Goal: Task Accomplishment & Management: Manage account settings

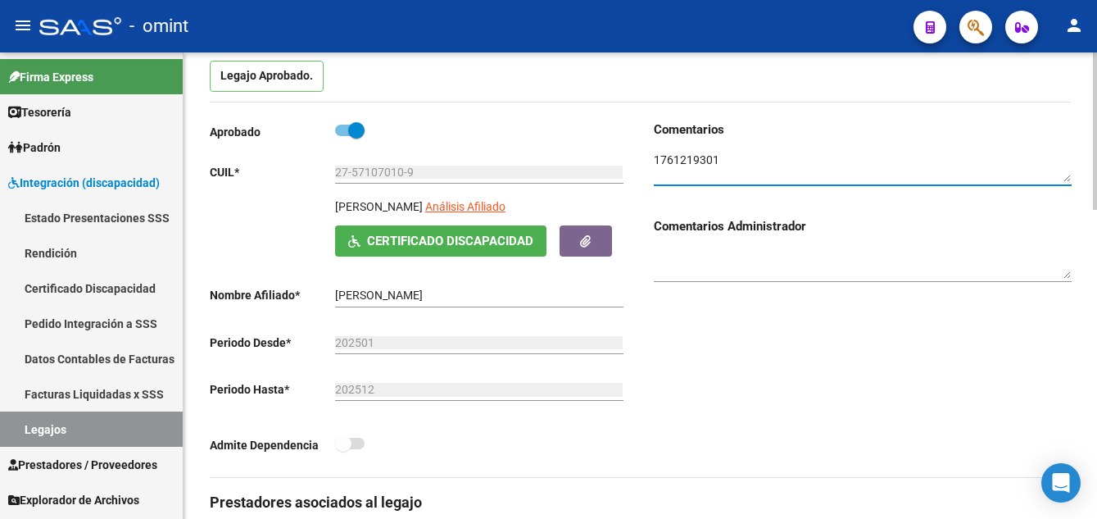
scroll to position [246, 0]
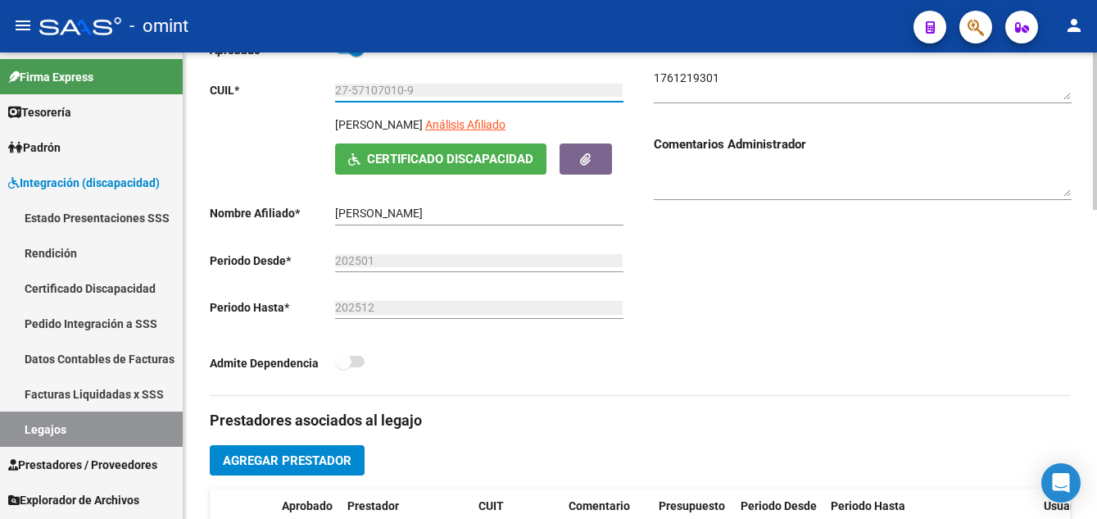
drag, startPoint x: 420, startPoint y: 93, endPoint x: 329, endPoint y: 86, distance: 90.4
click at [329, 86] on app-form-text-field "CUIL * 27-57107010-9 Ingresar CUIL" at bounding box center [416, 90] width 413 height 13
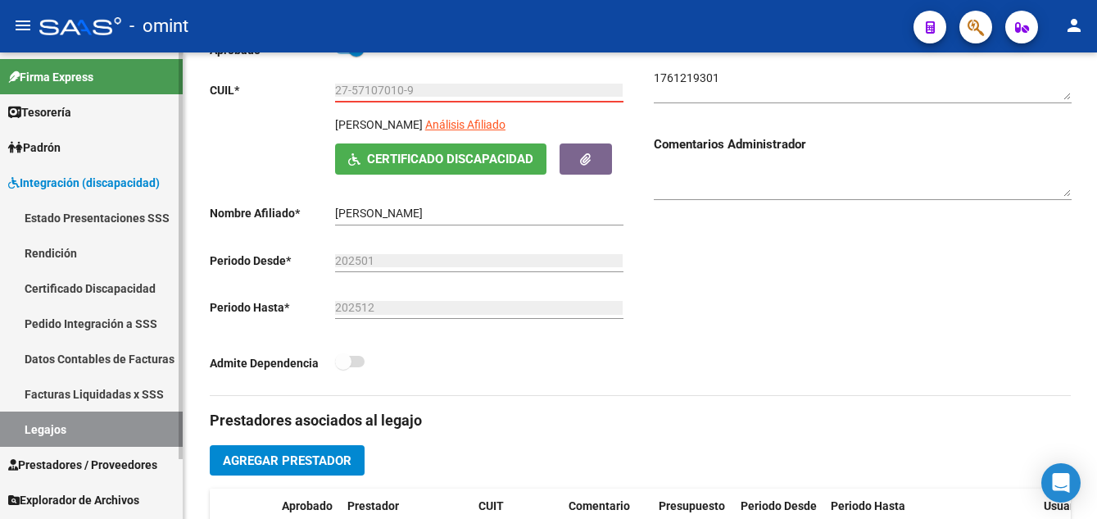
click at [88, 295] on link "Certificado Discapacidad" at bounding box center [91, 287] width 183 height 35
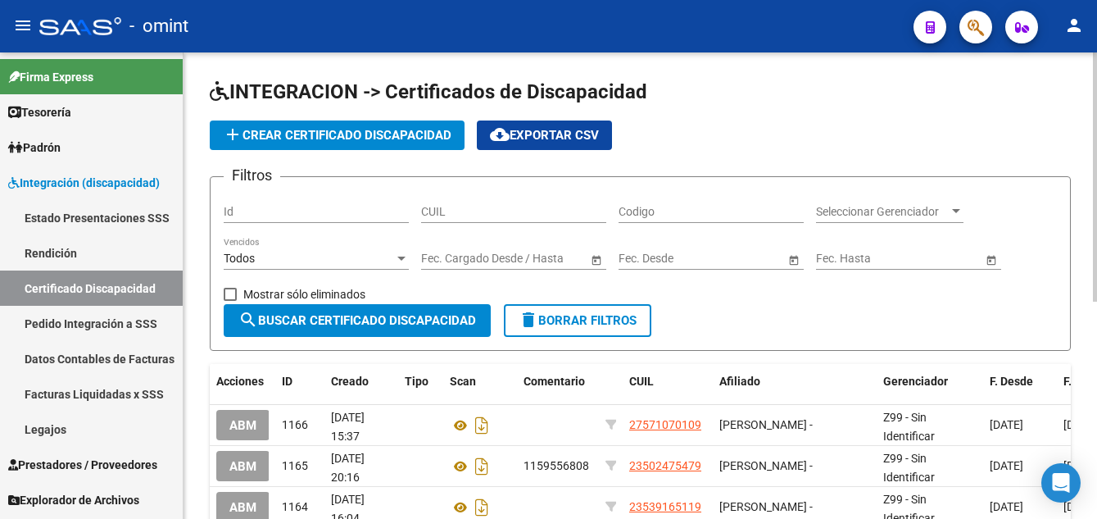
click at [417, 135] on span "add Crear Certificado Discapacidad" at bounding box center [337, 135] width 229 height 15
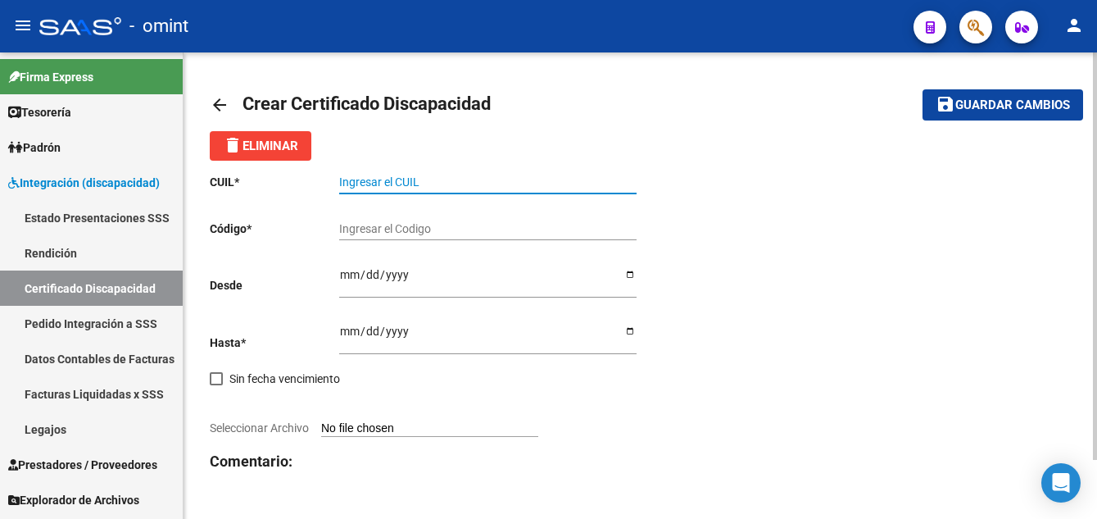
paste input "23-56816338-9"
type input "23-56816338-9"
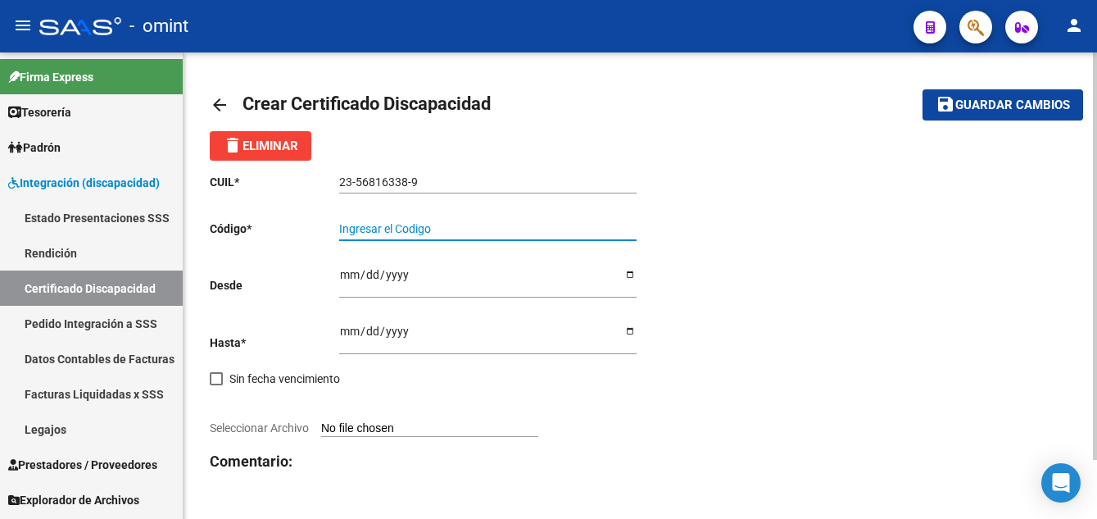
click at [418, 233] on input "Ingresar el Codigo" at bounding box center [487, 229] width 297 height 14
type input "2063311817"
click at [371, 277] on input "Ingresar fec. Desde" at bounding box center [487, 280] width 297 height 25
click at [350, 279] on input "Ingresar fec. Desde" at bounding box center [487, 280] width 297 height 25
type input "2023-03-31"
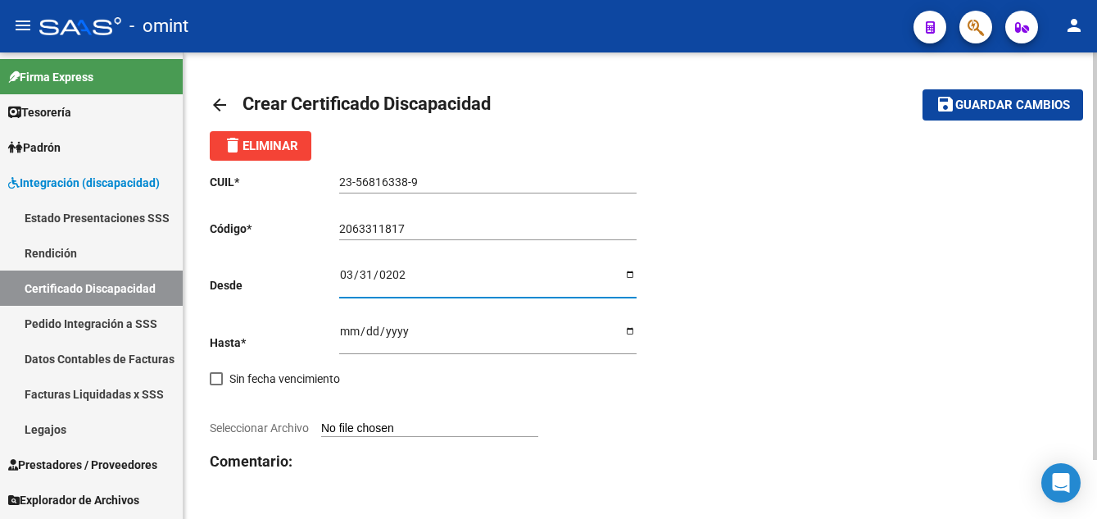
click at [350, 327] on input "Ingresar fec. Hasta" at bounding box center [487, 337] width 297 height 25
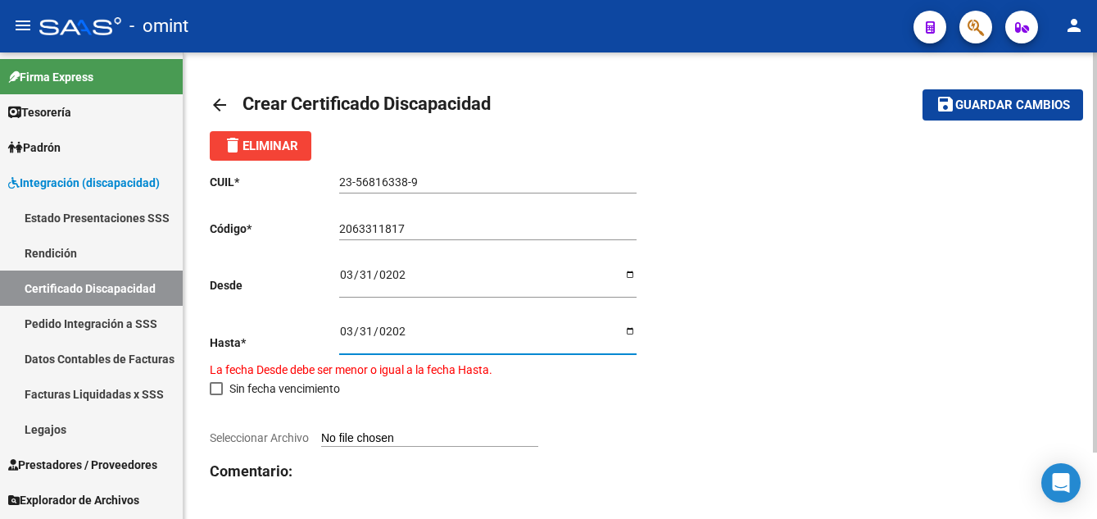
type input "2026-03-31"
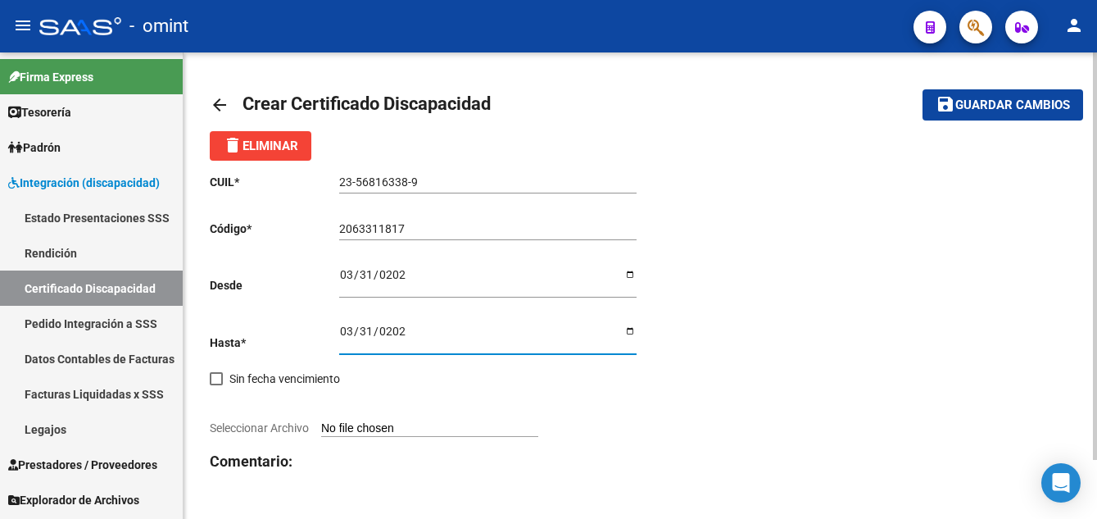
click at [393, 431] on input "Seleccionar Archivo" at bounding box center [429, 429] width 217 height 16
type input "C:\fakepath\cud_de_rocha_montaño_elias133939478267838044.jpg"
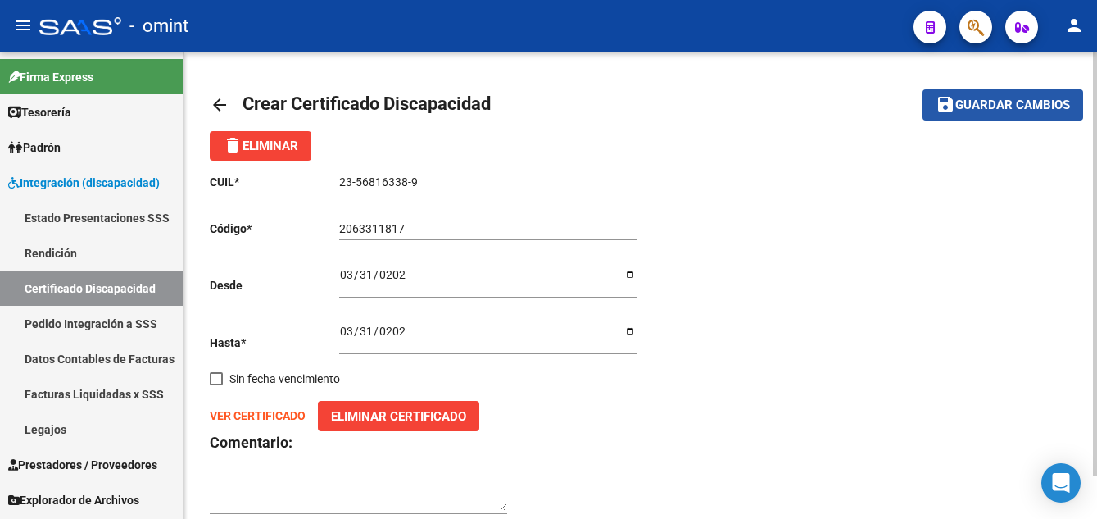
click at [1005, 109] on span "Guardar cambios" at bounding box center [1013, 105] width 115 height 15
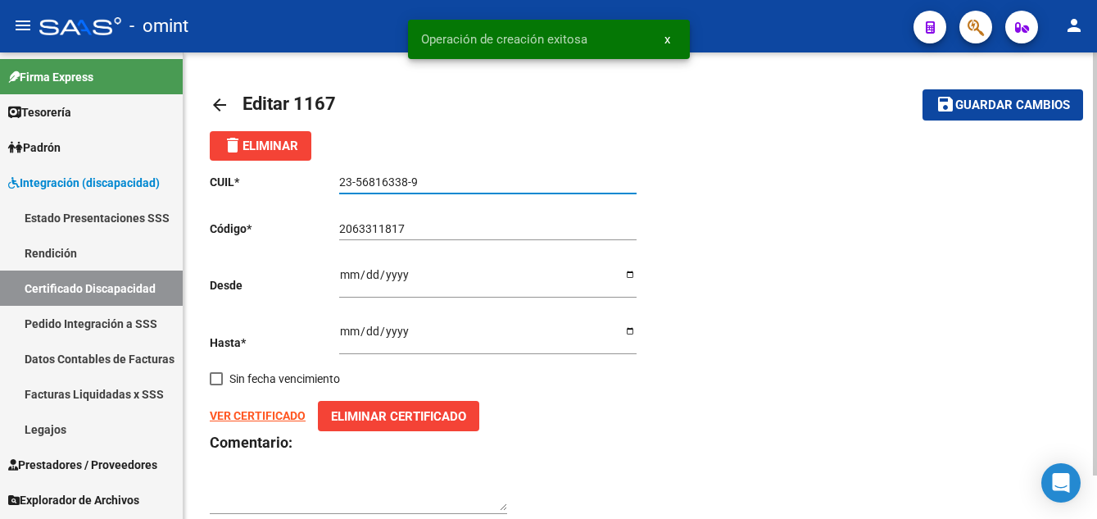
drag, startPoint x: 425, startPoint y: 175, endPoint x: 332, endPoint y: 181, distance: 92.8
click at [332, 181] on app-form-text-field "CUIL * 23-56816338-9 Ingresar el CUIL" at bounding box center [423, 181] width 426 height 13
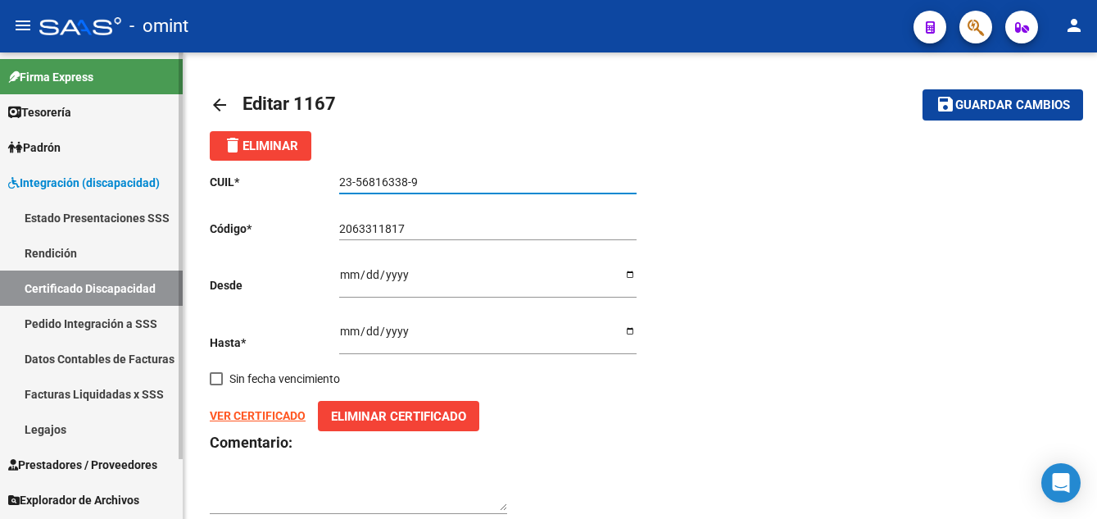
click at [74, 430] on link "Legajos" at bounding box center [91, 428] width 183 height 35
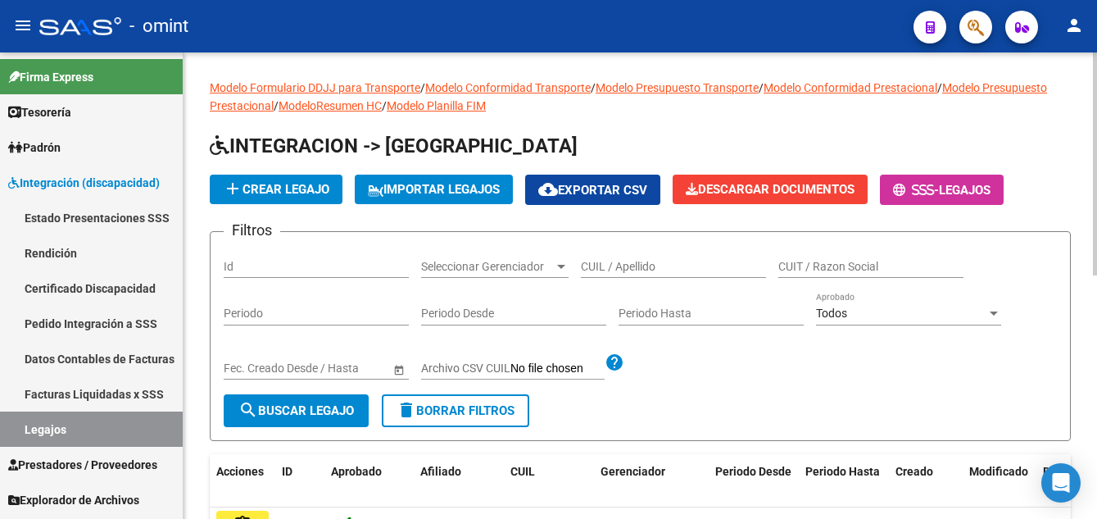
click at [310, 186] on span "add Crear Legajo" at bounding box center [276, 189] width 107 height 15
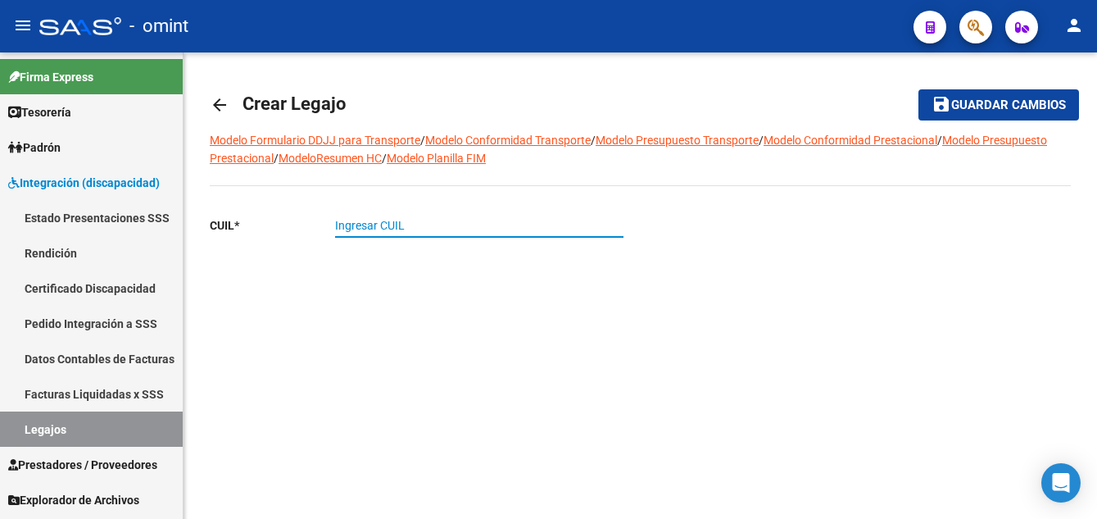
paste input "23-56816338-9"
type input "23-56816338-9"
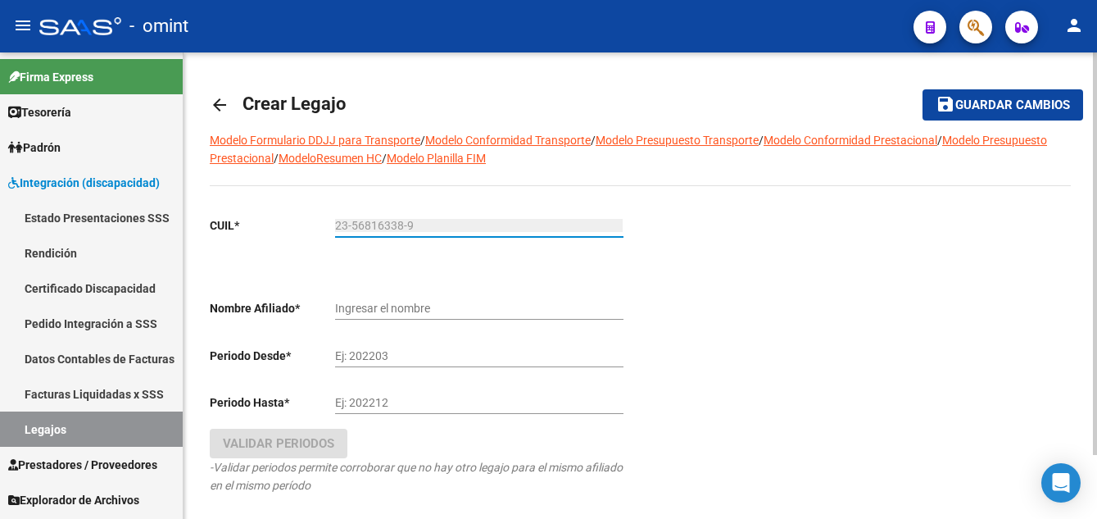
type input "ROCHA MONTAÑO ELIAS"
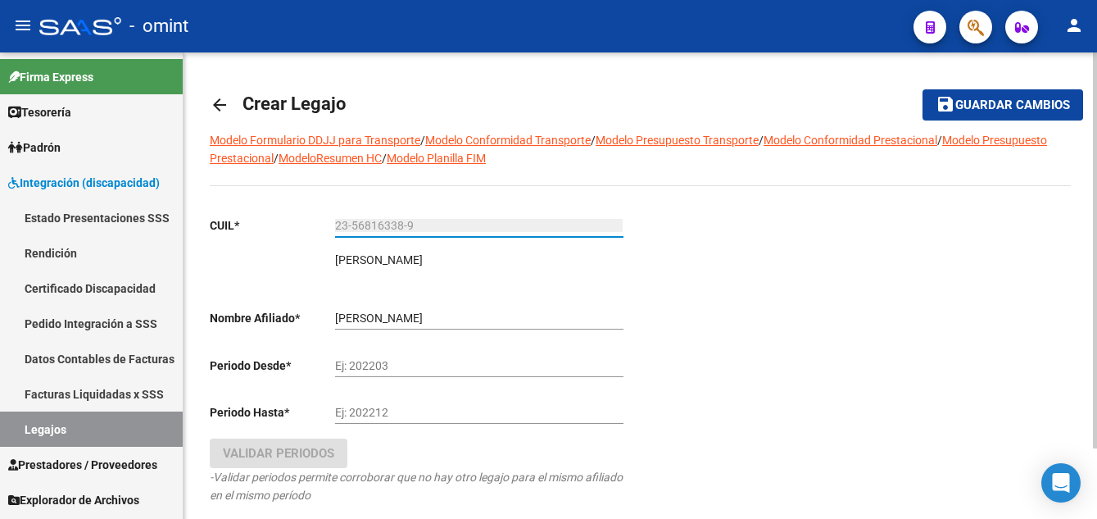
type input "23-56816338-9"
click at [338, 366] on input "Ej: 202203" at bounding box center [479, 366] width 288 height 14
type input "202501"
type input "202512"
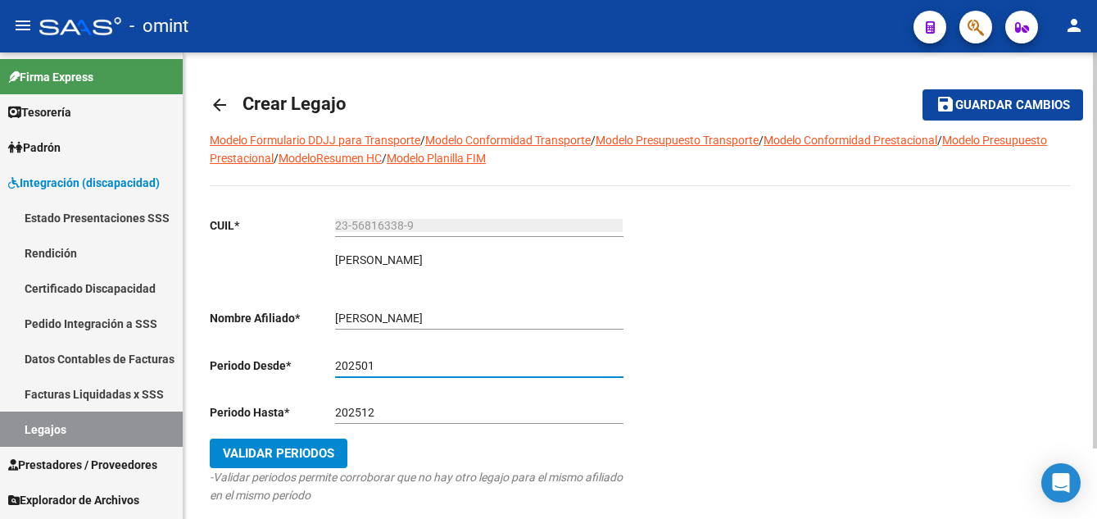
click at [317, 446] on span "Validar Periodos" at bounding box center [278, 453] width 111 height 15
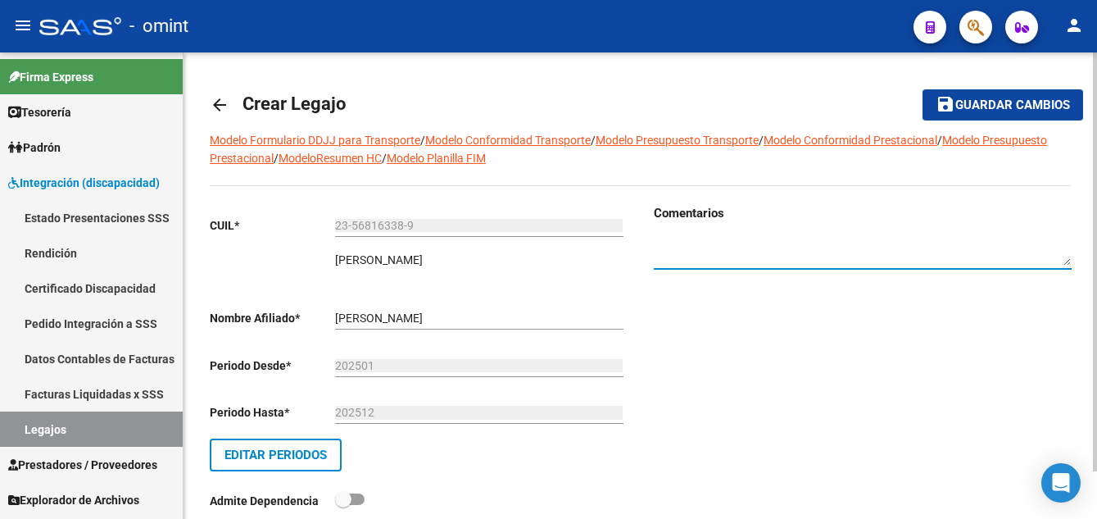
paste textarea "2005223902"
type textarea "2005223902"
click at [1019, 103] on span "Guardar cambios" at bounding box center [1013, 105] width 115 height 15
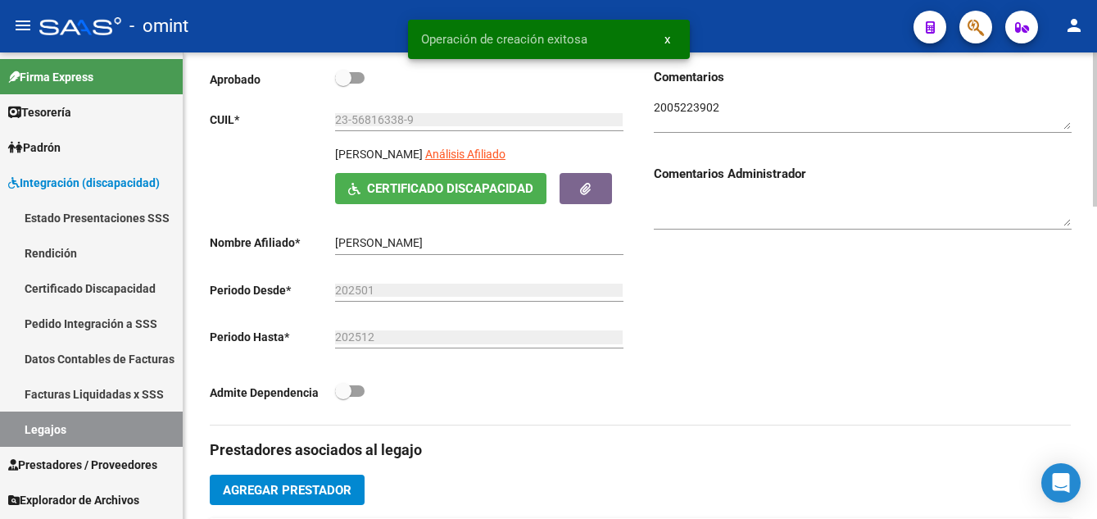
scroll to position [410, 0]
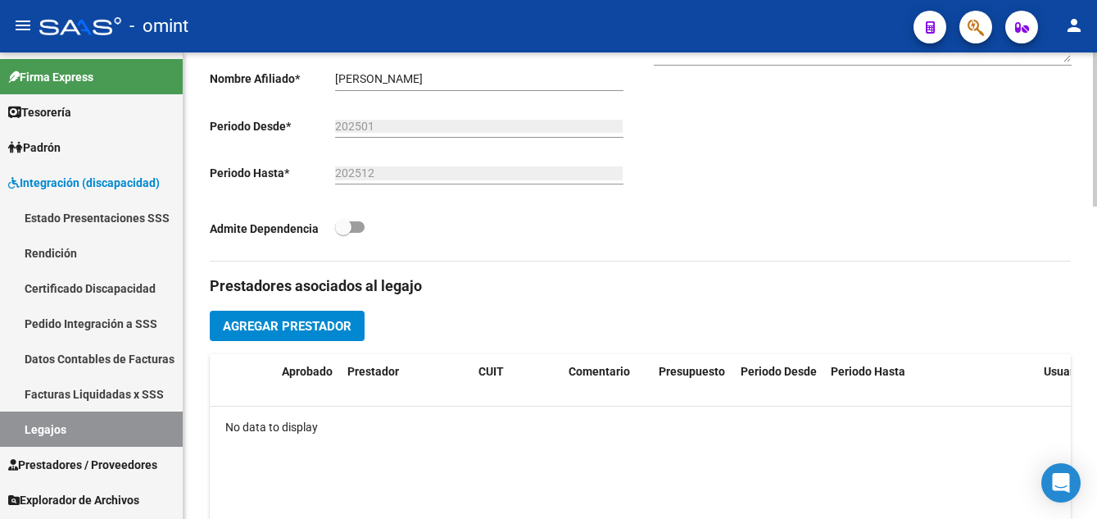
click at [321, 325] on span "Agregar Prestador" at bounding box center [287, 326] width 129 height 15
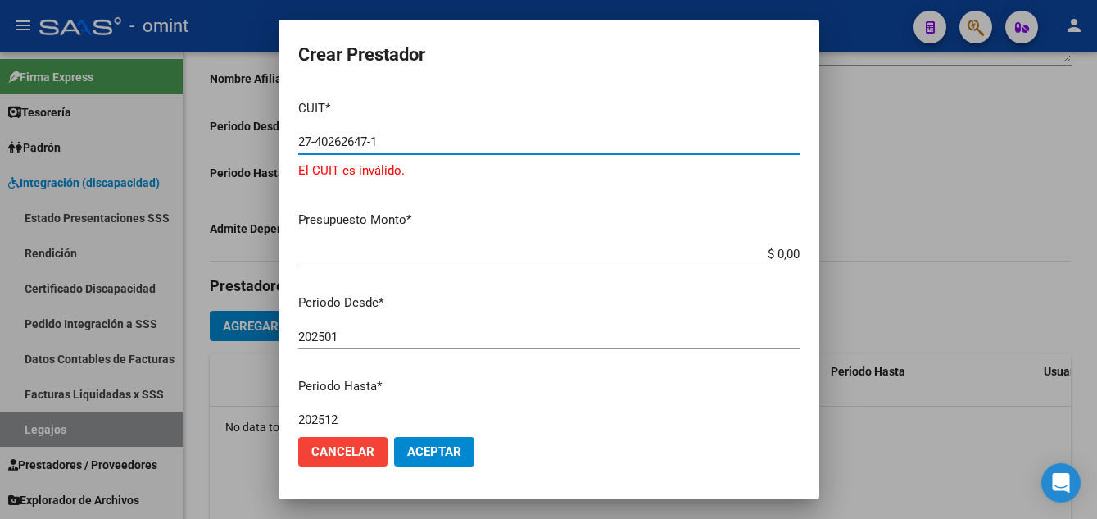
click at [334, 142] on input "27-40262647-1" at bounding box center [549, 141] width 502 height 15
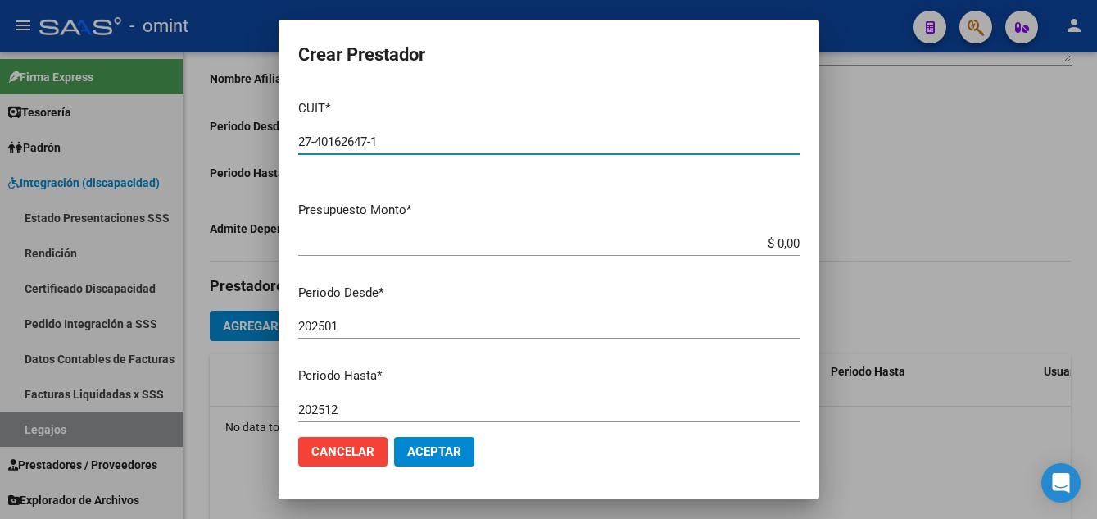
type input "27-40162647-1"
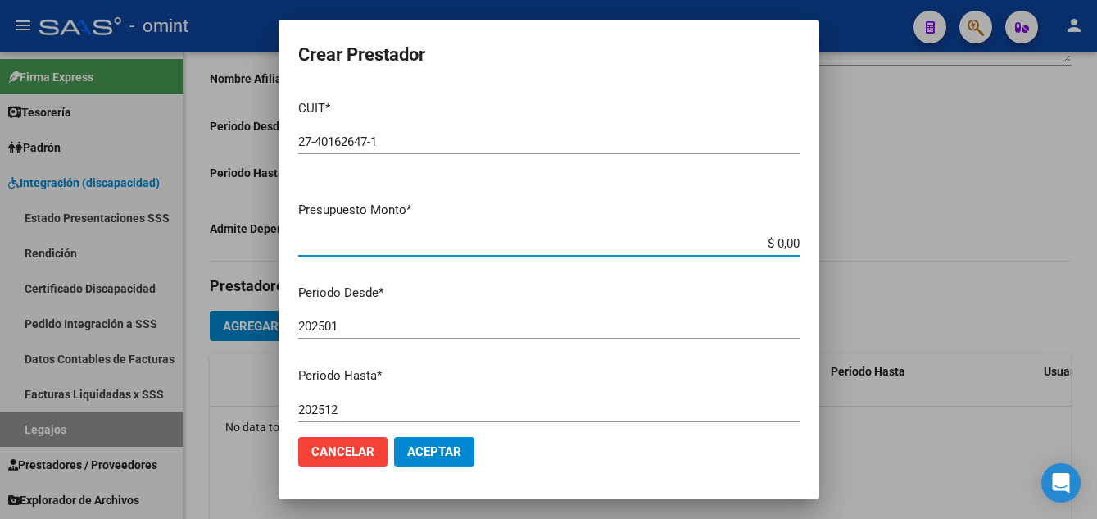
click at [786, 241] on input "$ 0,00" at bounding box center [549, 243] width 502 height 15
type input "$ 148.447,32"
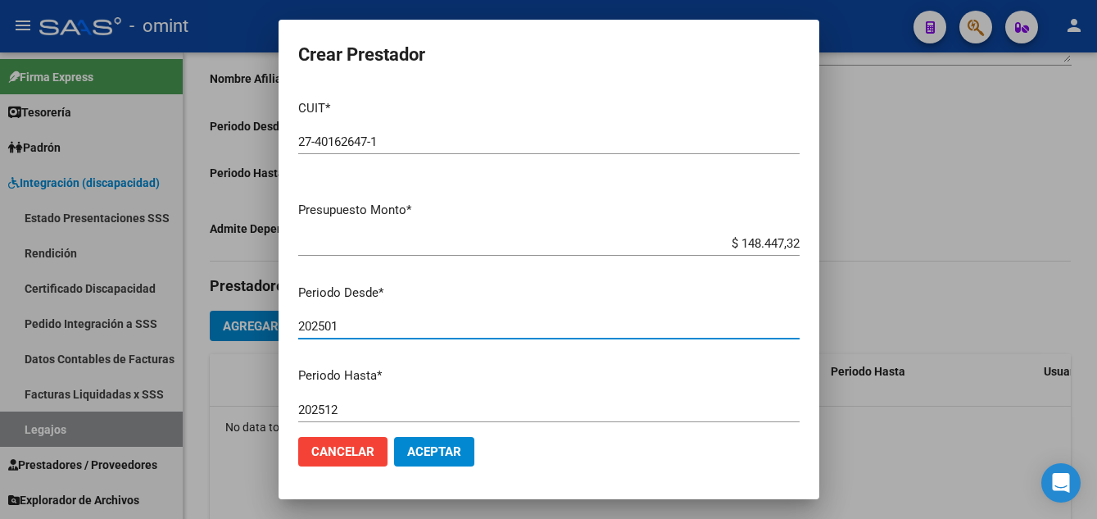
click at [339, 328] on input "202501" at bounding box center [549, 326] width 502 height 15
type input "202508"
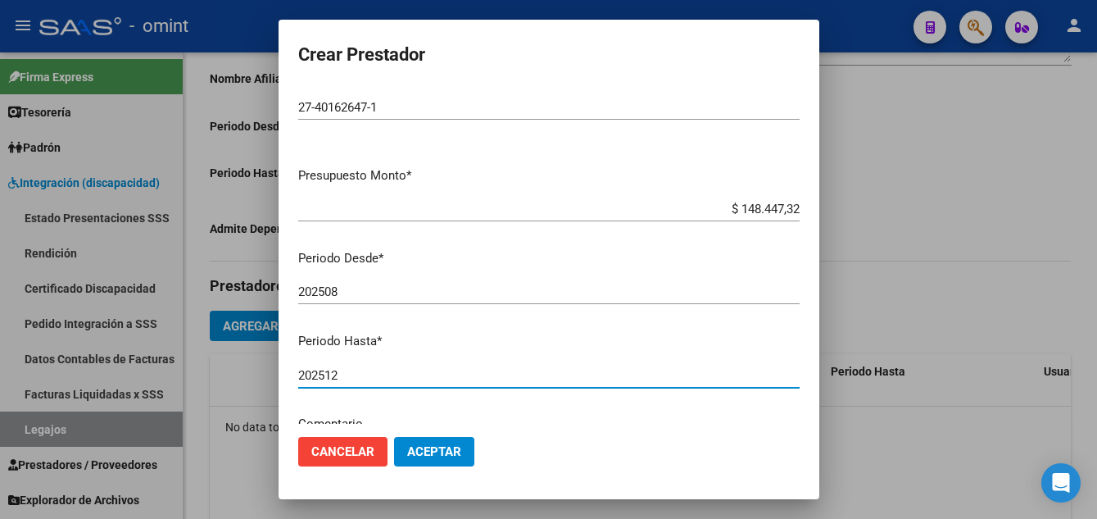
drag, startPoint x: 325, startPoint y: 408, endPoint x: 343, endPoint y: 411, distance: 19.1
click at [343, 411] on mat-dialog-content "CUIT * 27-40162647-1 Ingresar CUIT ARCA Padrón Presupuesto Monto * $ 148.447,32…" at bounding box center [549, 255] width 541 height 337
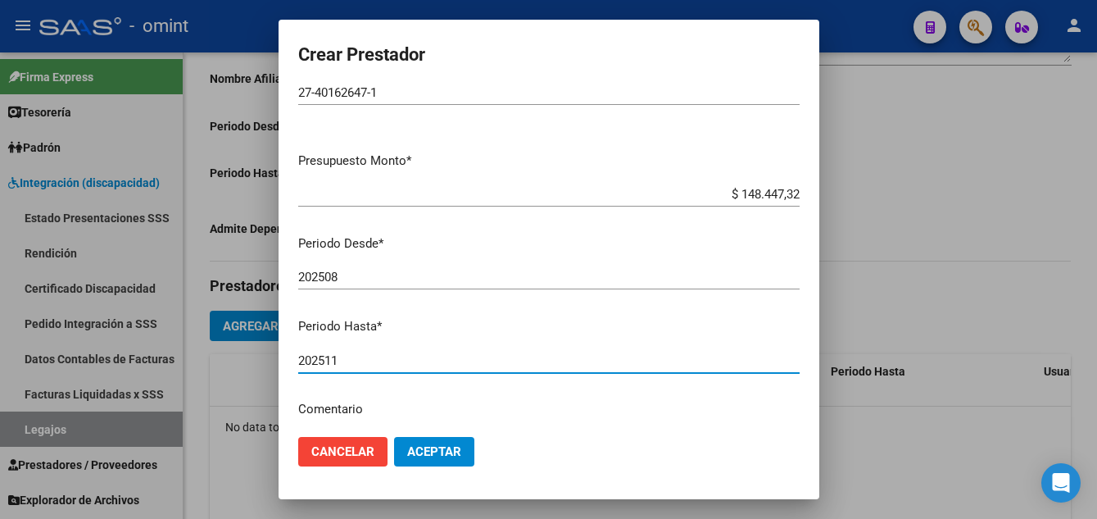
type input "202511"
click at [432, 347] on mat-dialog-content "CUIT * 27-40162647-1 Ingresar CUIT ARCA Padrón Presupuesto Monto * $ 148.447,32…" at bounding box center [549, 255] width 541 height 337
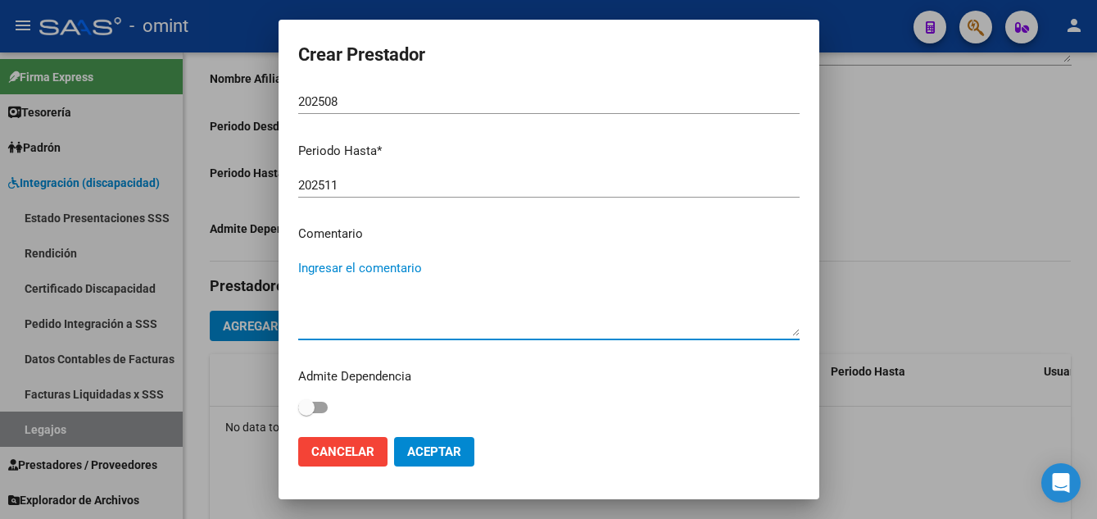
paste textarea "Fonoaudiología"
type textarea "Fonoaudiología 12 sesiones mensuales"
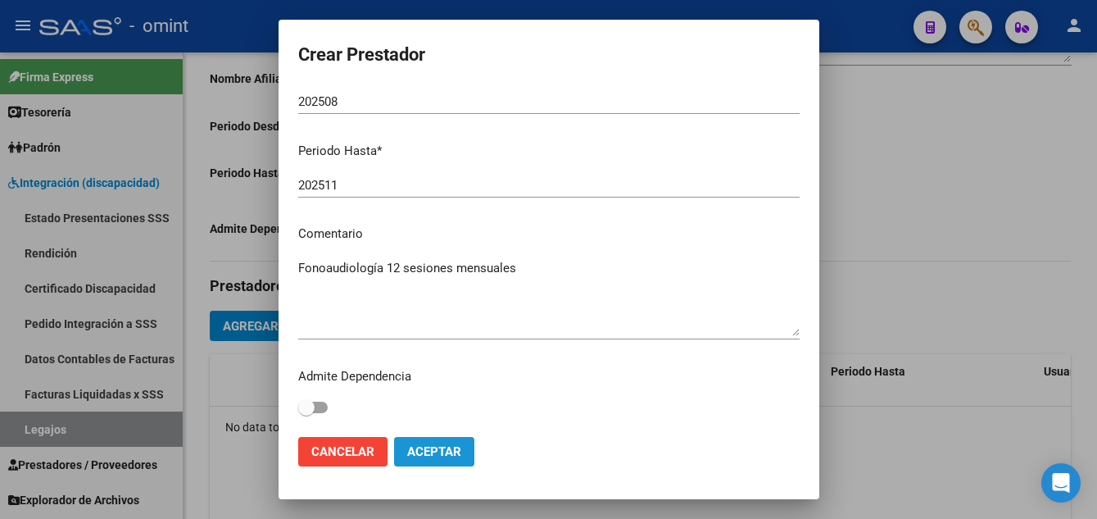
click at [446, 452] on span "Aceptar" at bounding box center [434, 451] width 54 height 15
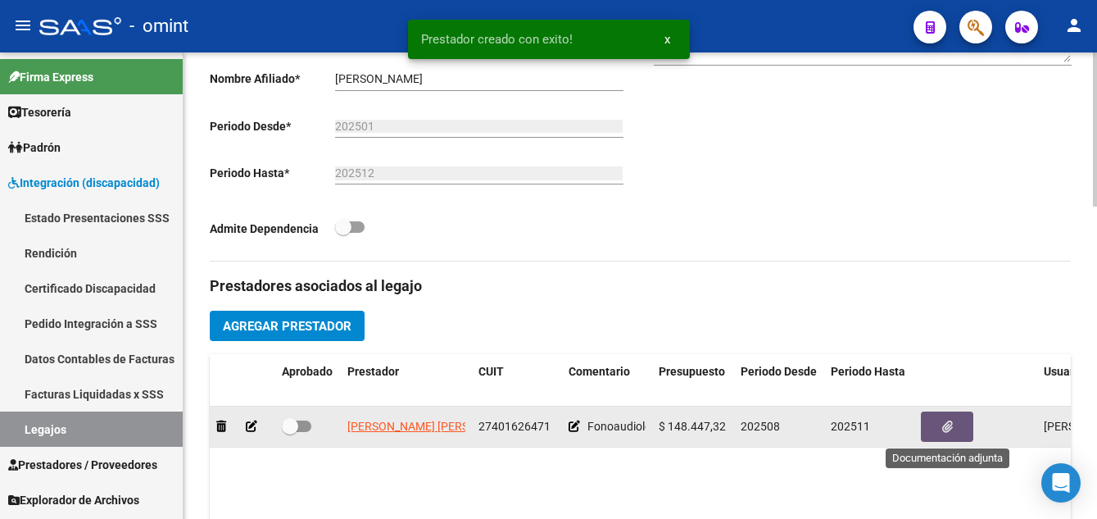
click at [947, 428] on icon "button" at bounding box center [947, 426] width 11 height 12
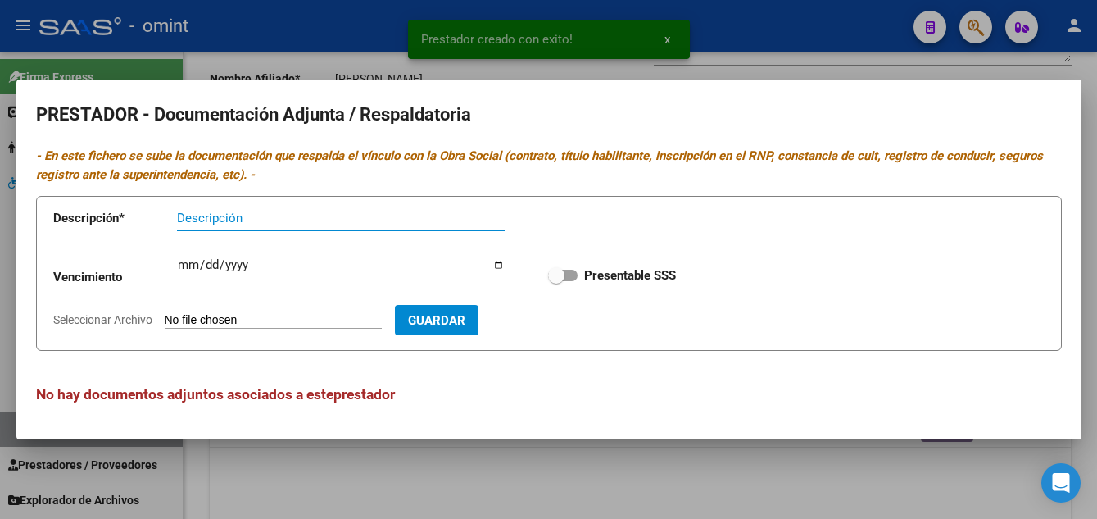
click at [237, 217] on input "Descripción" at bounding box center [341, 218] width 329 height 15
type input "TITULO-RNP-CBU-AFIP"
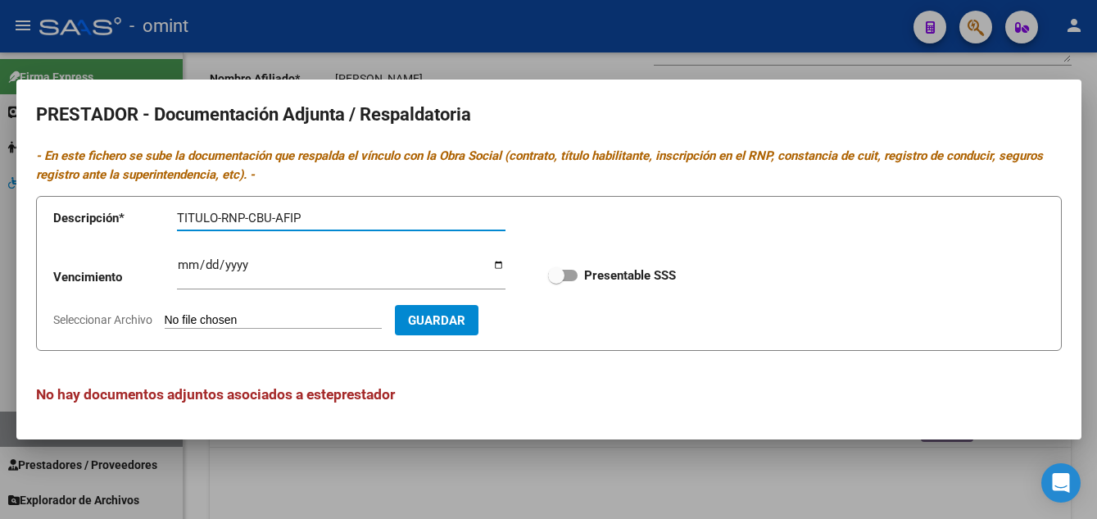
click at [178, 269] on input "Ingresar vencimiento" at bounding box center [341, 271] width 329 height 26
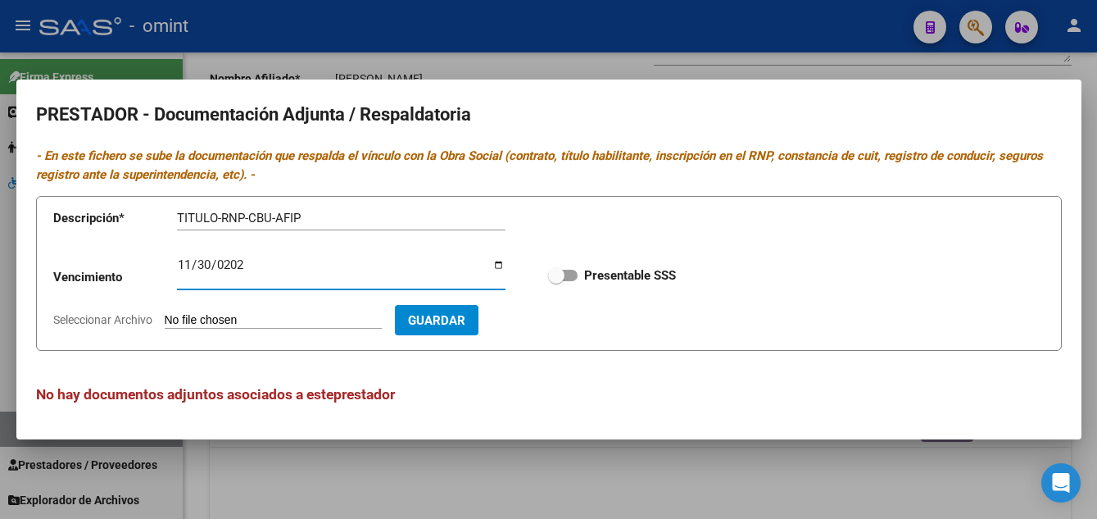
type input "2025-11-30"
click at [221, 321] on input "Seleccionar Archivo" at bounding box center [273, 321] width 217 height 16
type input "C:\fakepath\fono prestador.pdf"
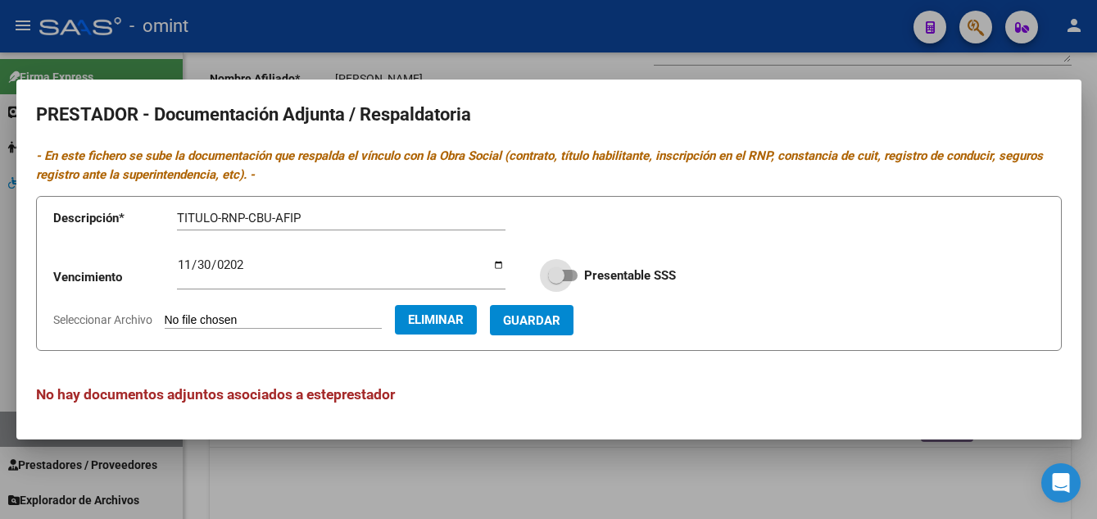
click at [551, 269] on span at bounding box center [556, 275] width 16 height 16
click at [556, 281] on input "Presentable SSS" at bounding box center [556, 281] width 1 height 1
checkbox input "true"
click at [561, 321] on span "Guardar" at bounding box center [531, 320] width 57 height 15
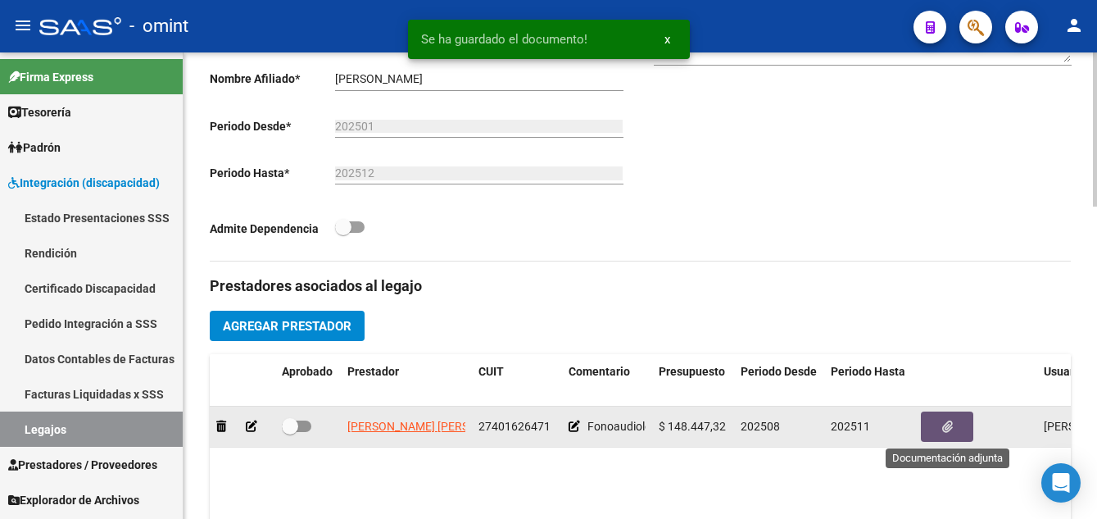
click at [296, 420] on span at bounding box center [290, 426] width 16 height 16
click at [290, 432] on input "checkbox" at bounding box center [289, 432] width 1 height 1
checkbox input "true"
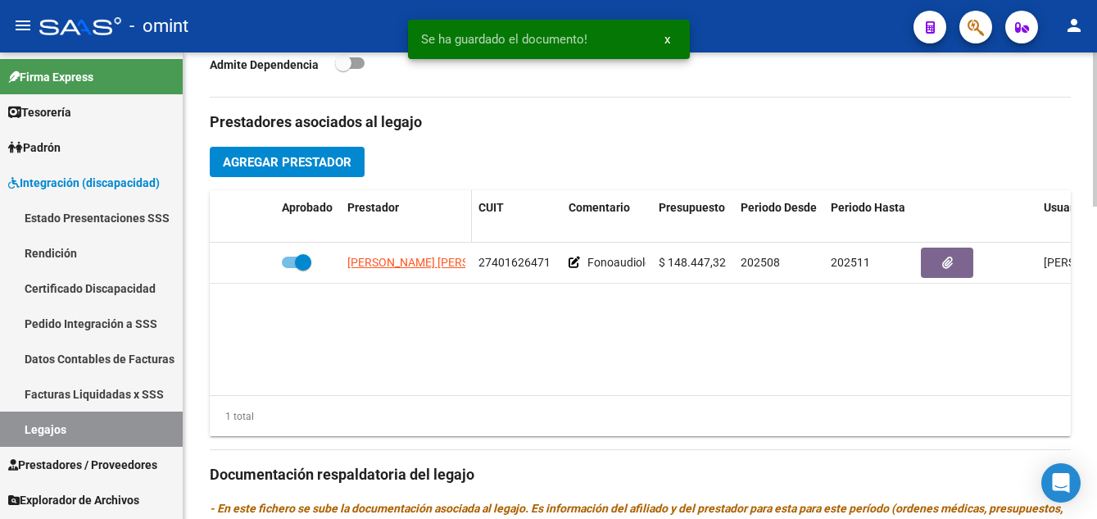
scroll to position [738, 0]
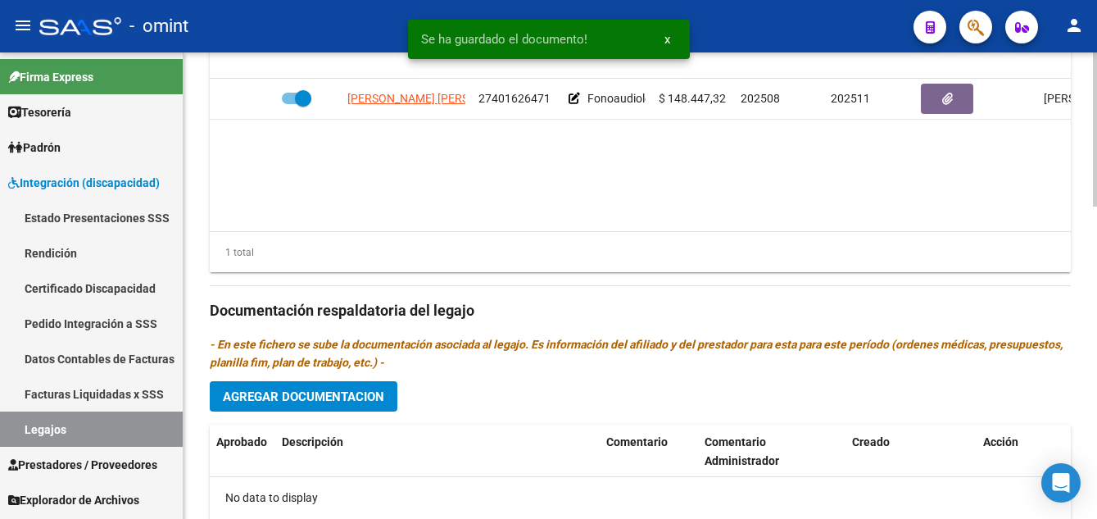
click at [356, 394] on span "Agregar Documentacion" at bounding box center [303, 396] width 161 height 15
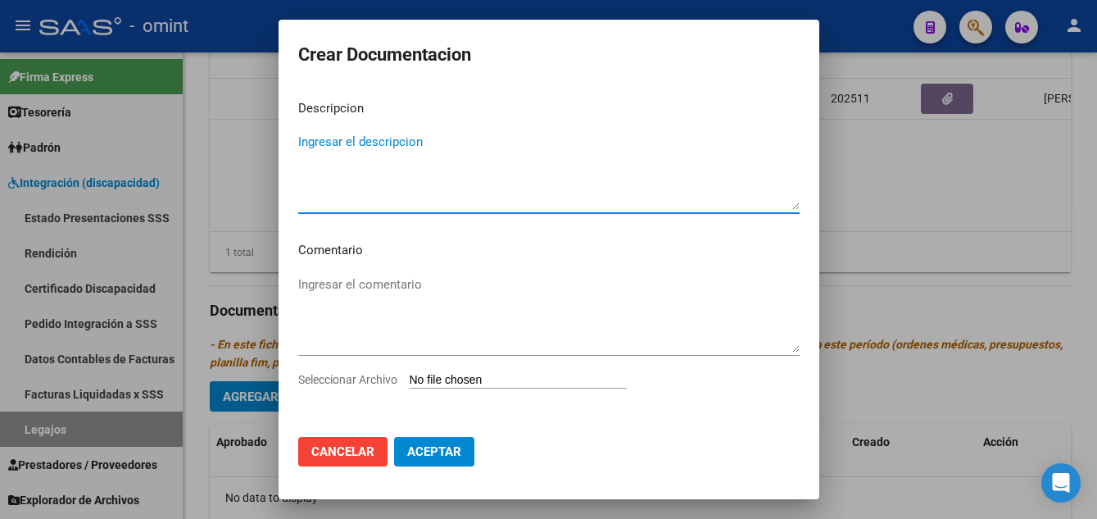
paste textarea "Fonoaudiología"
type textarea "Fonoaudiología"
click at [497, 381] on input "Seleccionar Archivo" at bounding box center [518, 381] width 217 height 16
type input "C:\fakepath\fono prestacion.pdf"
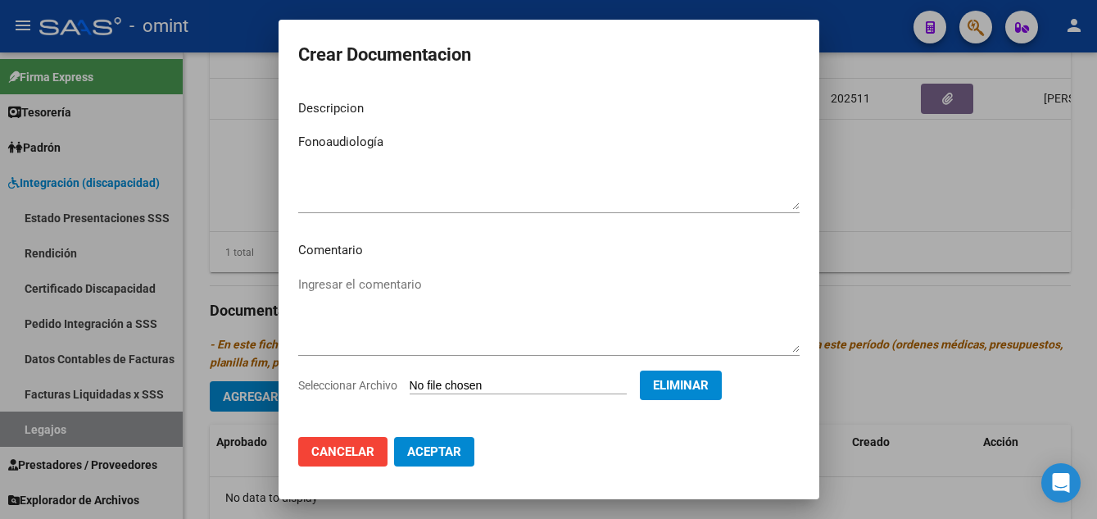
click at [461, 452] on button "Aceptar" at bounding box center [434, 452] width 80 height 30
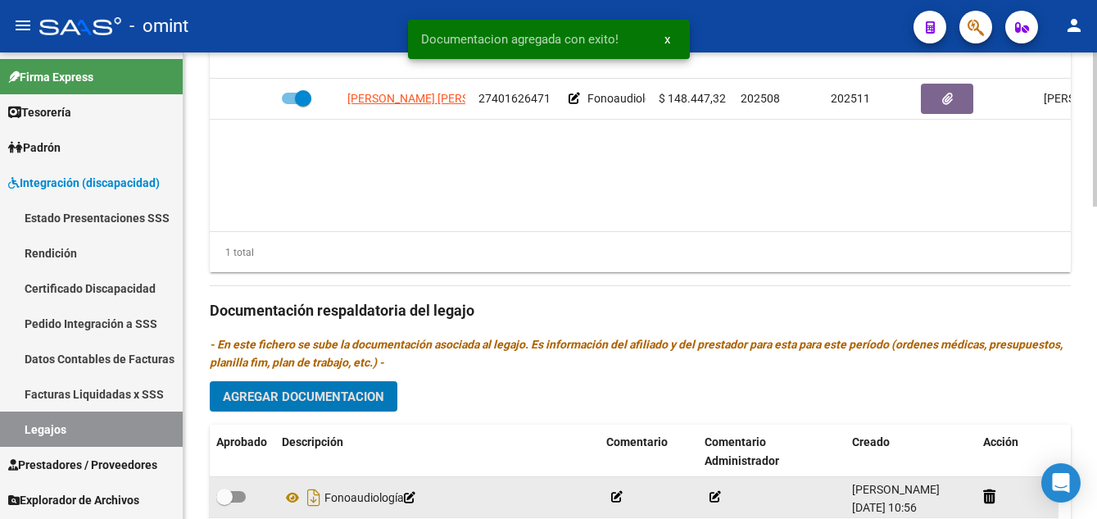
click at [236, 491] on span at bounding box center [231, 496] width 30 height 11
click at [225, 502] on input "checkbox" at bounding box center [224, 502] width 1 height 1
checkbox input "true"
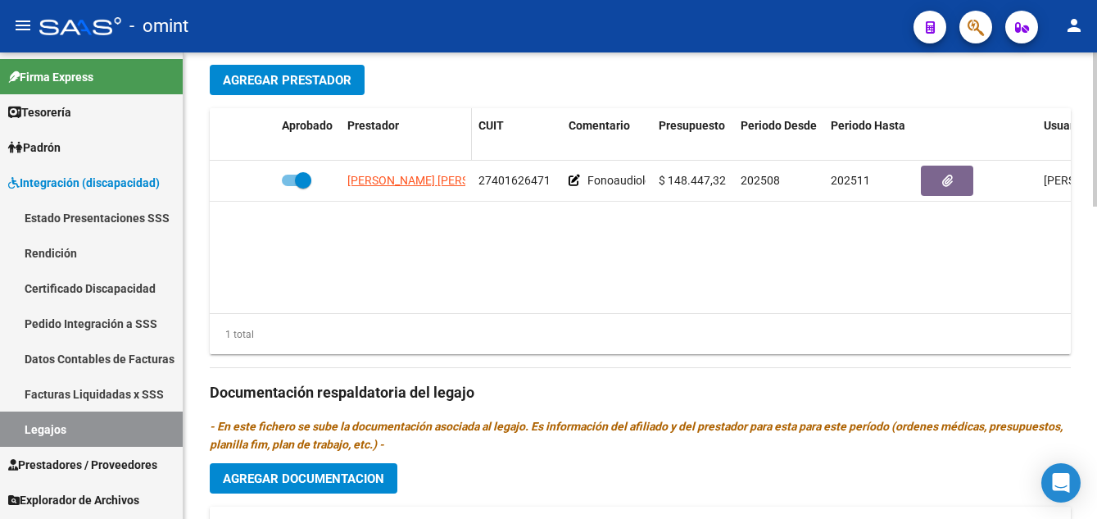
scroll to position [574, 0]
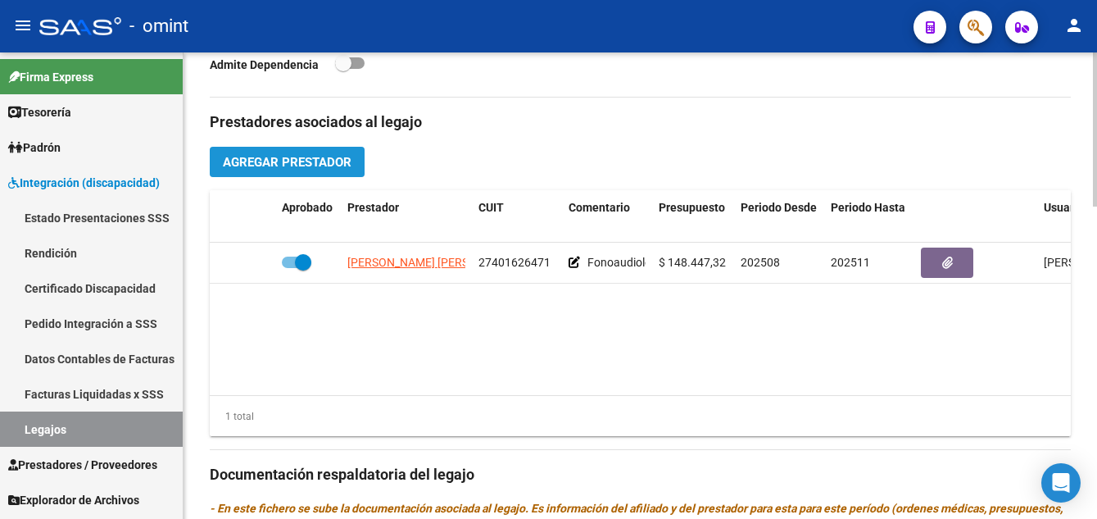
click at [327, 165] on span "Agregar Prestador" at bounding box center [287, 162] width 129 height 15
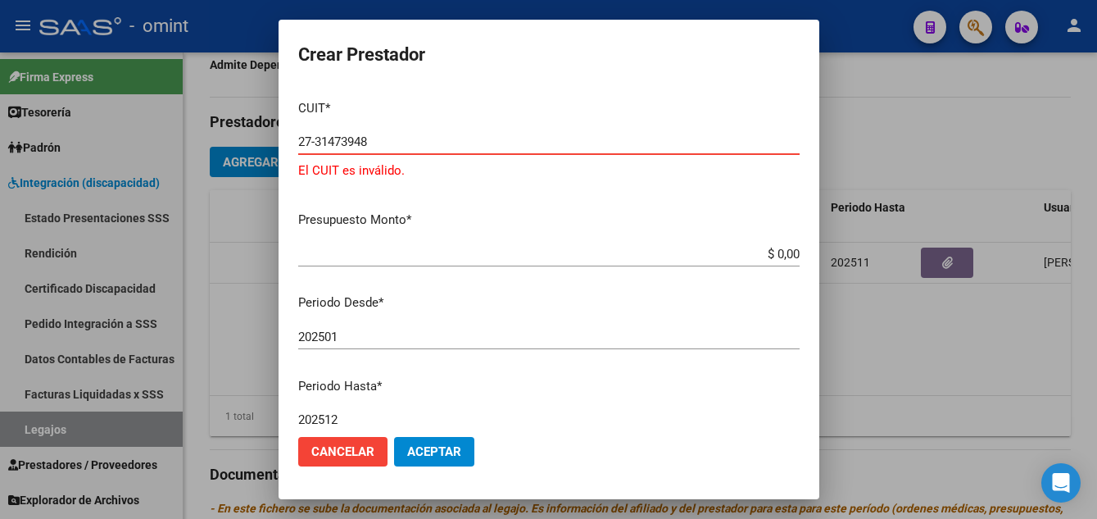
click at [336, 143] on input "27-31473948" at bounding box center [549, 141] width 502 height 15
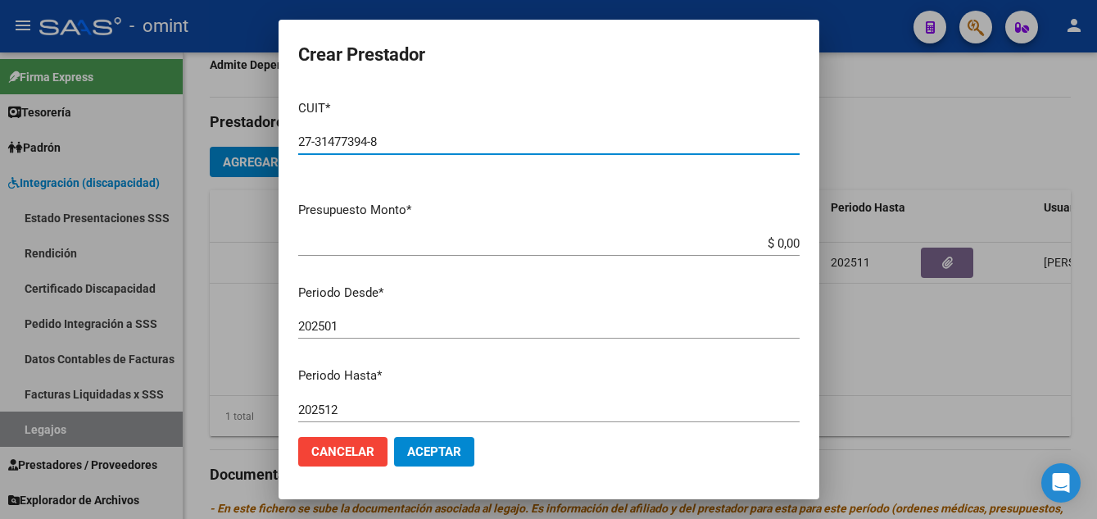
type input "27-31477394-8"
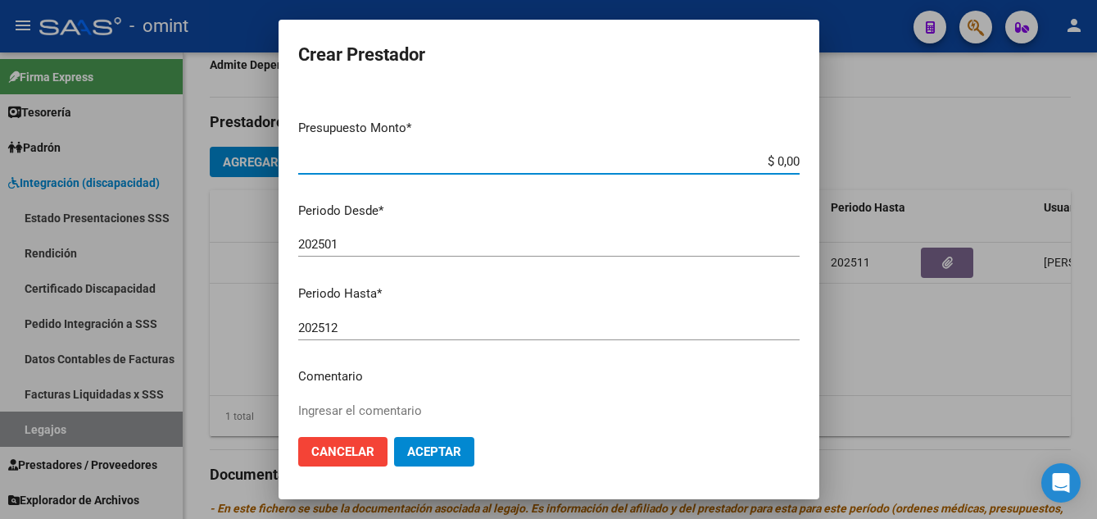
click at [784, 157] on input "$ 0,00" at bounding box center [549, 161] width 502 height 15
type input "$ 148.447,32"
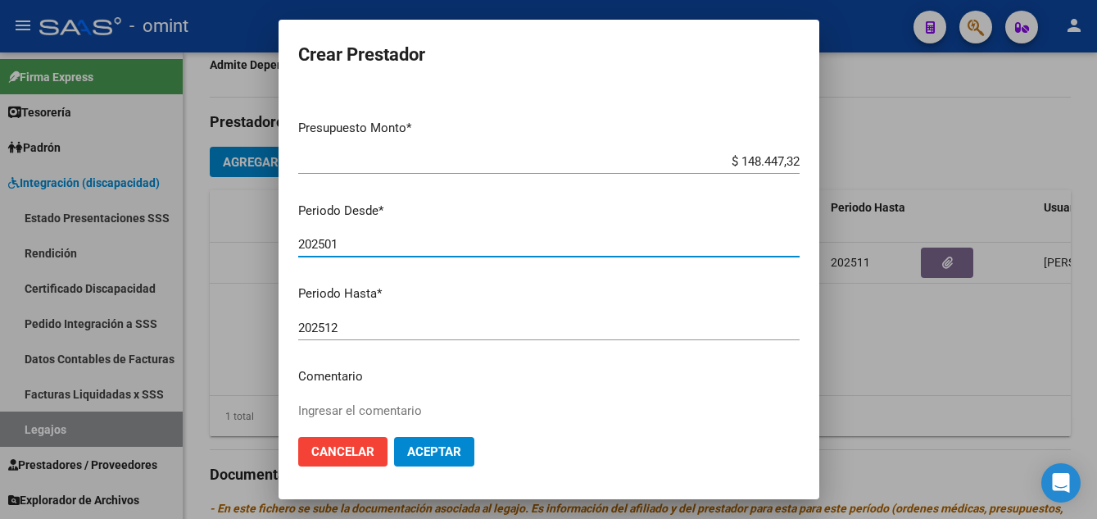
drag, startPoint x: 334, startPoint y: 244, endPoint x: 340, endPoint y: 236, distance: 10.0
click at [340, 243] on input "202501" at bounding box center [549, 244] width 502 height 15
click at [339, 243] on input "202501" at bounding box center [549, 244] width 502 height 15
type input "202508"
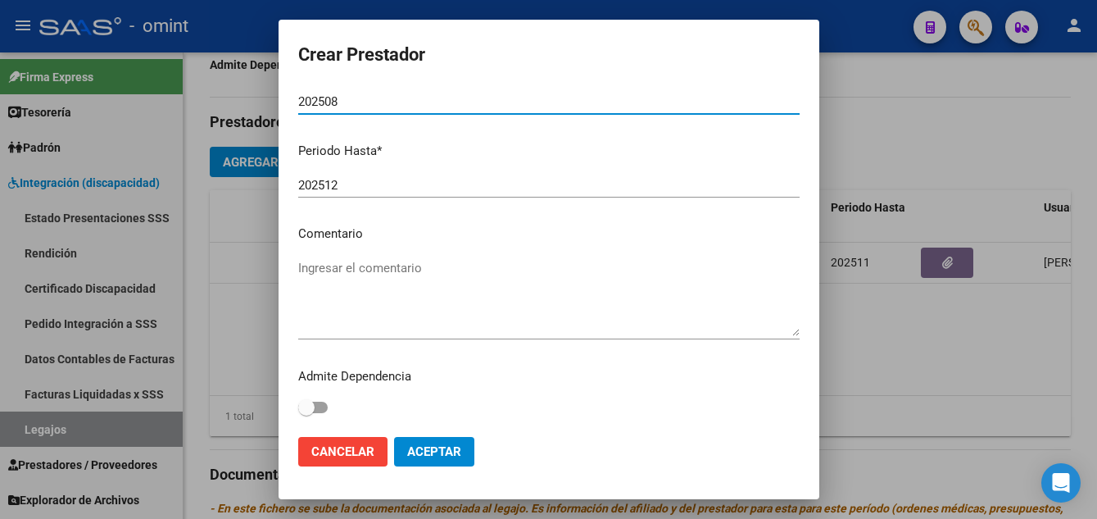
click at [331, 311] on textarea "Ingresar el comentario" at bounding box center [549, 297] width 502 height 77
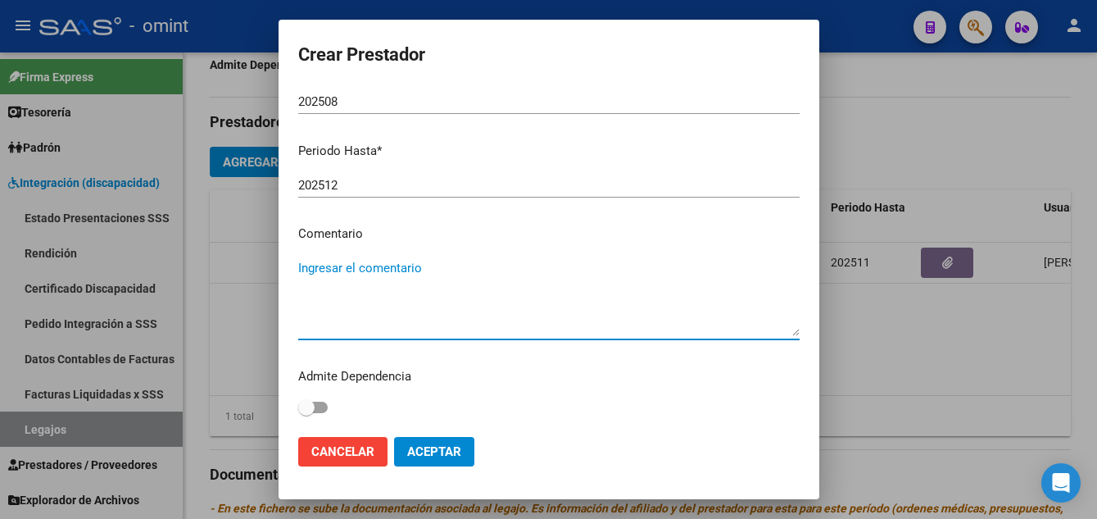
paste textarea "Psicología"
type textarea "Psicología 12 sesiones mensuales"
click at [458, 444] on span "Aceptar" at bounding box center [434, 451] width 54 height 15
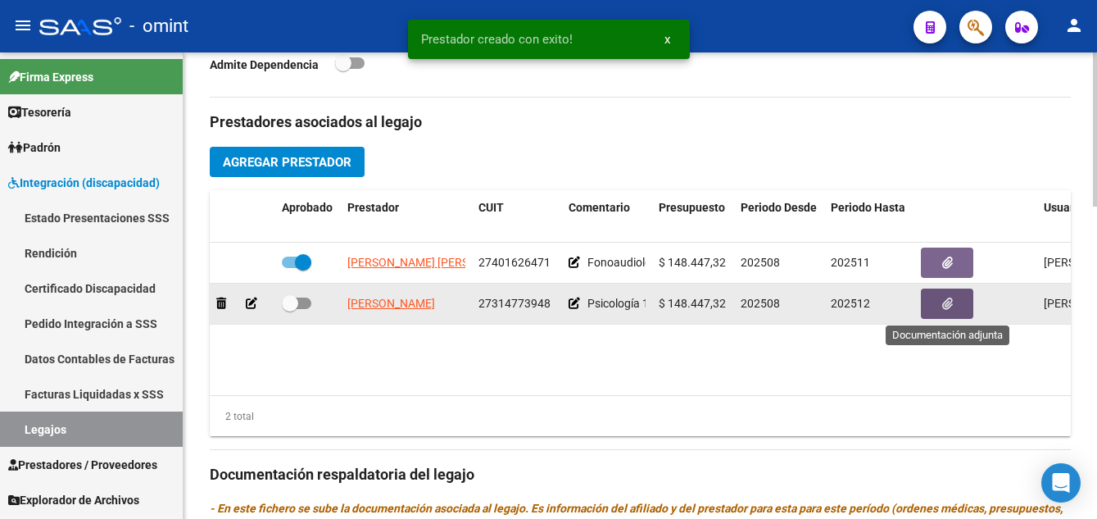
click at [955, 306] on button "button" at bounding box center [947, 303] width 52 height 30
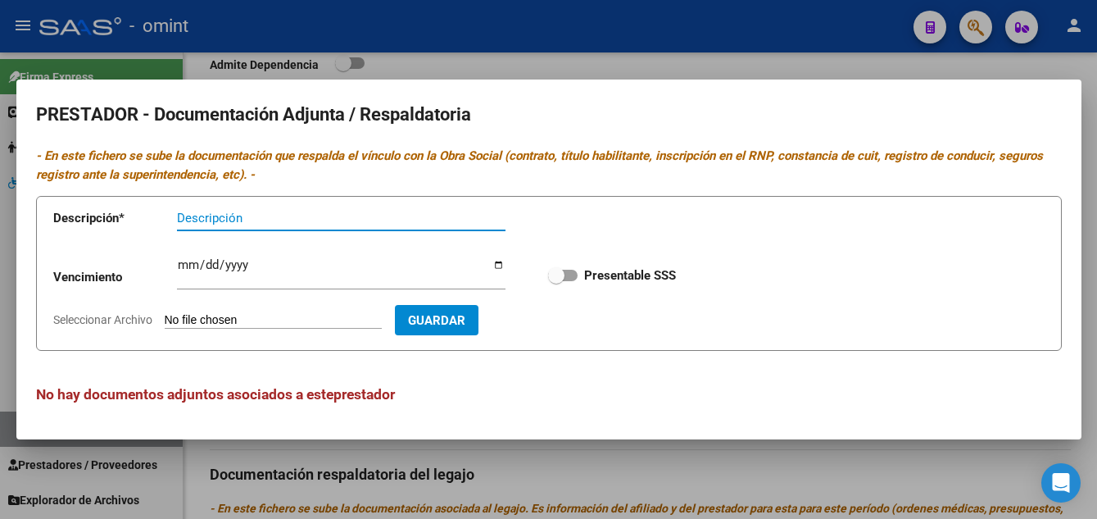
click at [223, 229] on div "Descripción" at bounding box center [341, 218] width 329 height 25
click at [223, 216] on input "Descripción" at bounding box center [341, 218] width 329 height 15
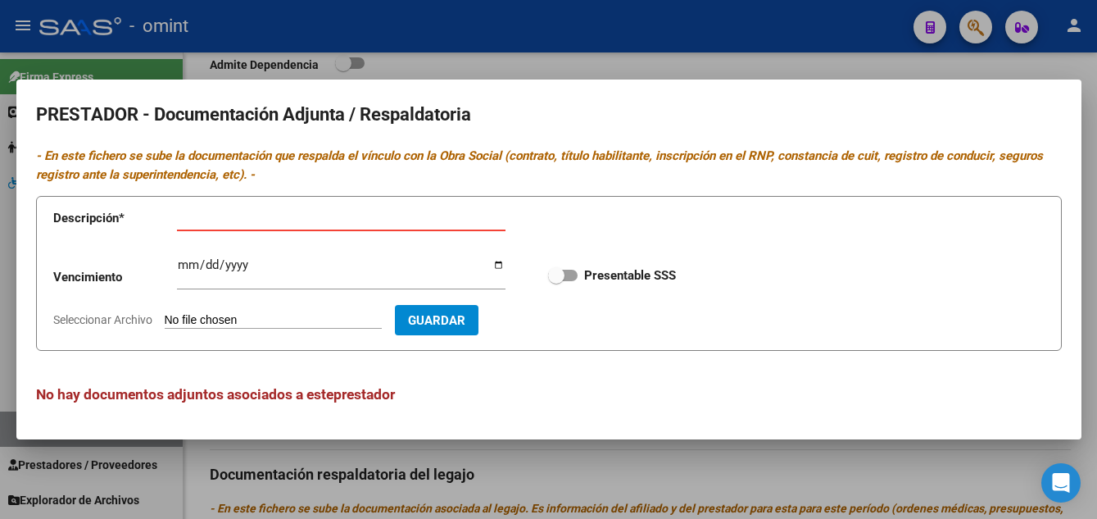
type input "TITULO-RNP.CBU-AFIP"
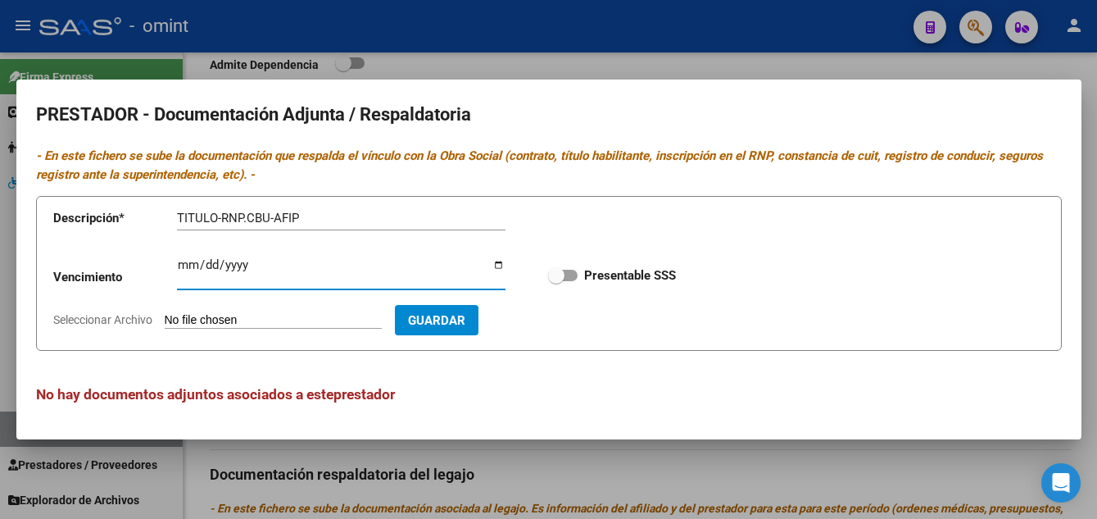
click at [188, 264] on input "Ingresar vencimiento" at bounding box center [341, 271] width 329 height 26
type input "2027-01-26"
click at [228, 322] on input "Seleccionar Archivo" at bounding box center [273, 321] width 217 height 16
type input "C:\fakepath\psicologia prestador.pdf"
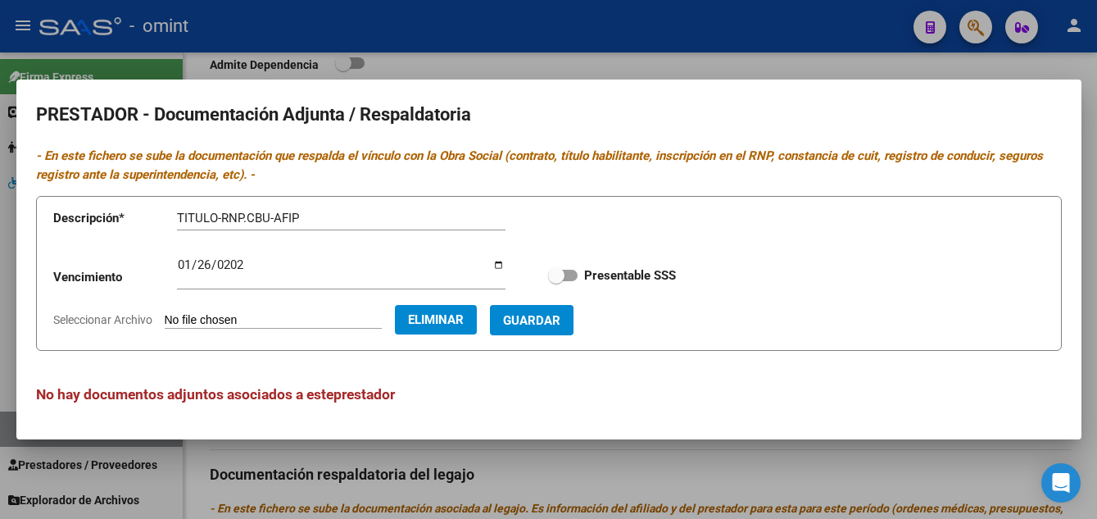
click at [556, 279] on span at bounding box center [556, 275] width 16 height 16
click at [556, 281] on input "Presentable SSS" at bounding box center [556, 281] width 1 height 1
checkbox input "true"
click at [561, 325] on span "Guardar" at bounding box center [531, 320] width 57 height 15
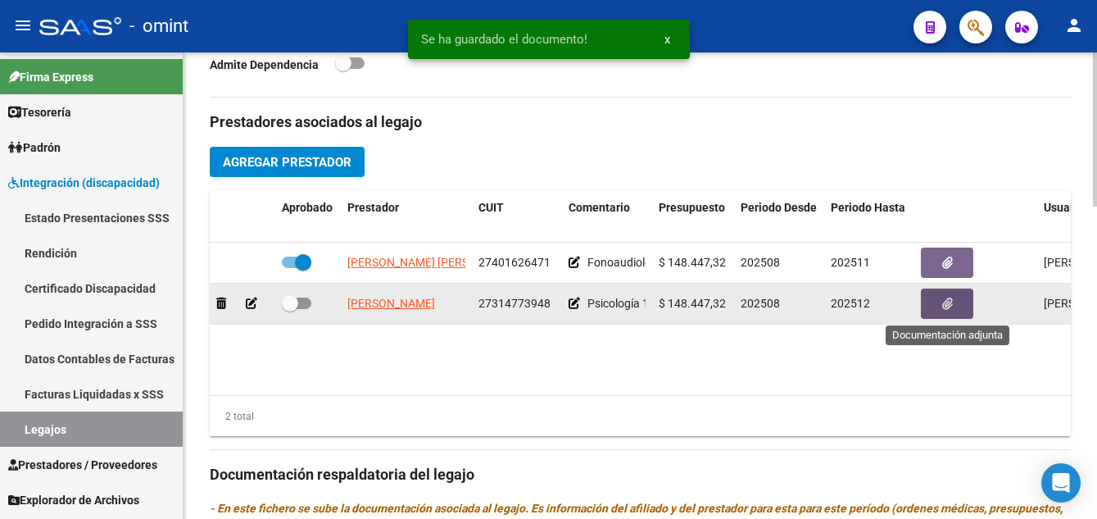
drag, startPoint x: 283, startPoint y: 301, endPoint x: 312, endPoint y: 311, distance: 31.1
click at [284, 301] on span at bounding box center [290, 303] width 16 height 16
click at [289, 309] on input "checkbox" at bounding box center [289, 309] width 1 height 1
checkbox input "true"
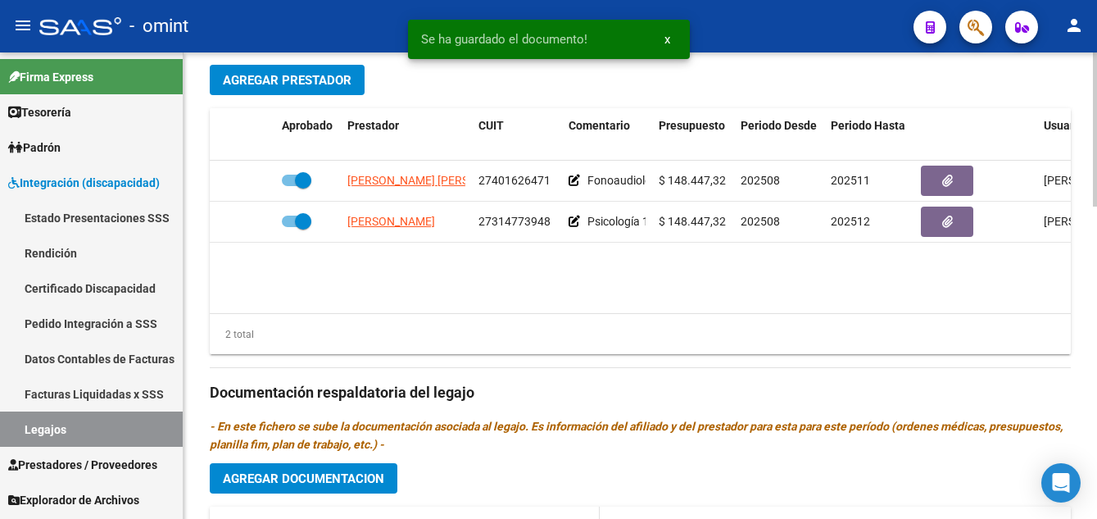
scroll to position [820, 0]
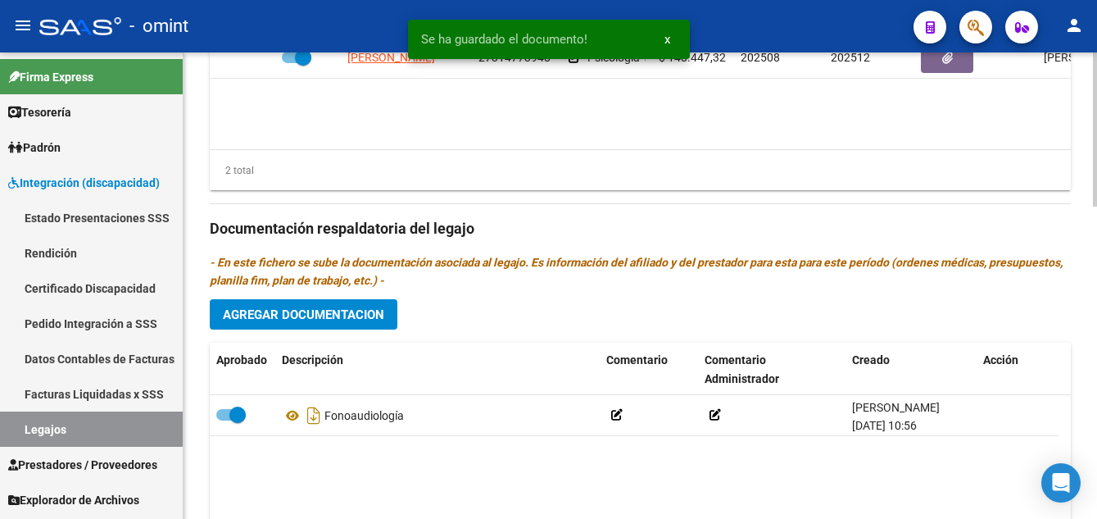
click at [358, 313] on span "Agregar Documentacion" at bounding box center [303, 314] width 161 height 15
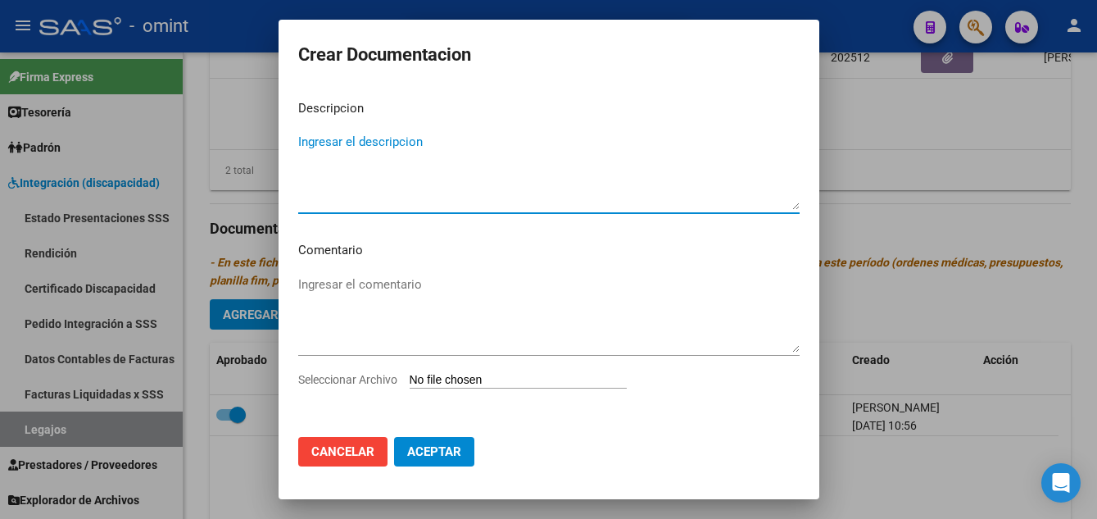
paste textarea "Psicología"
type textarea "Psicología"
click at [497, 378] on input "Seleccionar Archivo" at bounding box center [518, 381] width 217 height 16
type input "C:\fakepath\psicologia prestacion.pdf"
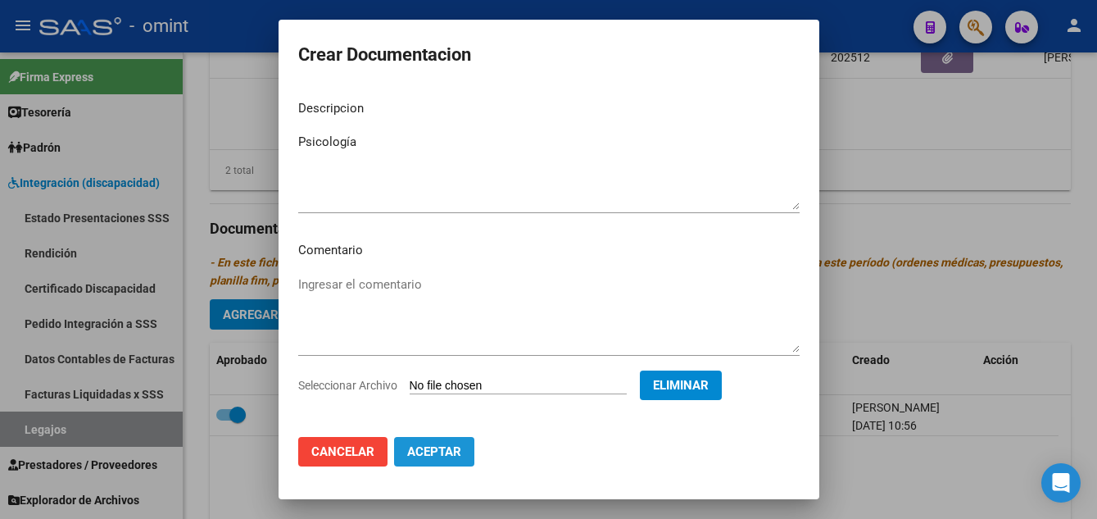
click at [447, 443] on button "Aceptar" at bounding box center [434, 452] width 80 height 30
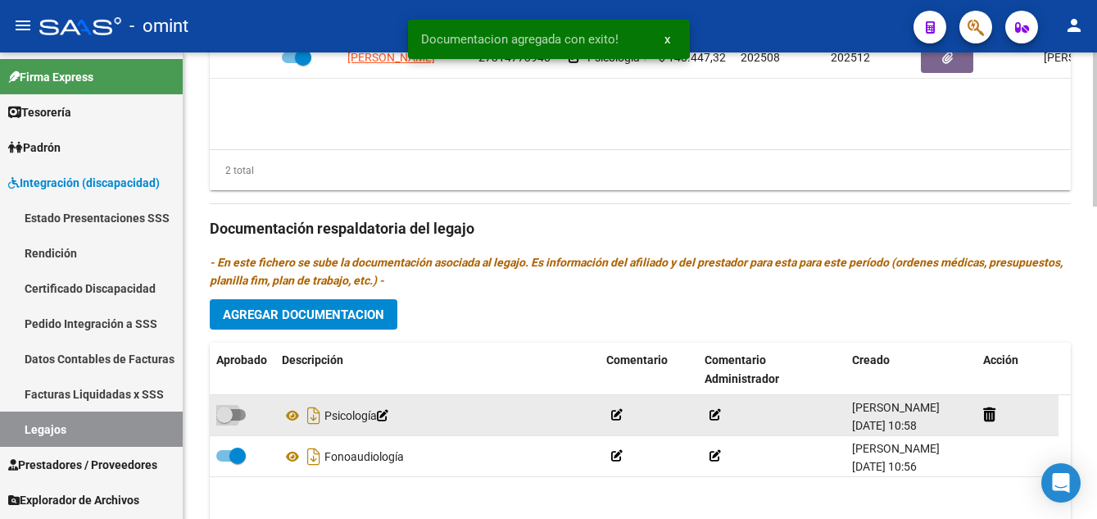
click at [223, 413] on span at bounding box center [224, 414] width 16 height 16
click at [224, 420] on input "checkbox" at bounding box center [224, 420] width 1 height 1
checkbox input "true"
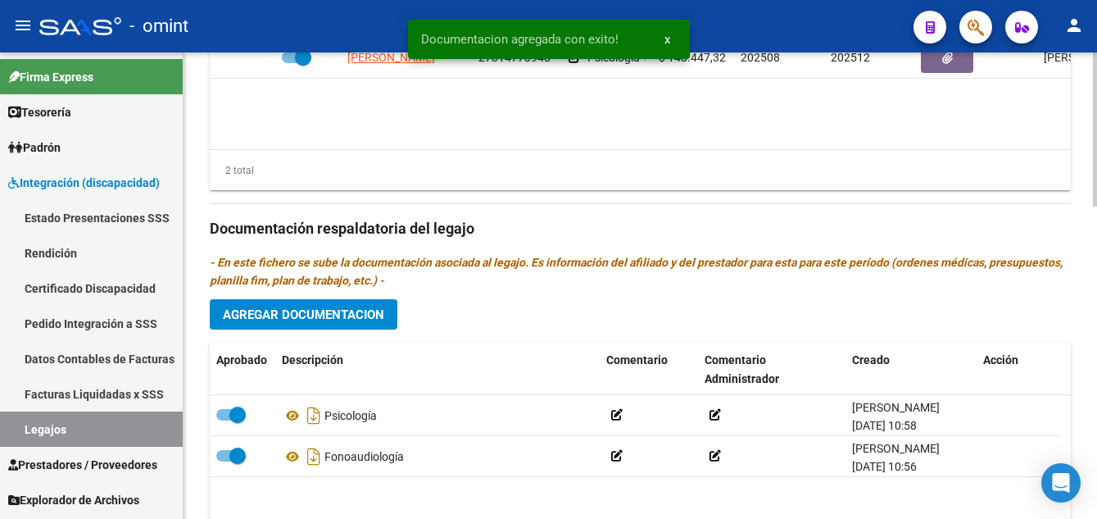
scroll to position [656, 0]
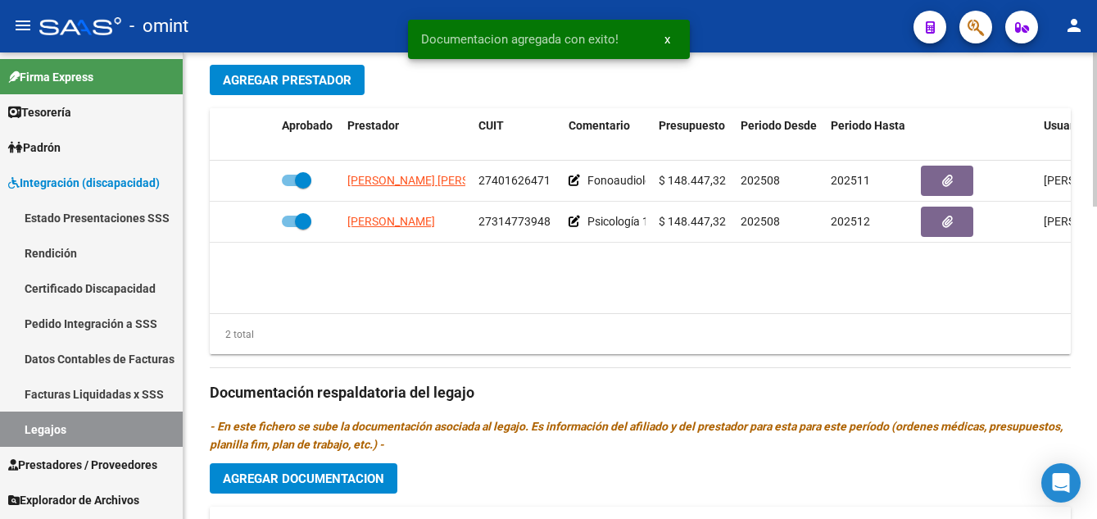
click at [319, 84] on span "Agregar Prestador" at bounding box center [287, 80] width 129 height 15
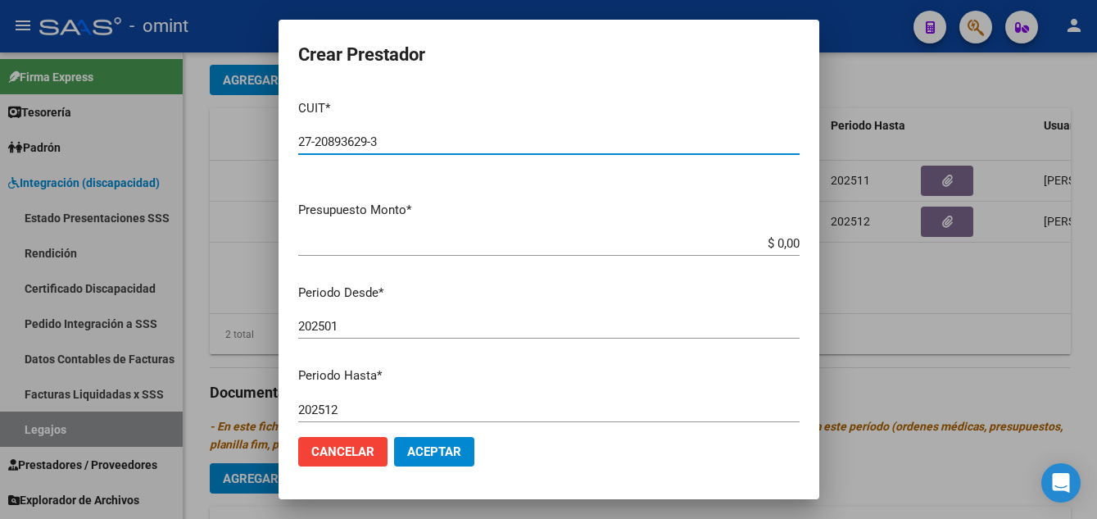
type input "27-20893629-3"
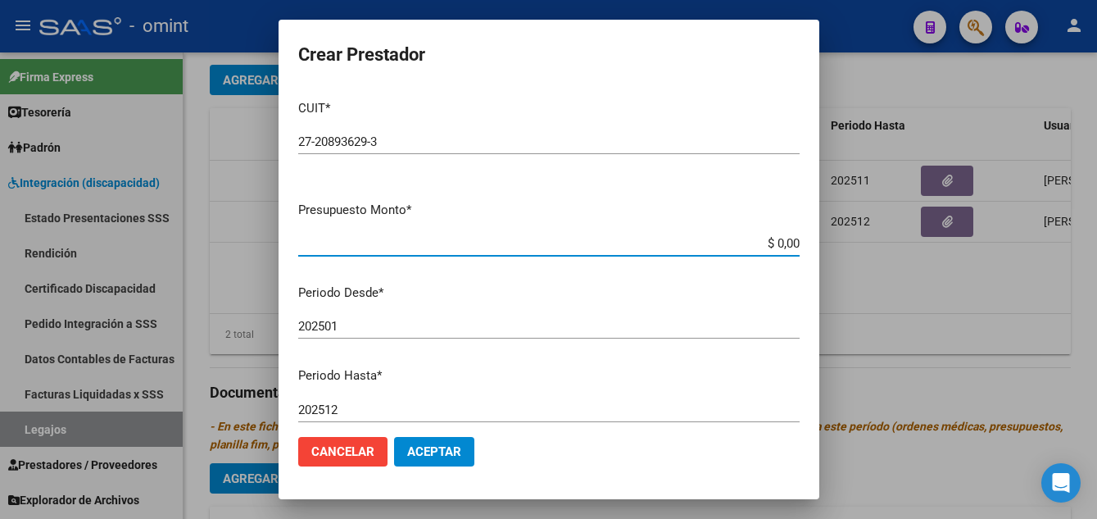
click at [786, 240] on input "$ 0,00" at bounding box center [549, 243] width 502 height 15
type input "$ 989.644,88"
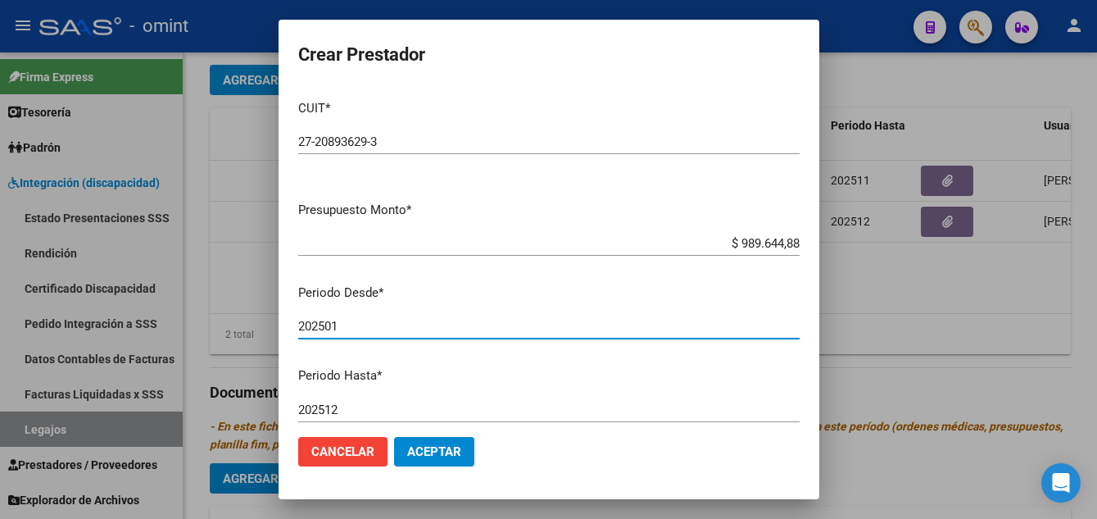
drag, startPoint x: 332, startPoint y: 331, endPoint x: 342, endPoint y: 331, distance: 9.8
click at [342, 331] on input "202501" at bounding box center [549, 326] width 502 height 15
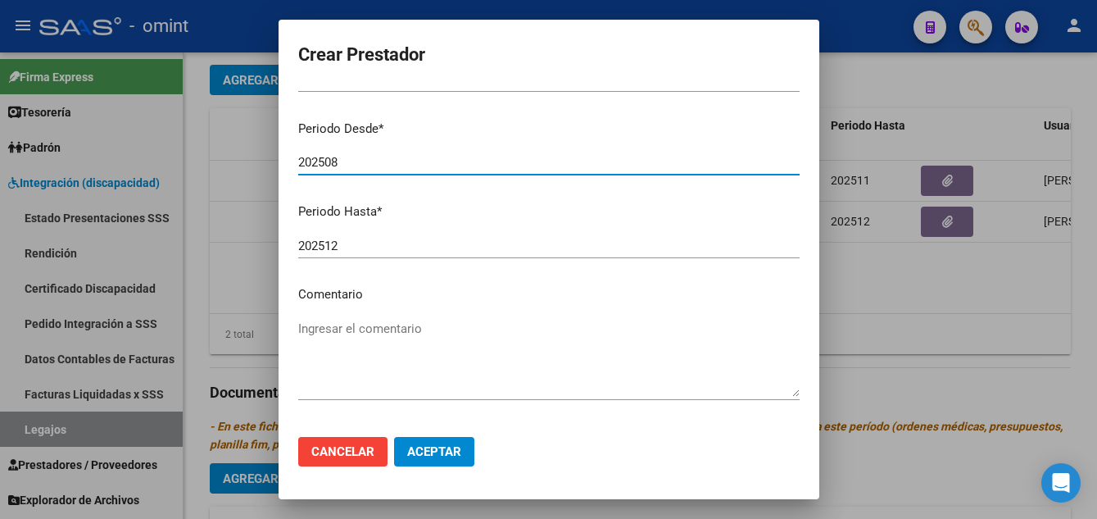
type input "202508"
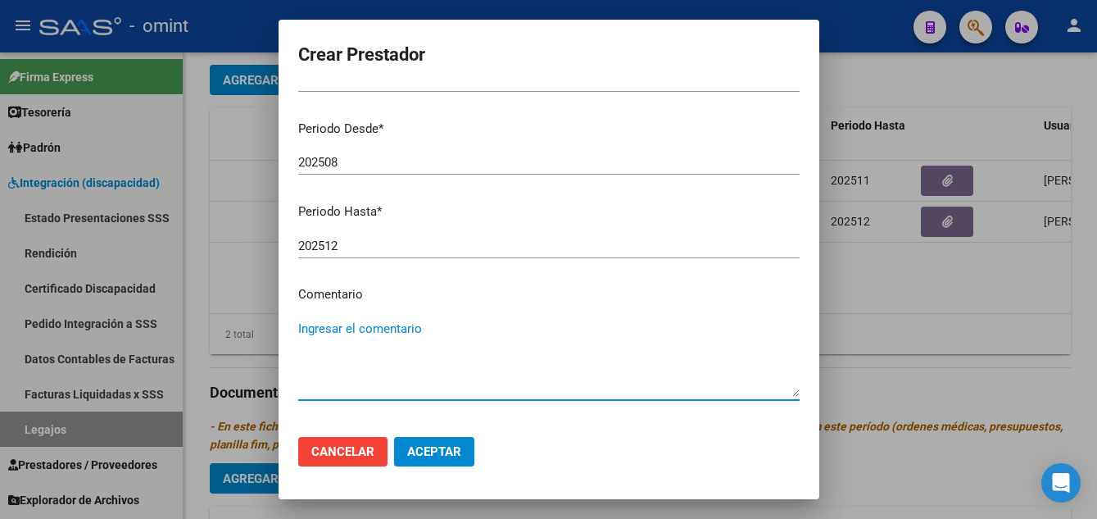
paste textarea "Terapia ocupacional"
type textarea "Terapia ocupacional 8 sesiones mensuales"
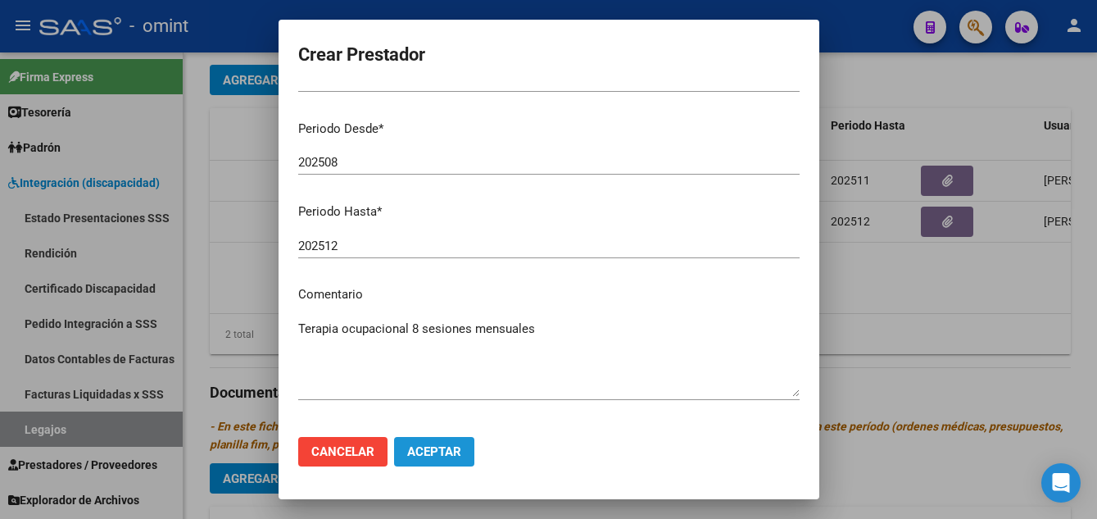
click at [447, 443] on button "Aceptar" at bounding box center [434, 452] width 80 height 30
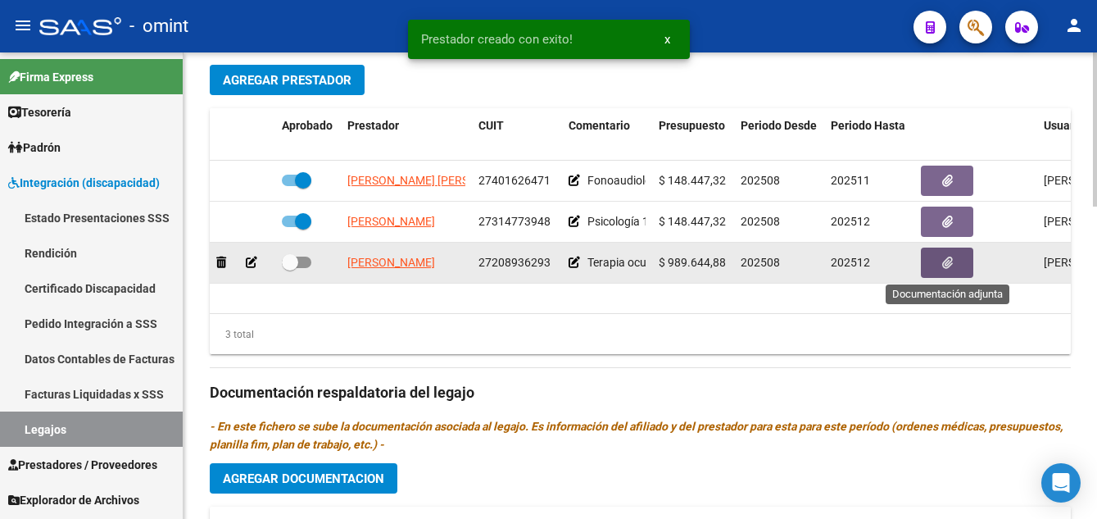
click at [965, 261] on button "button" at bounding box center [947, 262] width 52 height 30
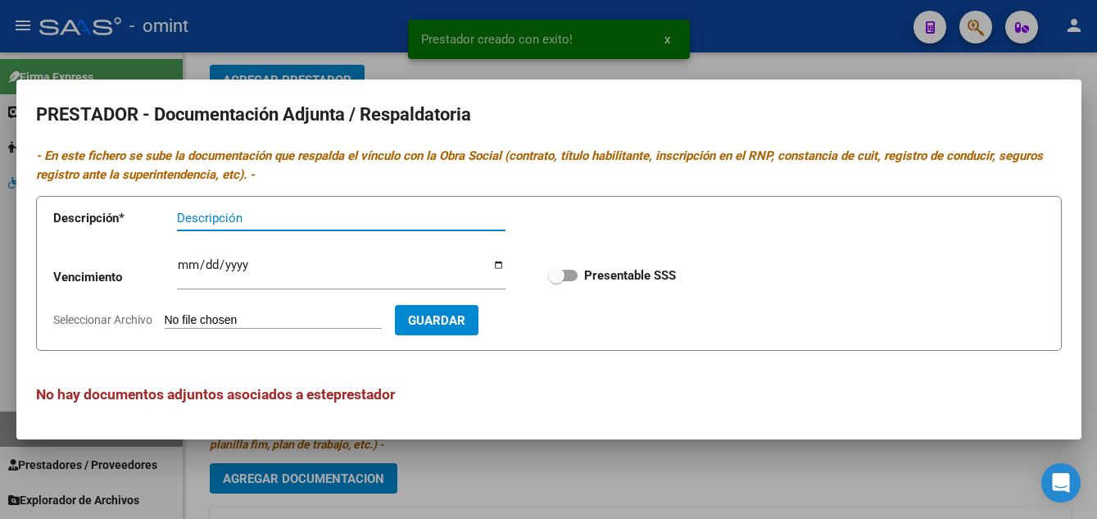
click at [229, 221] on input "Descripción" at bounding box center [341, 218] width 329 height 15
type input "TITULO-RNP-CBU-AFIP"
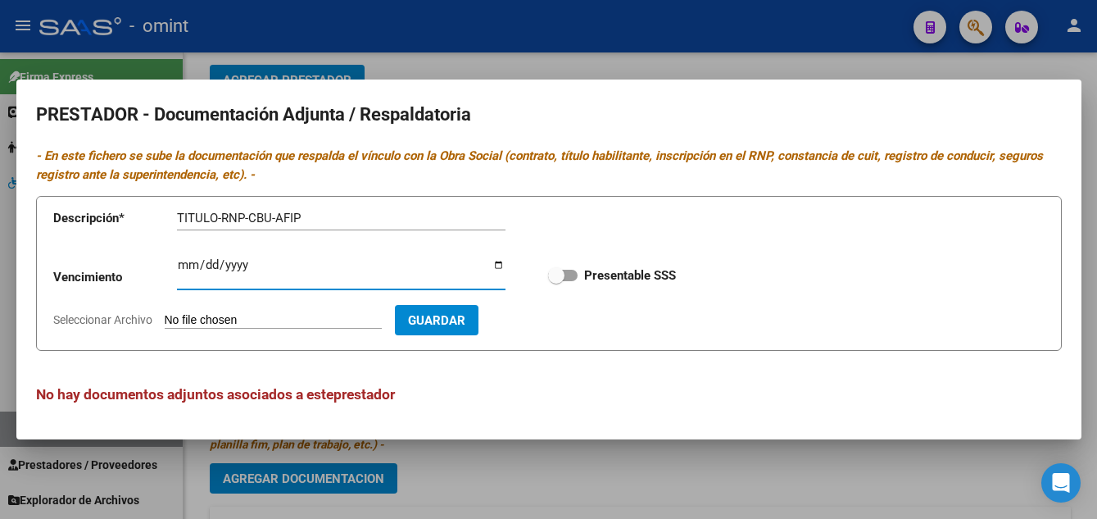
click at [185, 270] on input "Ingresar vencimiento" at bounding box center [341, 271] width 329 height 26
type input "2028-12-09"
click at [247, 318] on input "Seleccionar Archivo" at bounding box center [273, 321] width 217 height 16
type input "C:\fakepath\to prestador.pdf"
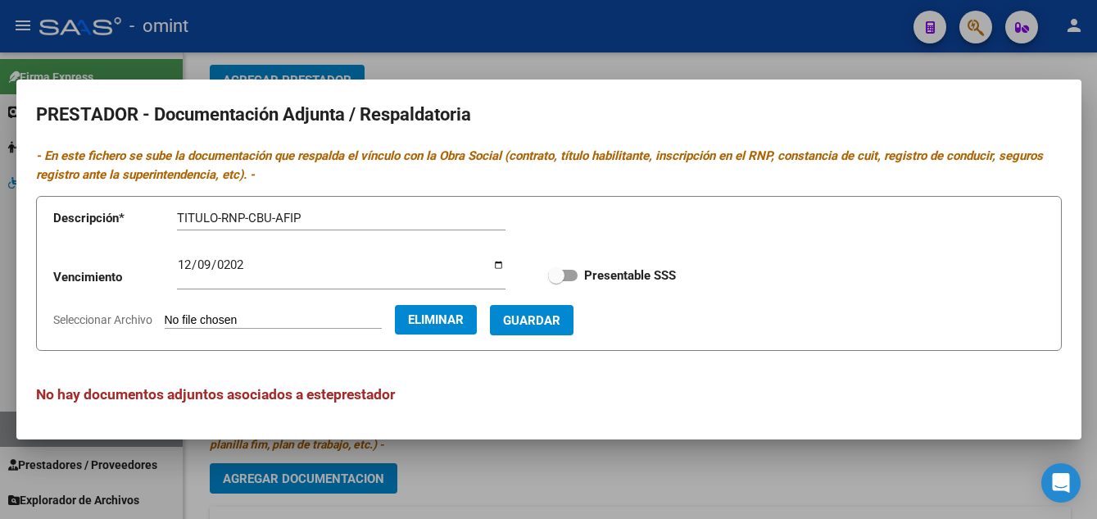
click at [551, 277] on span at bounding box center [556, 275] width 16 height 16
click at [556, 281] on input "Presentable SSS" at bounding box center [556, 281] width 1 height 1
checkbox input "true"
click at [561, 317] on span "Guardar" at bounding box center [531, 320] width 57 height 15
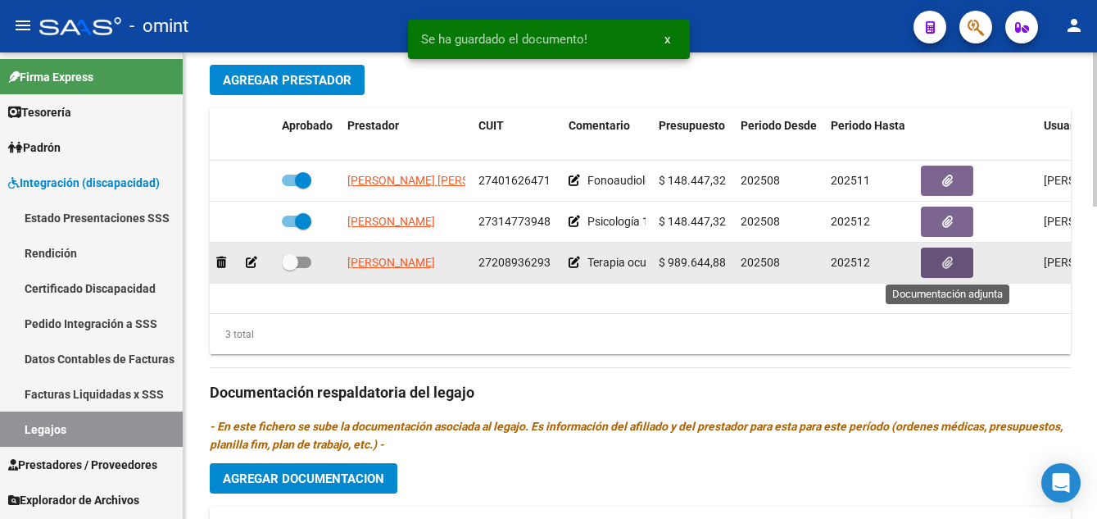
click at [295, 261] on span at bounding box center [290, 262] width 16 height 16
click at [290, 268] on input "checkbox" at bounding box center [289, 268] width 1 height 1
checkbox input "true"
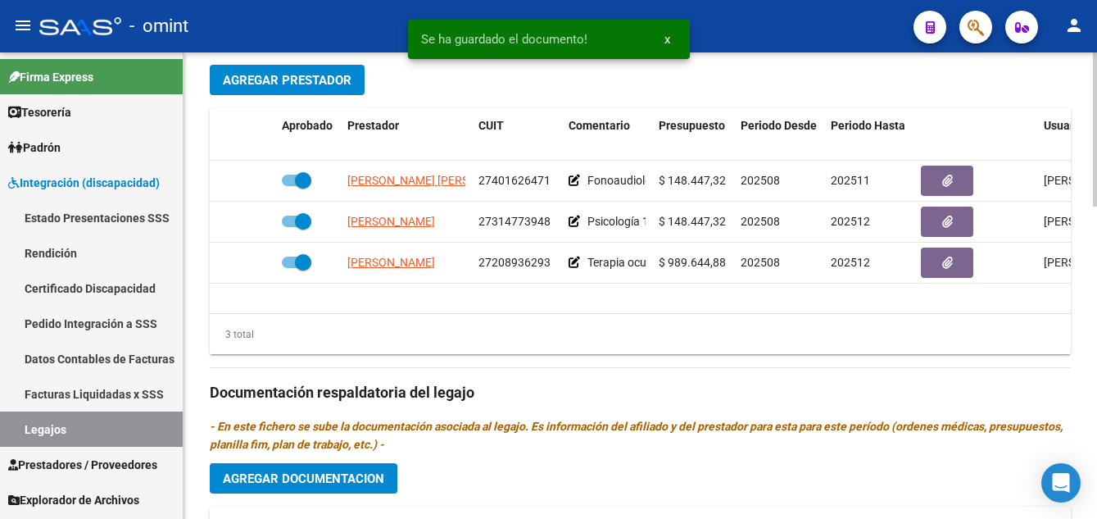
scroll to position [820, 0]
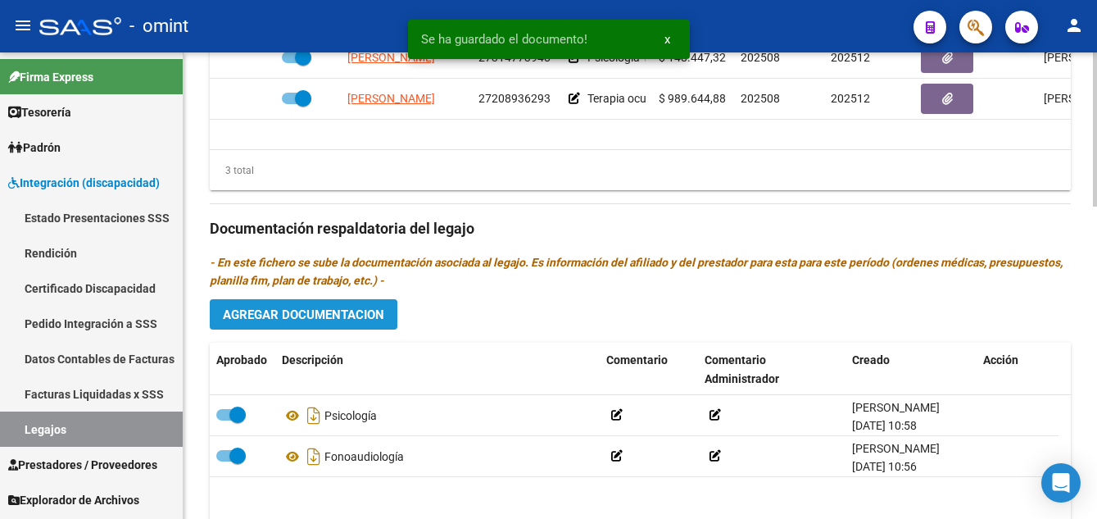
click at [364, 316] on span "Agregar Documentacion" at bounding box center [303, 314] width 161 height 15
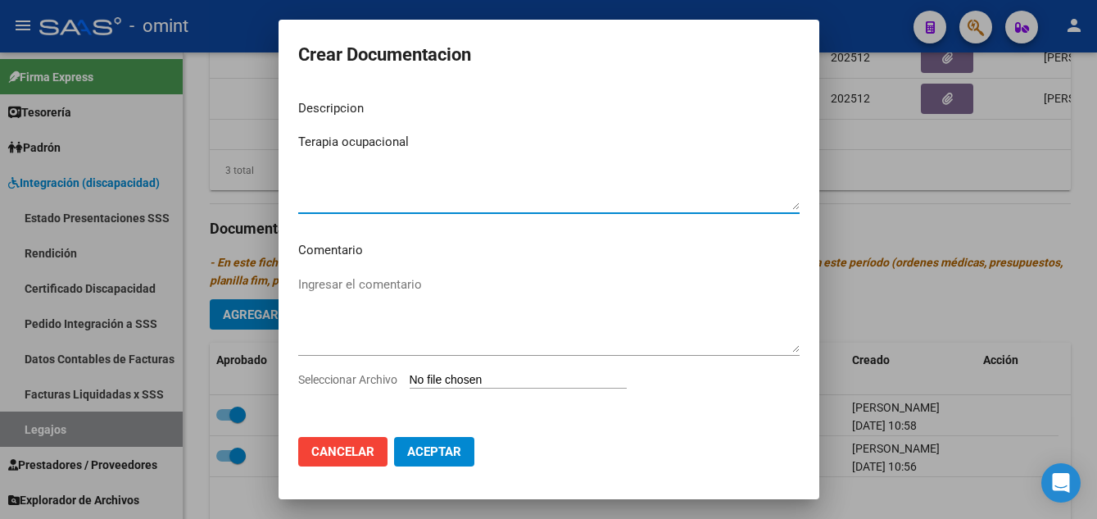
type textarea "Terapia ocupacional"
click at [505, 384] on input "Seleccionar Archivo" at bounding box center [518, 381] width 217 height 16
type input "C:\fakepath\to prestacion.pdf"
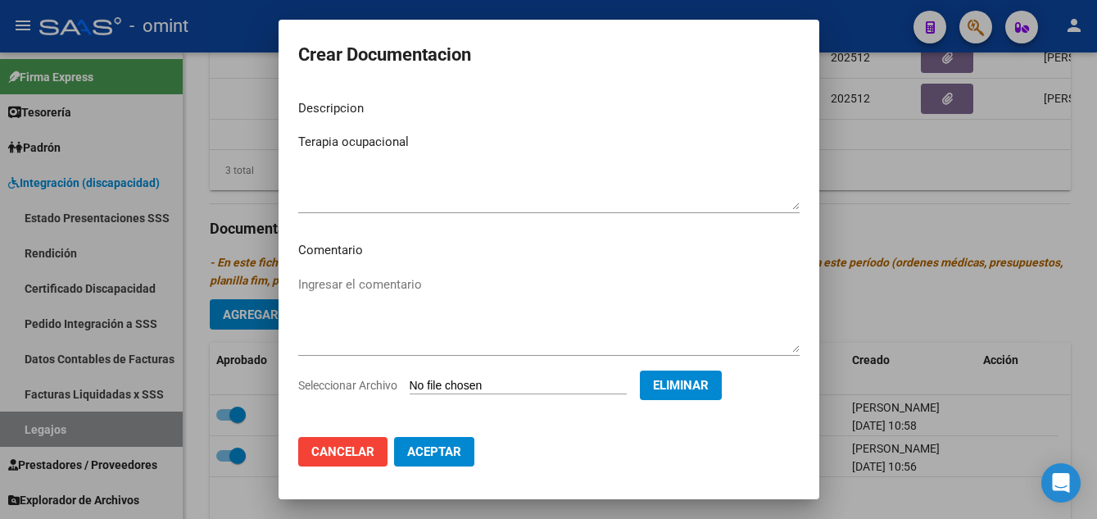
click at [452, 447] on span "Aceptar" at bounding box center [434, 451] width 54 height 15
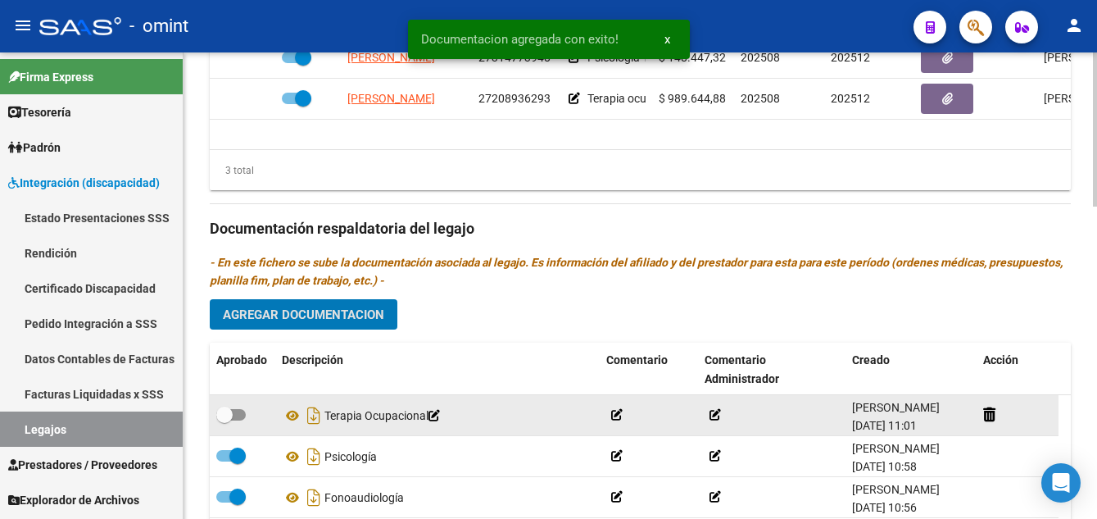
click at [234, 412] on span at bounding box center [231, 414] width 30 height 11
click at [225, 420] on input "checkbox" at bounding box center [224, 420] width 1 height 1
checkbox input "true"
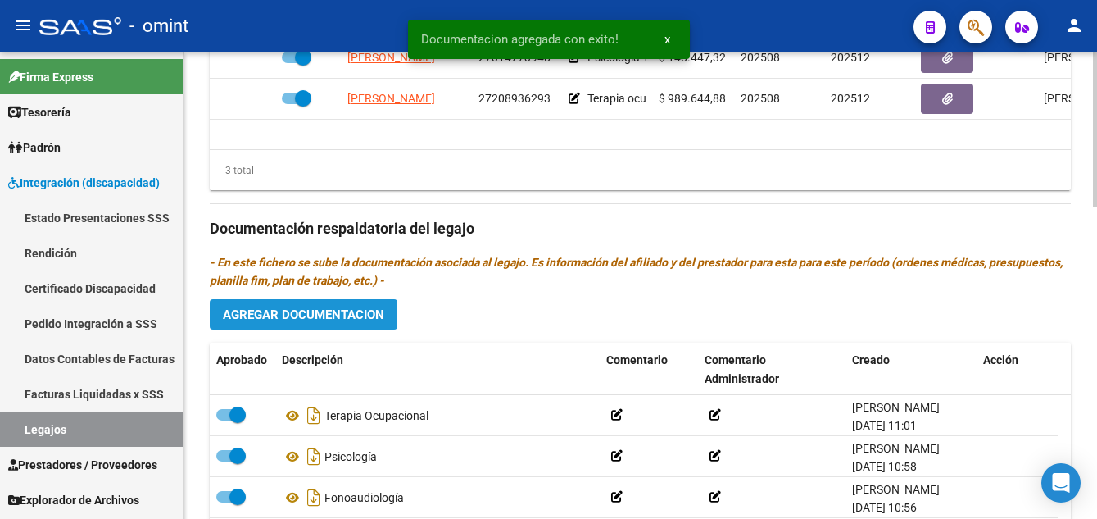
click at [385, 311] on button "Agregar Documentacion" at bounding box center [304, 314] width 188 height 30
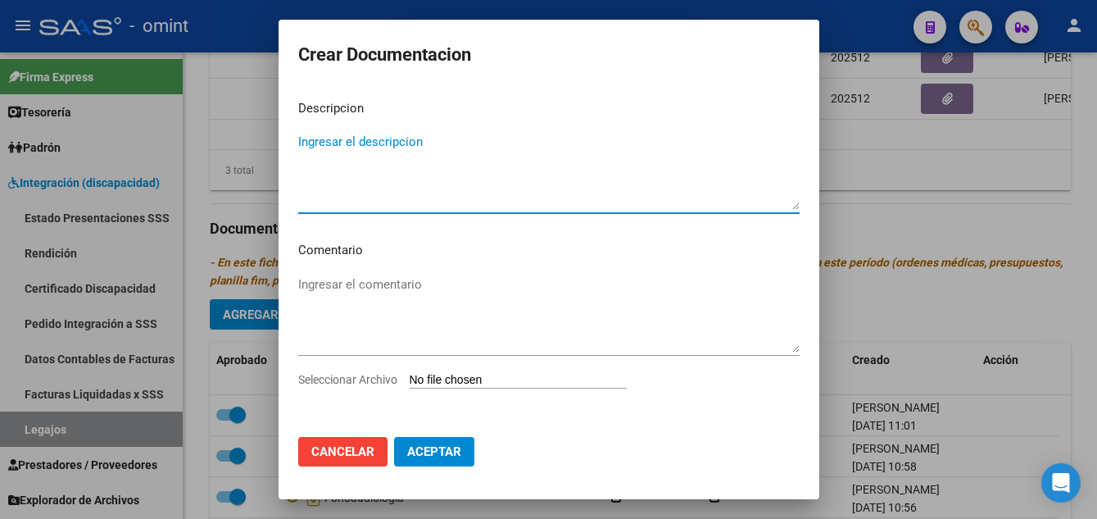
click at [429, 175] on textarea "Ingresar el descripcion" at bounding box center [549, 171] width 502 height 77
type textarea "car"
click at [499, 384] on input "Seleccionar Archivo" at bounding box center [518, 381] width 217 height 16
type input "C:\fakepath\2005223902_250724022013_const-alumn-reg.jpeg"
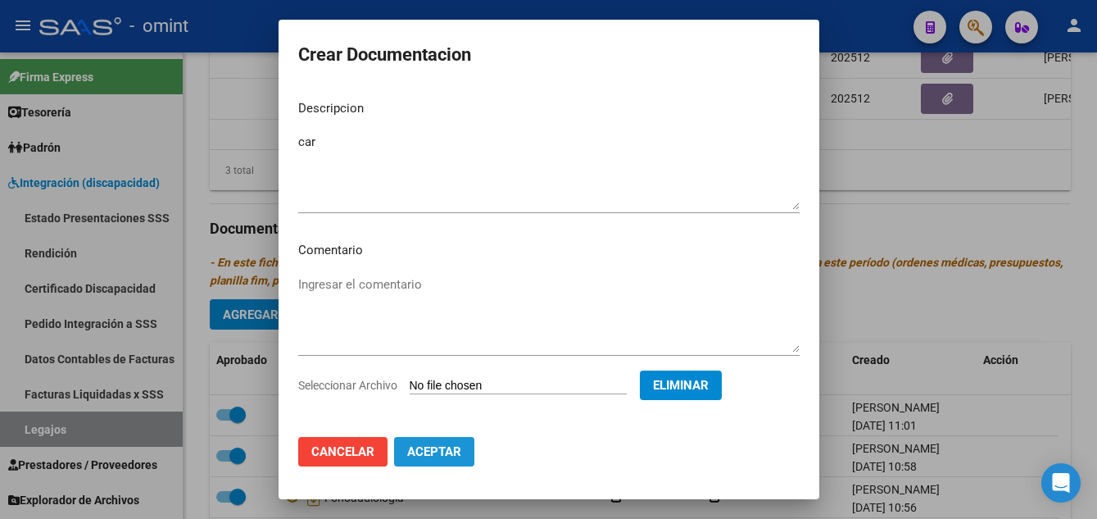
click at [456, 444] on span "Aceptar" at bounding box center [434, 451] width 54 height 15
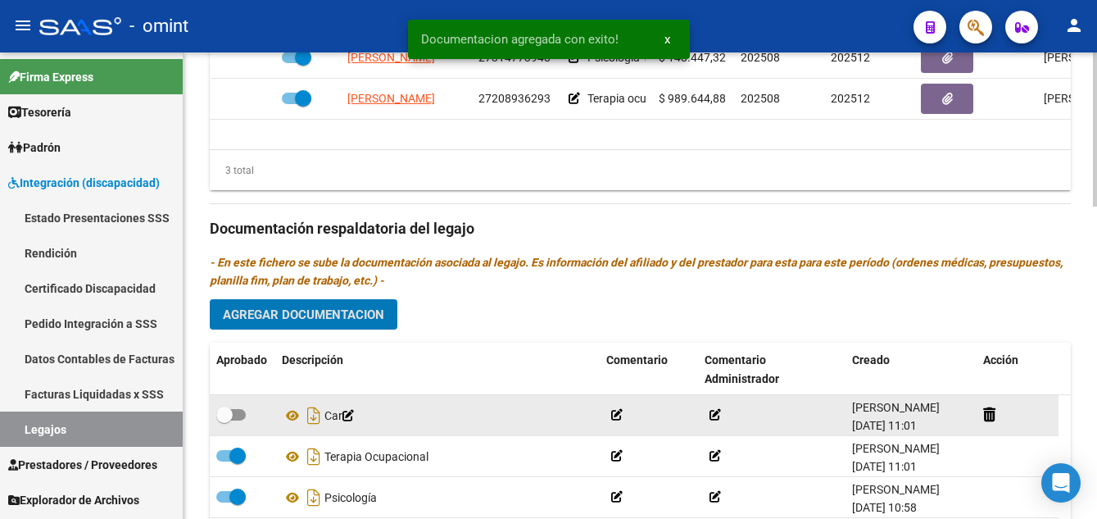
drag, startPoint x: 225, startPoint y: 409, endPoint x: 252, endPoint y: 411, distance: 28.0
click at [225, 408] on span at bounding box center [224, 414] width 16 height 16
click at [225, 420] on input "checkbox" at bounding box center [224, 420] width 1 height 1
checkbox input "true"
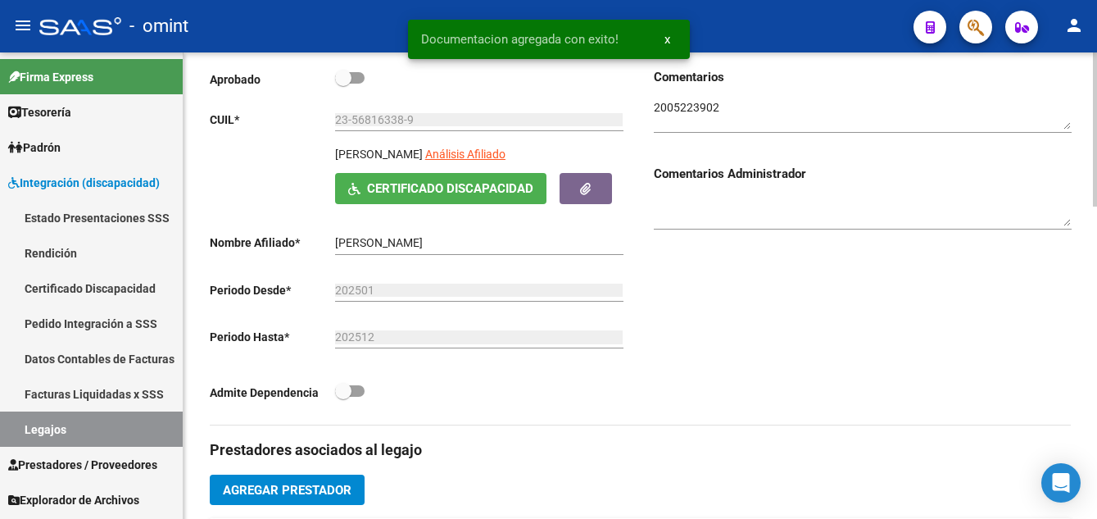
scroll to position [82, 0]
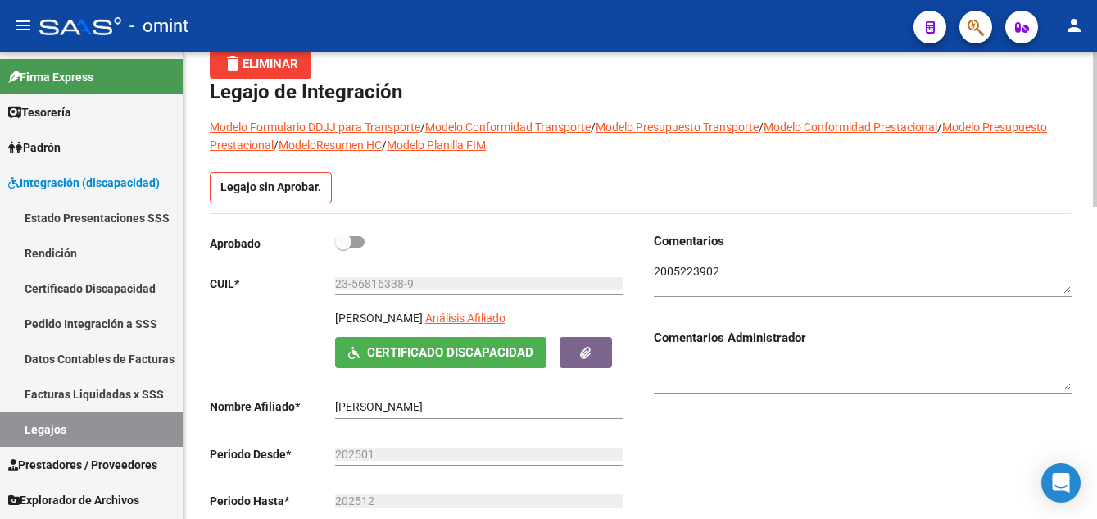
click at [347, 245] on span at bounding box center [343, 242] width 16 height 16
click at [343, 247] on input "checkbox" at bounding box center [343, 247] width 1 height 1
checkbox input "true"
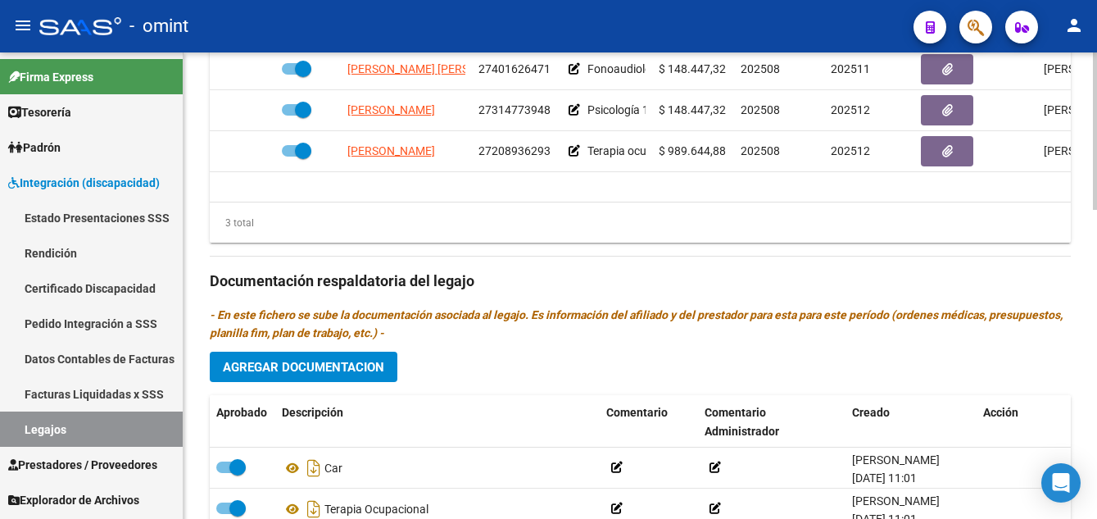
scroll to position [901, 0]
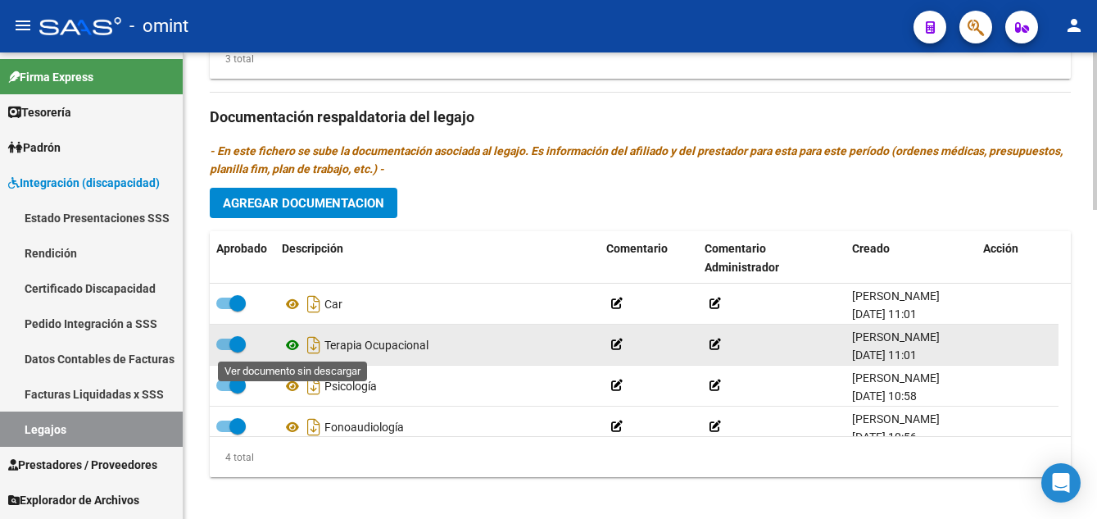
click at [290, 343] on icon at bounding box center [292, 345] width 21 height 20
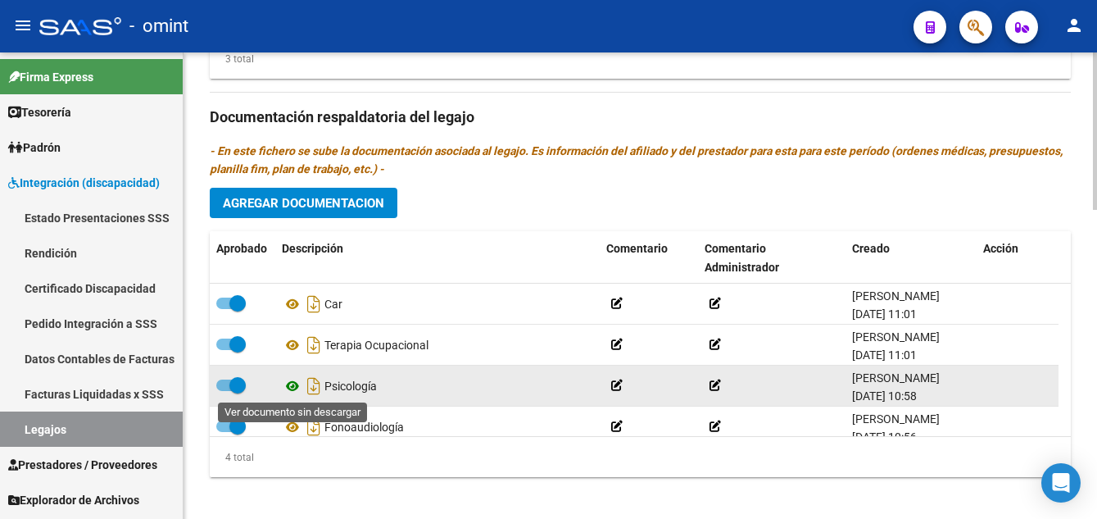
click at [290, 388] on icon at bounding box center [292, 386] width 21 height 20
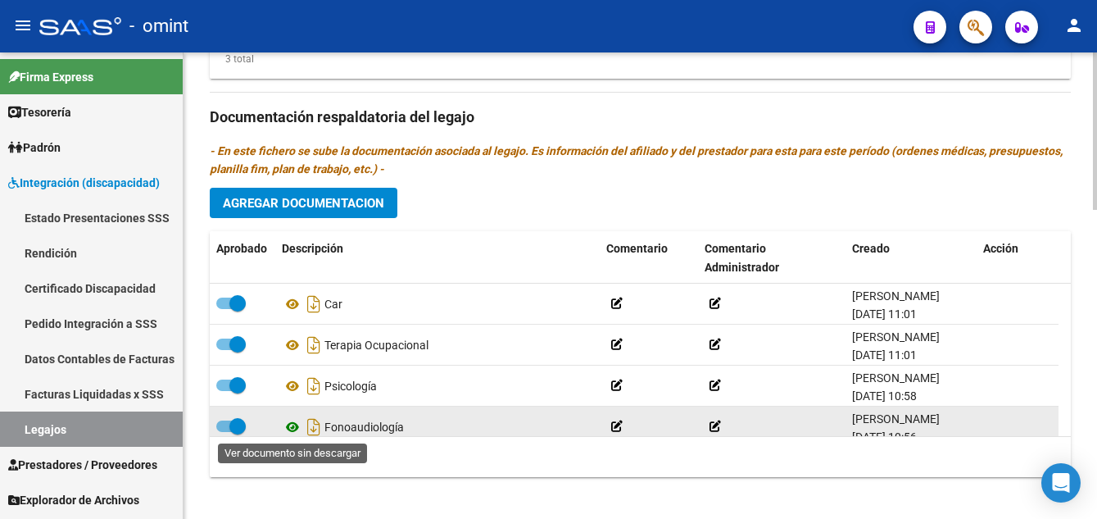
click at [289, 426] on icon at bounding box center [292, 427] width 21 height 20
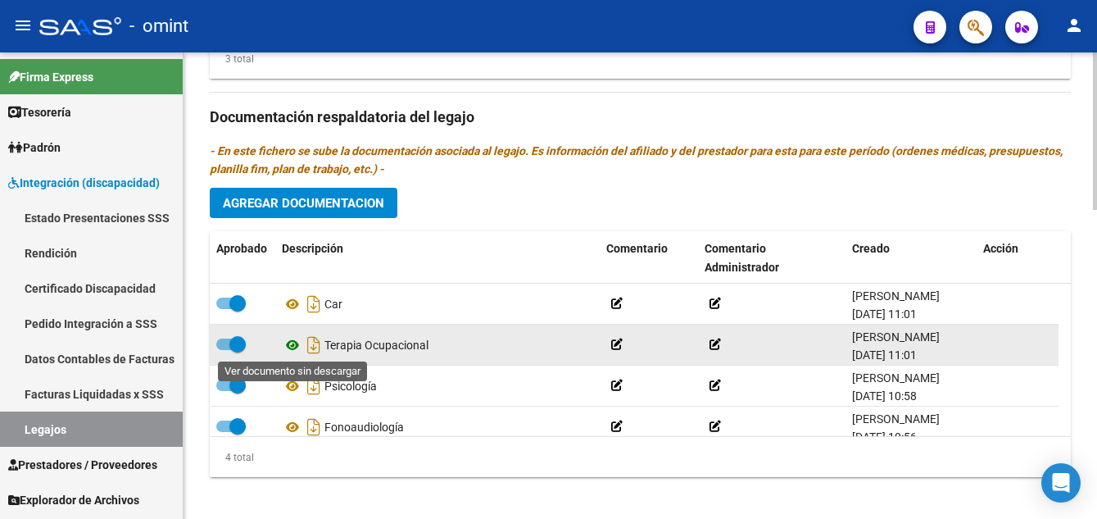
click at [292, 344] on icon at bounding box center [292, 345] width 21 height 20
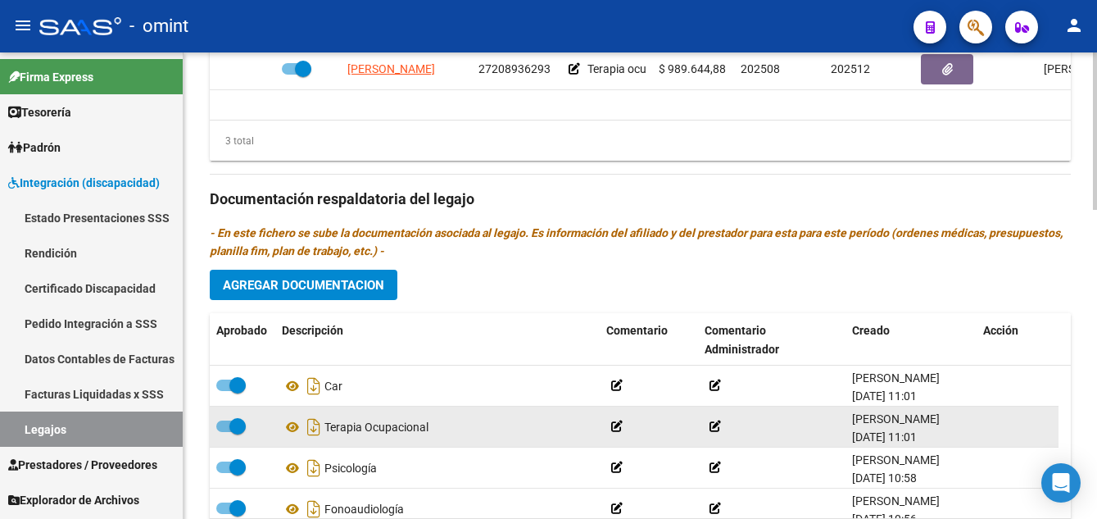
scroll to position [912, 0]
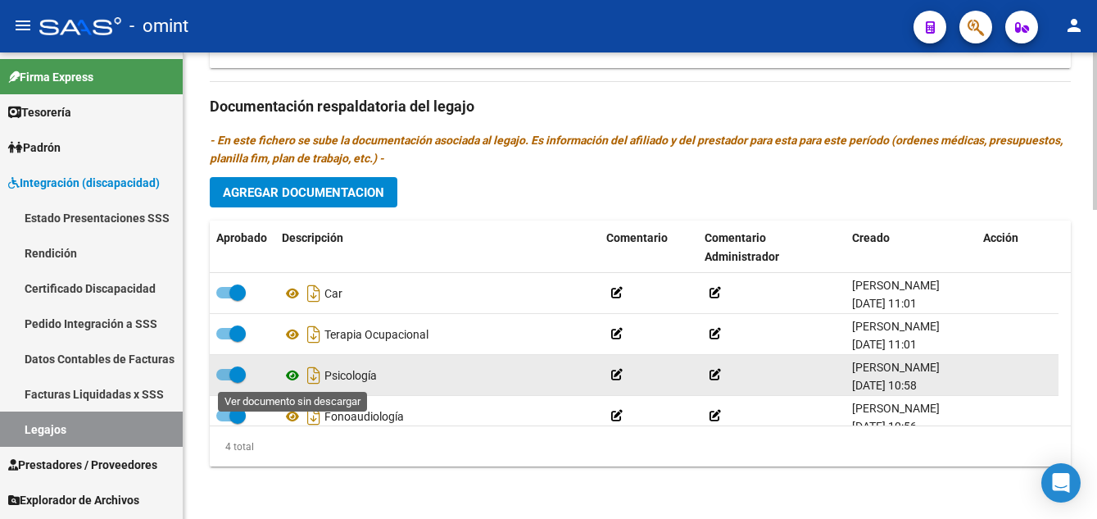
click at [295, 371] on icon at bounding box center [292, 375] width 21 height 20
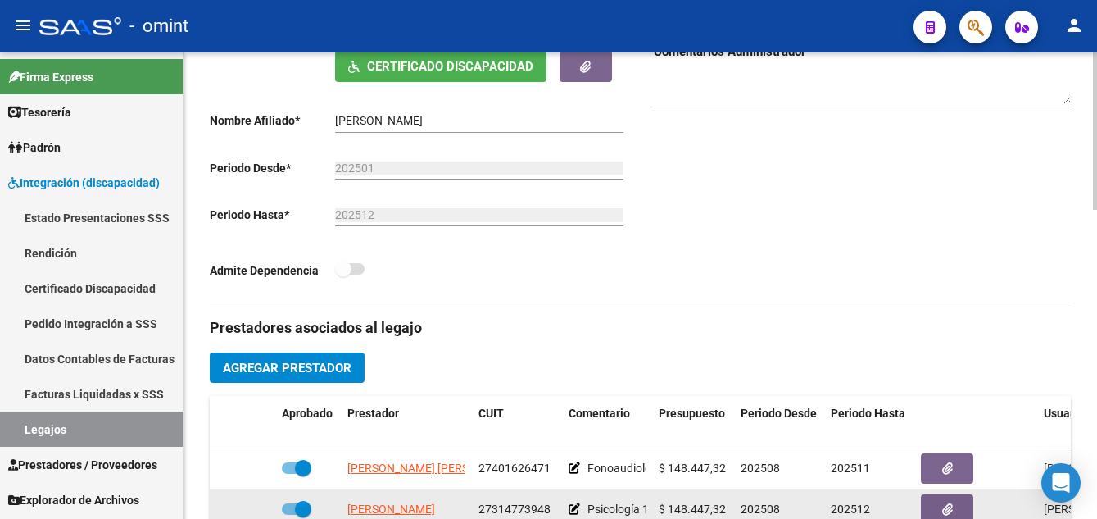
scroll to position [93, 0]
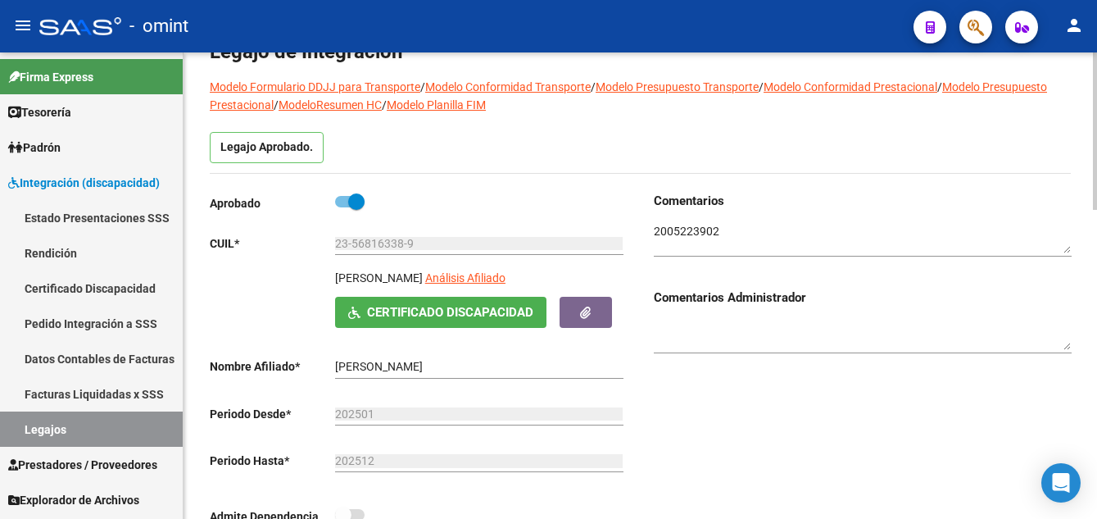
drag, startPoint x: 463, startPoint y: 280, endPoint x: 338, endPoint y: 285, distance: 125.5
click at [338, 285] on p "ROCHA MONTAÑO ELIAS" at bounding box center [379, 278] width 88 height 18
drag, startPoint x: 338, startPoint y: 285, endPoint x: 364, endPoint y: 279, distance: 27.0
copy p "ROCHA MONTAÑO ELIAS"
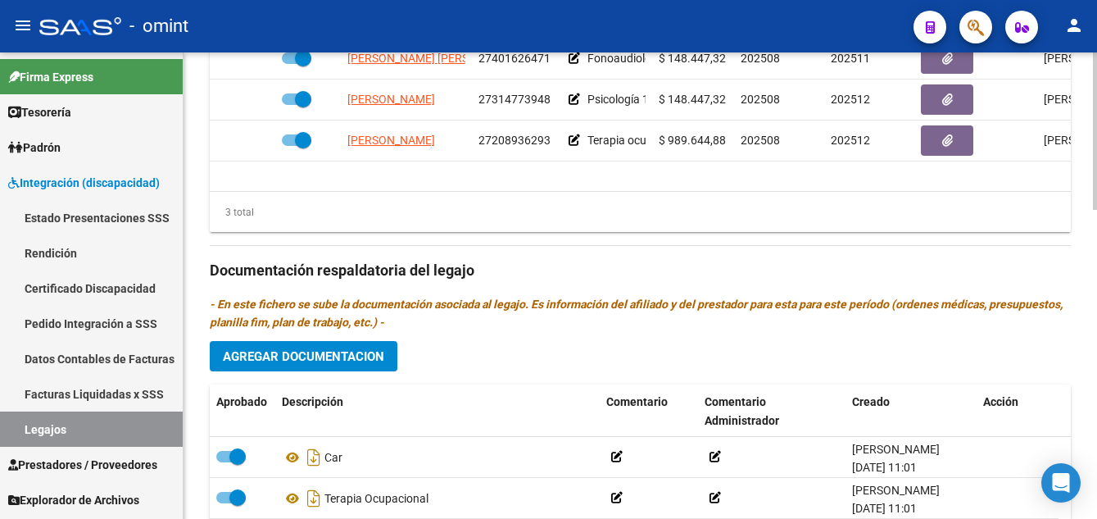
scroll to position [912, 0]
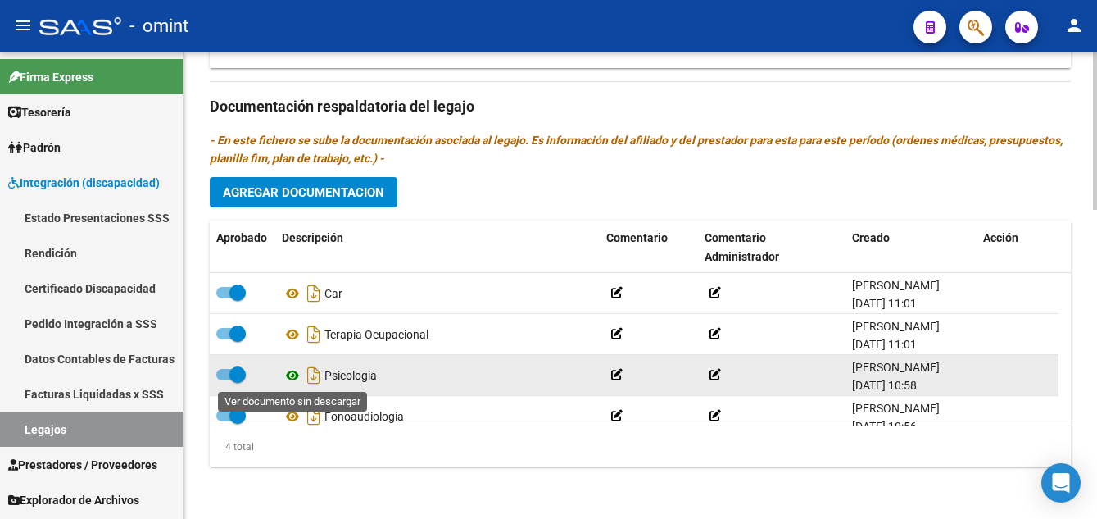
click at [294, 374] on icon at bounding box center [292, 375] width 21 height 20
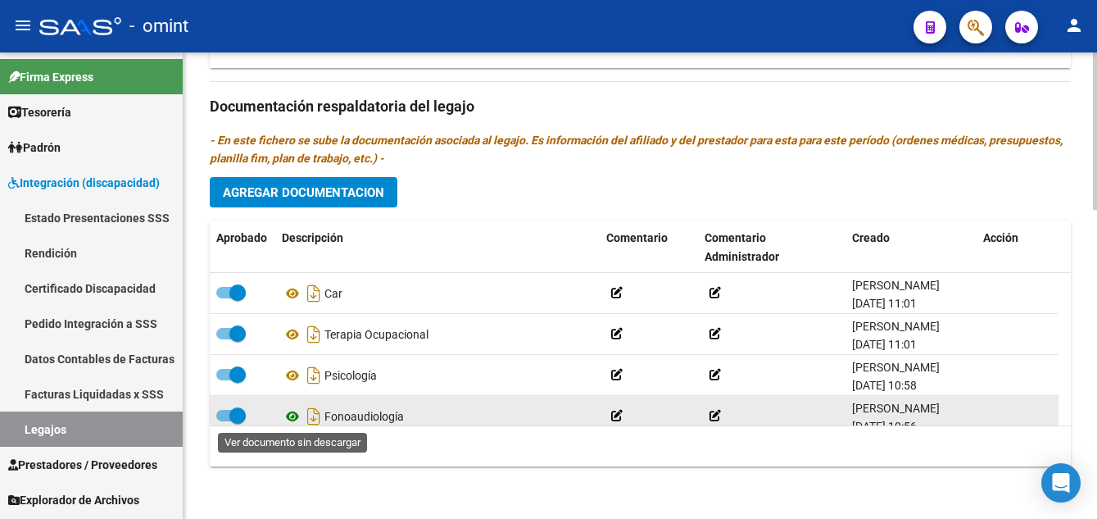
click at [295, 415] on icon at bounding box center [292, 416] width 21 height 20
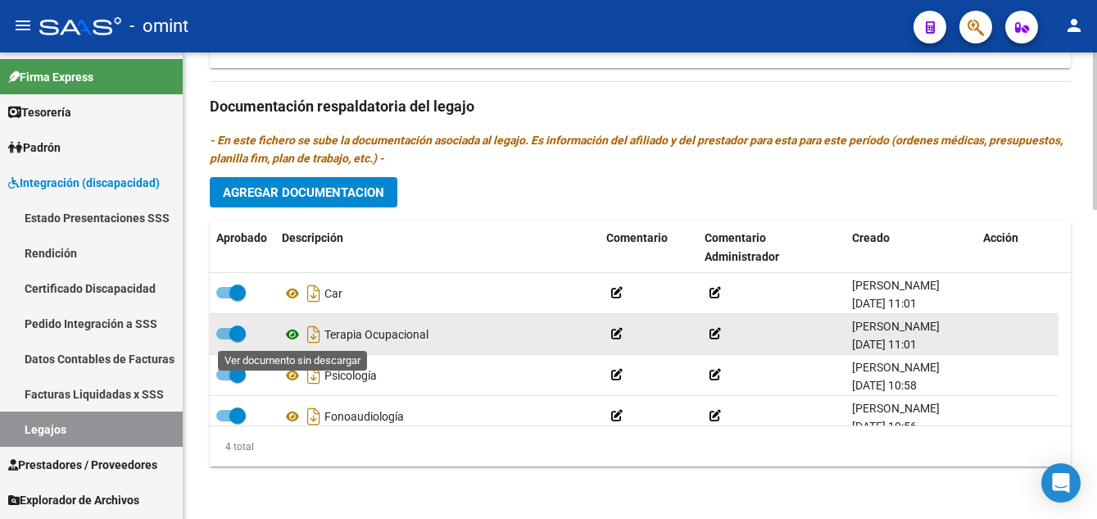
click at [293, 334] on icon at bounding box center [292, 335] width 21 height 20
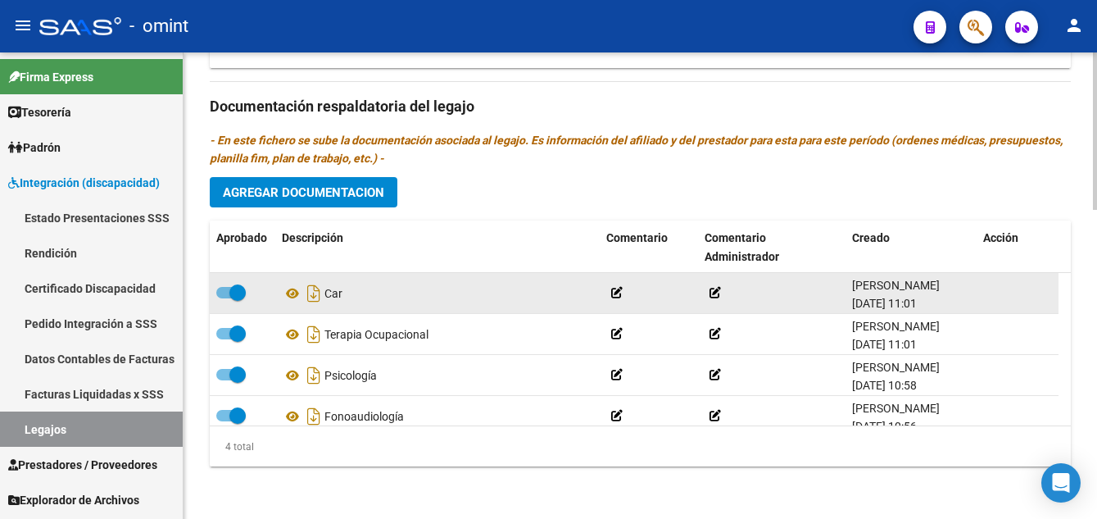
scroll to position [666, 0]
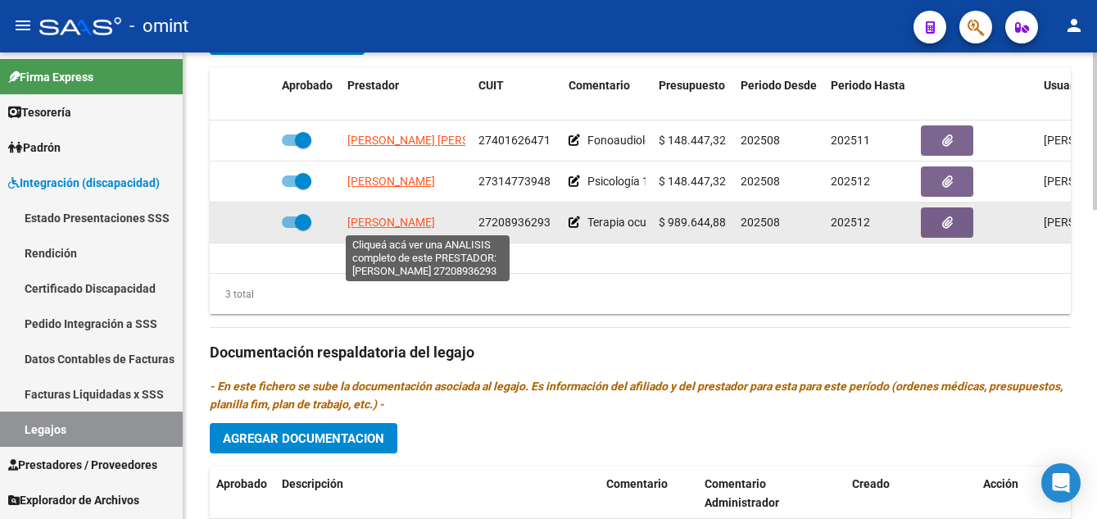
click at [403, 224] on span "VASSELLATI LAURA CAROLINA" at bounding box center [391, 222] width 88 height 13
copy p "ROCHA MONTAÑO ELIAS"
type textarea "27208936293"
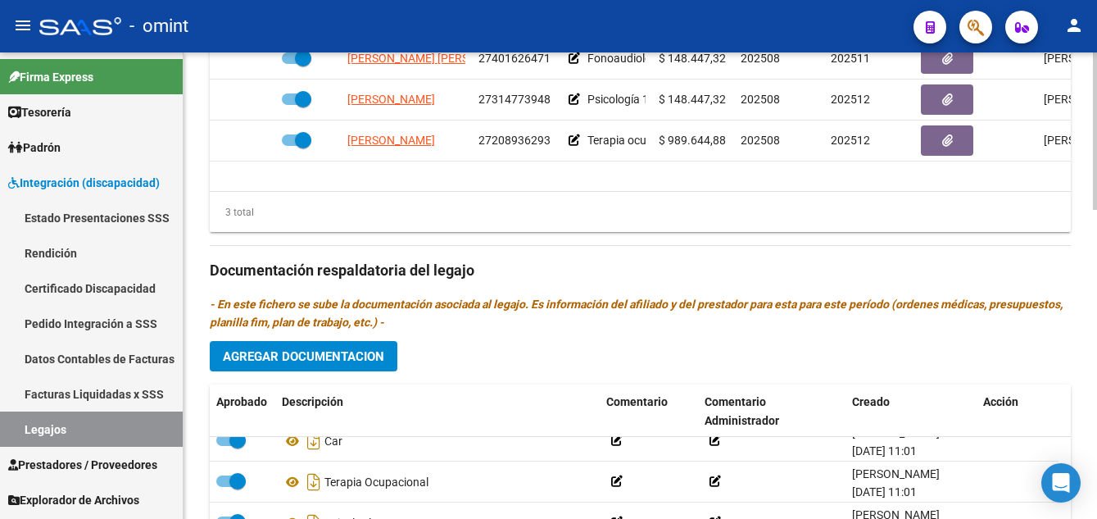
scroll to position [912, 0]
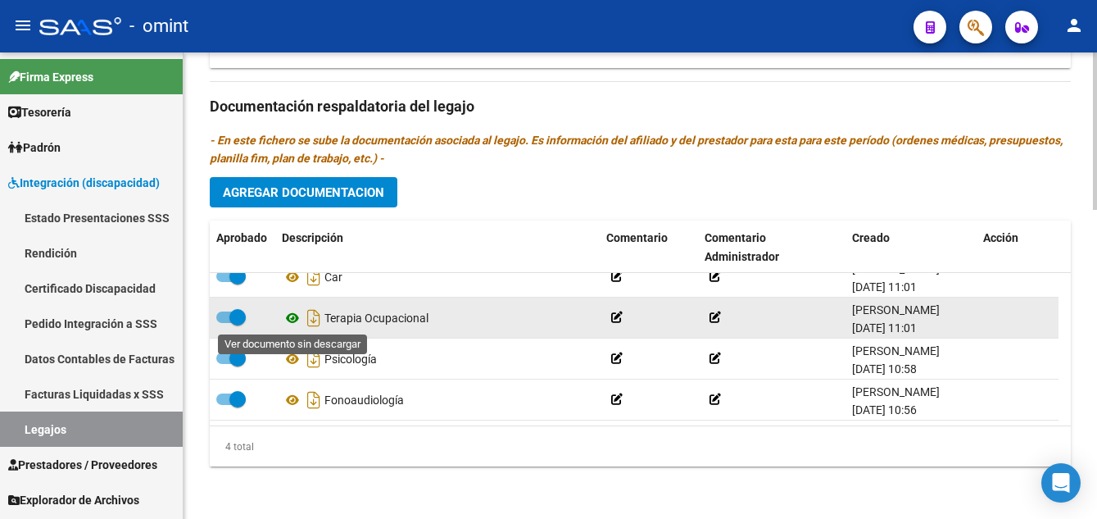
click at [297, 314] on icon at bounding box center [292, 318] width 21 height 20
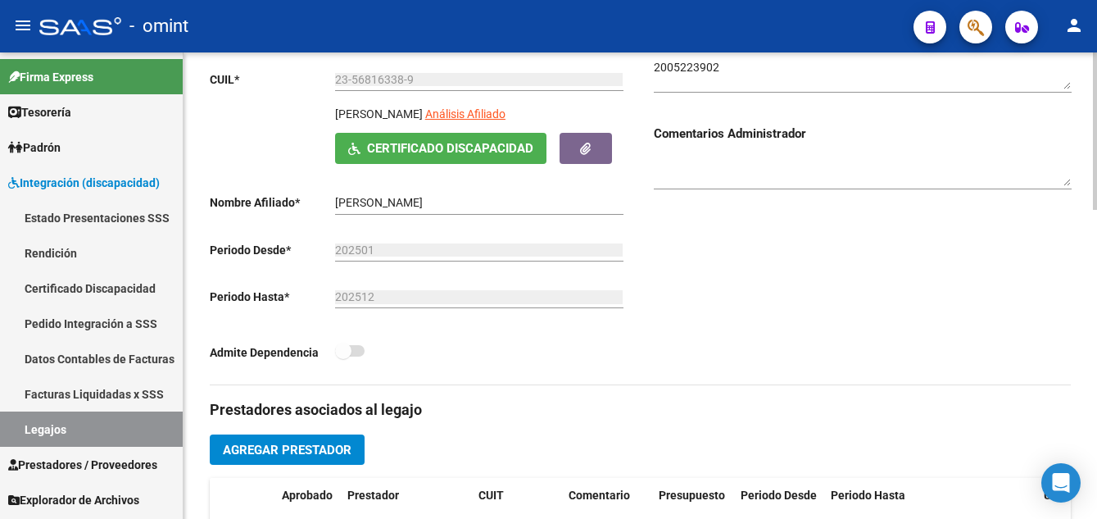
scroll to position [0, 0]
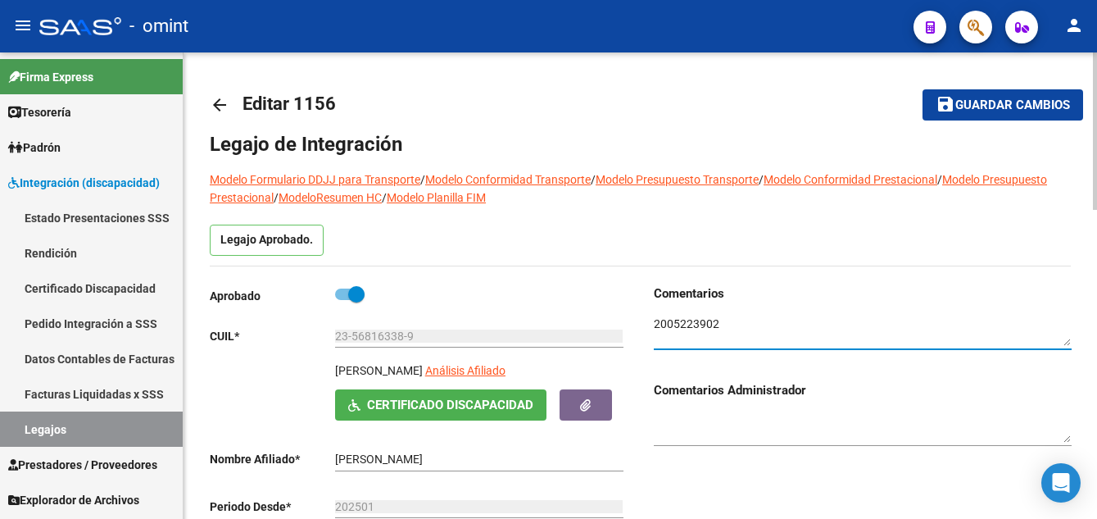
drag, startPoint x: 720, startPoint y: 323, endPoint x: 649, endPoint y: 323, distance: 71.3
click at [649, 323] on div "Comentarios Comentarios Administrador" at bounding box center [856, 462] width 431 height 356
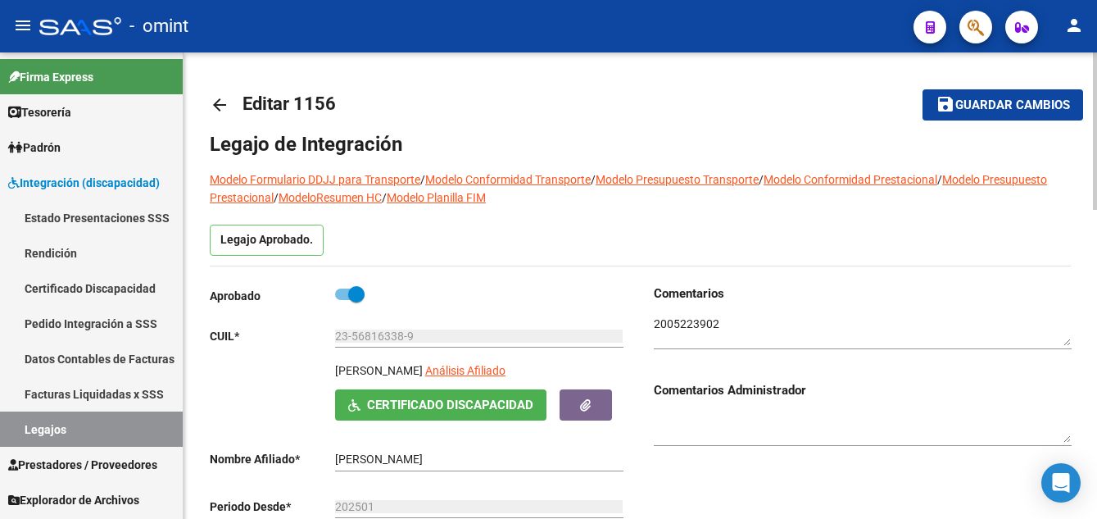
click at [61, 281] on link "Certificado Discapacidad" at bounding box center [91, 287] width 183 height 35
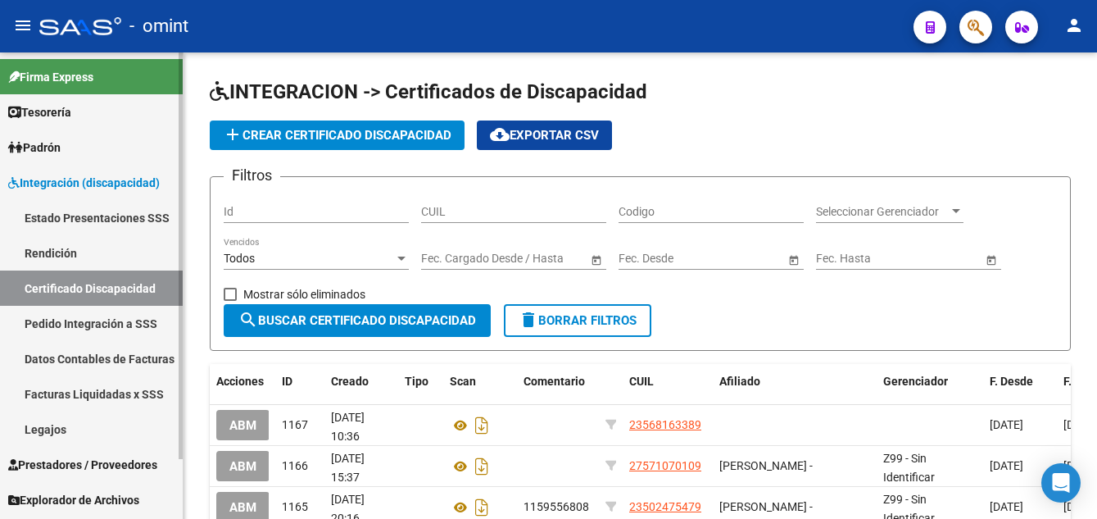
click at [65, 430] on link "Legajos" at bounding box center [91, 428] width 183 height 35
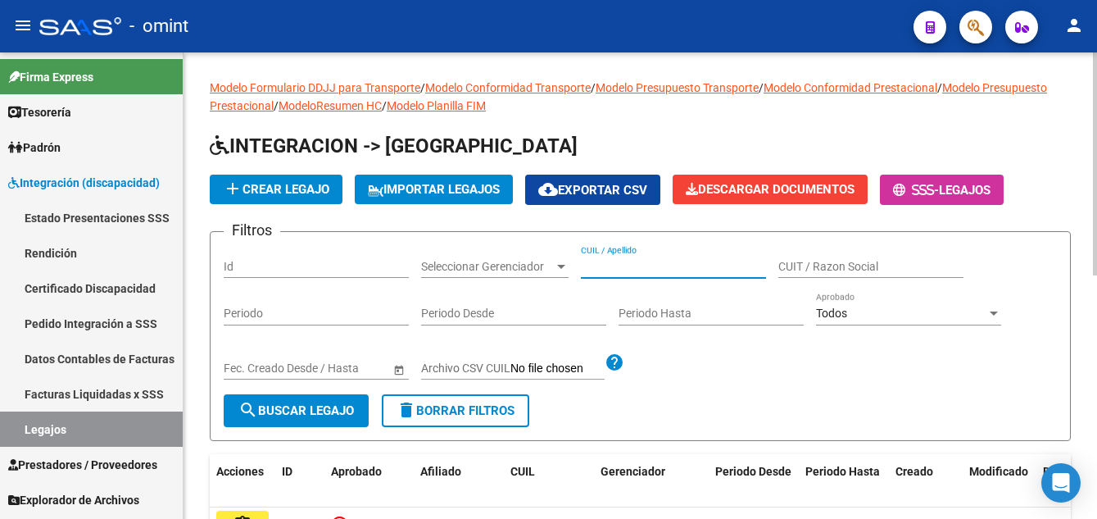
paste input "RODRIGUEZ BLANCO MOISES GABRIE"
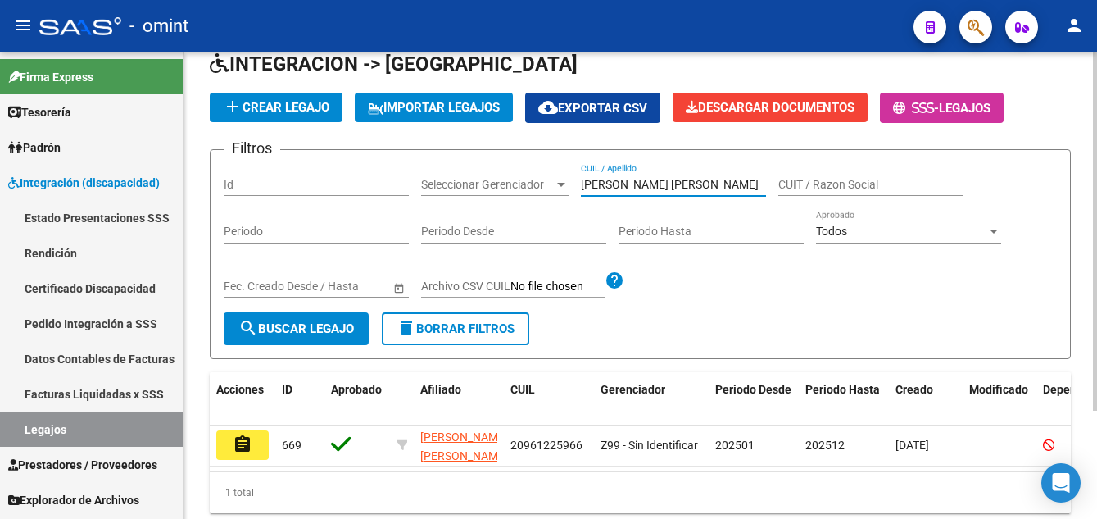
scroll to position [141, 0]
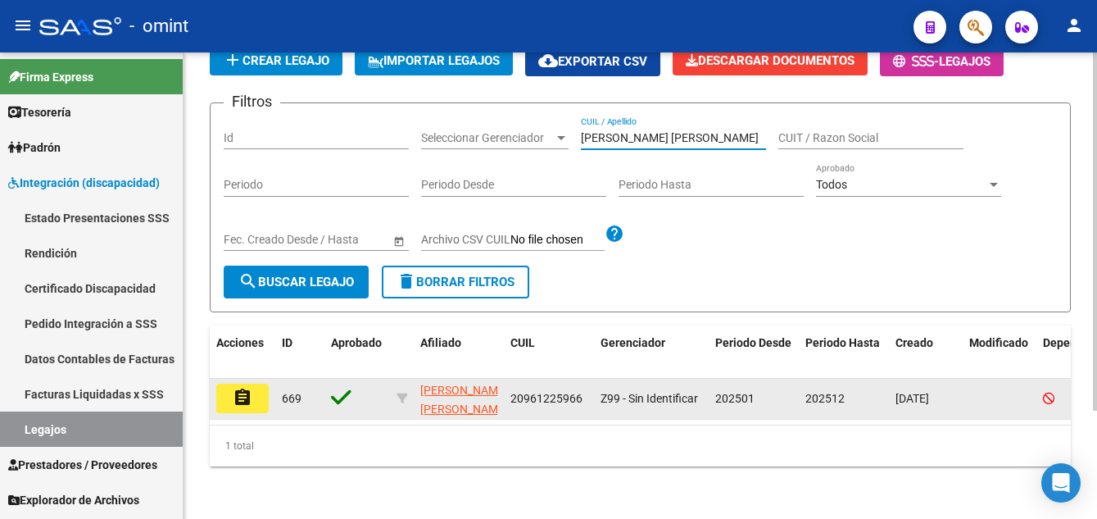
type input "RODRIGUEZ BLANCO MOISES GABRIE"
click at [259, 384] on button "assignment" at bounding box center [242, 399] width 52 height 30
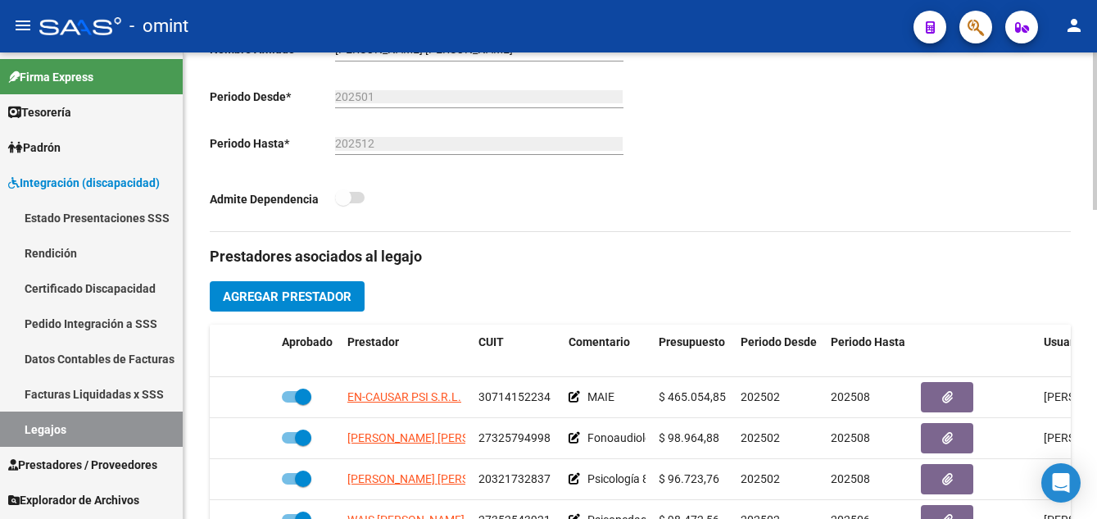
scroll to position [574, 0]
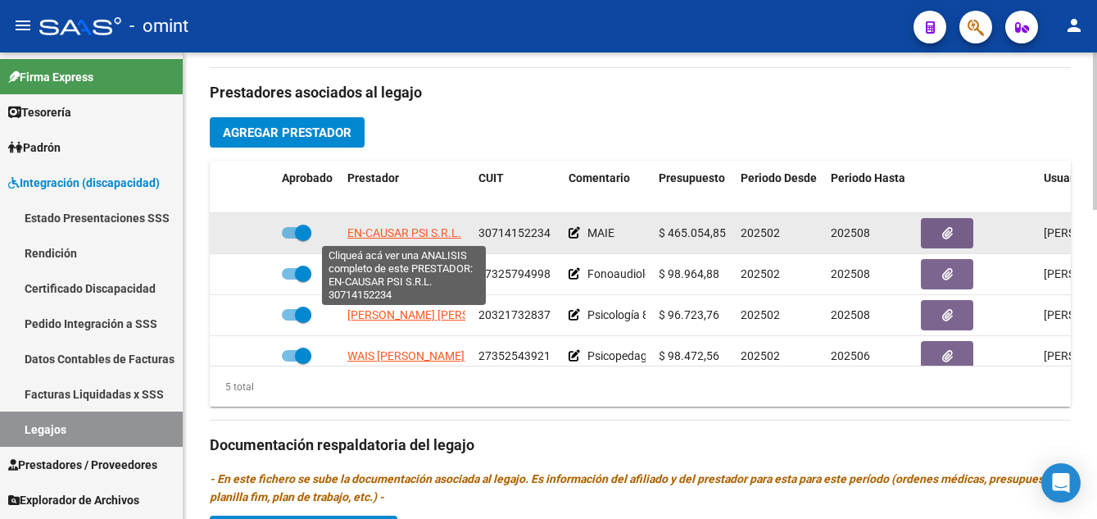
click at [427, 234] on span "EN-CAUSAR PSI S.R.L." at bounding box center [404, 232] width 114 height 13
type textarea "30714152234"
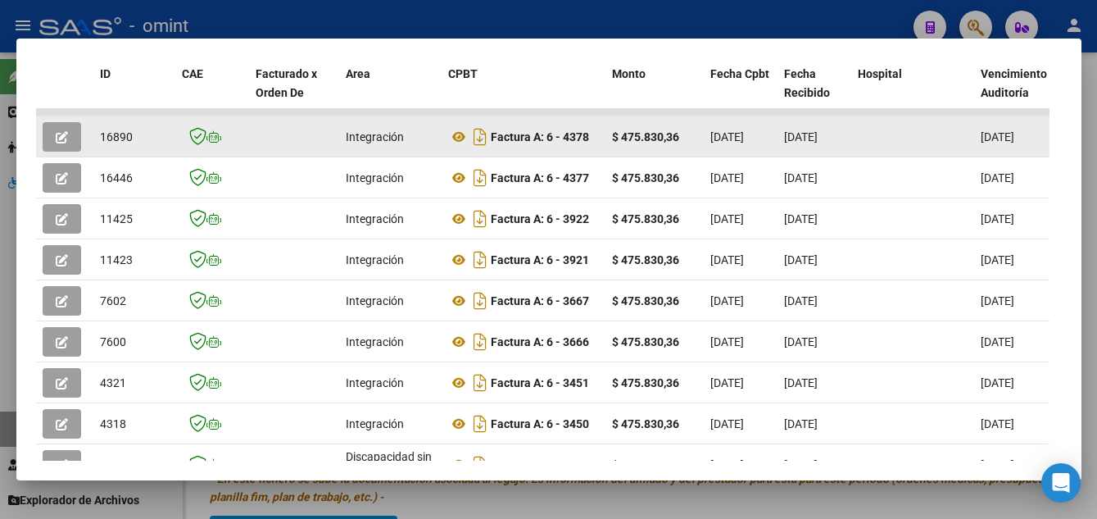
scroll to position [310, 0]
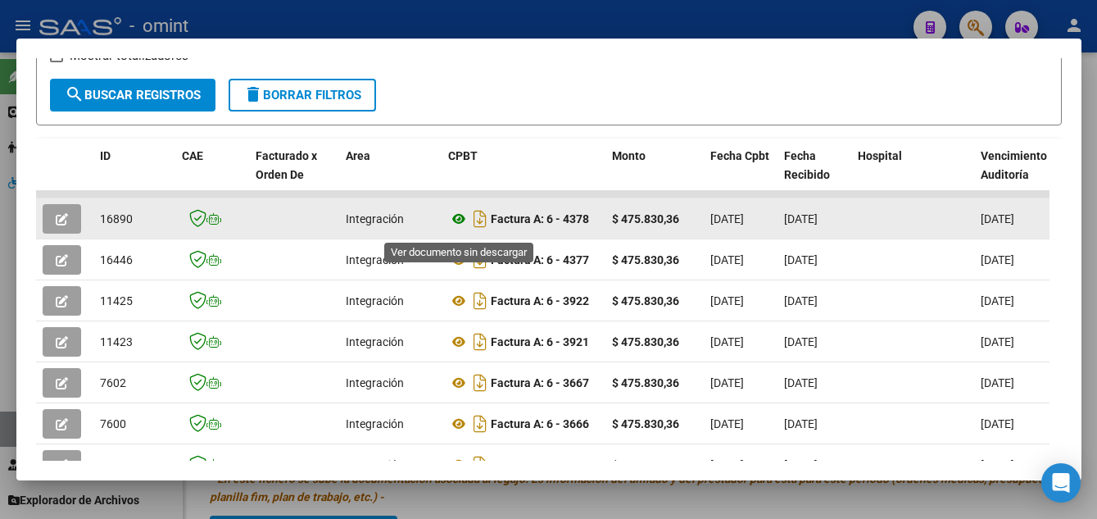
click at [457, 225] on icon at bounding box center [458, 219] width 21 height 20
click at [64, 219] on span "button" at bounding box center [62, 218] width 12 height 15
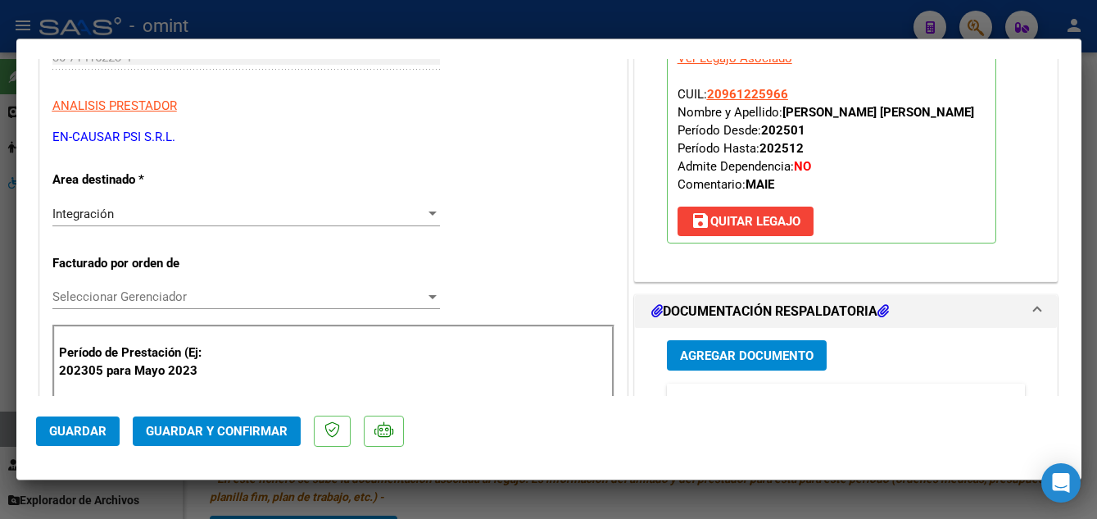
scroll to position [574, 0]
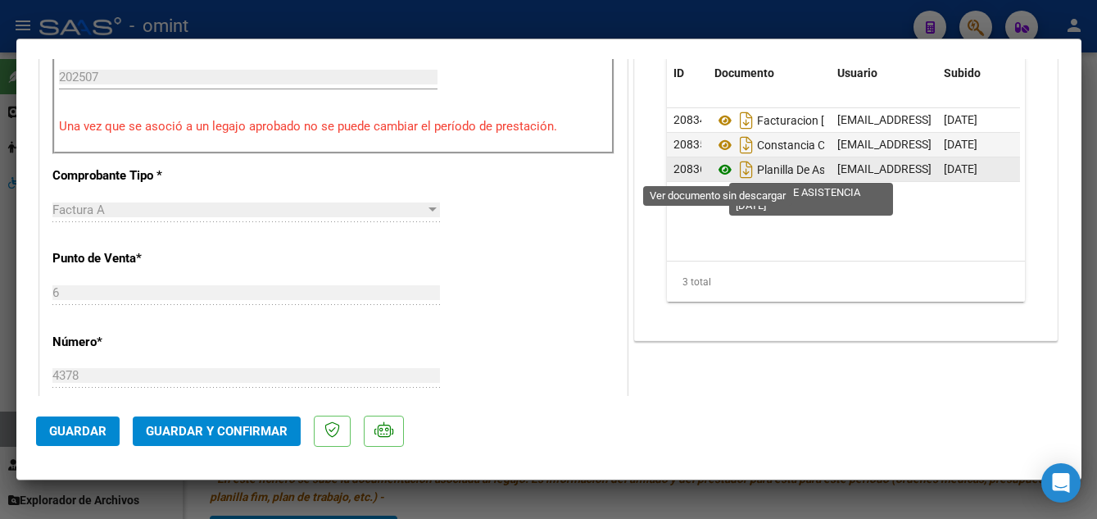
click at [717, 169] on icon at bounding box center [725, 170] width 21 height 20
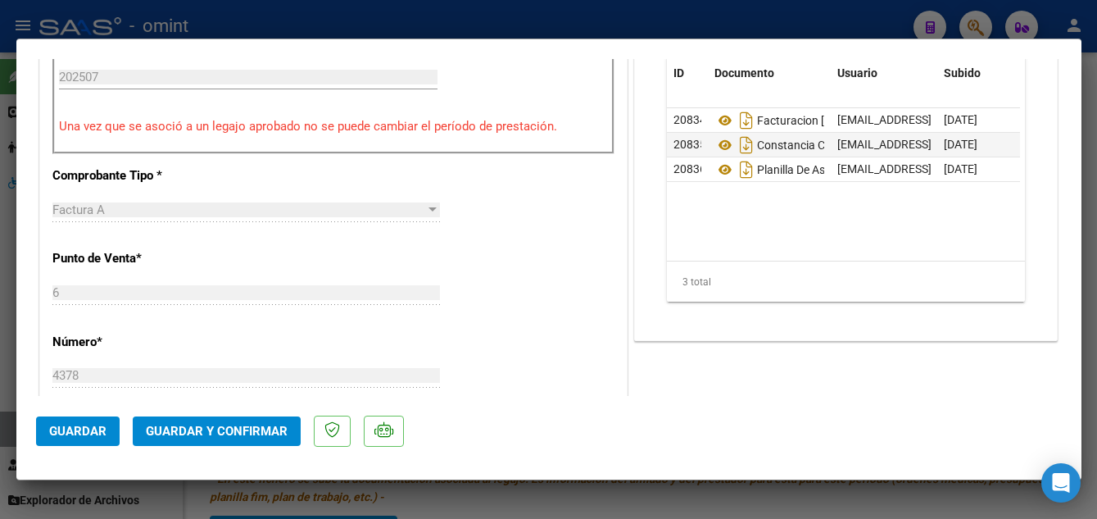
click at [243, 441] on button "Guardar y Confirmar" at bounding box center [217, 431] width 168 height 30
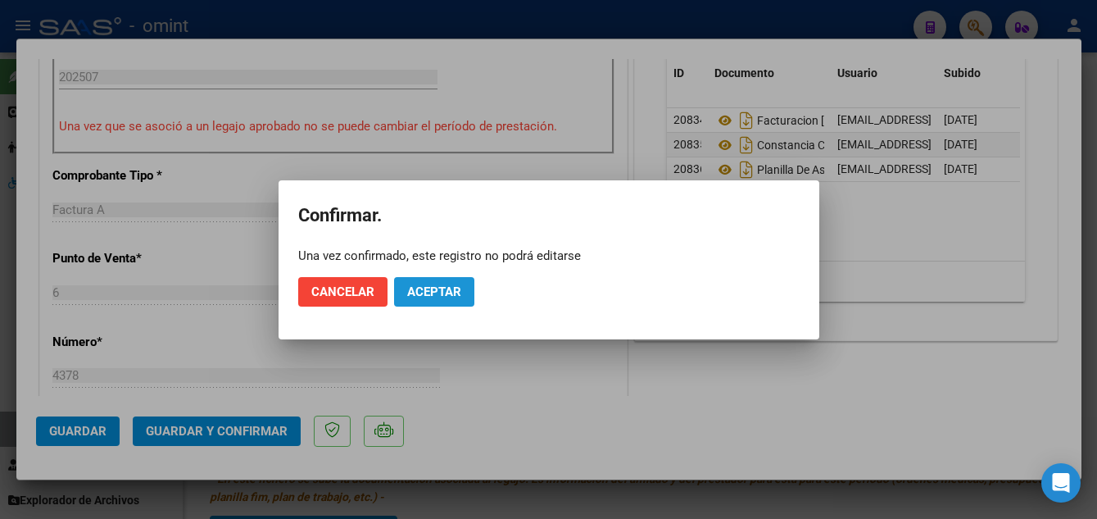
click at [446, 297] on span "Aceptar" at bounding box center [434, 291] width 54 height 15
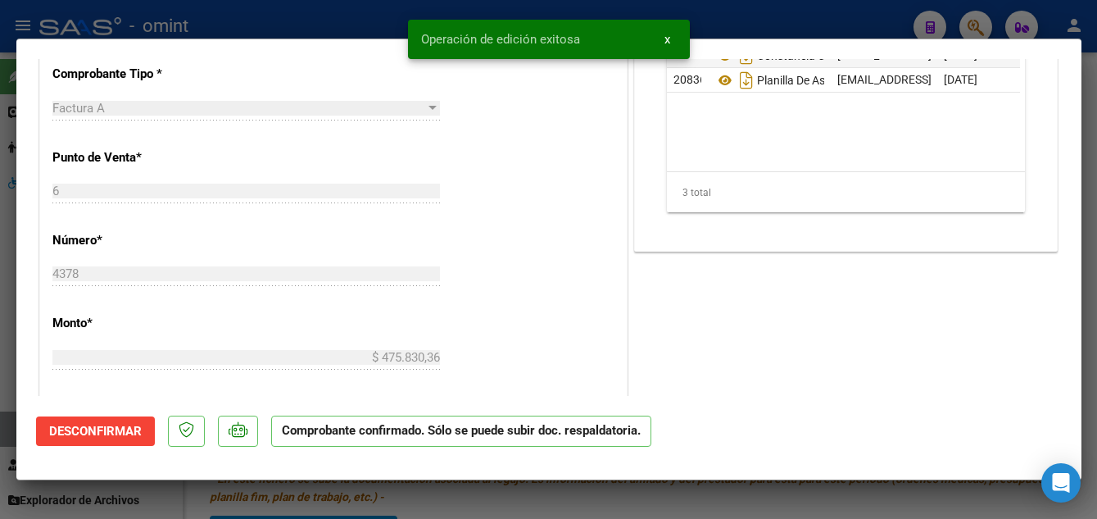
type input "$ 0,00"
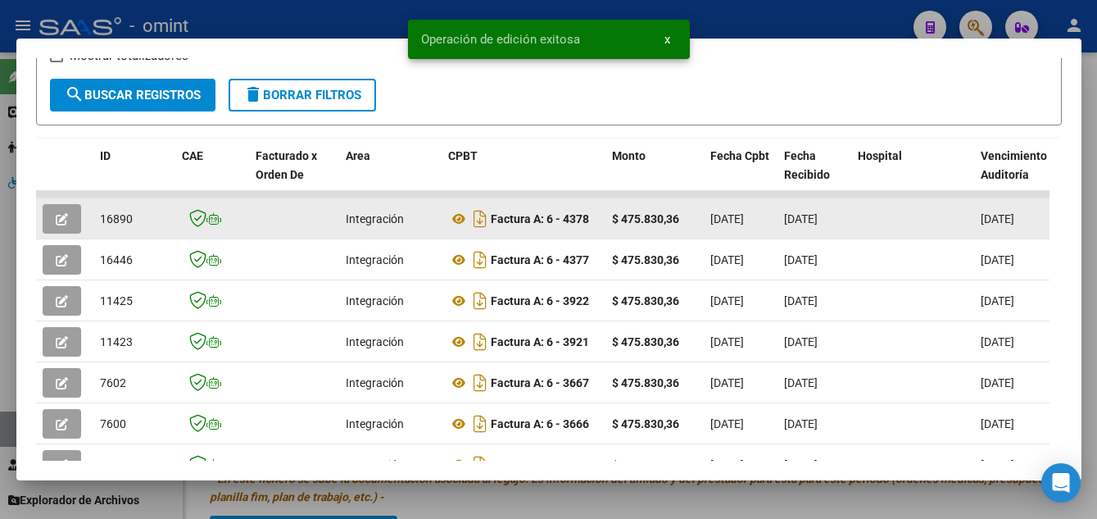
drag, startPoint x: 100, startPoint y: 226, endPoint x: 138, endPoint y: 228, distance: 37.7
click at [138, 228] on div "16890" at bounding box center [134, 219] width 69 height 19
drag, startPoint x: 138, startPoint y: 228, endPoint x: 121, endPoint y: 225, distance: 16.6
copy span "16890"
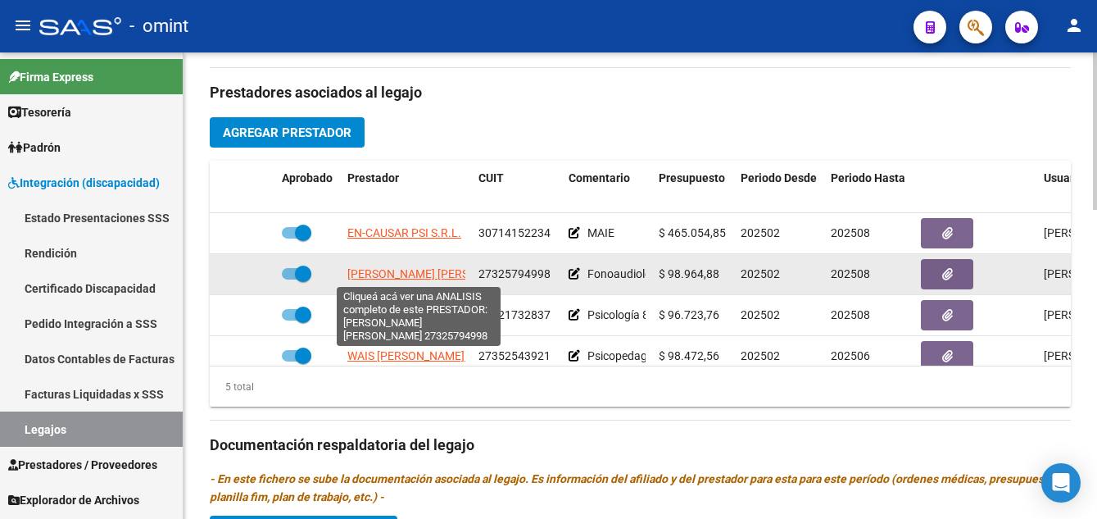
click at [394, 273] on span "TORRES MARIANA ANDREA" at bounding box center [436, 273] width 178 height 13
type textarea "27325794998"
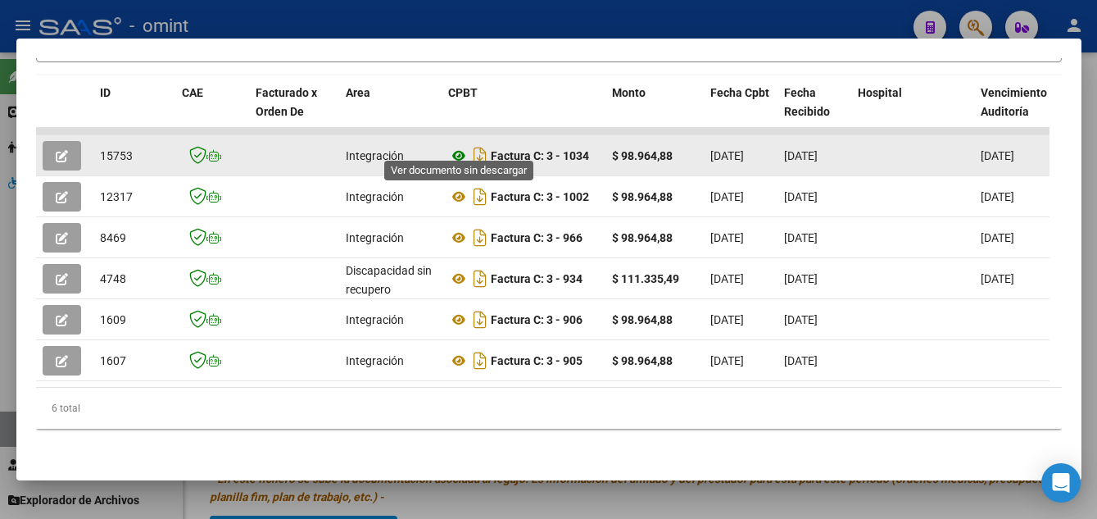
click at [458, 146] on icon at bounding box center [458, 156] width 21 height 20
click at [63, 150] on icon "button" at bounding box center [62, 156] width 12 height 12
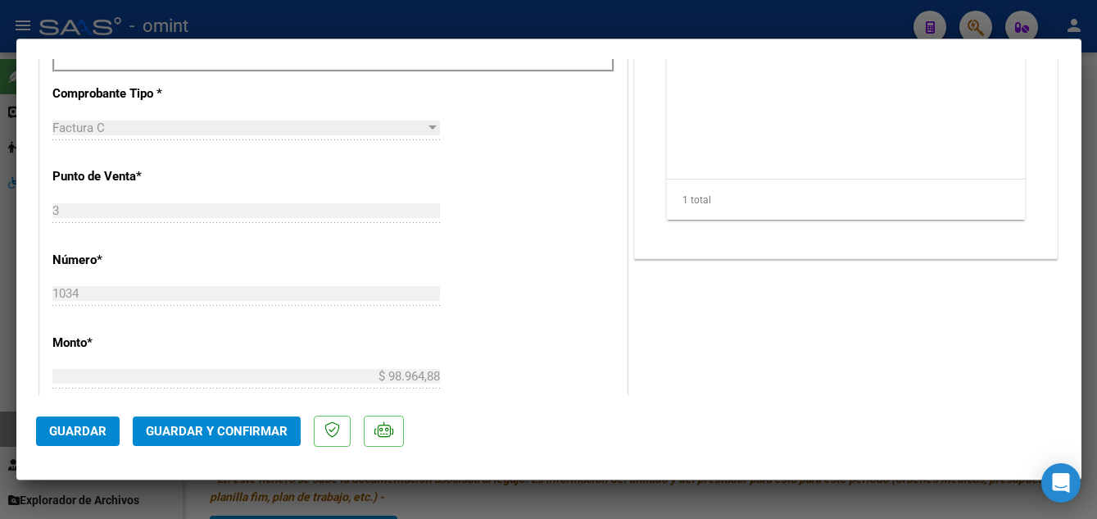
scroll to position [492, 0]
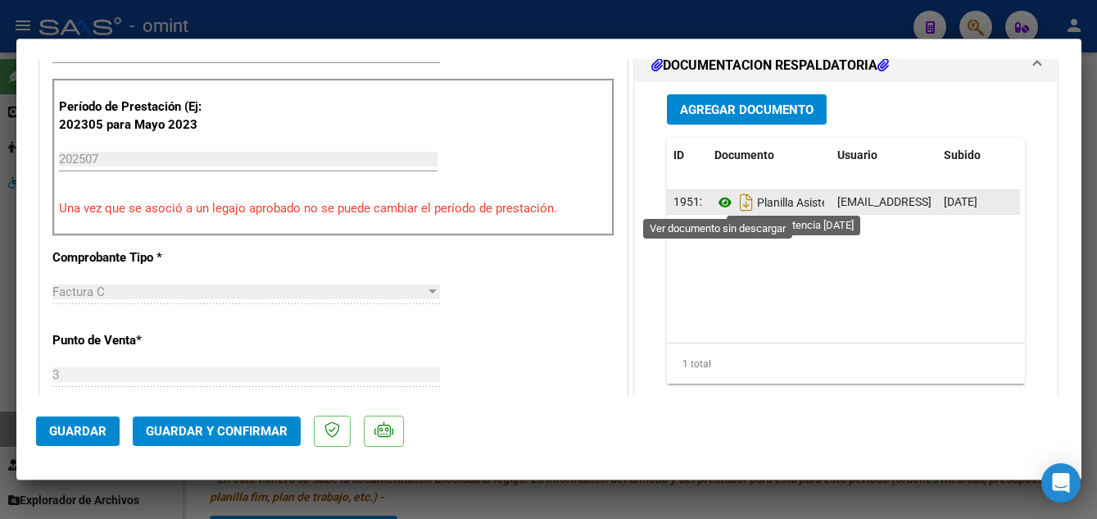
click at [718, 198] on icon at bounding box center [725, 203] width 21 height 20
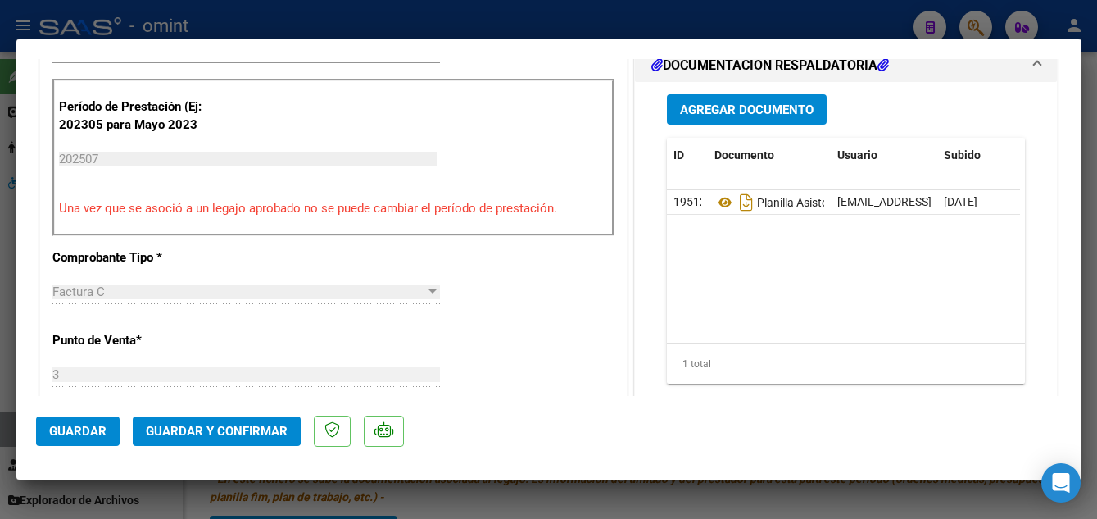
click at [230, 434] on span "Guardar y Confirmar" at bounding box center [217, 431] width 142 height 15
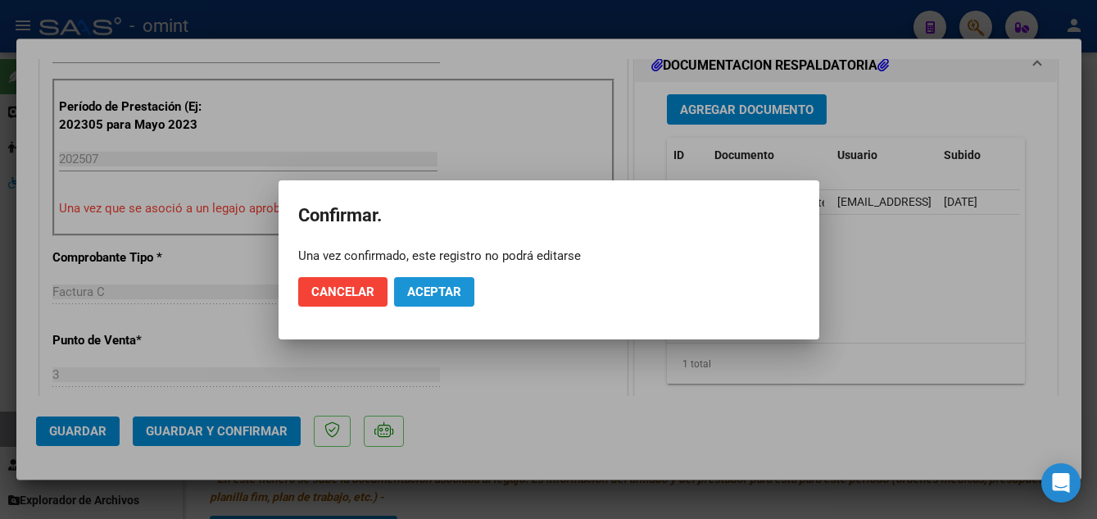
click at [437, 289] on span "Aceptar" at bounding box center [434, 291] width 54 height 15
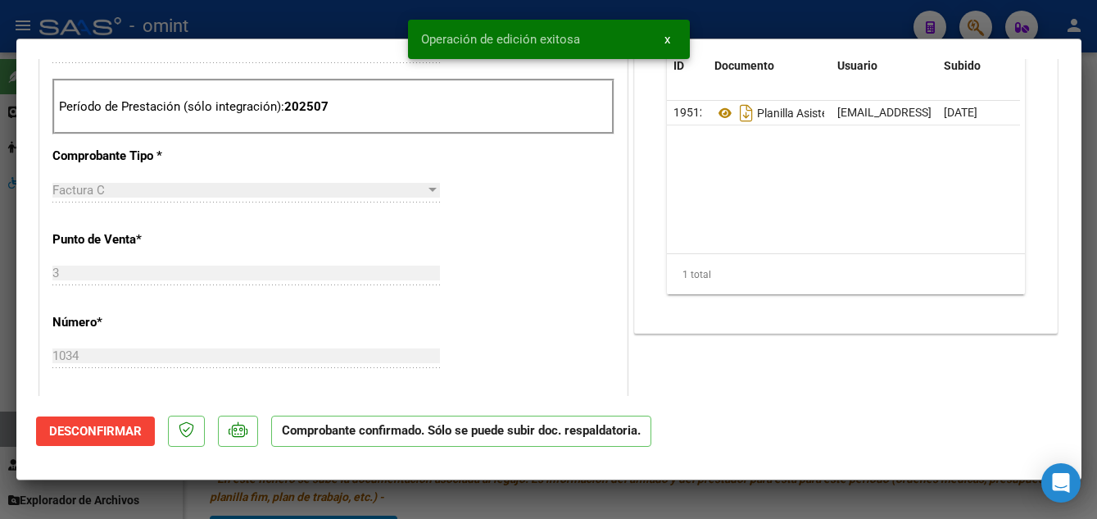
type input "$ 0,00"
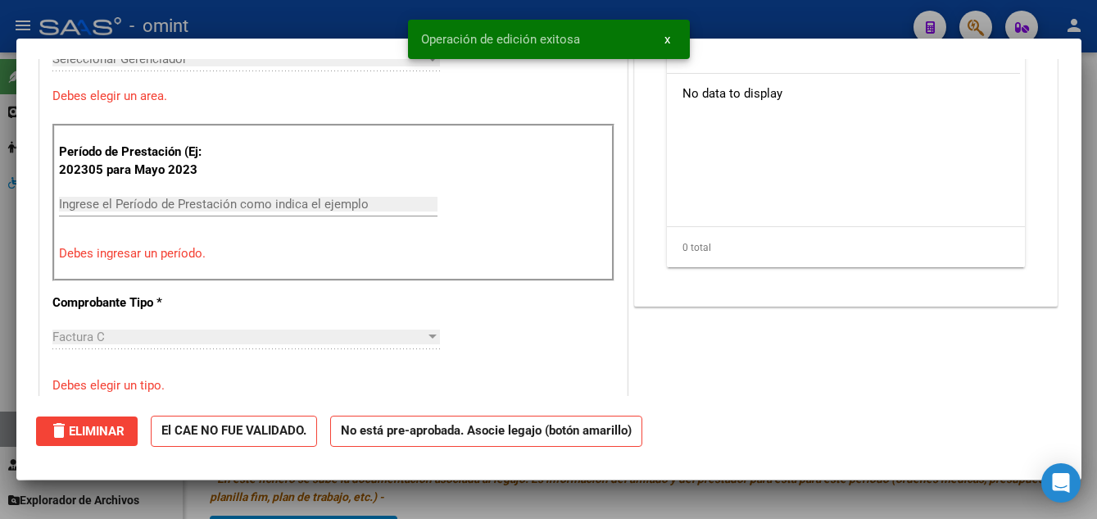
scroll to position [0, 0]
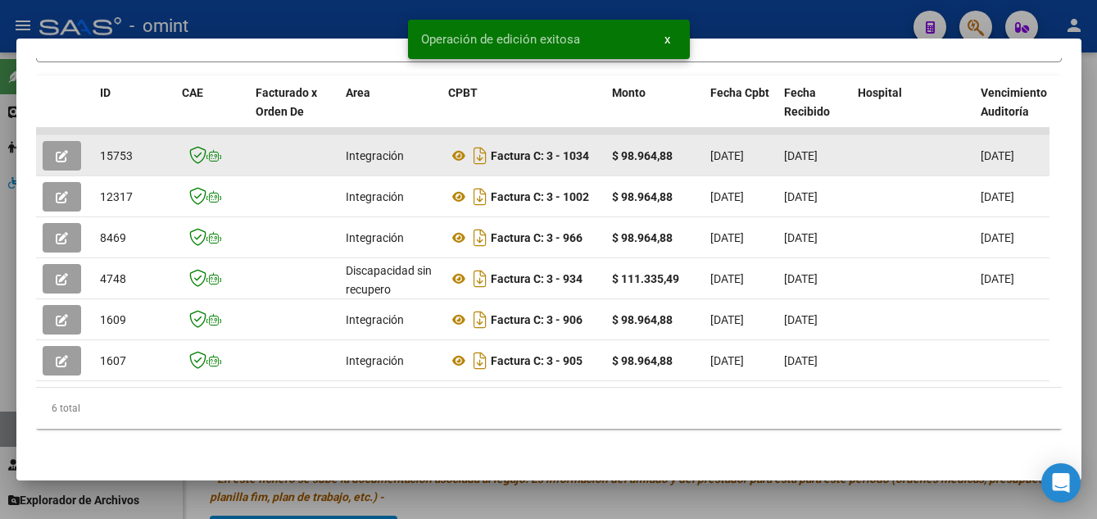
drag, startPoint x: 98, startPoint y: 150, endPoint x: 130, endPoint y: 149, distance: 32.0
click at [130, 149] on datatable-body-cell "15753" at bounding box center [134, 155] width 82 height 40
copy span "15753"
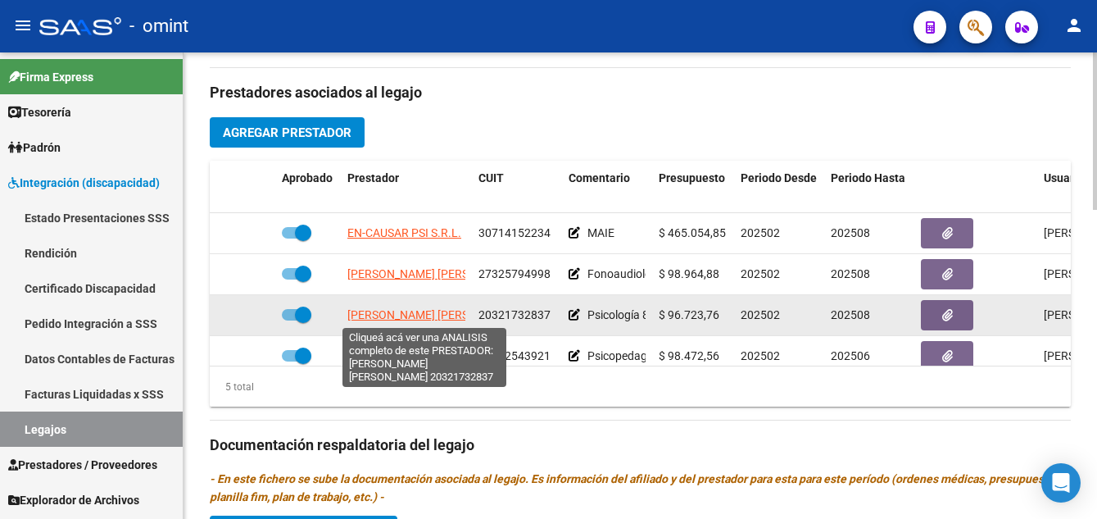
click at [409, 313] on span "GOLDBERG NATANIEL JONAS" at bounding box center [436, 314] width 178 height 13
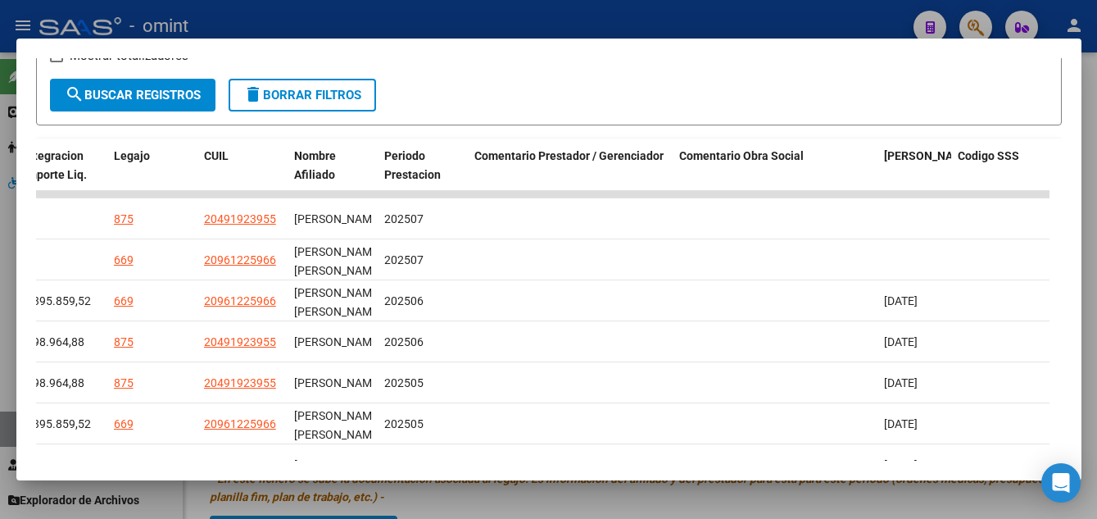
scroll to position [556, 0]
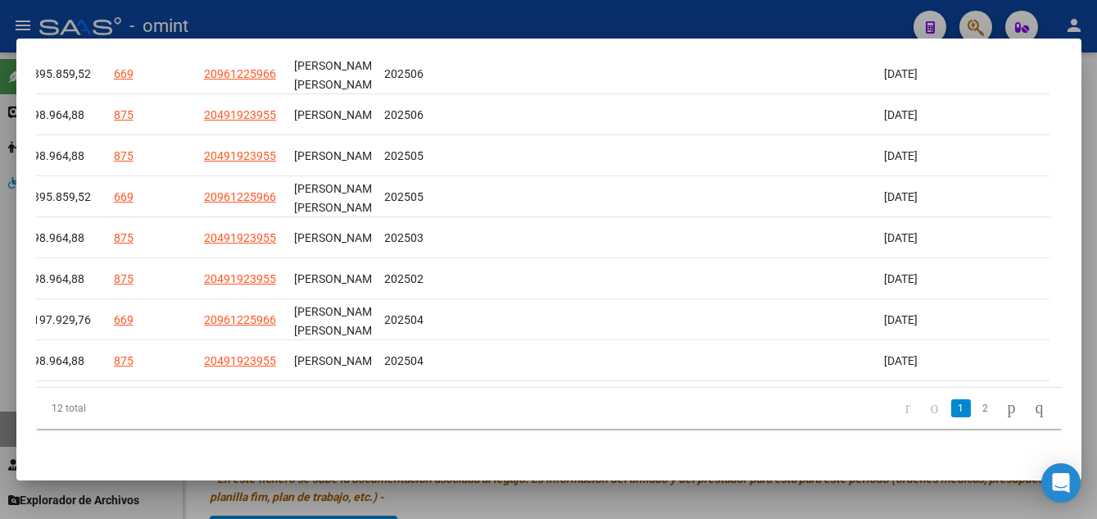
drag, startPoint x: 826, startPoint y: 375, endPoint x: 0, endPoint y: 387, distance: 826.2
click at [0, 387] on html "menu - omint person Firma Express Tesorería Extractos Procesados (csv) Extracto…" at bounding box center [548, 259] width 1097 height 519
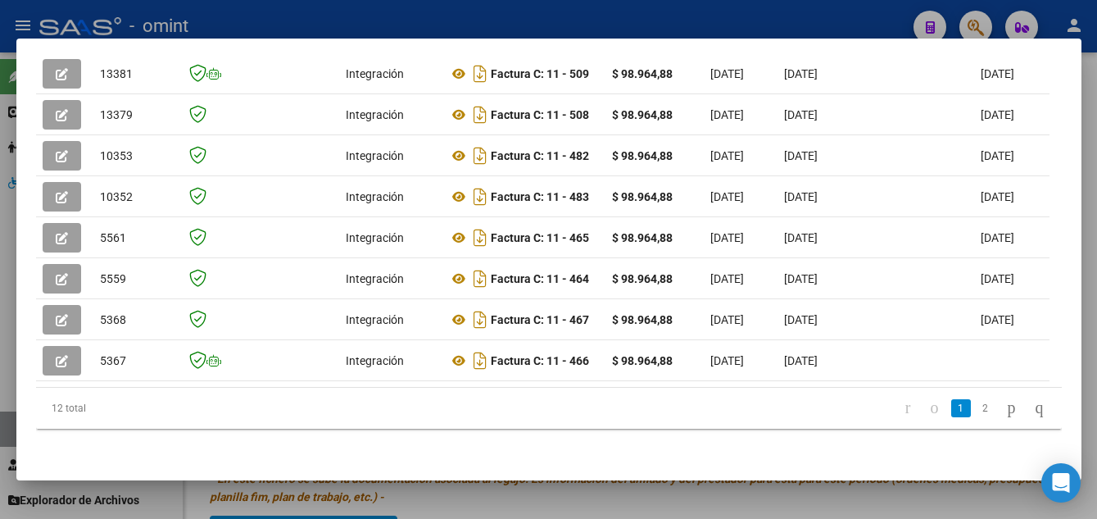
scroll to position [310, 0]
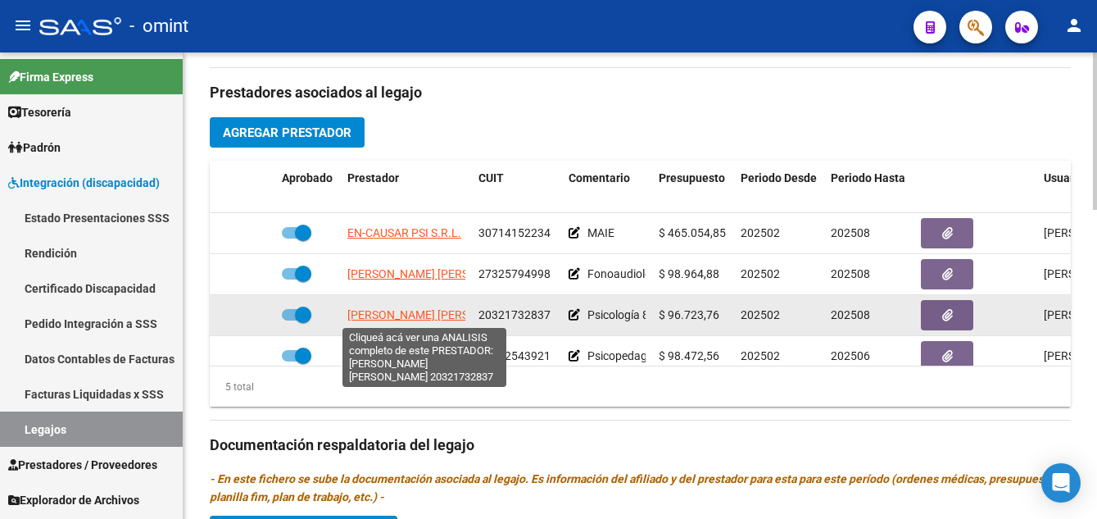
click at [380, 313] on span "GOLDBERG NATANIEL JONAS" at bounding box center [436, 314] width 178 height 13
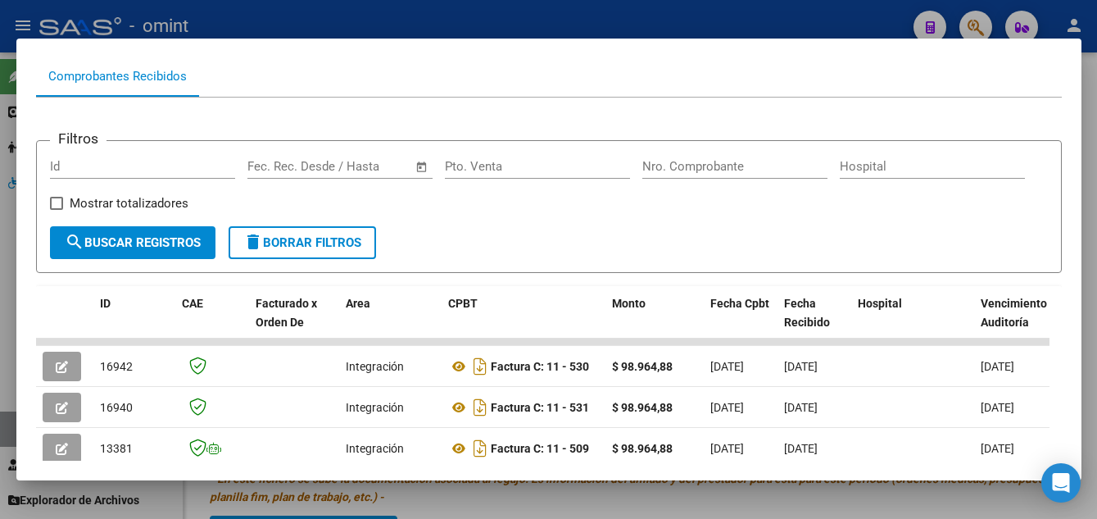
scroll to position [244, 0]
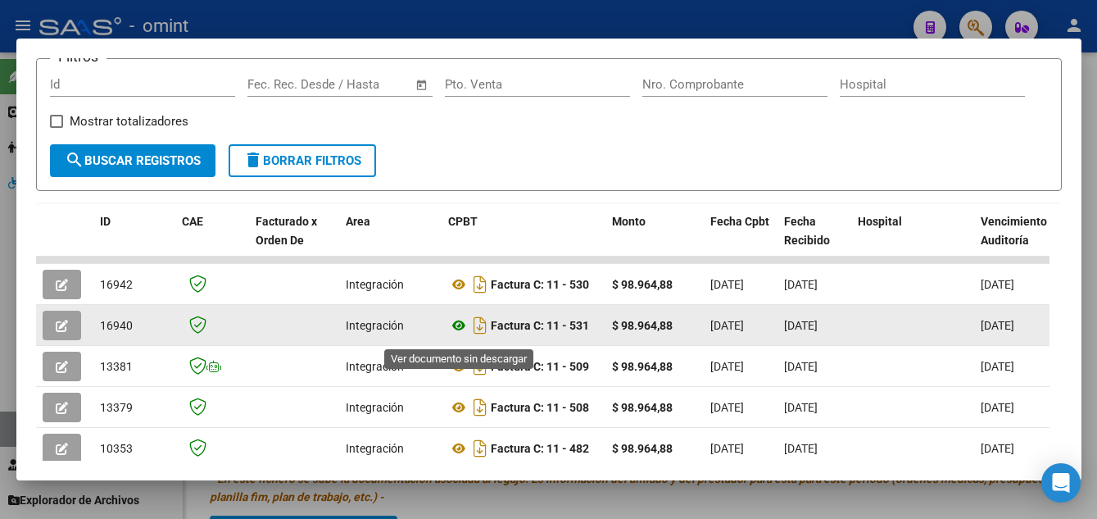
click at [456, 329] on icon at bounding box center [458, 326] width 21 height 20
click at [61, 330] on icon "button" at bounding box center [62, 326] width 12 height 12
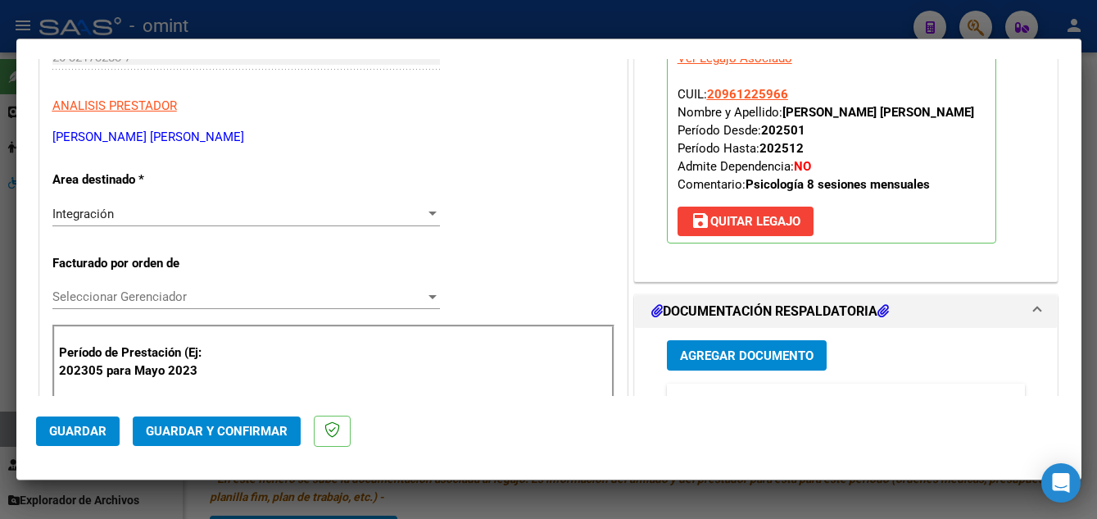
scroll to position [328, 0]
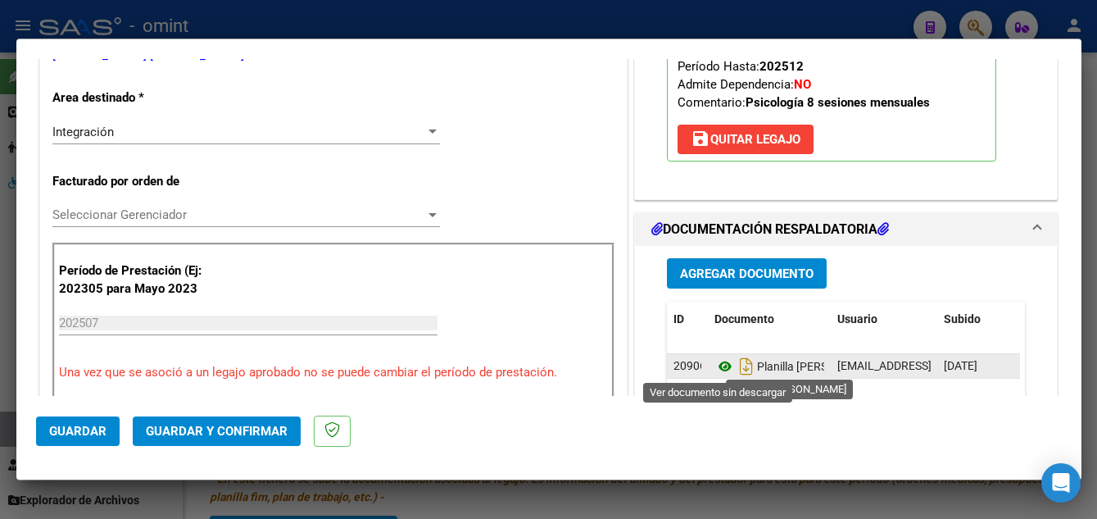
click at [717, 365] on icon at bounding box center [725, 366] width 21 height 20
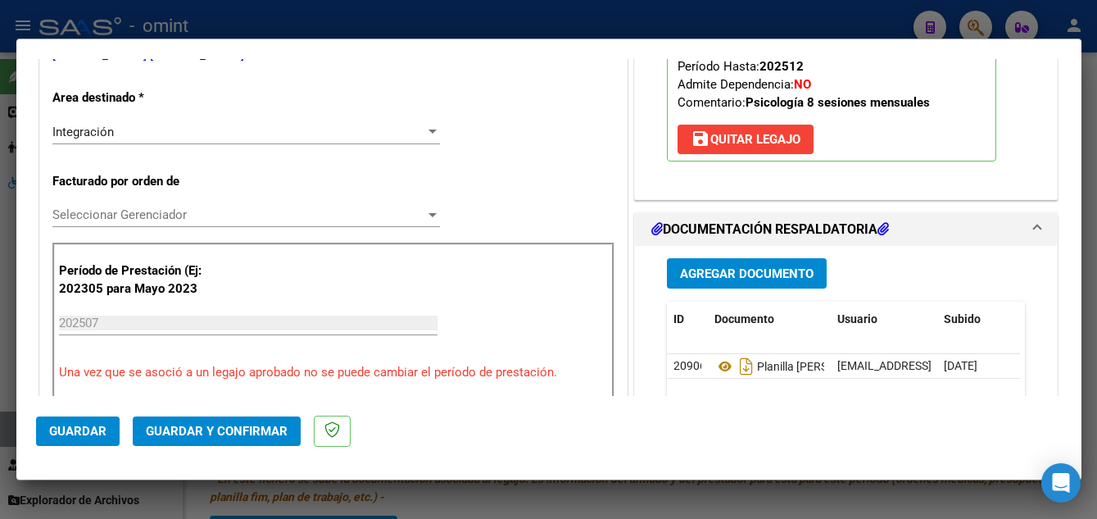
click at [216, 431] on span "Guardar y Confirmar" at bounding box center [217, 431] width 142 height 15
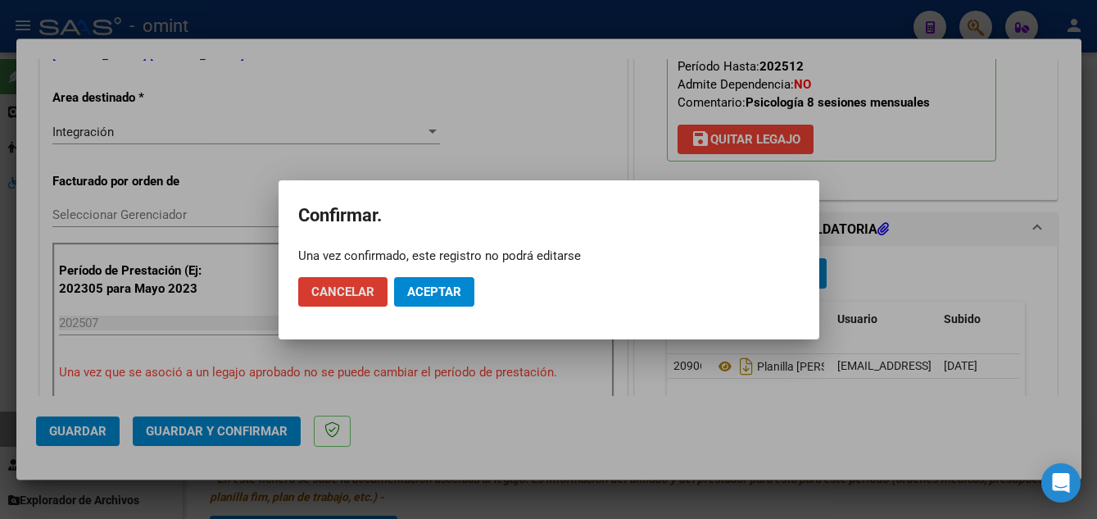
click at [454, 284] on span "Aceptar" at bounding box center [434, 291] width 54 height 15
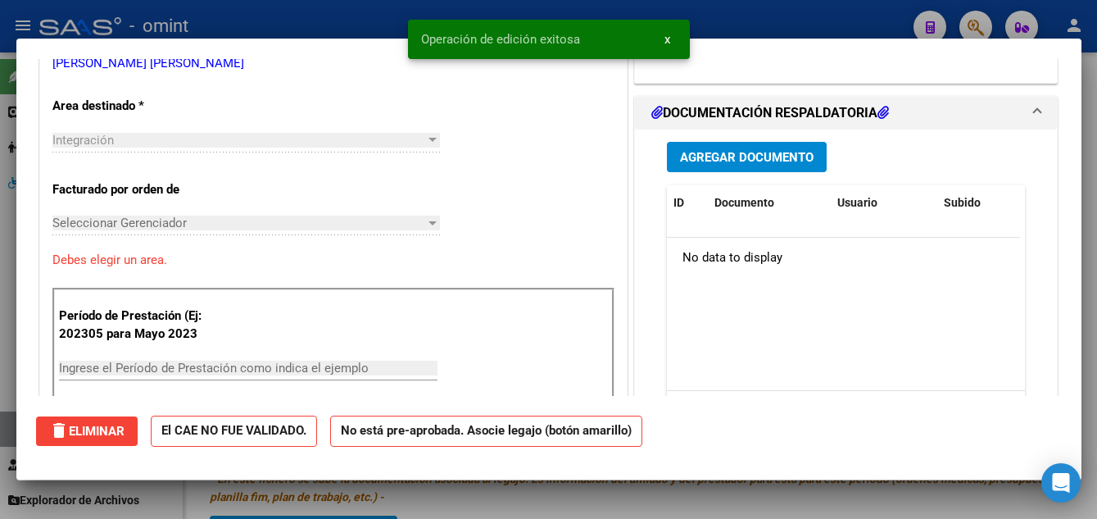
scroll to position [0, 0]
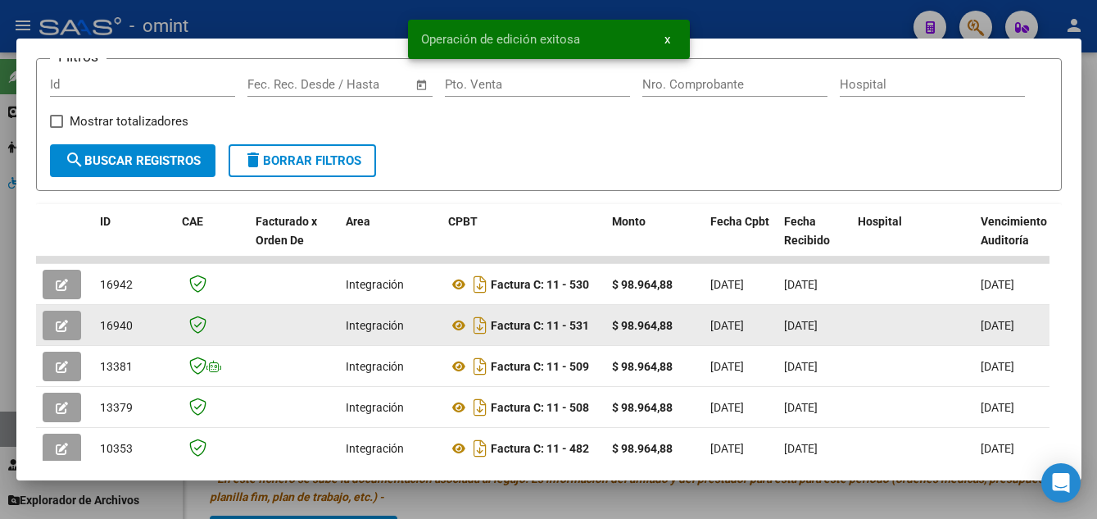
drag, startPoint x: 98, startPoint y: 333, endPoint x: 131, endPoint y: 338, distance: 34.0
click at [131, 338] on datatable-body-cell "16940" at bounding box center [134, 325] width 82 height 40
copy span "16940"
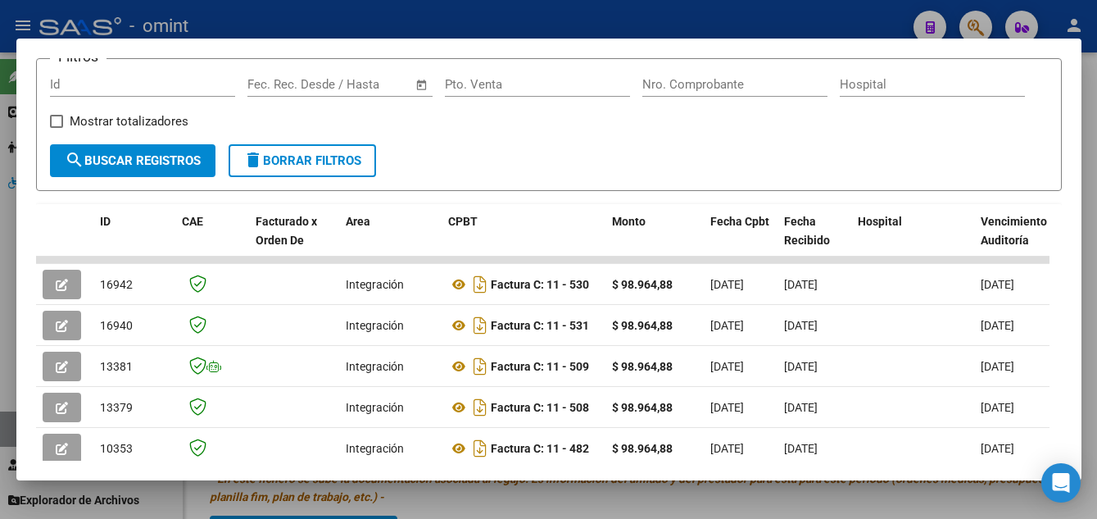
click at [1087, 106] on div at bounding box center [548, 259] width 1097 height 519
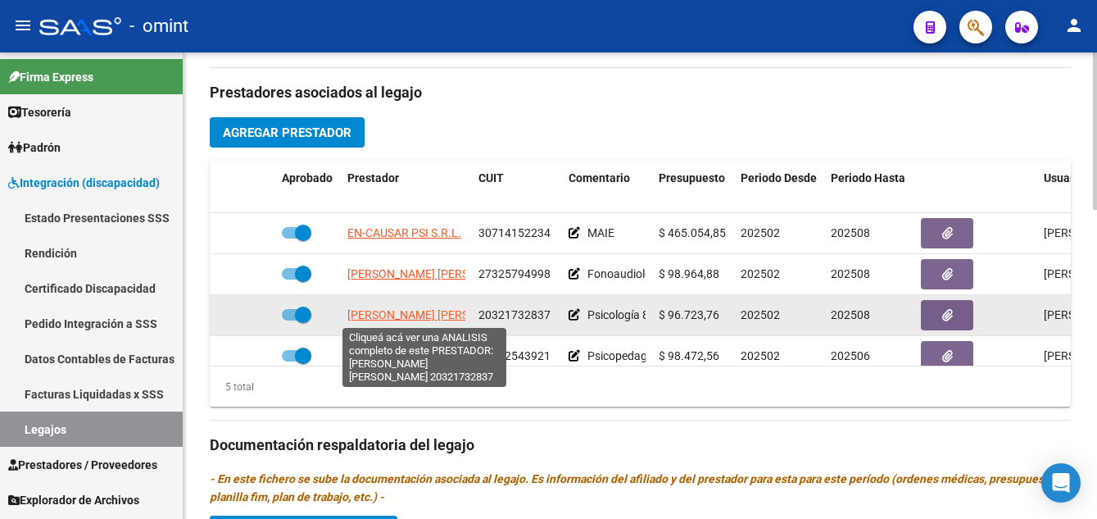
click at [411, 316] on span "GOLDBERG NATANIEL JONAS" at bounding box center [436, 314] width 178 height 13
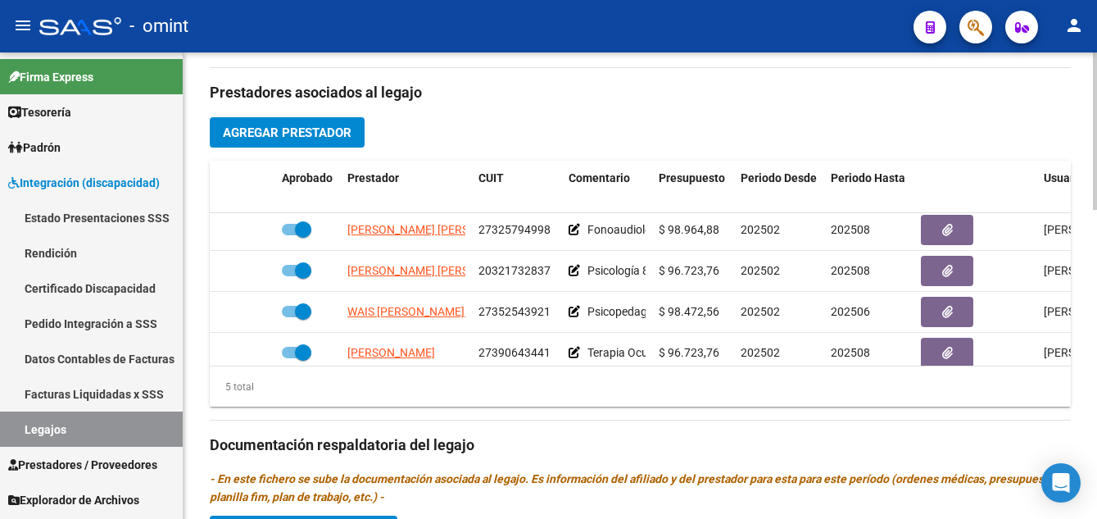
scroll to position [45, 0]
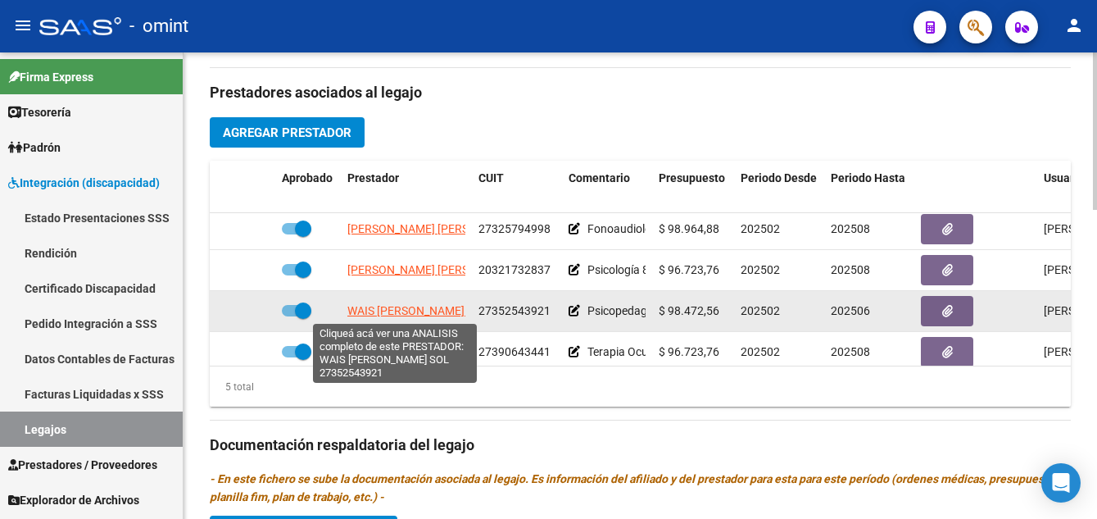
click at [420, 308] on span "WAIS CAMILA SOL" at bounding box center [417, 310] width 141 height 13
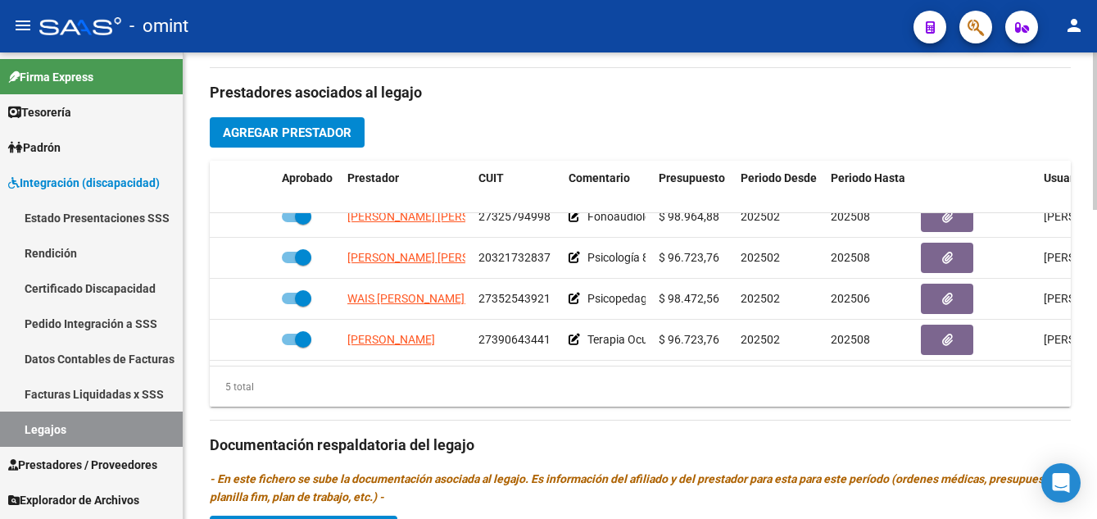
scroll to position [70, 0]
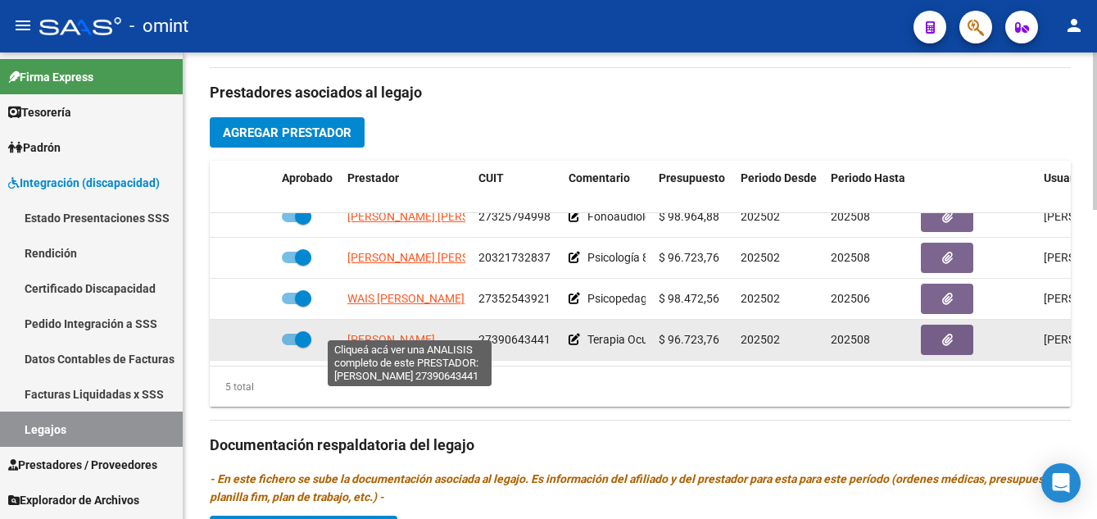
click at [405, 334] on span "OLTRA JESICA DANIELA" at bounding box center [391, 339] width 88 height 13
type textarea "27390643441"
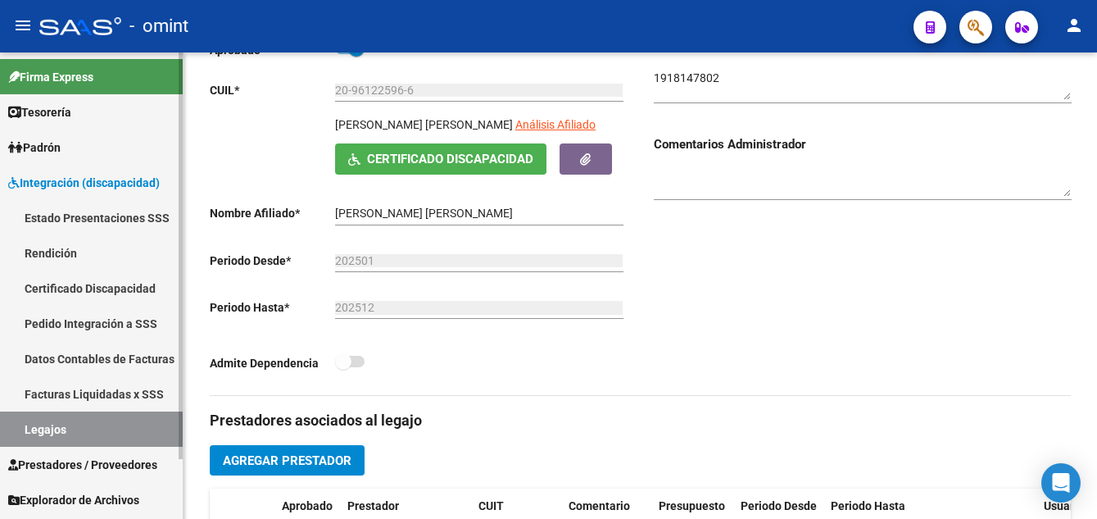
scroll to position [0, 0]
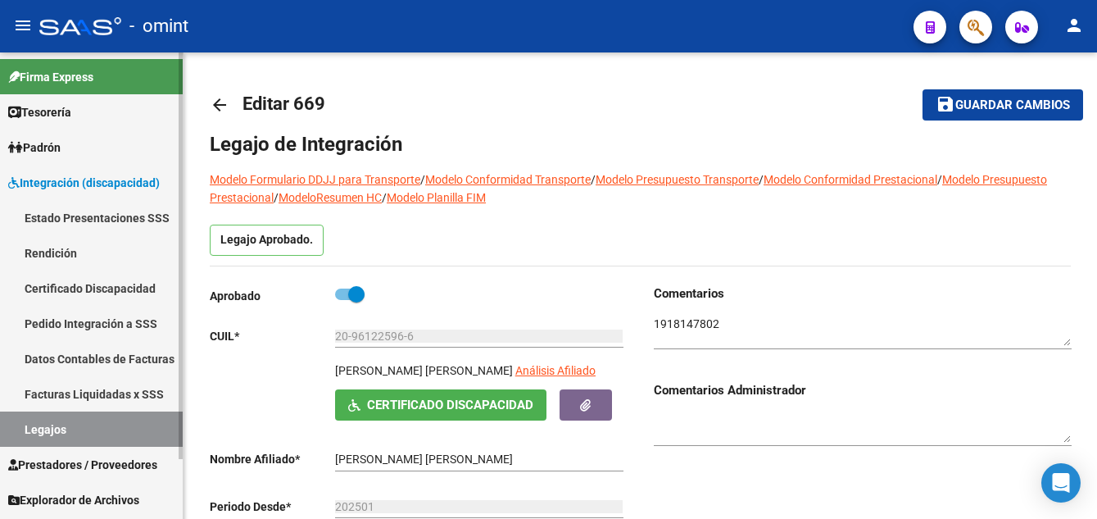
click at [60, 292] on link "Certificado Discapacidad" at bounding box center [91, 287] width 183 height 35
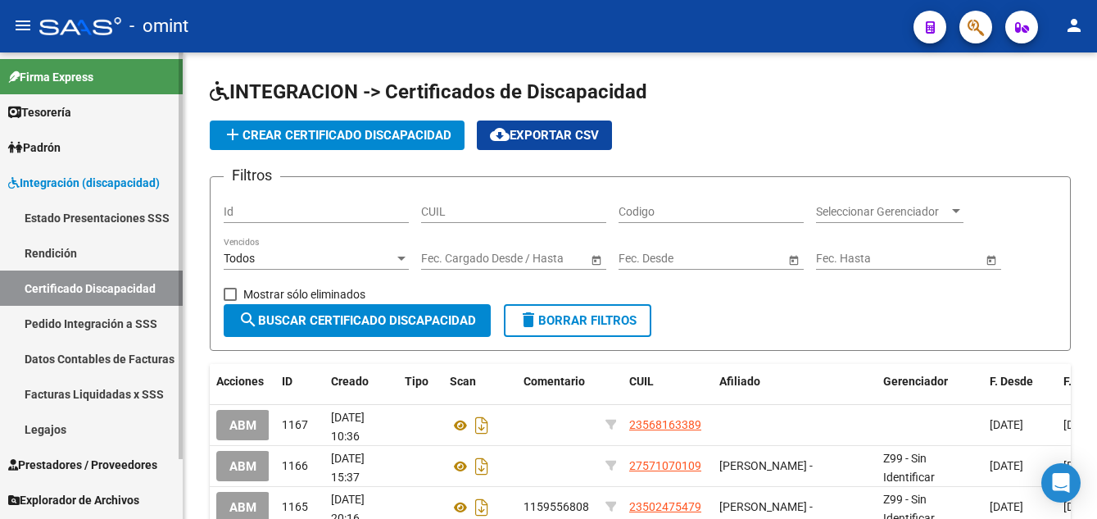
click at [54, 425] on link "Legajos" at bounding box center [91, 428] width 183 height 35
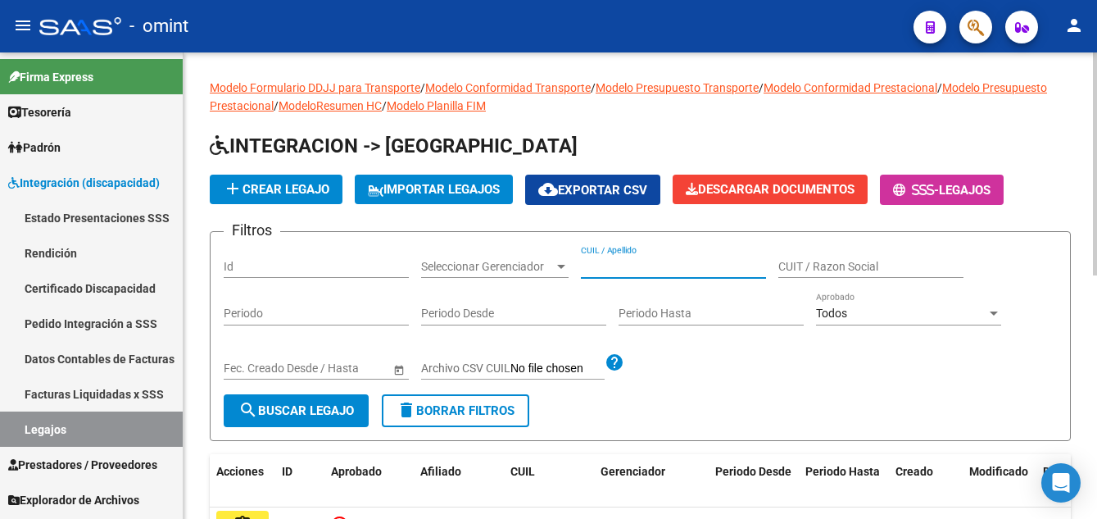
paste input "RODRIGUEZ CUEZZO KIARA SOL"
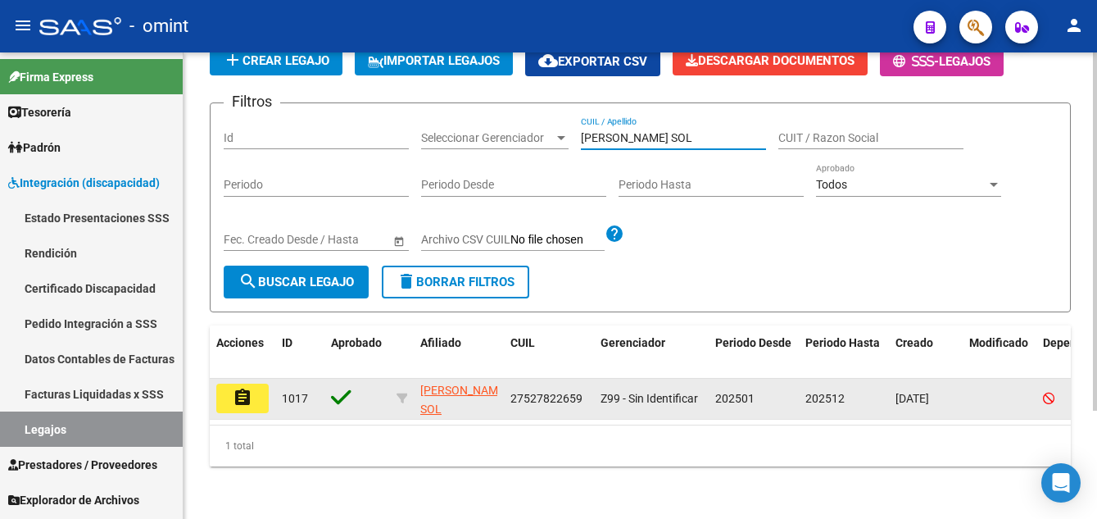
type input "RODRIGUEZ CUEZZO KIARA SOL"
click at [241, 388] on mat-icon "assignment" at bounding box center [243, 398] width 20 height 20
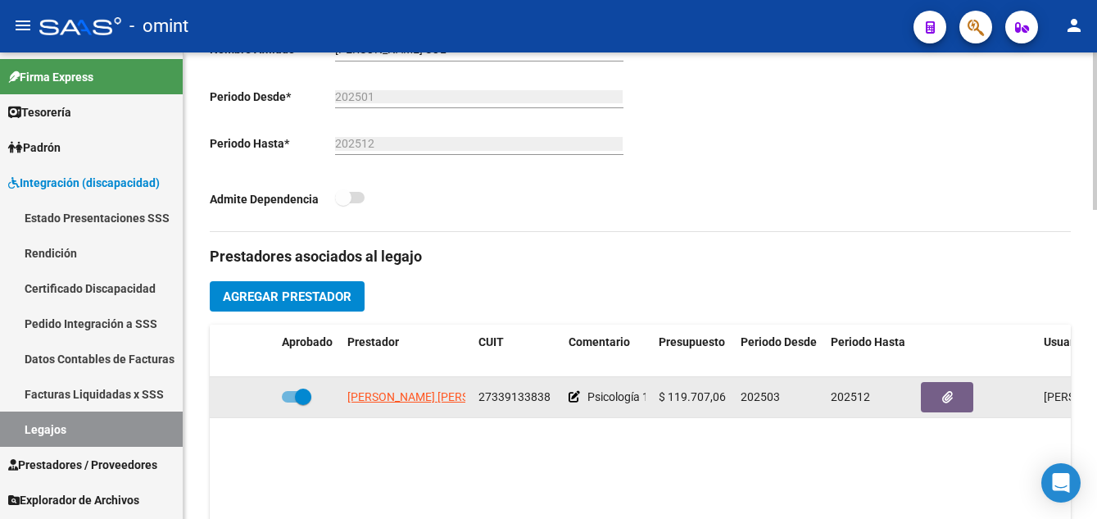
scroll to position [492, 0]
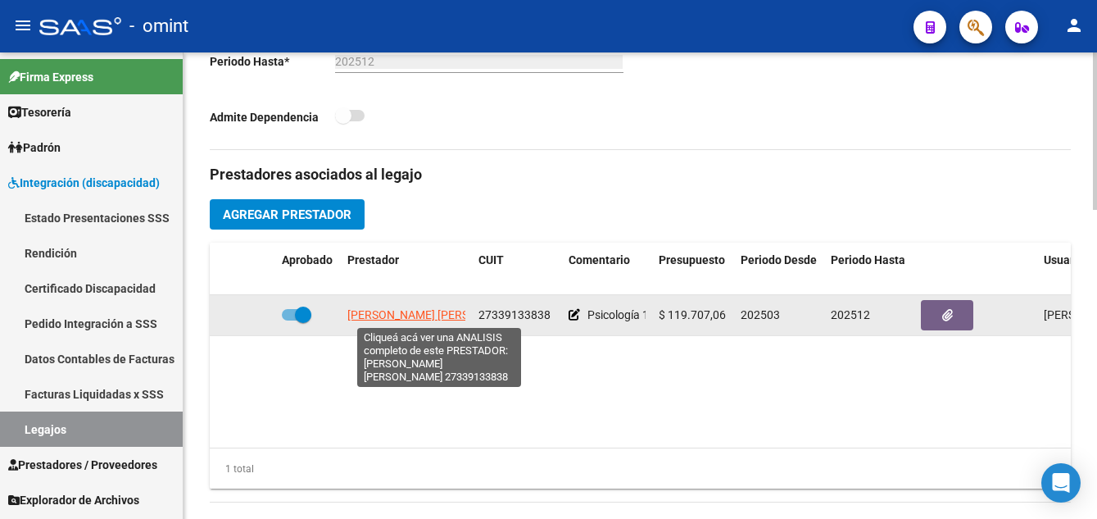
click at [436, 316] on span "VILLALBA RENTERIA ROCIO BELEN" at bounding box center [436, 314] width 178 height 13
type textarea "27339133838"
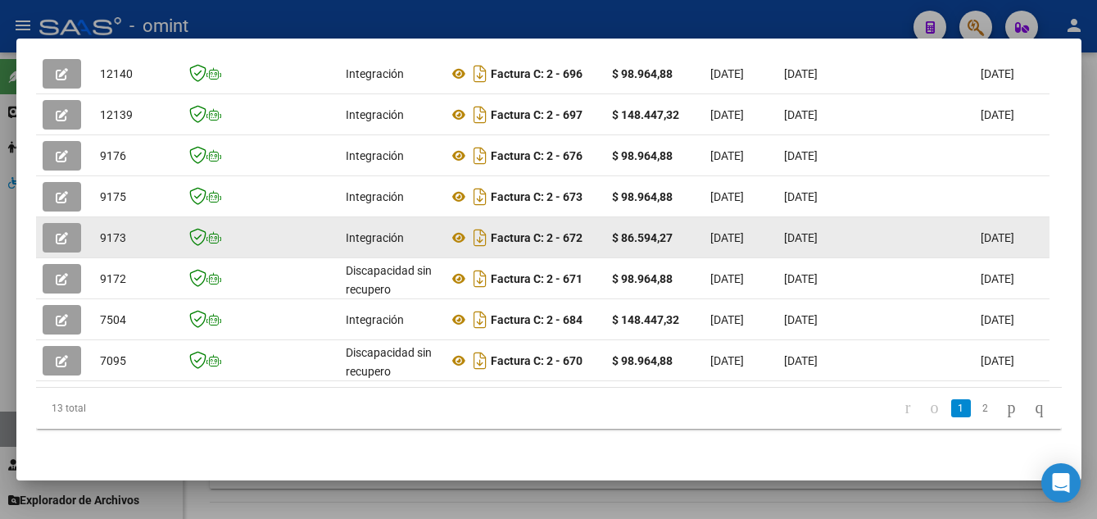
scroll to position [392, 0]
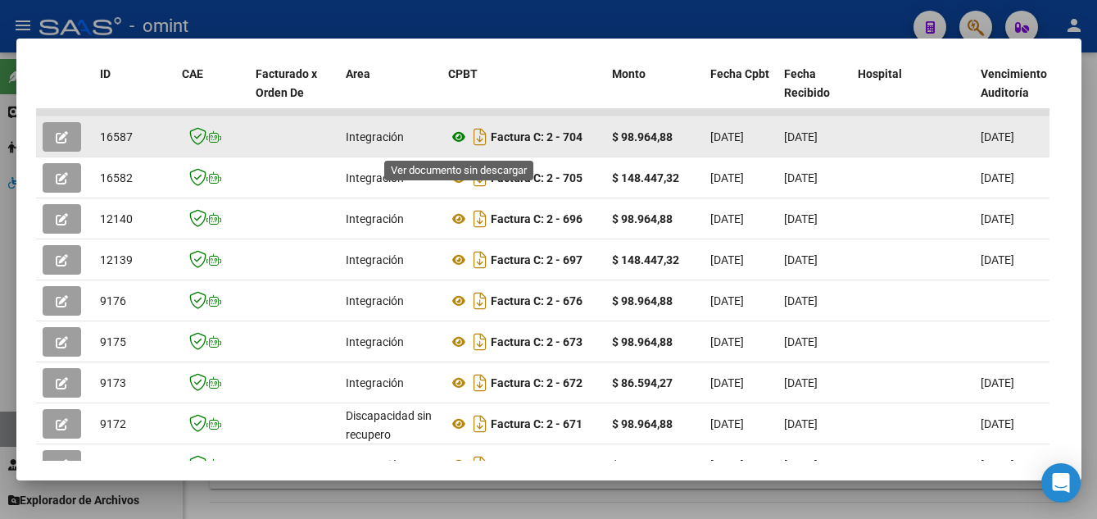
click at [455, 143] on icon at bounding box center [458, 137] width 21 height 20
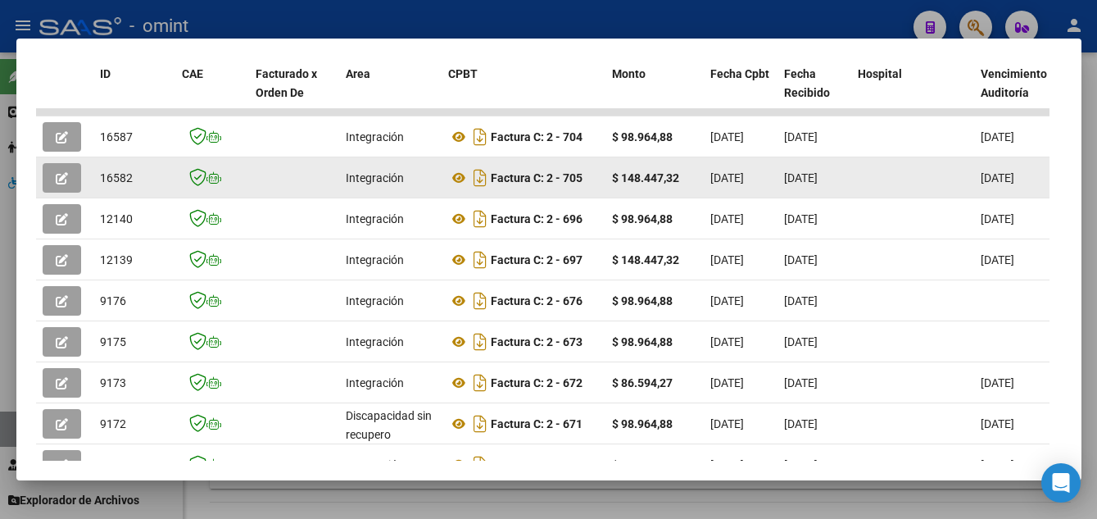
click at [54, 182] on button "button" at bounding box center [62, 178] width 39 height 30
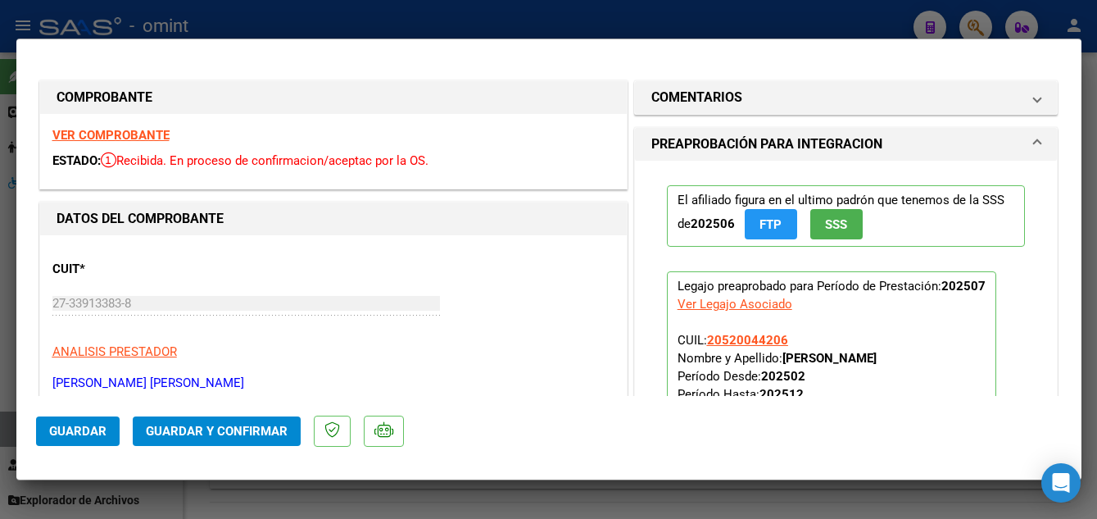
scroll to position [82, 0]
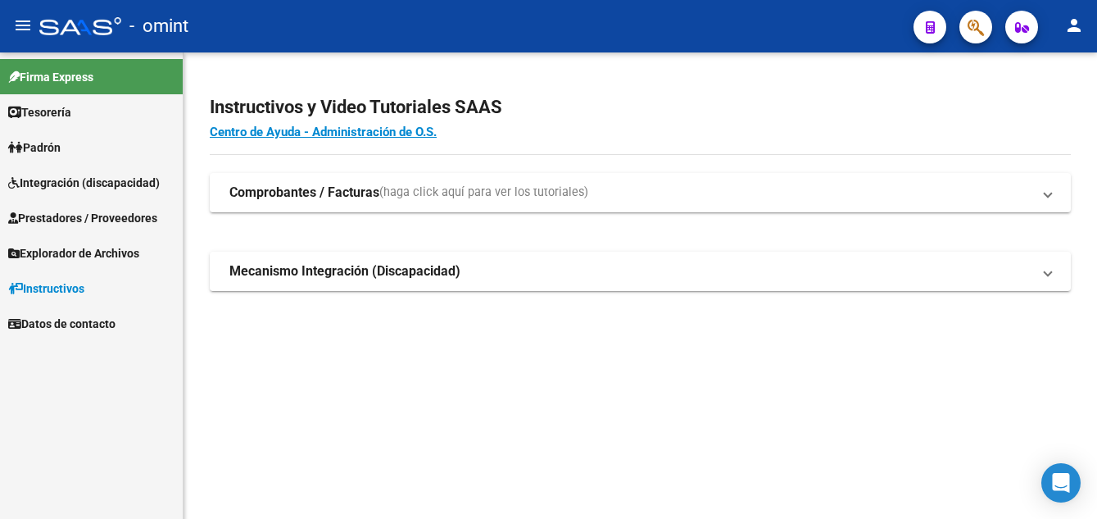
click at [56, 189] on span "Integración (discapacidad)" at bounding box center [84, 183] width 152 height 18
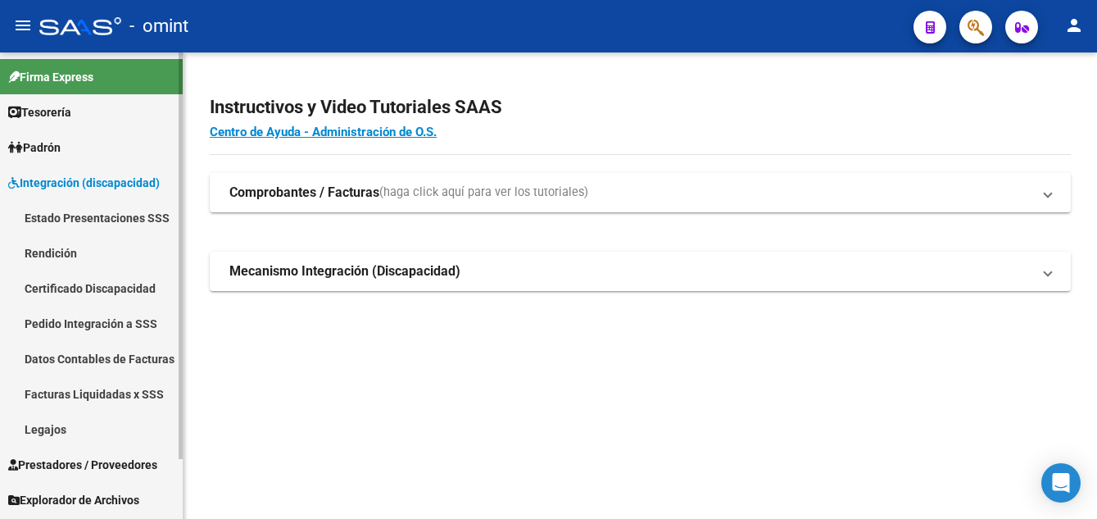
click at [72, 435] on link "Legajos" at bounding box center [91, 428] width 183 height 35
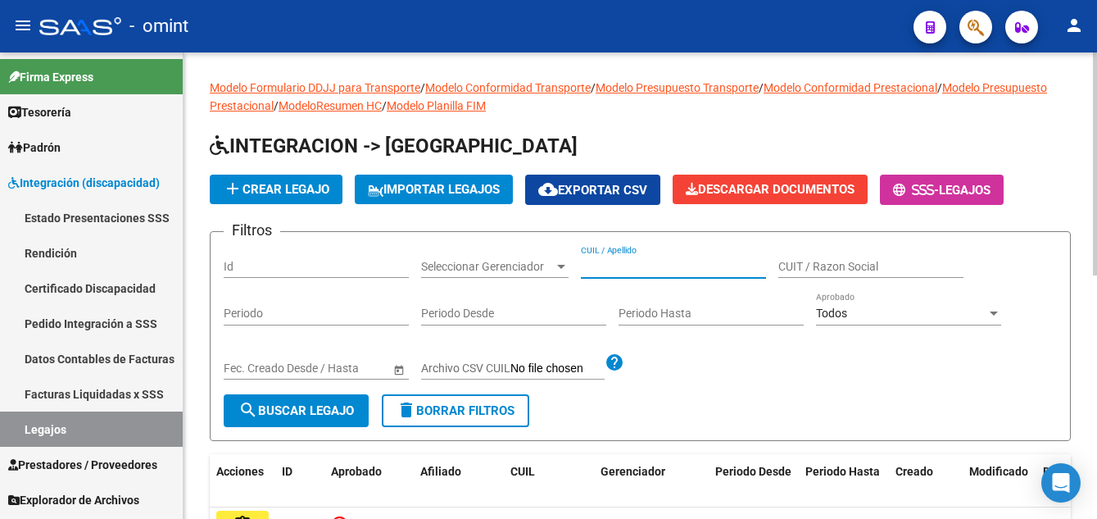
paste input "POZZO, LUCA"
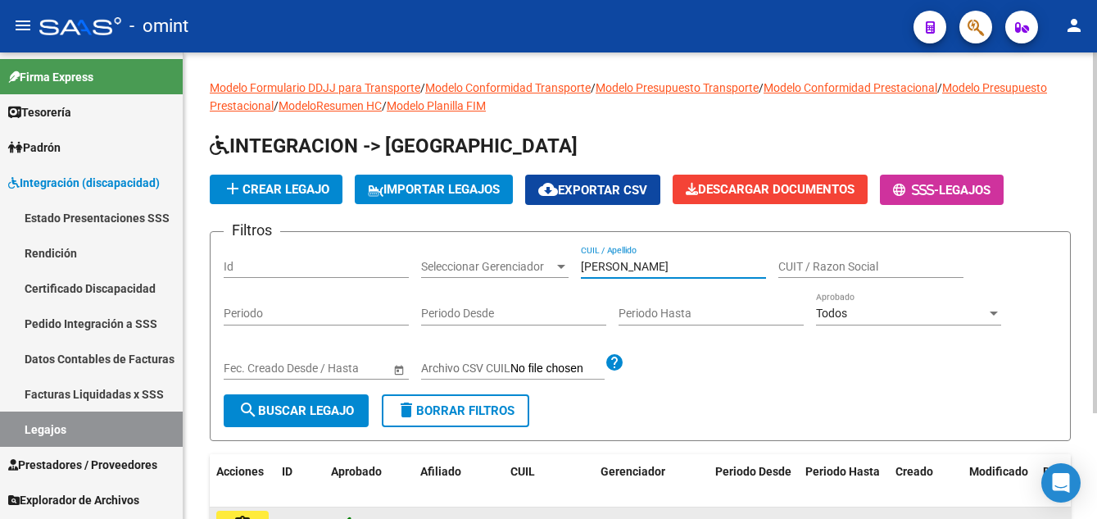
scroll to position [137, 0]
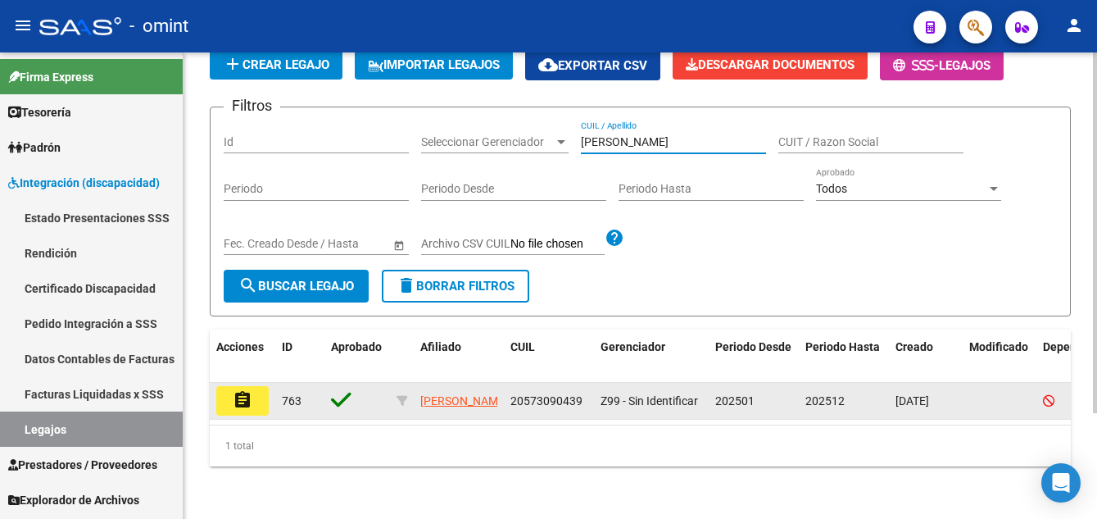
type input "POZZO, LUCA"
click at [243, 393] on mat-icon "assignment" at bounding box center [243, 400] width 20 height 20
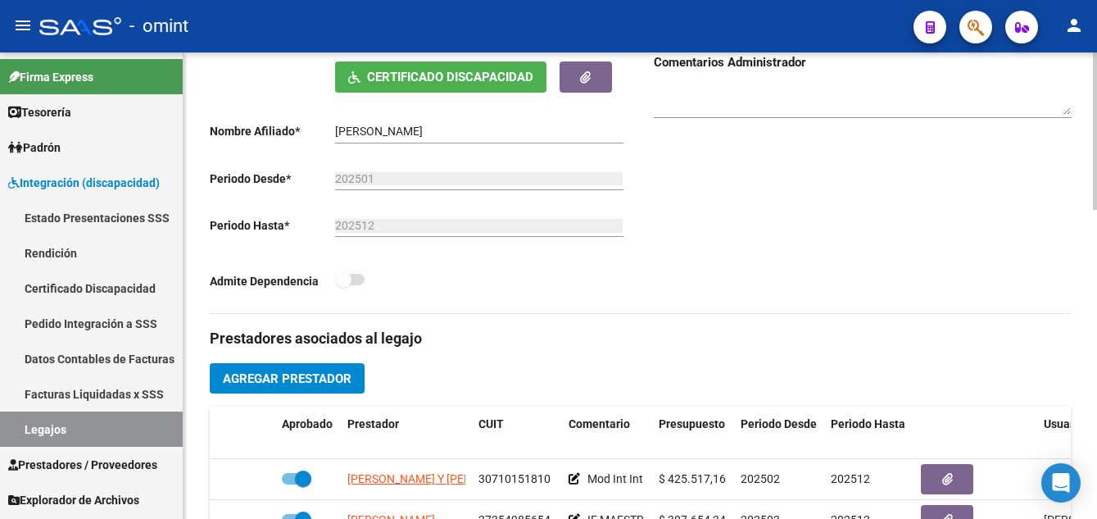
scroll to position [410, 0]
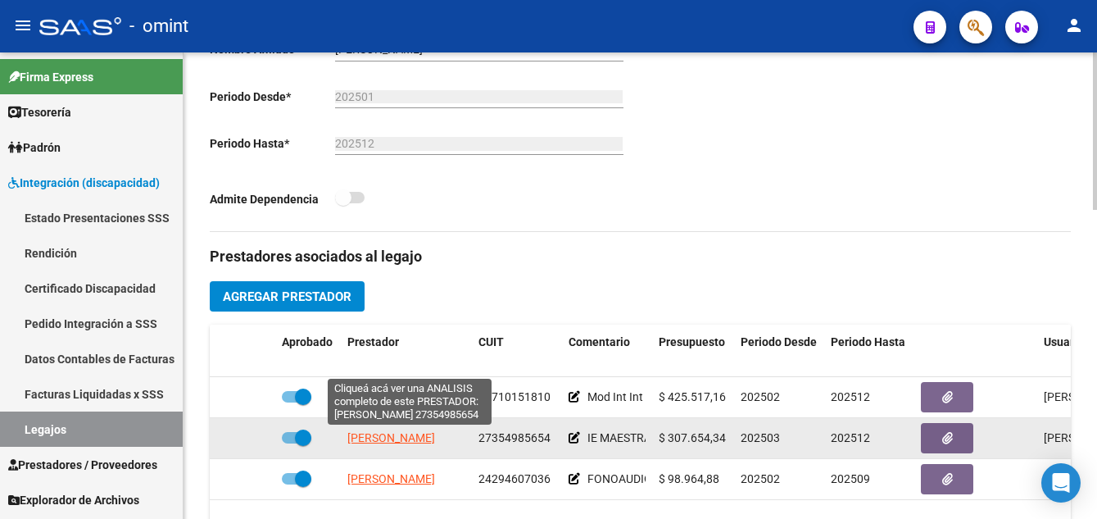
click at [432, 438] on span "DIAB LOURDES SALOME" at bounding box center [391, 437] width 88 height 13
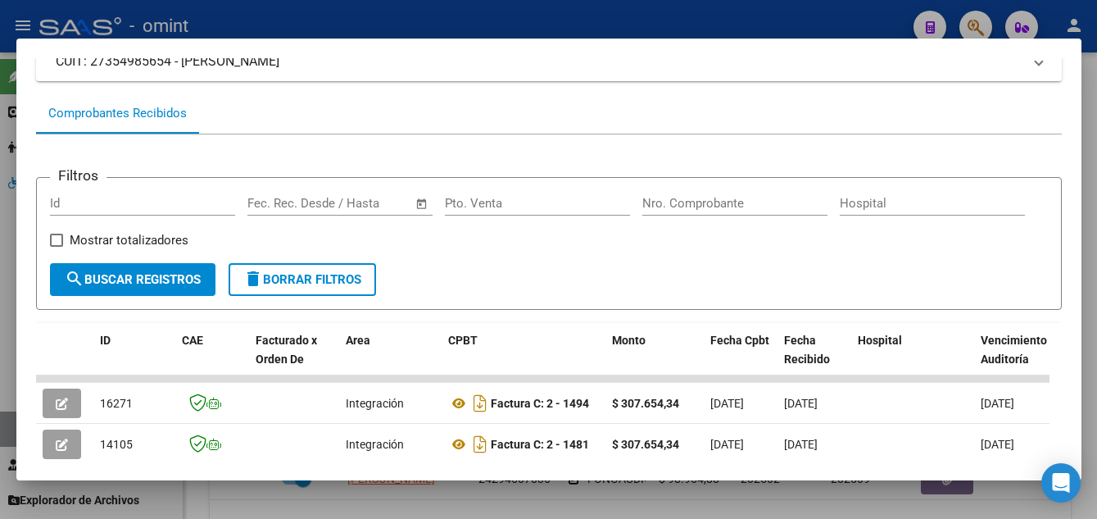
scroll to position [0, 0]
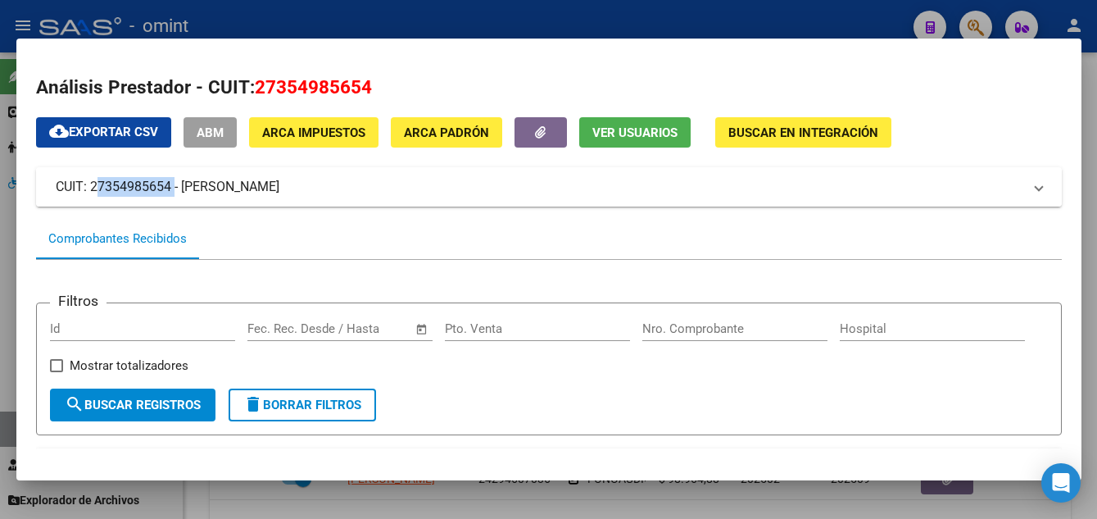
drag, startPoint x: 91, startPoint y: 184, endPoint x: 169, endPoint y: 190, distance: 78.1
click at [169, 190] on mat-panel-title "CUIT: 27354985654 - DIAB LOURDES SALOME" at bounding box center [539, 187] width 967 height 20
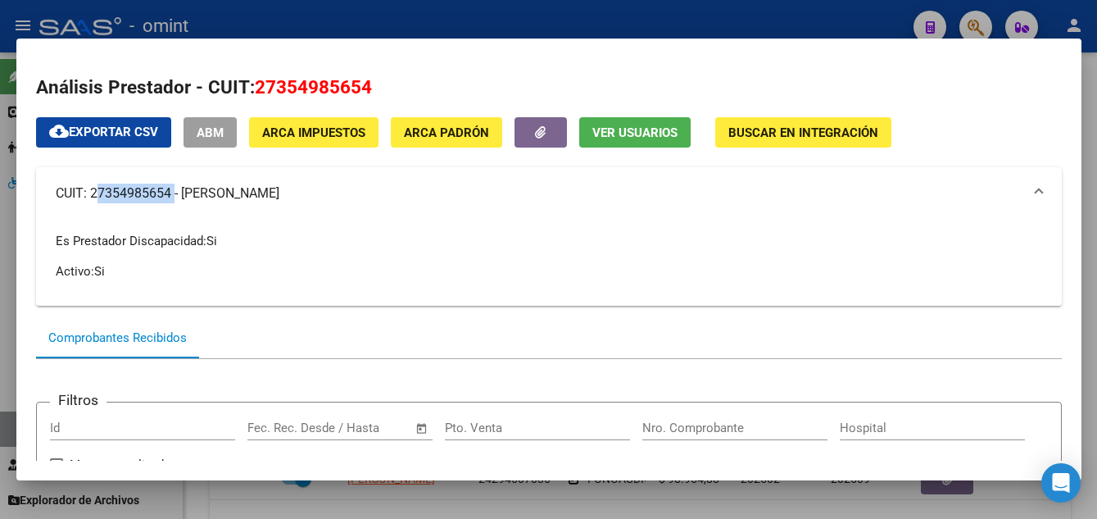
copy mat-panel-title "27354985654"
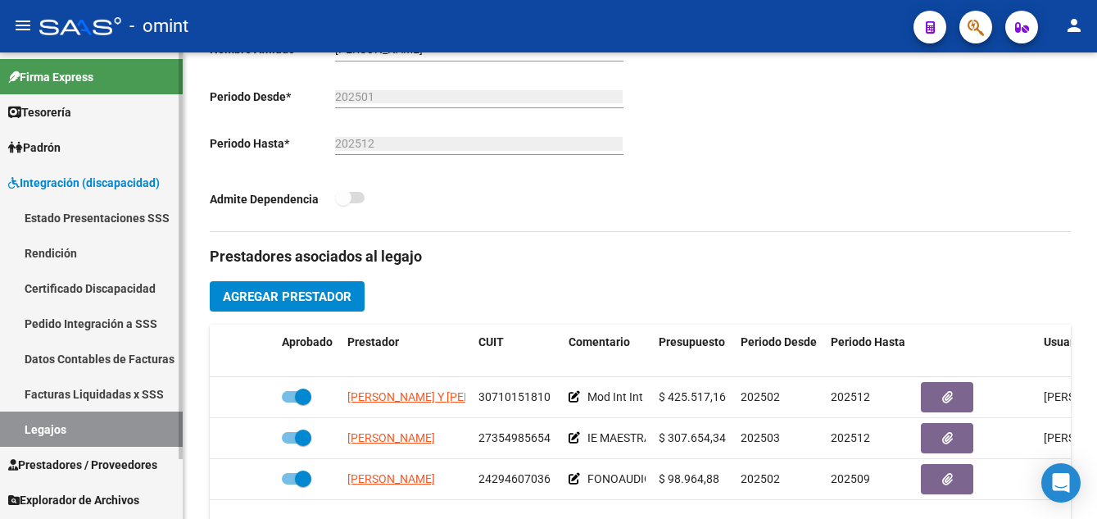
click at [93, 463] on span "Prestadores / Proveedores" at bounding box center [82, 465] width 149 height 18
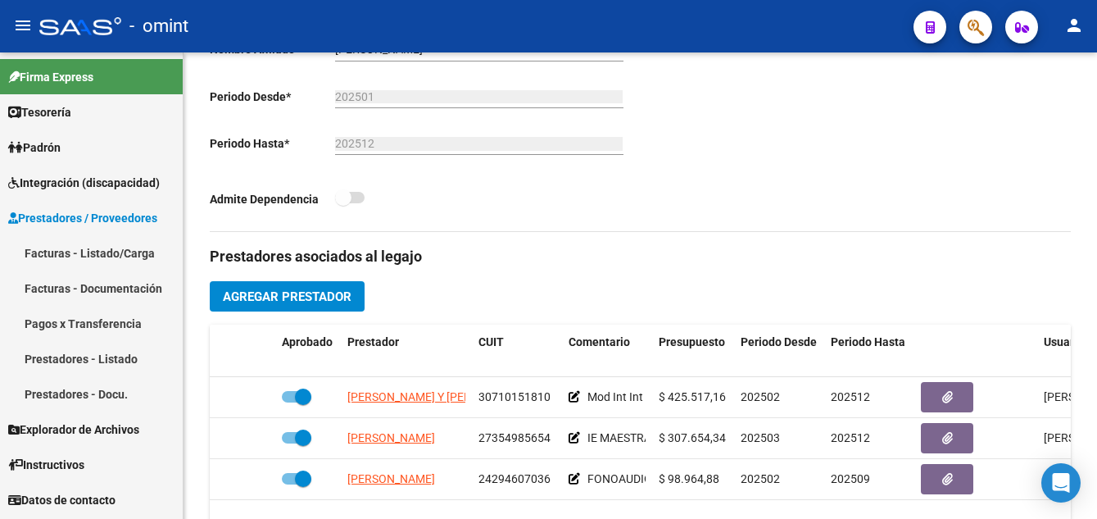
click at [121, 254] on link "Facturas - Listado/Carga" at bounding box center [91, 252] width 183 height 35
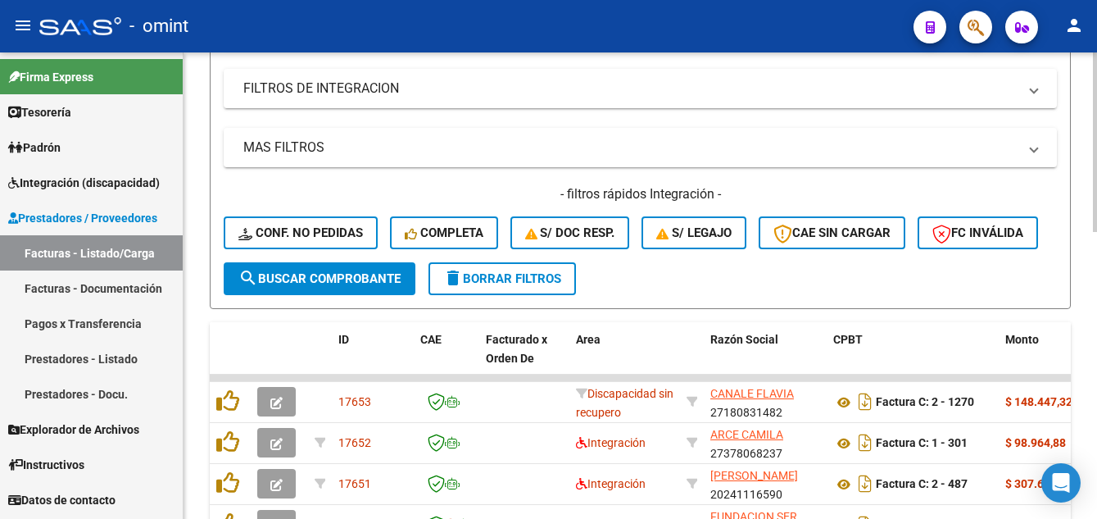
scroll to position [410, 0]
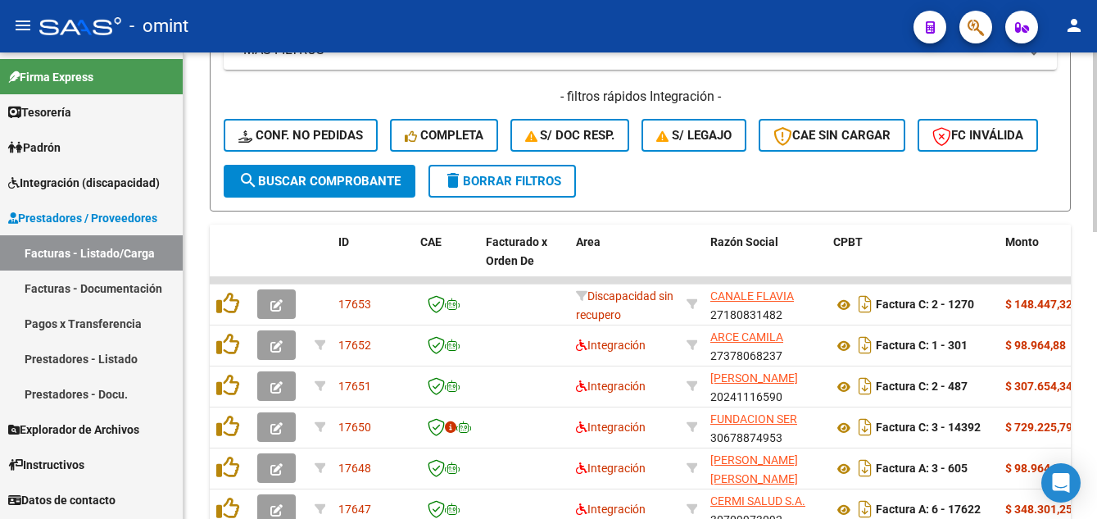
click at [517, 188] on span "delete Borrar Filtros" at bounding box center [502, 181] width 118 height 15
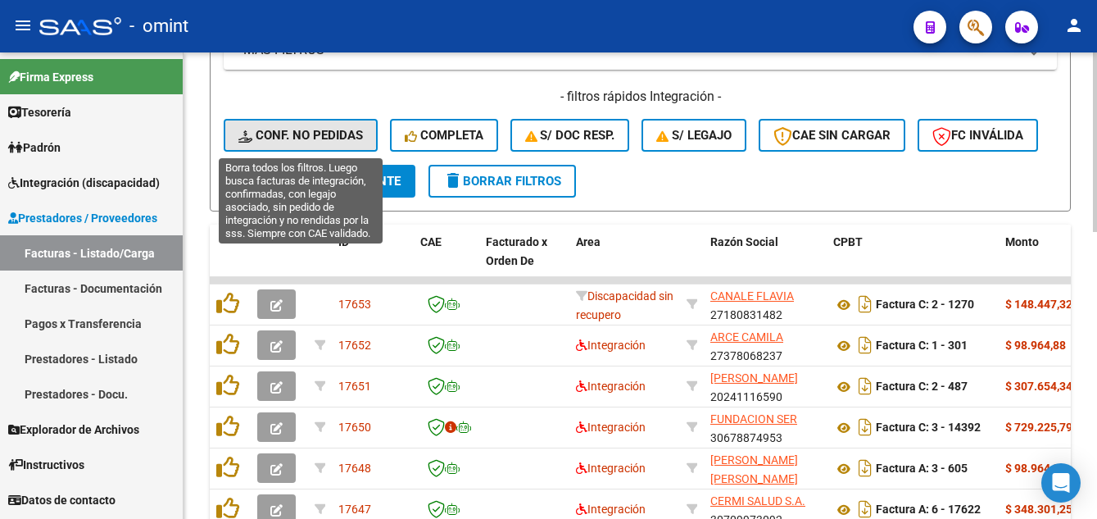
click at [295, 133] on span "Conf. no pedidas" at bounding box center [300, 135] width 125 height 15
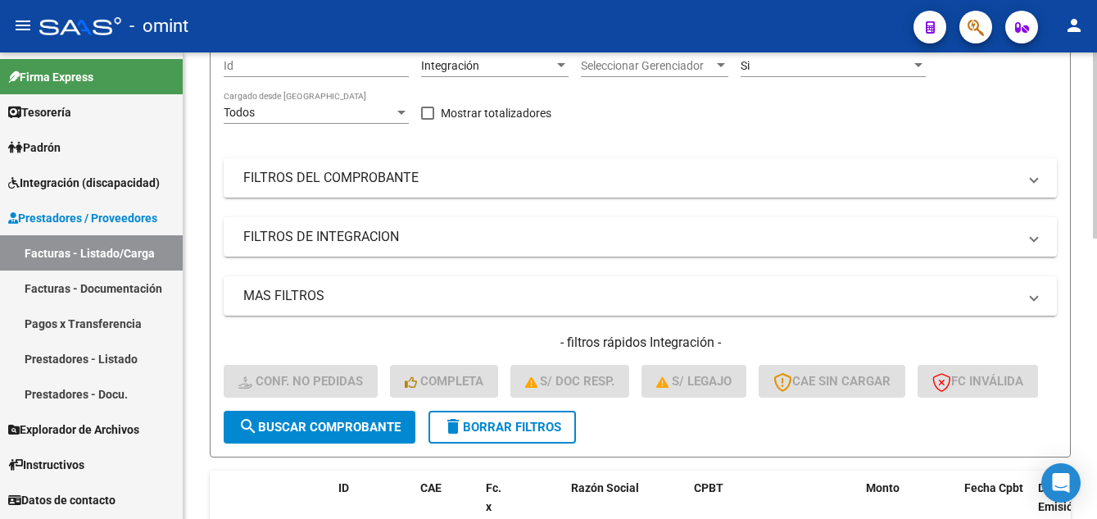
scroll to position [0, 0]
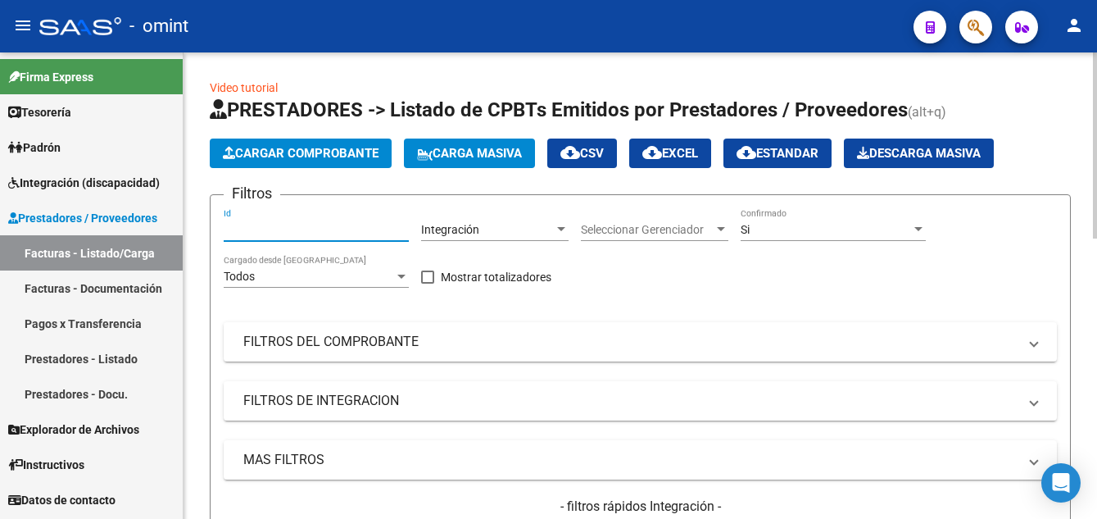
paste input "16890"
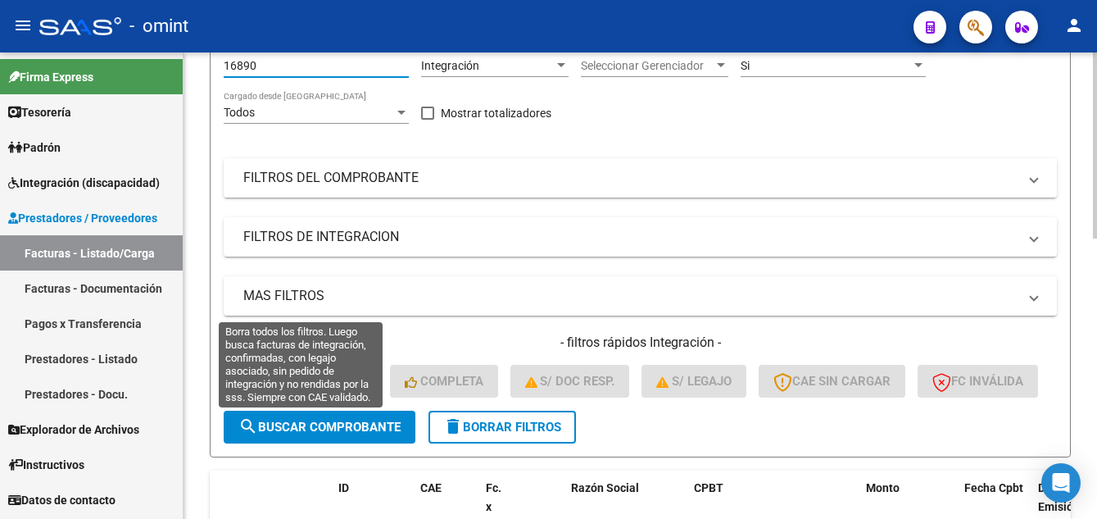
scroll to position [246, 0]
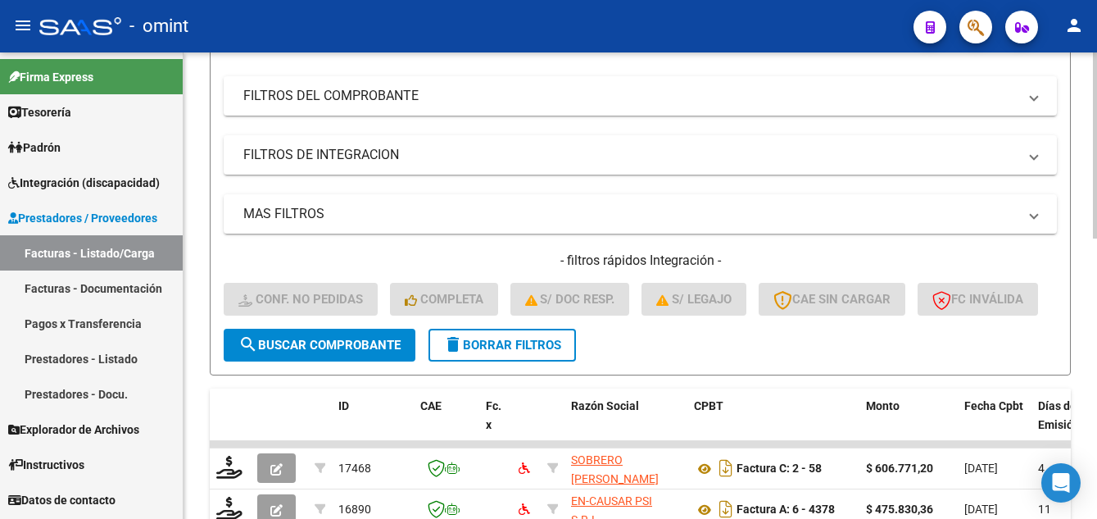
type input "16890"
click at [320, 352] on span "search Buscar Comprobante" at bounding box center [319, 345] width 162 height 15
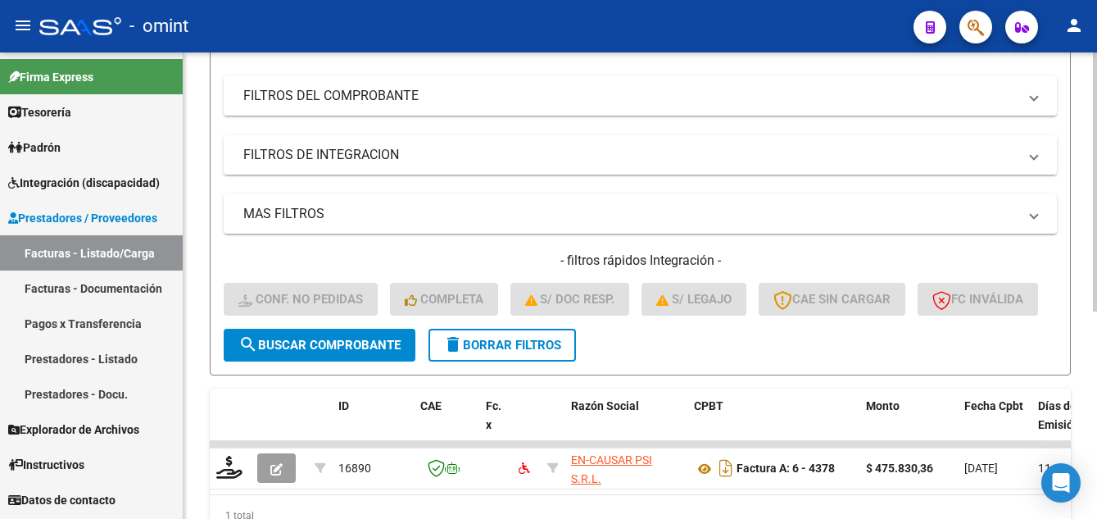
scroll to position [374, 0]
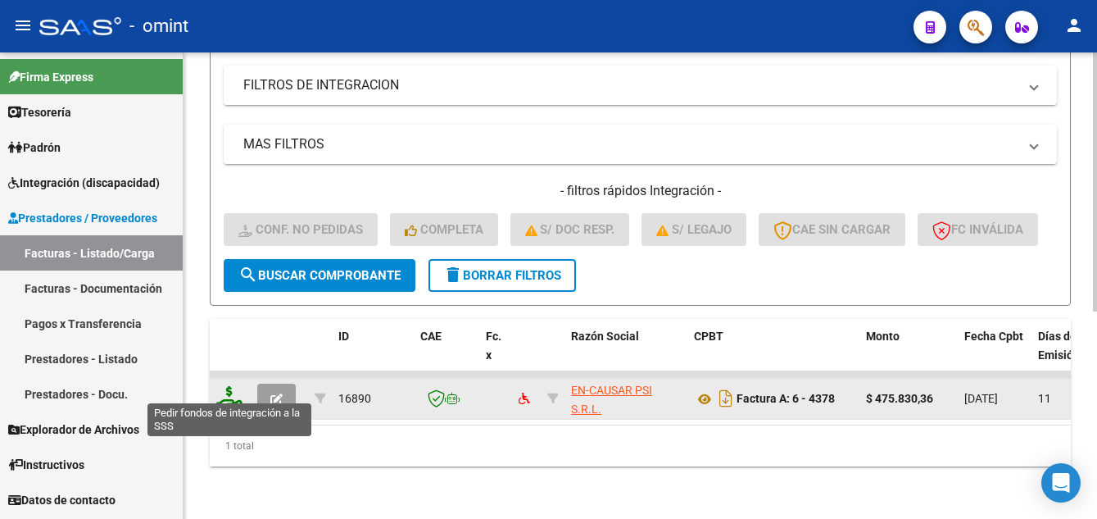
click at [227, 386] on icon at bounding box center [229, 397] width 26 height 23
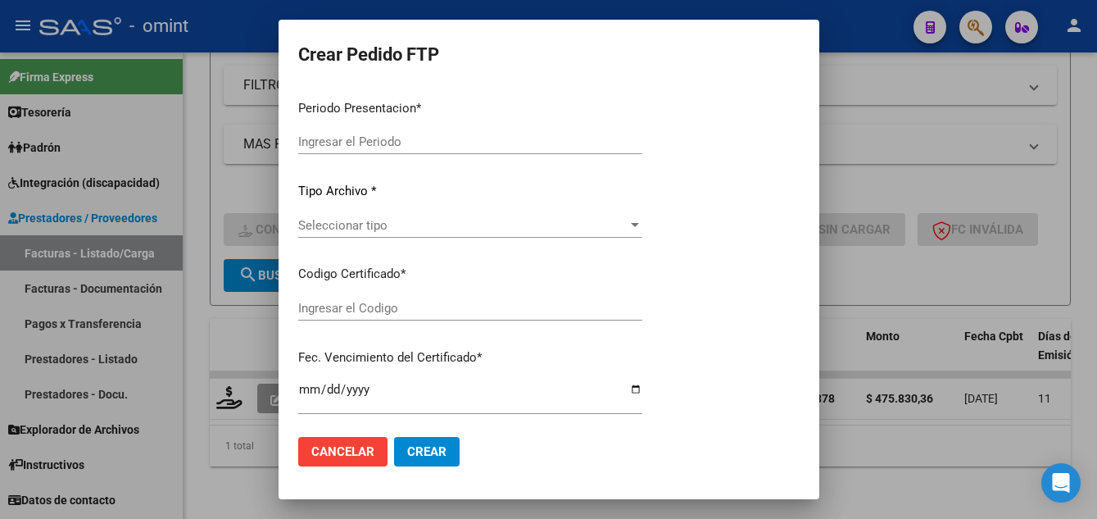
type input "202507"
type input "$ 475.830,36"
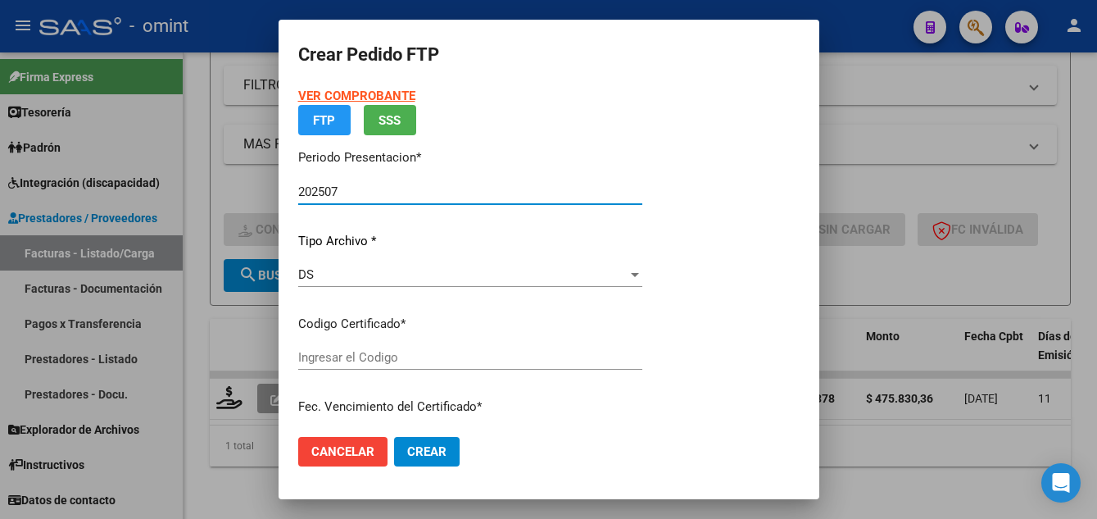
type input "6529464024"
type input "2029-10-08"
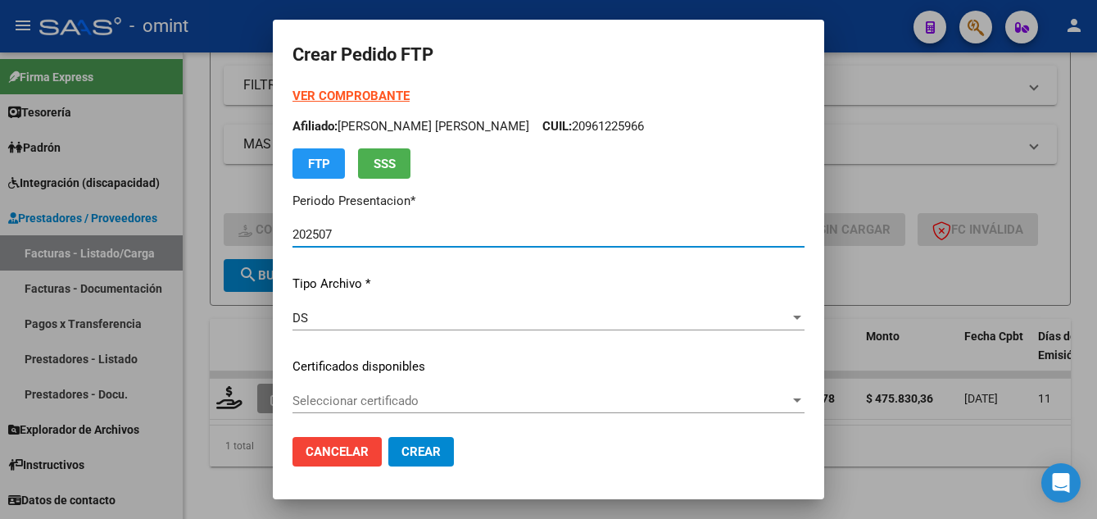
click at [419, 405] on span "Seleccionar certificado" at bounding box center [541, 400] width 497 height 15
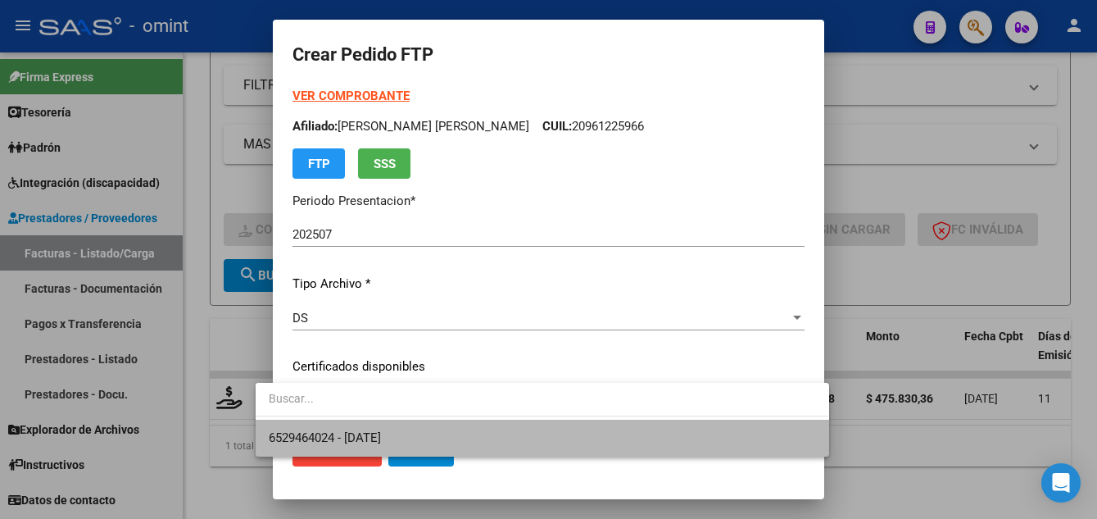
drag, startPoint x: 434, startPoint y: 432, endPoint x: 443, endPoint y: 424, distance: 11.6
click at [435, 433] on span "6529464024 - 2029-10-08" at bounding box center [542, 438] width 547 height 37
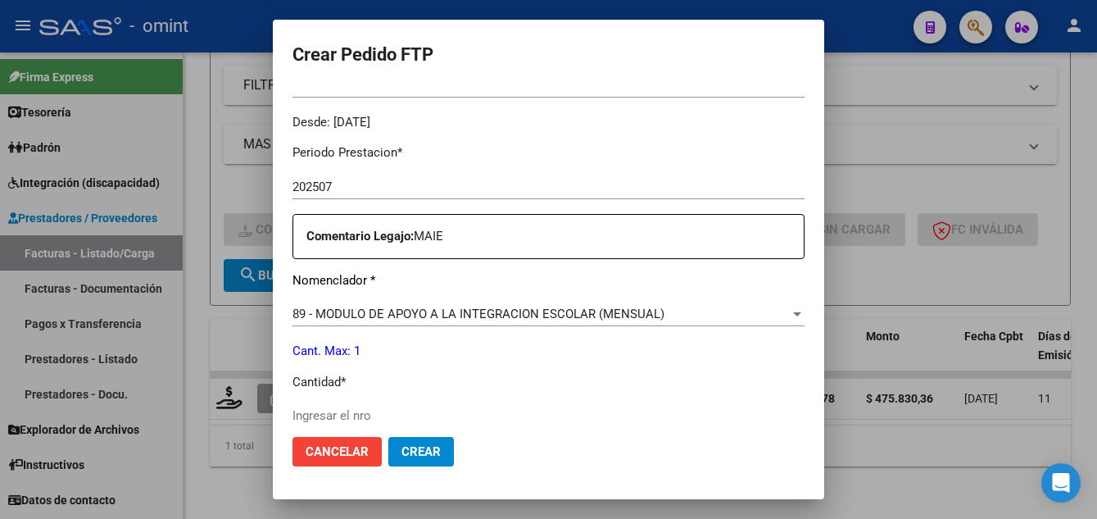
scroll to position [738, 0]
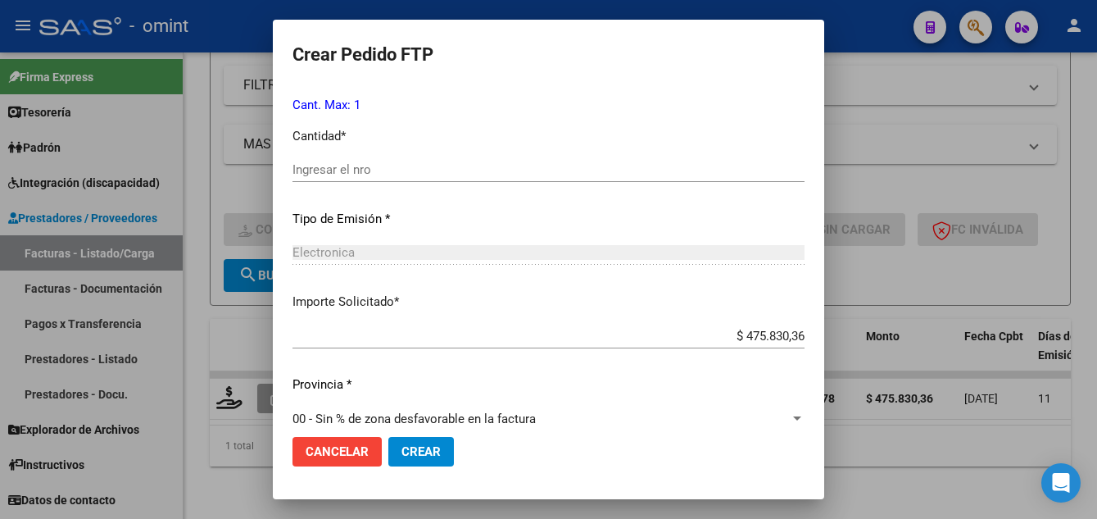
click at [309, 170] on input "Ingresar el nro" at bounding box center [549, 169] width 512 height 15
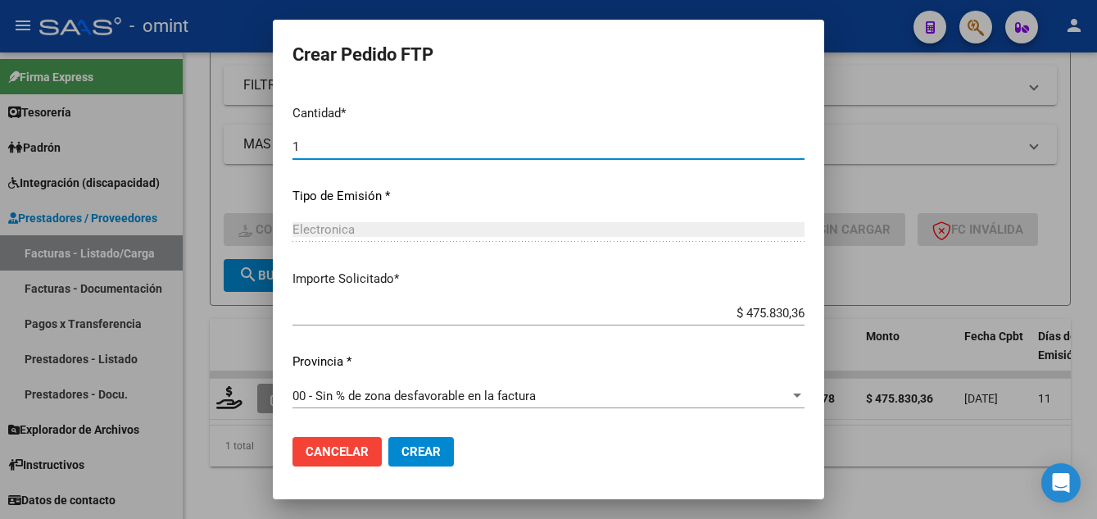
type input "1"
click at [402, 454] on span "Crear" at bounding box center [421, 451] width 39 height 15
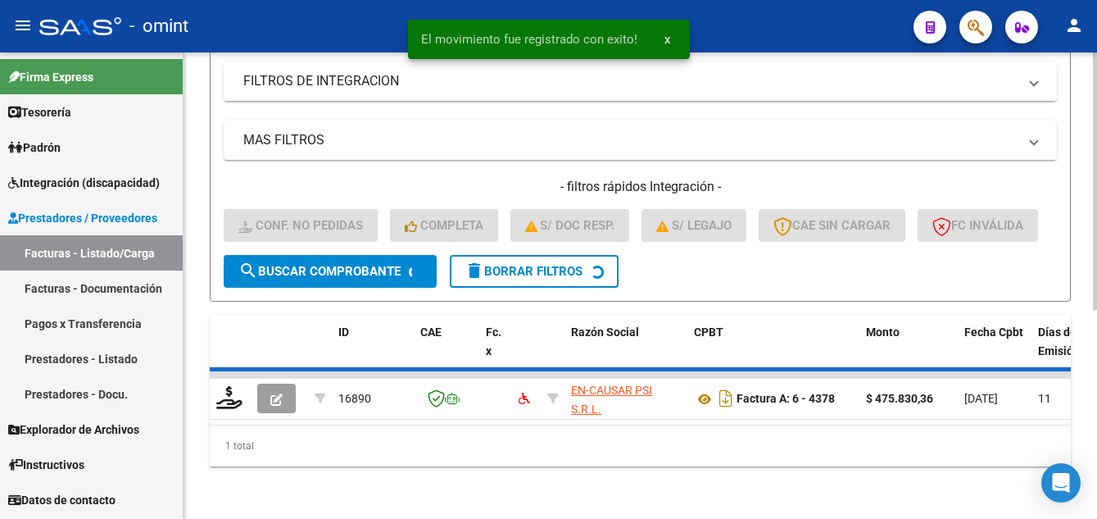
scroll to position [349, 0]
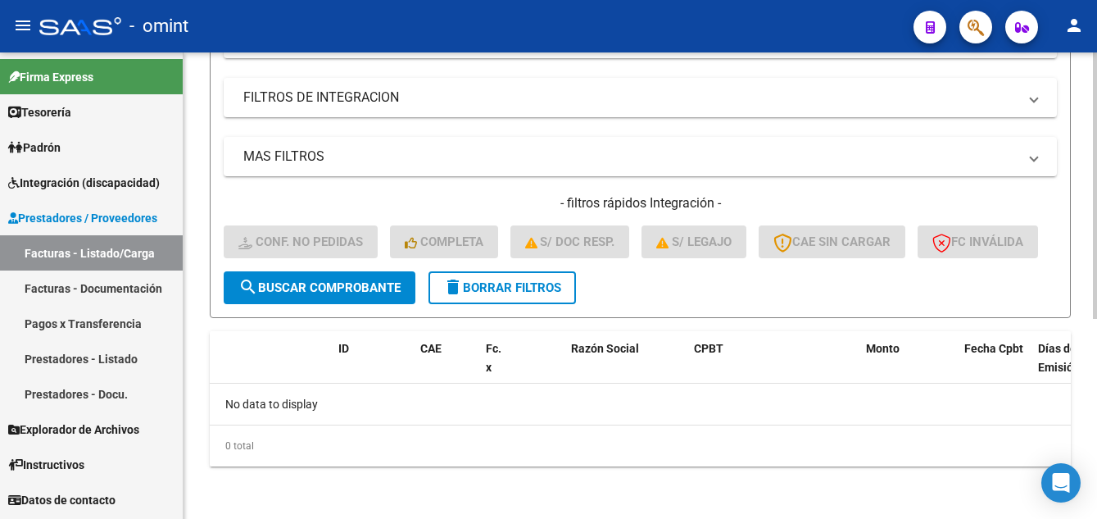
click at [499, 283] on span "delete Borrar Filtros" at bounding box center [502, 287] width 118 height 15
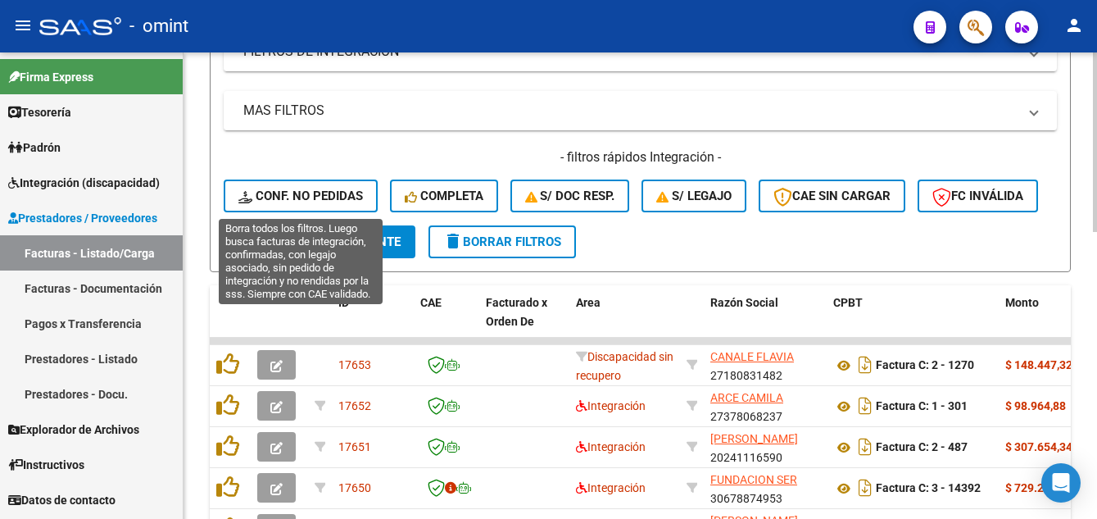
click at [333, 189] on span "Conf. no pedidas" at bounding box center [300, 195] width 125 height 15
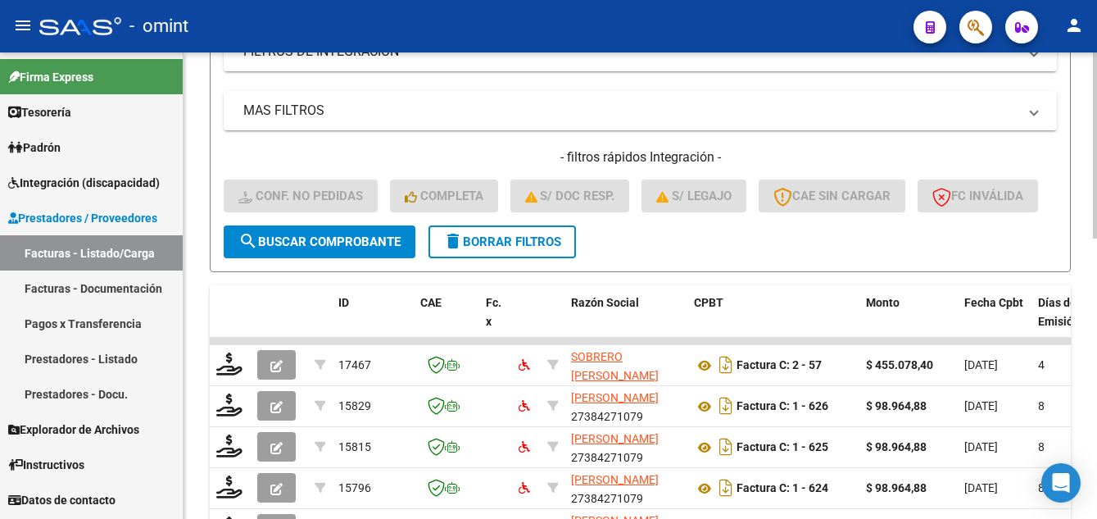
scroll to position [103, 0]
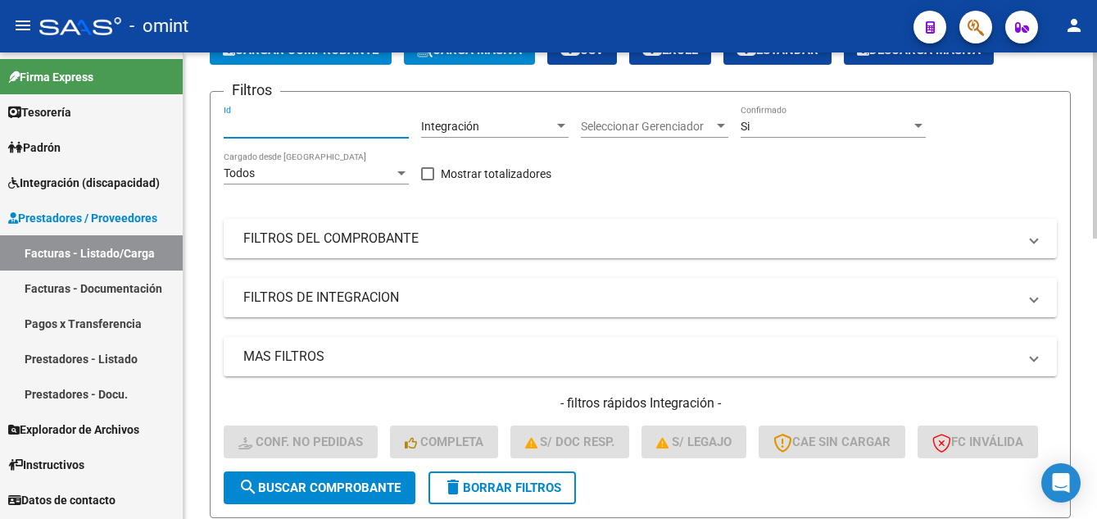
paste input "15753"
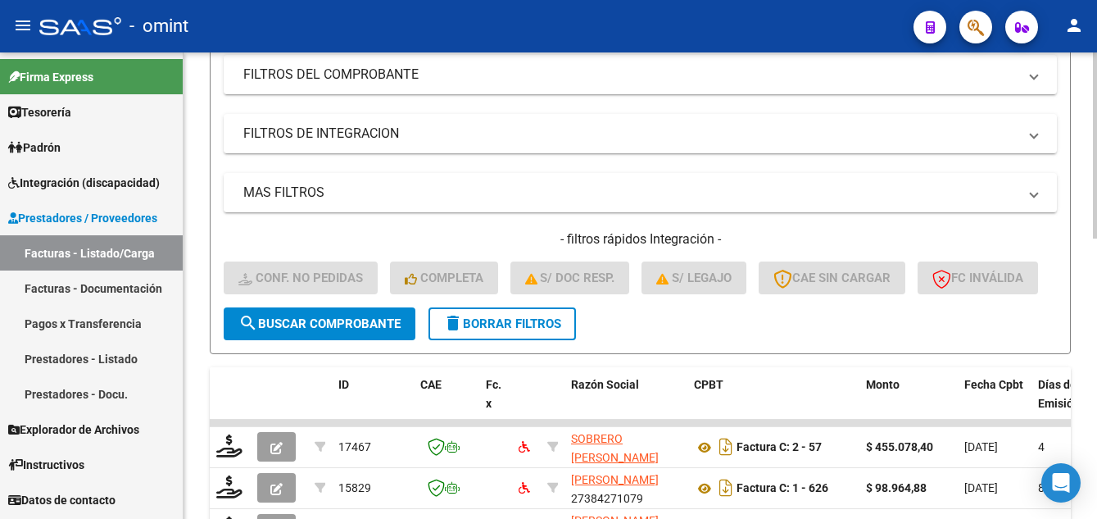
type input "15753"
click at [347, 331] on span "search Buscar Comprobante" at bounding box center [319, 323] width 162 height 15
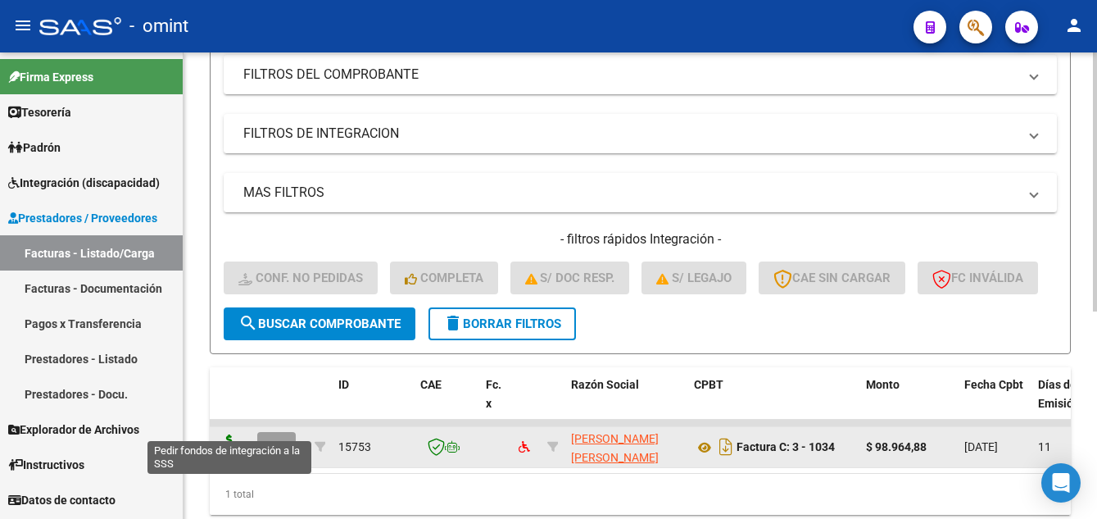
click at [229, 457] on icon at bounding box center [229, 445] width 26 height 23
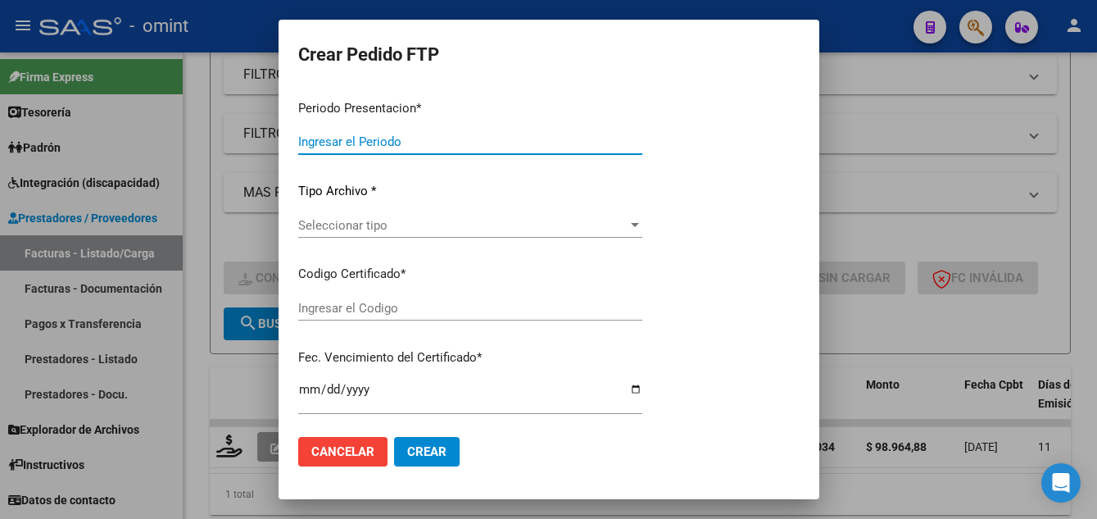
type input "202507"
type input "$ 98.964,88"
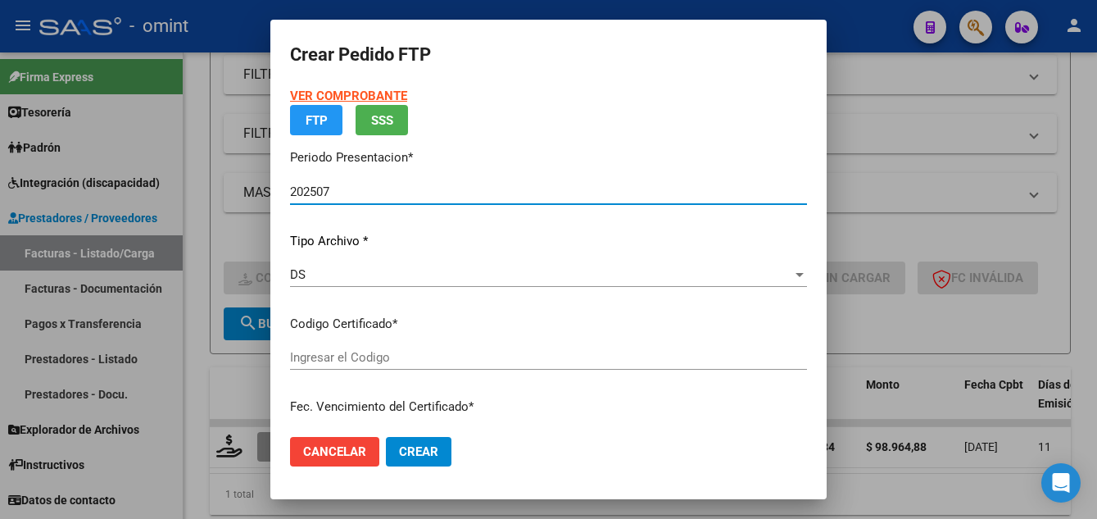
type input "6529464024"
type input "2029-10-08"
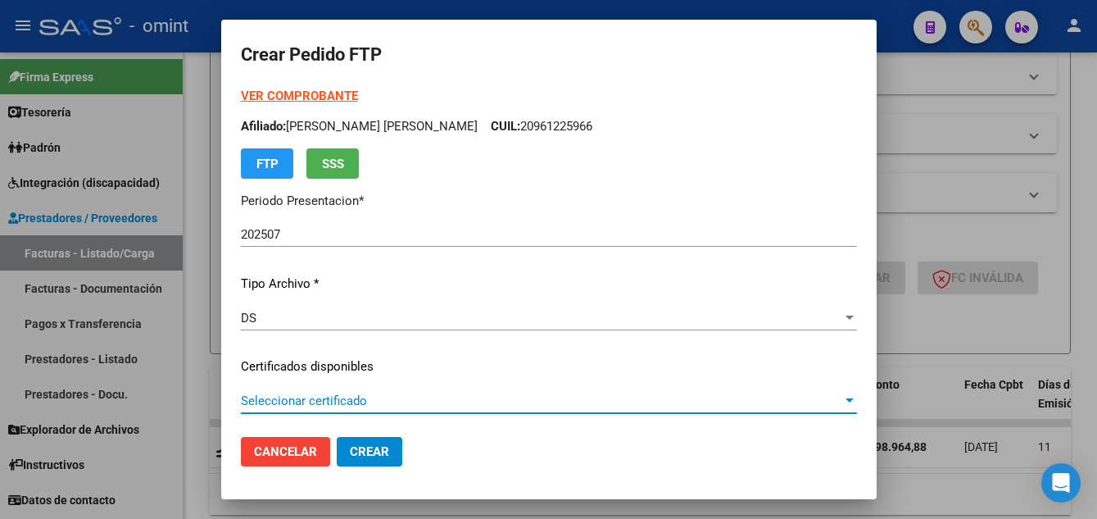
click at [449, 406] on span "Seleccionar certificado" at bounding box center [542, 400] width 602 height 15
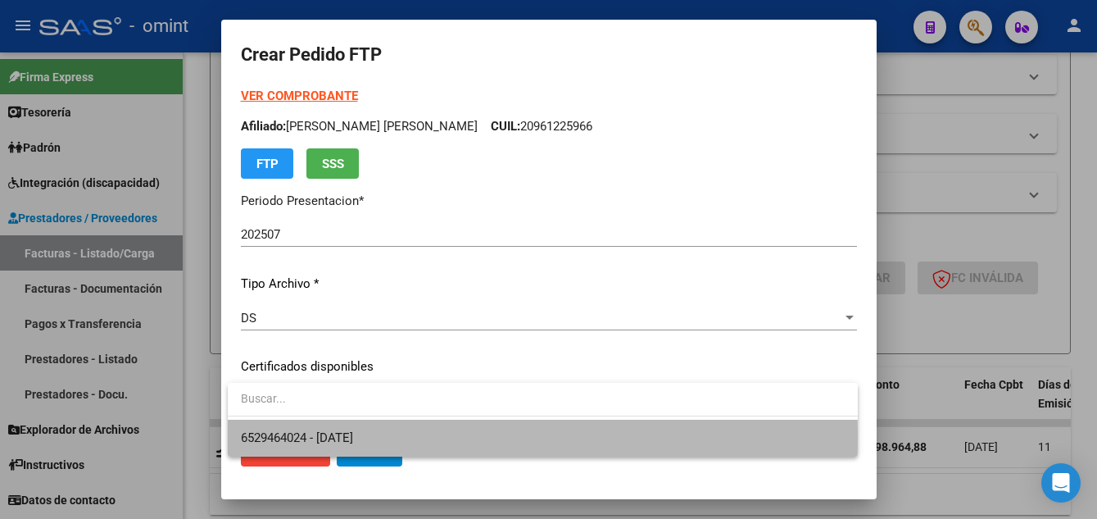
click at [461, 437] on span "6529464024 - 2029-10-08" at bounding box center [543, 438] width 604 height 37
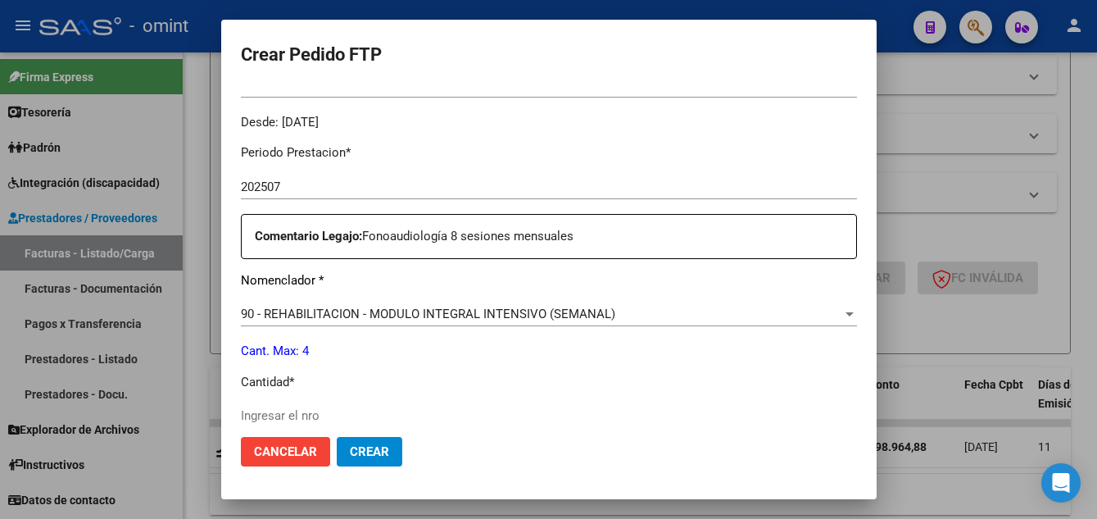
scroll to position [656, 0]
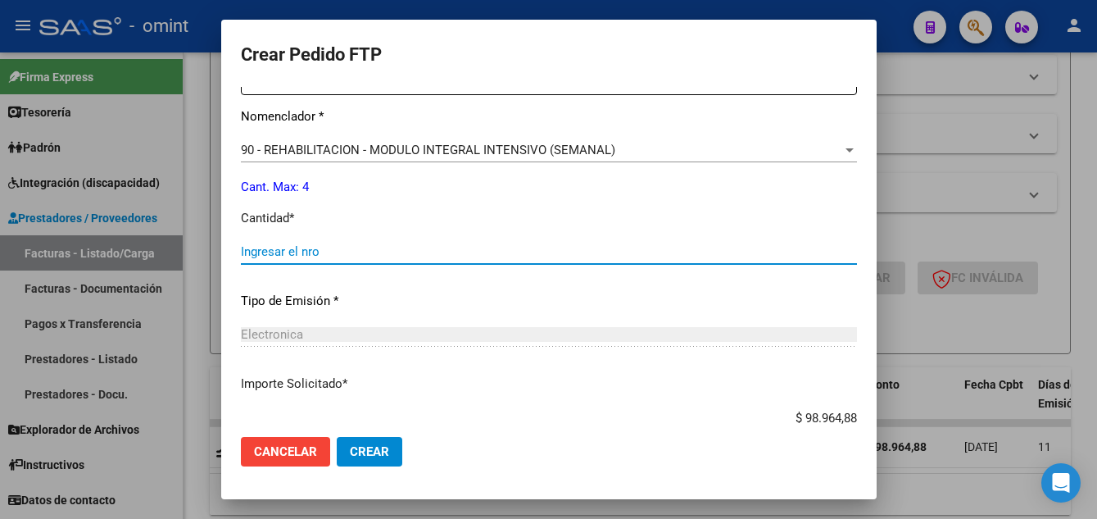
click at [290, 251] on input "Ingresar el nro" at bounding box center [549, 251] width 616 height 15
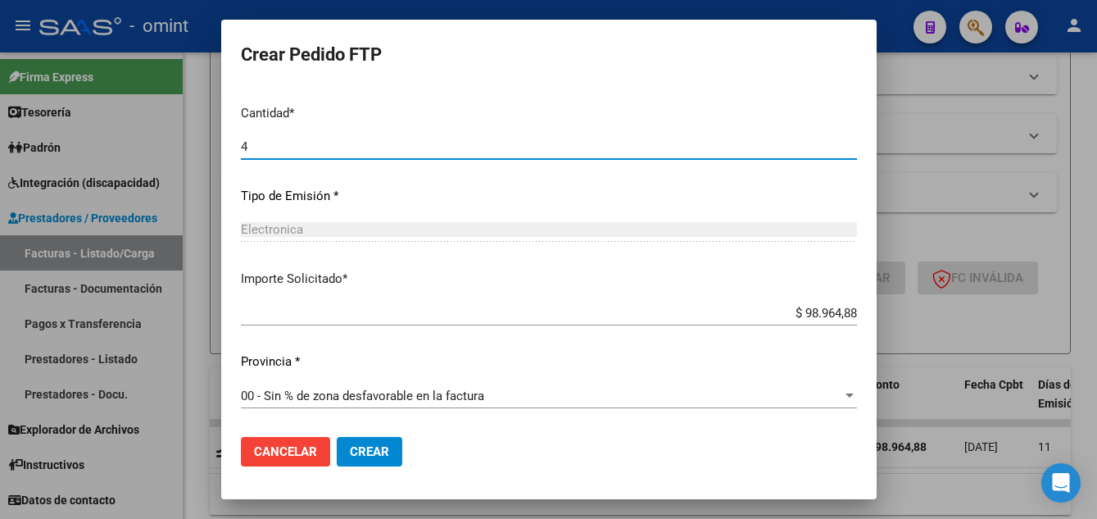
type input "4"
click at [378, 456] on span "Crear" at bounding box center [369, 451] width 39 height 15
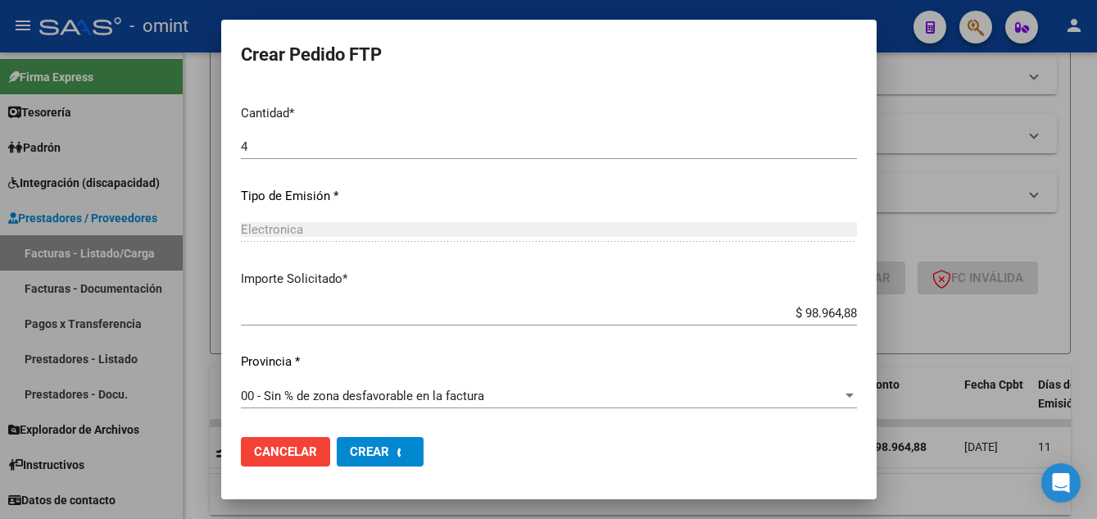
scroll to position [0, 0]
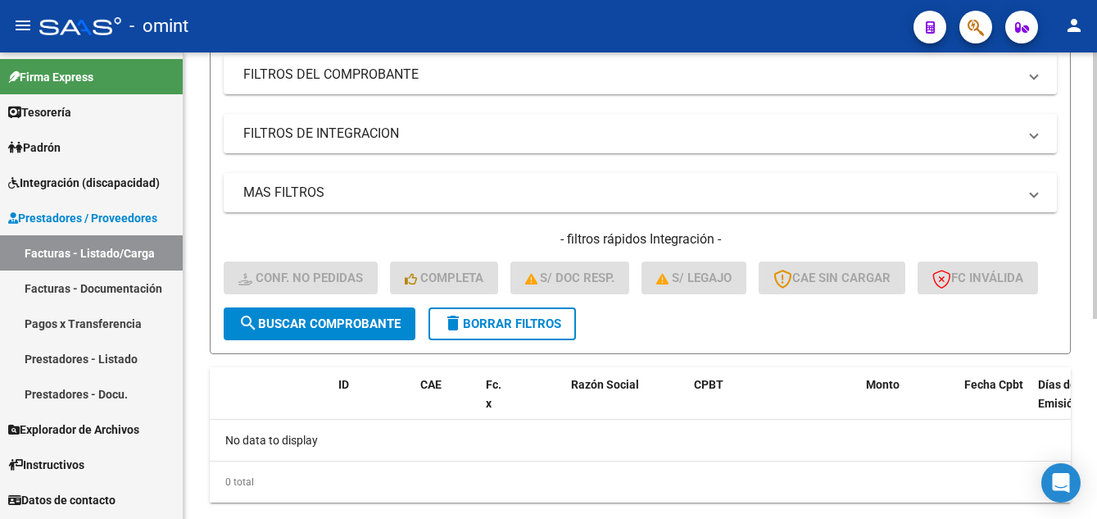
click at [487, 331] on span "delete Borrar Filtros" at bounding box center [502, 323] width 118 height 15
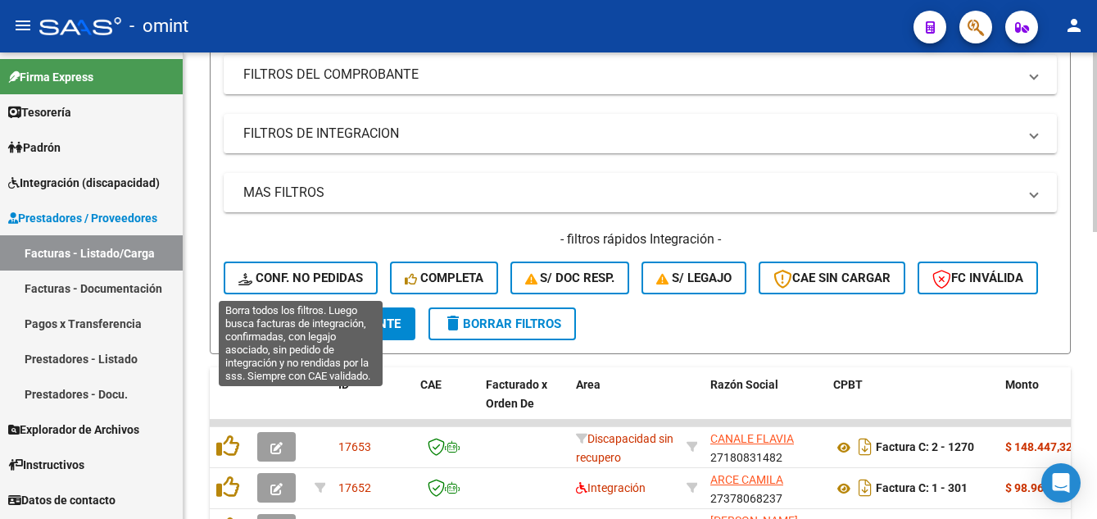
click at [325, 277] on span "Conf. no pedidas" at bounding box center [300, 277] width 125 height 15
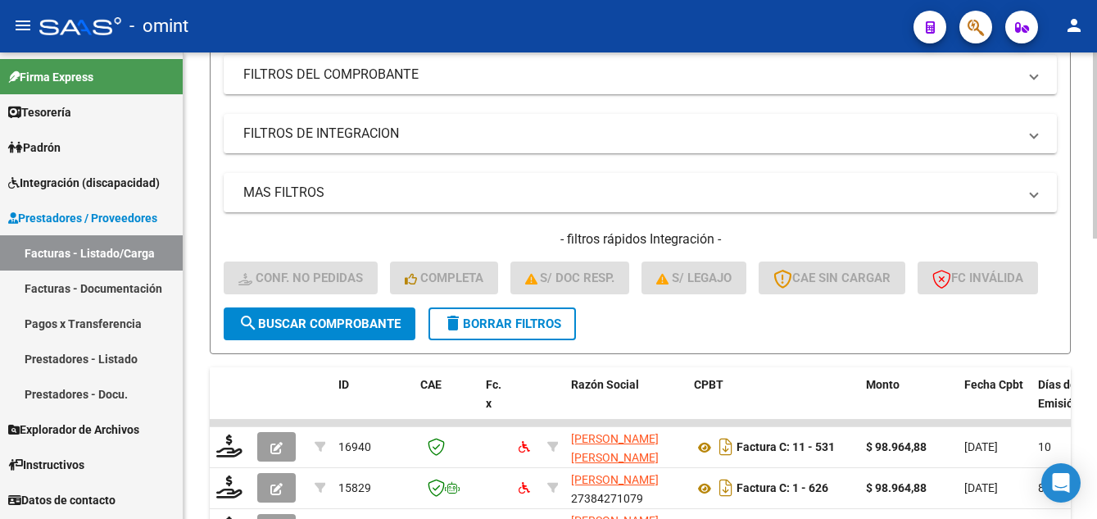
scroll to position [21, 0]
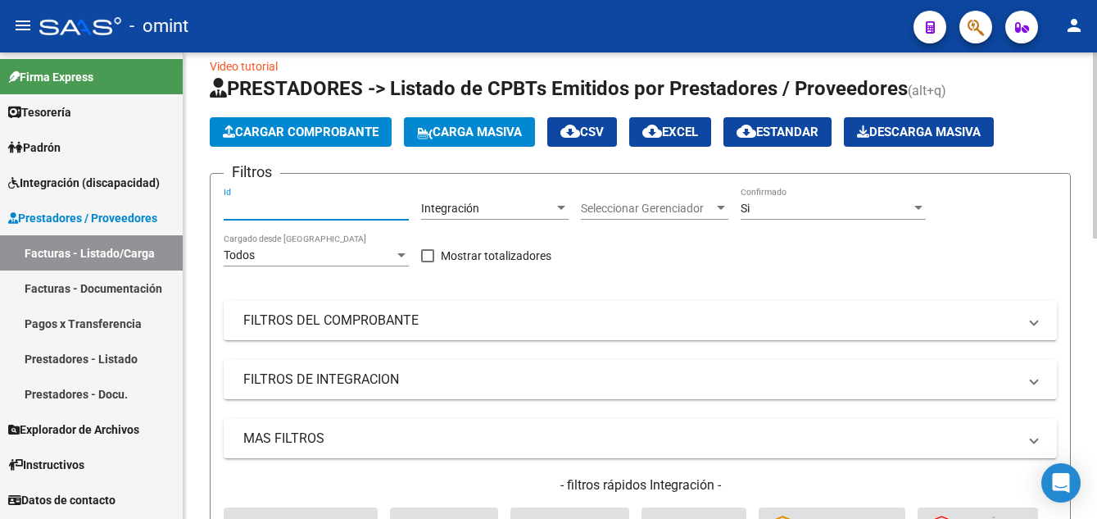
paste input "16940"
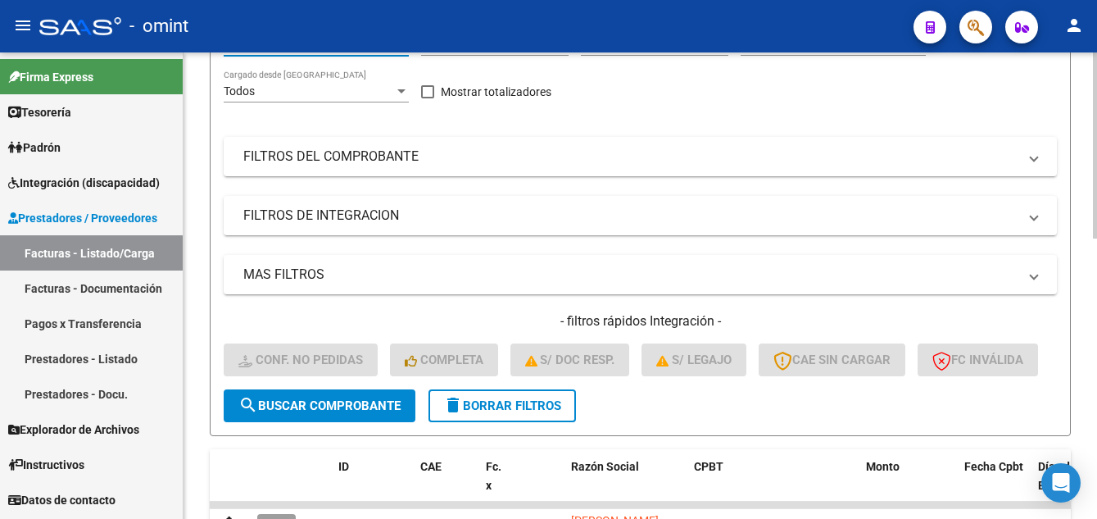
type input "16940"
click at [341, 413] on span "search Buscar Comprobante" at bounding box center [319, 405] width 162 height 15
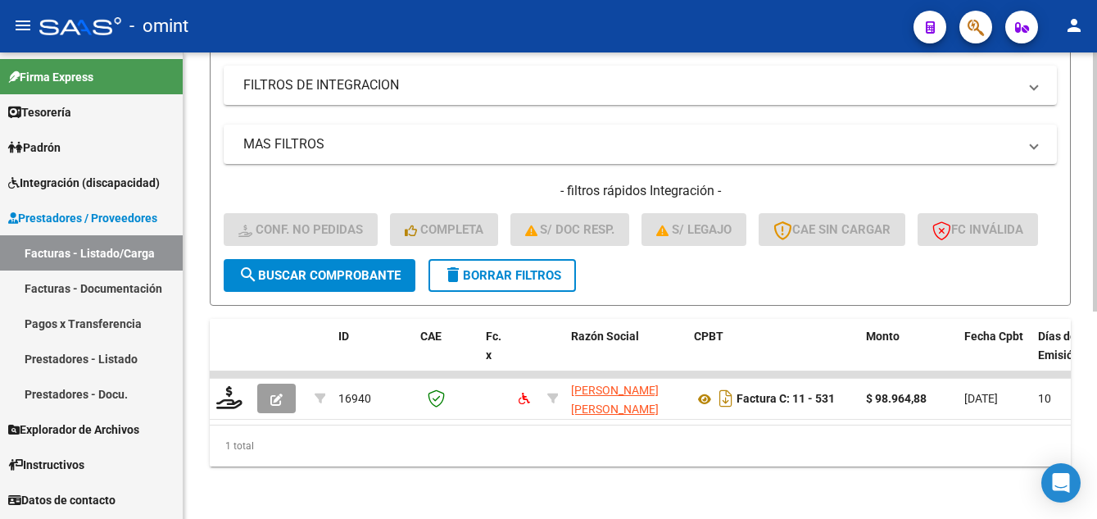
scroll to position [374, 0]
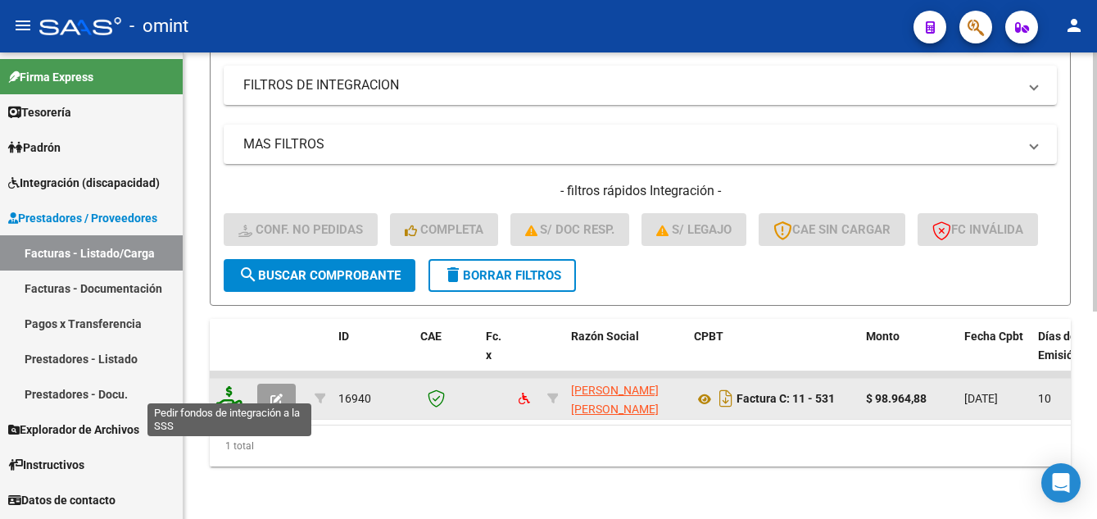
click at [231, 392] on icon at bounding box center [229, 397] width 26 height 23
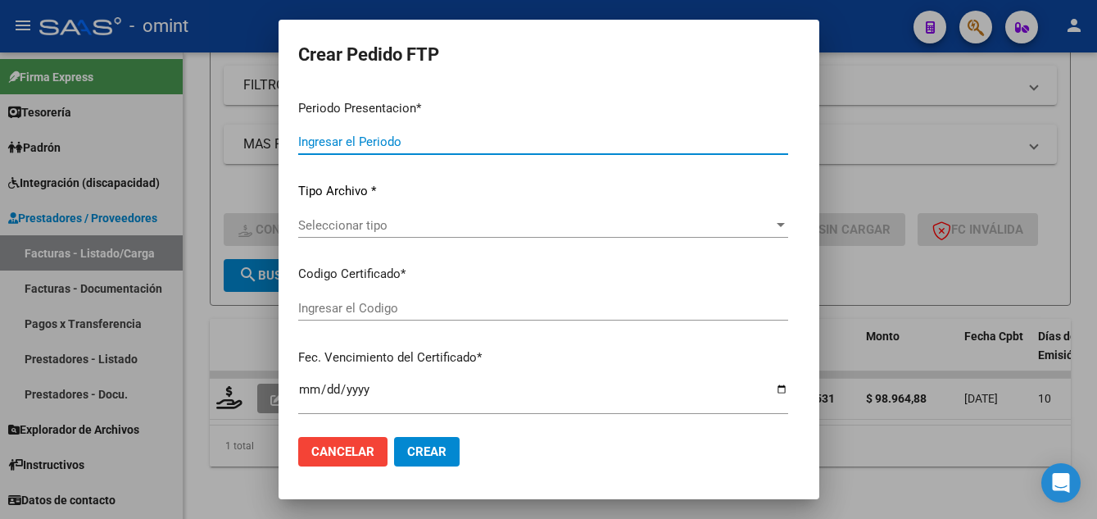
type input "202507"
type input "$ 98.964,88"
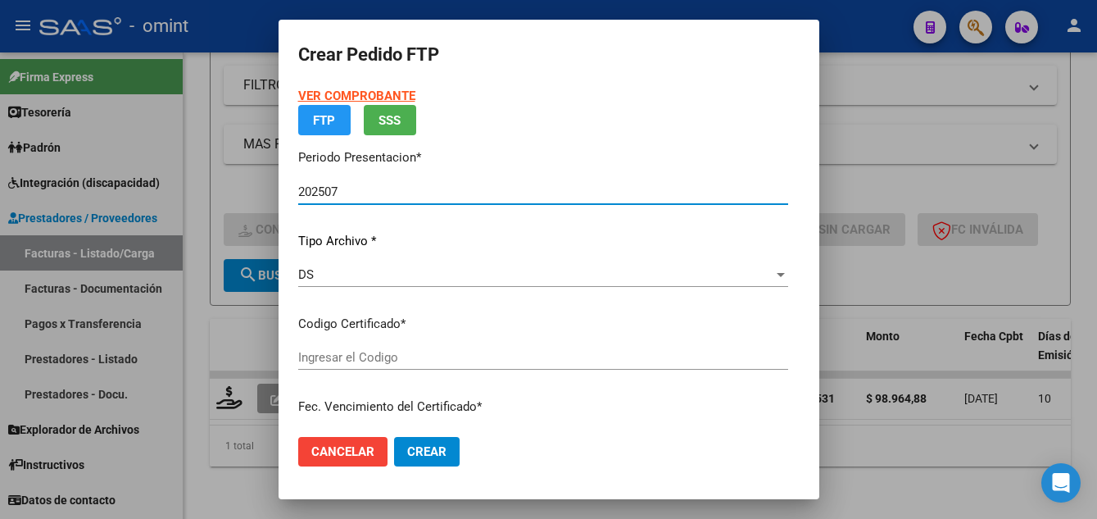
type input "6529464024"
type input "2029-10-08"
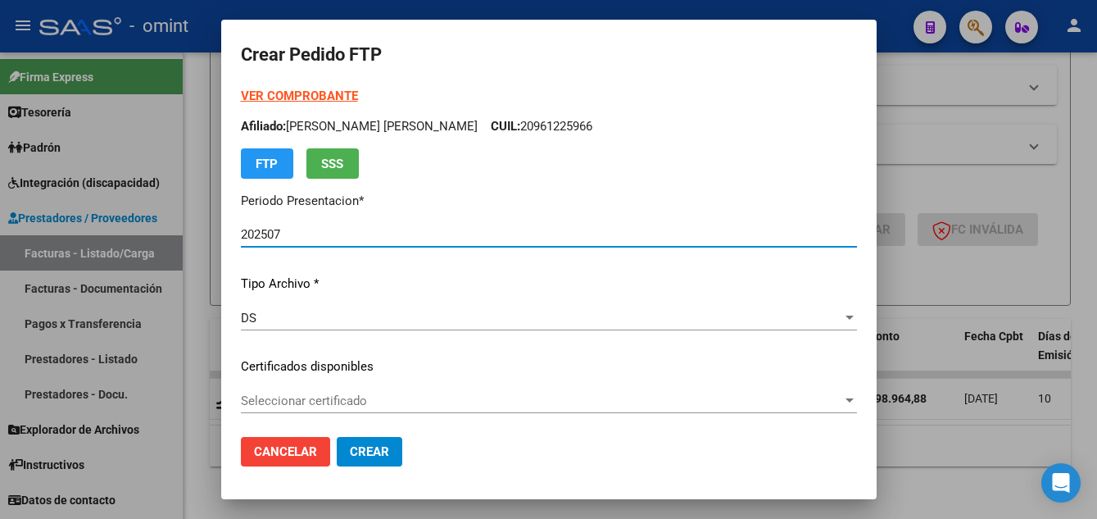
click at [433, 402] on span "Seleccionar certificado" at bounding box center [542, 400] width 602 height 15
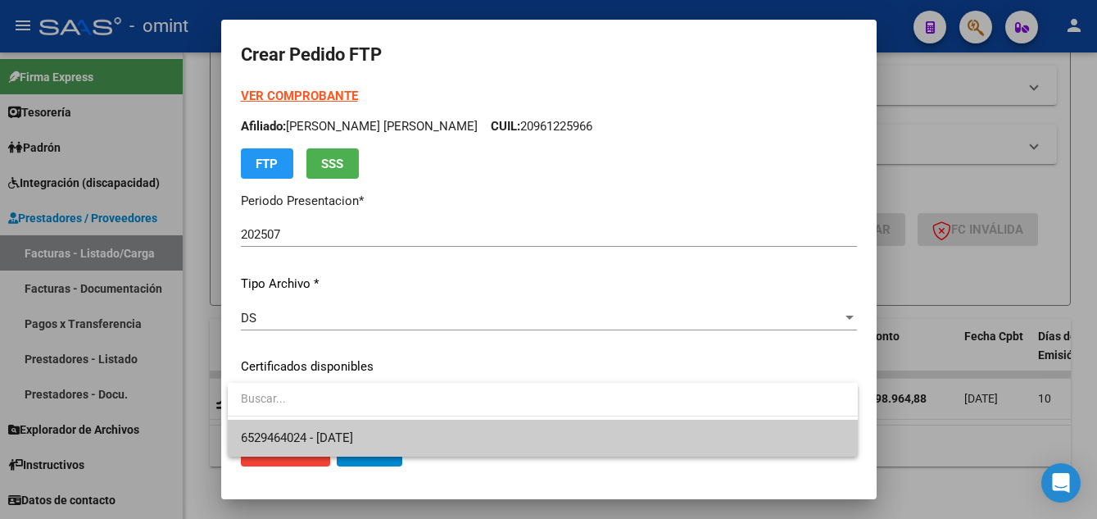
click at [453, 435] on span "6529464024 - 2029-10-08" at bounding box center [543, 438] width 604 height 37
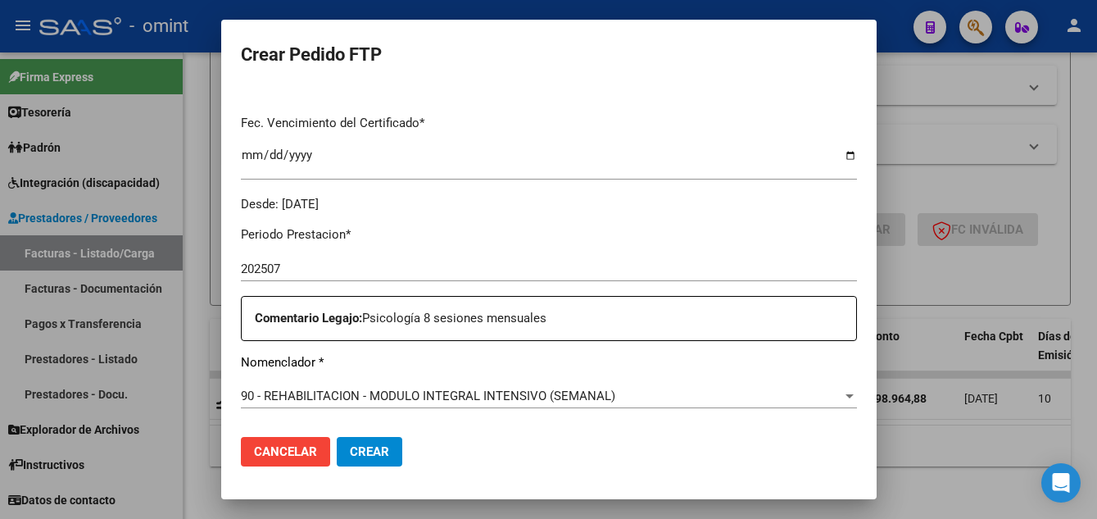
scroll to position [574, 0]
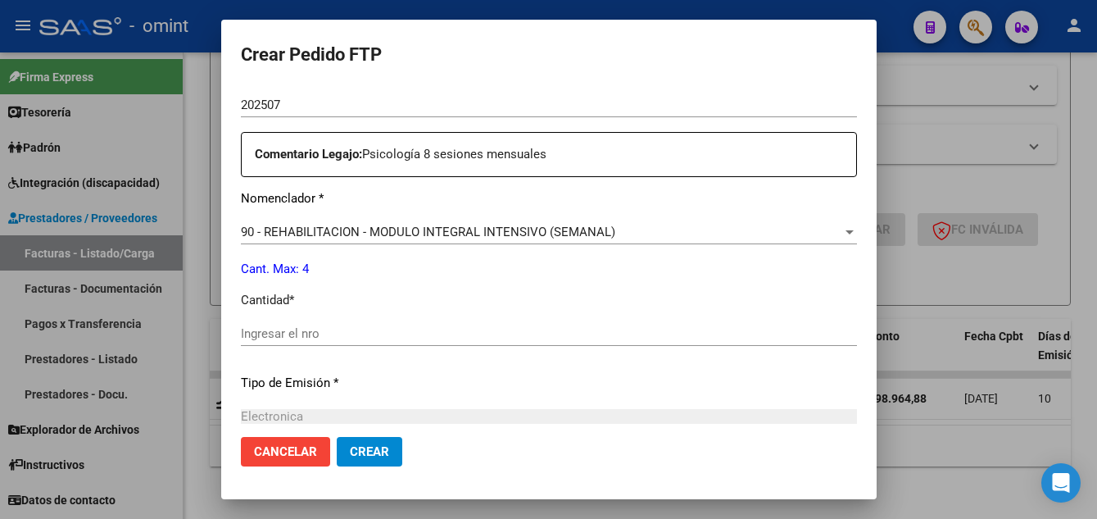
click at [280, 330] on input "Ingresar el nro" at bounding box center [549, 333] width 616 height 15
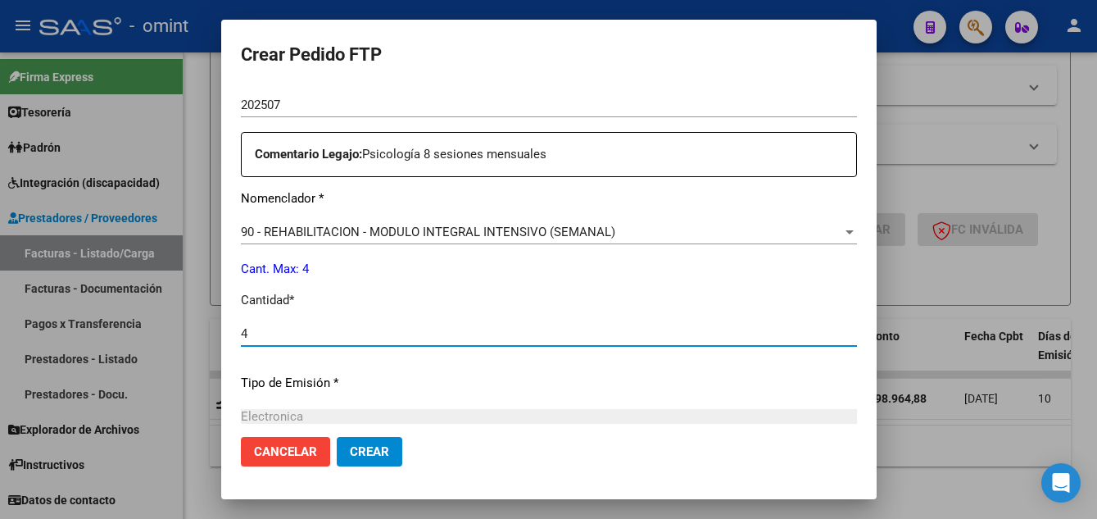
scroll to position [760, 0]
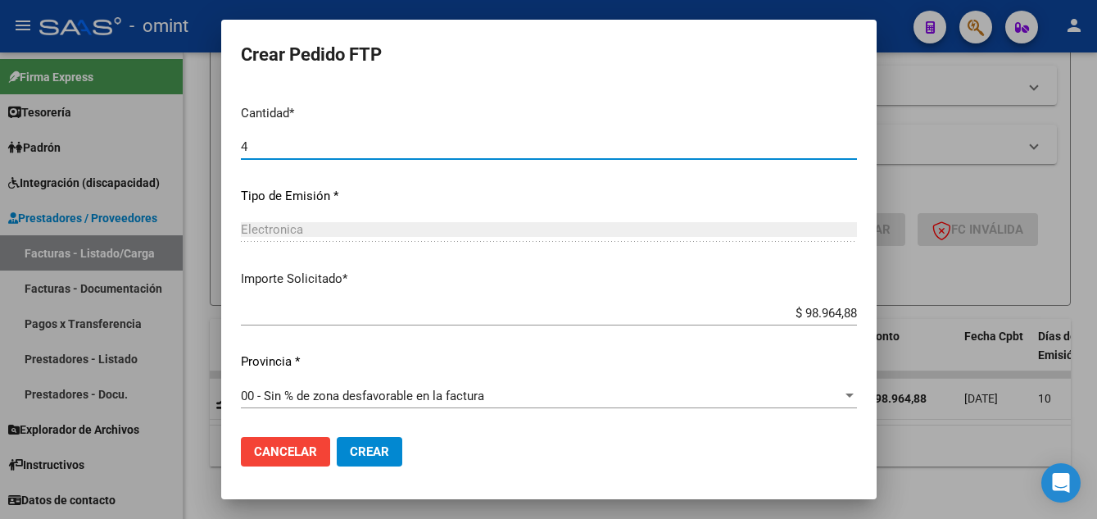
type input "4"
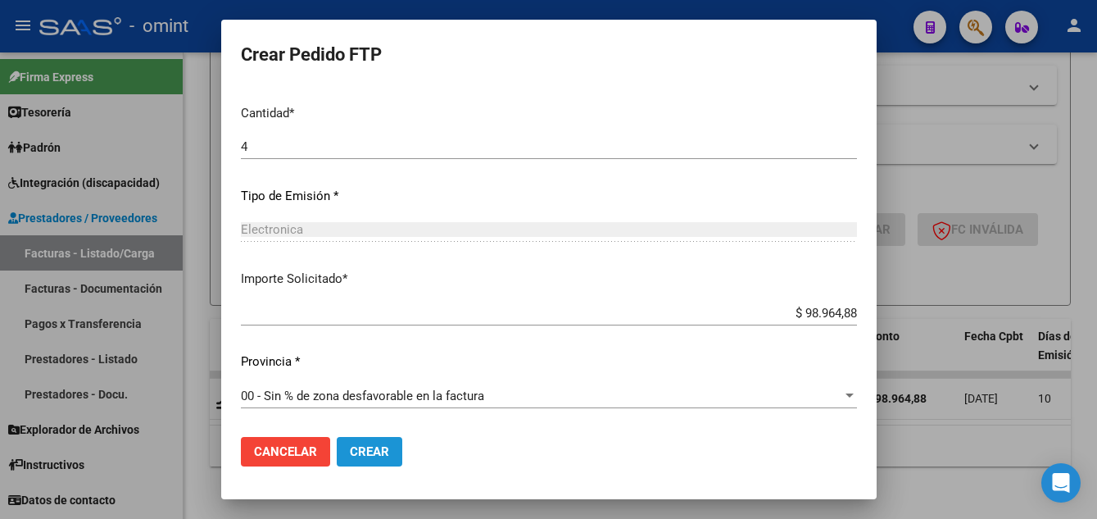
click at [361, 455] on span "Crear" at bounding box center [369, 451] width 39 height 15
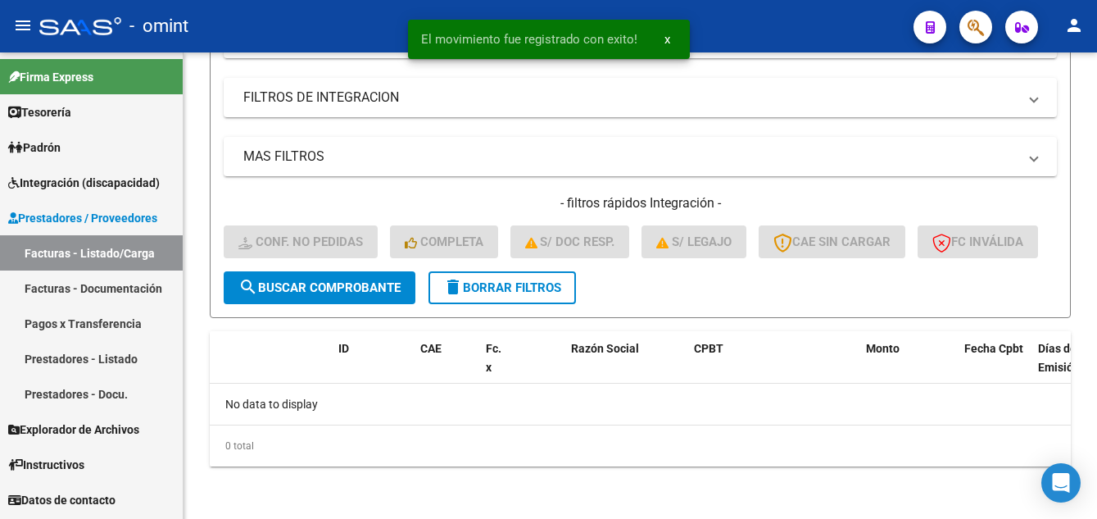
scroll to position [349, 0]
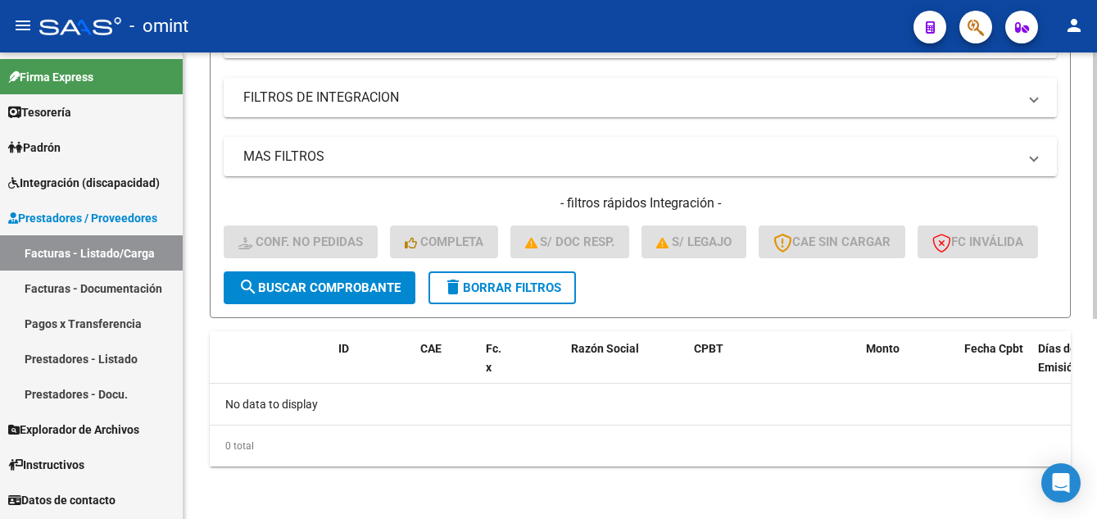
click at [489, 286] on span "delete Borrar Filtros" at bounding box center [502, 287] width 118 height 15
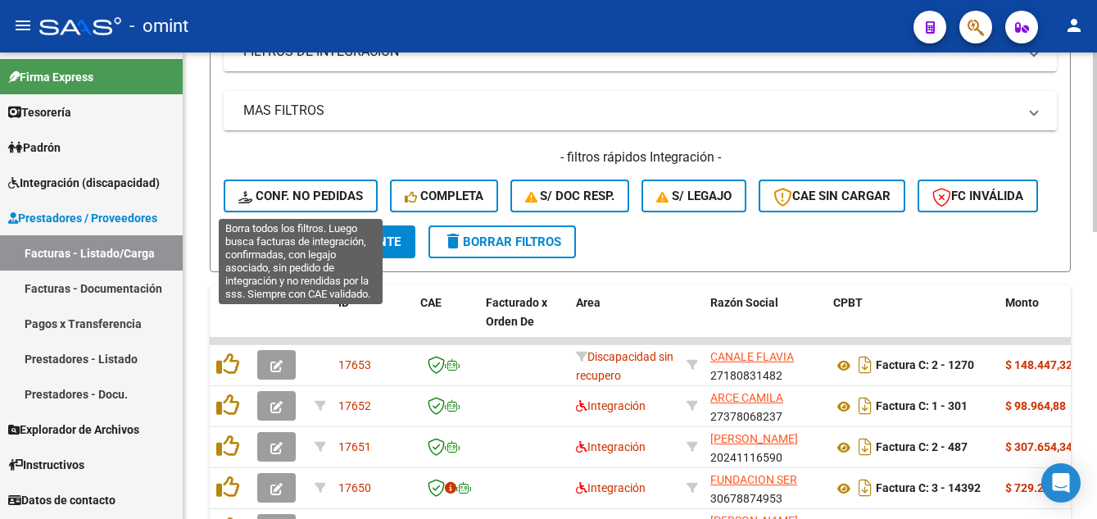
click at [298, 195] on span "Conf. no pedidas" at bounding box center [300, 195] width 125 height 15
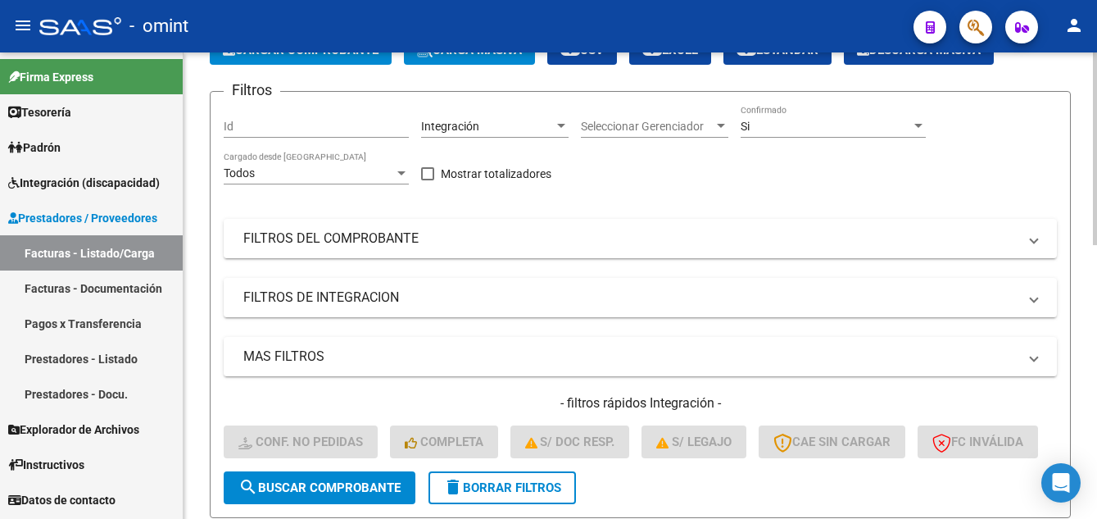
scroll to position [21, 0]
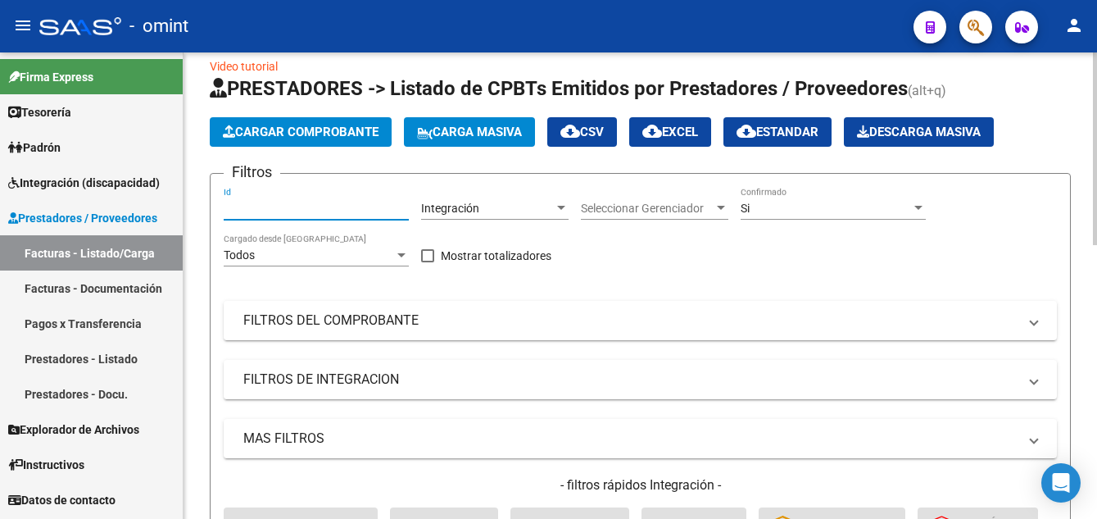
paste input "16587"
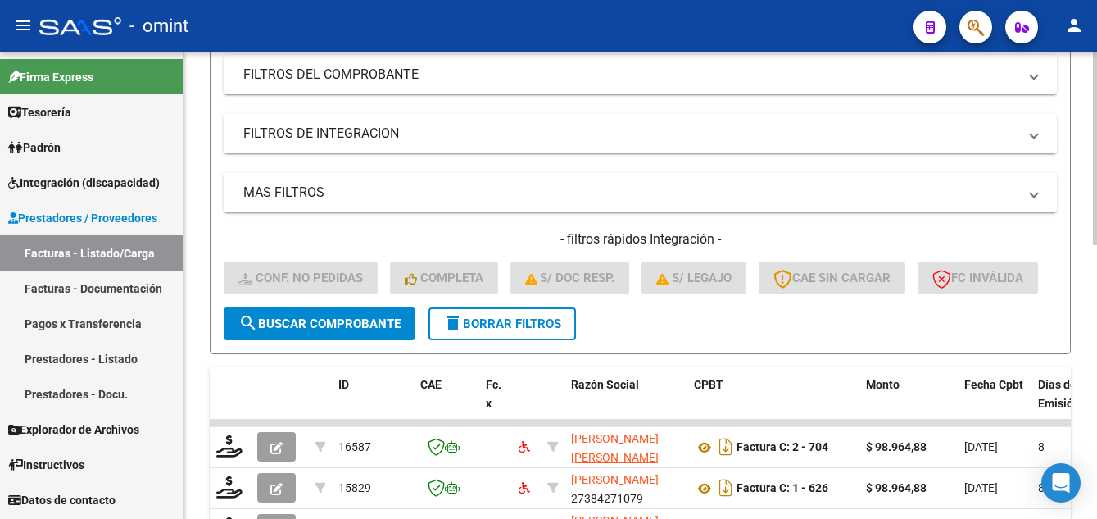
scroll to position [349, 0]
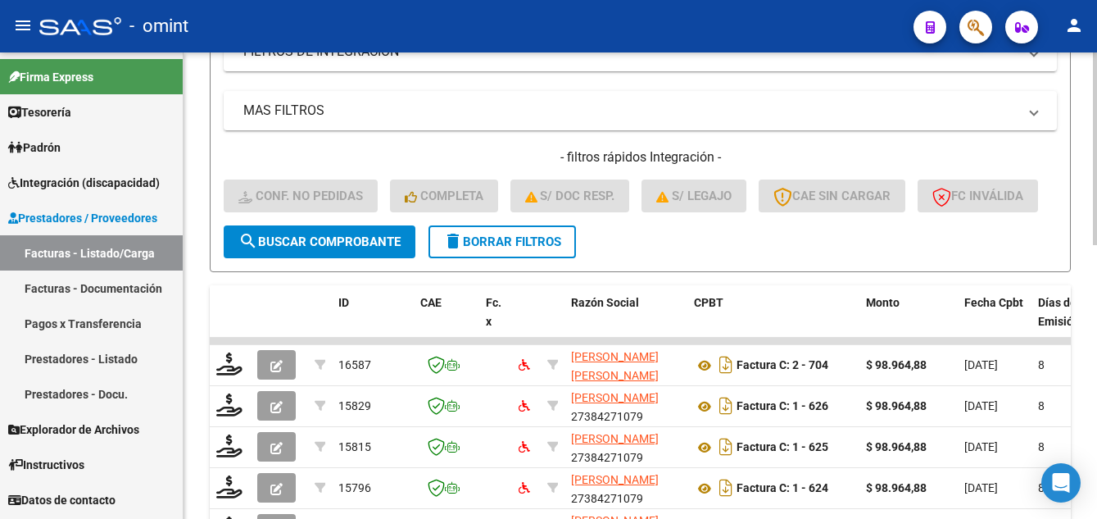
type input "16587"
click at [351, 249] on span "search Buscar Comprobante" at bounding box center [319, 241] width 162 height 15
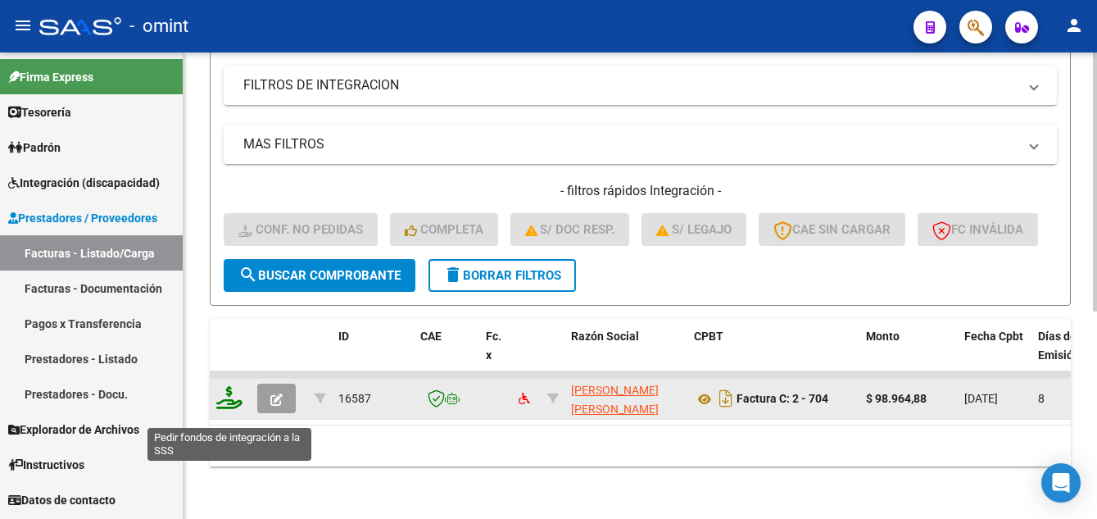
click at [232, 409] on icon at bounding box center [229, 397] width 26 height 23
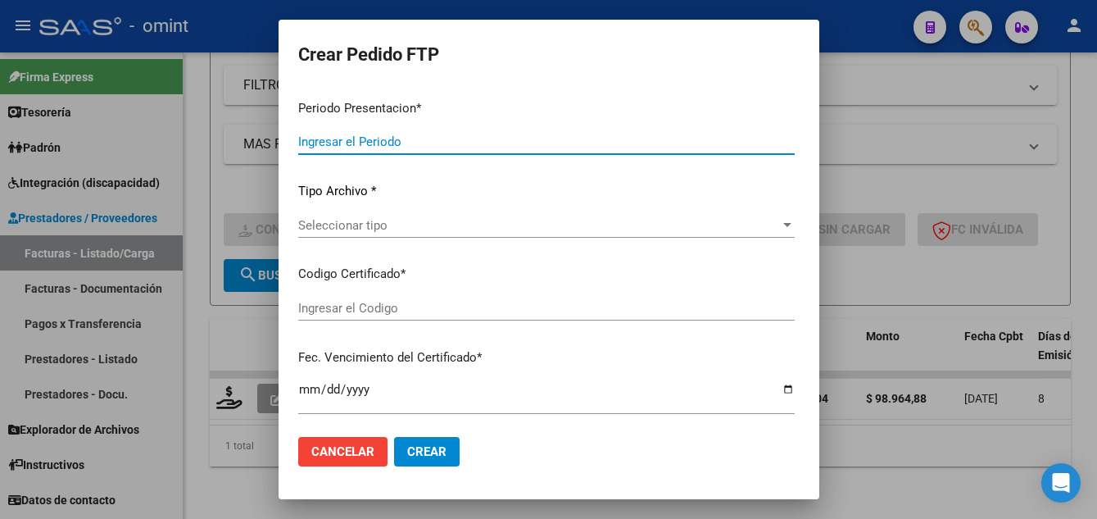
type input "202507"
type input "$ 98.964,88"
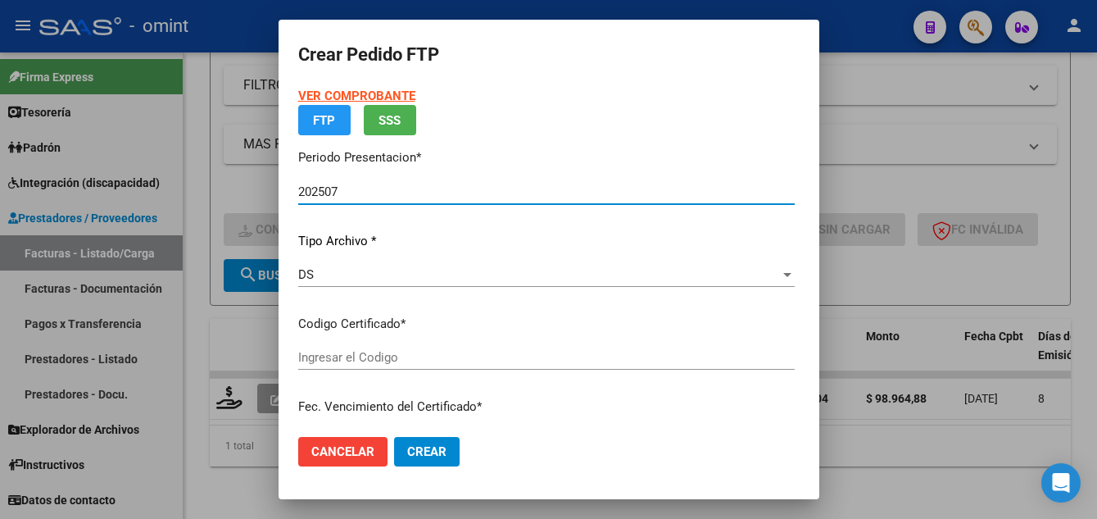
type input "1477404336"
type input "2030-05-20"
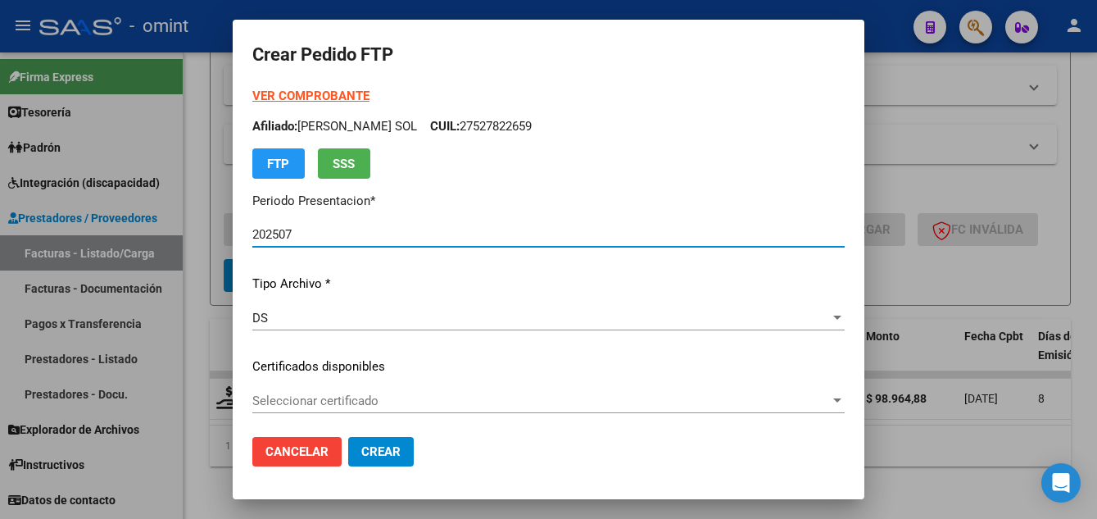
click at [443, 401] on span "Seleccionar certificado" at bounding box center [541, 400] width 578 height 15
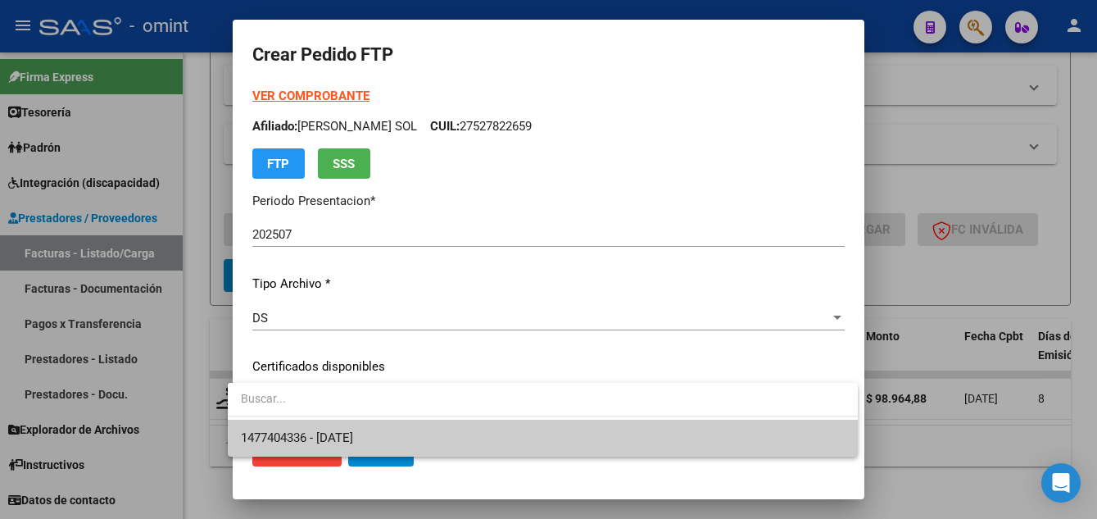
click at [456, 439] on span "1477404336 - 2030-05-20" at bounding box center [543, 438] width 604 height 37
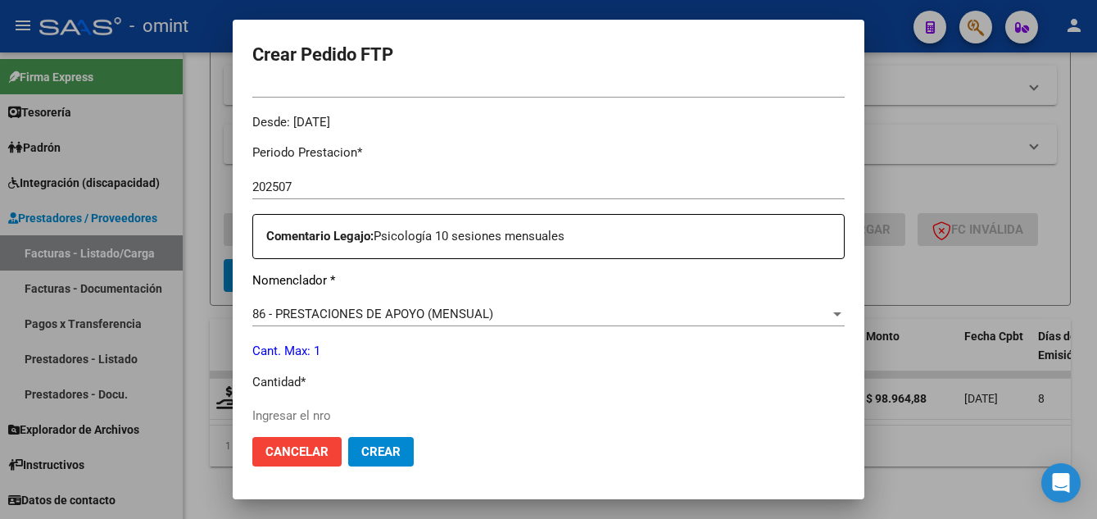
scroll to position [738, 0]
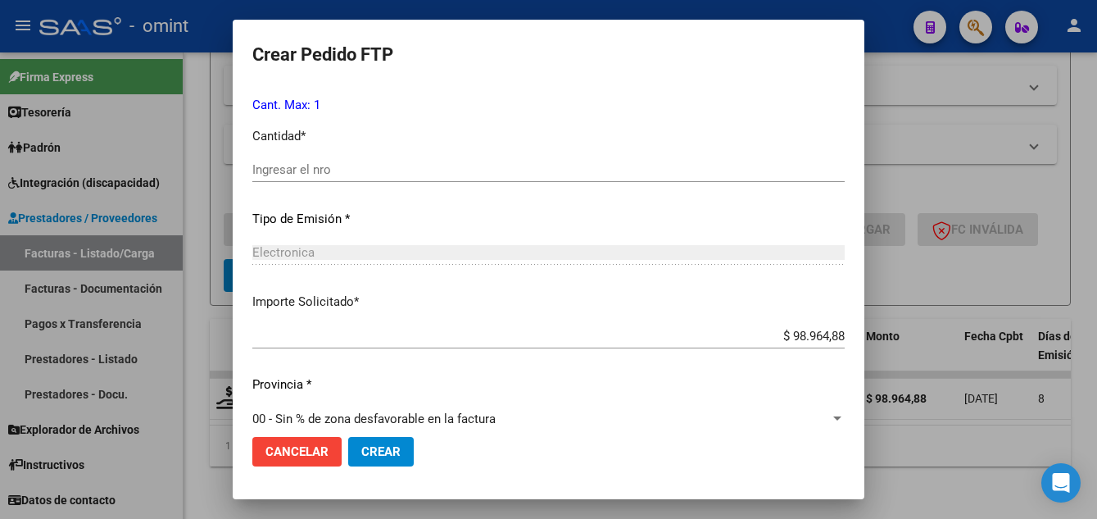
click at [304, 166] on input "Ingresar el nro" at bounding box center [548, 169] width 593 height 15
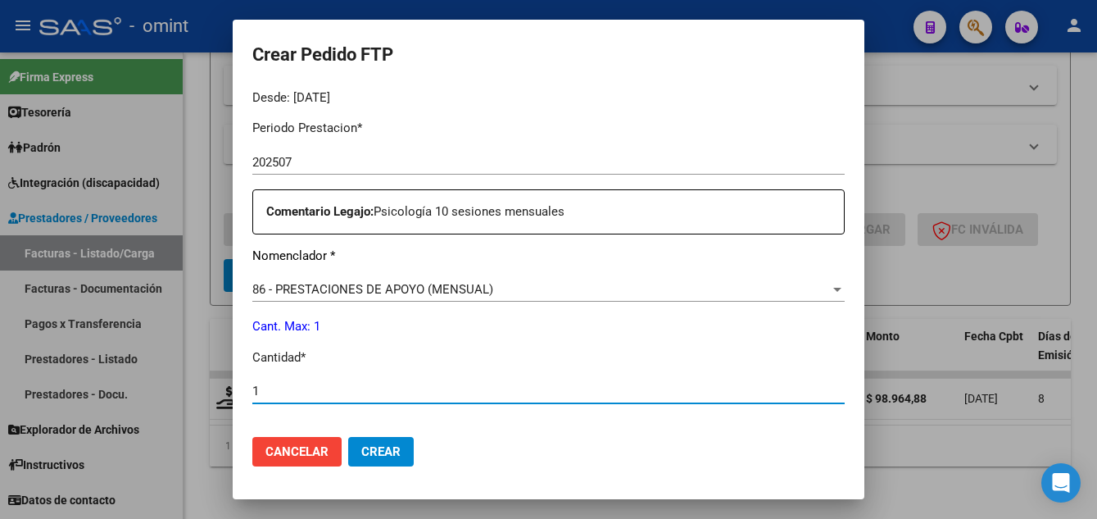
scroll to position [598, 0]
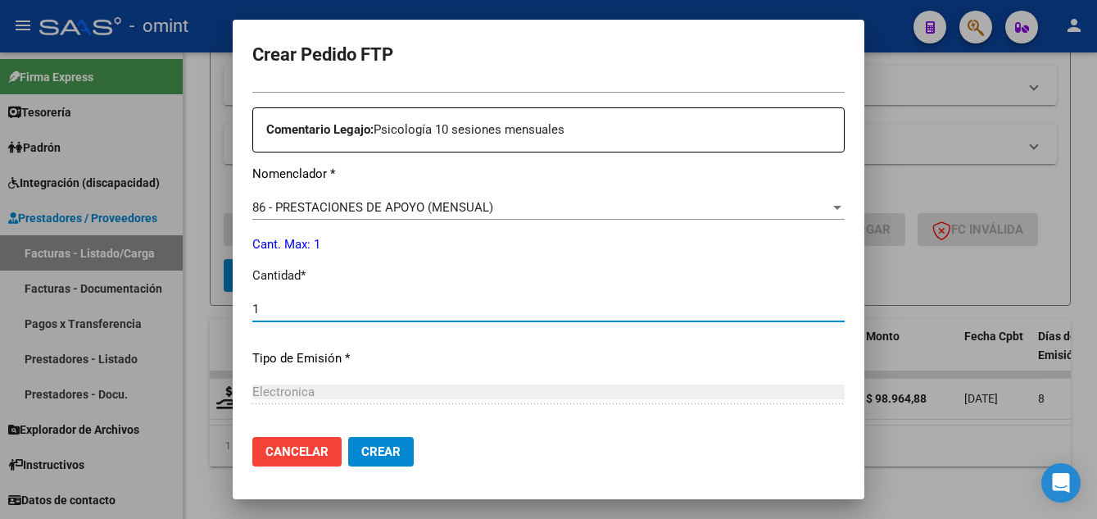
type input "1"
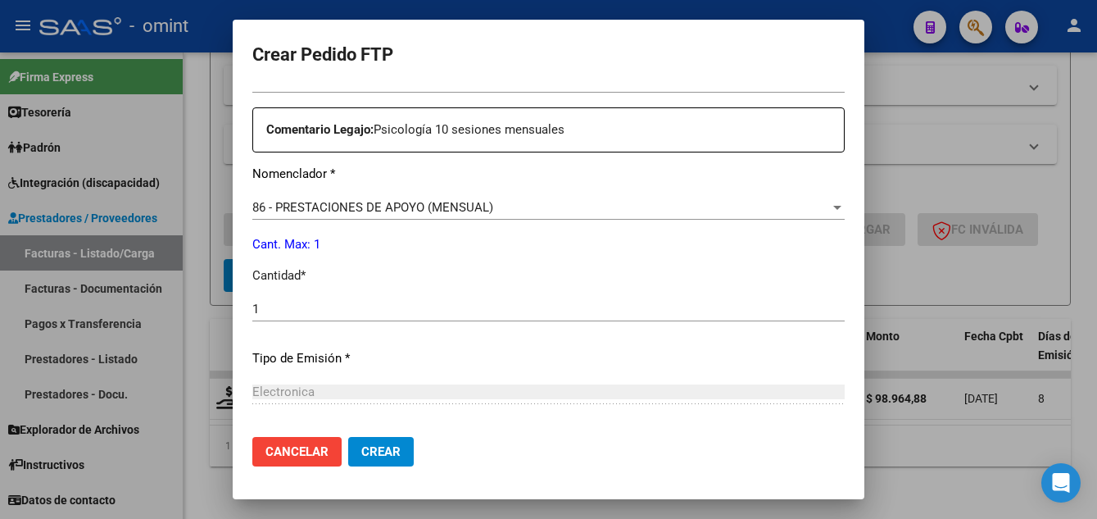
scroll to position [926, 0]
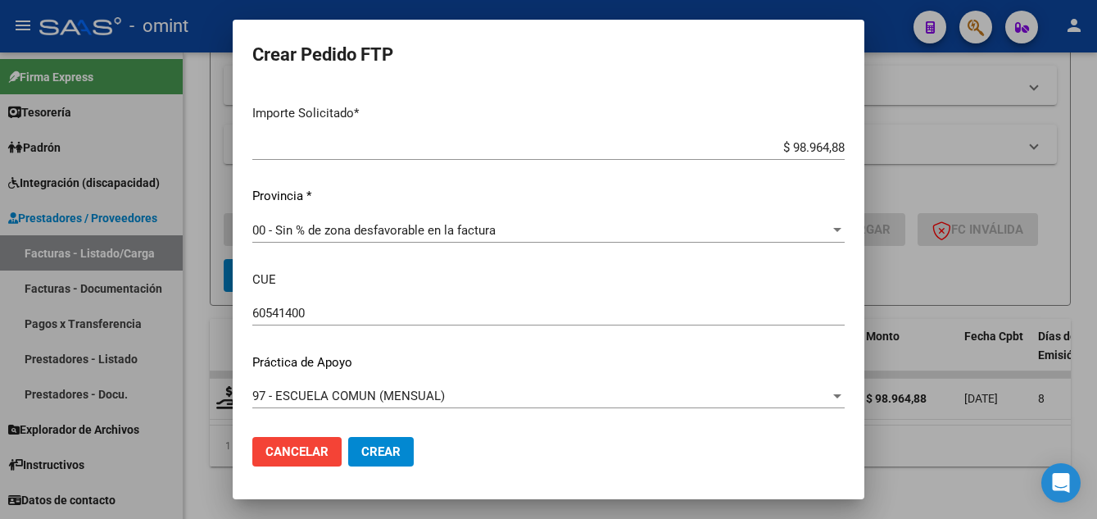
click at [368, 452] on span "Crear" at bounding box center [380, 451] width 39 height 15
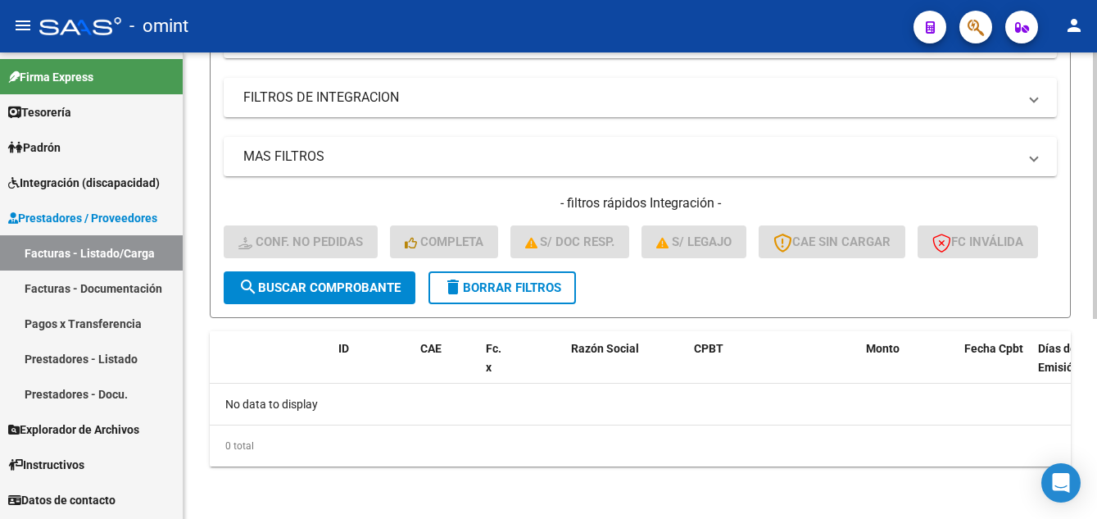
click at [493, 281] on span "delete Borrar Filtros" at bounding box center [502, 287] width 118 height 15
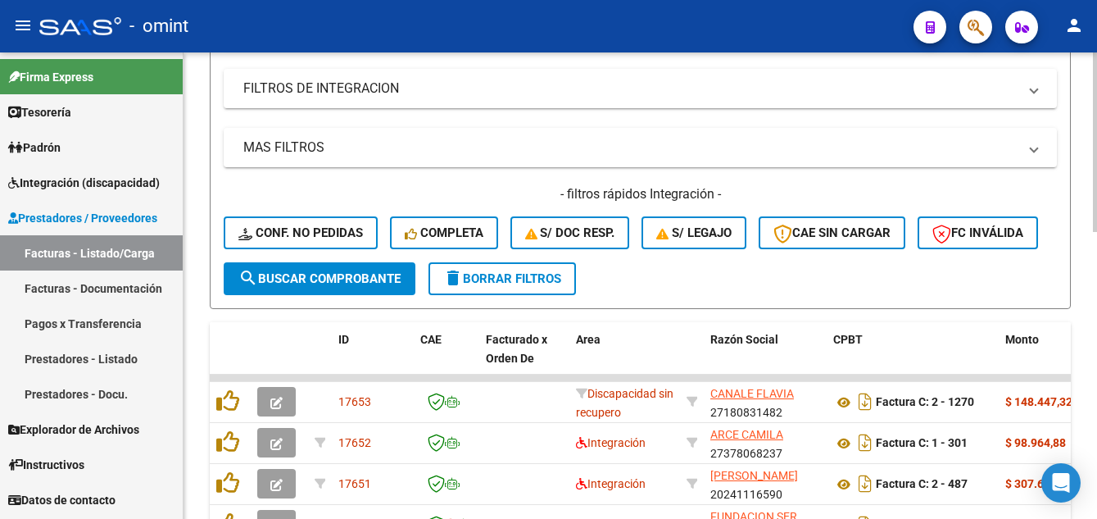
scroll to position [349, 0]
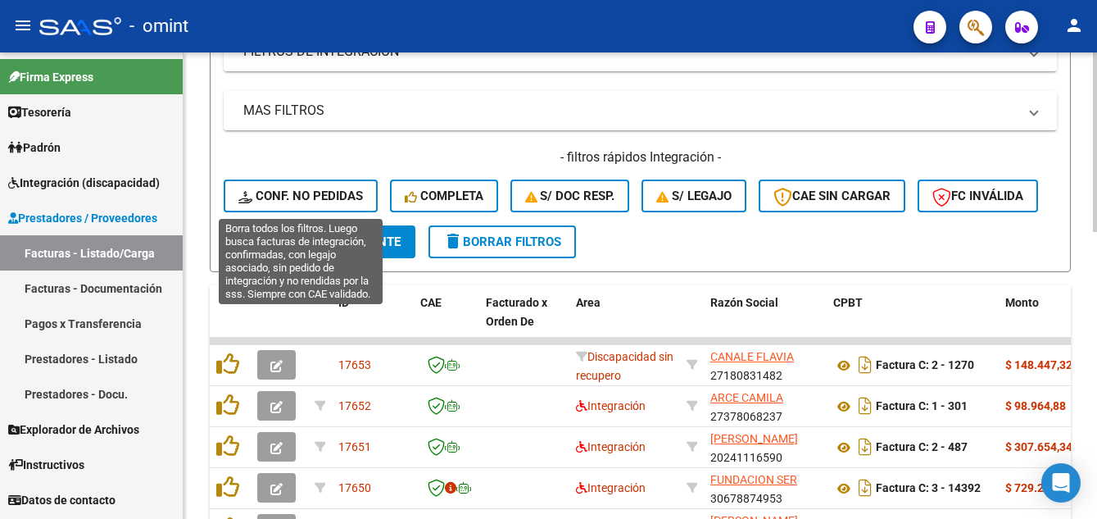
click at [302, 194] on span "Conf. no pedidas" at bounding box center [300, 195] width 125 height 15
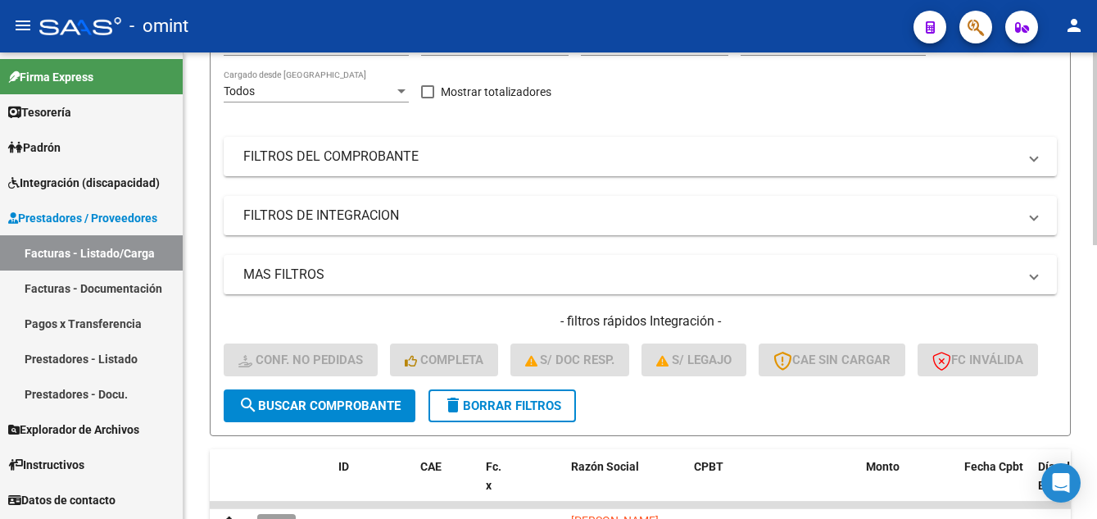
scroll to position [103, 0]
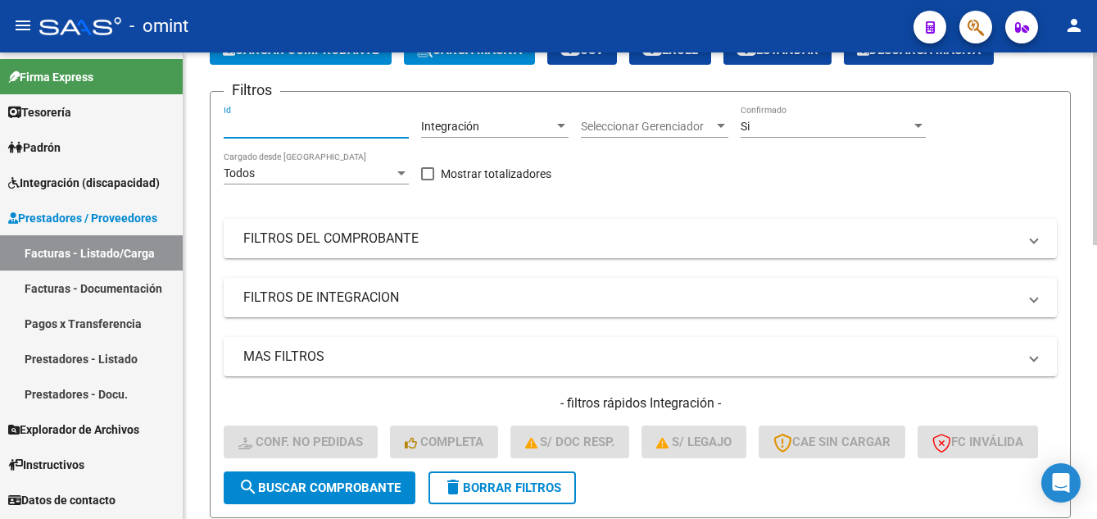
paste input "15500"
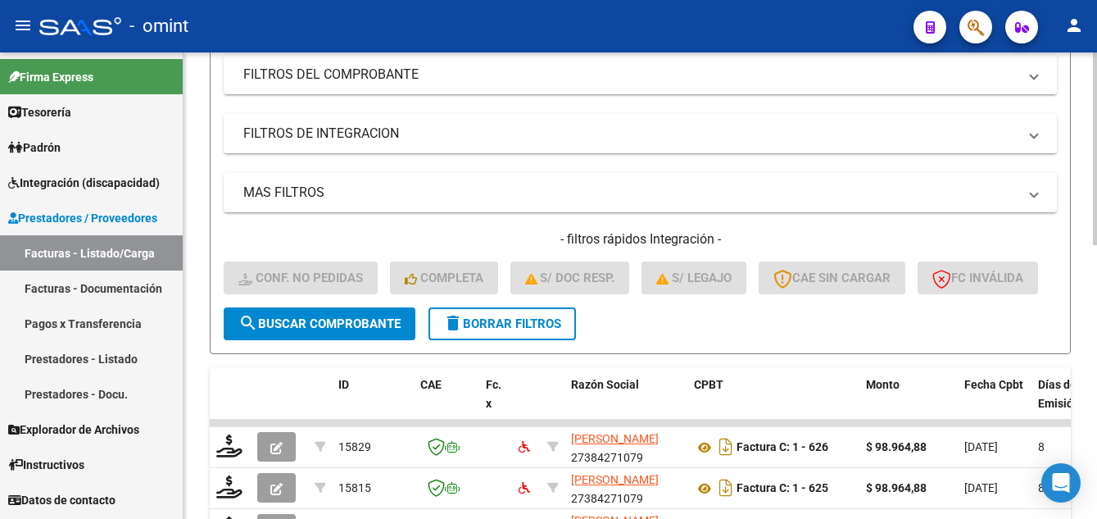
type input "15500"
click at [337, 331] on span "search Buscar Comprobante" at bounding box center [319, 323] width 162 height 15
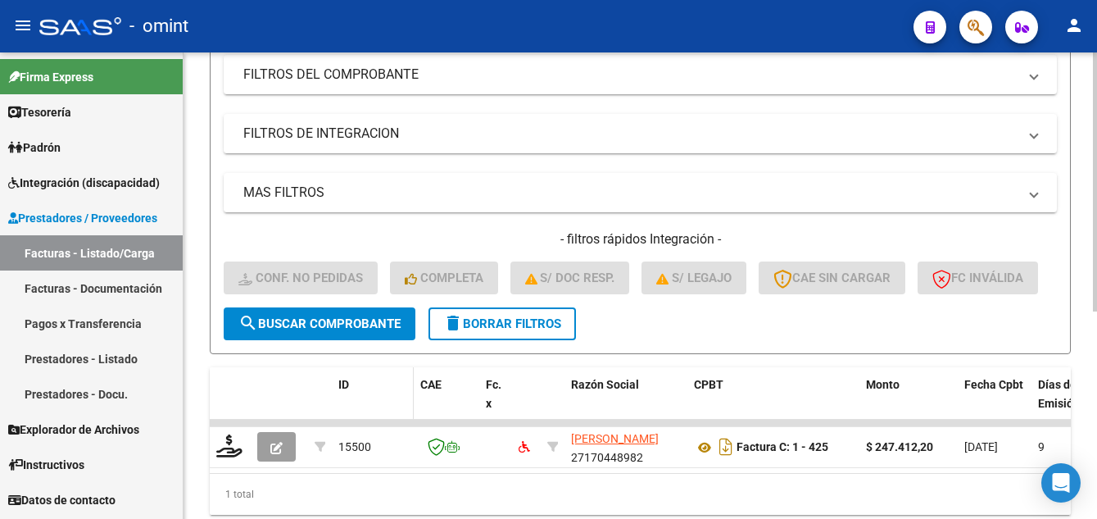
scroll to position [374, 0]
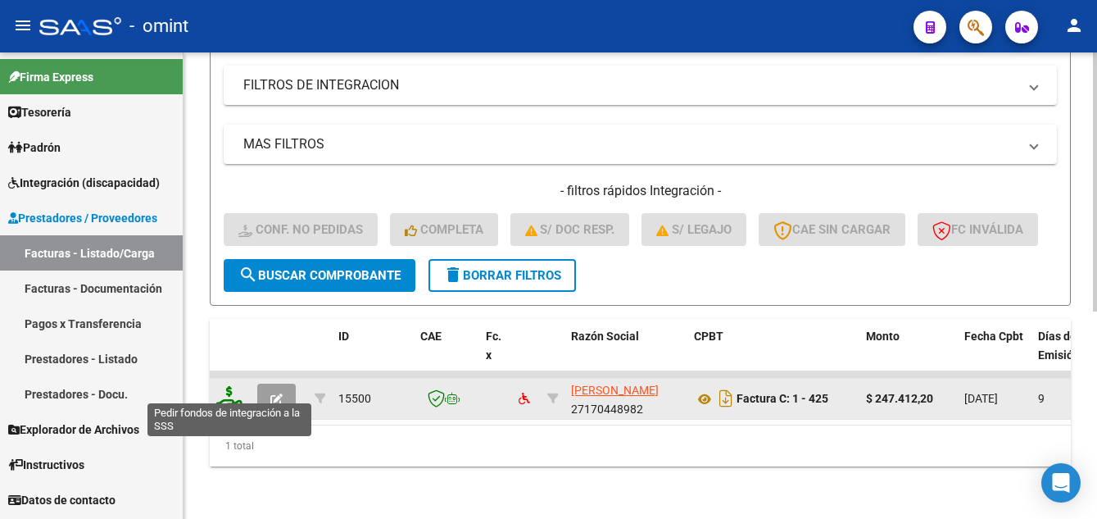
click at [225, 392] on icon at bounding box center [229, 397] width 26 height 23
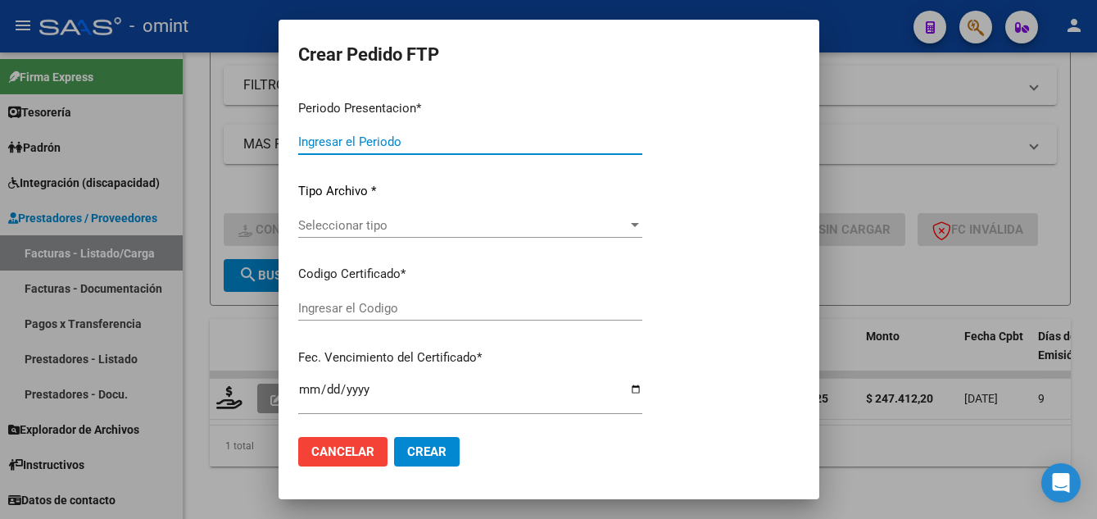
type input "202507"
type input "$ 247.412,20"
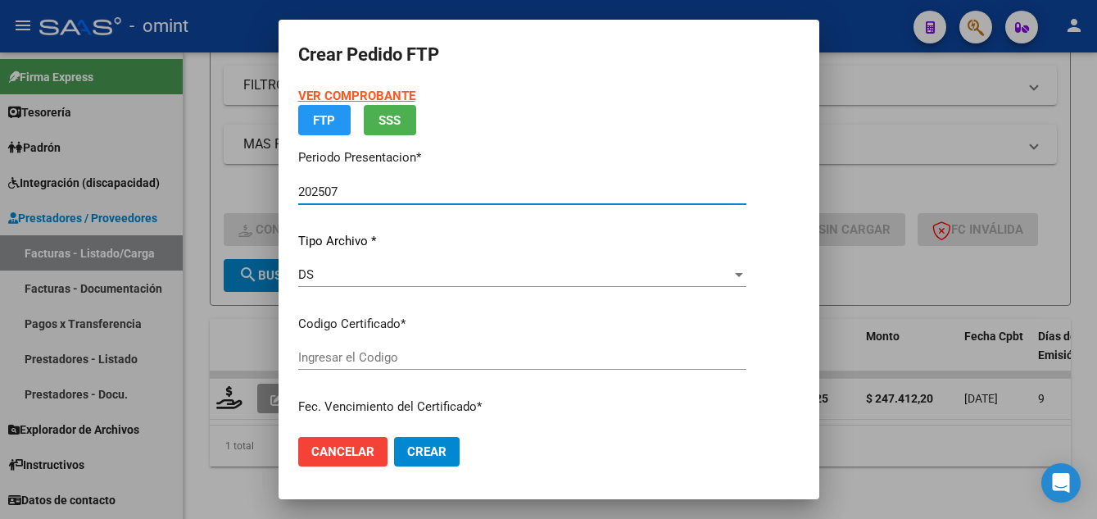
type input "2280851830"
type input "2033-10-31"
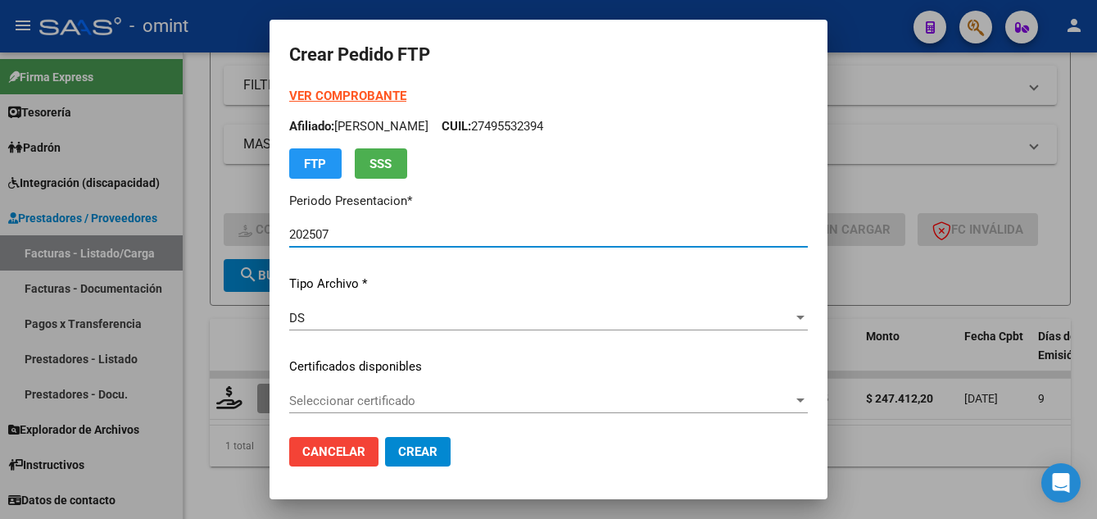
click at [408, 408] on div "Seleccionar certificado Seleccionar certificado" at bounding box center [548, 400] width 519 height 25
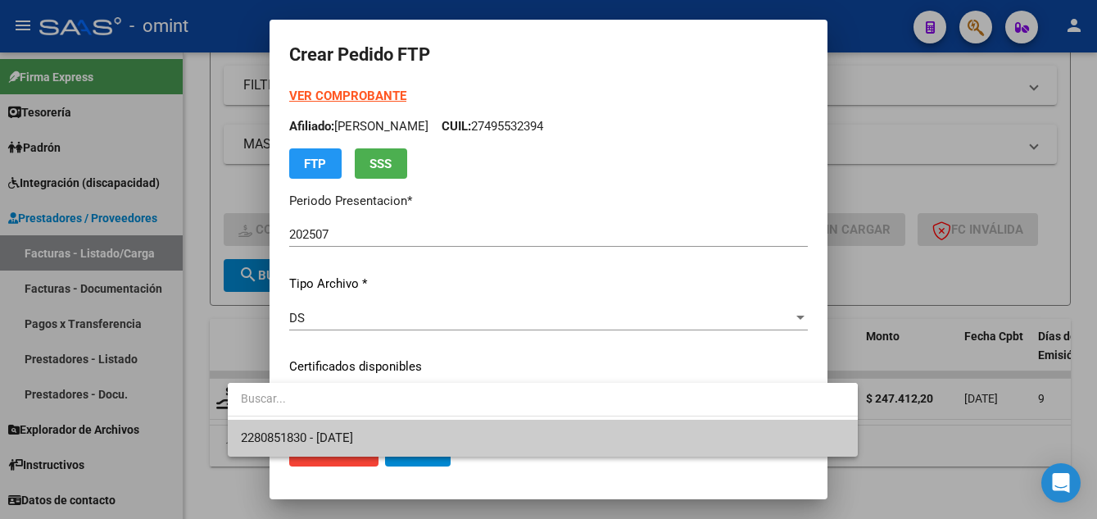
click at [427, 431] on span "2280851830 - 2033-10-31" at bounding box center [543, 438] width 604 height 37
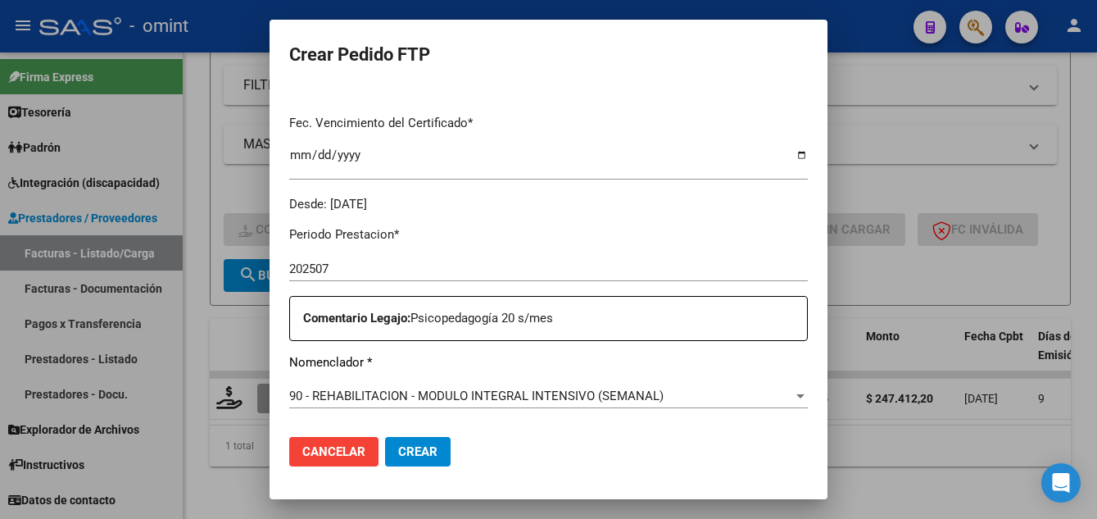
scroll to position [656, 0]
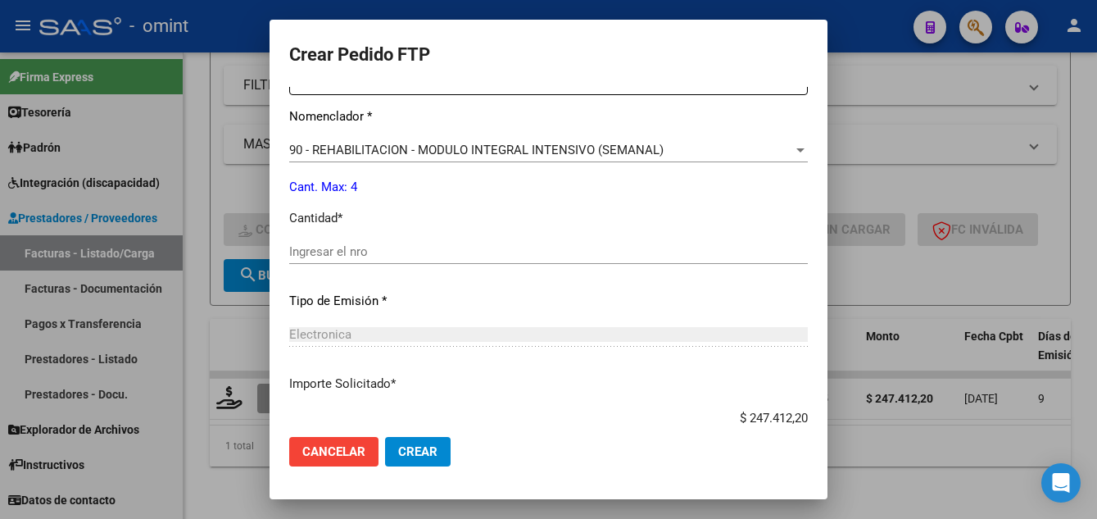
click at [305, 252] on input "Ingresar el nro" at bounding box center [548, 251] width 519 height 15
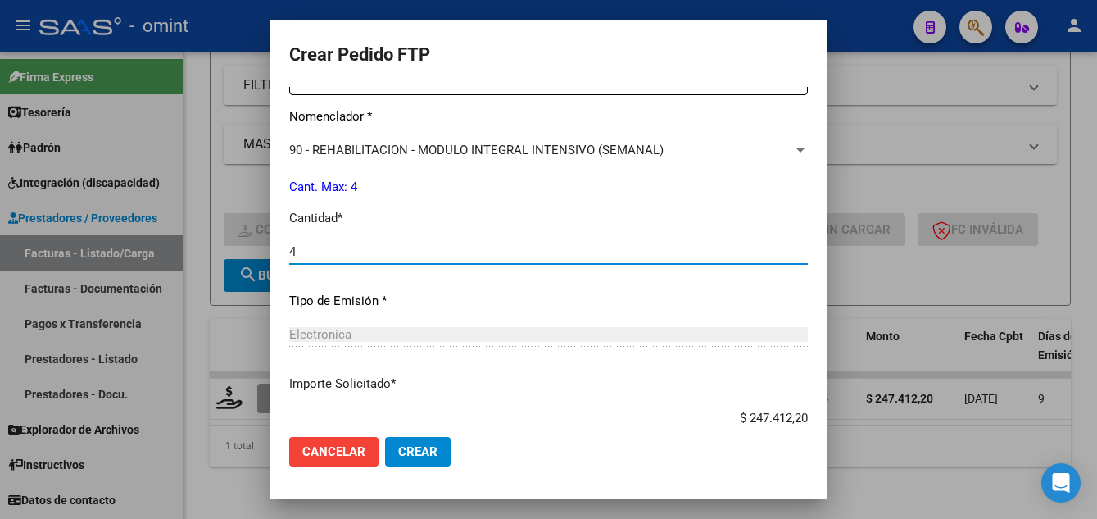
type input "4"
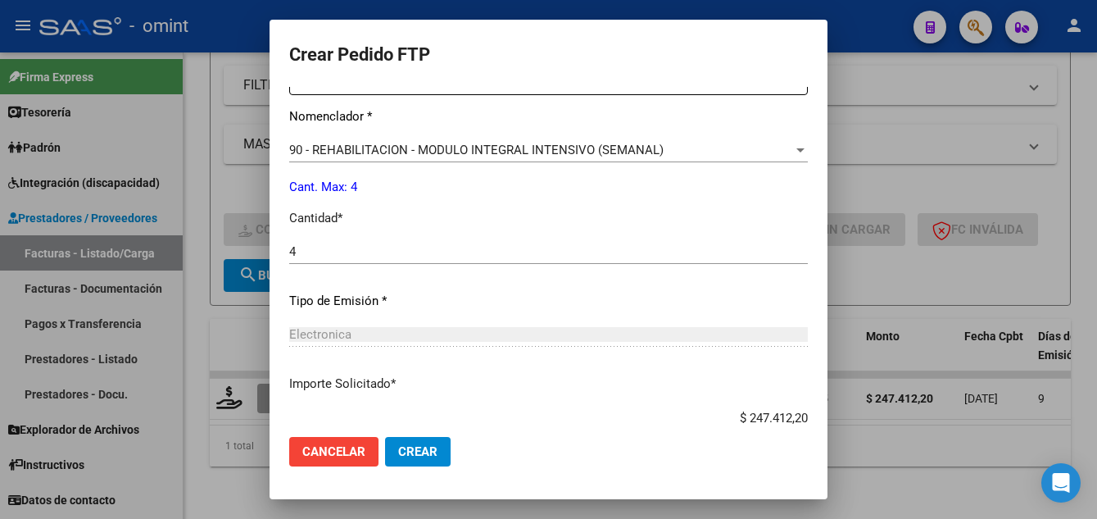
scroll to position [760, 0]
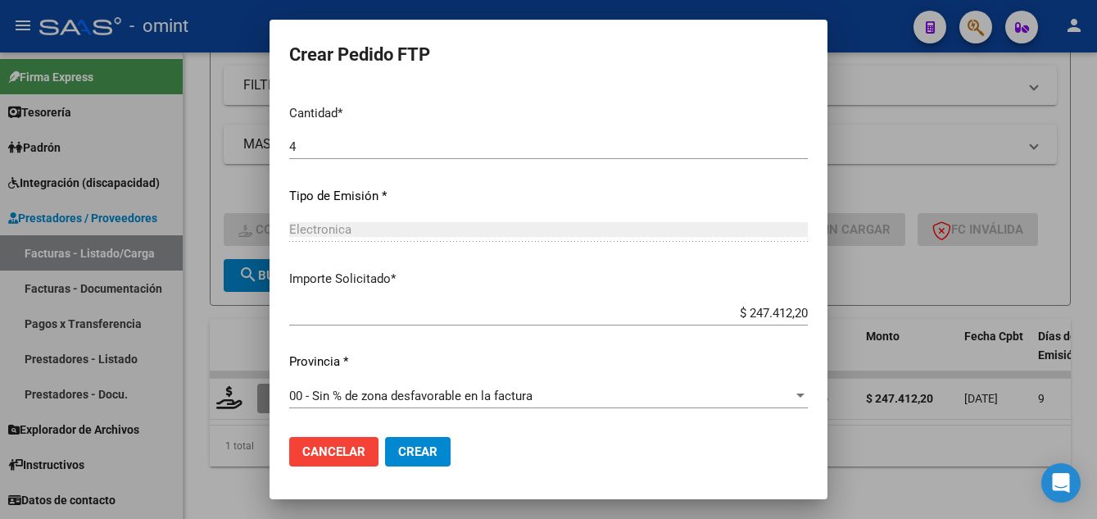
click at [398, 454] on span "Crear" at bounding box center [417, 451] width 39 height 15
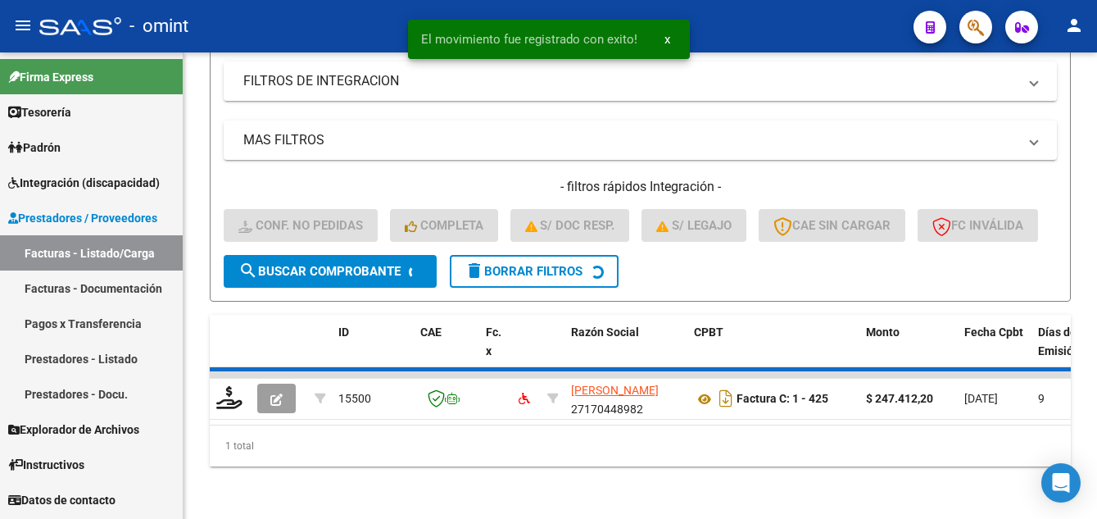
scroll to position [349, 0]
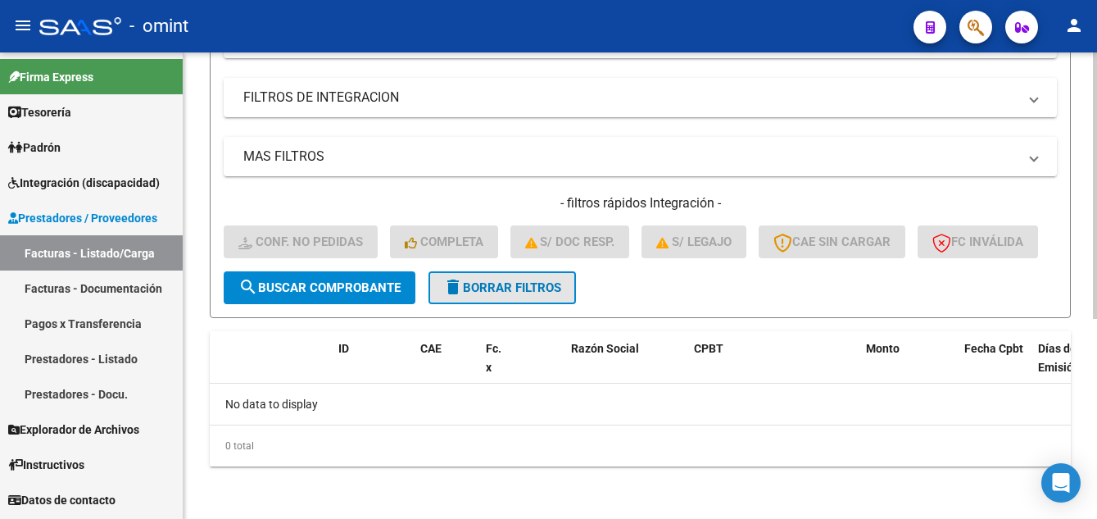
click at [500, 283] on span "delete Borrar Filtros" at bounding box center [502, 287] width 118 height 15
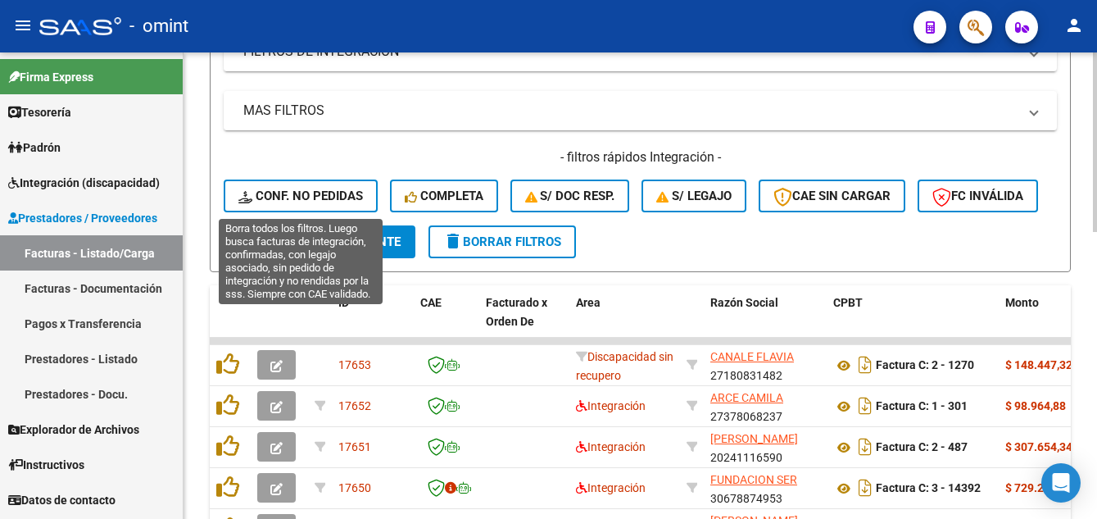
click at [304, 192] on span "Conf. no pedidas" at bounding box center [300, 195] width 125 height 15
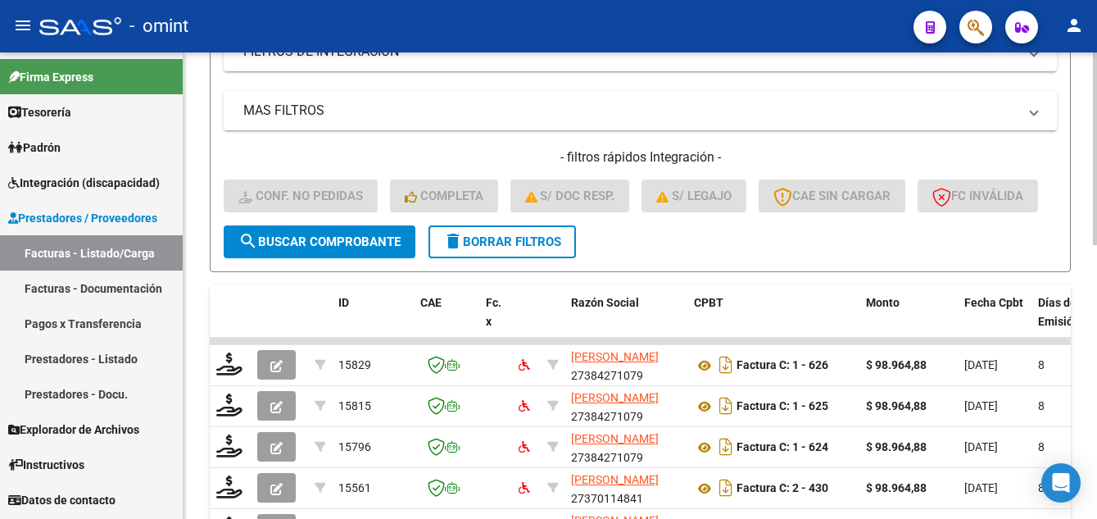
scroll to position [103, 0]
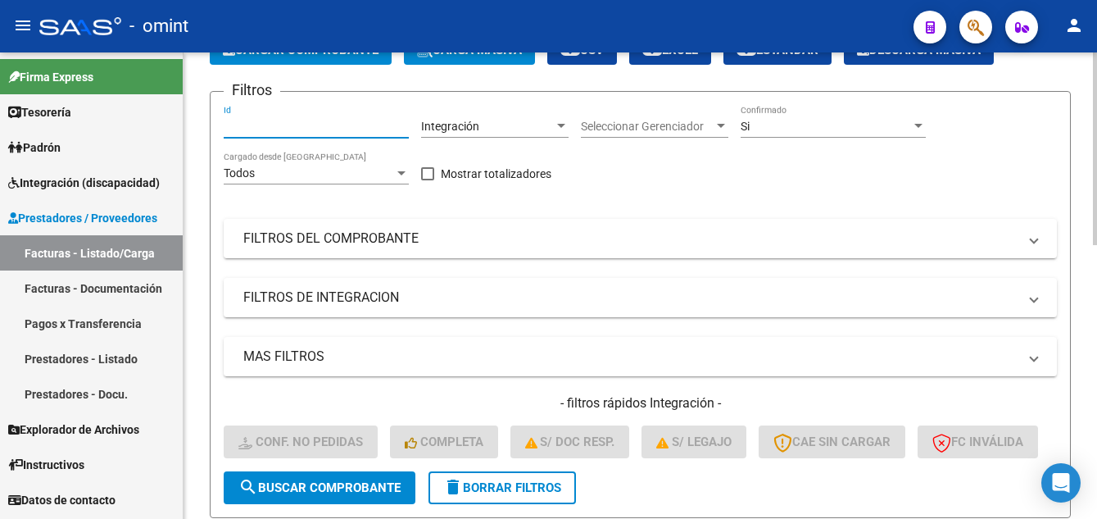
paste input "15109"
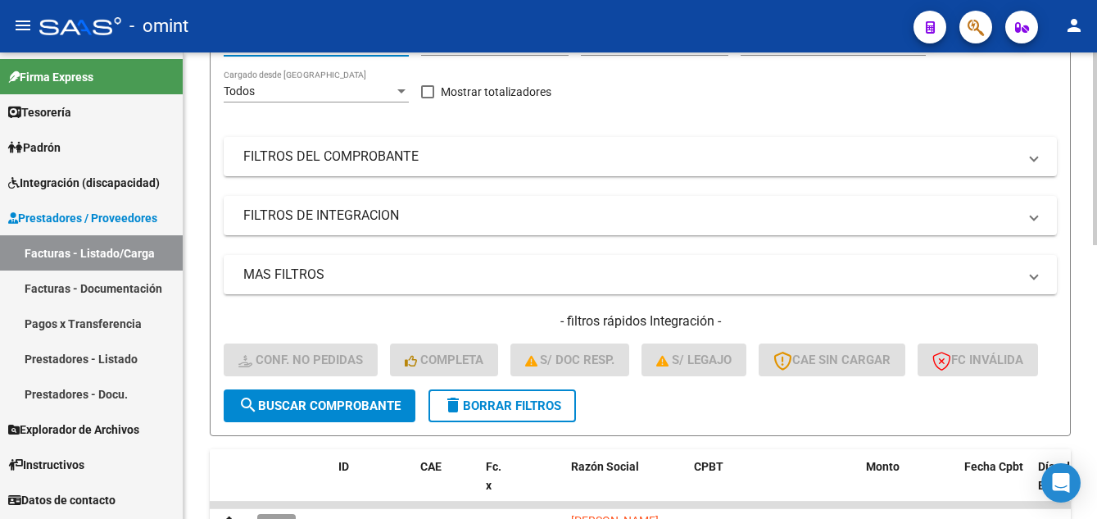
scroll to position [267, 0]
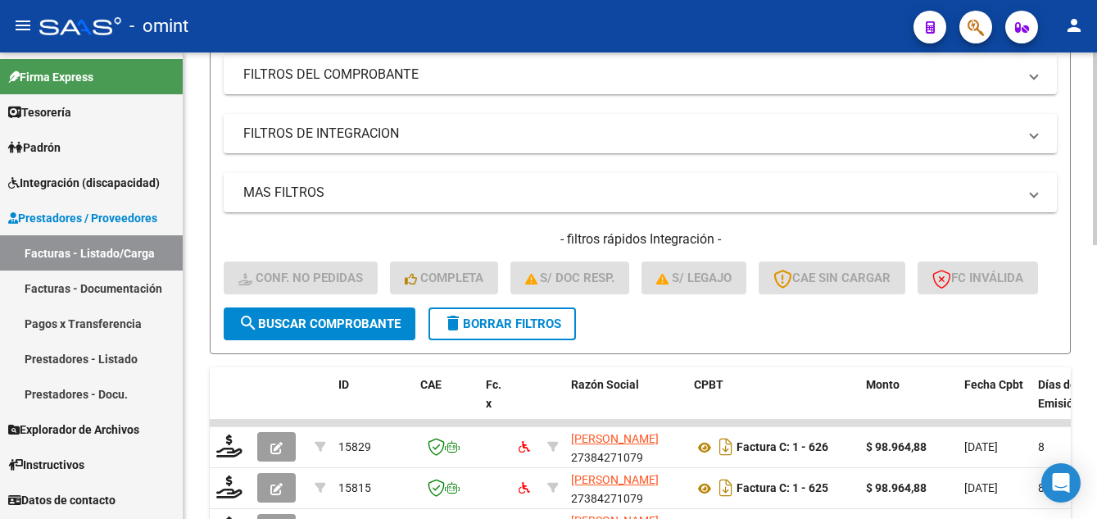
type input "15109"
click at [347, 331] on span "search Buscar Comprobante" at bounding box center [319, 323] width 162 height 15
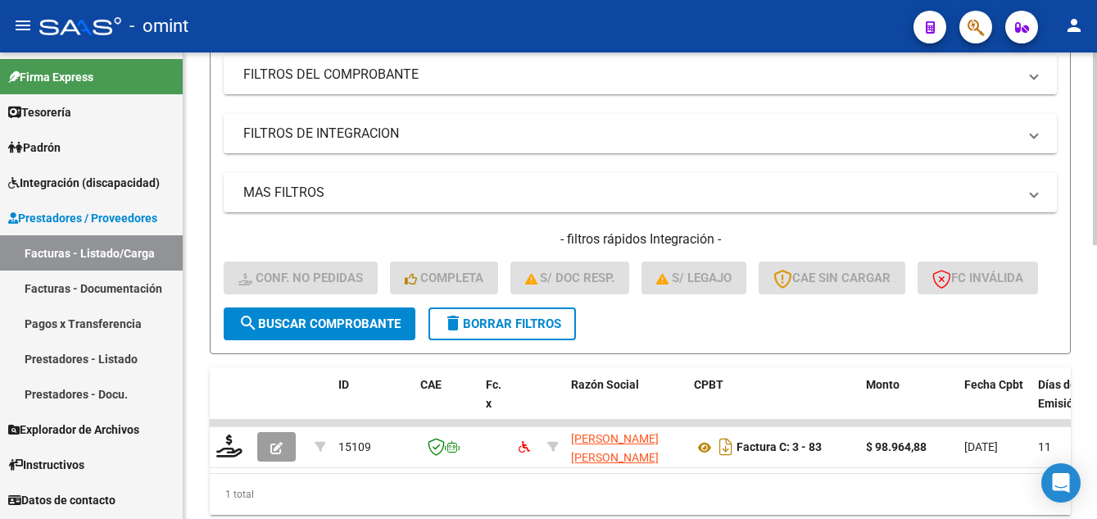
scroll to position [349, 0]
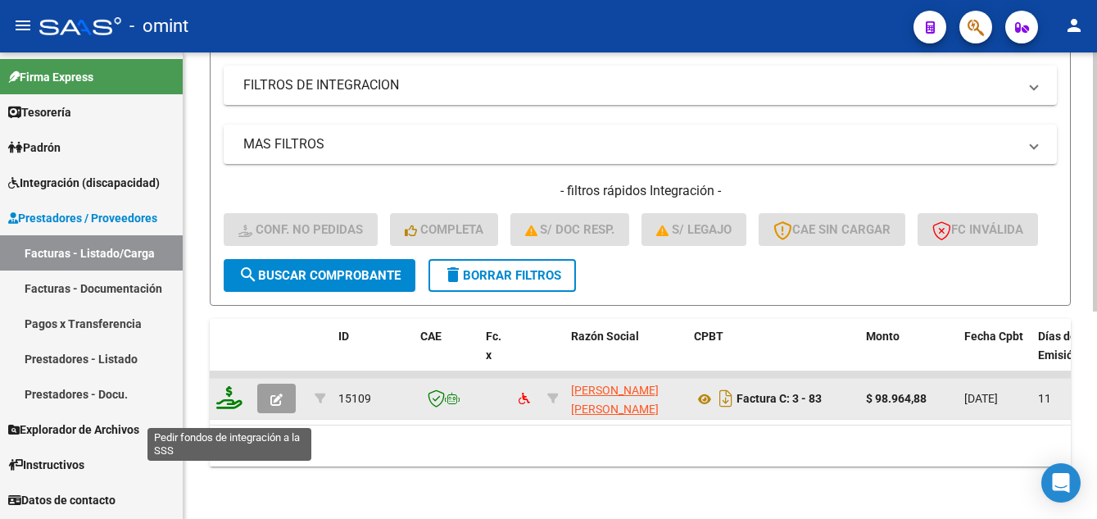
click at [225, 409] on icon at bounding box center [229, 397] width 26 height 23
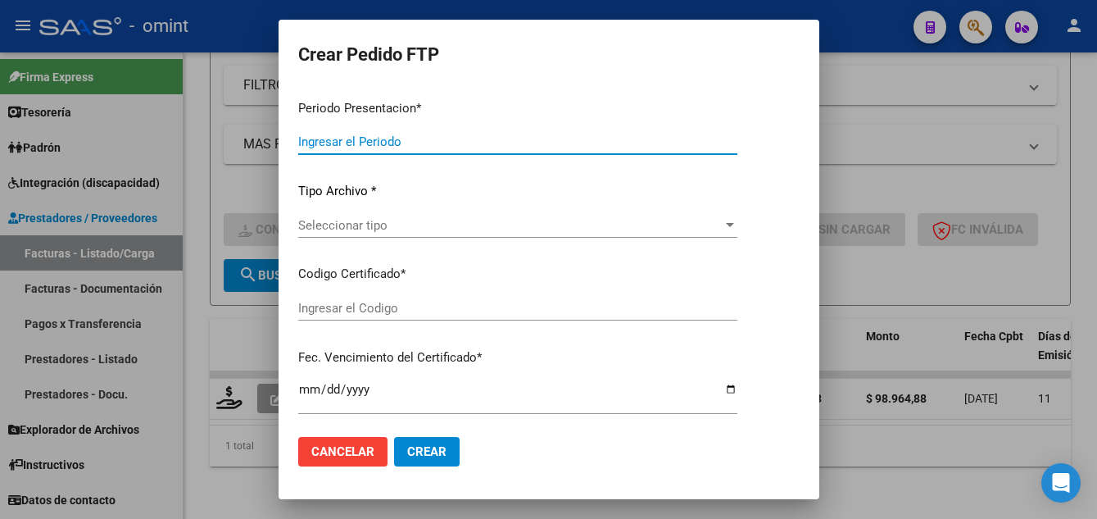
type input "202507"
type input "$ 98.964,88"
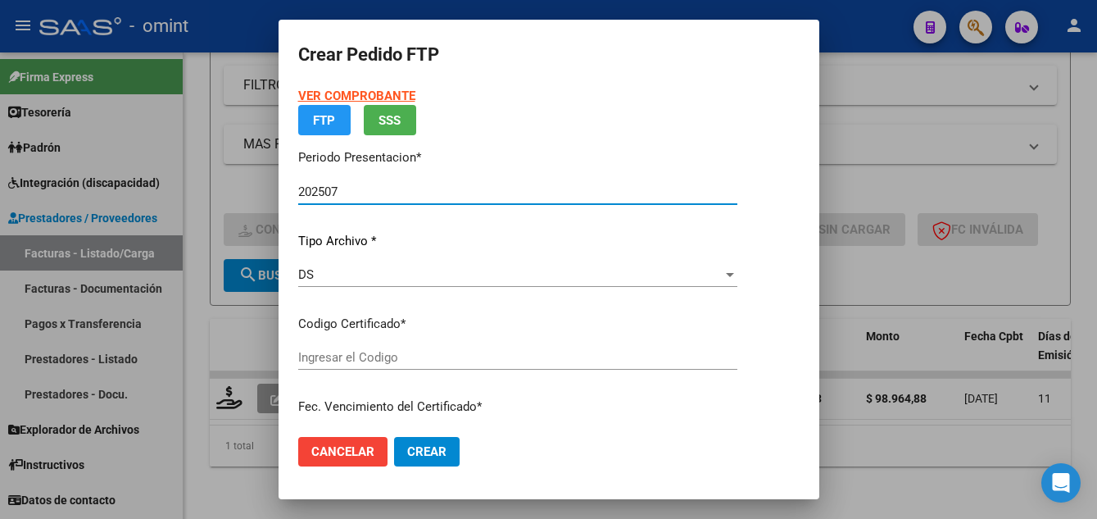
type input "2280851830"
type input "2033-10-31"
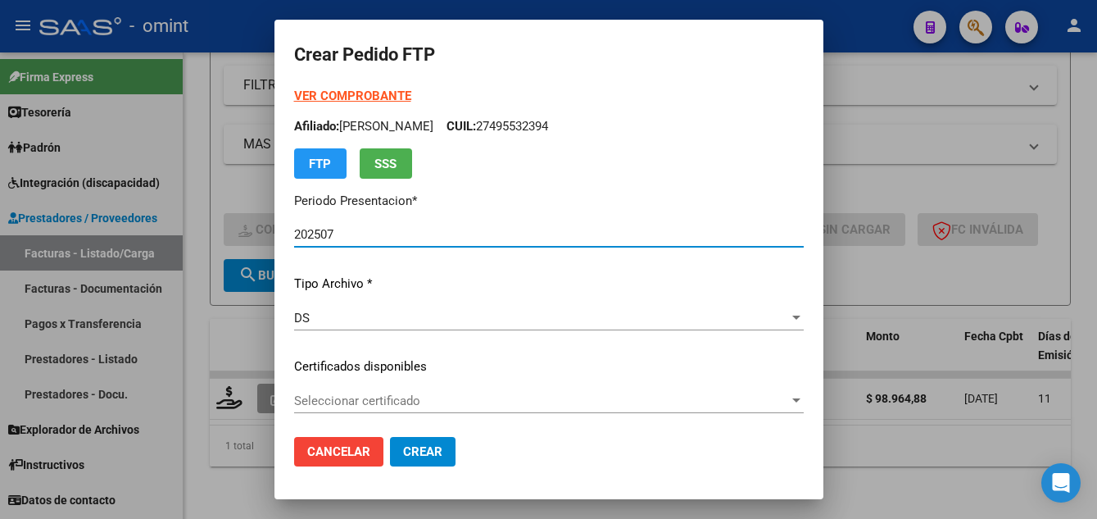
scroll to position [82, 0]
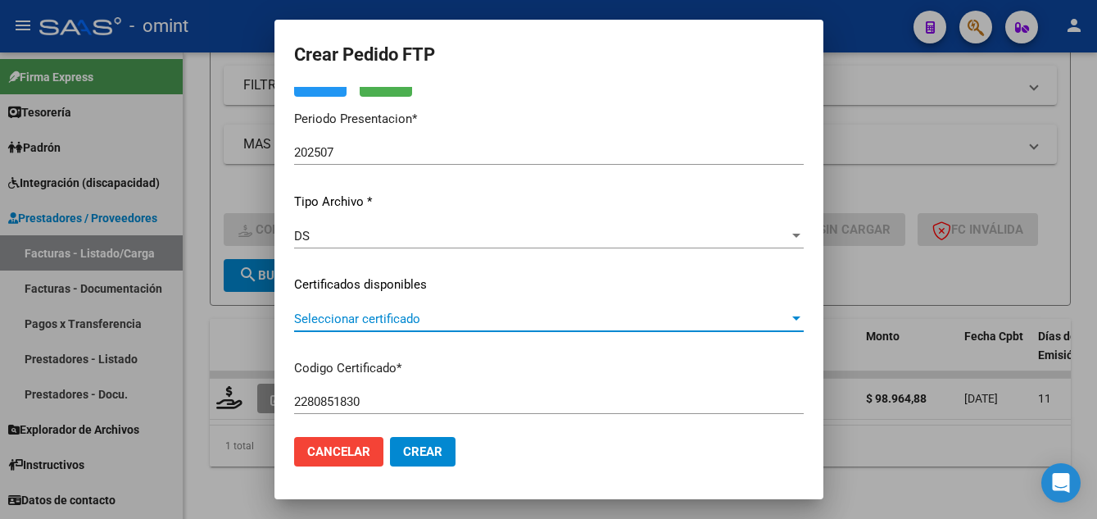
click at [431, 324] on span "Seleccionar certificado" at bounding box center [541, 318] width 495 height 15
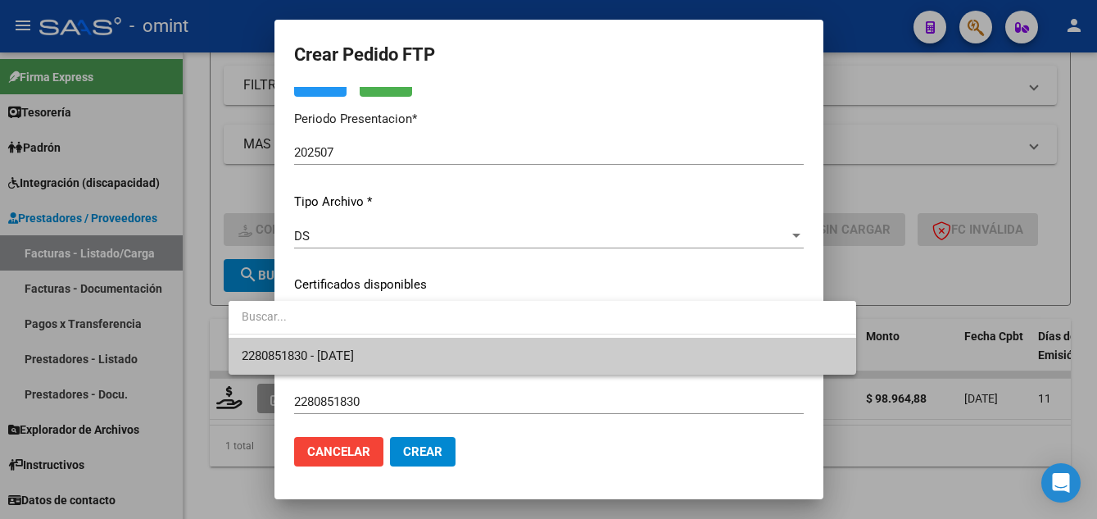
click at [434, 361] on span "2280851830 - 2033-10-31" at bounding box center [543, 356] width 602 height 37
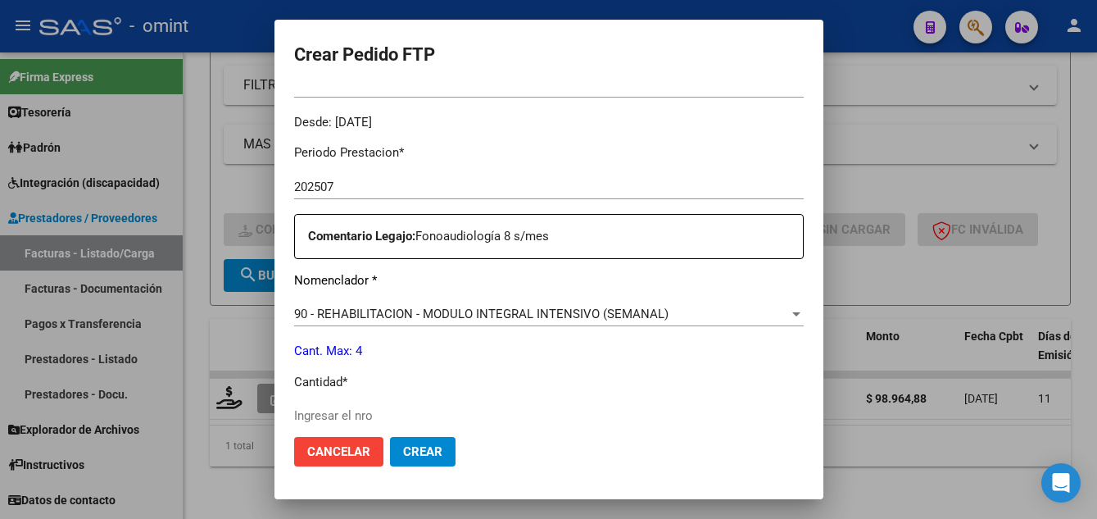
scroll to position [738, 0]
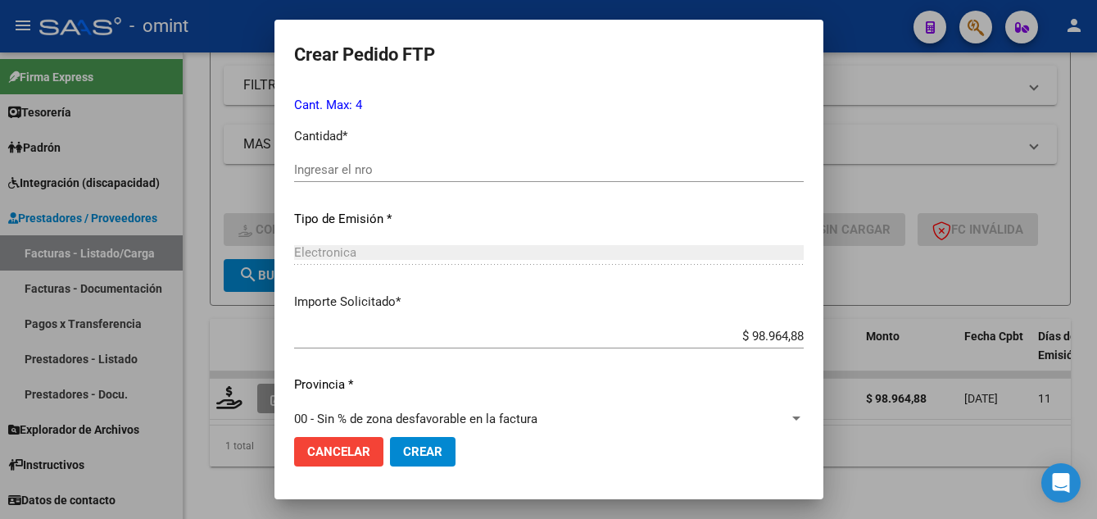
click at [294, 173] on input "Ingresar el nro" at bounding box center [549, 169] width 510 height 15
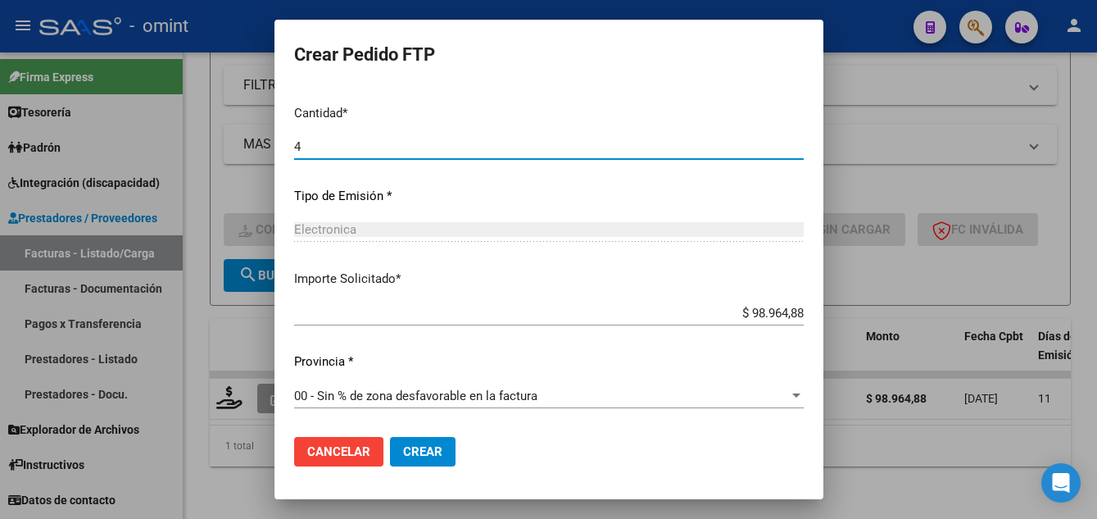
type input "4"
click at [403, 456] on span "Crear" at bounding box center [422, 451] width 39 height 15
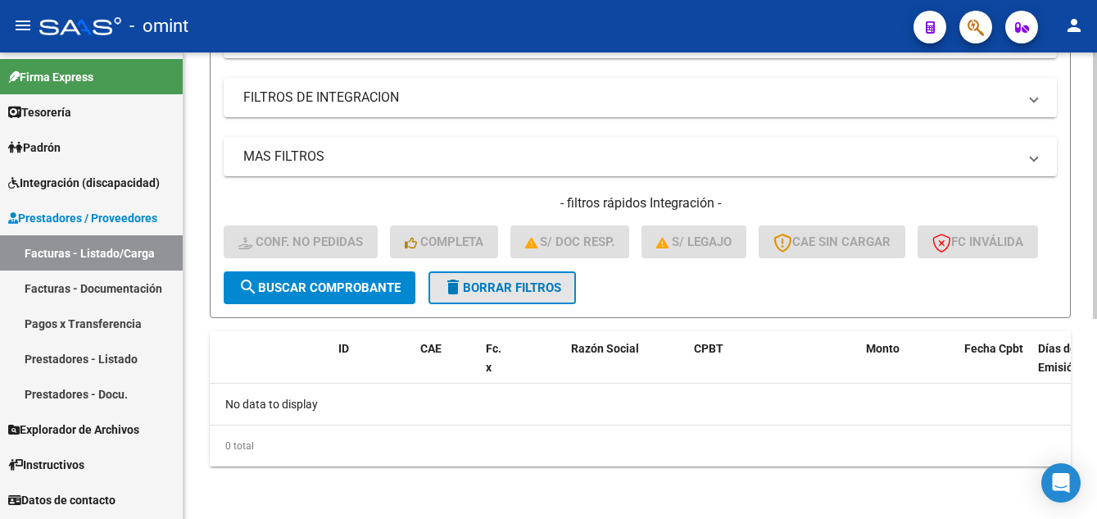
click at [500, 282] on span "delete Borrar Filtros" at bounding box center [502, 287] width 118 height 15
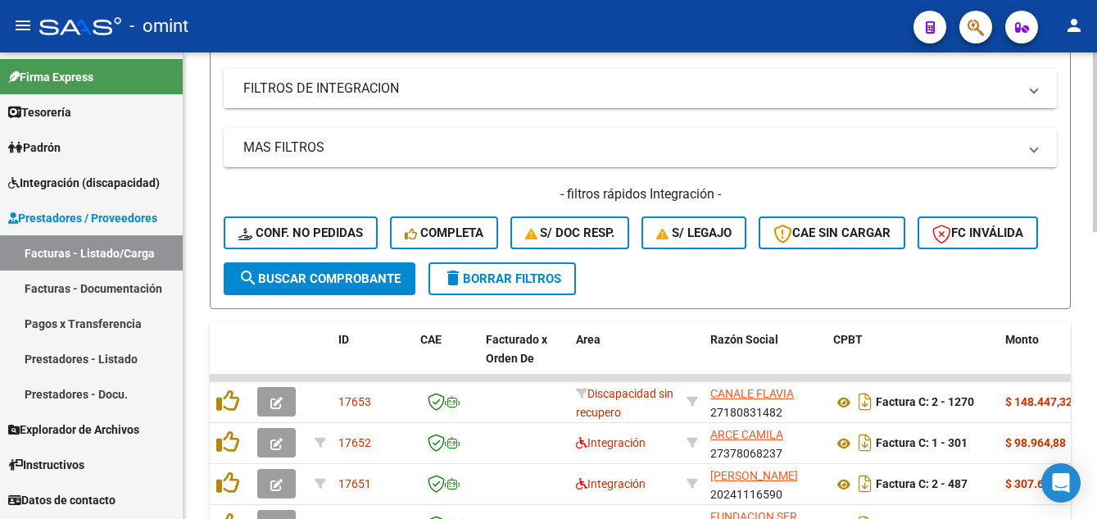
scroll to position [349, 0]
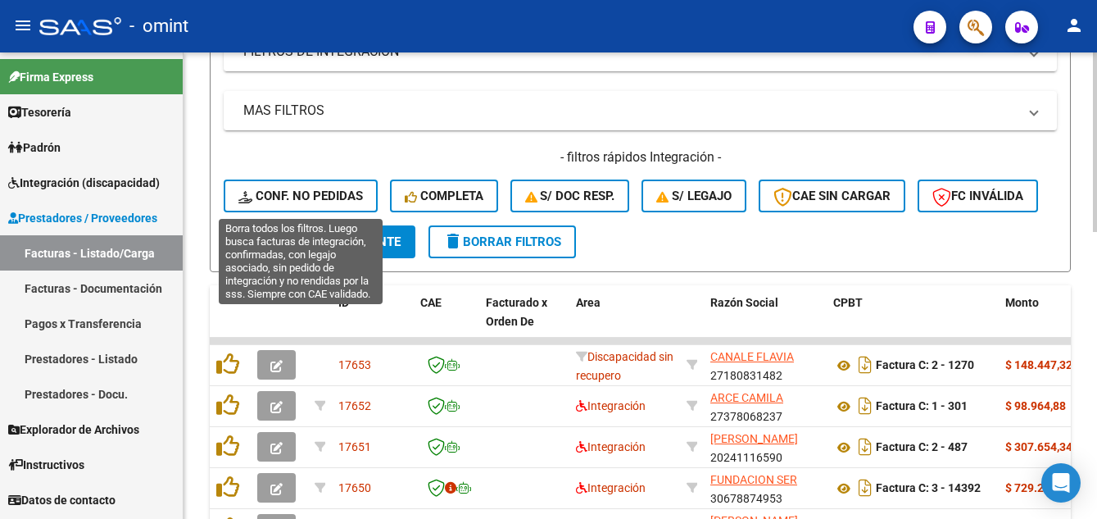
click at [304, 193] on span "Conf. no pedidas" at bounding box center [300, 195] width 125 height 15
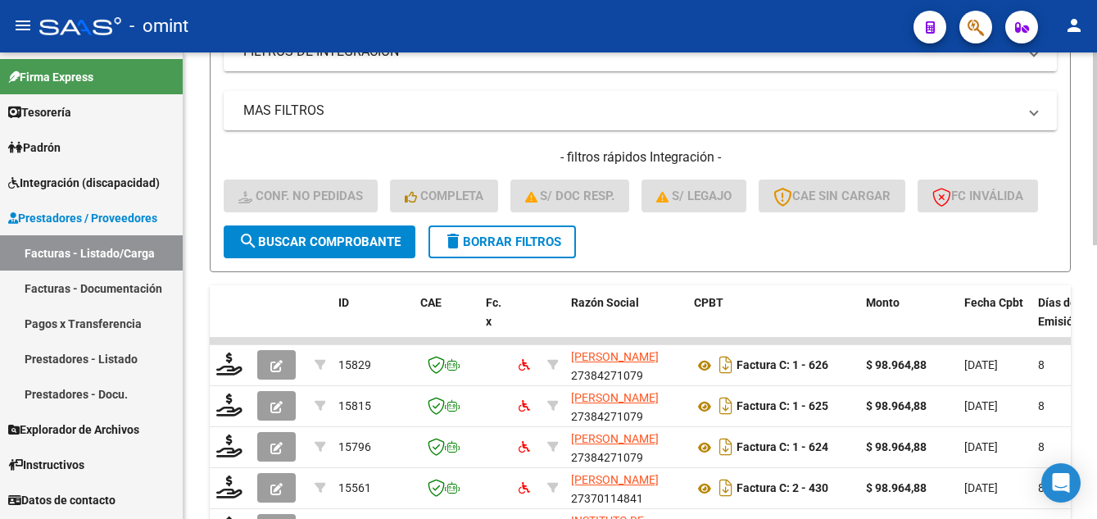
scroll to position [21, 0]
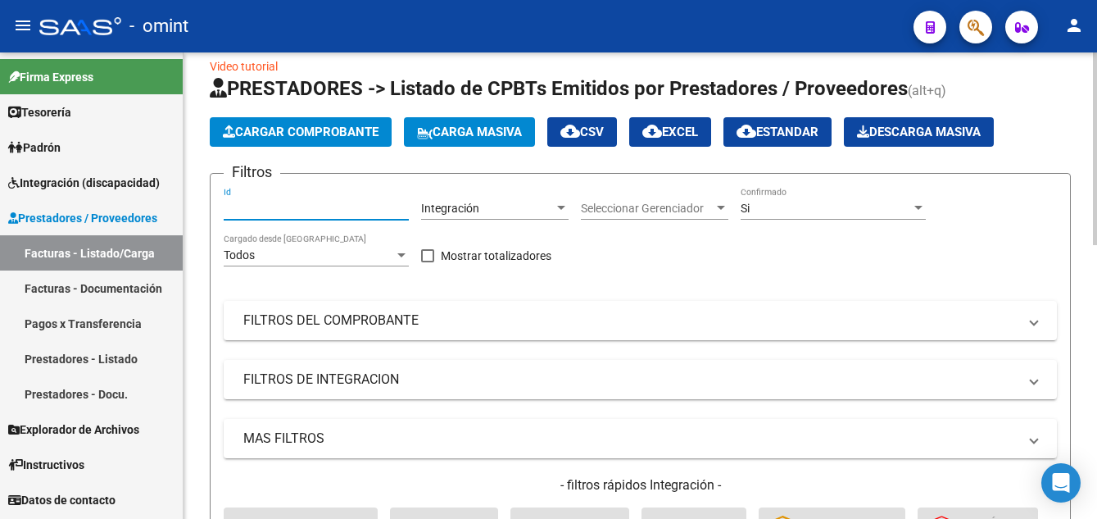
paste input "14822"
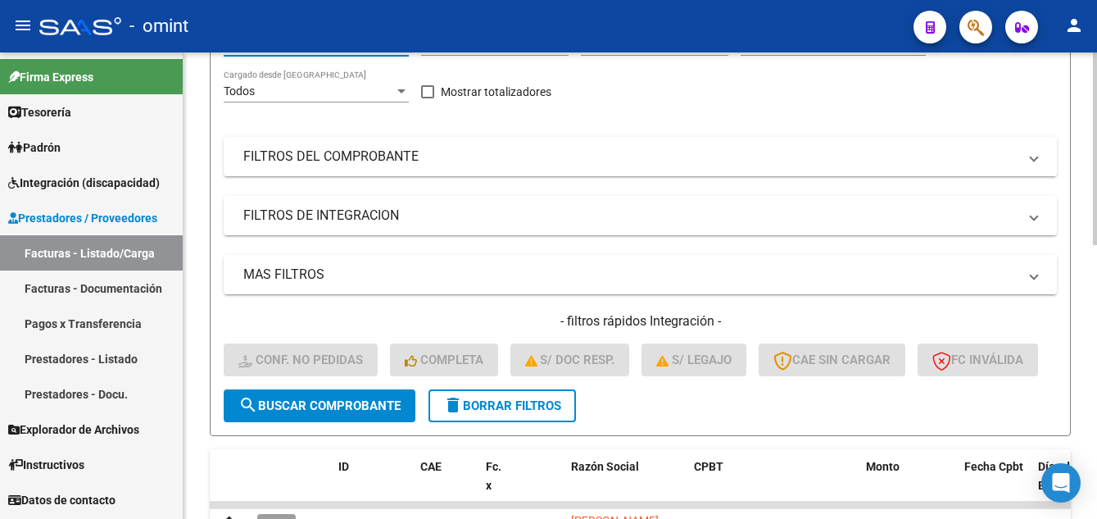
scroll to position [267, 0]
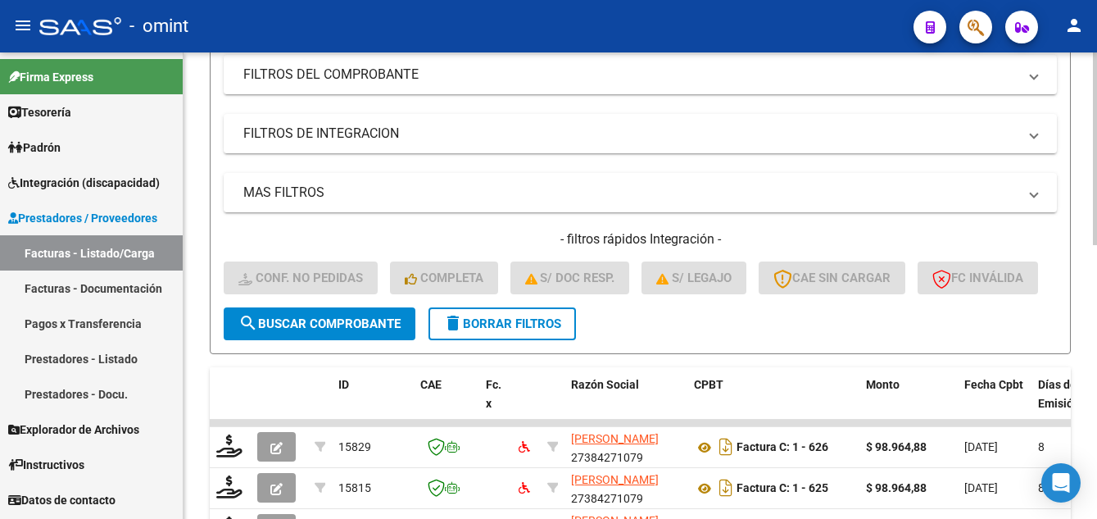
type input "14822"
click at [352, 331] on span "search Buscar Comprobante" at bounding box center [319, 323] width 162 height 15
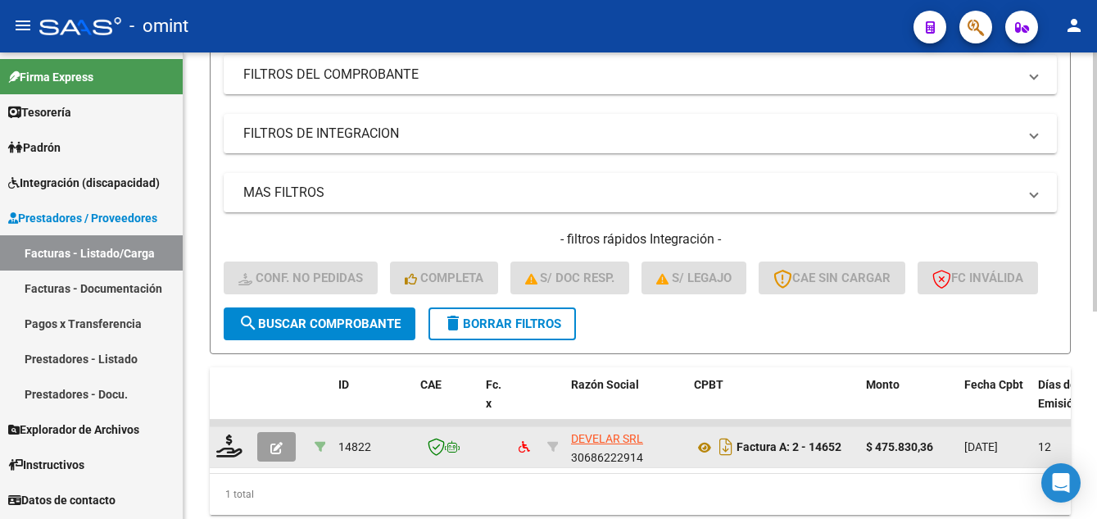
scroll to position [374, 0]
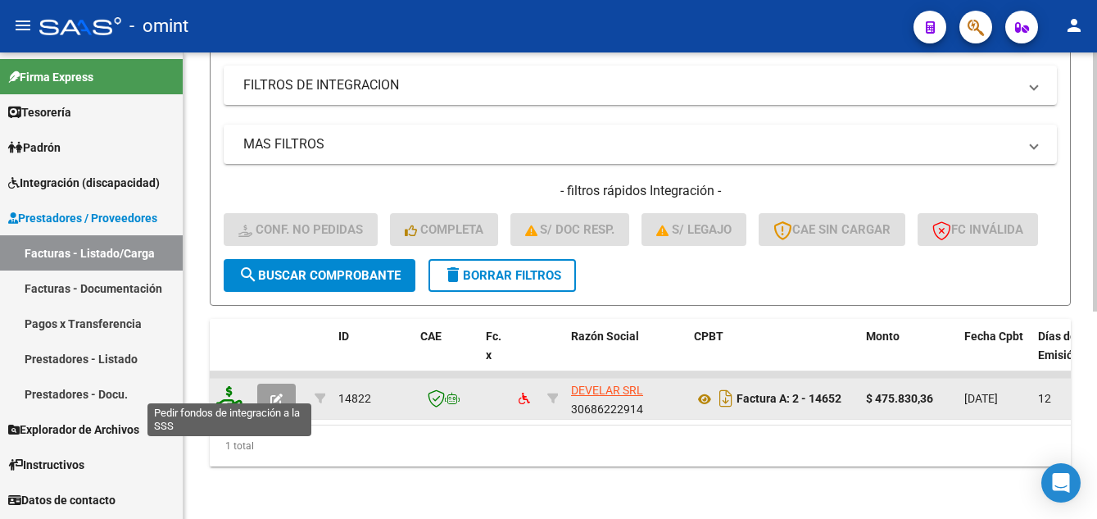
click at [229, 388] on icon at bounding box center [229, 397] width 26 height 23
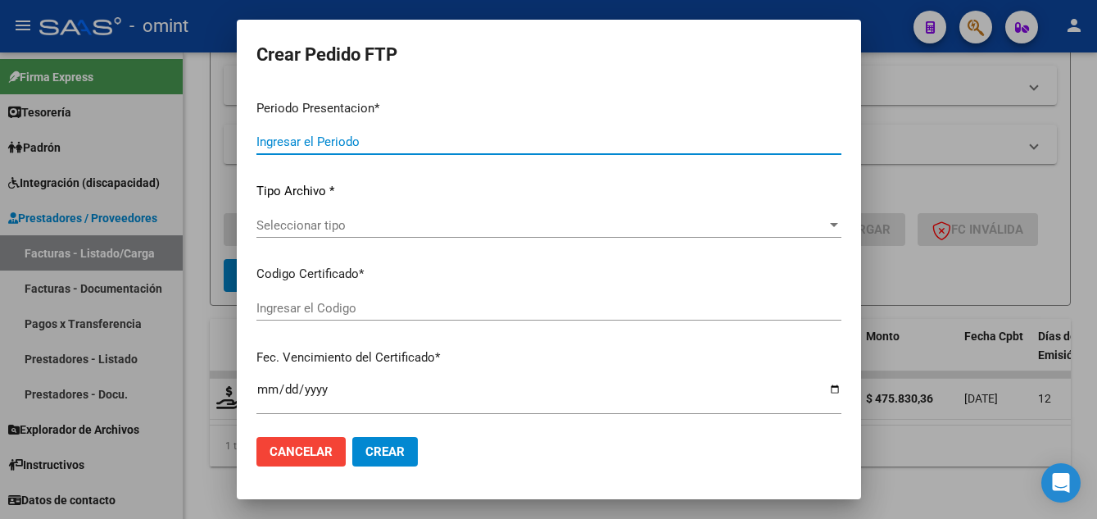
type input "202507"
type input "$ 475.830,36"
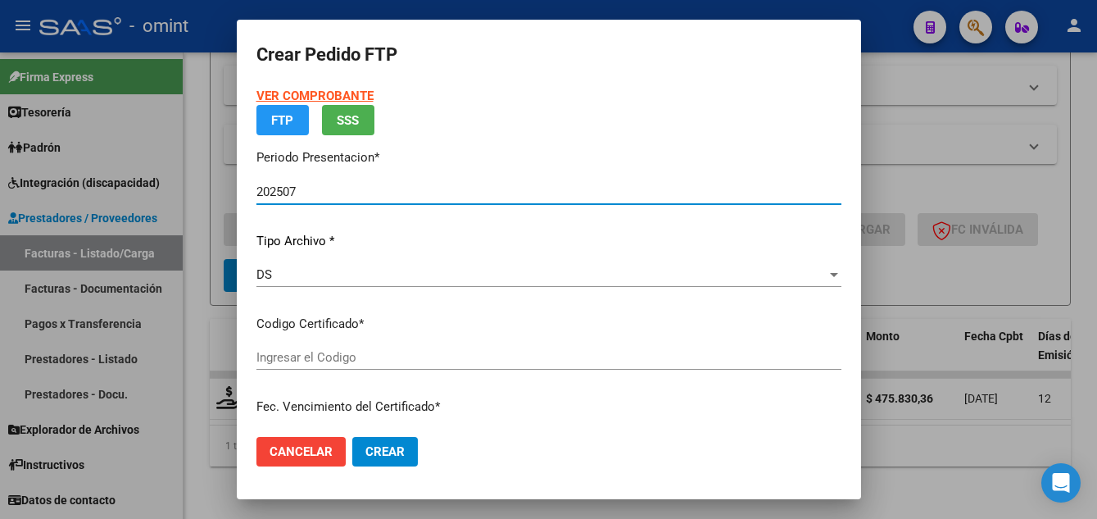
type input "2280851830"
type input "2033-10-31"
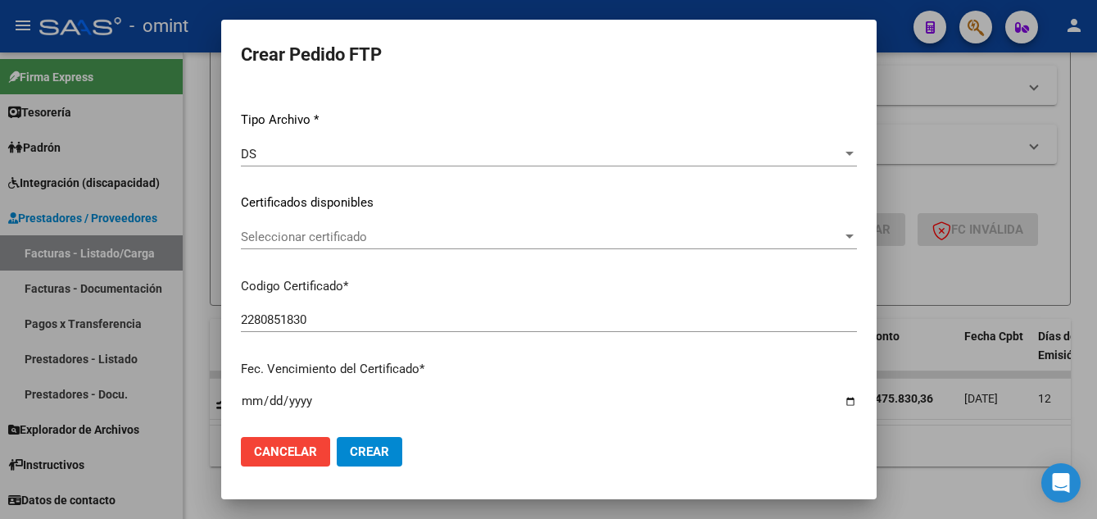
scroll to position [246, 0]
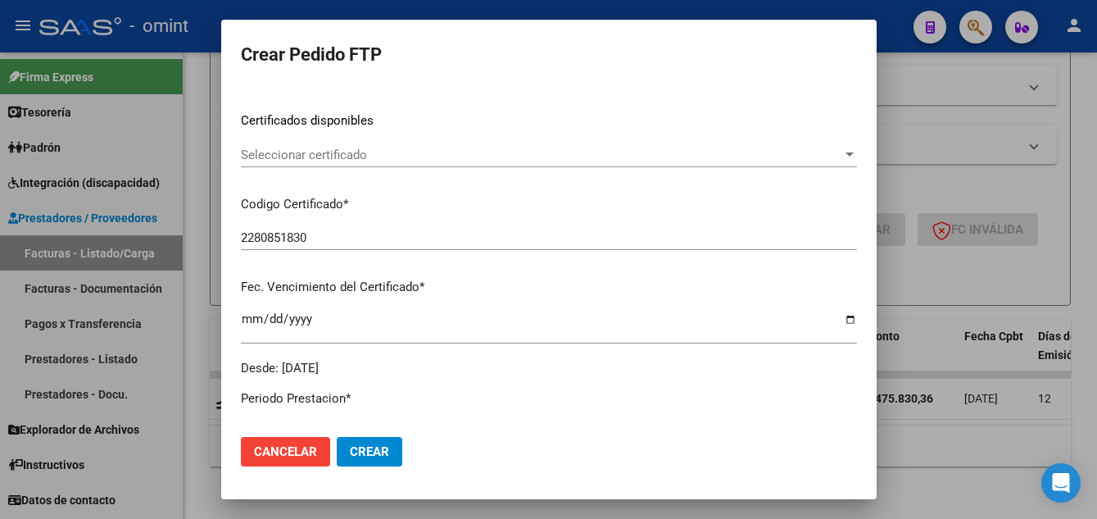
click at [368, 152] on span "Seleccionar certificado" at bounding box center [542, 155] width 602 height 15
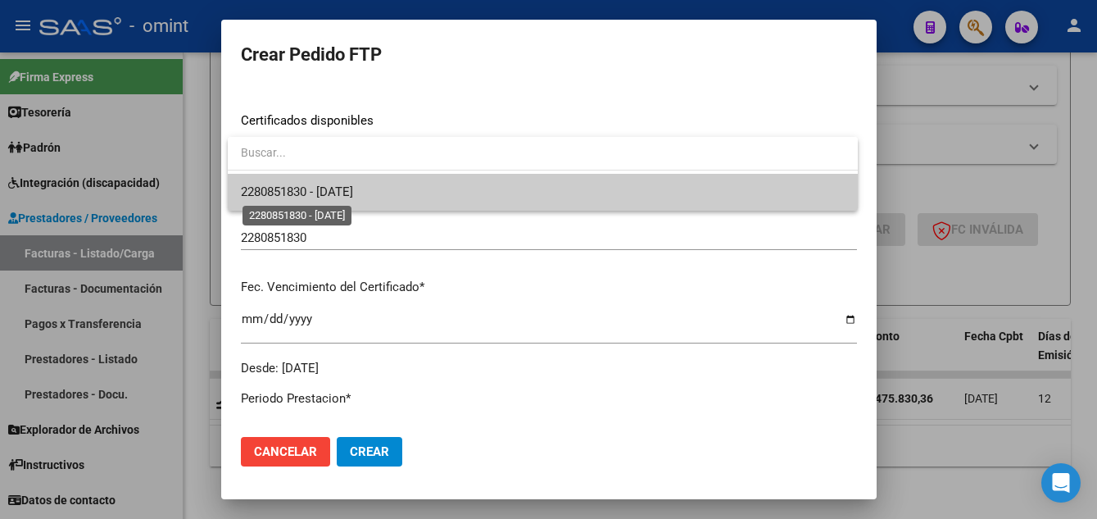
click at [353, 190] on span "2280851830 - 2033-10-31" at bounding box center [297, 191] width 112 height 15
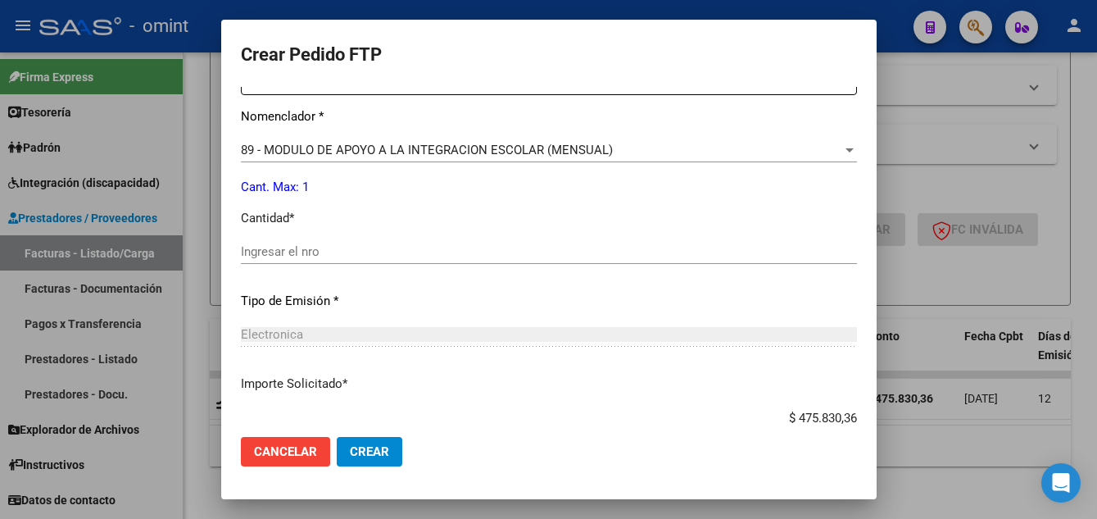
scroll to position [738, 0]
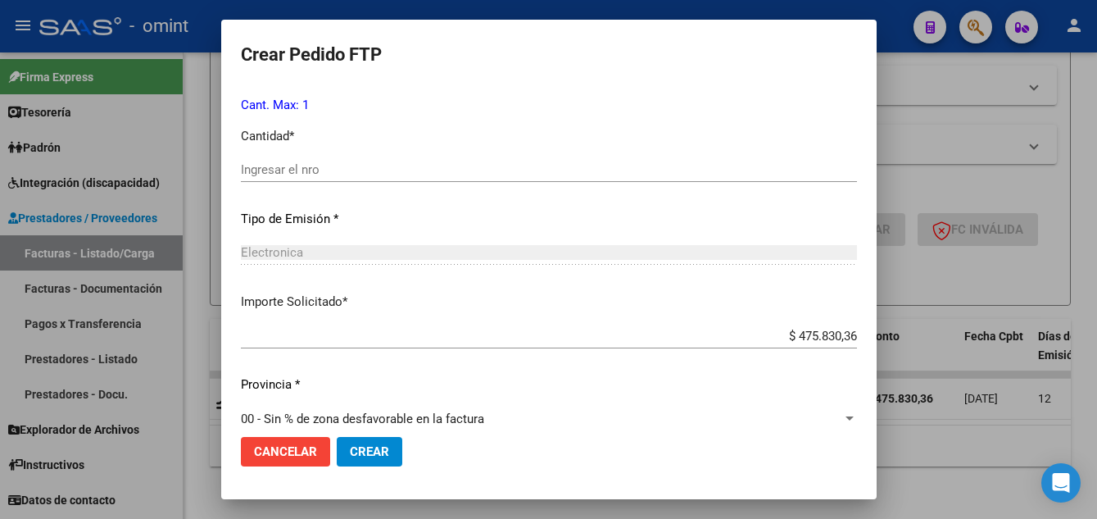
click at [289, 170] on input "Ingresar el nro" at bounding box center [549, 169] width 616 height 15
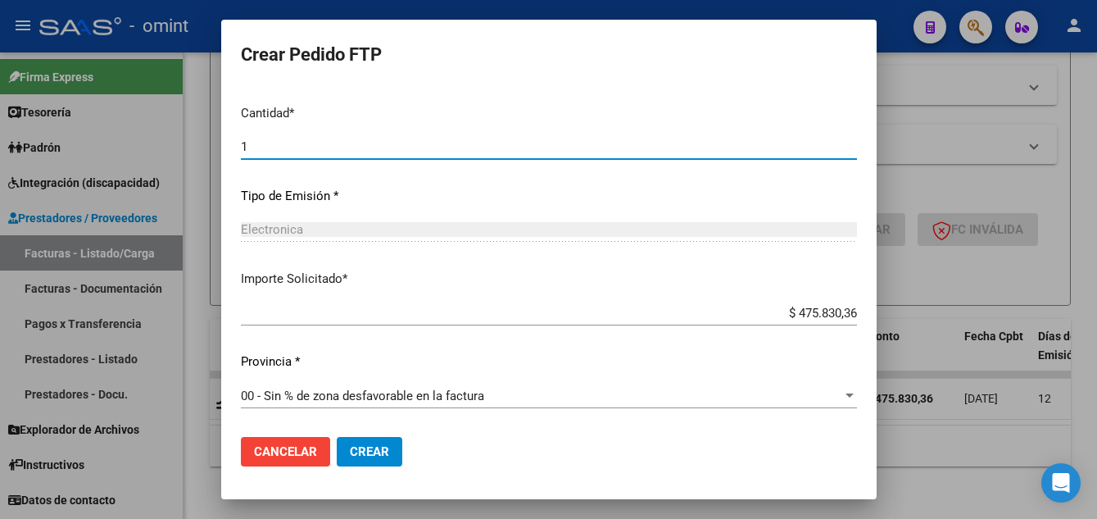
type input "1"
click at [381, 449] on span "Crear" at bounding box center [369, 451] width 39 height 15
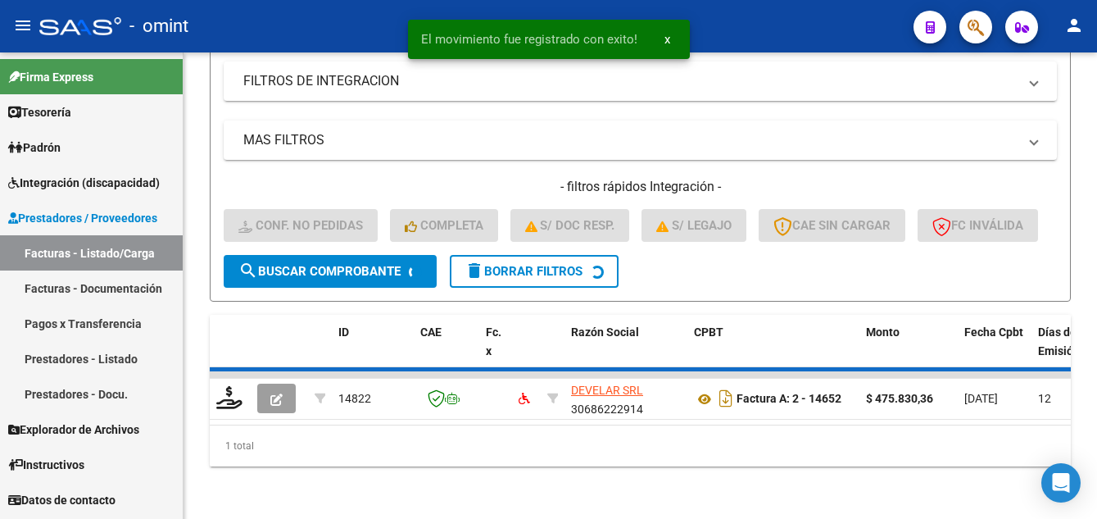
scroll to position [349, 0]
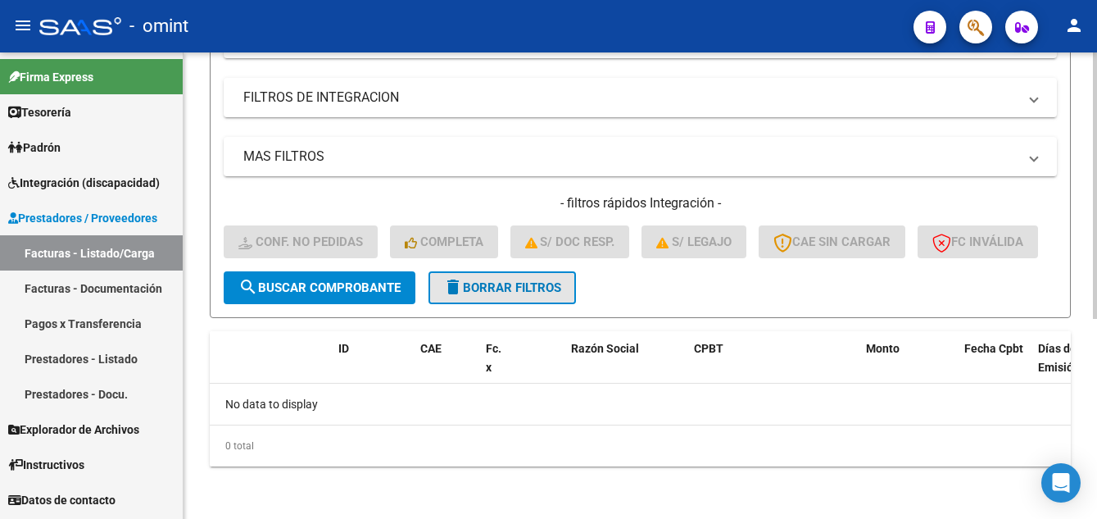
click at [521, 292] on span "delete Borrar Filtros" at bounding box center [502, 287] width 118 height 15
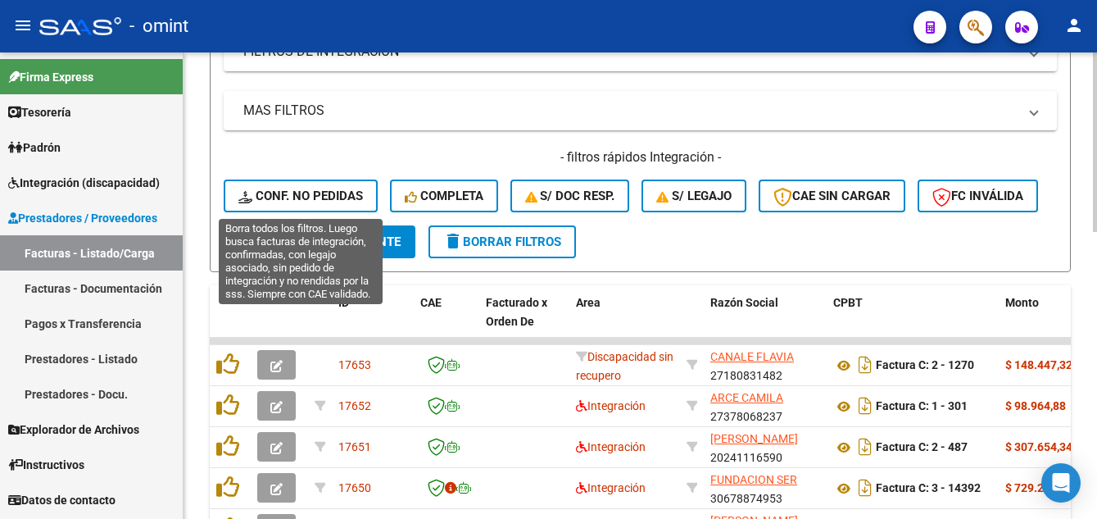
click at [320, 193] on span "Conf. no pedidas" at bounding box center [300, 195] width 125 height 15
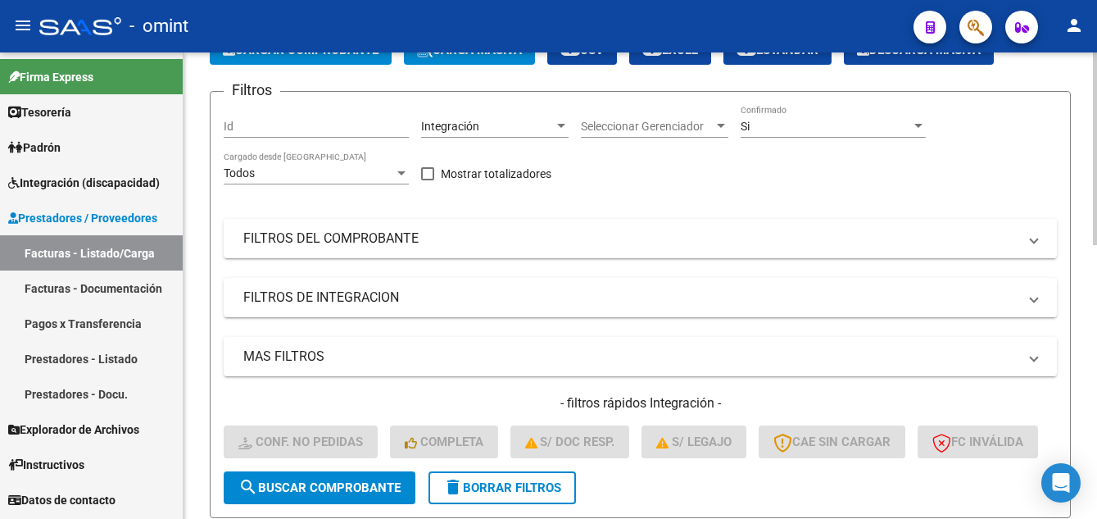
scroll to position [21, 0]
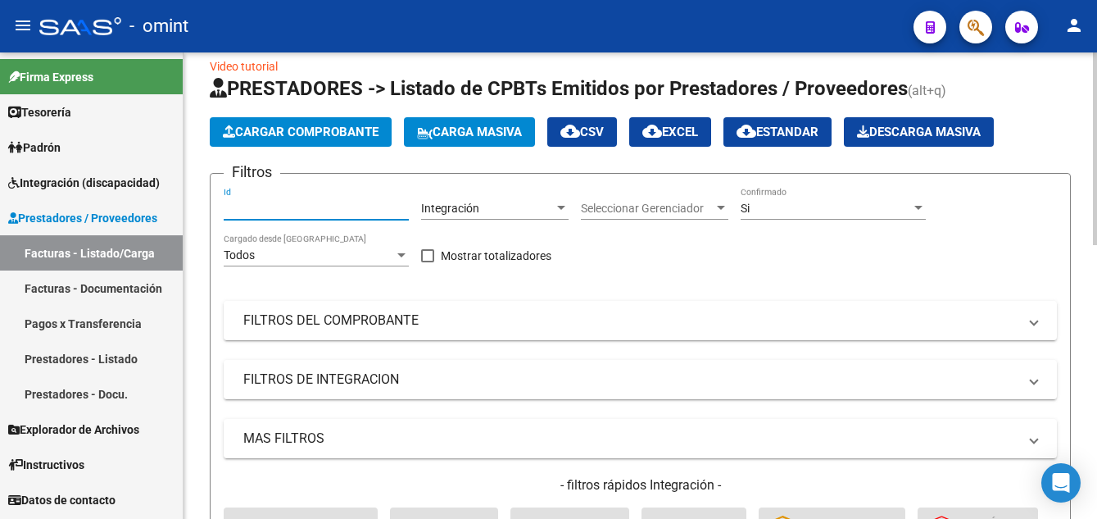
paste input "14823"
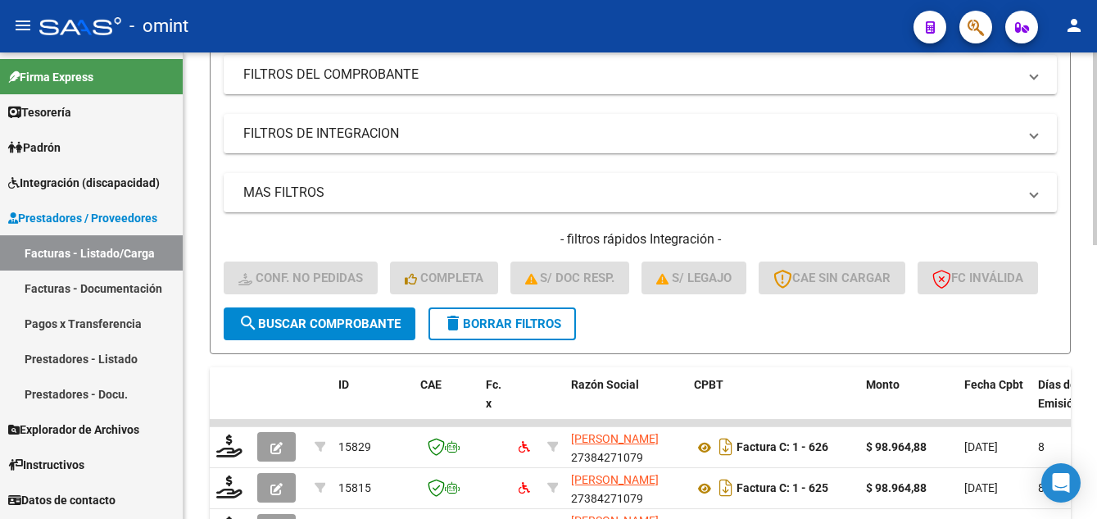
type input "14823"
click at [355, 331] on span "search Buscar Comprobante" at bounding box center [319, 323] width 162 height 15
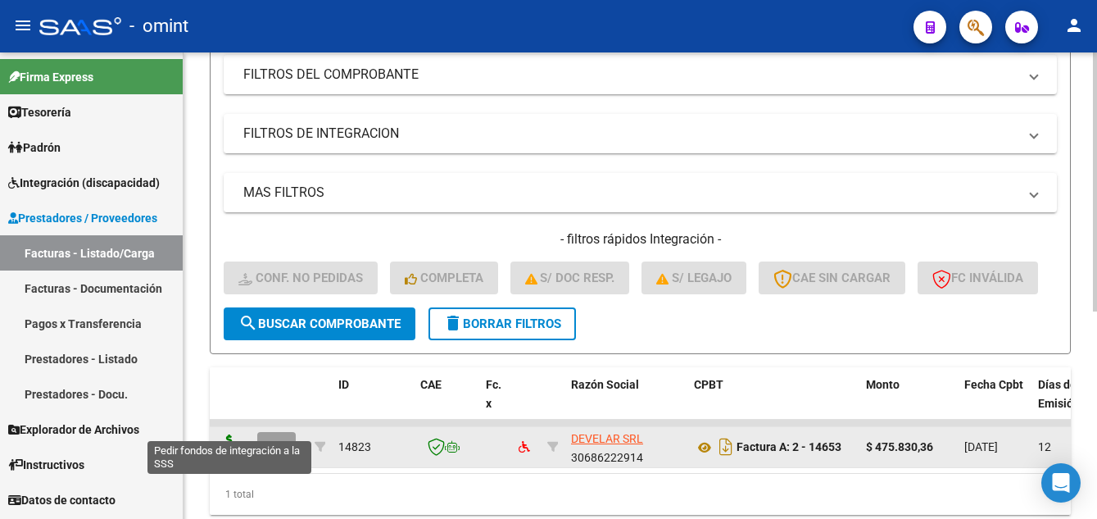
click at [228, 457] on icon at bounding box center [229, 445] width 26 height 23
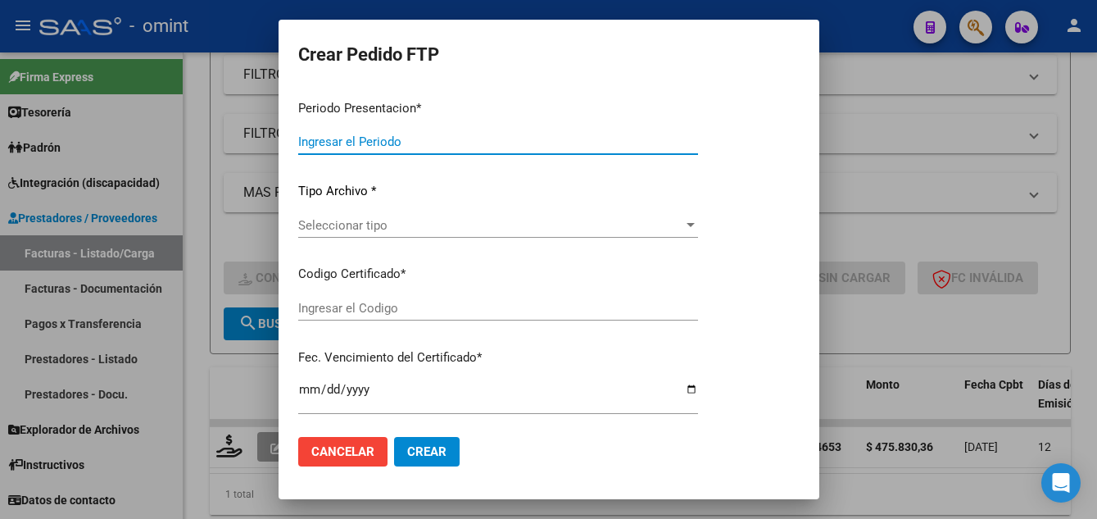
type input "202507"
type input "$ 475.830,36"
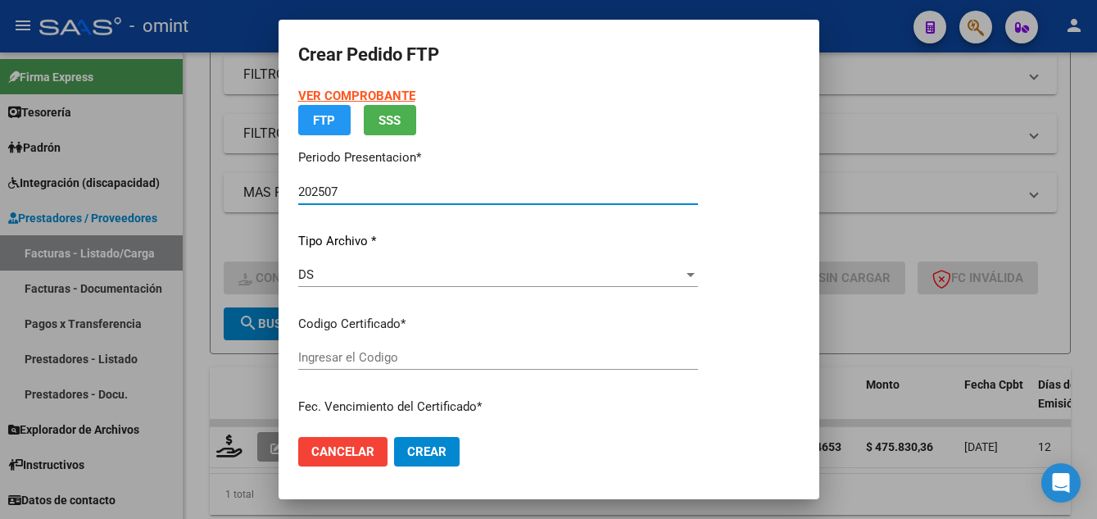
type input "1993535926"
type input "2024-11-15"
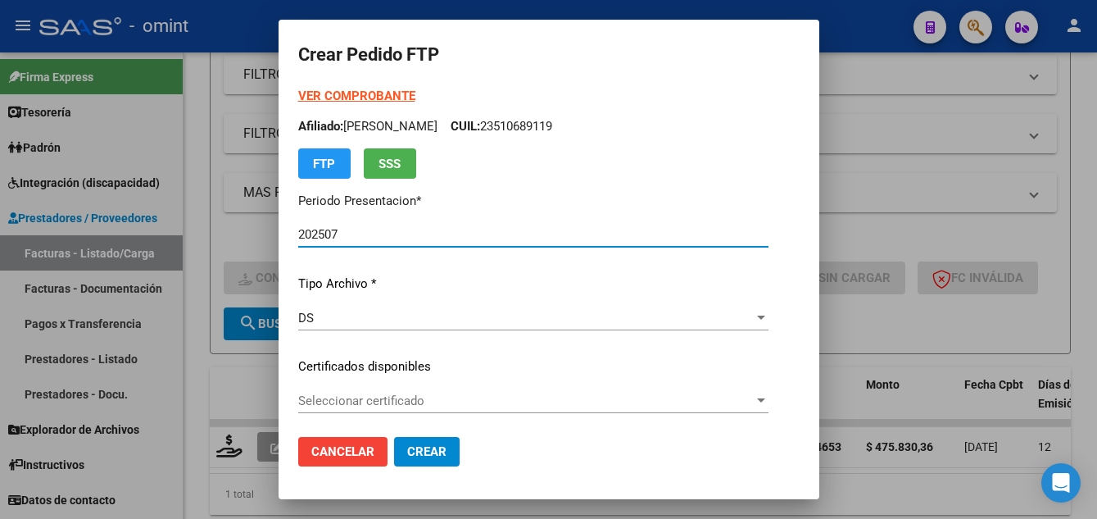
click at [403, 397] on span "Seleccionar certificado" at bounding box center [526, 400] width 456 height 15
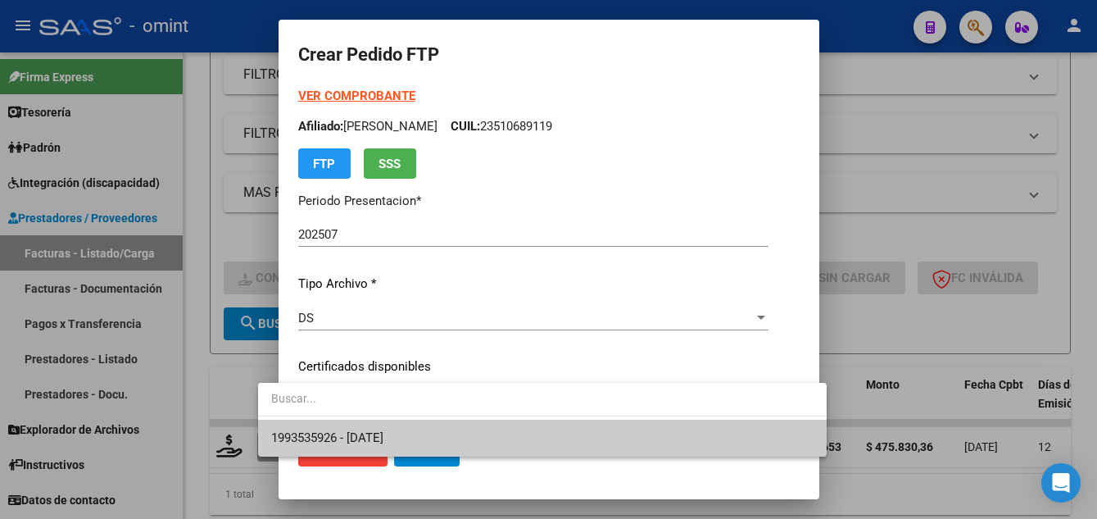
click at [433, 427] on span "1993535926 - 2024-11-15" at bounding box center [542, 438] width 542 height 37
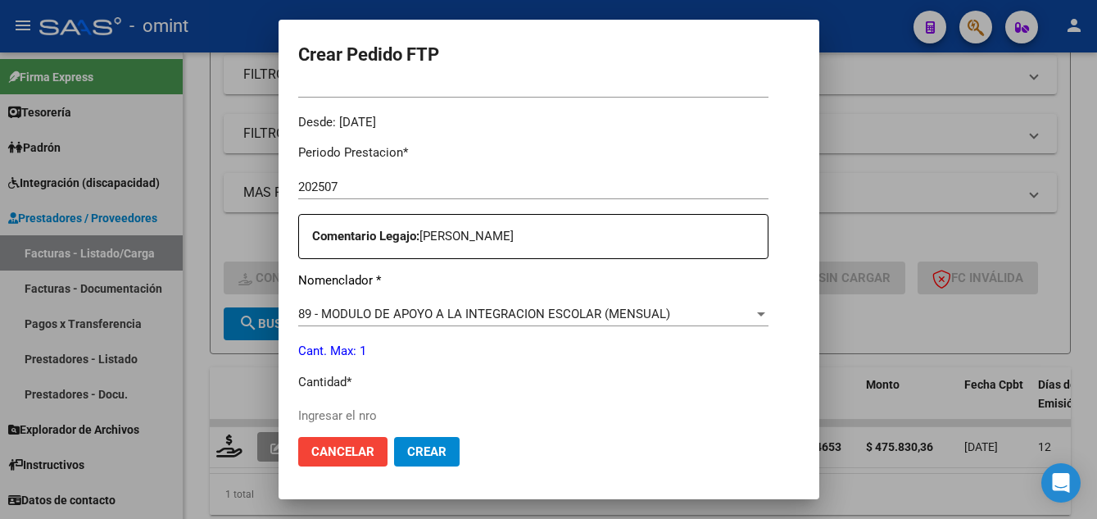
scroll to position [656, 0]
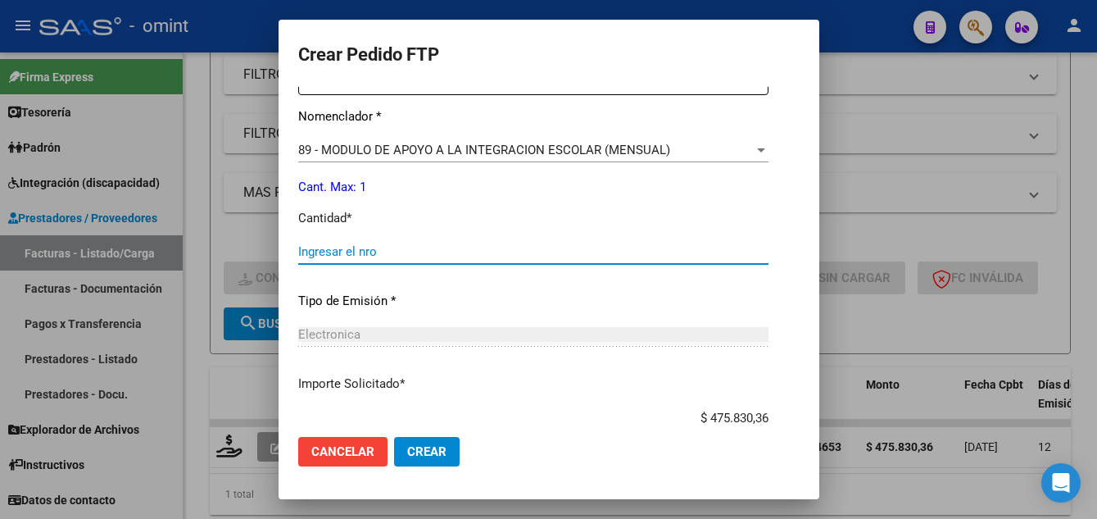
drag, startPoint x: 310, startPoint y: 252, endPoint x: 295, endPoint y: 252, distance: 14.8
click at [310, 252] on input "Ingresar el nro" at bounding box center [533, 251] width 470 height 15
type input "1"
click at [407, 448] on span "Crear" at bounding box center [426, 451] width 39 height 15
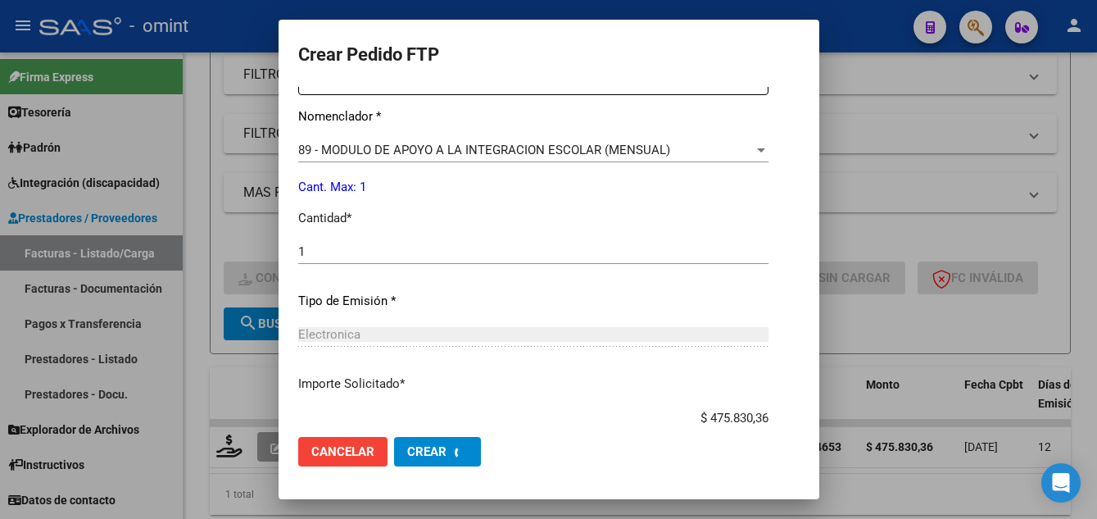
scroll to position [563, 0]
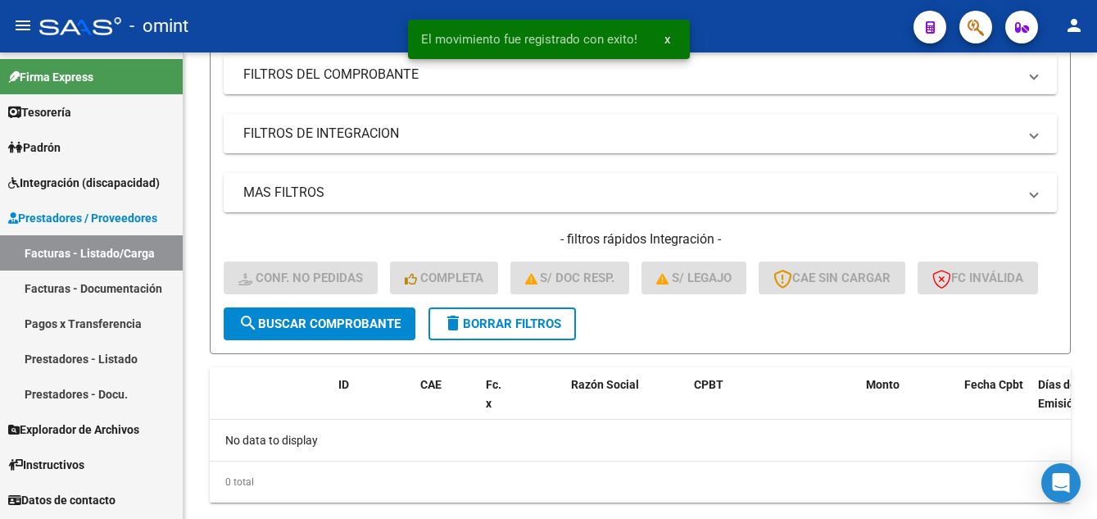
click at [162, 201] on link "Prestadores / Proveedores" at bounding box center [91, 217] width 183 height 35
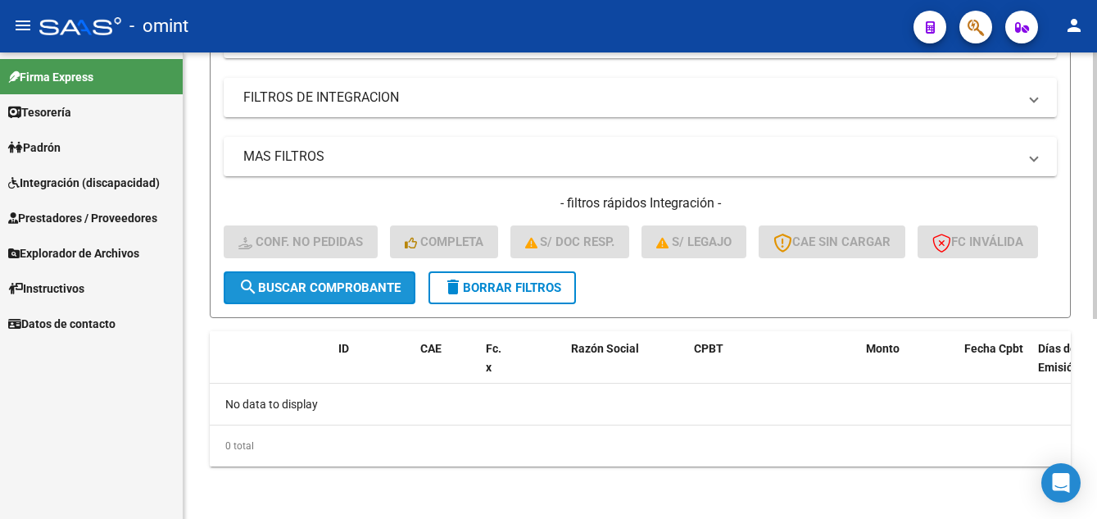
click at [357, 290] on span "search Buscar Comprobante" at bounding box center [319, 287] width 162 height 15
click at [506, 285] on span "delete Borrar Filtros" at bounding box center [502, 287] width 118 height 15
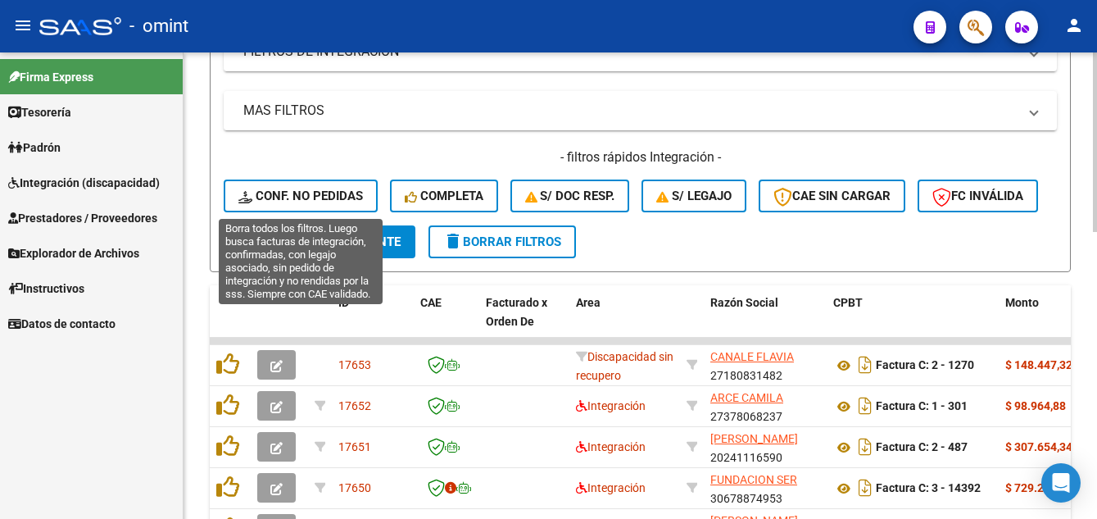
click at [327, 196] on span "Conf. no pedidas" at bounding box center [300, 195] width 125 height 15
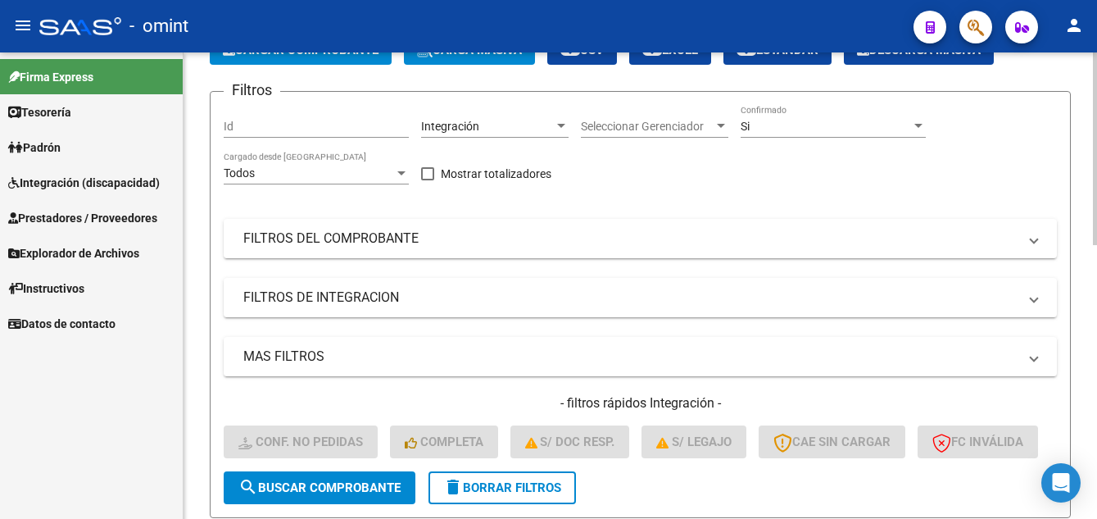
scroll to position [0, 0]
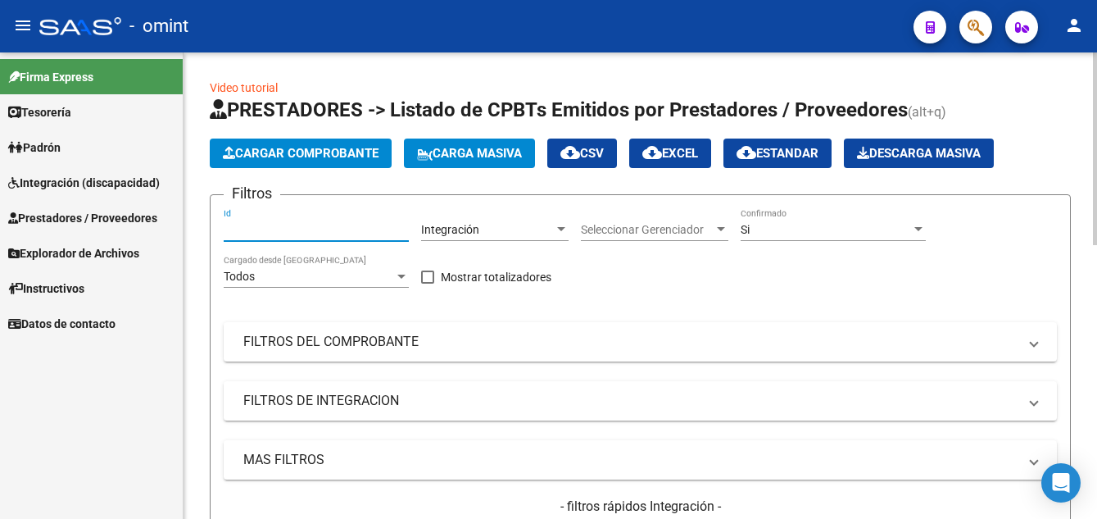
paste input "16988"
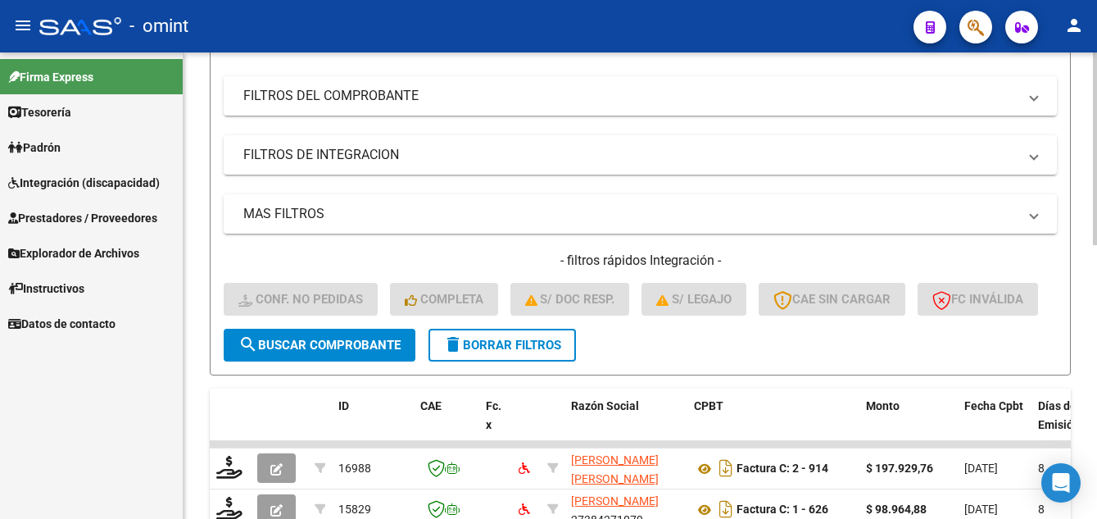
type input "16988"
click at [361, 352] on span "search Buscar Comprobante" at bounding box center [319, 345] width 162 height 15
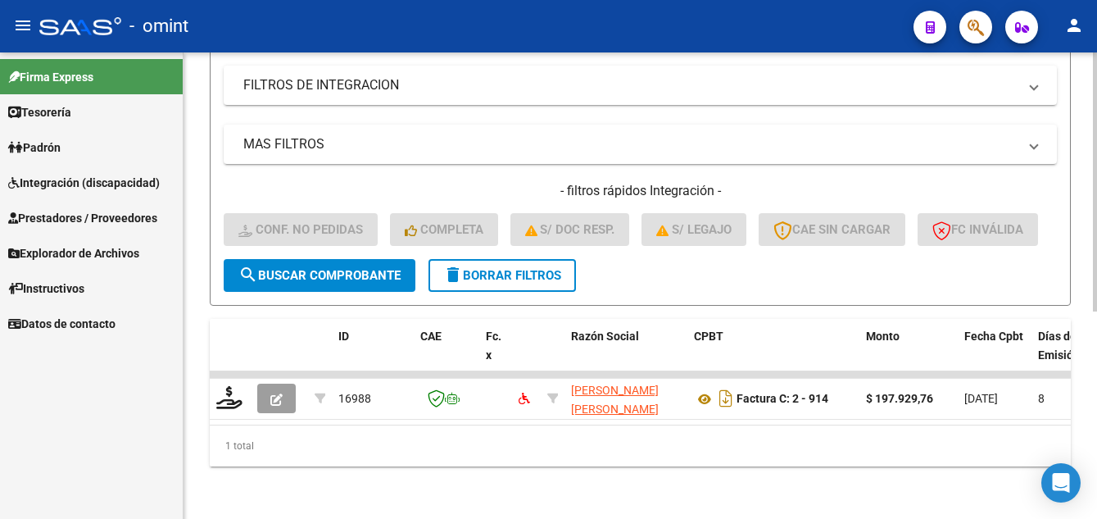
scroll to position [374, 0]
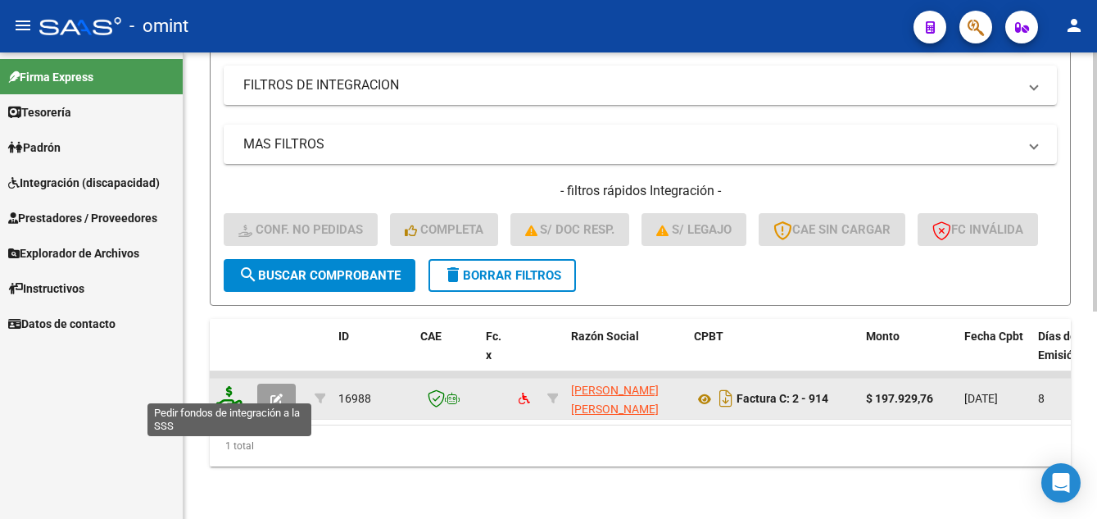
click at [230, 386] on icon at bounding box center [229, 397] width 26 height 23
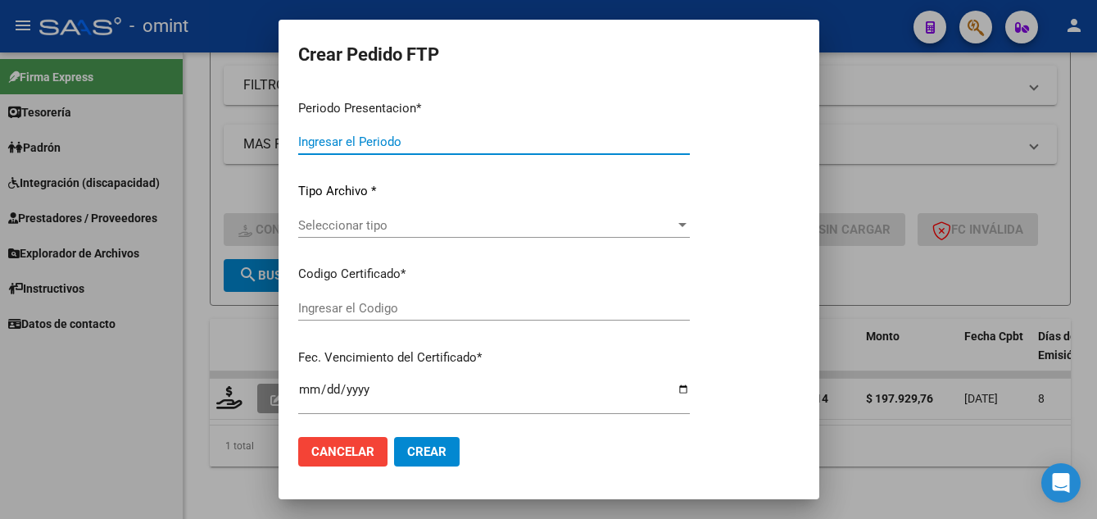
type input "202507"
type input "$ 197.929,76"
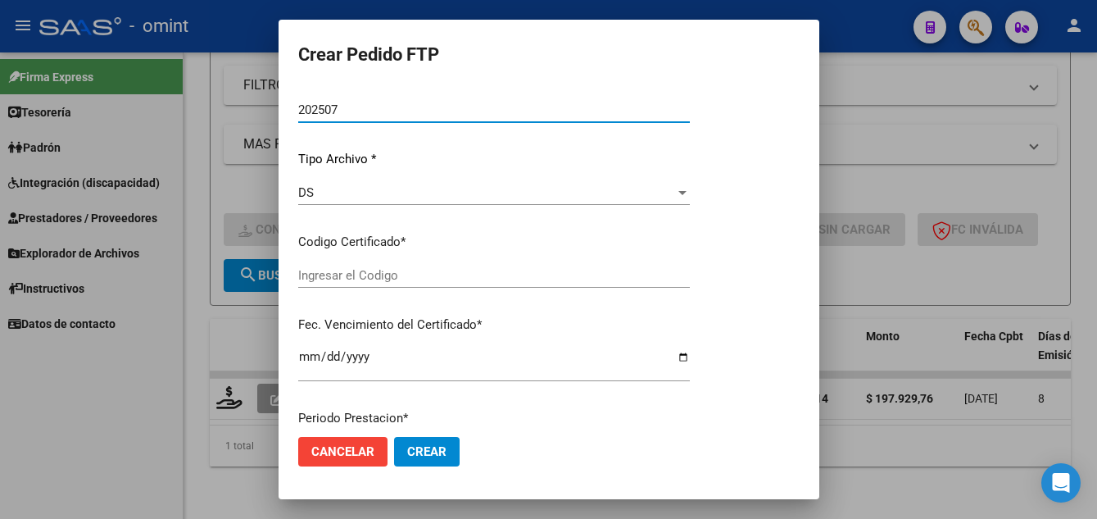
type input "1993535926"
type input "2024-11-15"
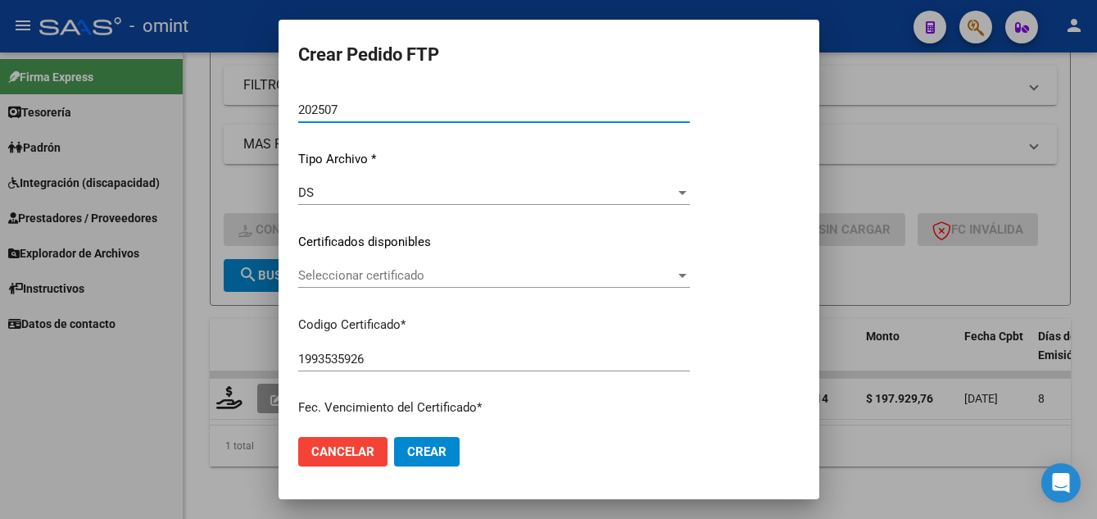
scroll to position [125, 0]
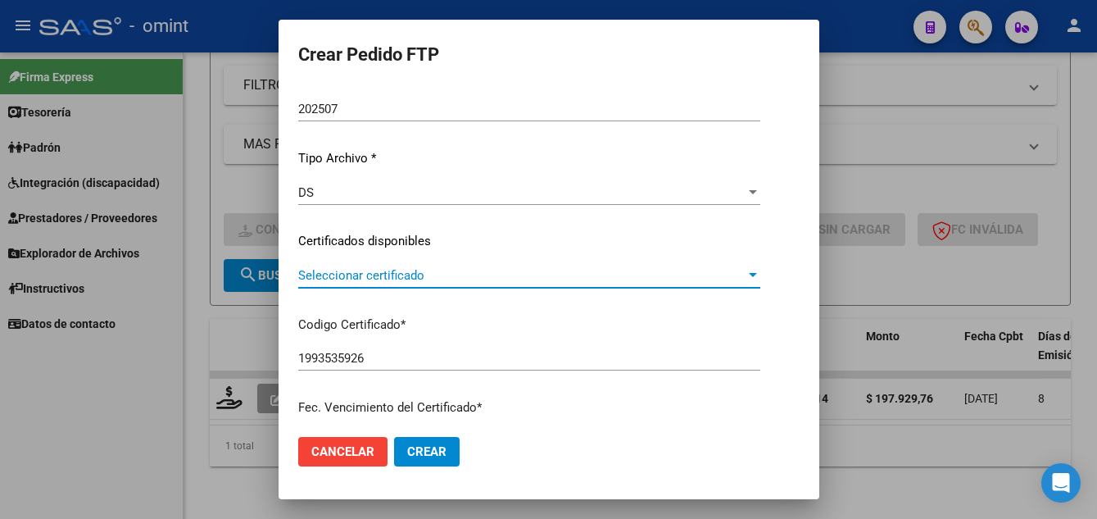
click at [399, 276] on span "Seleccionar certificado" at bounding box center [521, 275] width 447 height 15
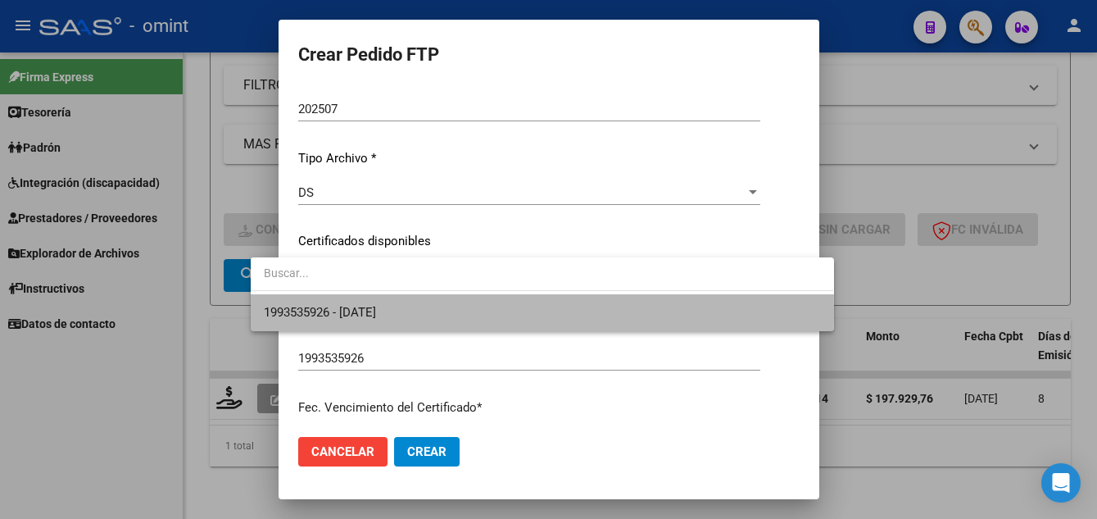
click at [415, 311] on span "1993535926 - 2024-11-15" at bounding box center [542, 312] width 556 height 37
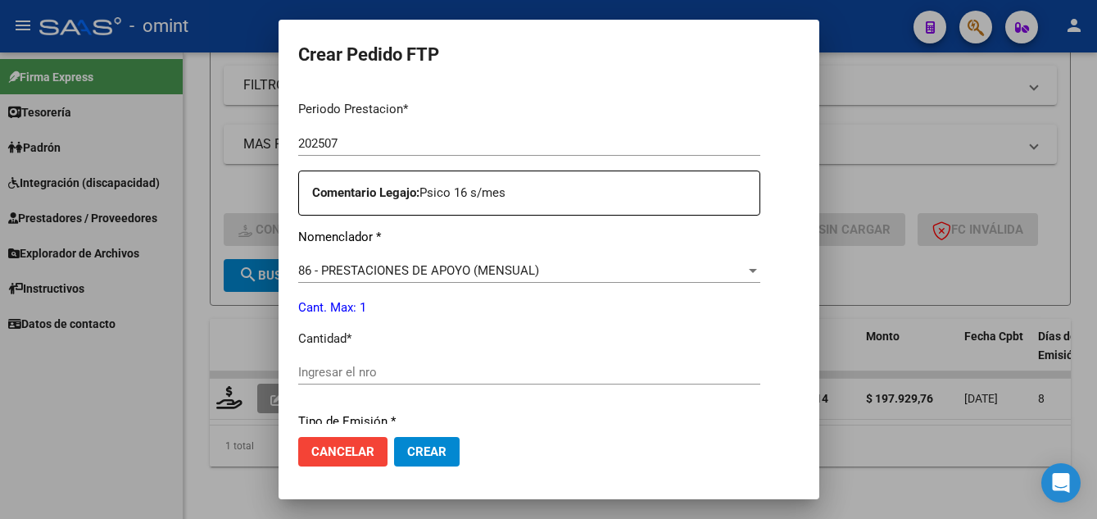
scroll to position [699, 0]
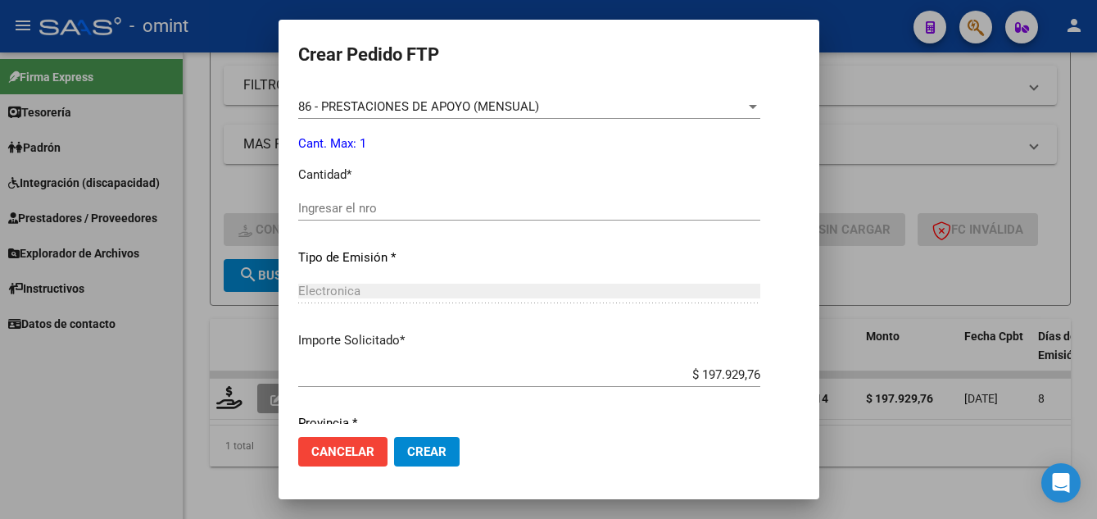
click at [343, 211] on input "Ingresar el nro" at bounding box center [529, 208] width 462 height 15
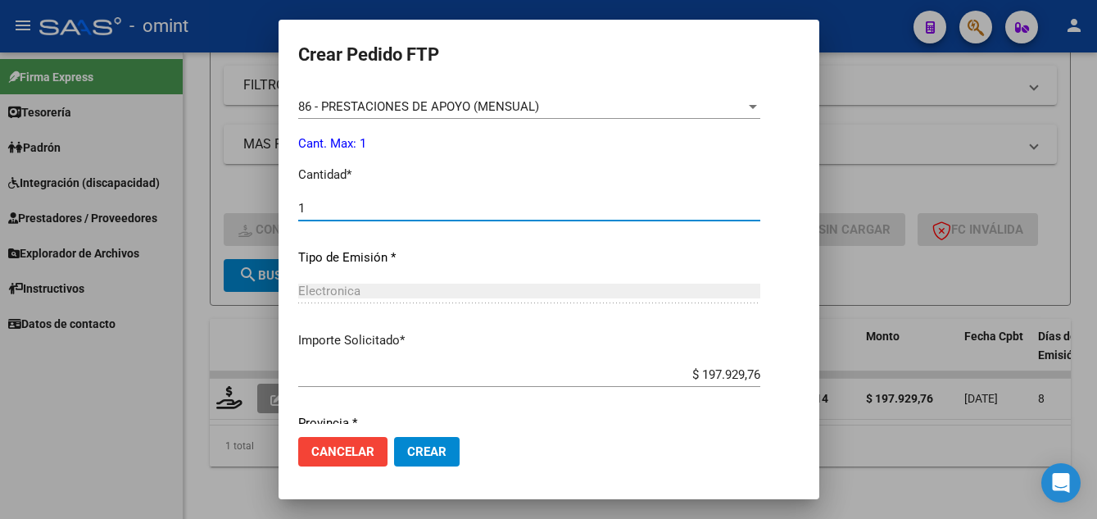
type input "1"
click at [415, 447] on button "Crear" at bounding box center [427, 452] width 66 height 30
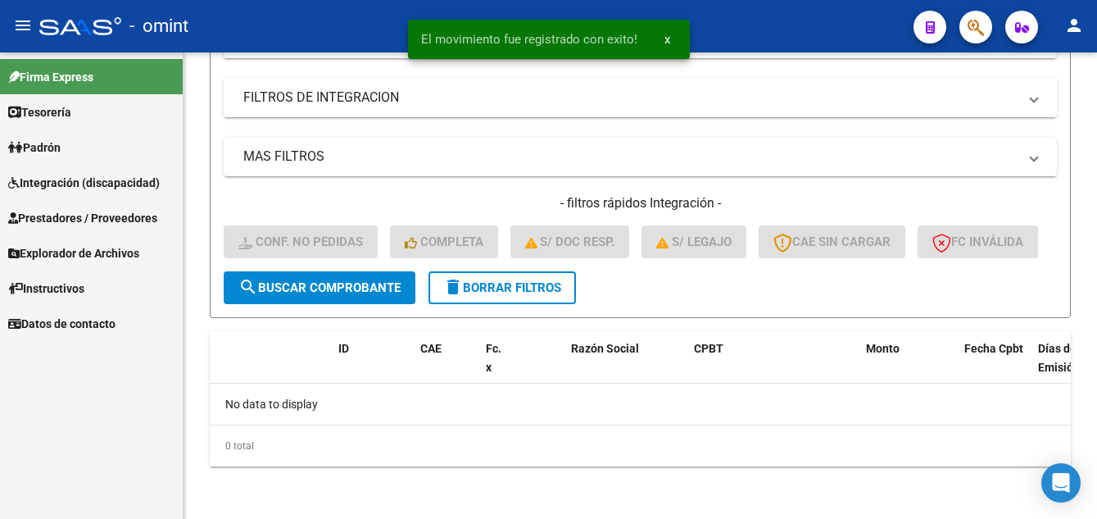
scroll to position [349, 0]
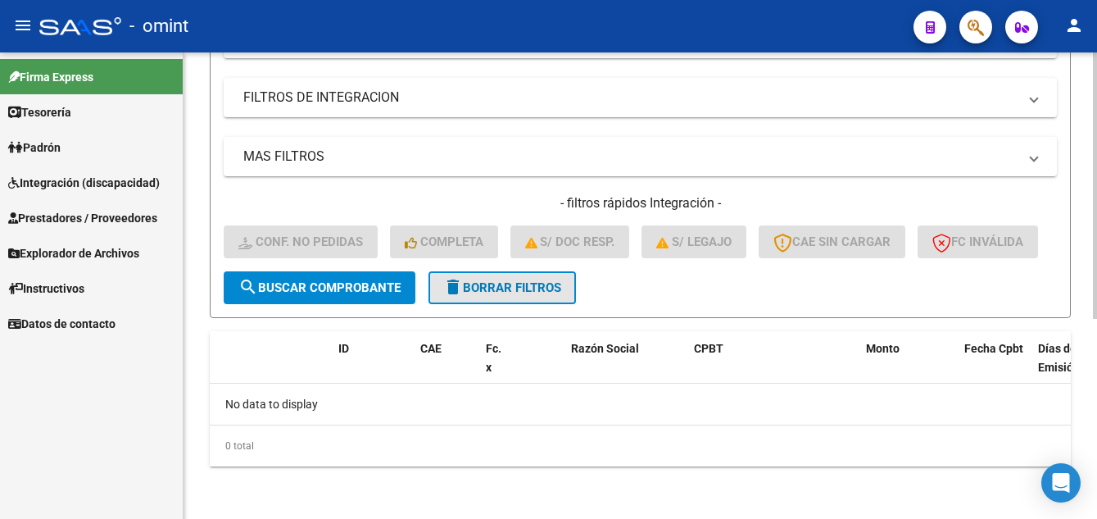
click at [504, 280] on span "delete Borrar Filtros" at bounding box center [502, 287] width 118 height 15
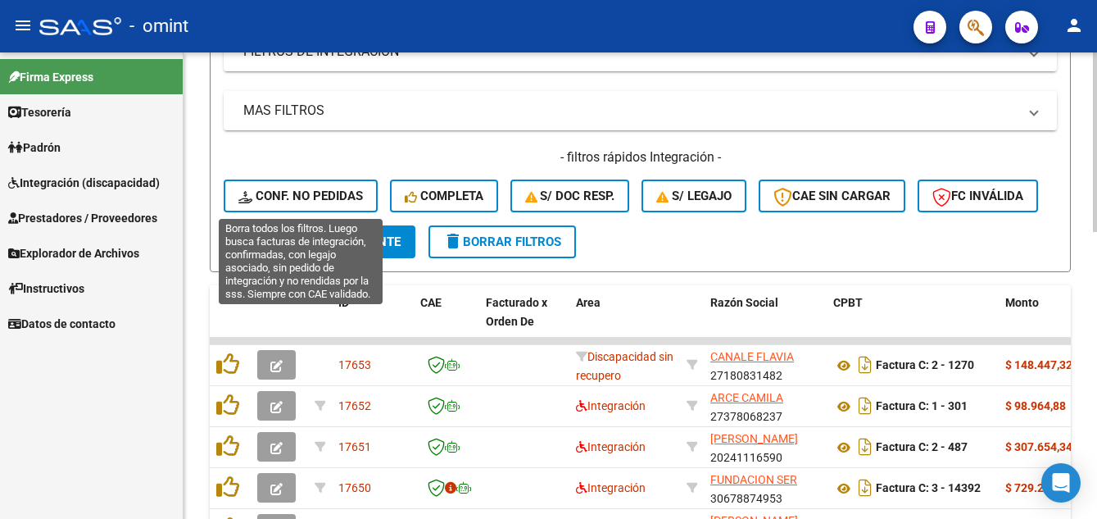
click at [319, 191] on span "Conf. no pedidas" at bounding box center [300, 195] width 125 height 15
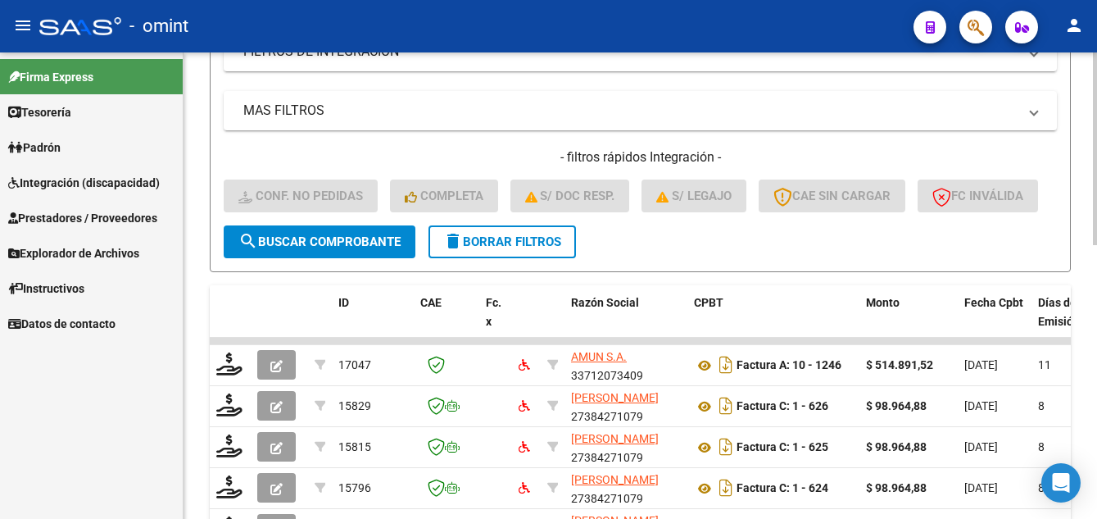
scroll to position [21, 0]
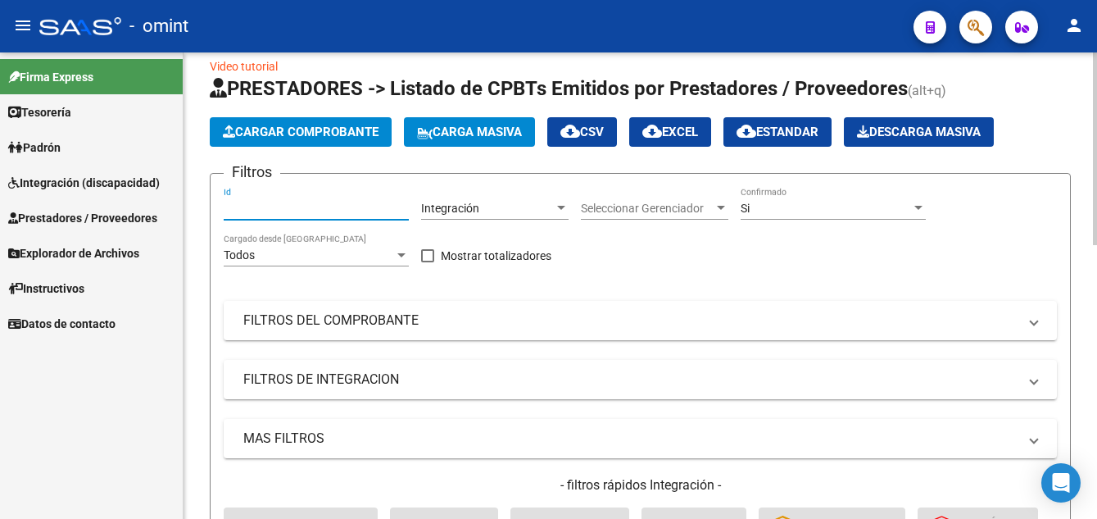
paste input "17047"
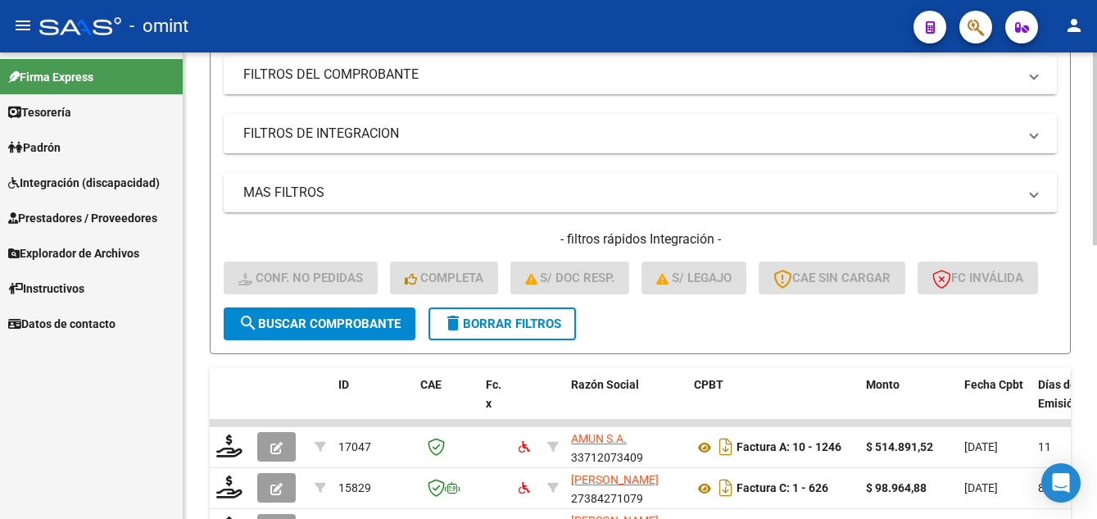
scroll to position [349, 0]
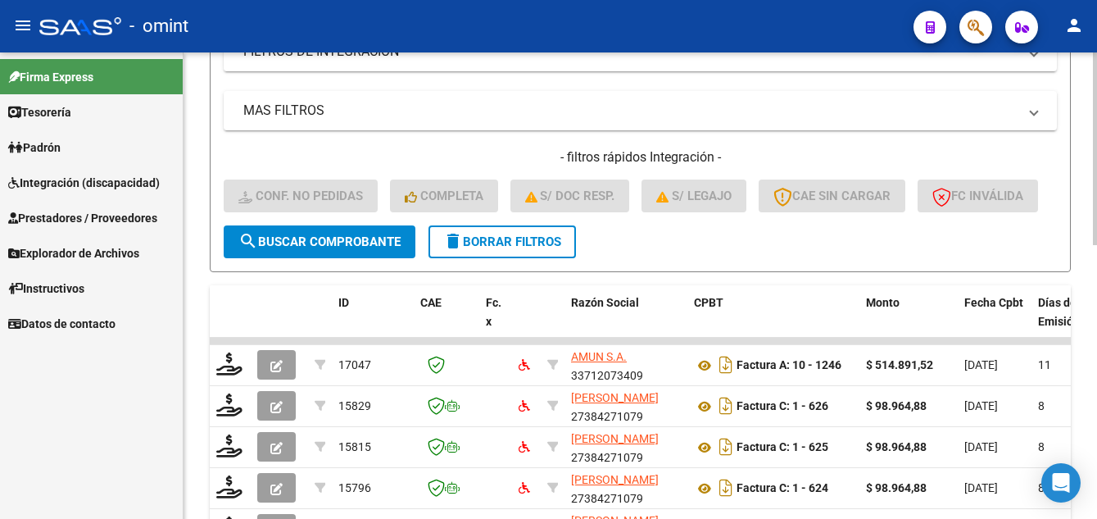
type input "17047"
click at [361, 258] on button "search Buscar Comprobante" at bounding box center [320, 241] width 192 height 33
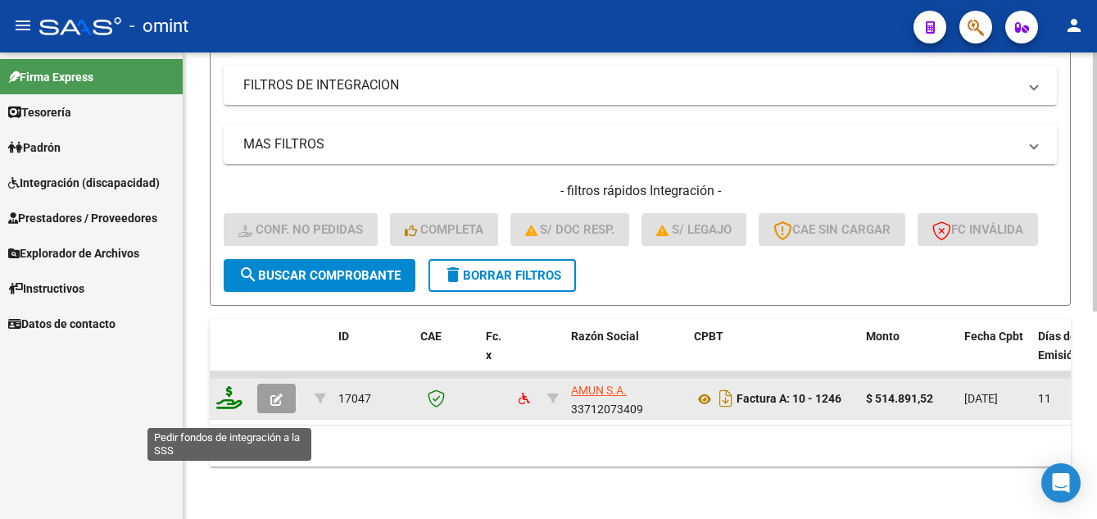
click at [228, 409] on icon at bounding box center [229, 397] width 26 height 23
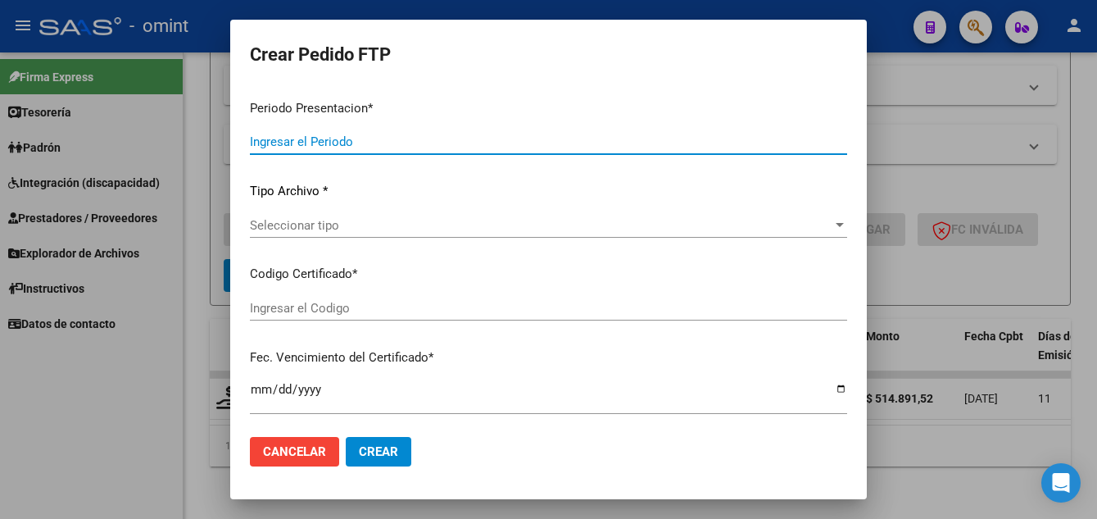
type input "202507"
type input "$ 514.891,52"
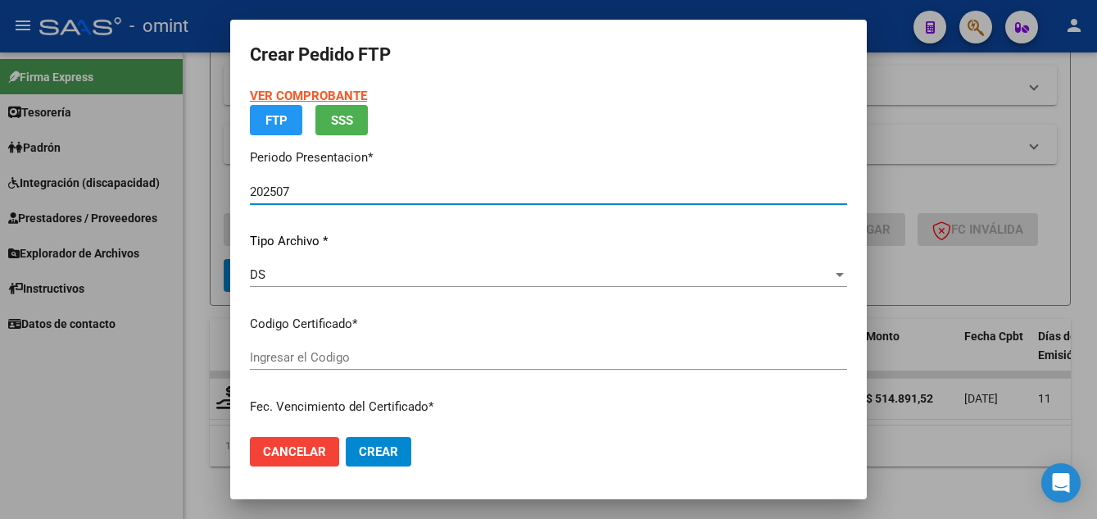
type input "369763574"
type input "2023-10-30"
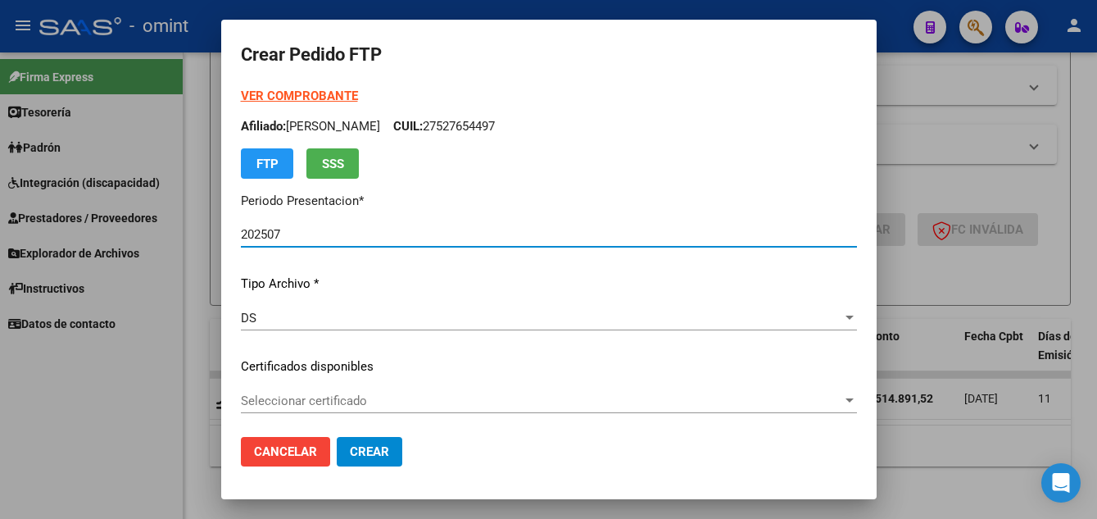
click at [440, 402] on span "Seleccionar certificado" at bounding box center [542, 400] width 602 height 15
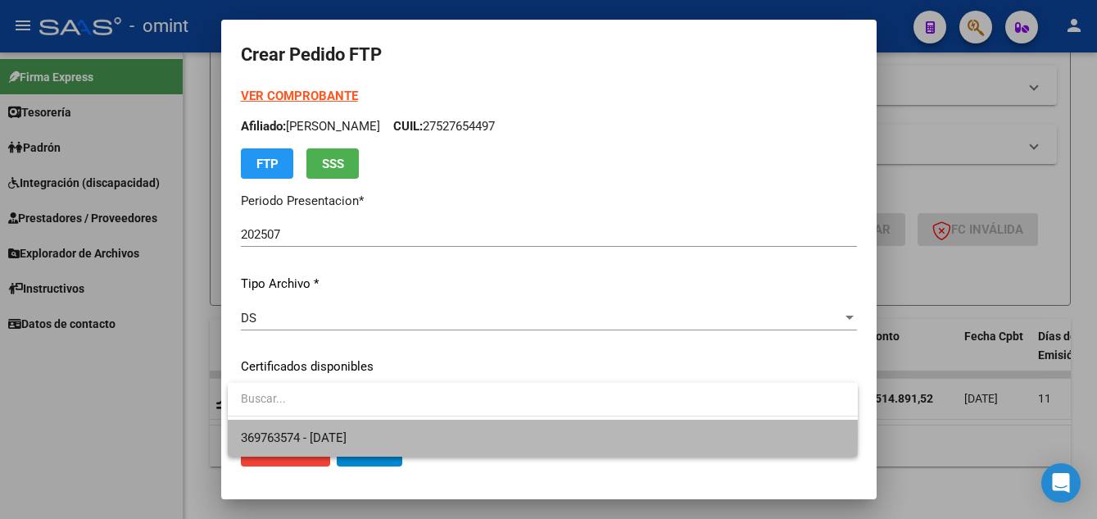
click at [452, 433] on span "369763574 - 2023-10-30" at bounding box center [543, 438] width 604 height 37
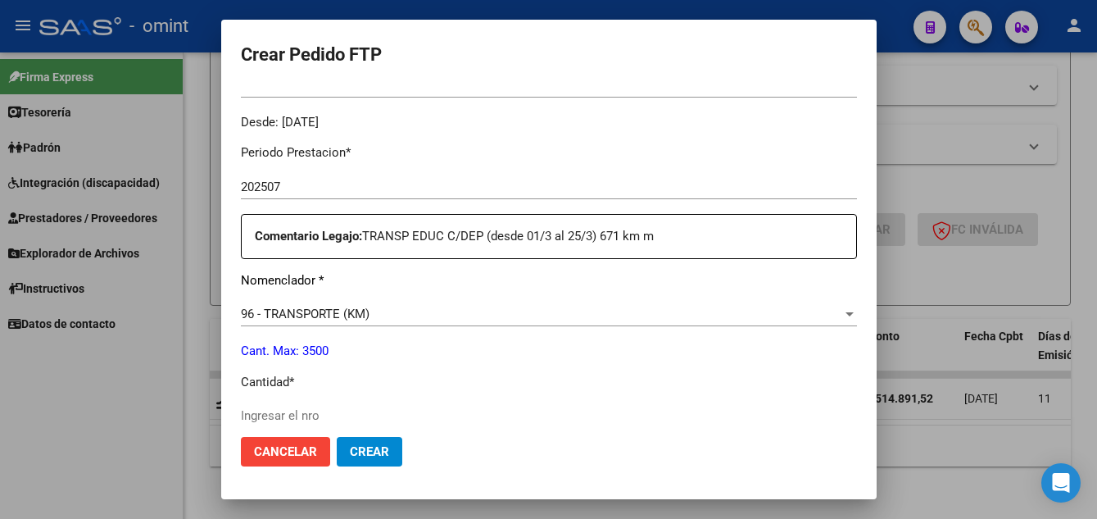
scroll to position [656, 0]
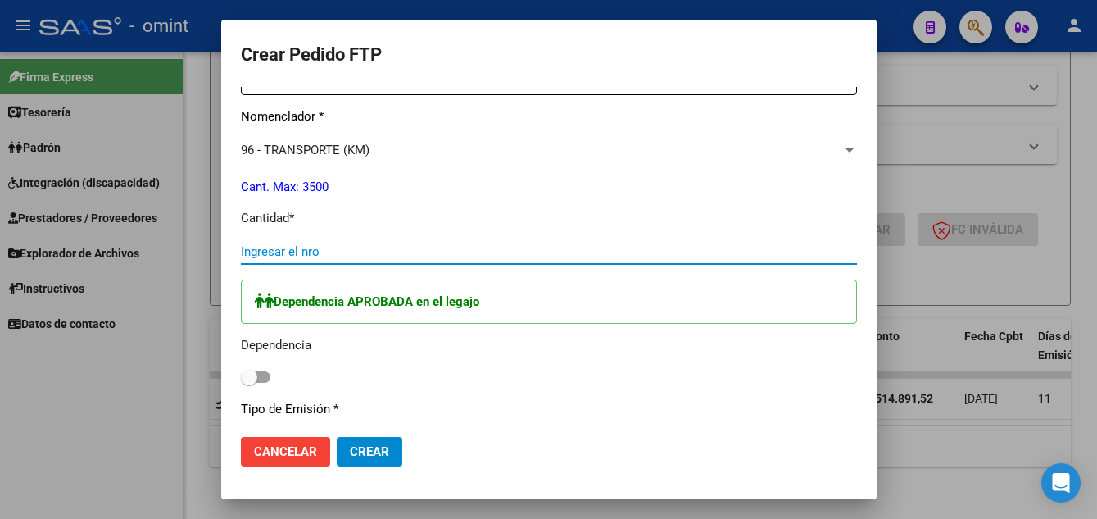
click at [290, 249] on input "Ingresar el nro" at bounding box center [549, 251] width 616 height 15
type input "704"
click at [246, 379] on span at bounding box center [249, 377] width 16 height 16
click at [248, 383] on input "checkbox" at bounding box center [248, 383] width 1 height 1
checkbox input "true"
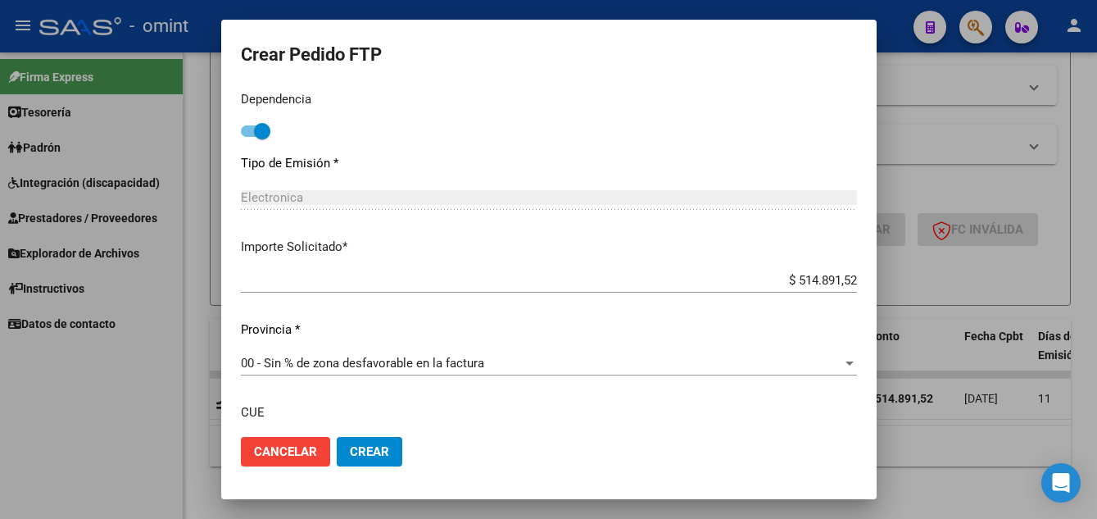
scroll to position [1035, 0]
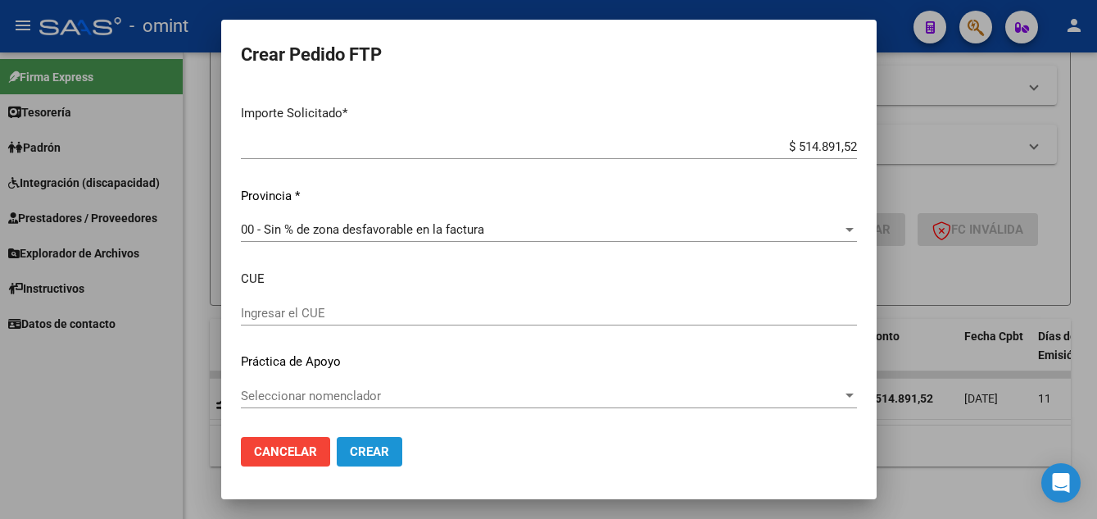
click at [383, 452] on span "Crear" at bounding box center [369, 451] width 39 height 15
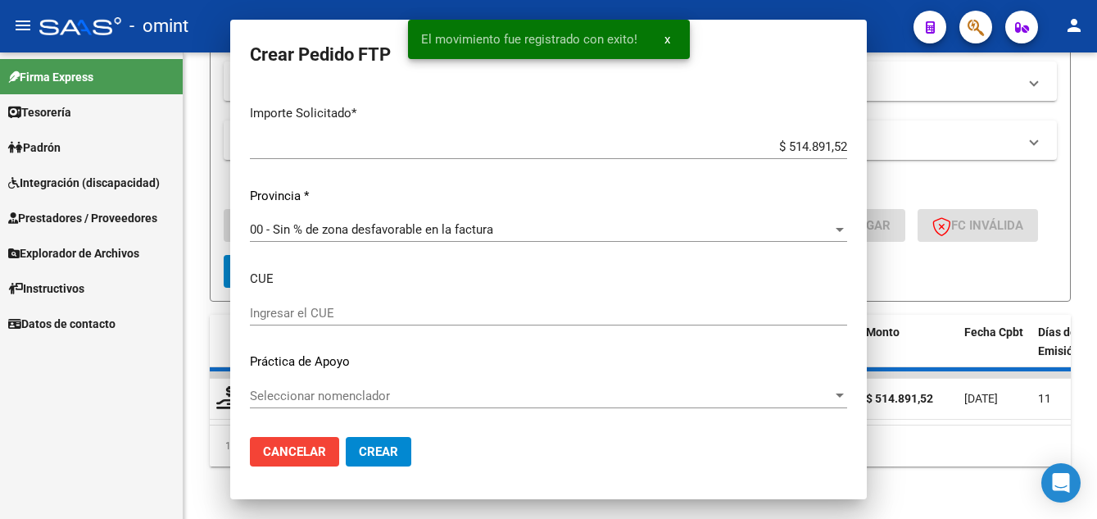
scroll to position [0, 0]
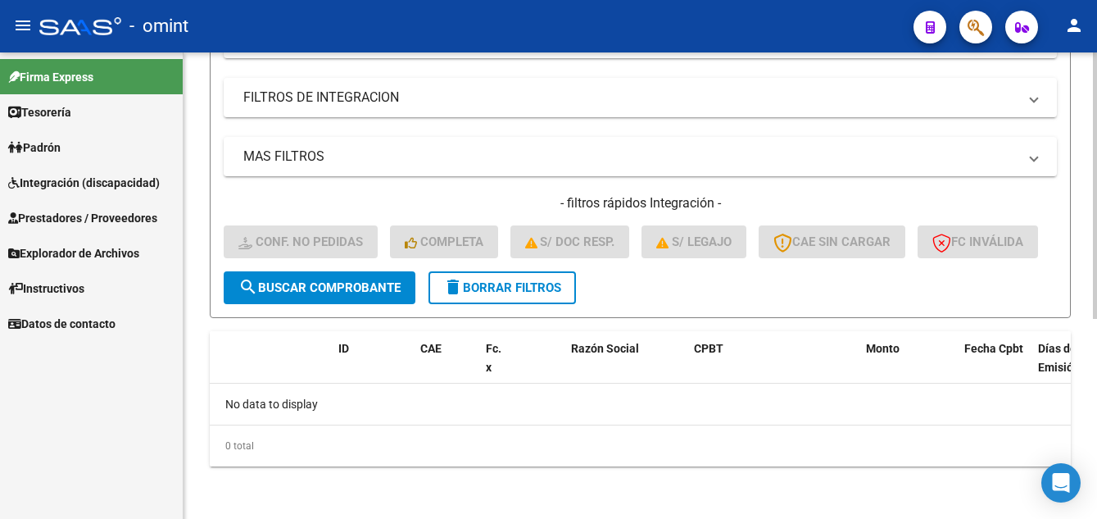
click at [511, 286] on span "delete Borrar Filtros" at bounding box center [502, 287] width 118 height 15
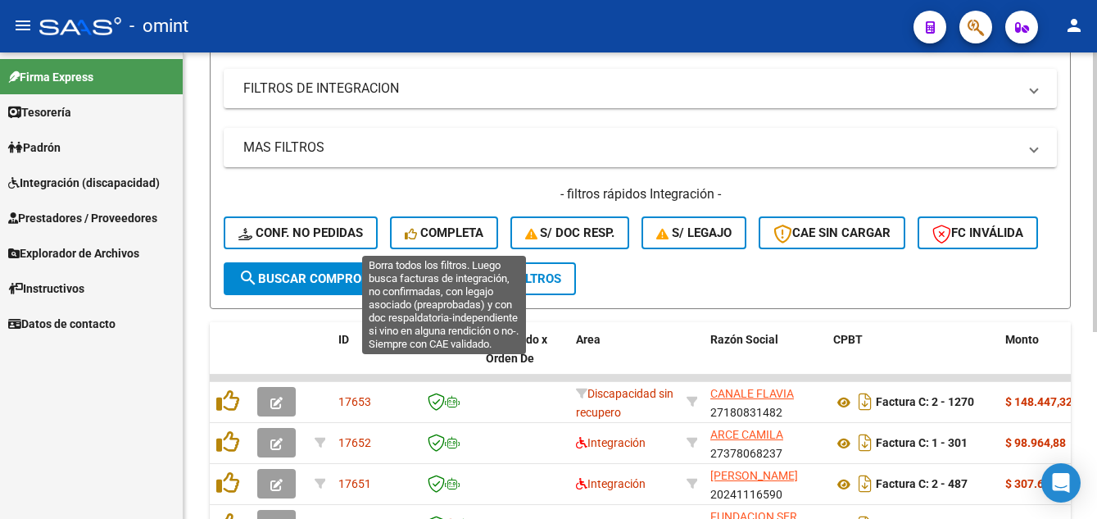
scroll to position [349, 0]
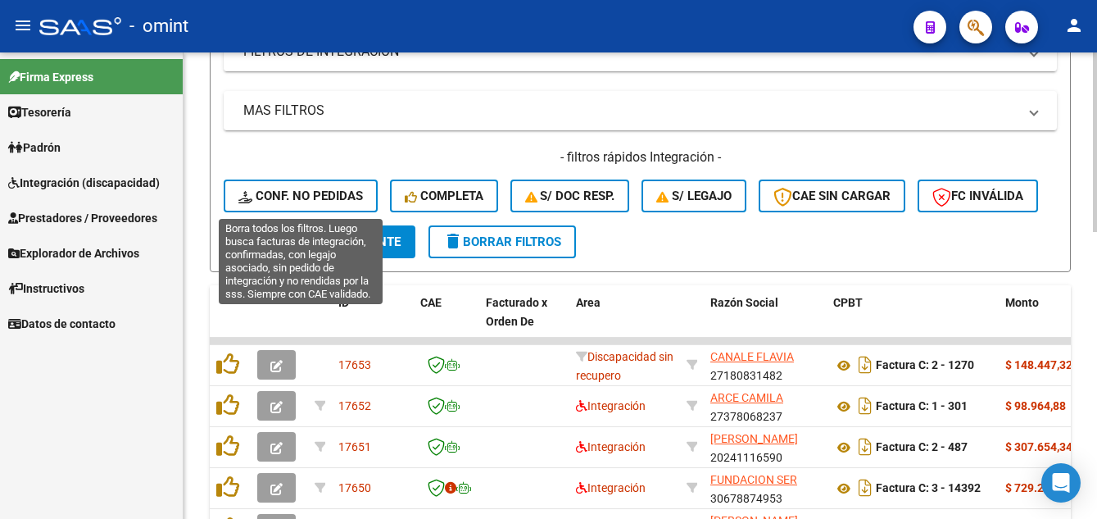
click at [335, 195] on span "Conf. no pedidas" at bounding box center [300, 195] width 125 height 15
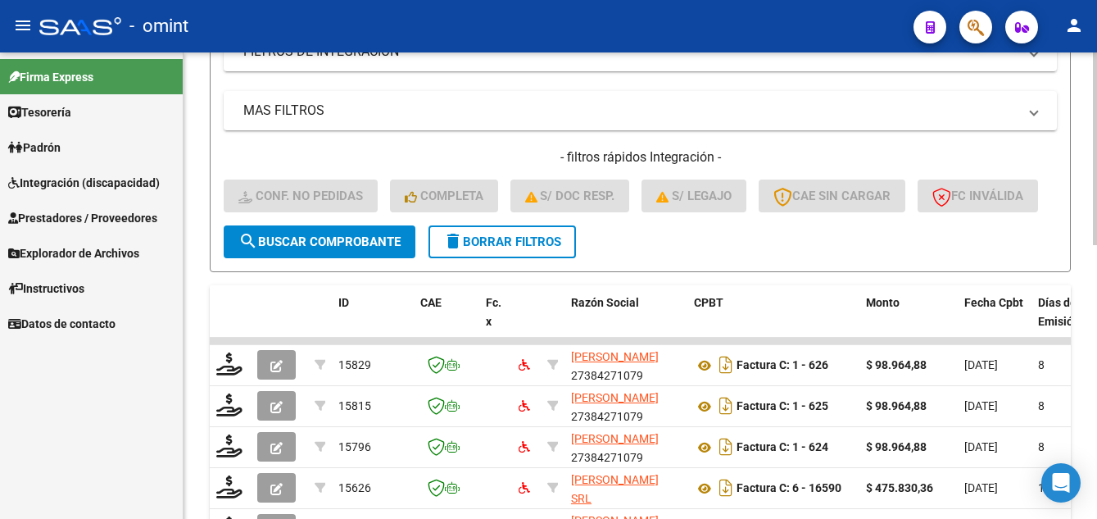
scroll to position [21, 0]
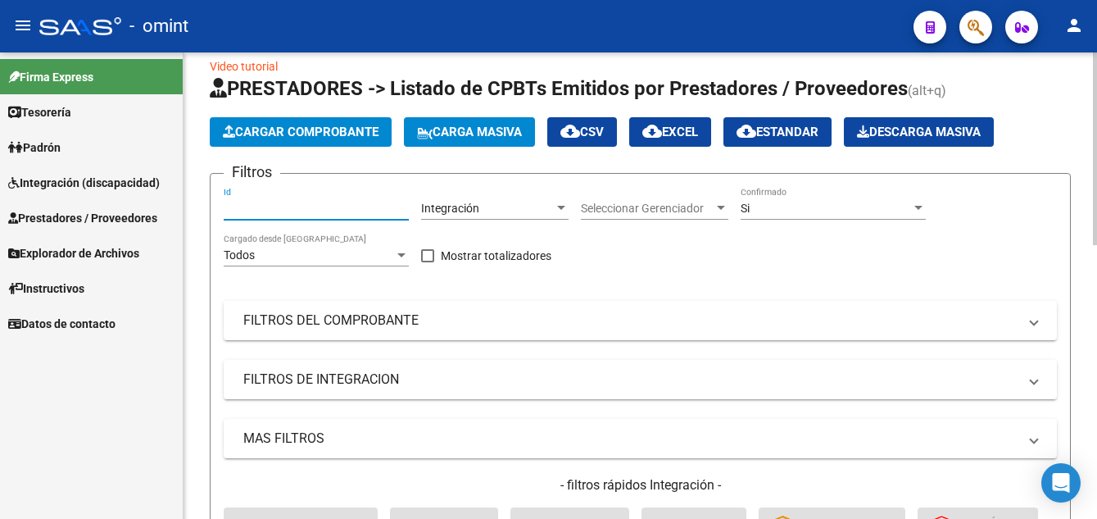
paste input "15626"
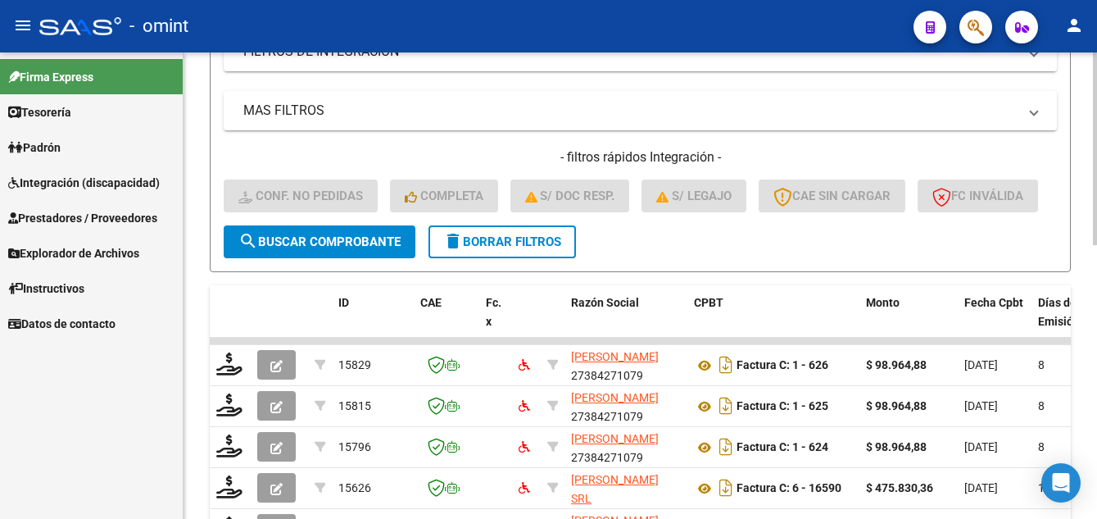
type input "15626"
click at [352, 249] on span "search Buscar Comprobante" at bounding box center [319, 241] width 162 height 15
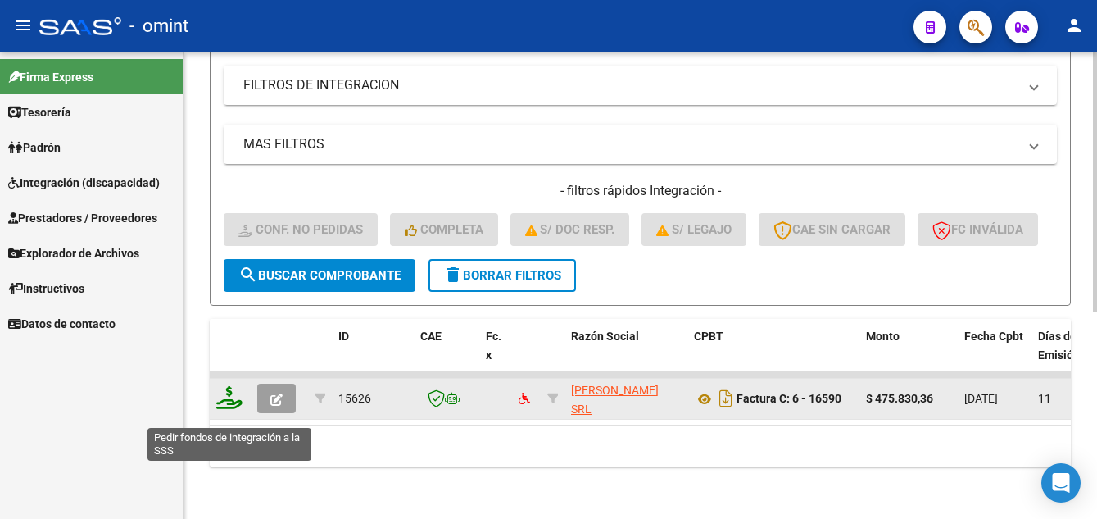
click at [230, 409] on icon at bounding box center [229, 397] width 26 height 23
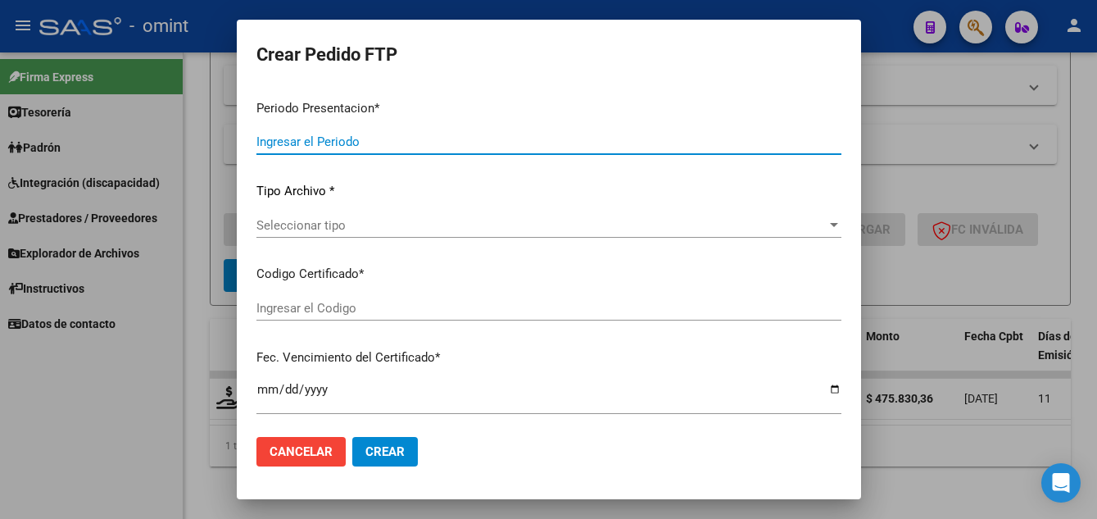
type input "202507"
type input "$ 475.830,36"
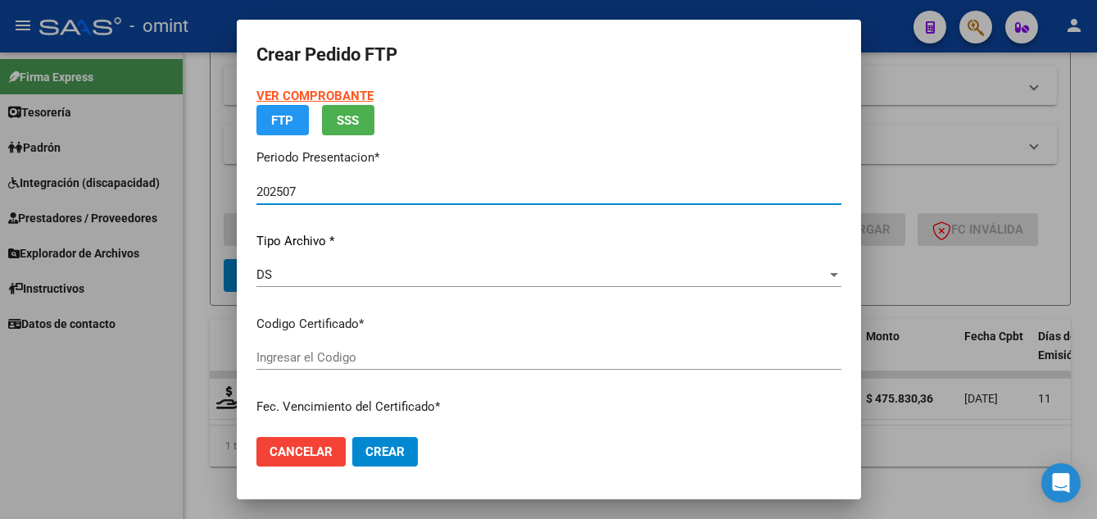
type input "6881683090"
type input "2034-01-31"
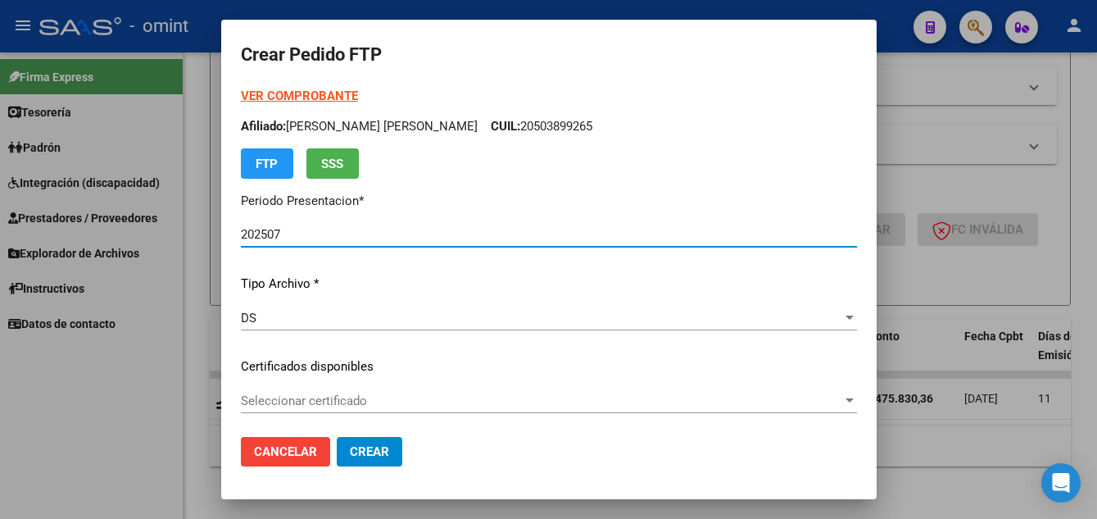
click at [415, 401] on span "Seleccionar certificado" at bounding box center [542, 400] width 602 height 15
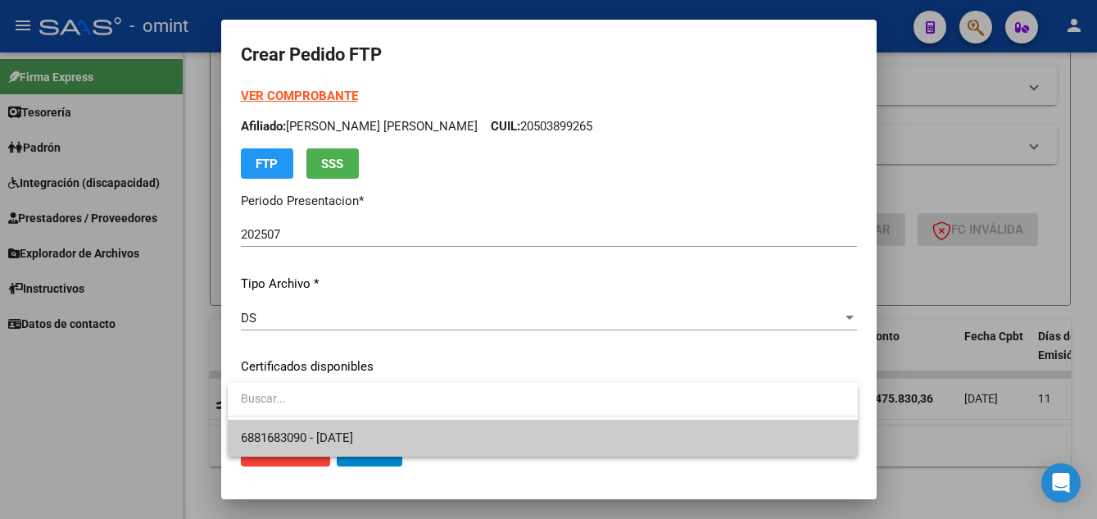
click at [435, 436] on span "6881683090 - 2034-01-31" at bounding box center [543, 438] width 604 height 37
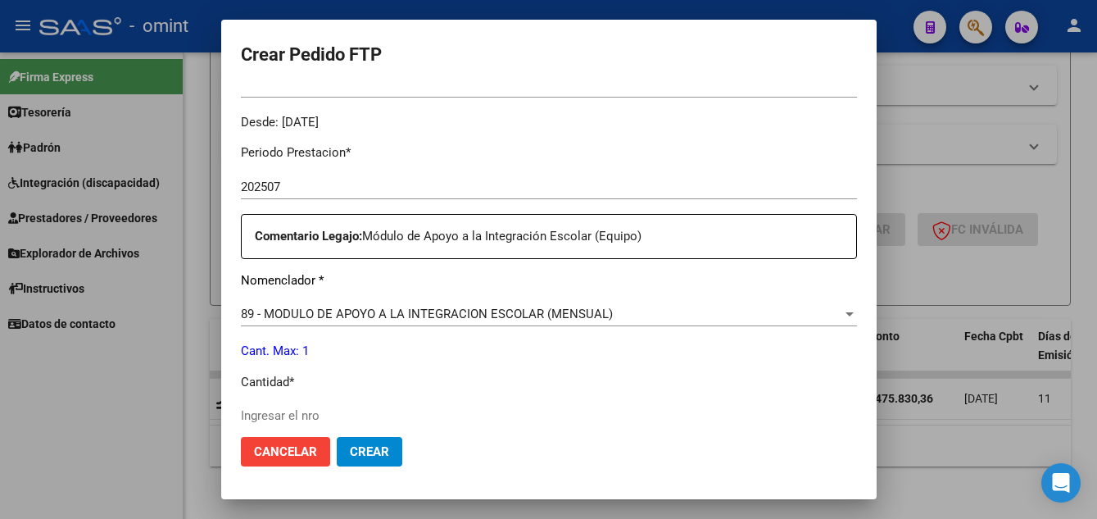
scroll to position [760, 0]
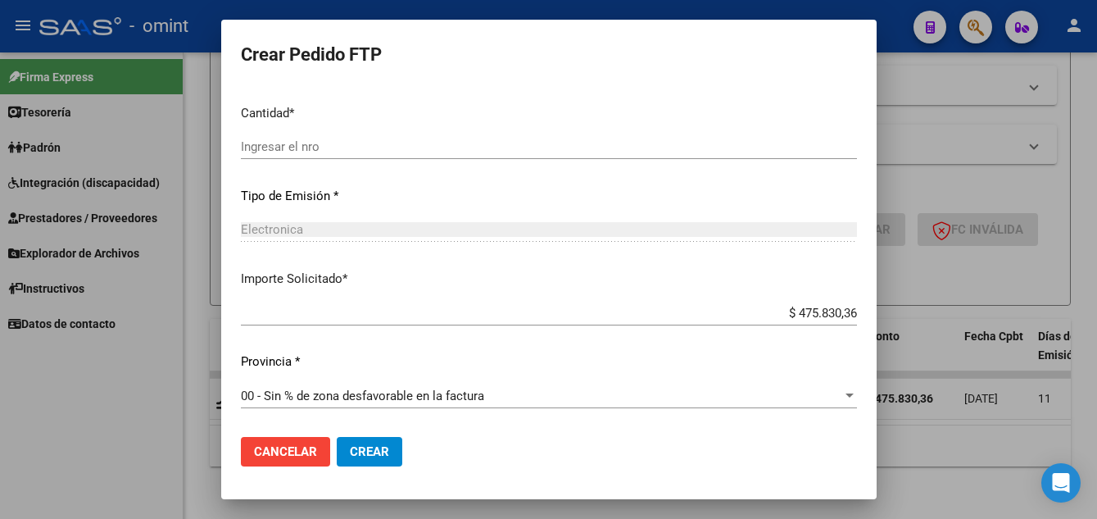
click at [299, 324] on div "$ 475.830,36 Ingresar imp. solicitado" at bounding box center [549, 313] width 616 height 25
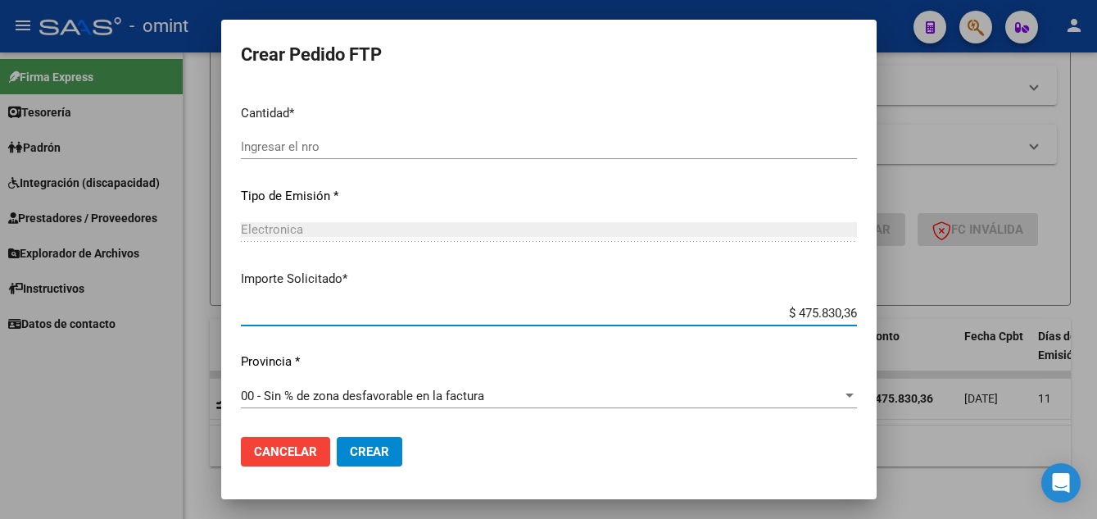
click at [273, 139] on input "Ingresar el nro" at bounding box center [549, 146] width 616 height 15
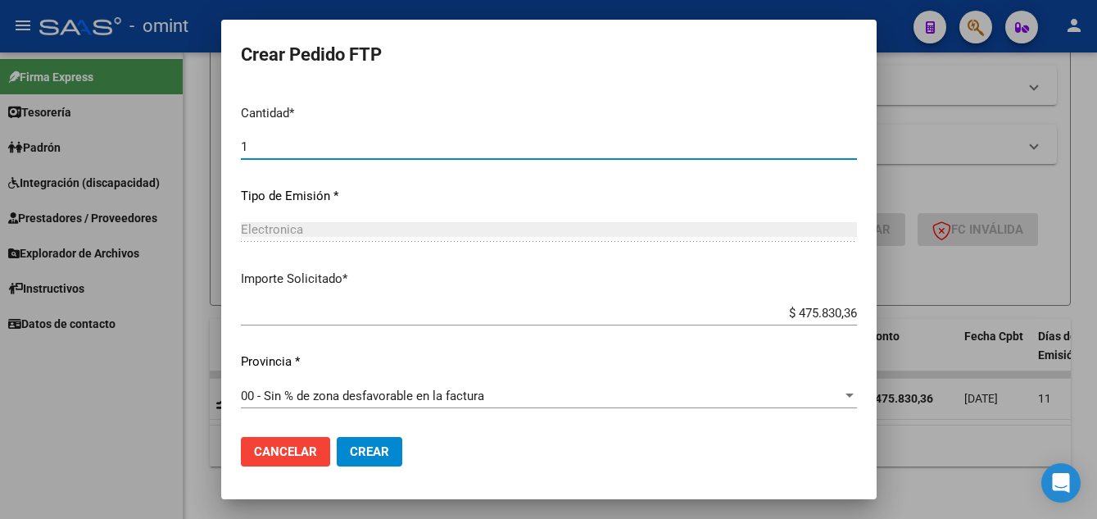
type input "1"
click at [386, 449] on span "Crear" at bounding box center [369, 451] width 39 height 15
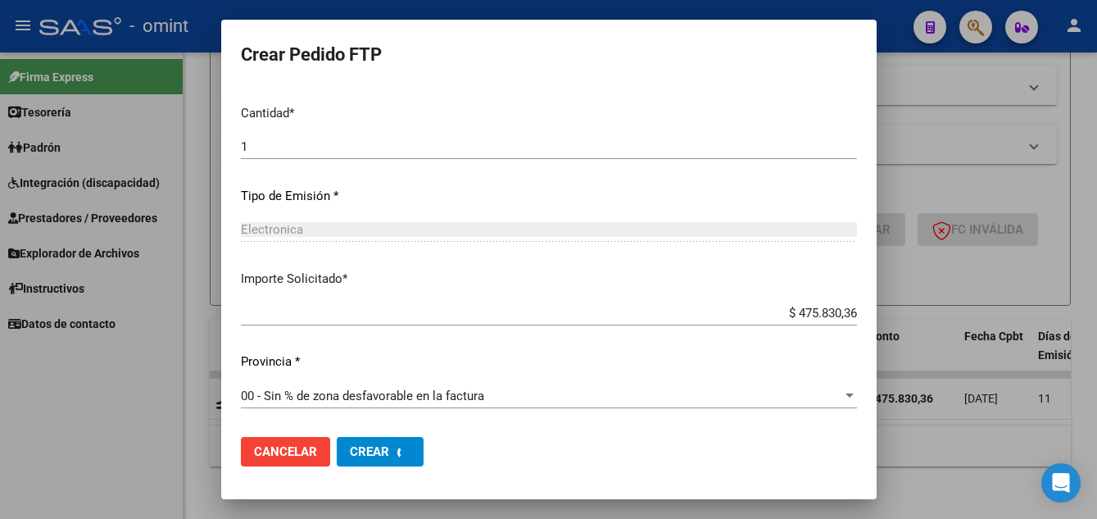
scroll to position [668, 0]
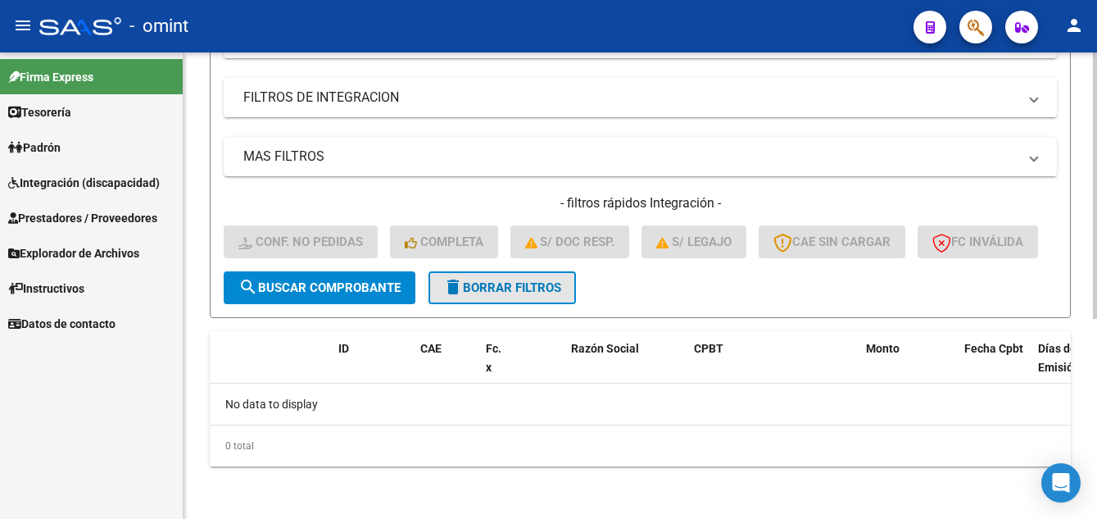
click at [510, 286] on span "delete Borrar Filtros" at bounding box center [502, 287] width 118 height 15
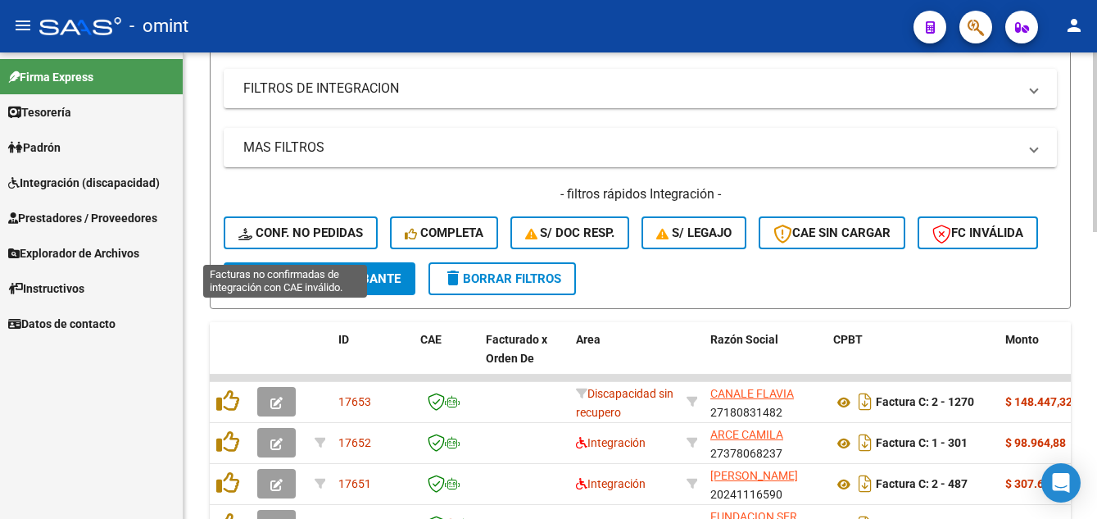
scroll to position [349, 0]
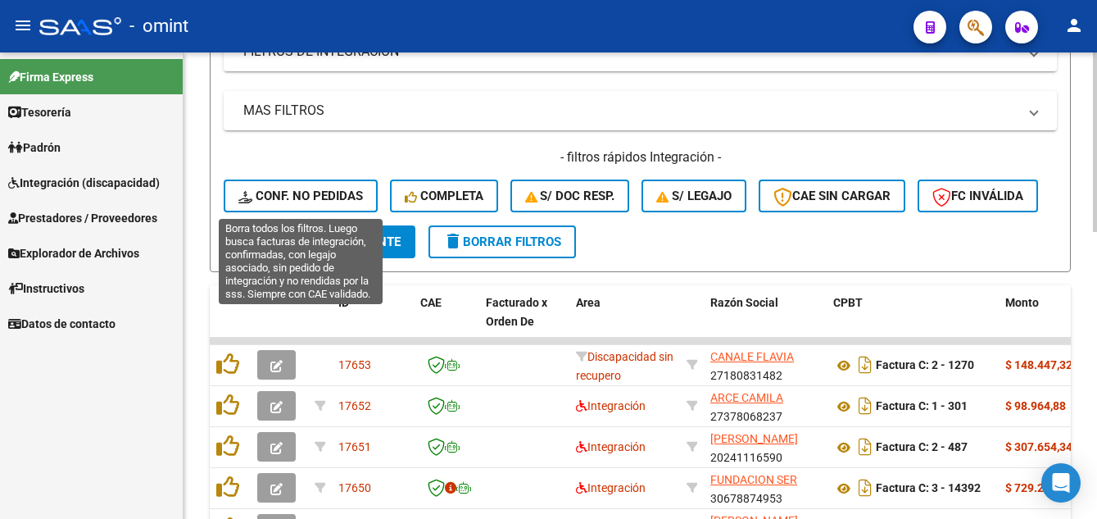
click at [318, 198] on span "Conf. no pedidas" at bounding box center [300, 195] width 125 height 15
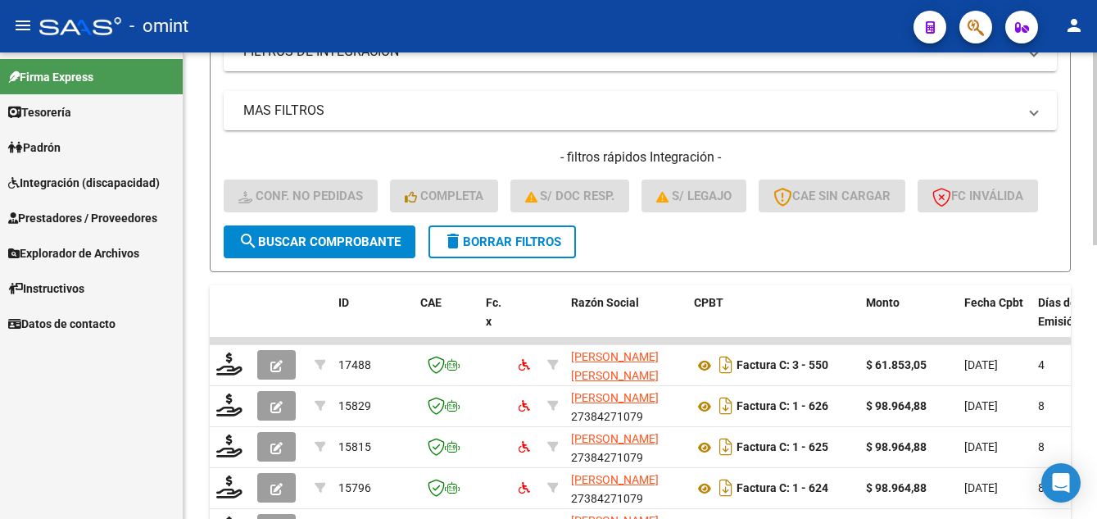
scroll to position [103, 0]
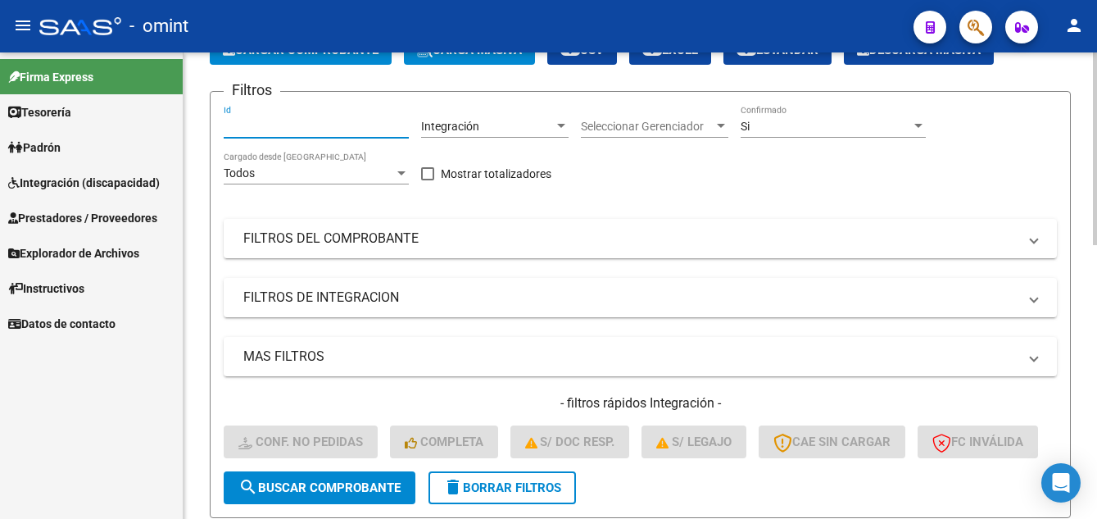
paste input "17488"
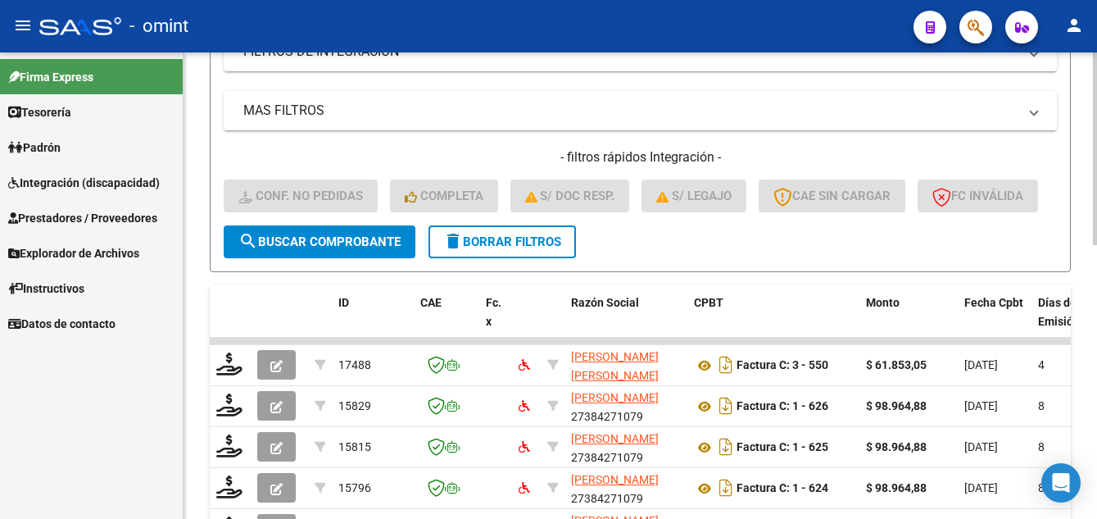
type input "17488"
click at [321, 249] on span "search Buscar Comprobante" at bounding box center [319, 241] width 162 height 15
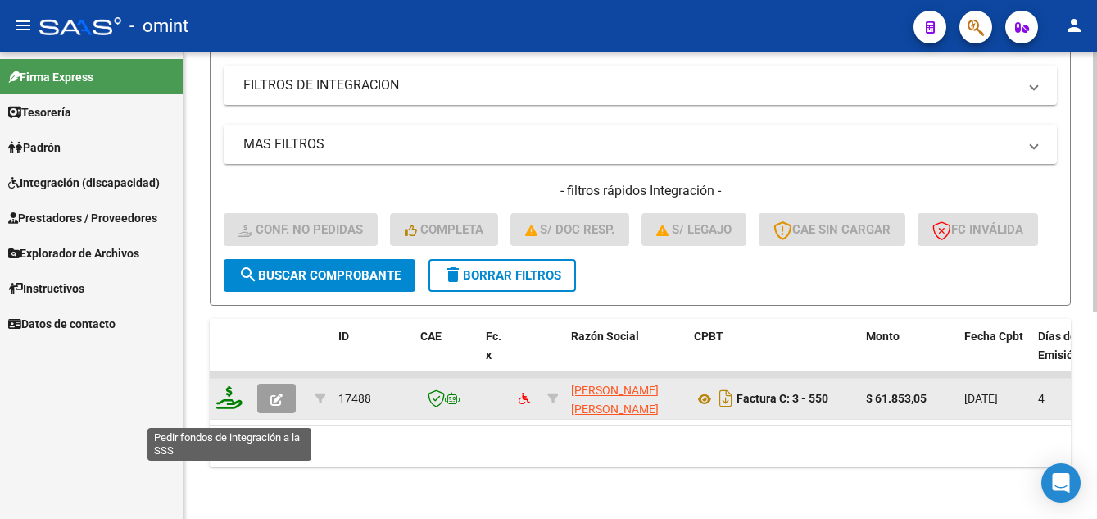
click at [230, 409] on icon at bounding box center [229, 397] width 26 height 23
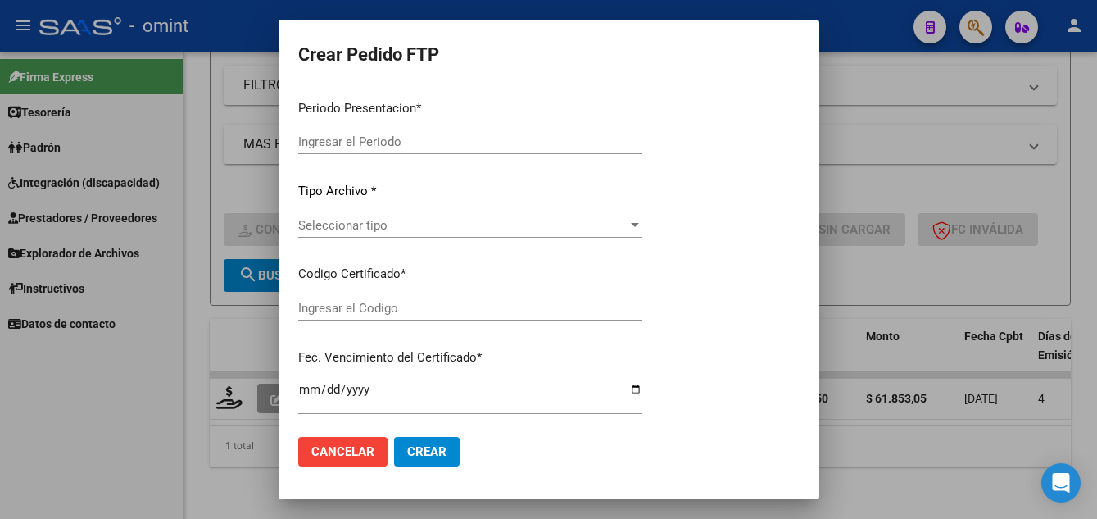
type input "202507"
type input "$ 61.853,05"
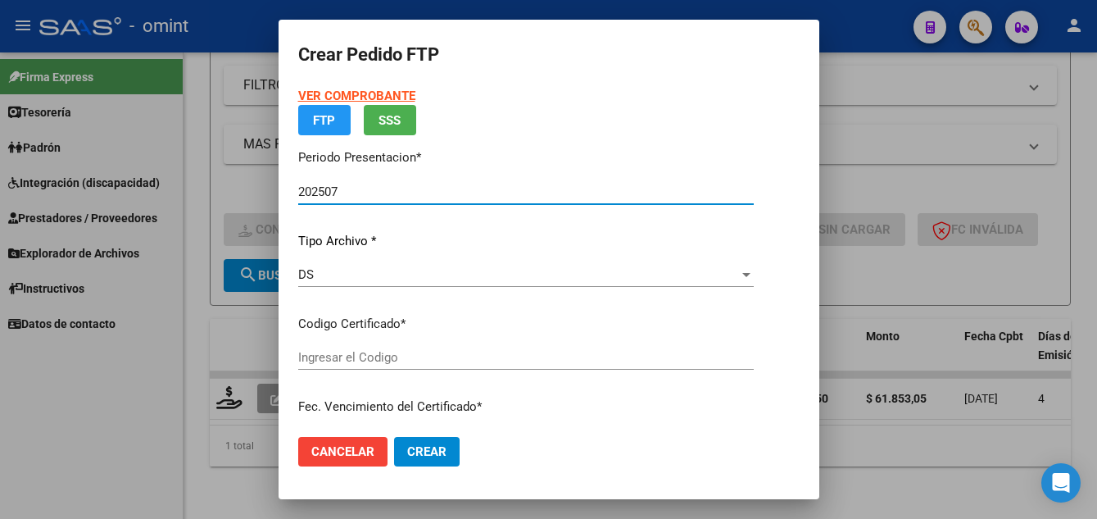
type input "6881683090"
type input "2034-01-31"
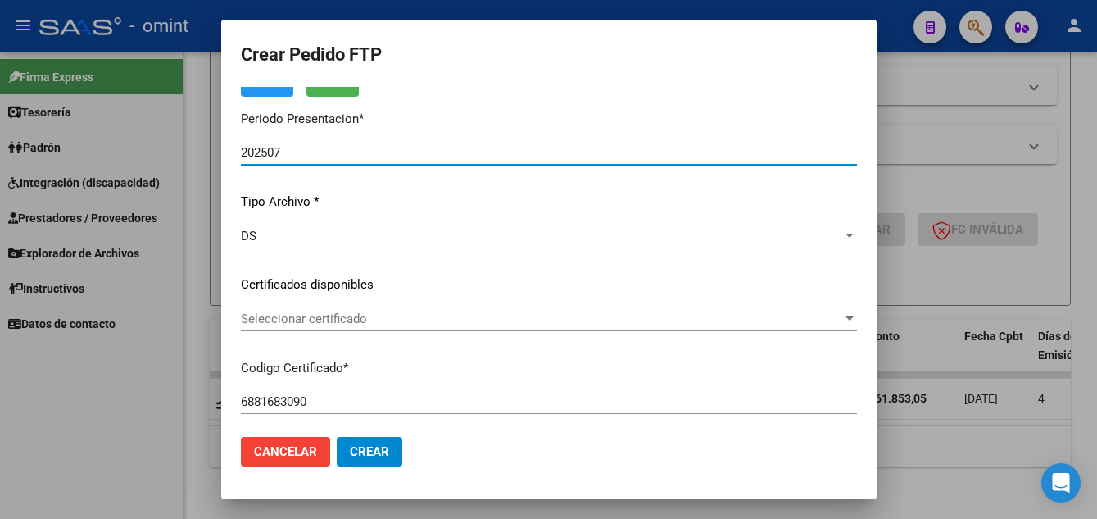
scroll to position [125, 0]
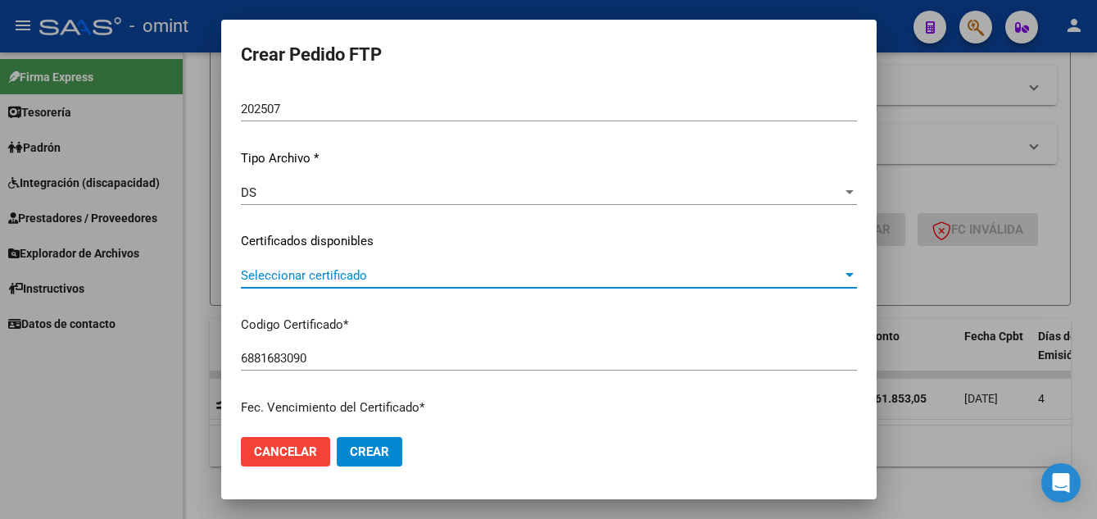
click at [393, 275] on span "Seleccionar certificado" at bounding box center [542, 275] width 602 height 15
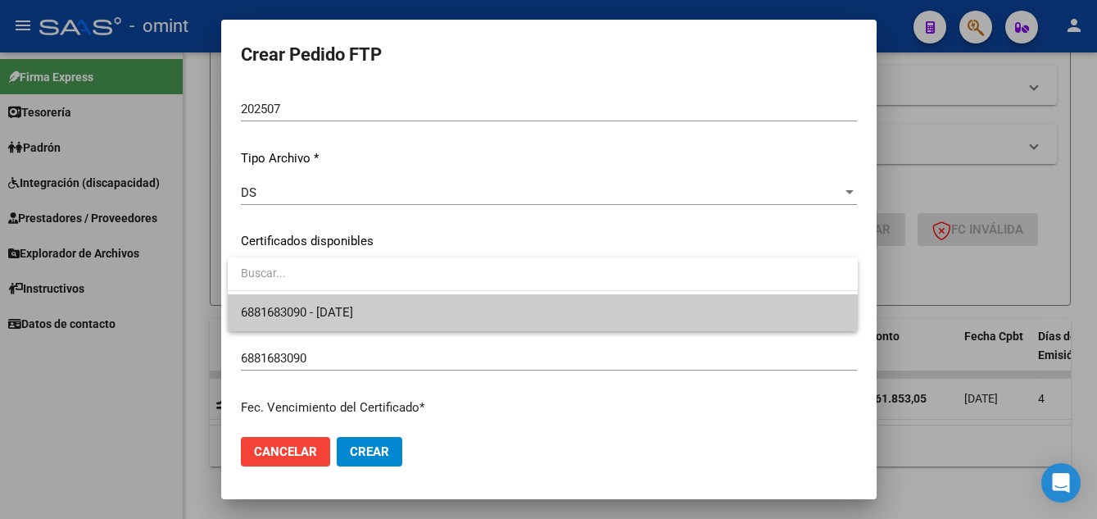
click at [414, 319] on span "6881683090 - 2034-01-31" at bounding box center [543, 312] width 604 height 37
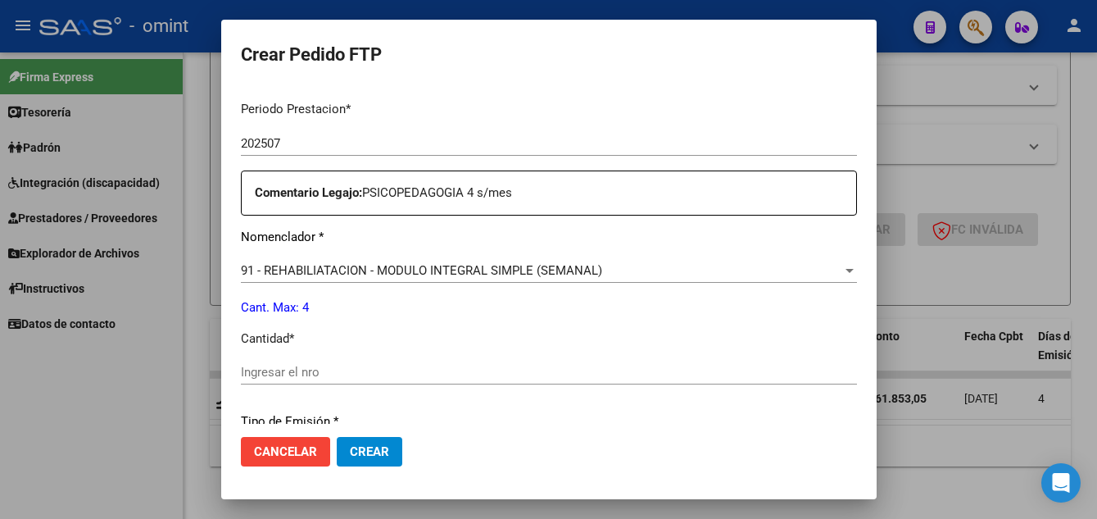
scroll to position [617, 0]
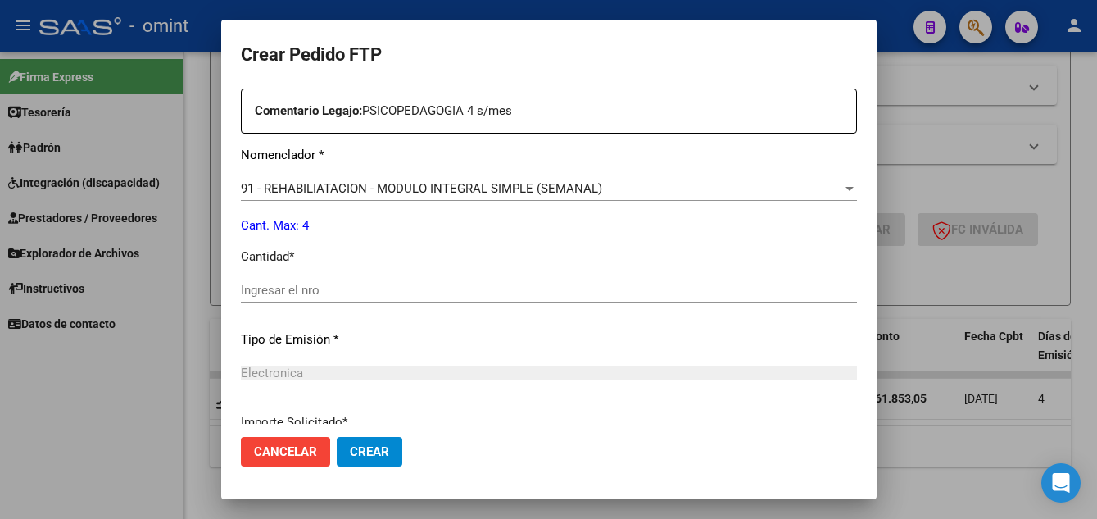
click at [302, 290] on input "Ingresar el nro" at bounding box center [549, 290] width 616 height 15
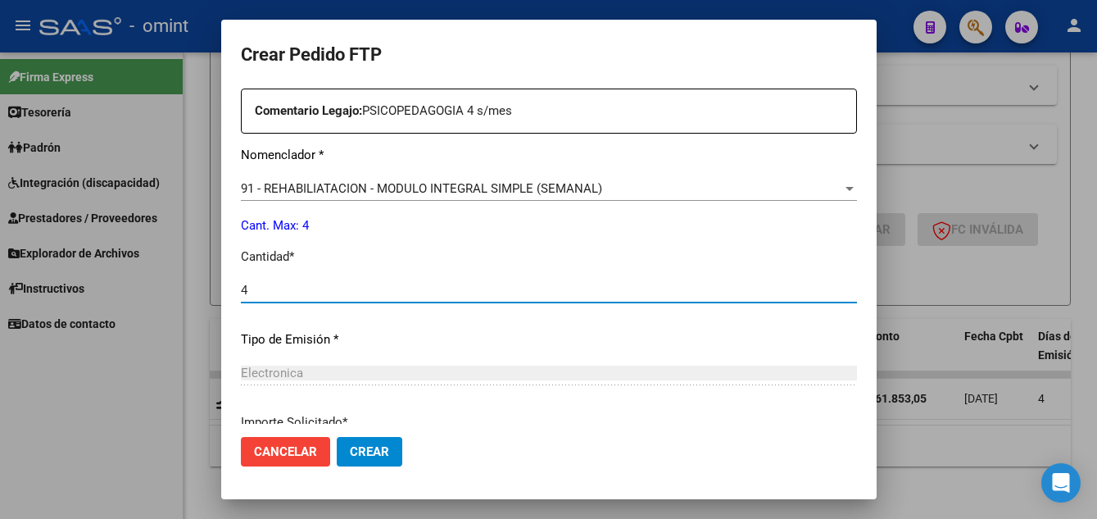
type input "4"
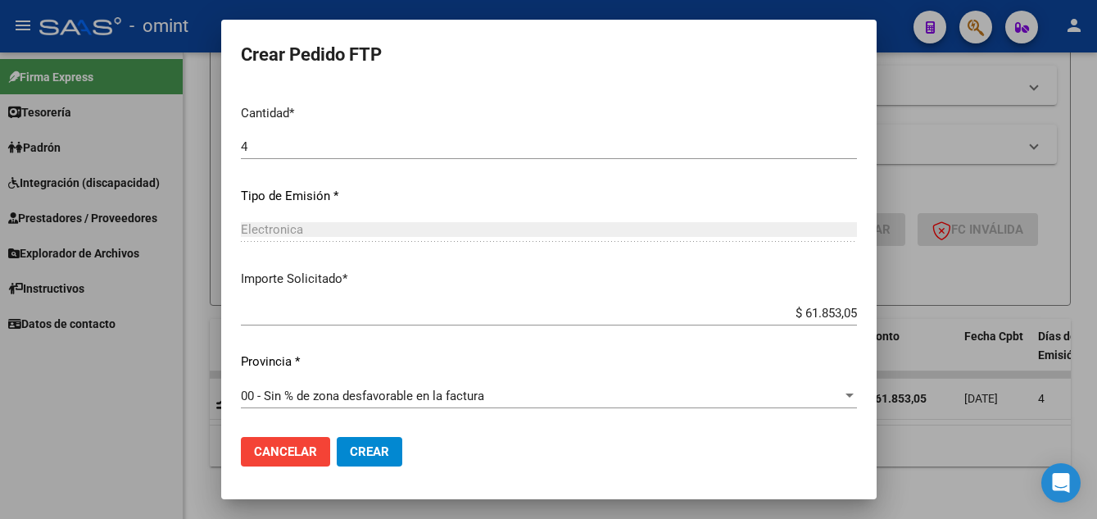
click at [384, 447] on span "Crear" at bounding box center [369, 451] width 39 height 15
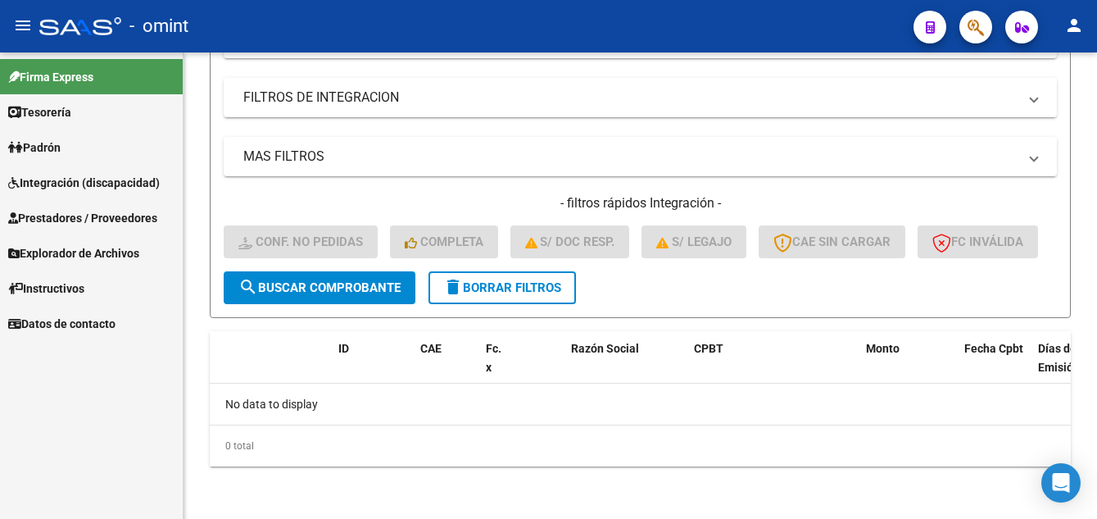
click at [85, 184] on span "Integración (discapacidad)" at bounding box center [84, 183] width 152 height 18
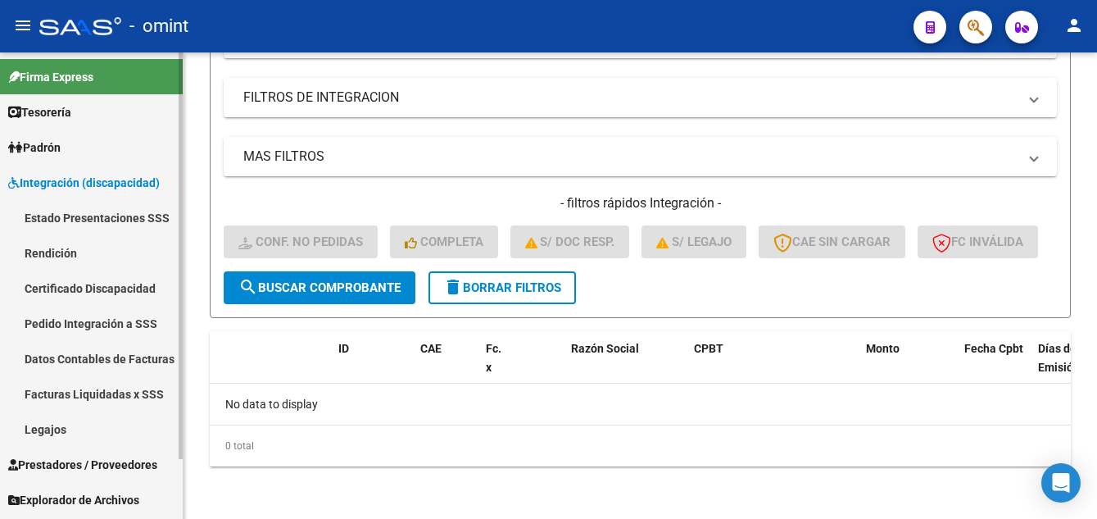
click at [84, 397] on link "Facturas Liquidadas x SSS" at bounding box center [91, 393] width 183 height 35
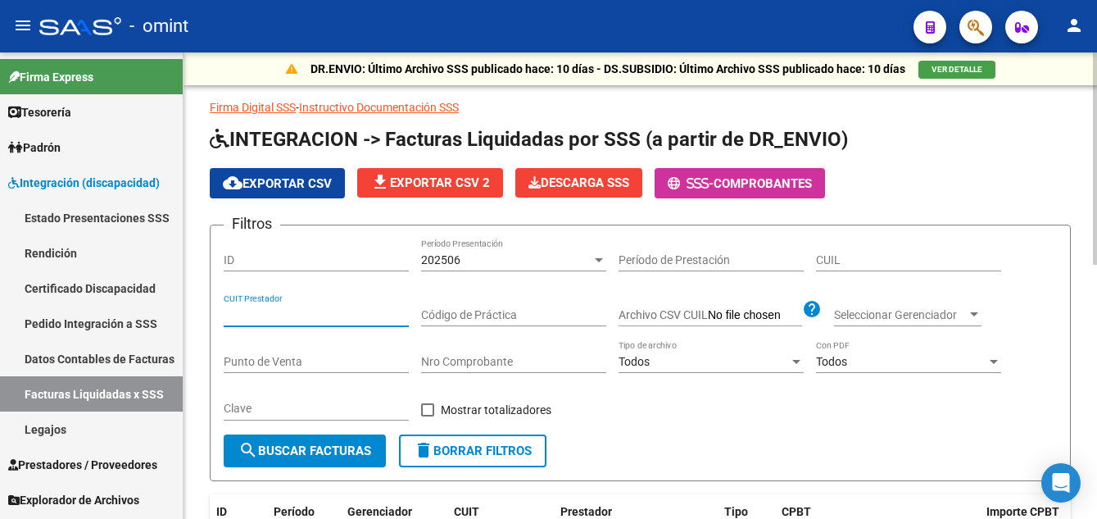
paste input "23-21819662-4"
type input "23-21819662-4"
click at [561, 265] on div "202506" at bounding box center [506, 260] width 170 height 14
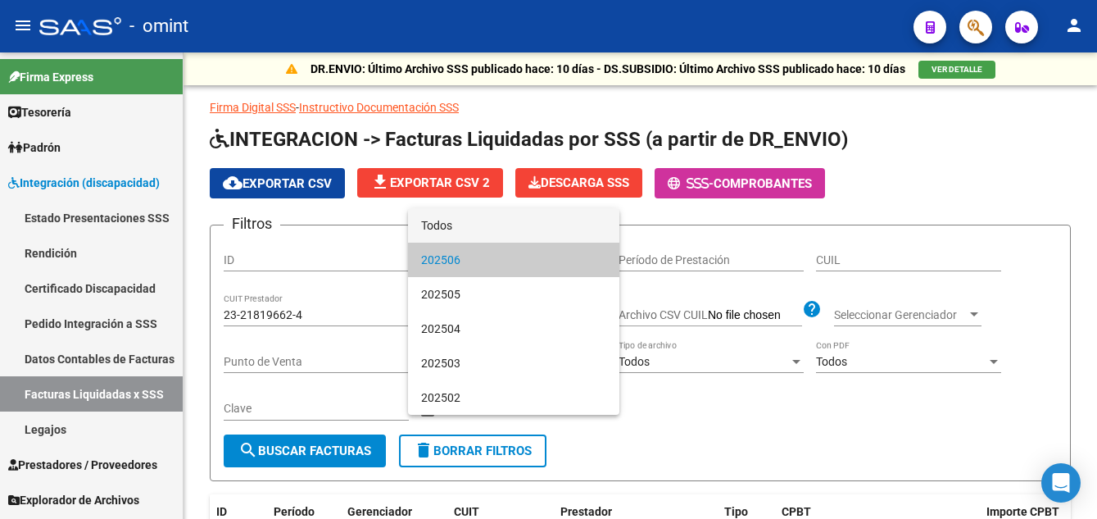
click at [500, 228] on span "Todos" at bounding box center [513, 225] width 185 height 34
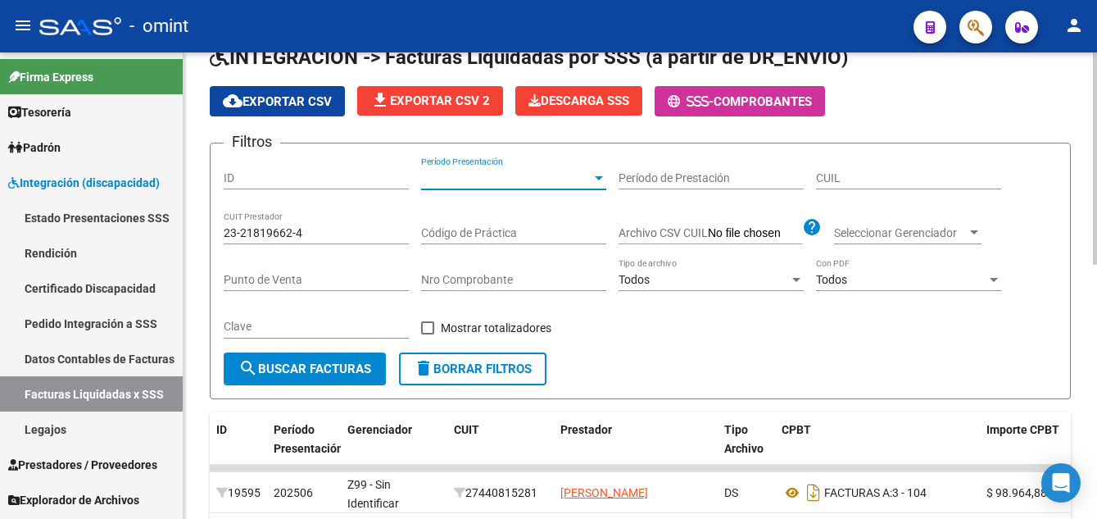
scroll to position [246, 0]
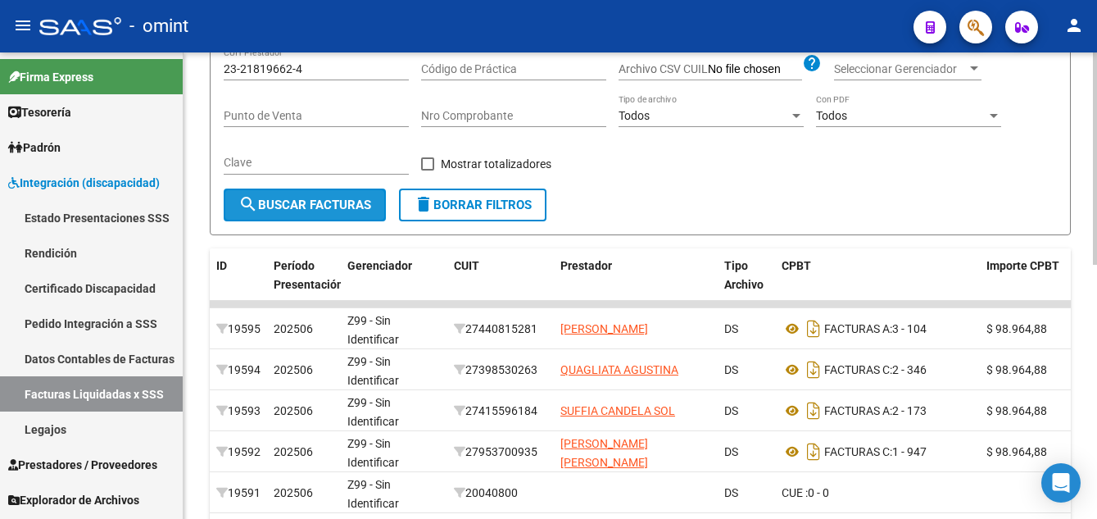
click at [305, 207] on span "search Buscar Facturas" at bounding box center [304, 205] width 133 height 15
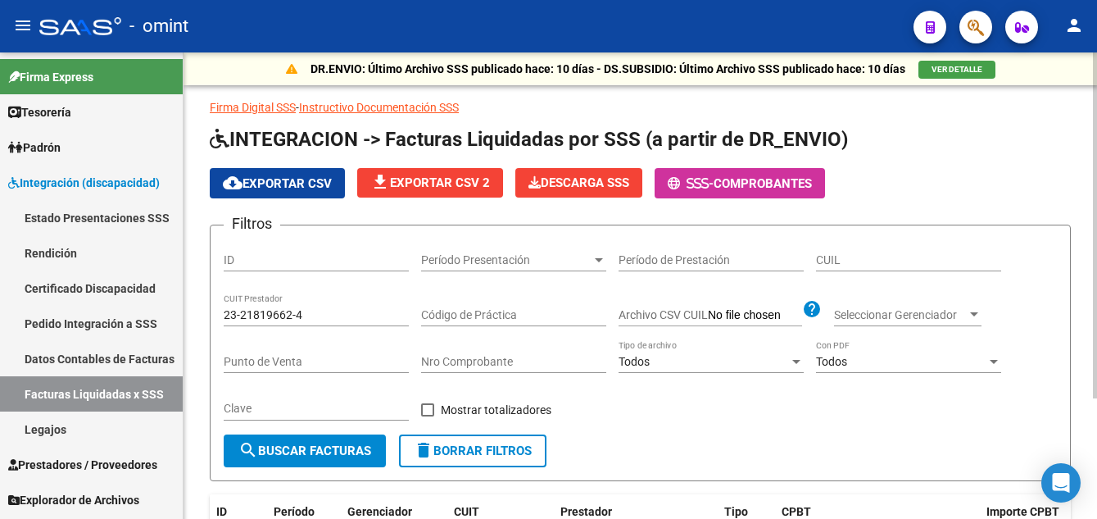
scroll to position [82, 0]
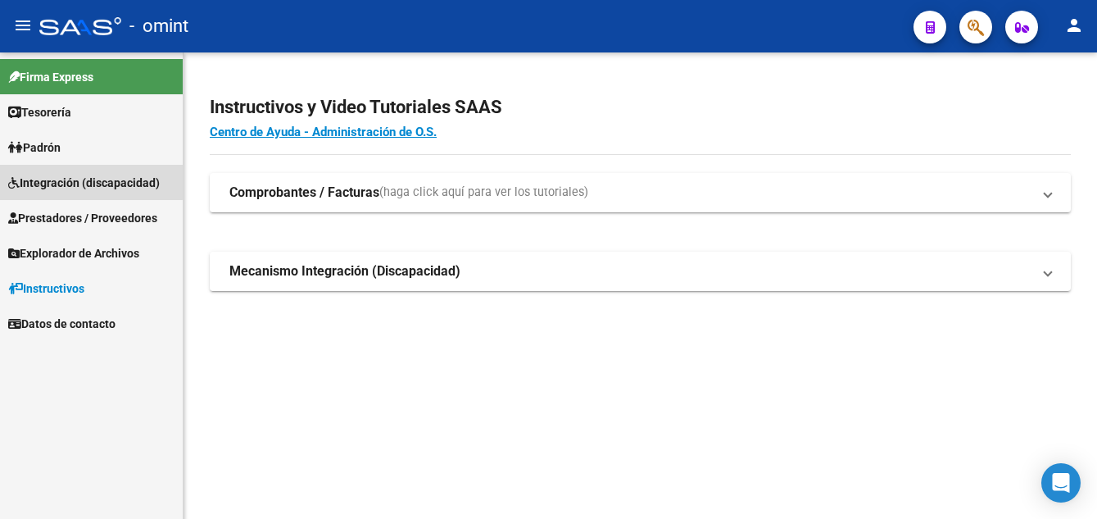
click at [52, 179] on span "Integración (discapacidad)" at bounding box center [84, 183] width 152 height 18
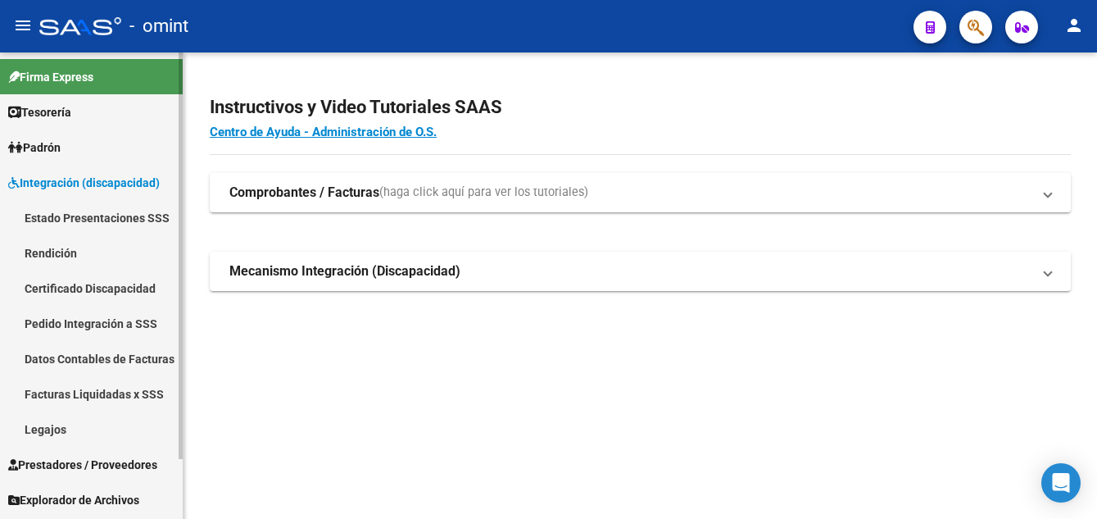
click at [70, 433] on link "Legajos" at bounding box center [91, 428] width 183 height 35
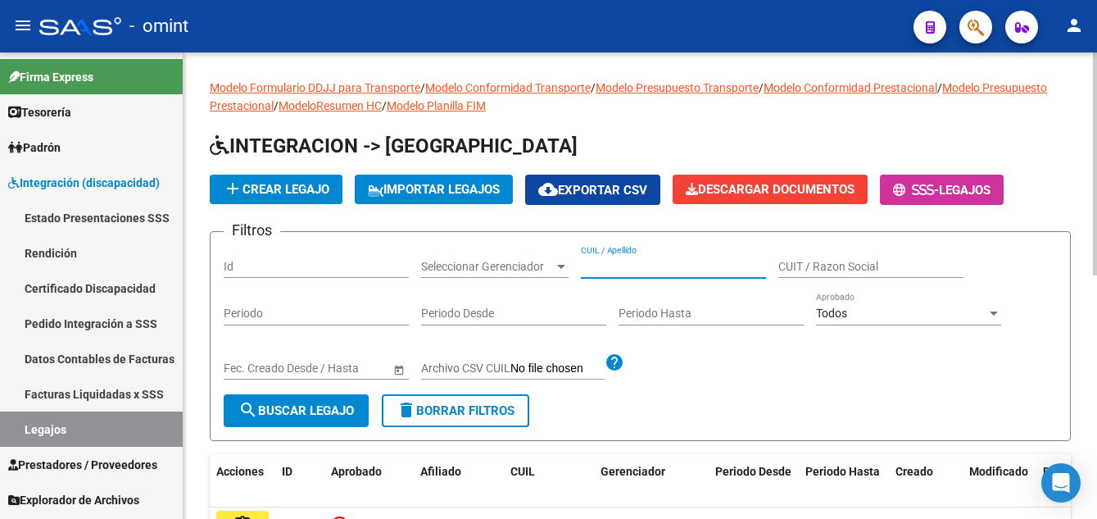
paste input "RODRIGUEZ CUEZZO KIARA SOL"
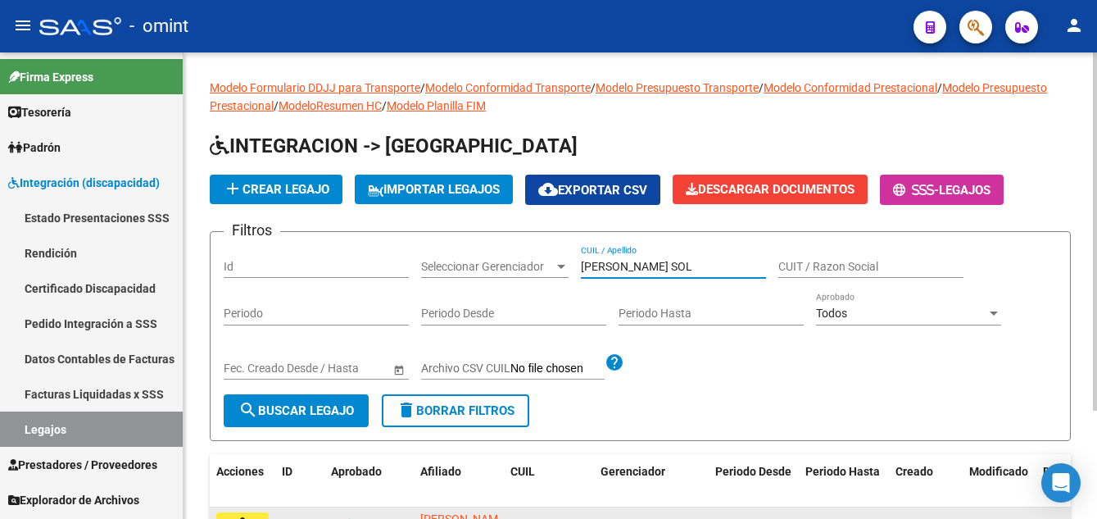
scroll to position [141, 0]
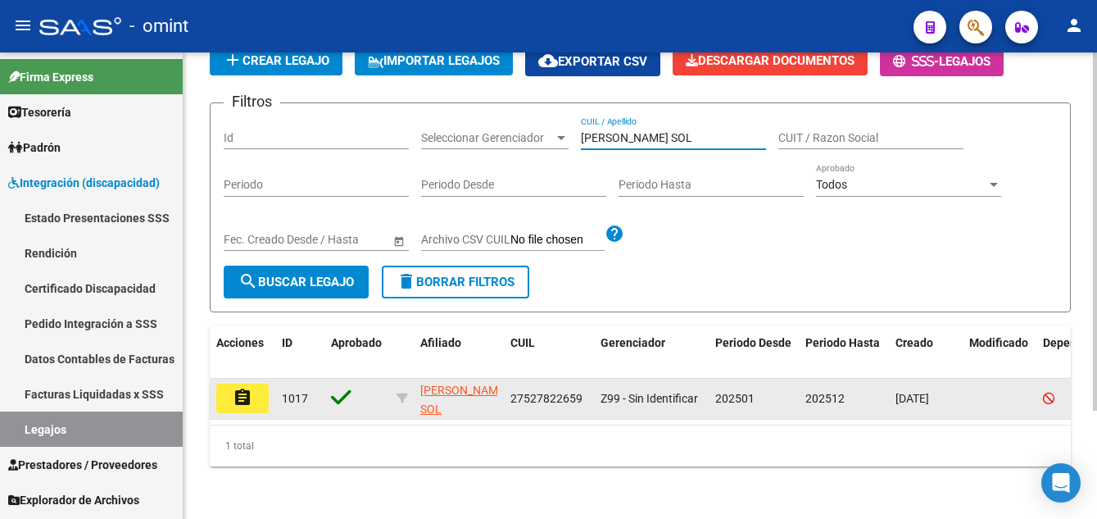
type input "RODRIGUEZ CUEZZO KIARA SOL"
click at [261, 386] on button "assignment" at bounding box center [242, 399] width 52 height 30
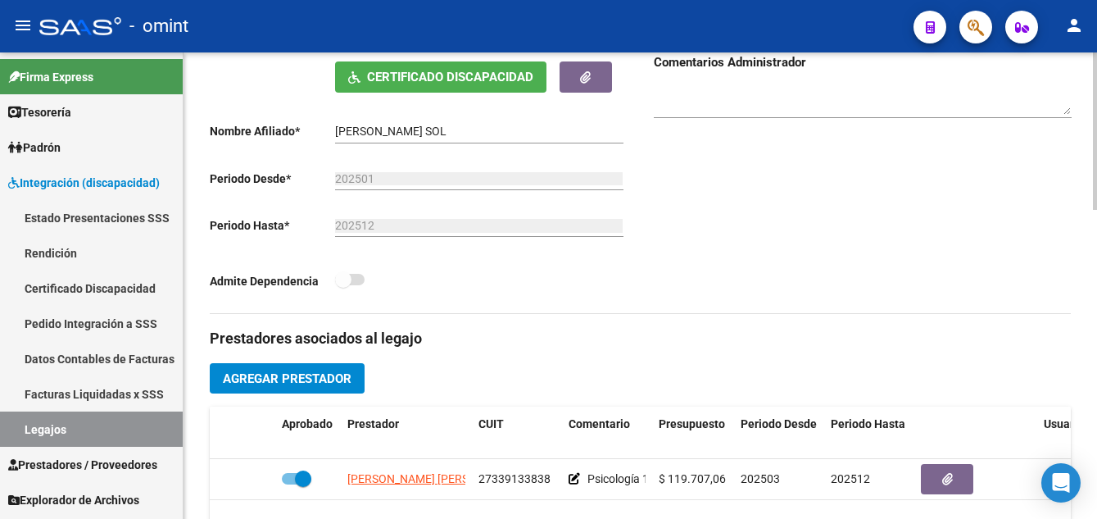
scroll to position [574, 0]
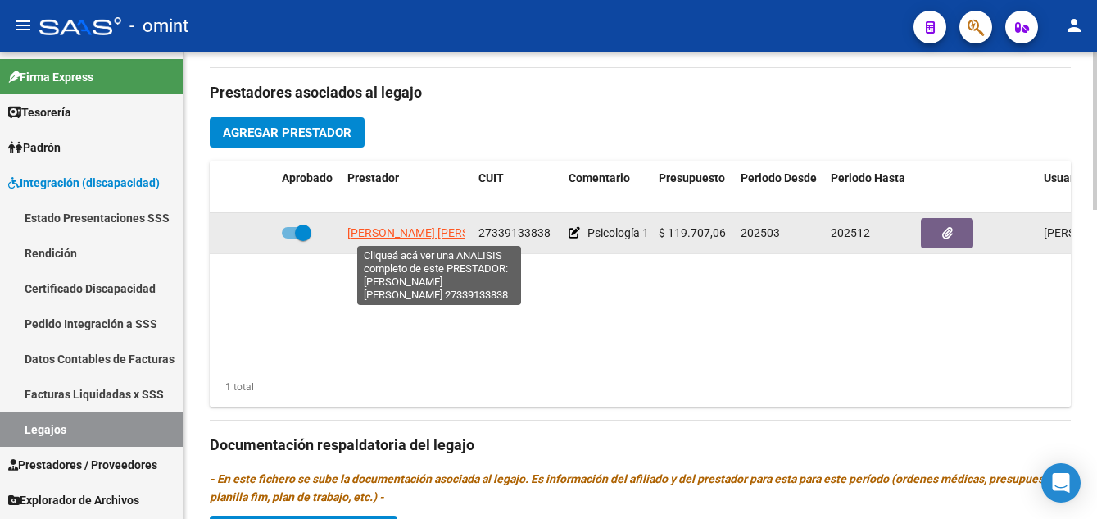
click at [420, 231] on span "VILLALBA RENTERIA ROCIO BELEN" at bounding box center [436, 232] width 178 height 13
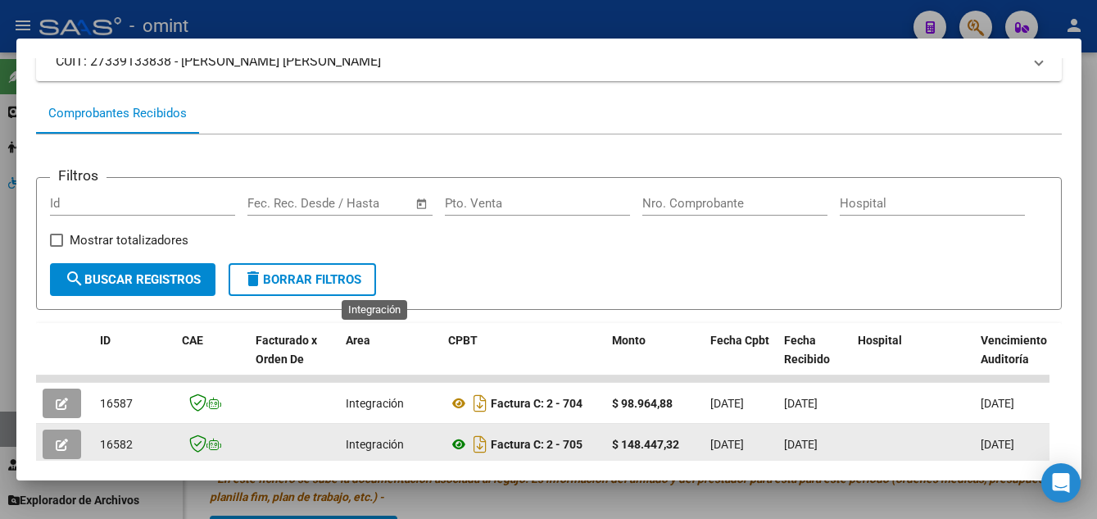
scroll to position [289, 0]
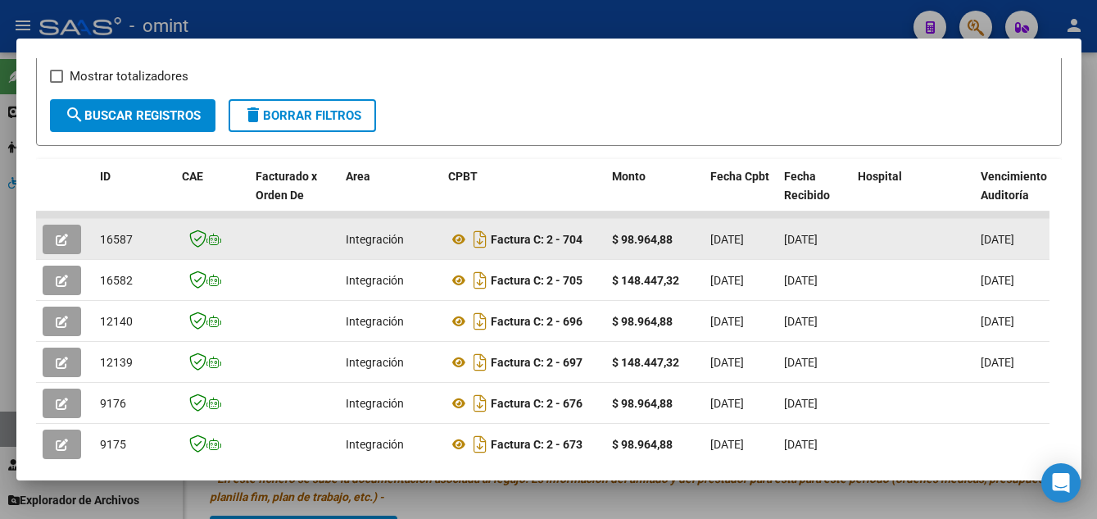
click at [50, 244] on button "button" at bounding box center [62, 240] width 39 height 30
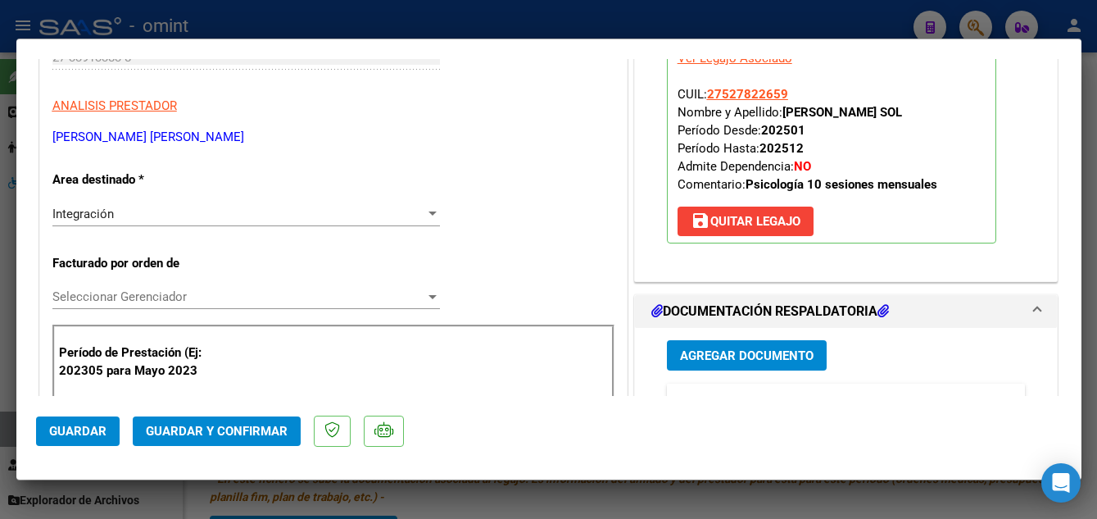
scroll to position [410, 0]
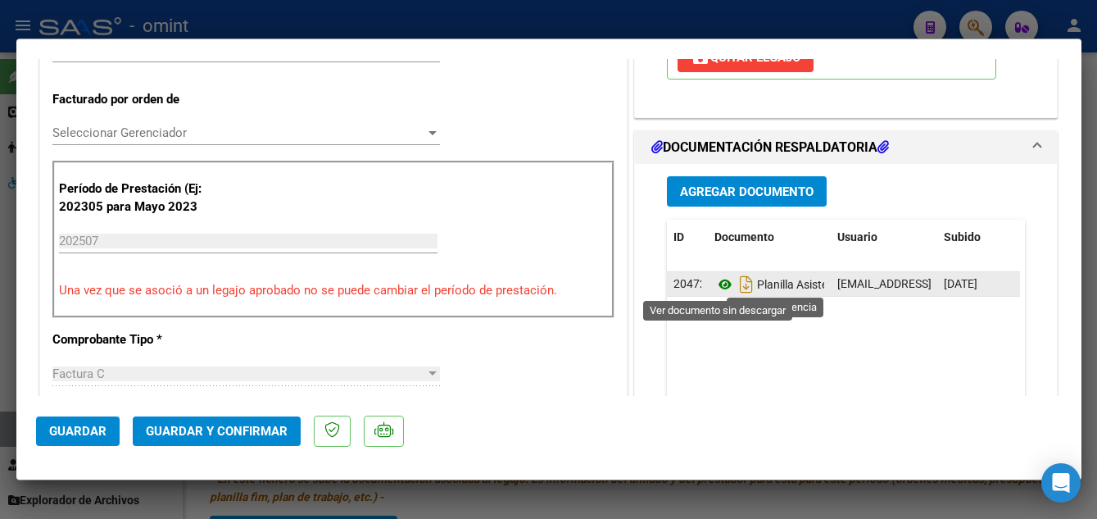
click at [720, 279] on icon at bounding box center [725, 285] width 21 height 20
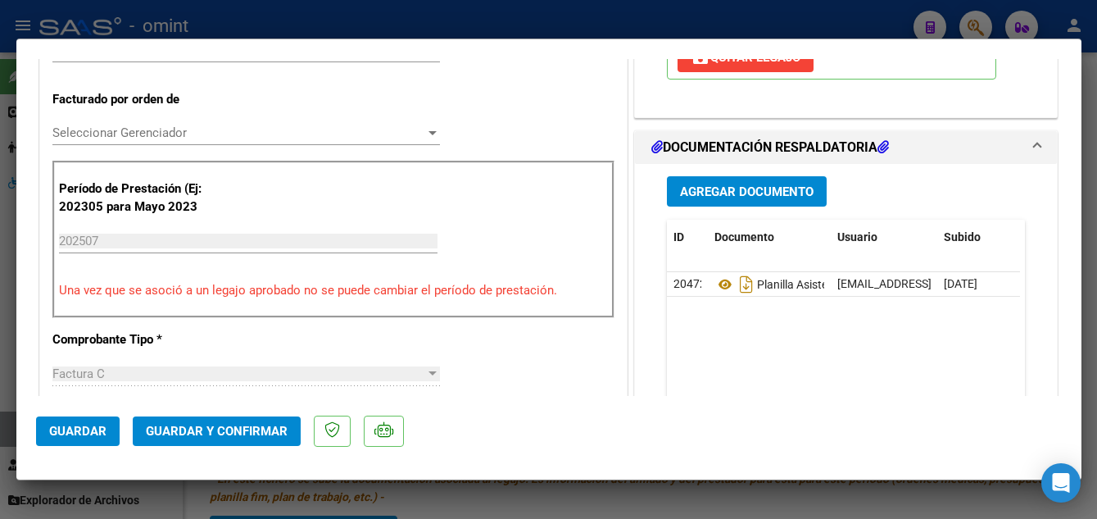
click at [261, 424] on span "Guardar y Confirmar" at bounding box center [217, 431] width 142 height 15
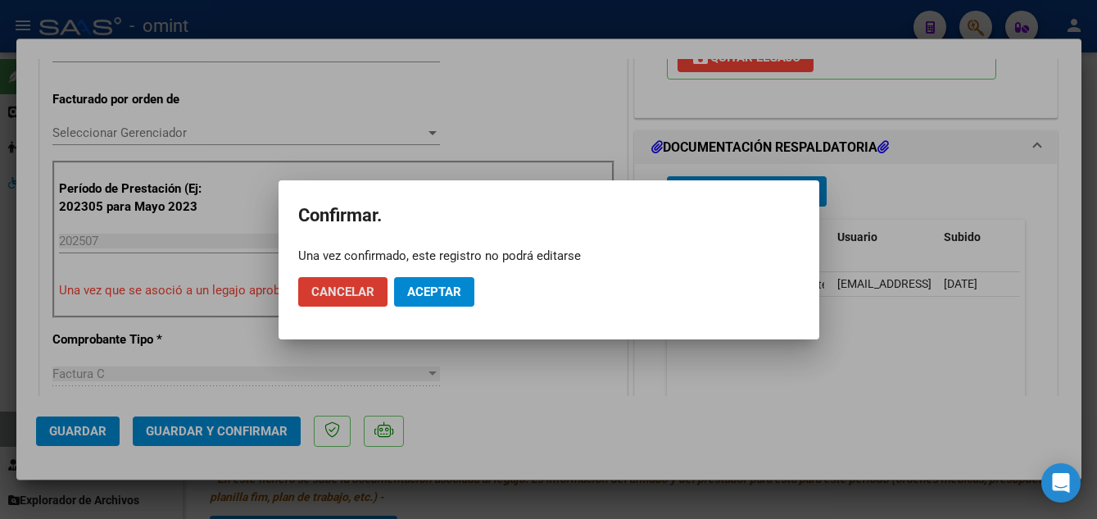
click at [460, 283] on button "Aceptar" at bounding box center [434, 292] width 80 height 30
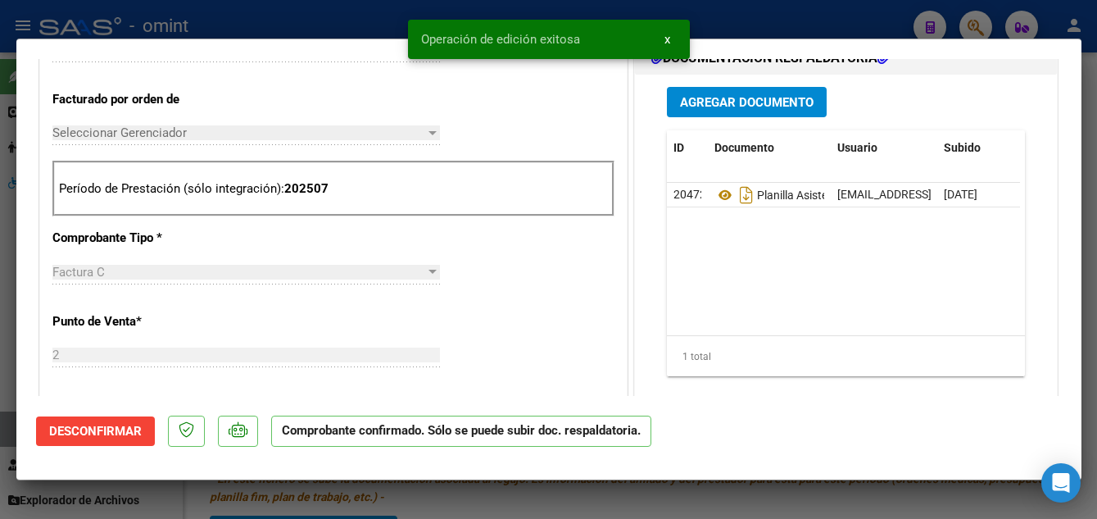
type input "$ 0,00"
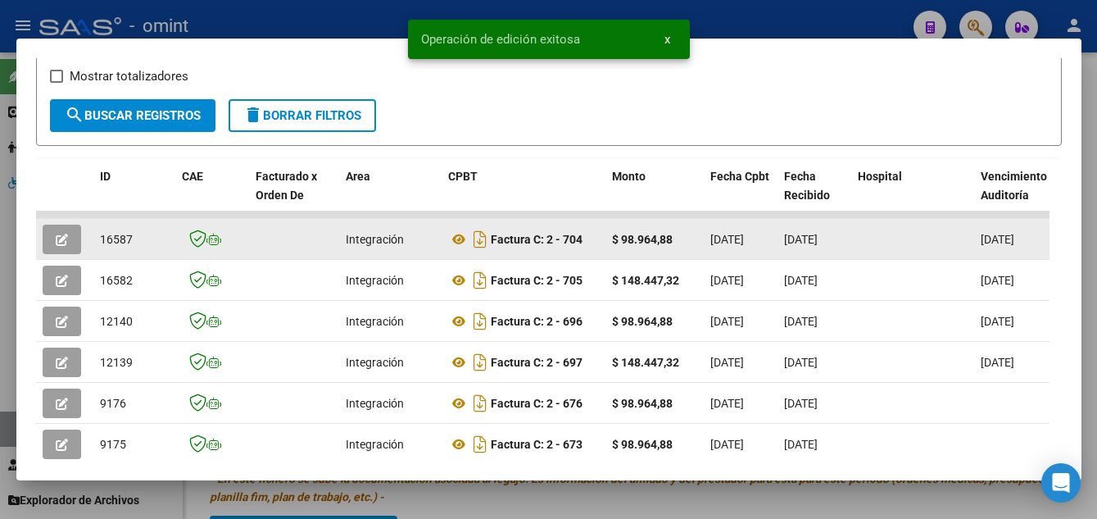
drag, startPoint x: 98, startPoint y: 247, endPoint x: 134, endPoint y: 252, distance: 37.3
click at [134, 252] on datatable-body-cell "16587" at bounding box center [134, 239] width 82 height 40
drag, startPoint x: 134, startPoint y: 252, endPoint x: 125, endPoint y: 248, distance: 9.9
copy span "16587"
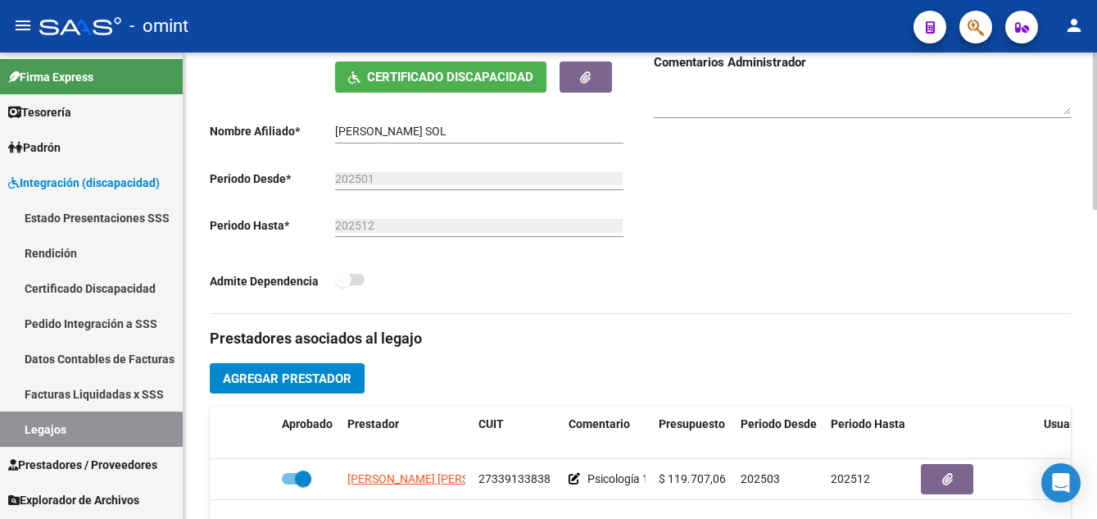
scroll to position [246, 0]
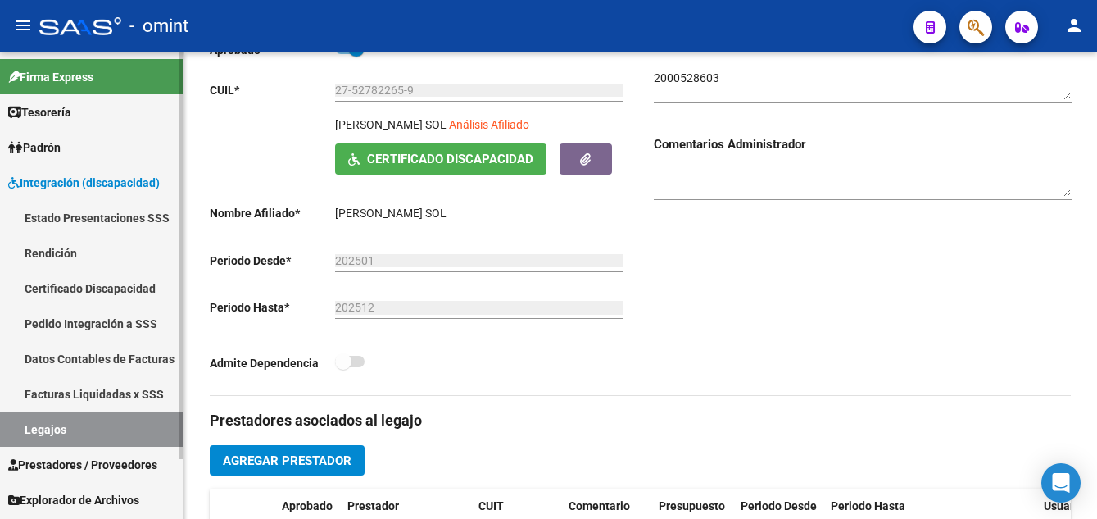
click at [79, 294] on link "Certificado Discapacidad" at bounding box center [91, 287] width 183 height 35
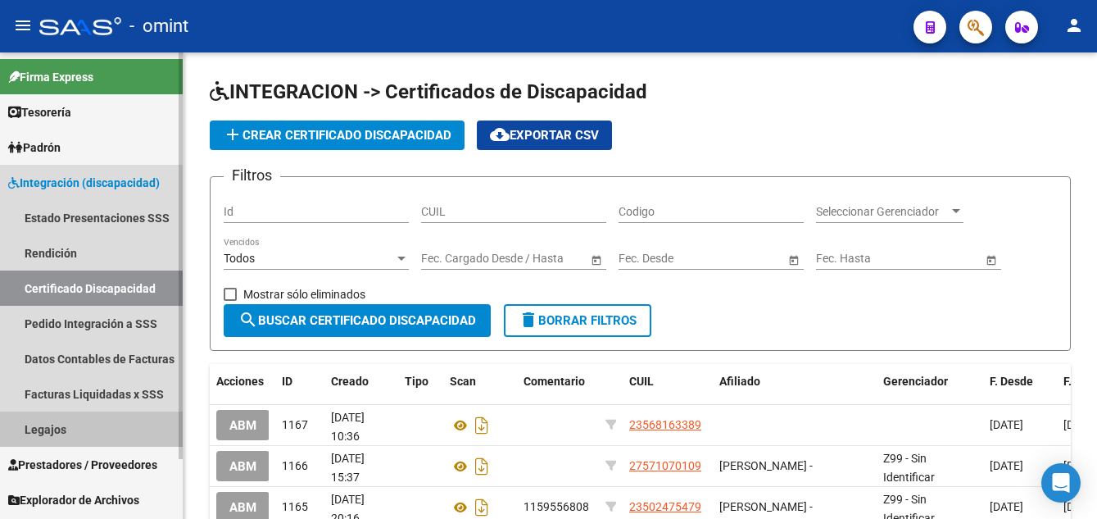
click at [79, 429] on link "Legajos" at bounding box center [91, 428] width 183 height 35
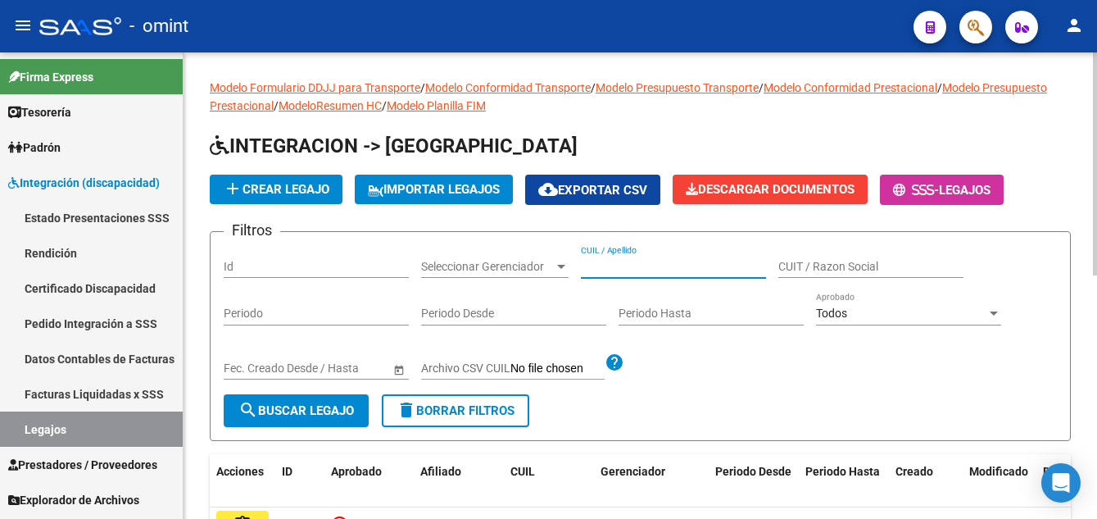
paste input "RODRIGUEZ DELFINA JAZMIN"
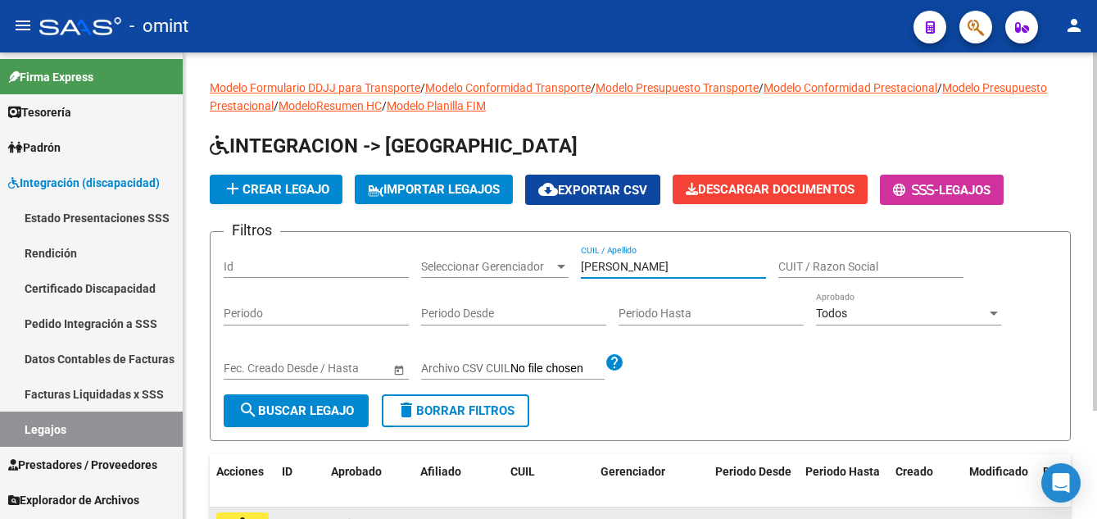
scroll to position [141, 0]
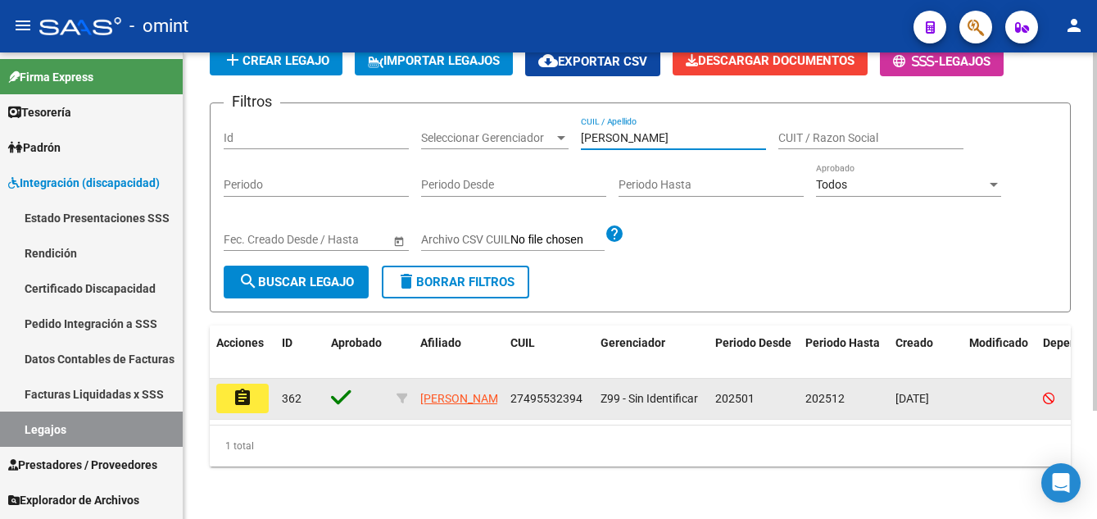
type input "RODRIGUEZ DELFINA JAZMIN"
click at [253, 388] on button "assignment" at bounding box center [242, 399] width 52 height 30
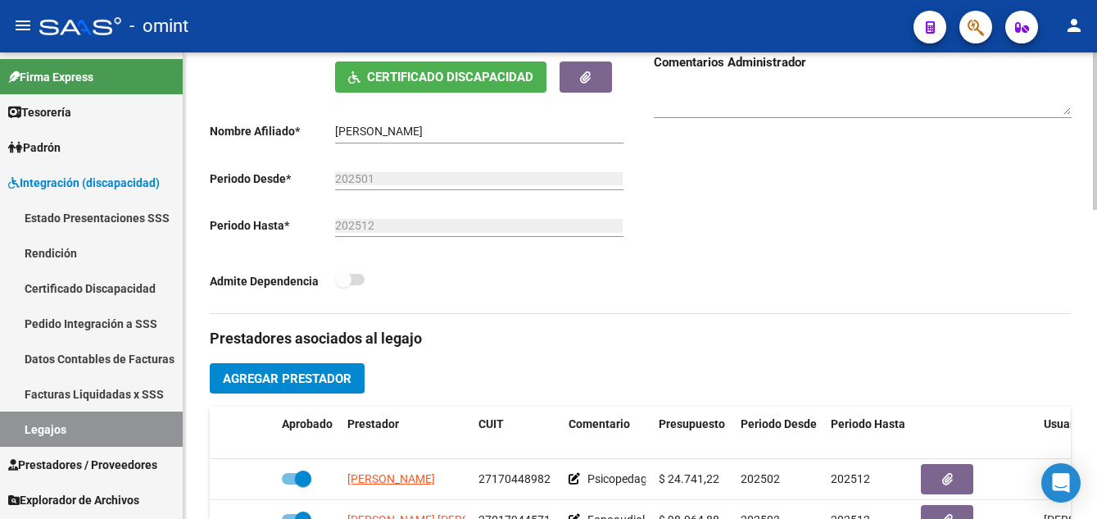
scroll to position [492, 0]
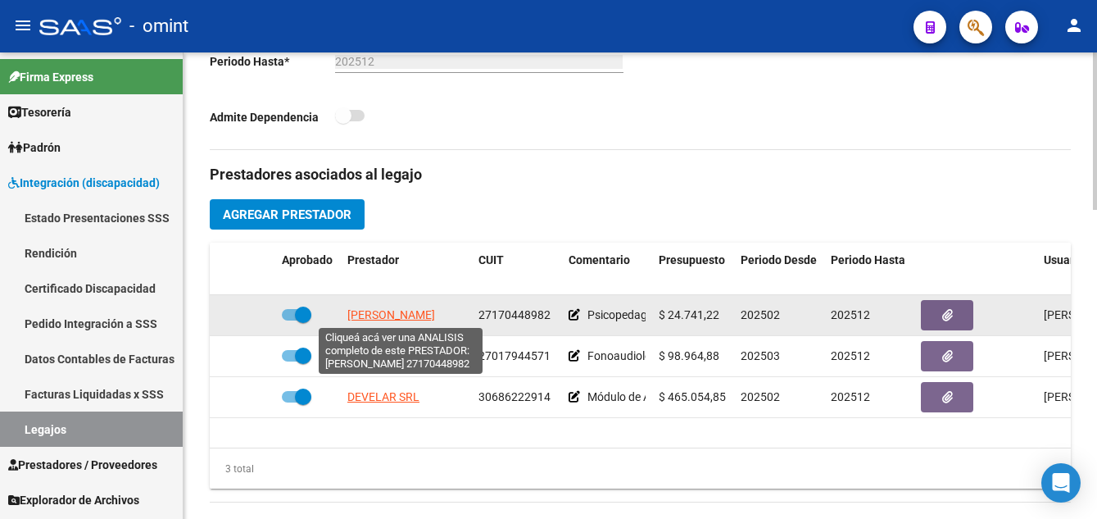
click at [433, 318] on span "KIL JUDIT GABRIELA" at bounding box center [391, 314] width 88 height 13
type textarea "27170448982"
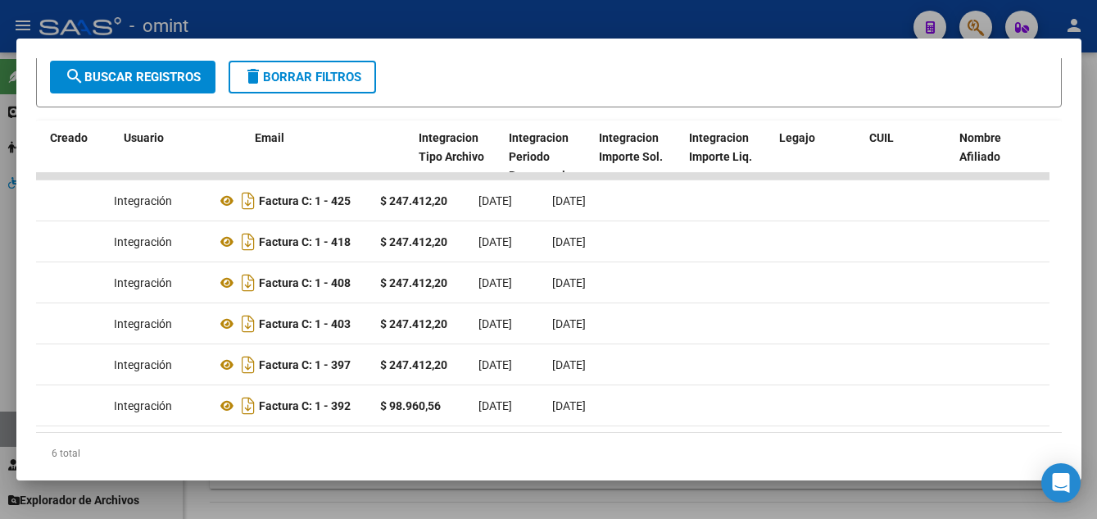
scroll to position [0, 0]
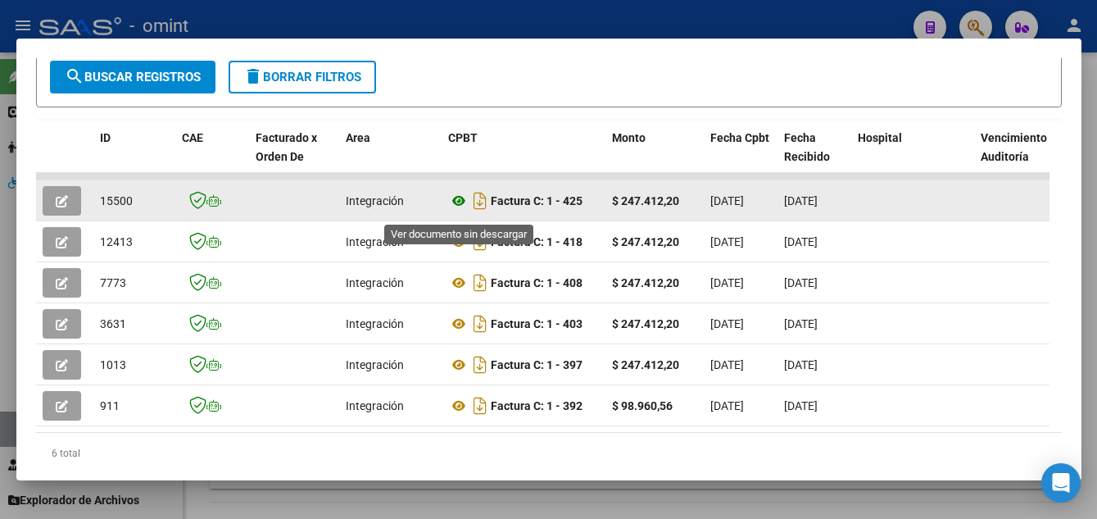
click at [461, 206] on icon at bounding box center [458, 201] width 21 height 20
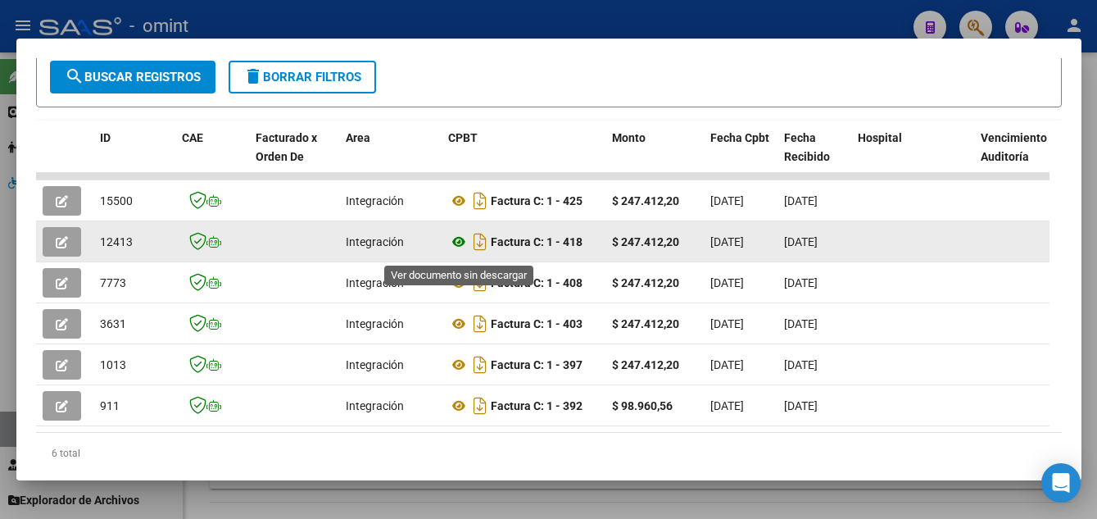
click at [459, 245] on icon at bounding box center [458, 242] width 21 height 20
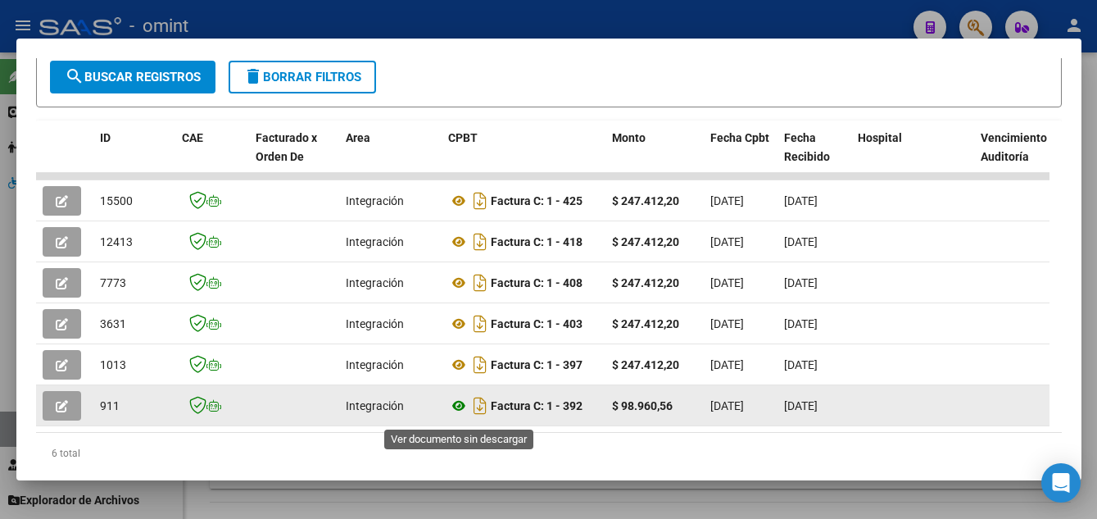
click at [453, 414] on icon at bounding box center [458, 406] width 21 height 20
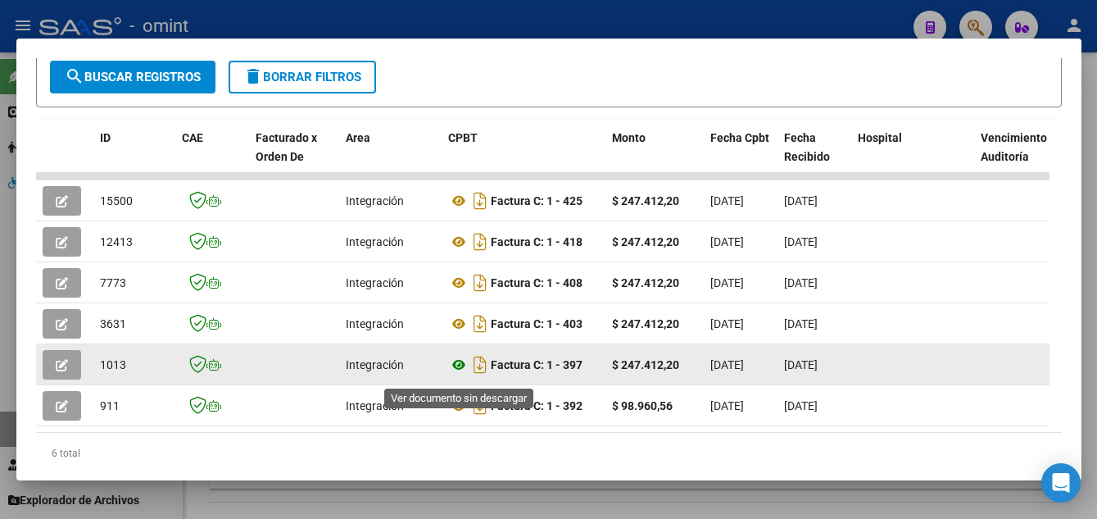
click at [459, 367] on icon at bounding box center [458, 365] width 21 height 20
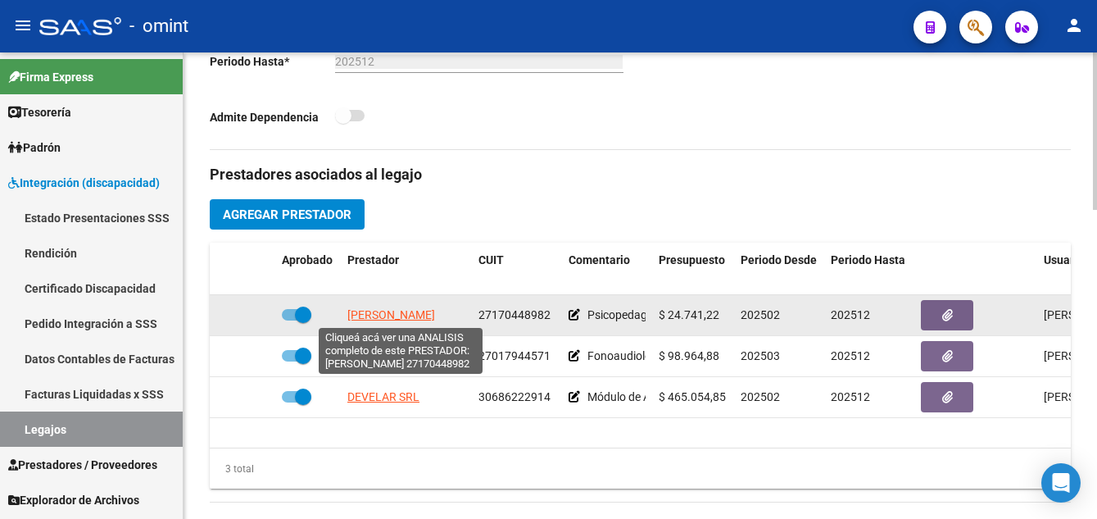
click at [429, 315] on span "KIL JUDIT GABRIELA" at bounding box center [391, 314] width 88 height 13
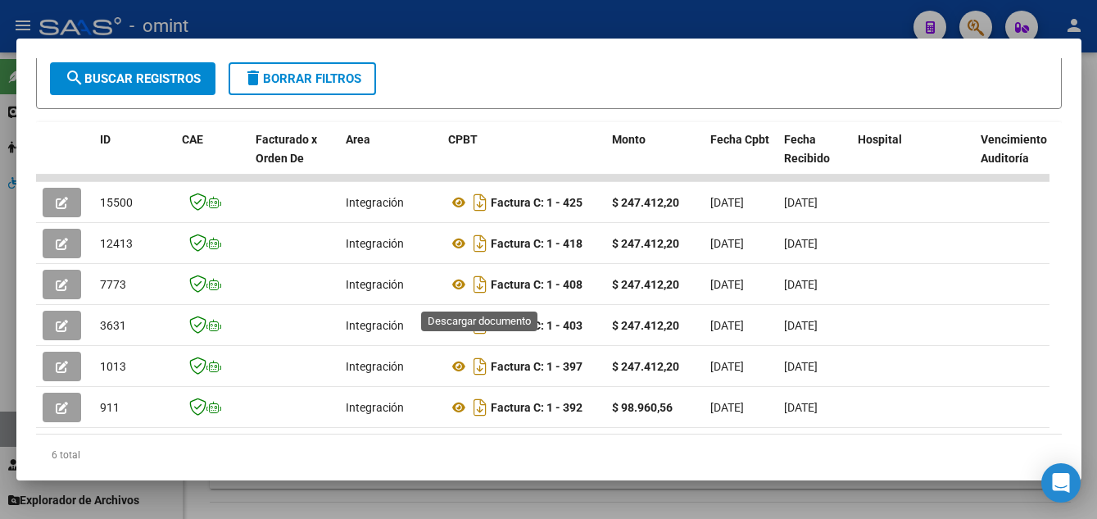
scroll to position [244, 0]
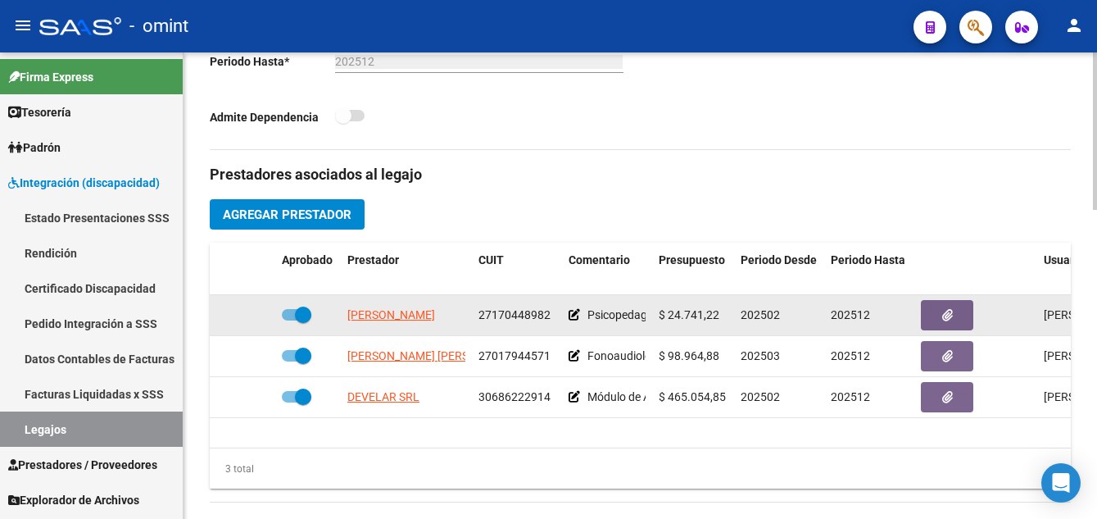
click at [305, 315] on span at bounding box center [303, 314] width 16 height 16
click at [290, 320] on input "checkbox" at bounding box center [289, 320] width 1 height 1
click at [252, 313] on icon at bounding box center [251, 314] width 11 height 11
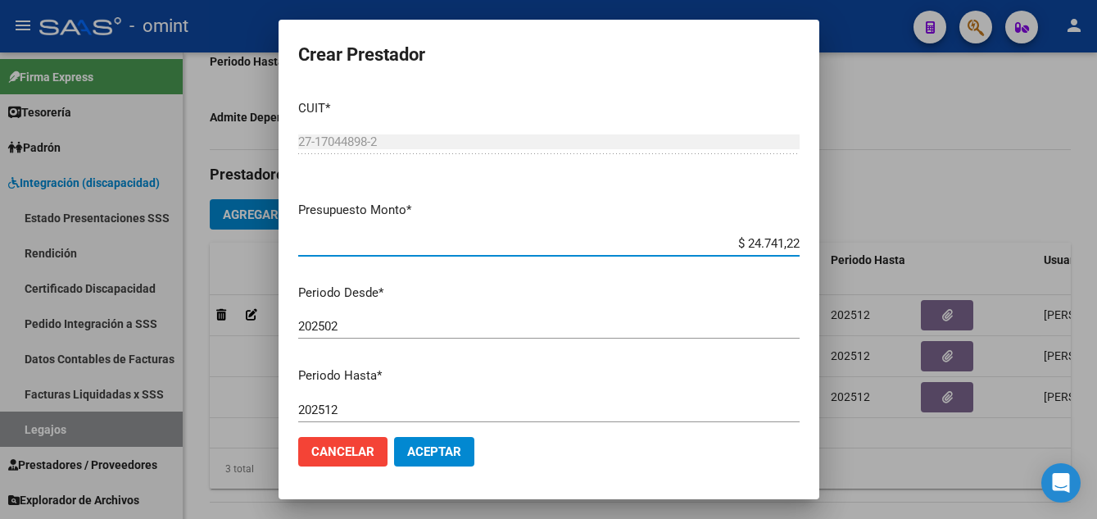
scroll to position [164, 0]
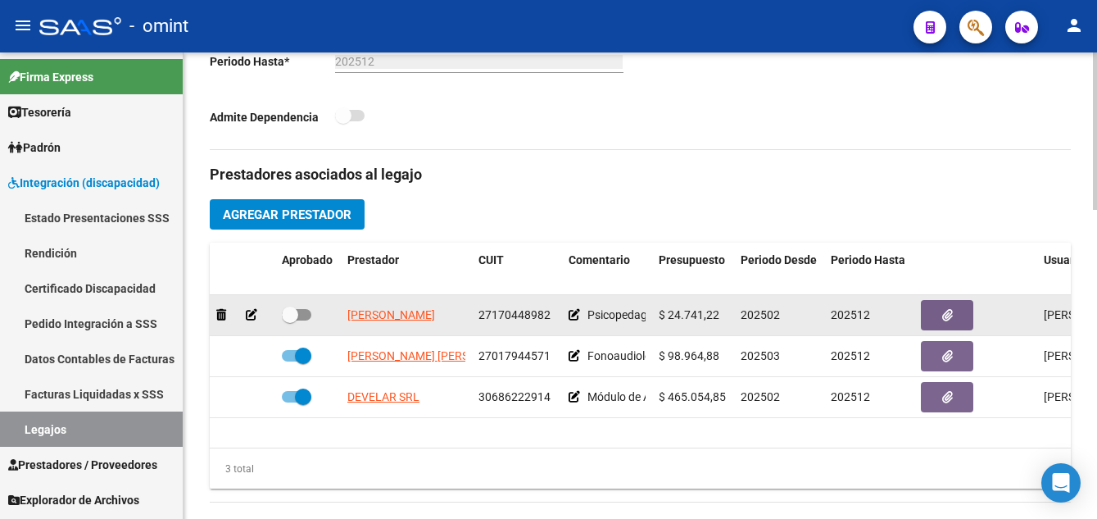
click at [291, 313] on span at bounding box center [290, 314] width 16 height 16
click at [290, 320] on input "checkbox" at bounding box center [289, 320] width 1 height 1
checkbox input "true"
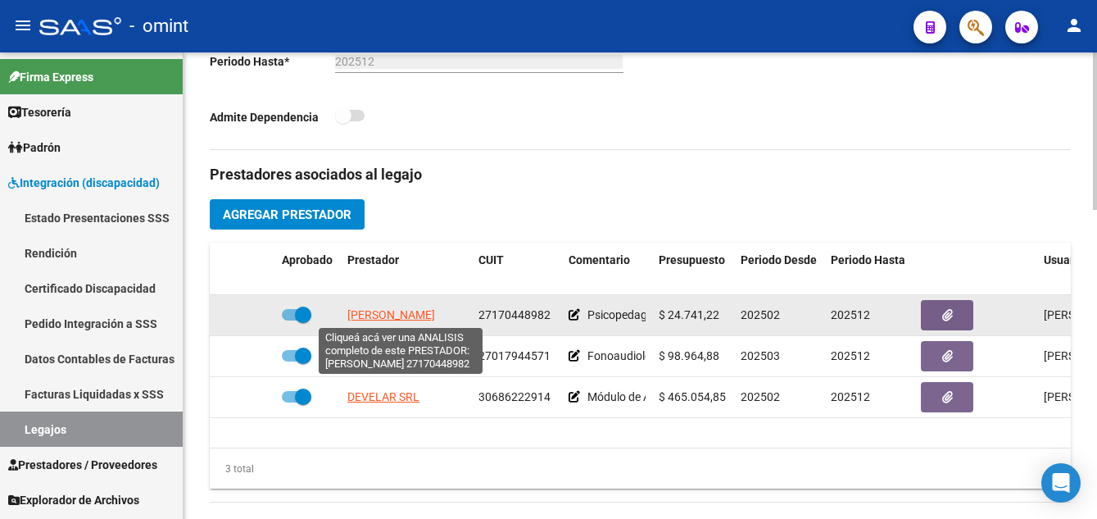
click at [421, 315] on span "KIL JUDIT GABRIELA" at bounding box center [391, 314] width 88 height 13
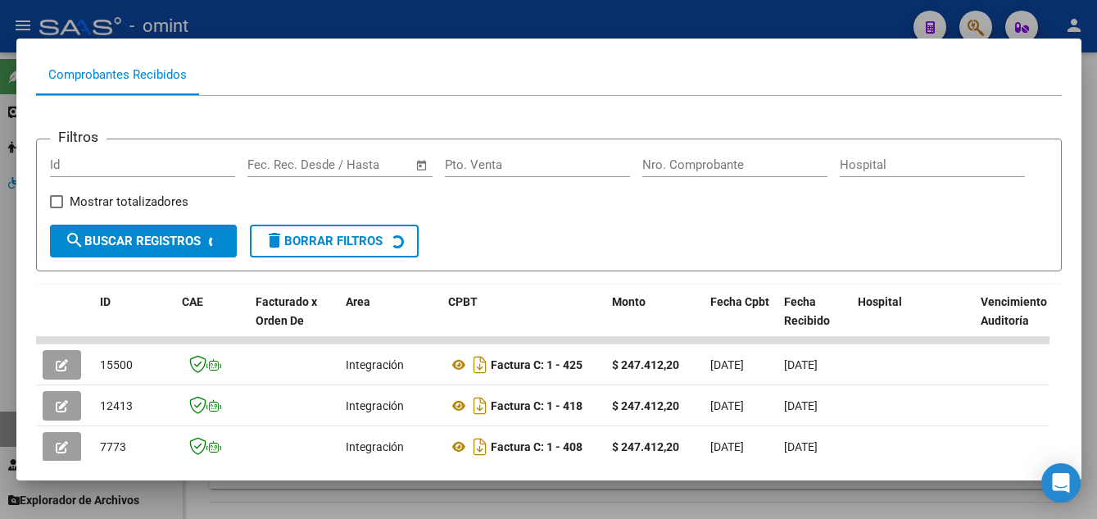
scroll to position [246, 0]
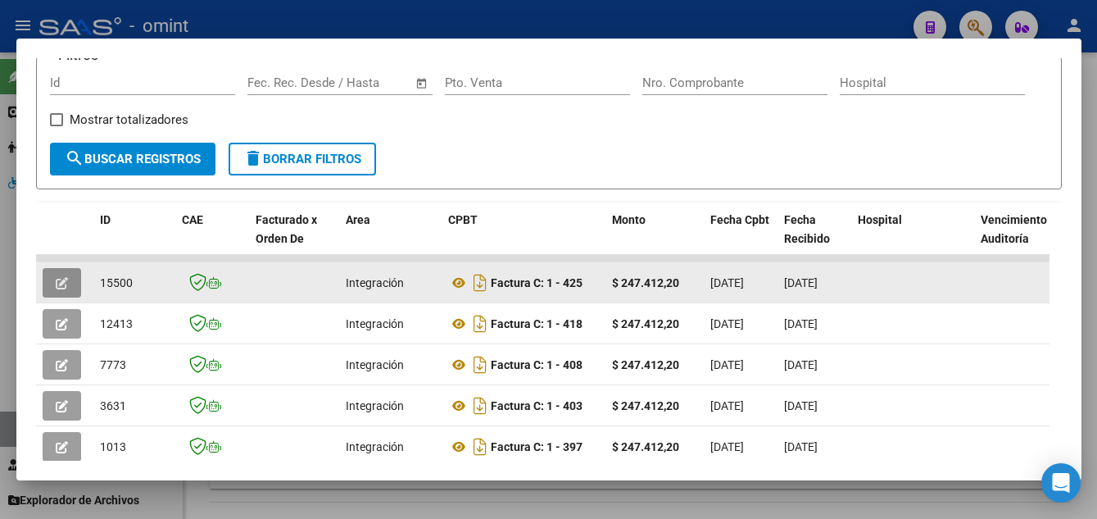
click at [66, 284] on icon "button" at bounding box center [62, 283] width 12 height 12
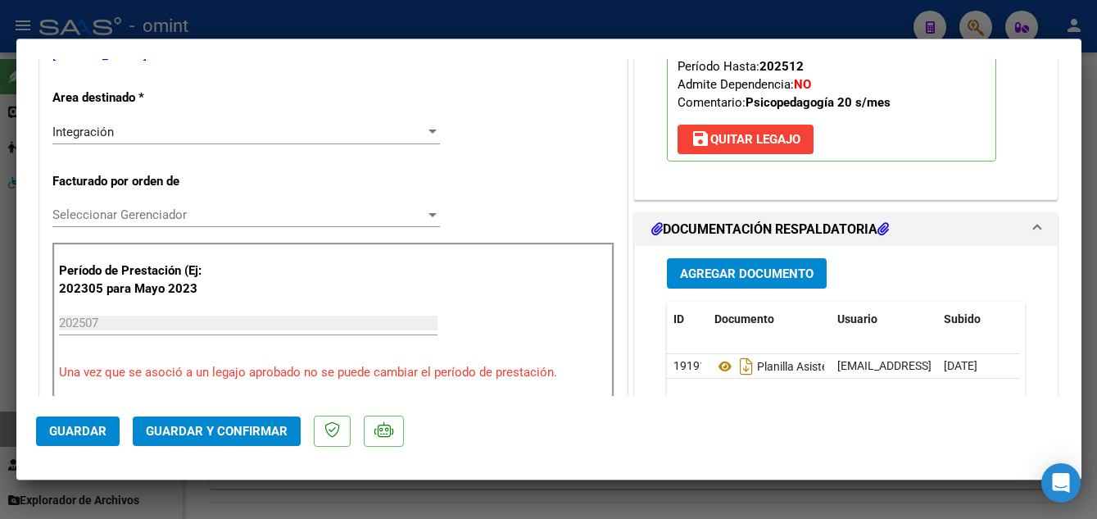
scroll to position [410, 0]
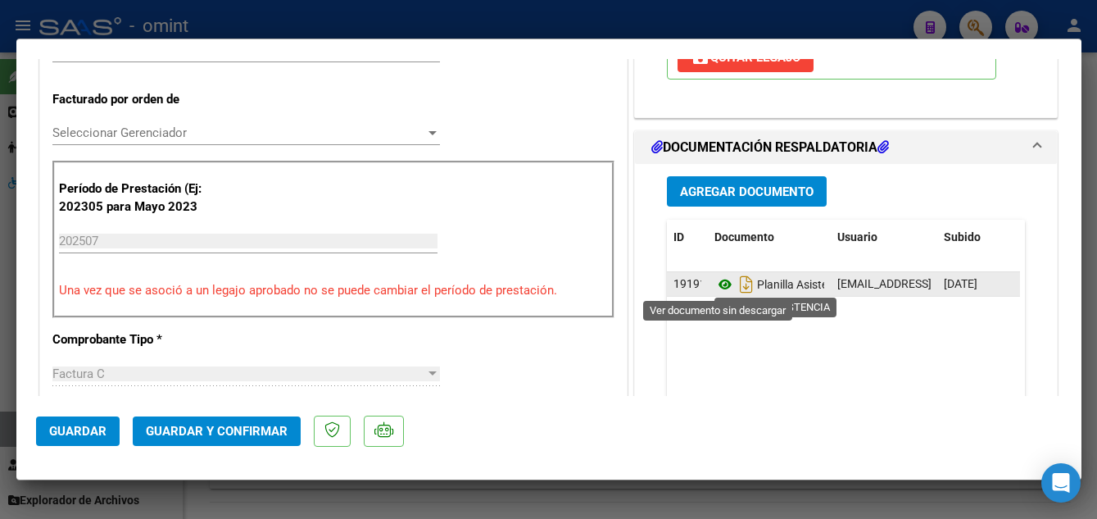
click at [720, 284] on icon at bounding box center [725, 285] width 21 height 20
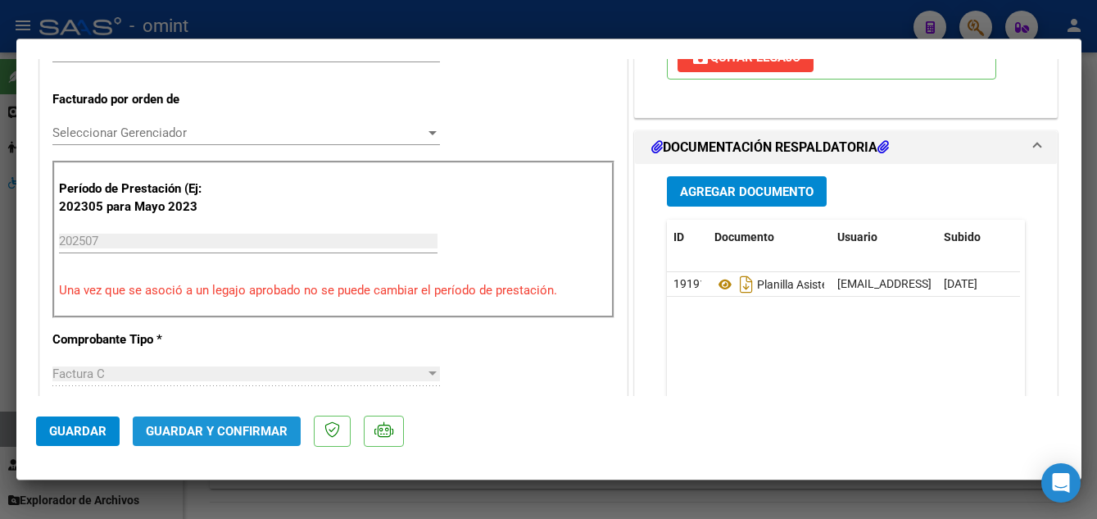
click at [220, 431] on span "Guardar y Confirmar" at bounding box center [217, 431] width 142 height 15
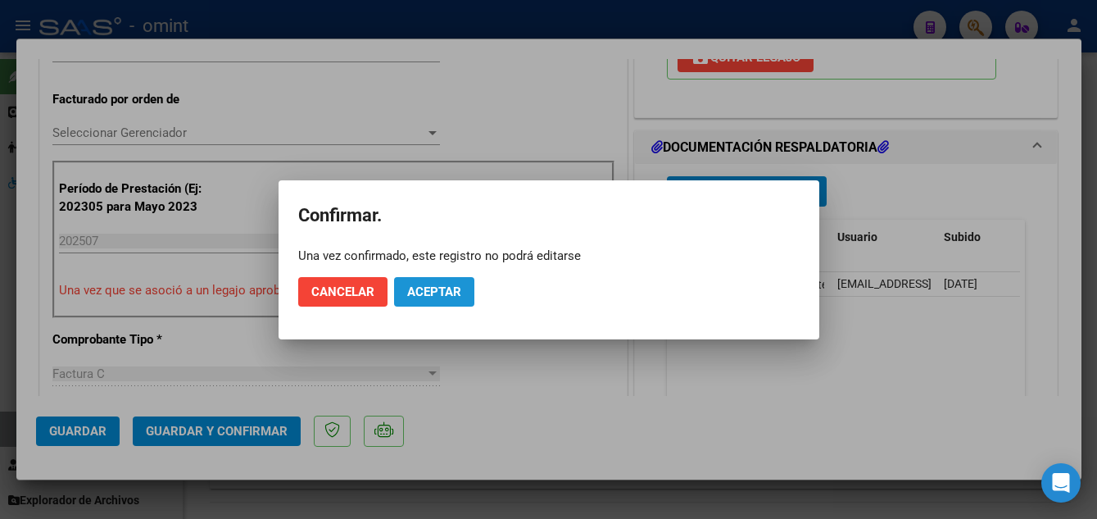
click at [449, 289] on span "Aceptar" at bounding box center [434, 291] width 54 height 15
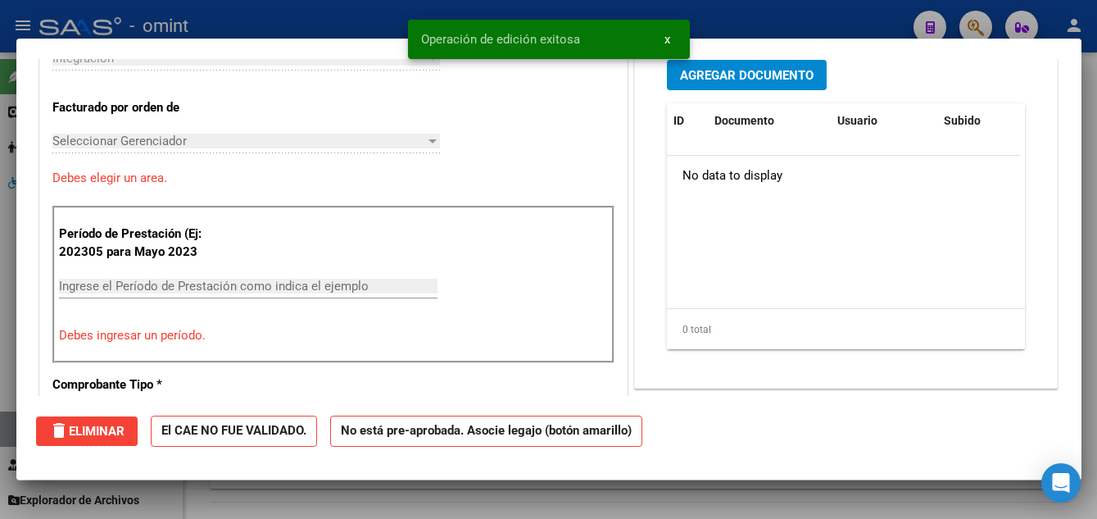
scroll to position [0, 0]
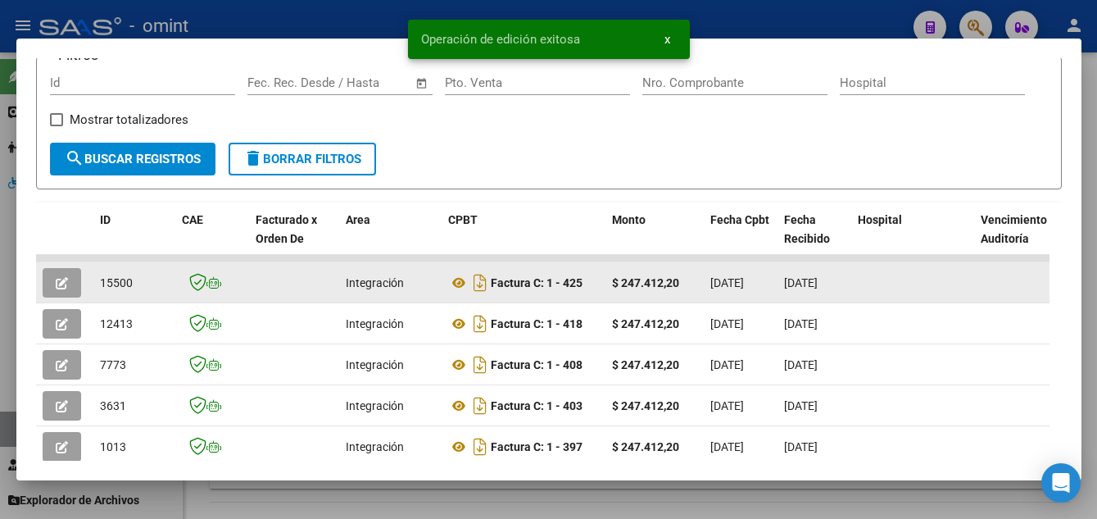
drag, startPoint x: 98, startPoint y: 287, endPoint x: 144, endPoint y: 292, distance: 47.0
click at [144, 292] on datatable-body-cell "15500" at bounding box center [134, 282] width 82 height 40
drag, startPoint x: 144, startPoint y: 292, endPoint x: 125, endPoint y: 292, distance: 18.8
copy span "15500"
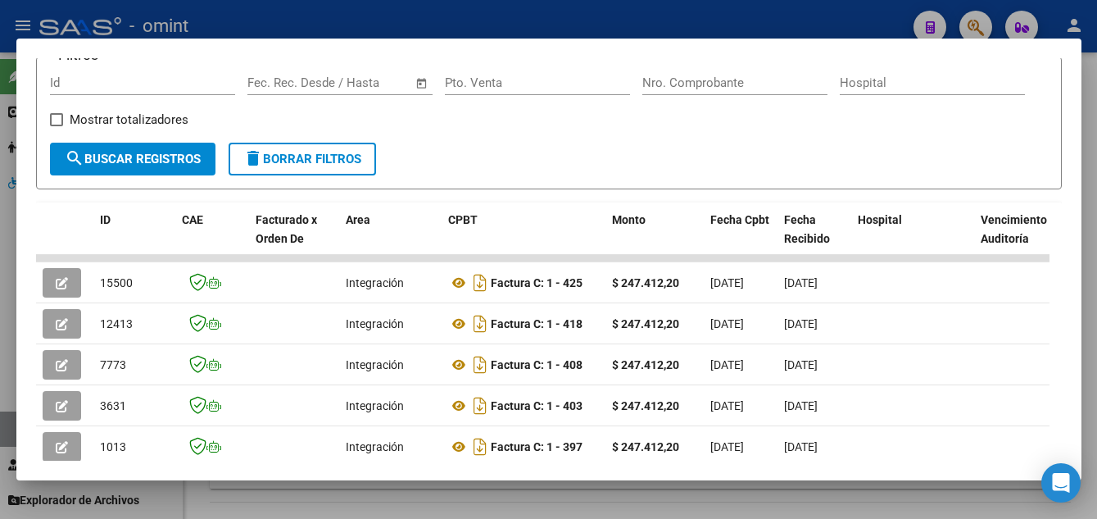
click at [770, 24] on div at bounding box center [548, 259] width 1097 height 519
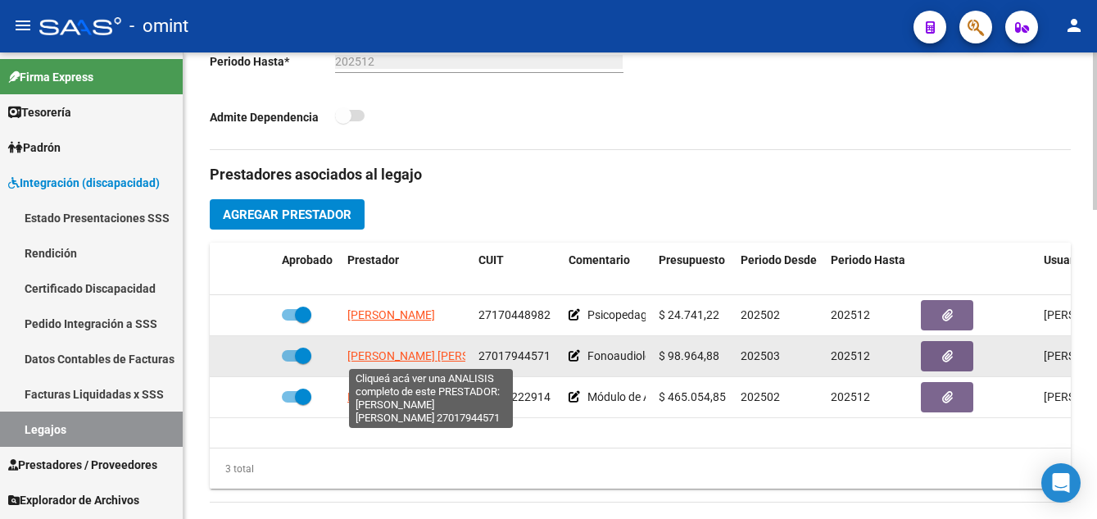
click at [435, 357] on span "BOULLON MARTHA MARGARITA" at bounding box center [436, 355] width 178 height 13
type textarea "27017944571"
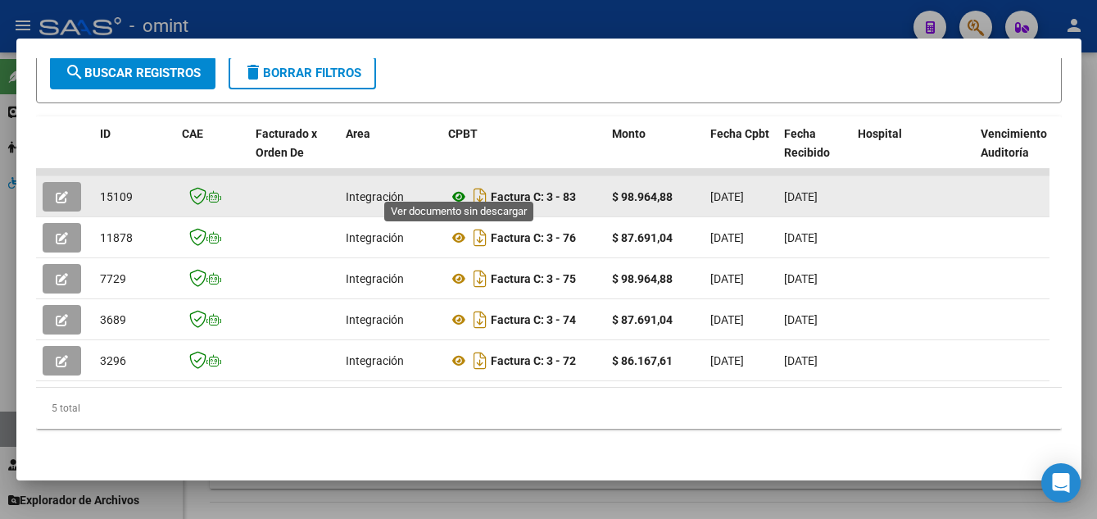
click at [459, 187] on icon at bounding box center [458, 197] width 21 height 20
click at [60, 191] on icon "button" at bounding box center [62, 197] width 12 height 12
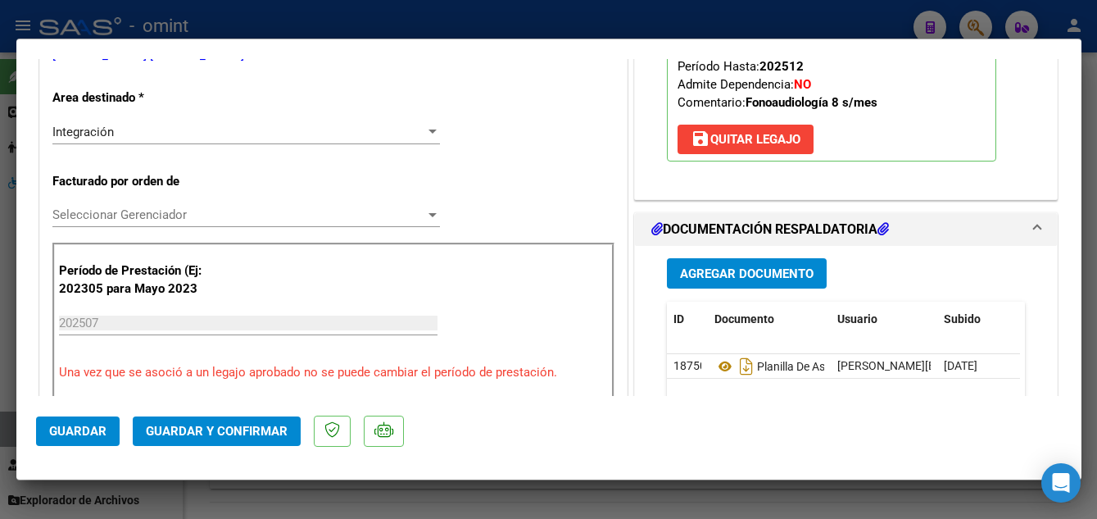
scroll to position [410, 0]
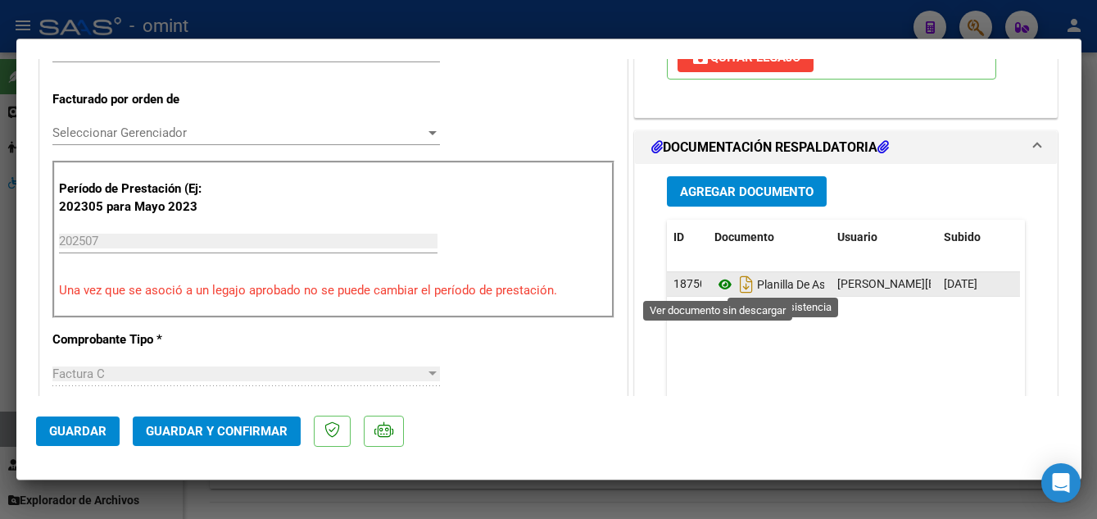
click at [717, 286] on icon at bounding box center [725, 285] width 21 height 20
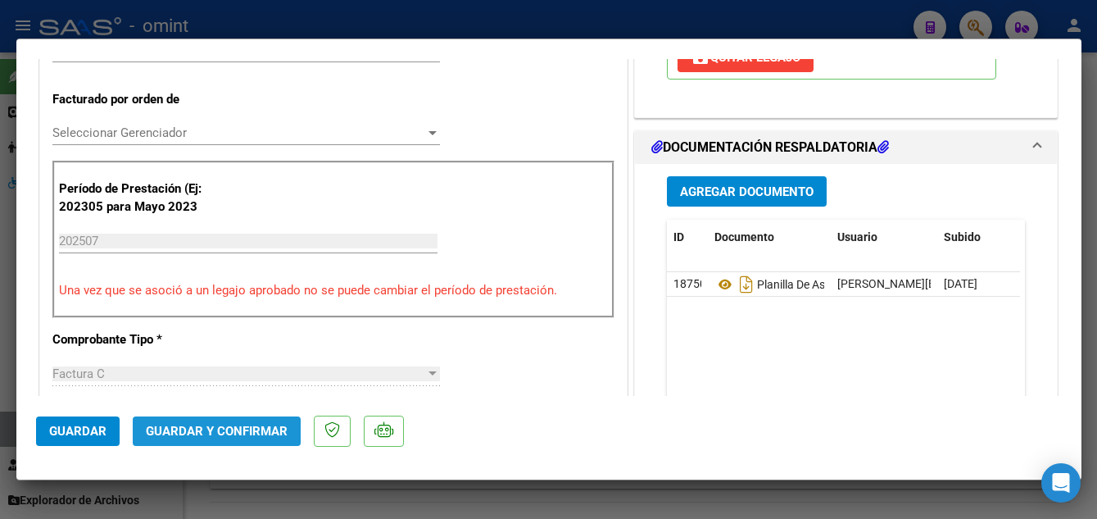
click at [251, 437] on span "Guardar y Confirmar" at bounding box center [217, 431] width 142 height 15
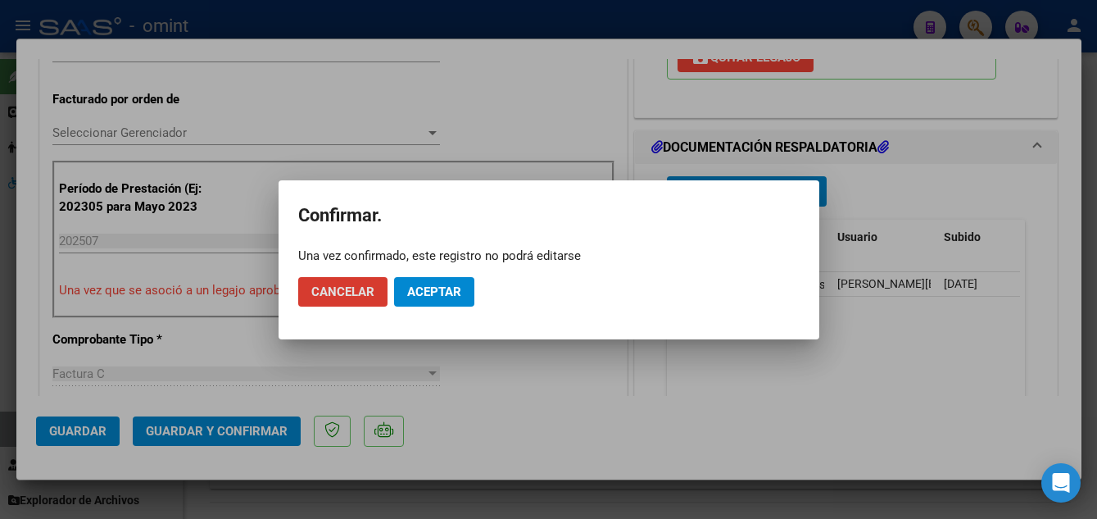
click at [433, 288] on span "Aceptar" at bounding box center [434, 291] width 54 height 15
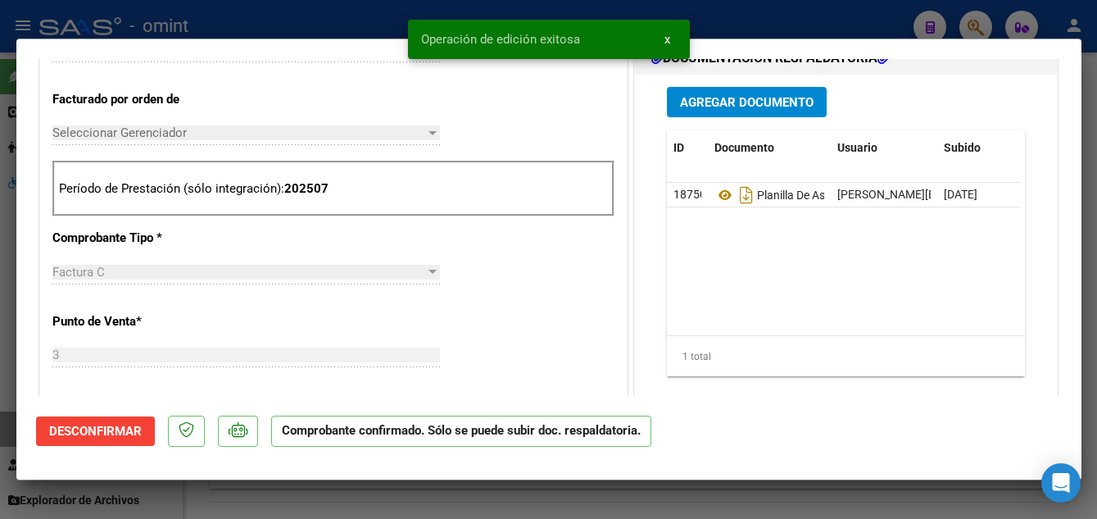
type input "$ 0,00"
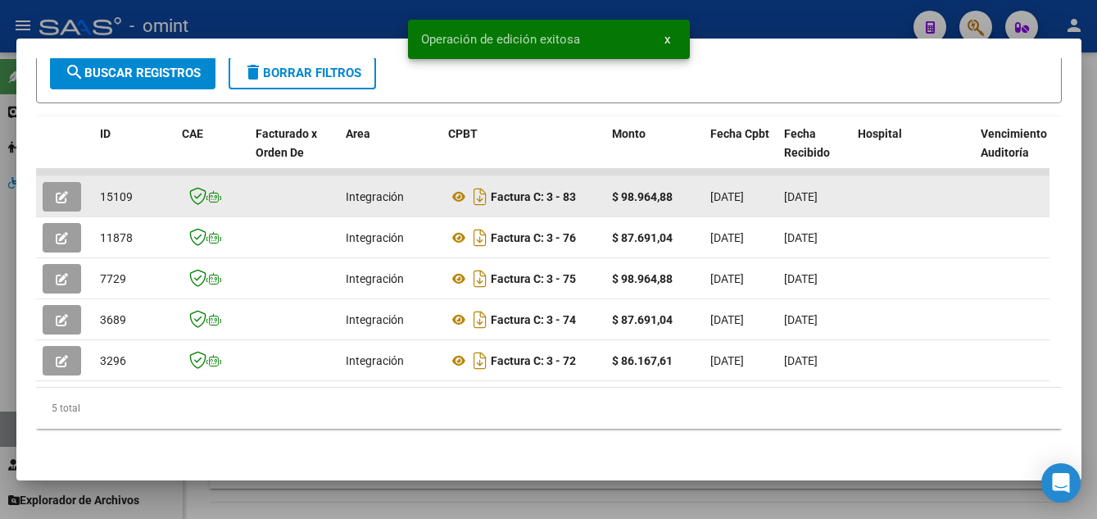
drag, startPoint x: 99, startPoint y: 182, endPoint x: 136, endPoint y: 188, distance: 37.5
click at [136, 188] on div "15109" at bounding box center [134, 197] width 69 height 19
drag, startPoint x: 136, startPoint y: 188, endPoint x: 120, endPoint y: 187, distance: 15.7
copy span "15109"
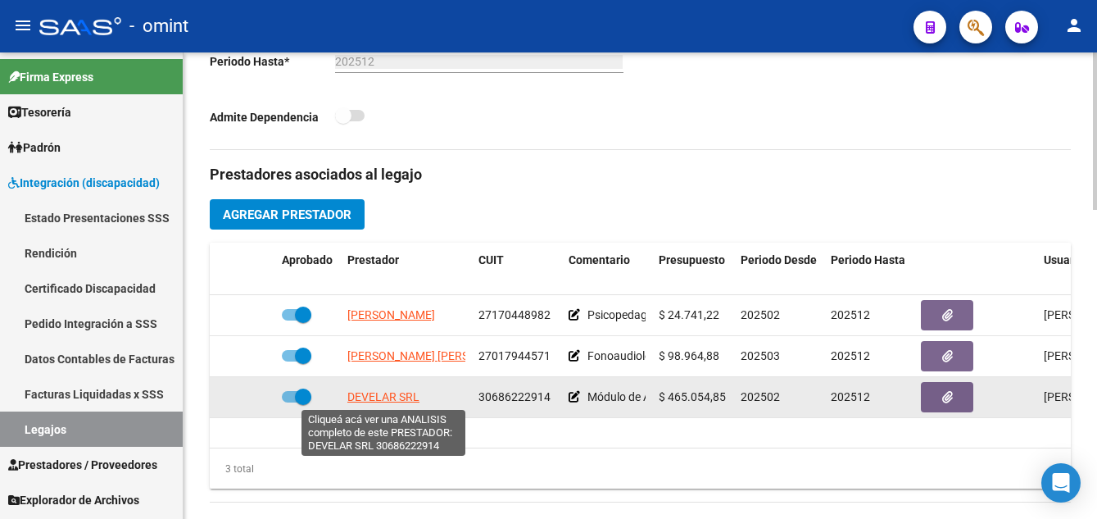
click at [385, 394] on span "DEVELAR SRL" at bounding box center [383, 396] width 72 height 13
type textarea "30686222914"
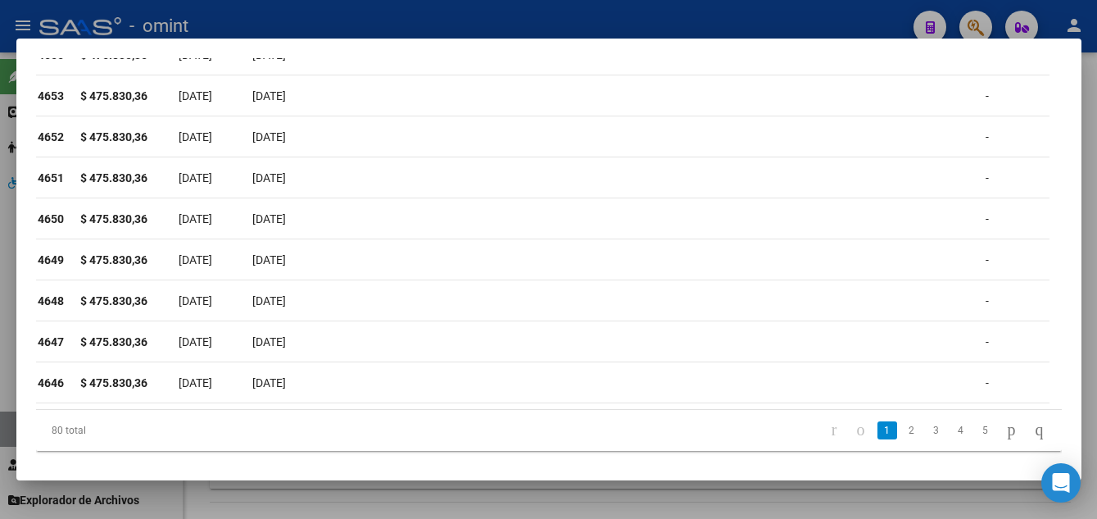
scroll to position [0, 499]
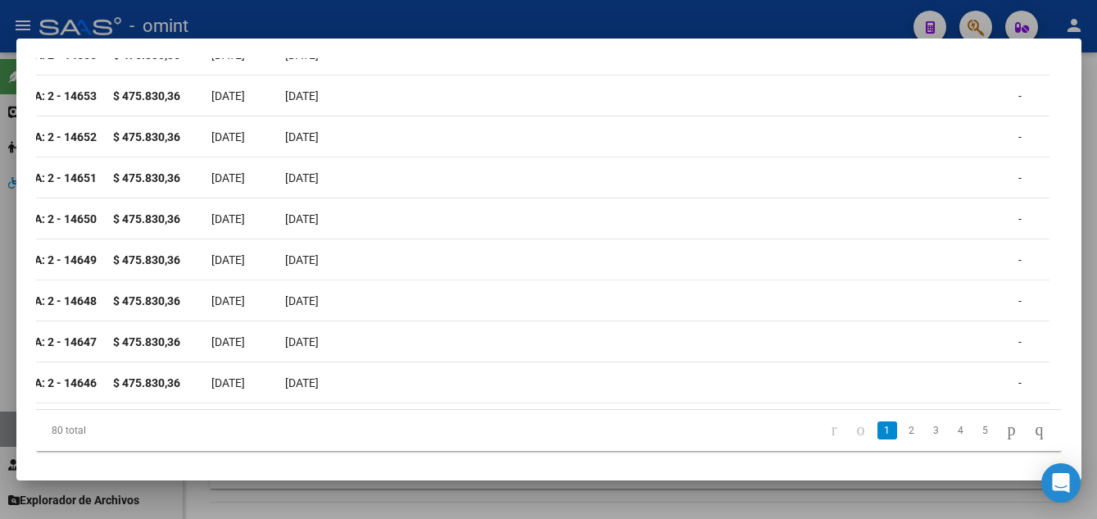
drag, startPoint x: 295, startPoint y: 375, endPoint x: 6, endPoint y: 382, distance: 289.4
click at [6, 382] on div "Análisis Prestador - CUIT: 30686222914 cloud_download Exportar CSV ABM ARCA Imp…" at bounding box center [548, 259] width 1097 height 519
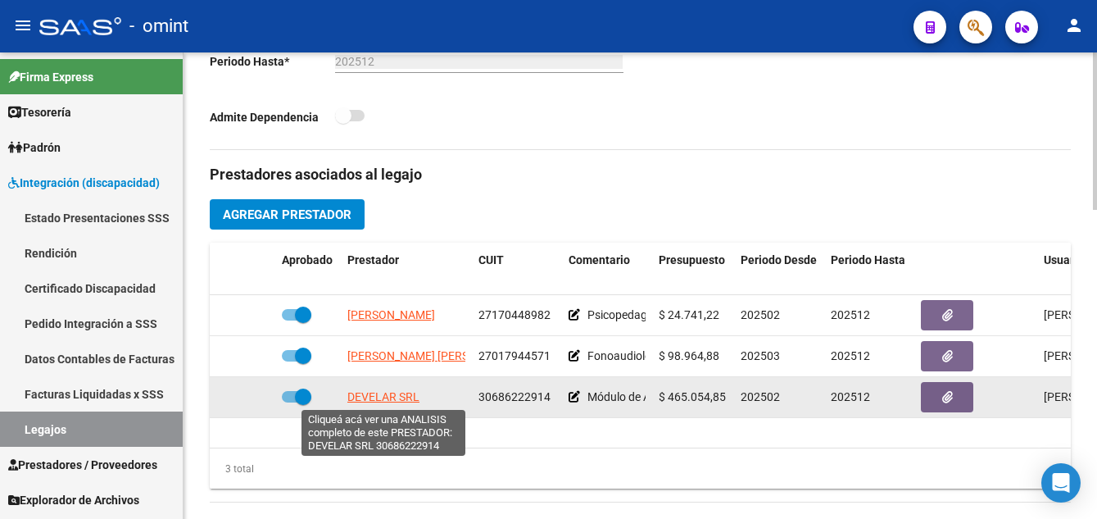
click at [381, 393] on span "DEVELAR SRL" at bounding box center [383, 396] width 72 height 13
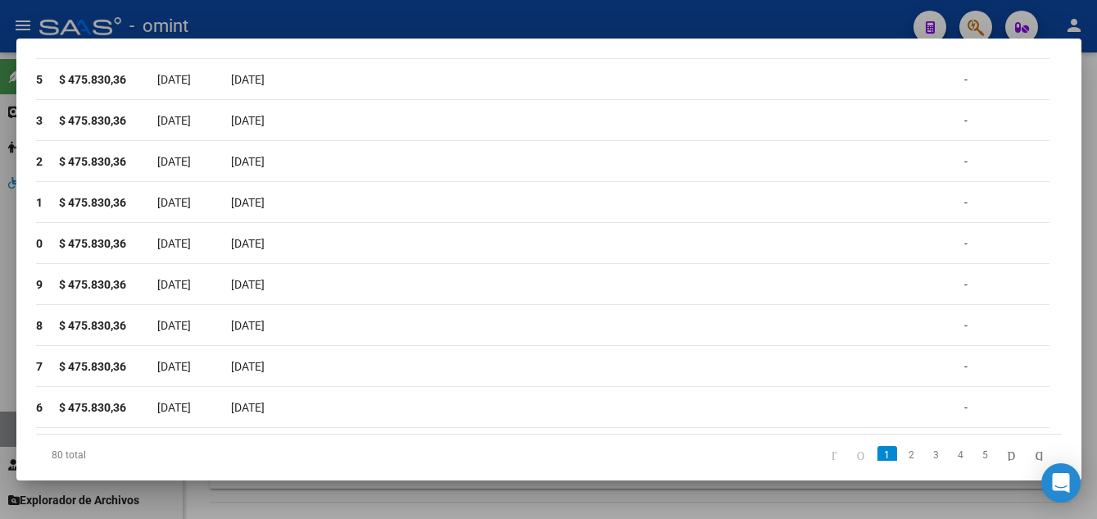
scroll to position [0, 0]
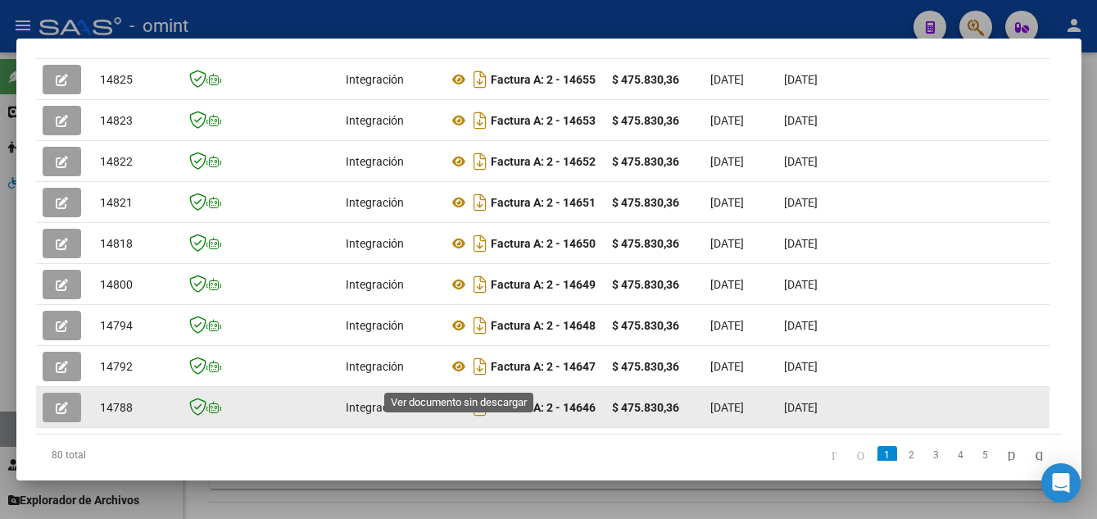
click at [458, 397] on icon at bounding box center [458, 407] width 21 height 20
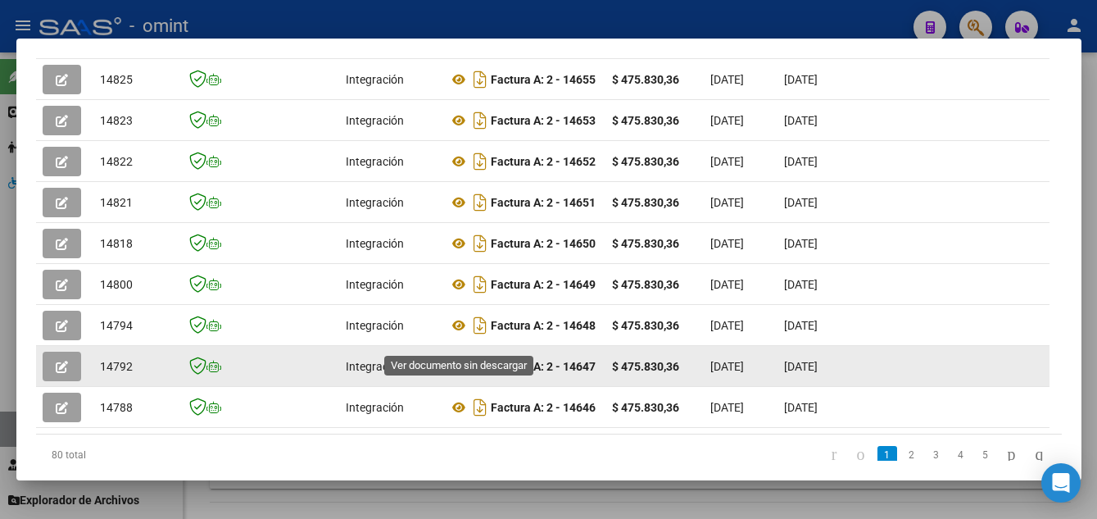
click at [452, 356] on icon at bounding box center [458, 366] width 21 height 20
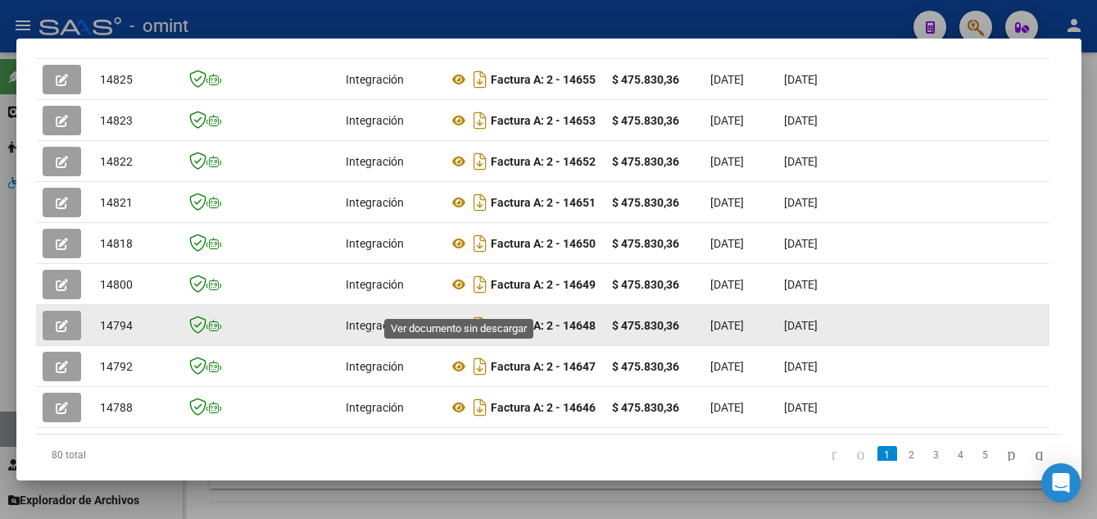
click at [457, 316] on icon at bounding box center [458, 326] width 21 height 20
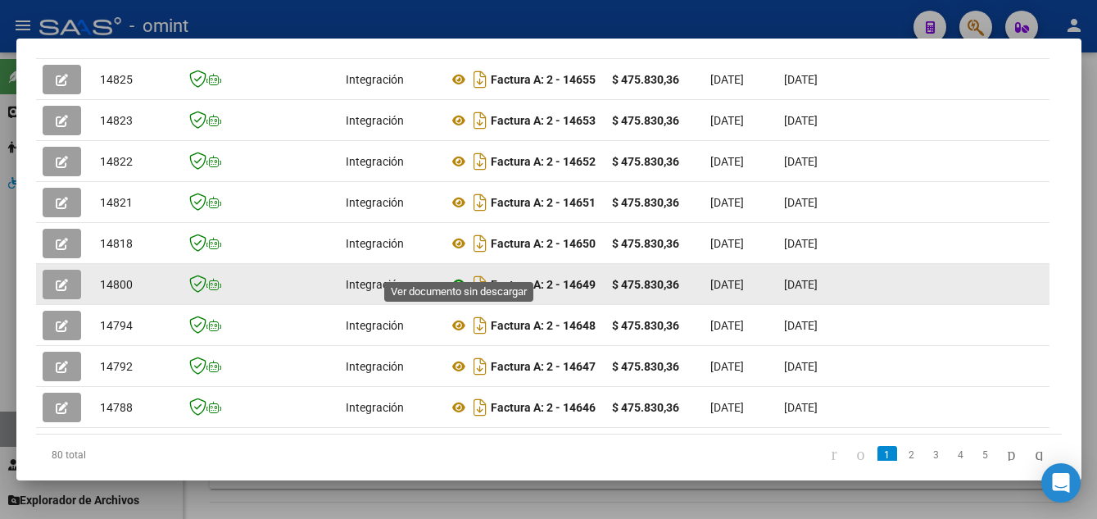
click at [457, 275] on icon at bounding box center [458, 285] width 21 height 20
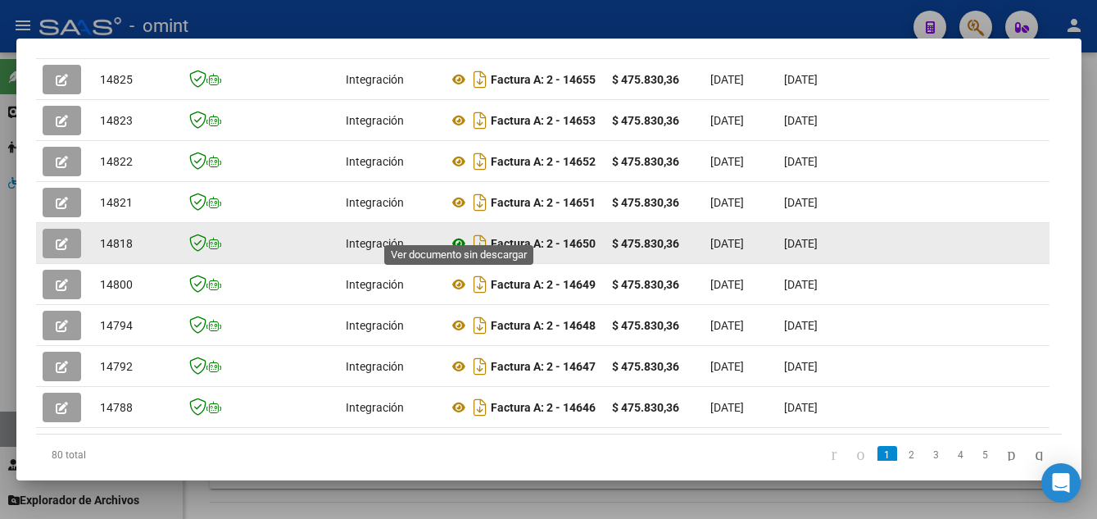
click at [454, 234] on icon at bounding box center [458, 244] width 21 height 20
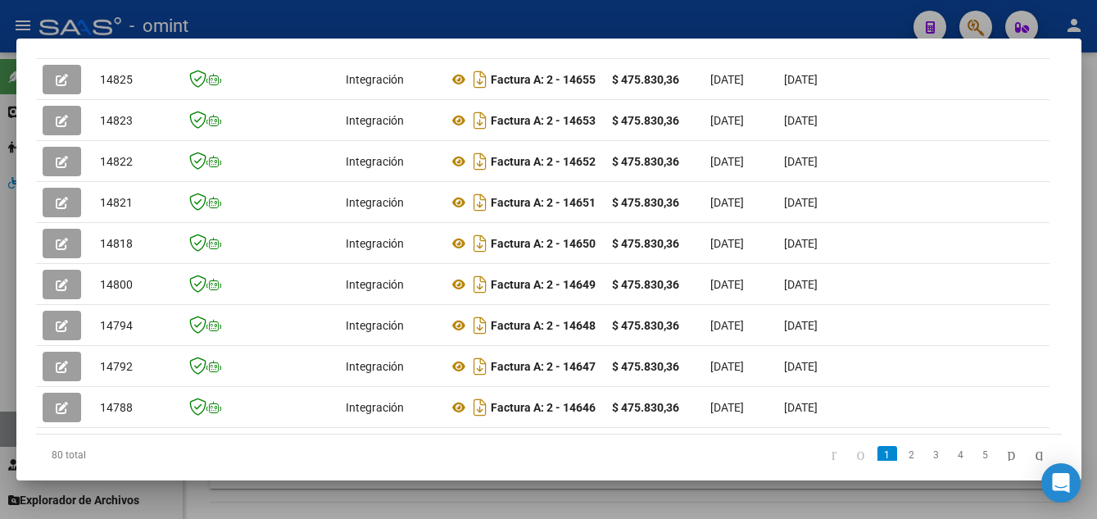
scroll to position [408, 0]
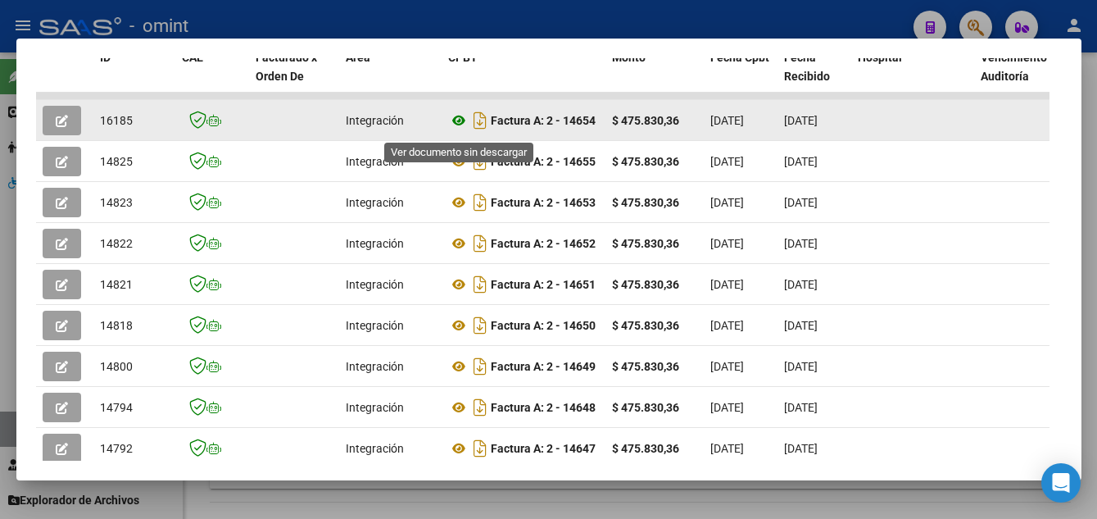
click at [461, 125] on icon at bounding box center [458, 121] width 21 height 20
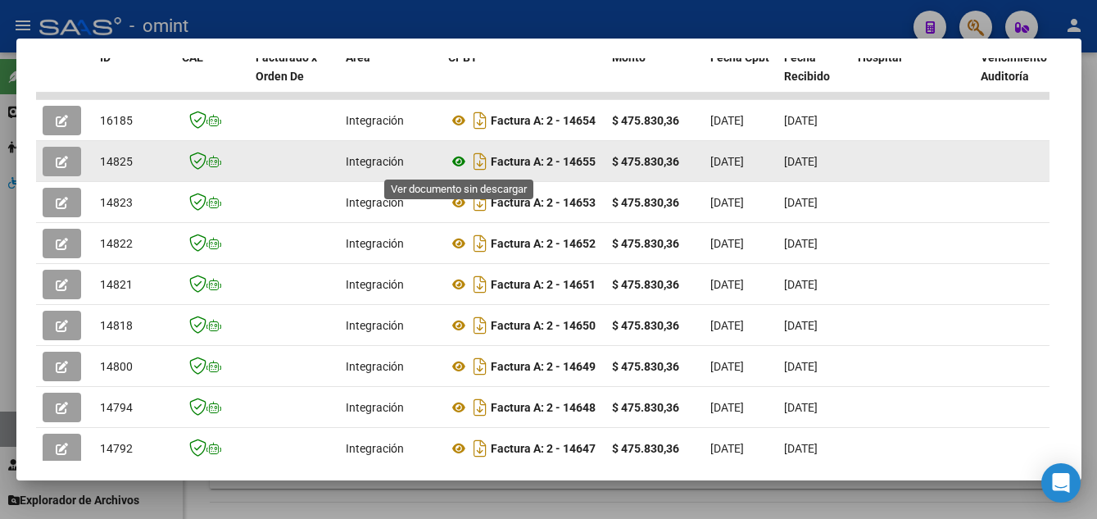
click at [456, 162] on icon at bounding box center [458, 162] width 21 height 20
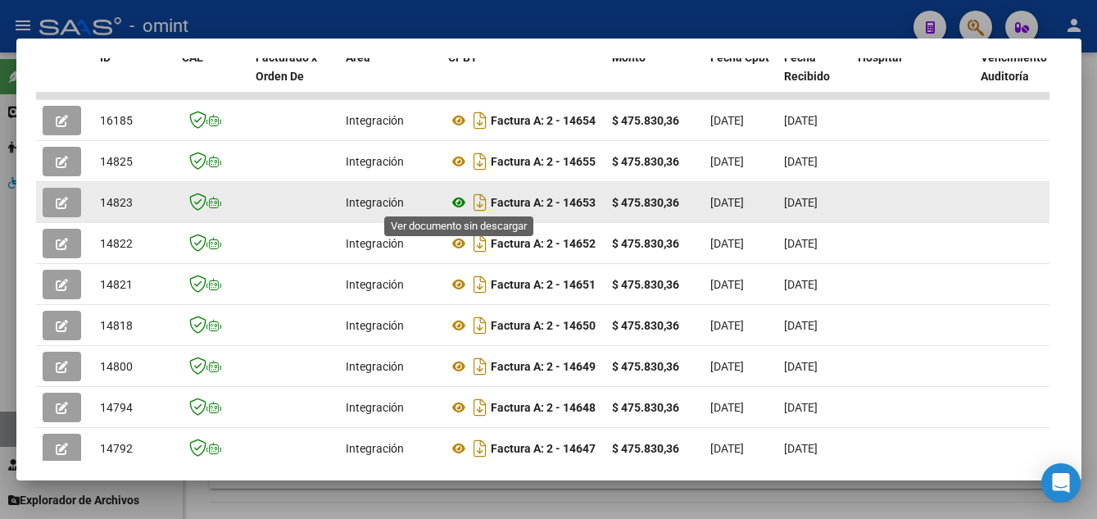
click at [456, 199] on icon at bounding box center [458, 203] width 21 height 20
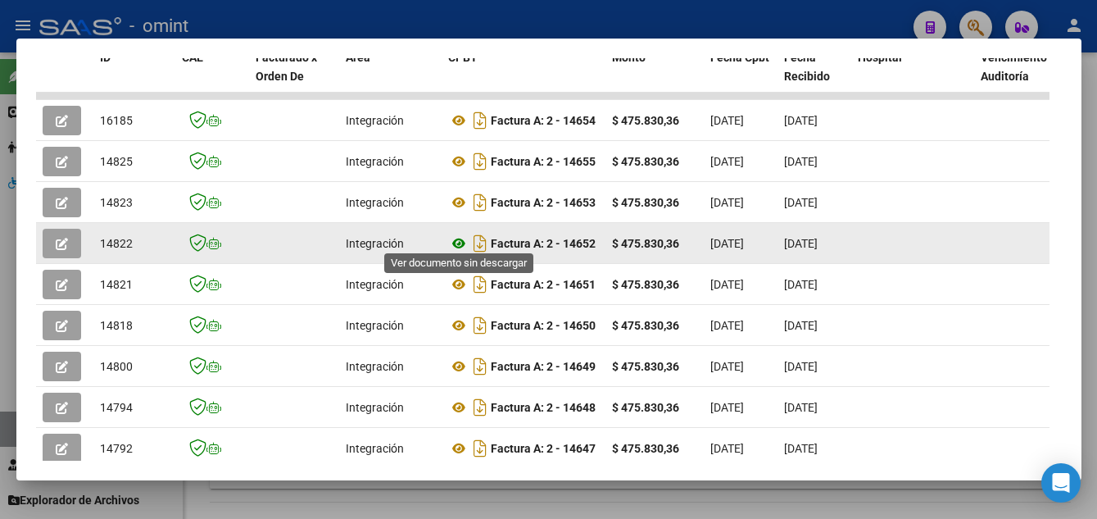
click at [460, 234] on icon at bounding box center [458, 244] width 21 height 20
click at [459, 236] on icon at bounding box center [458, 244] width 21 height 20
click at [60, 241] on icon "button" at bounding box center [62, 244] width 12 height 12
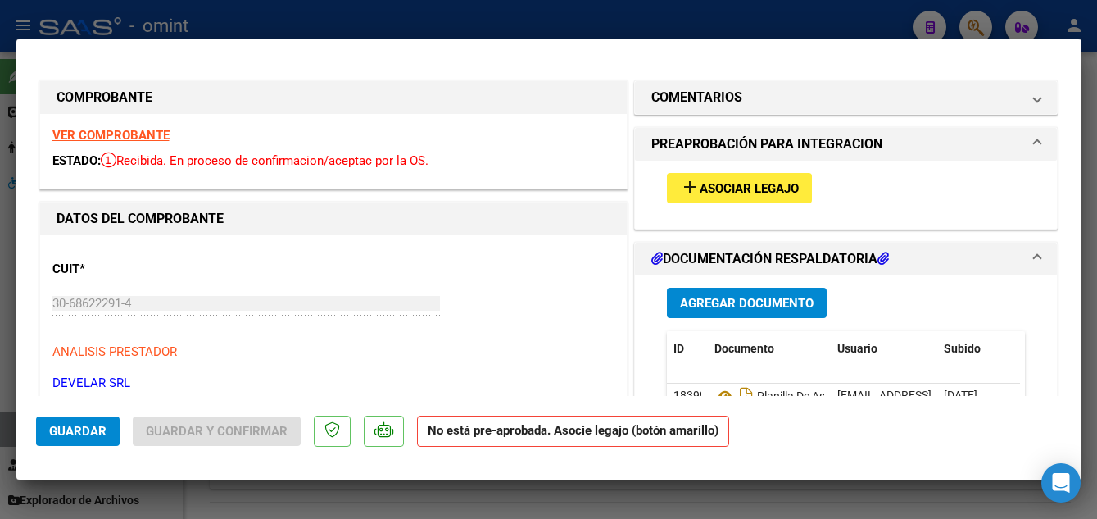
click at [751, 180] on span "add Asociar Legajo" at bounding box center [739, 187] width 119 height 15
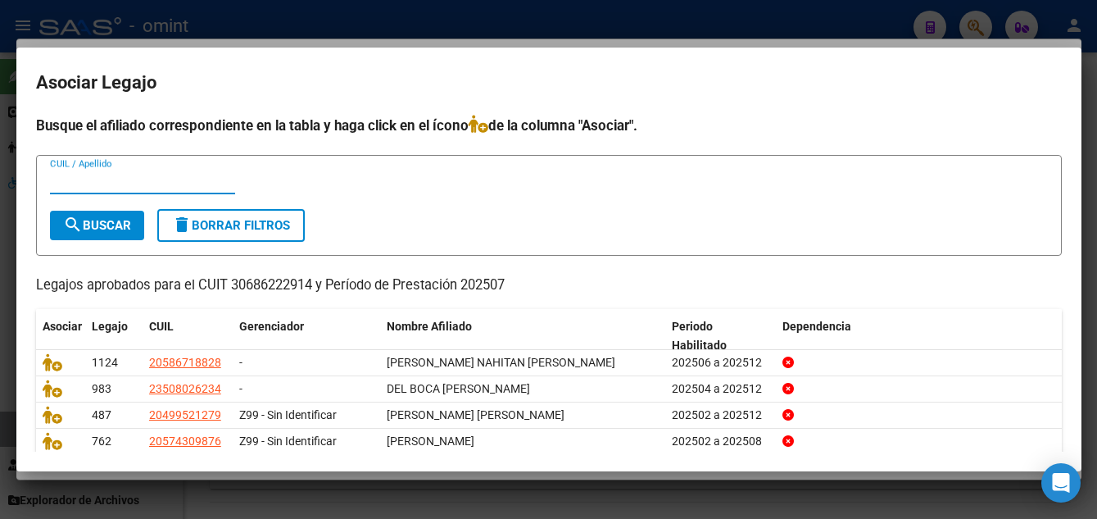
scroll to position [90, 0]
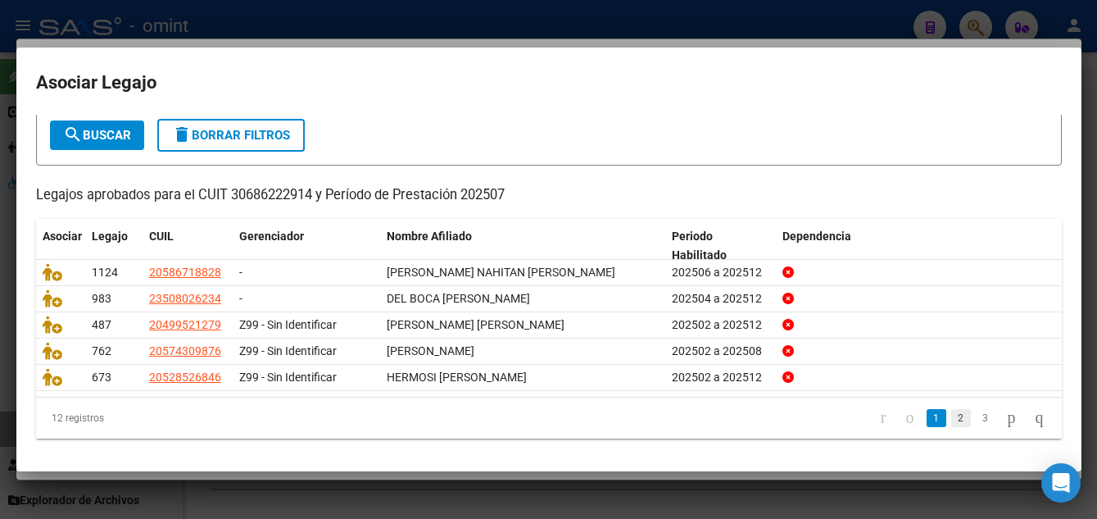
click at [951, 414] on link "2" at bounding box center [961, 418] width 20 height 18
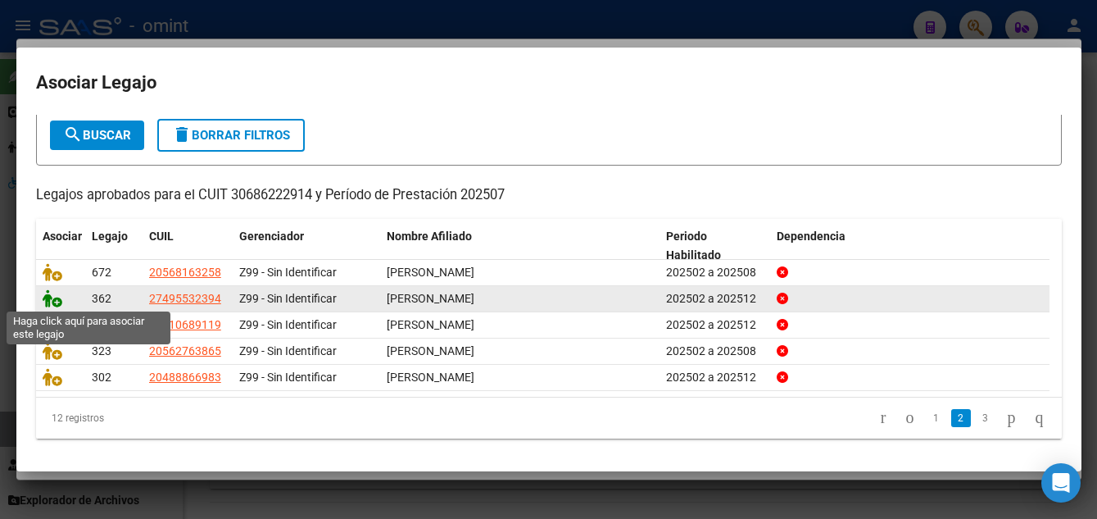
click at [48, 297] on icon at bounding box center [53, 298] width 20 height 18
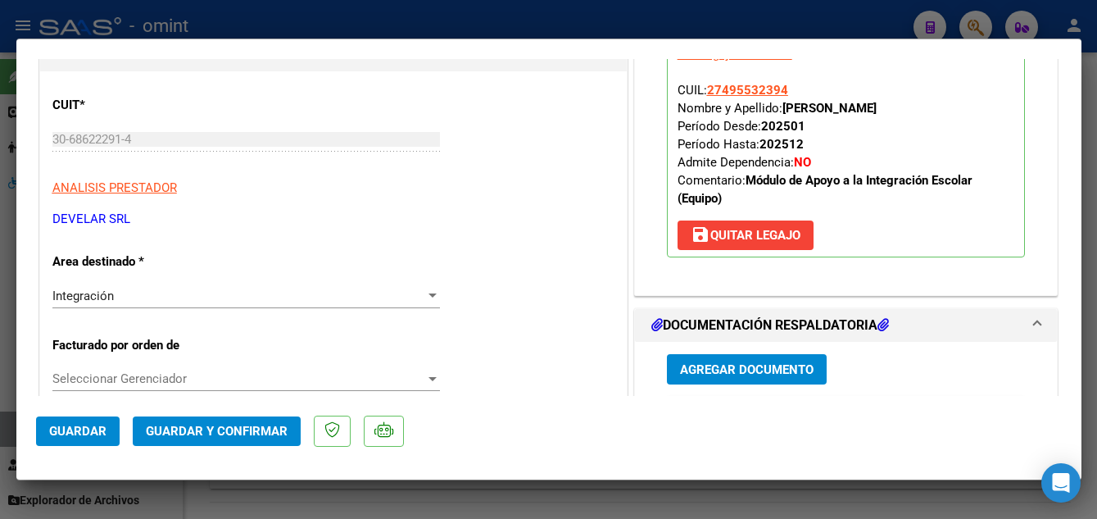
scroll to position [328, 0]
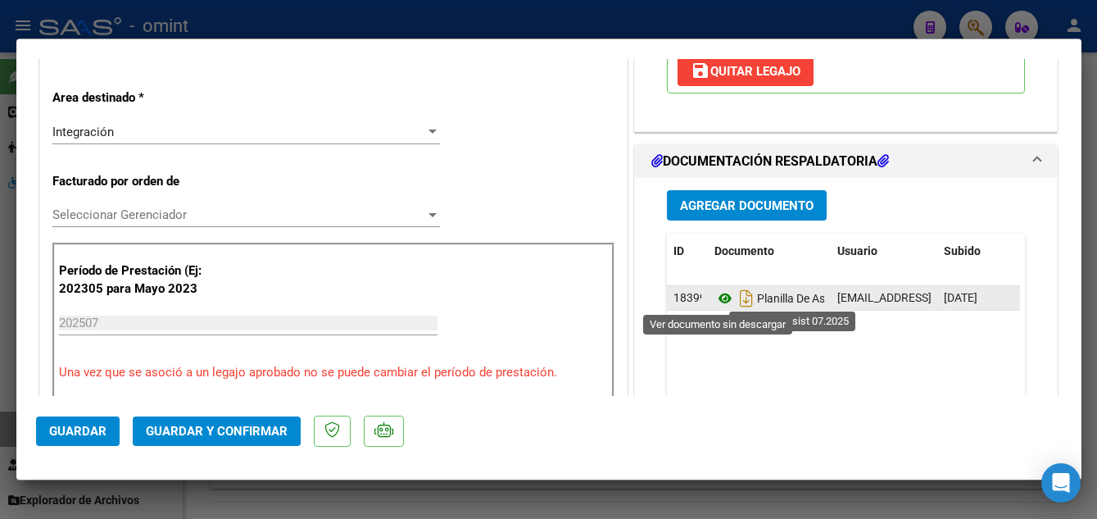
click at [715, 300] on icon at bounding box center [725, 298] width 21 height 20
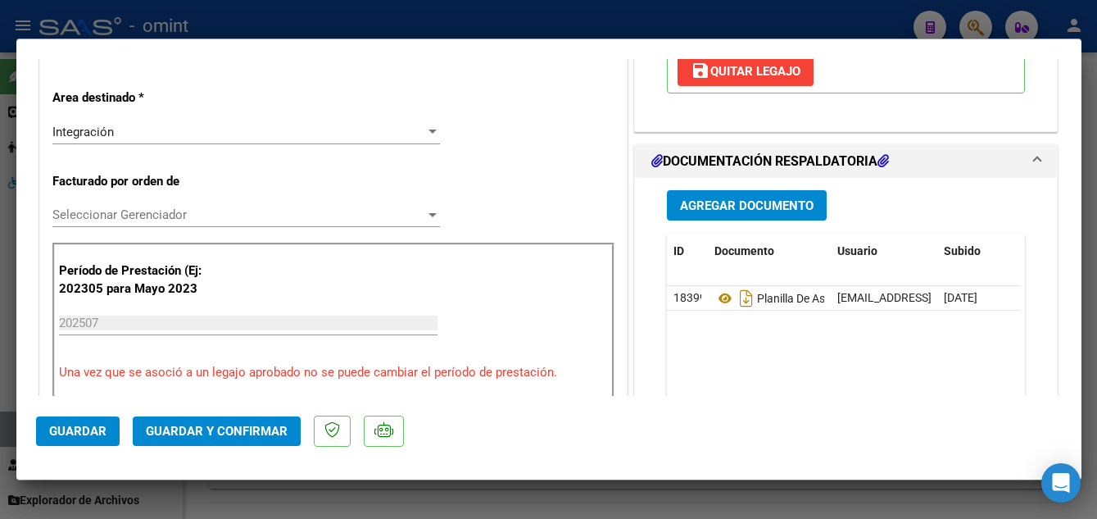
click at [269, 423] on button "Guardar y Confirmar" at bounding box center [217, 431] width 168 height 30
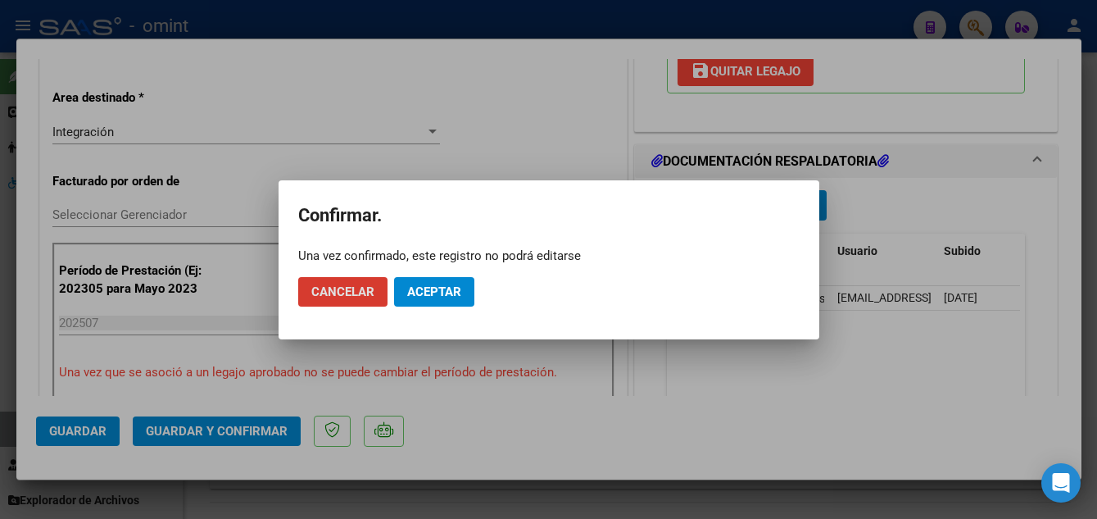
click at [440, 281] on button "Aceptar" at bounding box center [434, 292] width 80 height 30
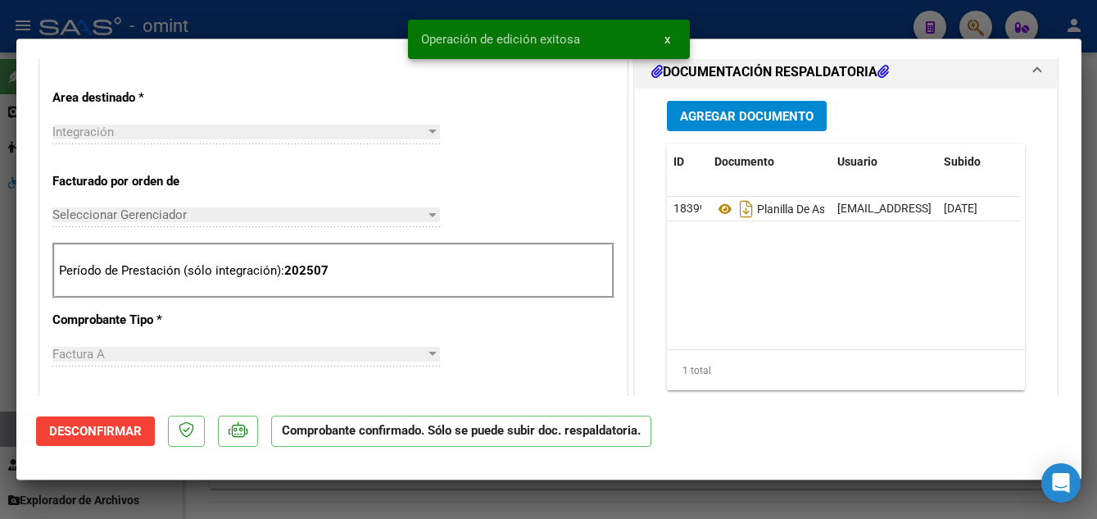
type input "$ 0,00"
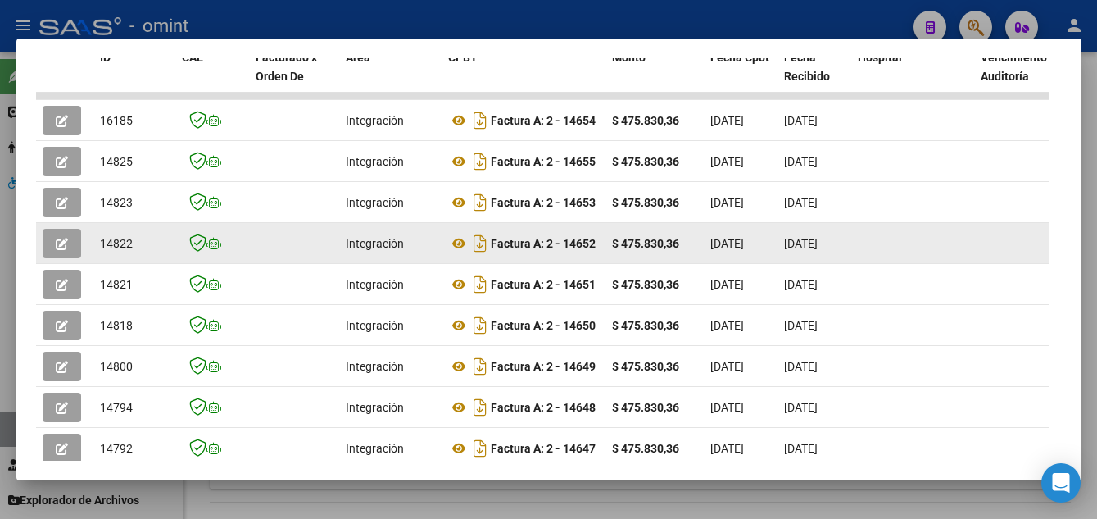
drag, startPoint x: 99, startPoint y: 237, endPoint x: 136, endPoint y: 239, distance: 37.0
click at [136, 239] on div "14822" at bounding box center [134, 243] width 69 height 19
drag, startPoint x: 136, startPoint y: 239, endPoint x: 125, endPoint y: 237, distance: 11.7
copy span "14822"
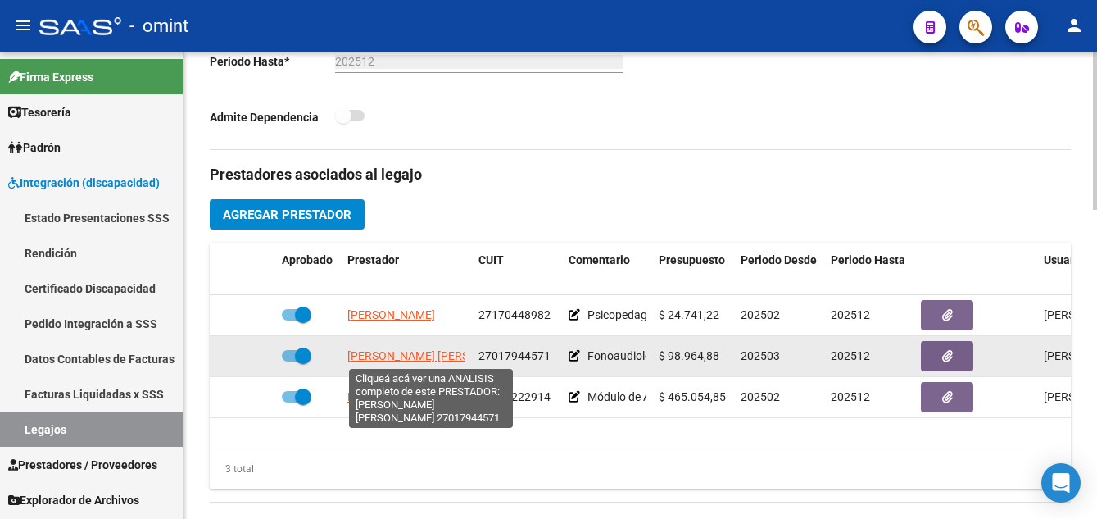
click at [417, 355] on span "BOULLON MARTHA MARGARITA" at bounding box center [436, 355] width 178 height 13
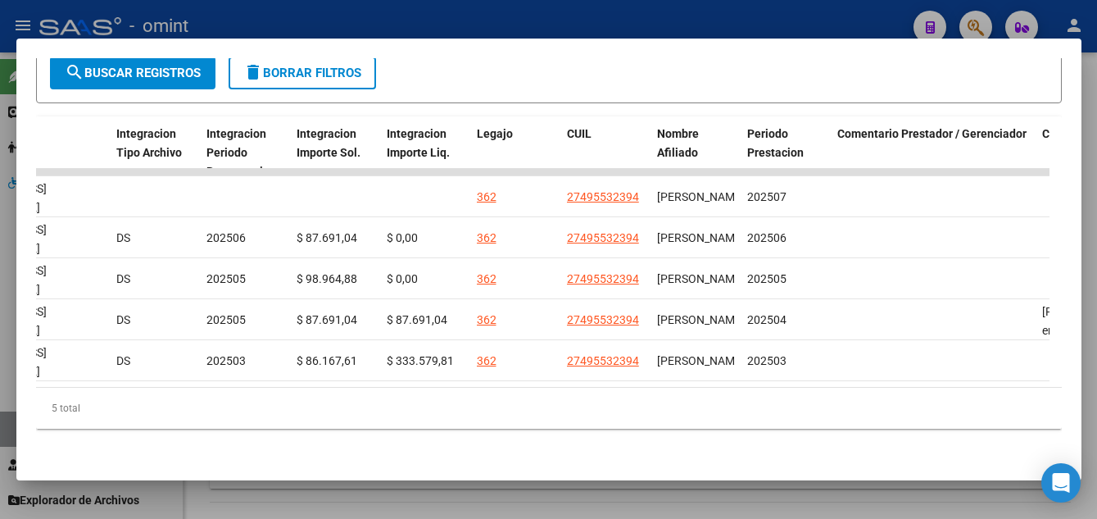
scroll to position [0, 2158]
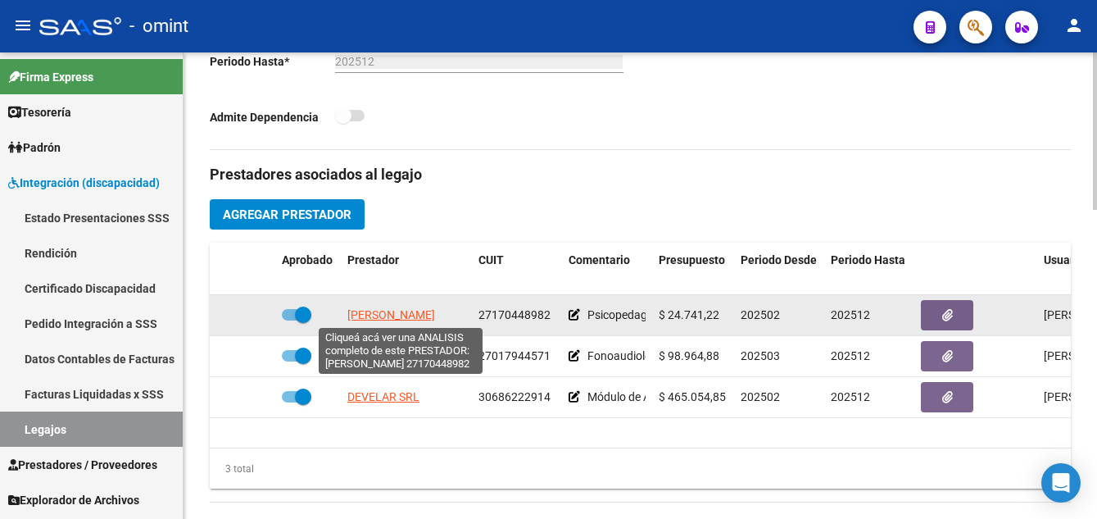
click at [434, 310] on span "KIL JUDIT GABRIELA" at bounding box center [391, 314] width 88 height 13
type textarea "27170448982"
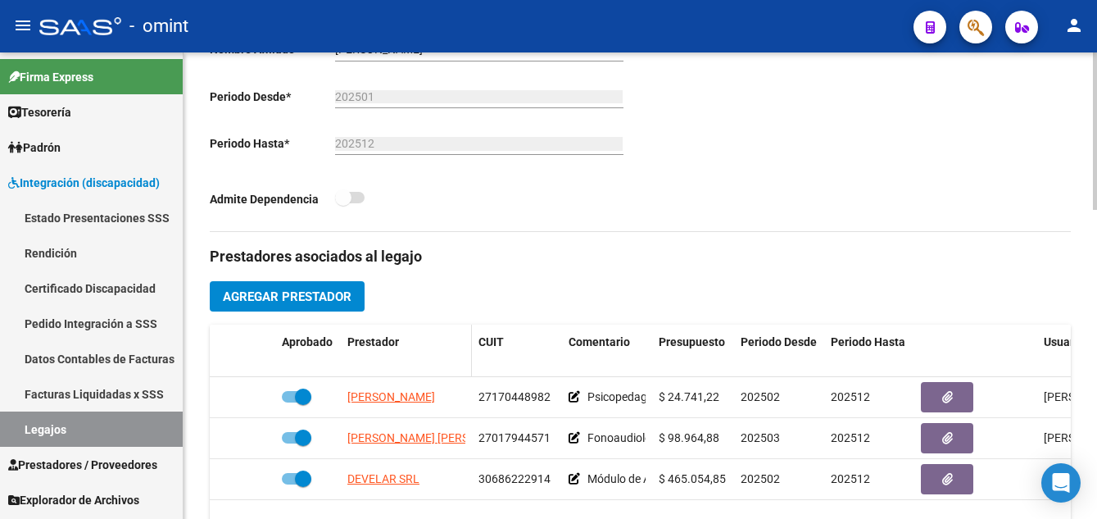
scroll to position [246, 0]
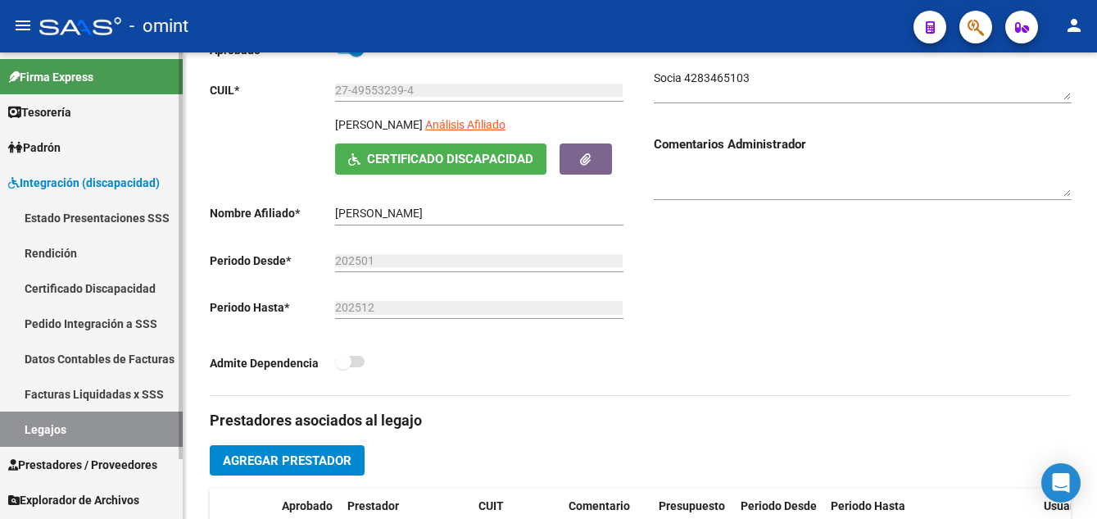
click at [147, 284] on link "Certificado Discapacidad" at bounding box center [91, 287] width 183 height 35
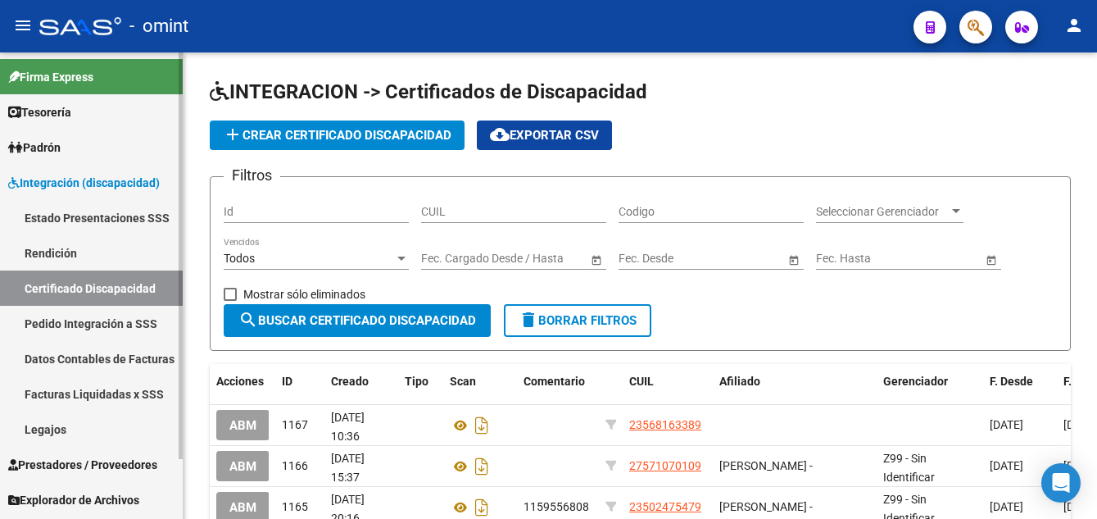
click at [112, 425] on link "Legajos" at bounding box center [91, 428] width 183 height 35
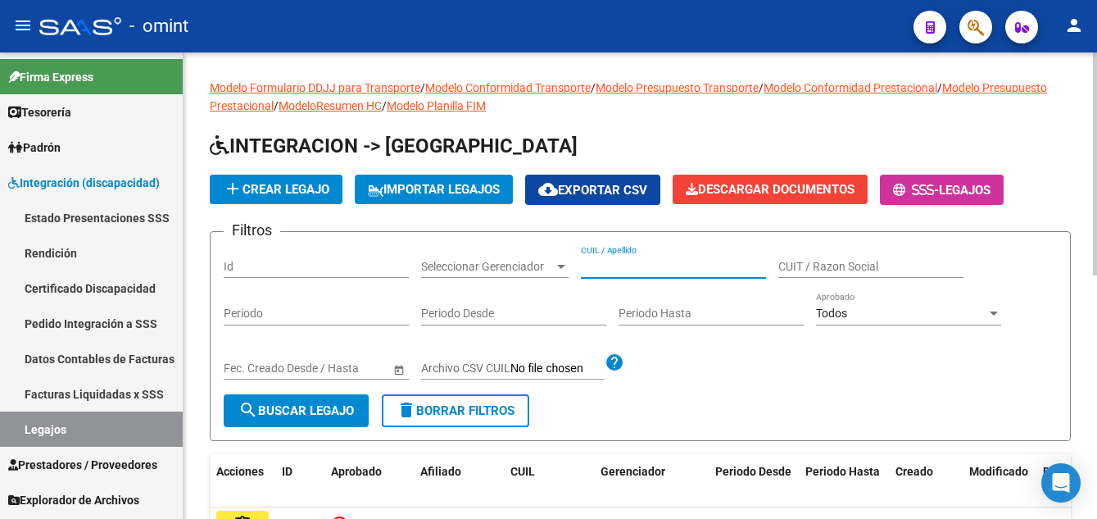
paste input "RODRIGUEZ HARISPE BENICIO"
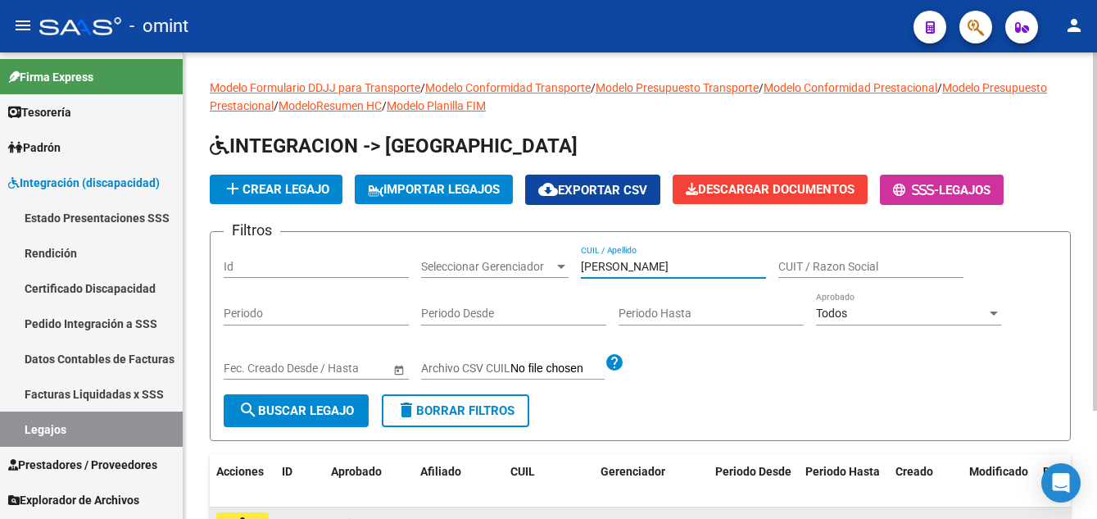
type input "RODRIGUEZ HARISPE BENICIO"
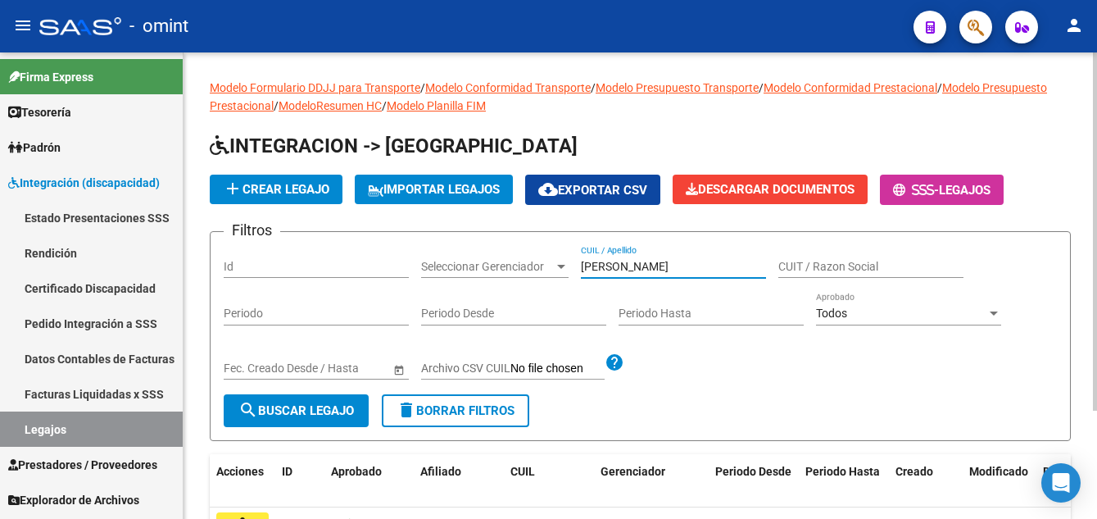
scroll to position [141, 0]
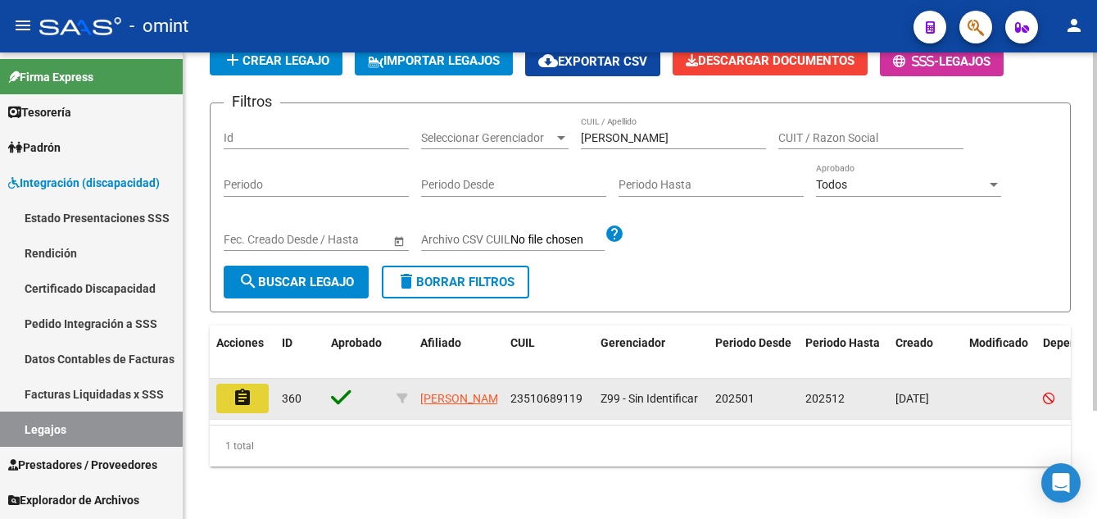
click at [256, 384] on button "assignment" at bounding box center [242, 399] width 52 height 30
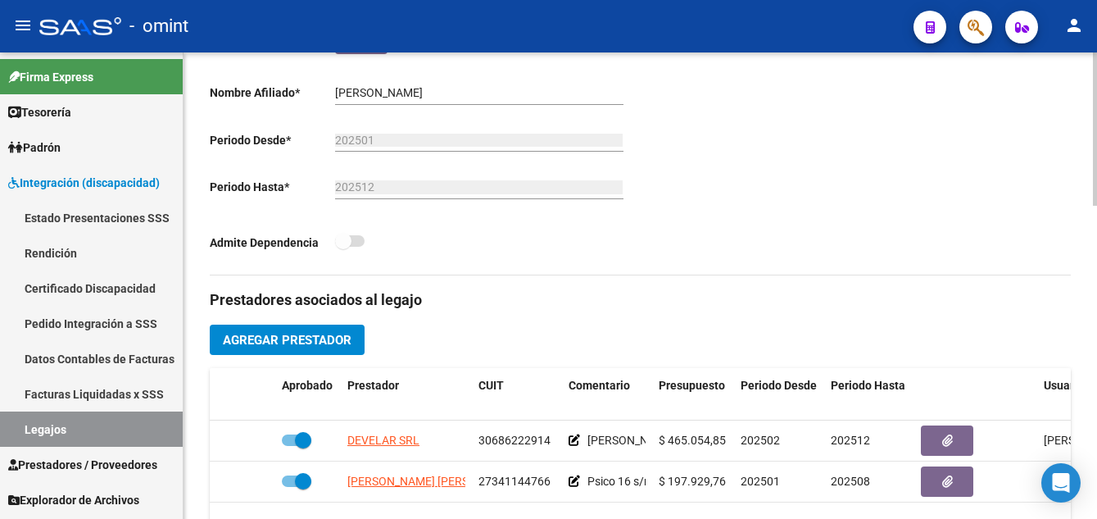
scroll to position [574, 0]
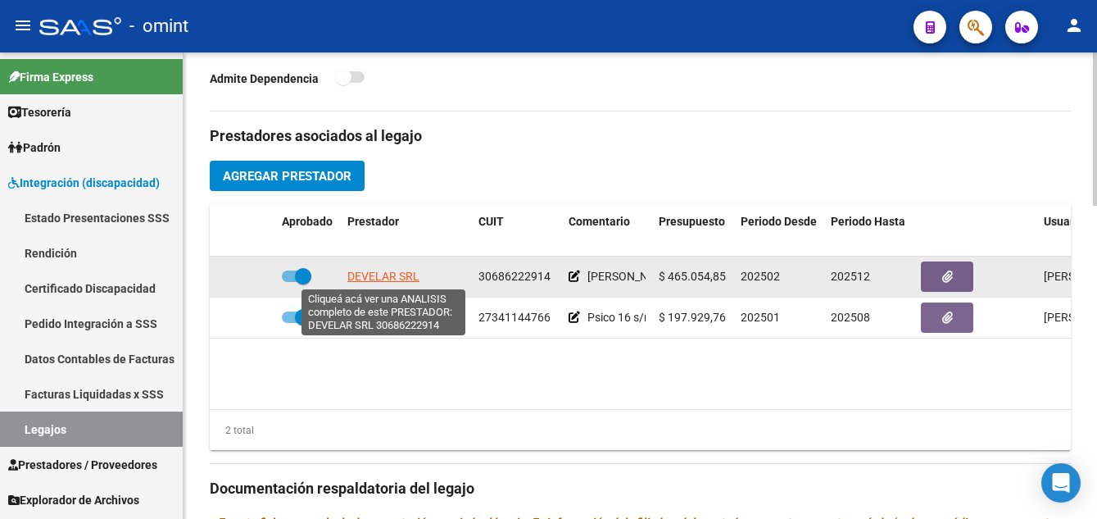
click at [386, 272] on span "DEVELAR SRL" at bounding box center [383, 276] width 72 height 13
type textarea "30686222914"
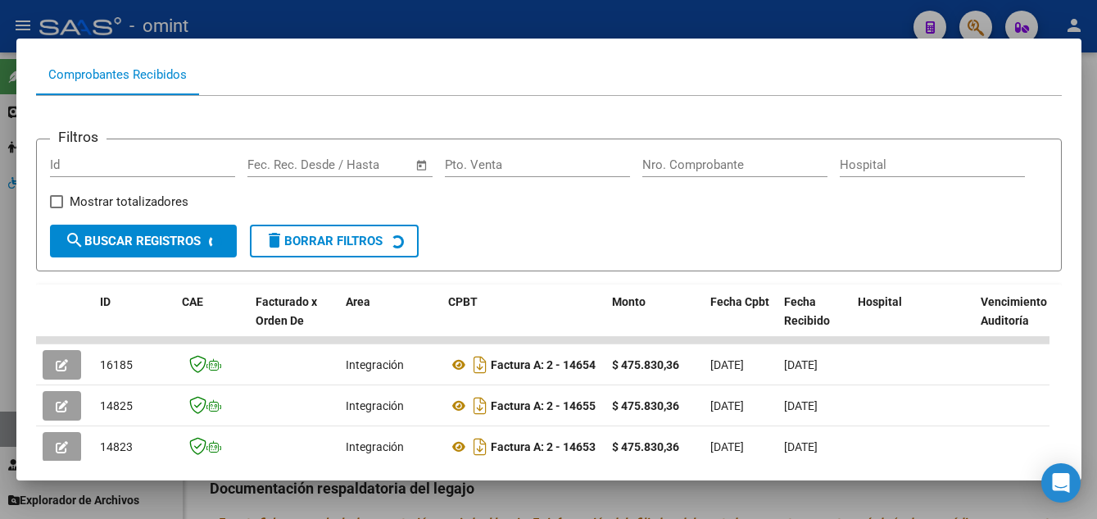
scroll to position [246, 0]
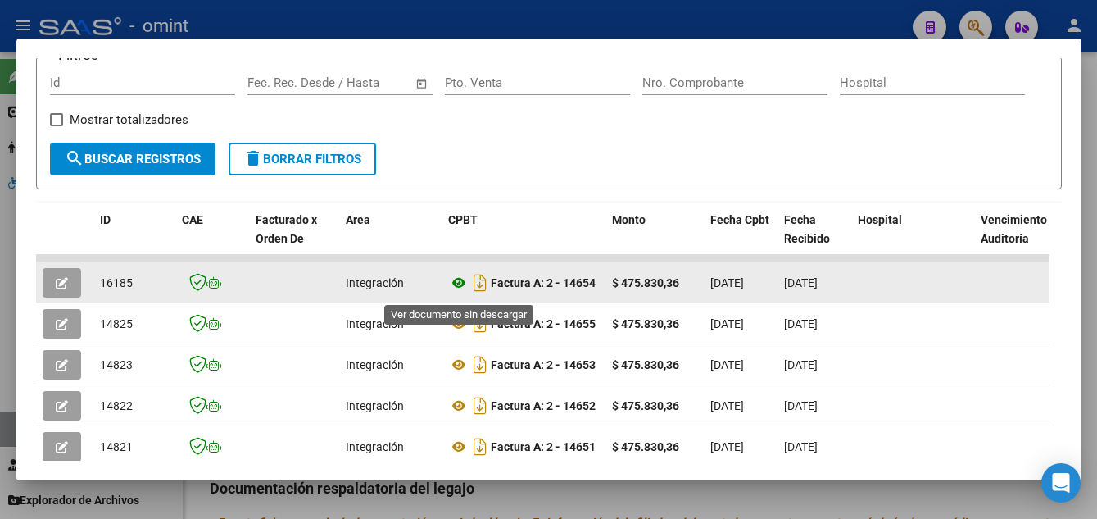
click at [457, 286] on icon at bounding box center [458, 283] width 21 height 20
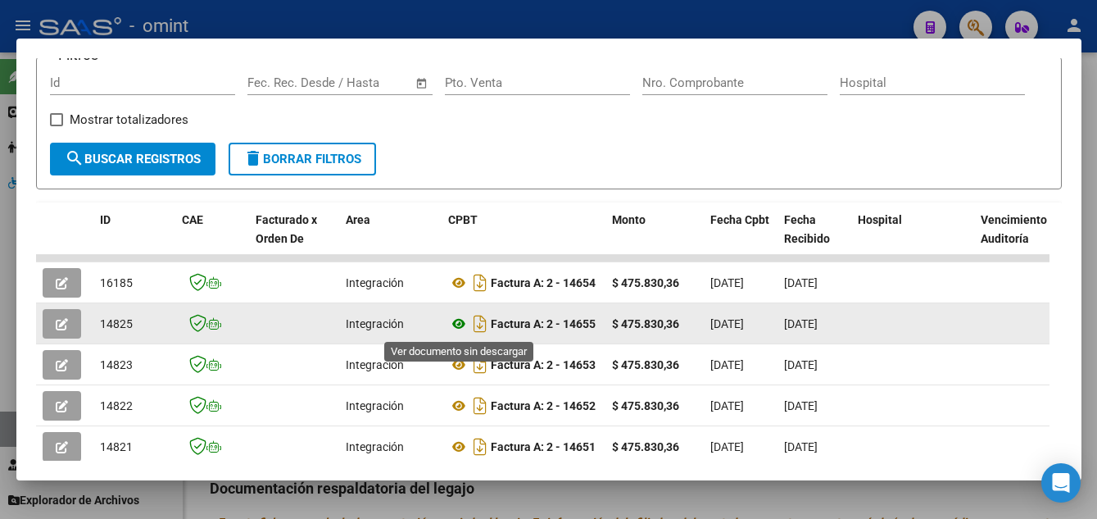
click at [456, 325] on icon at bounding box center [458, 324] width 21 height 20
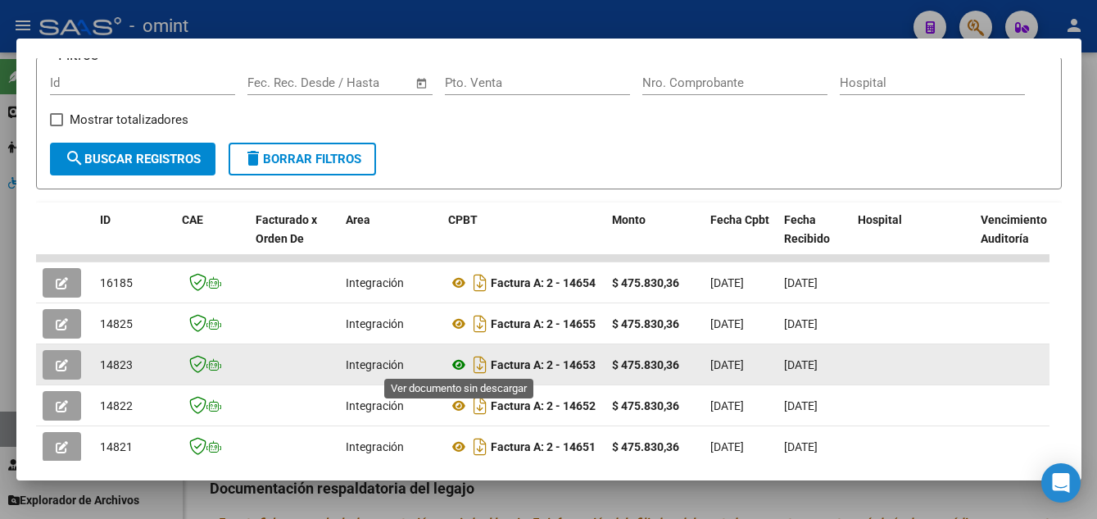
click at [456, 367] on icon at bounding box center [458, 365] width 21 height 20
click at [65, 359] on icon "button" at bounding box center [62, 365] width 12 height 12
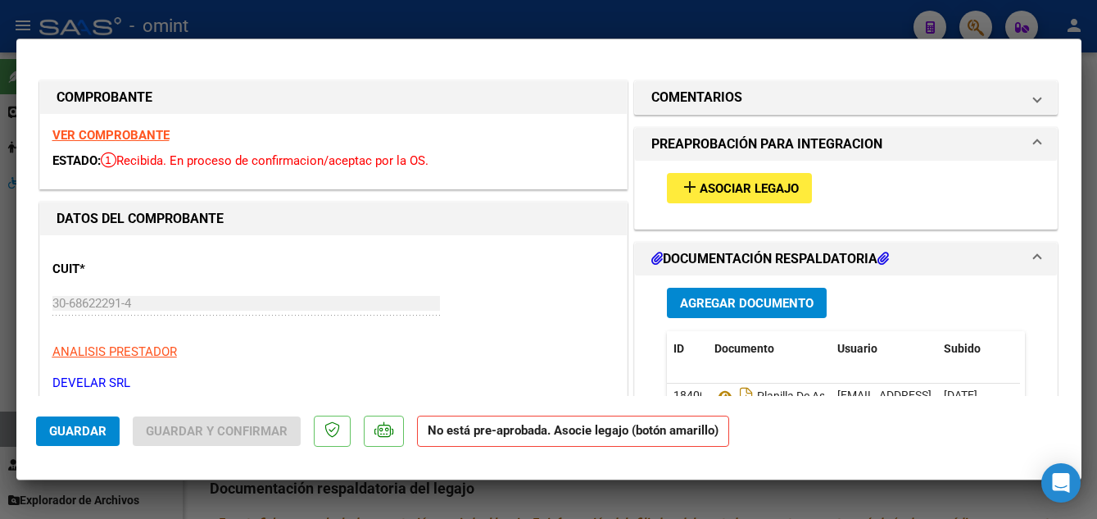
scroll to position [82, 0]
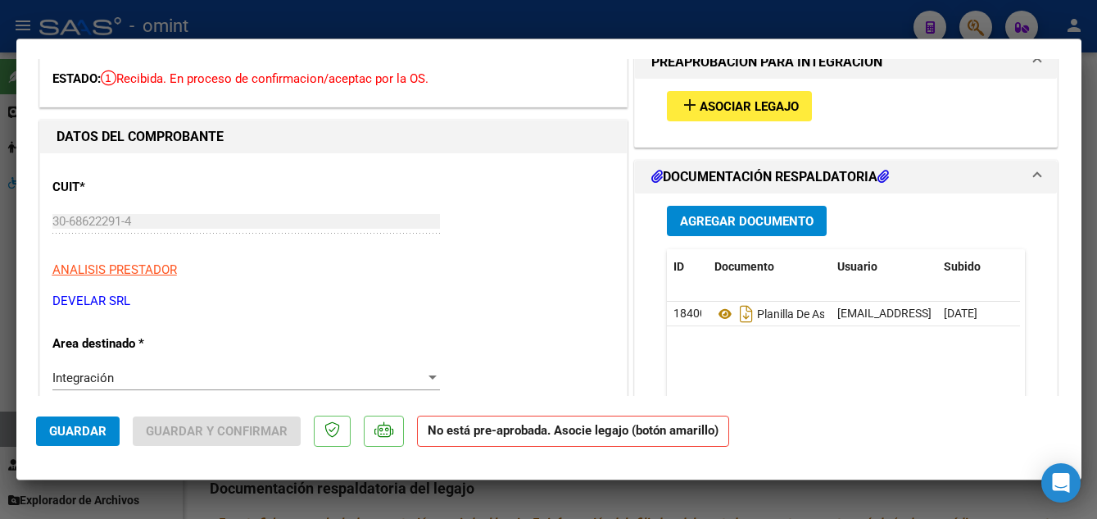
click at [748, 100] on span "Asociar Legajo" at bounding box center [749, 106] width 99 height 15
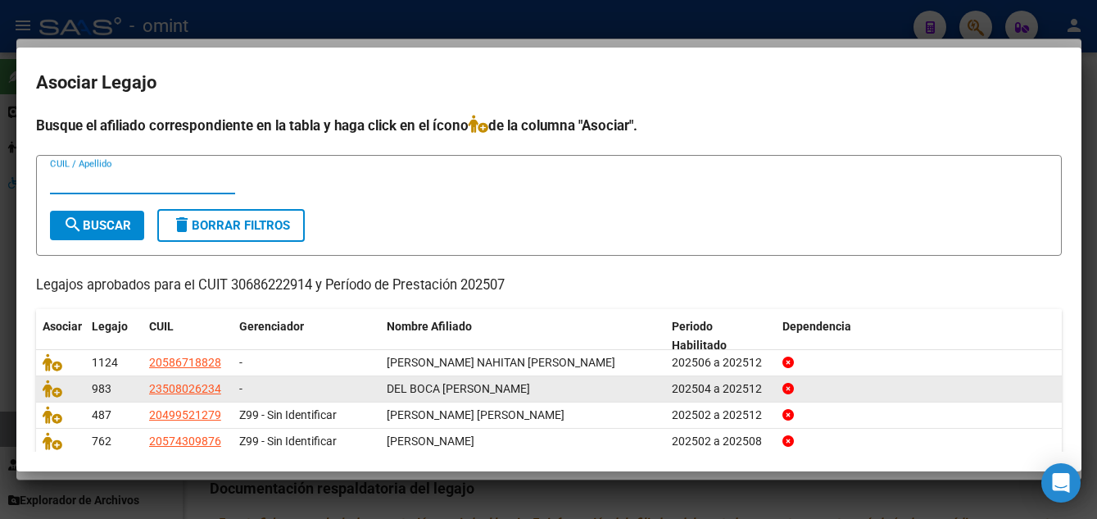
scroll to position [90, 0]
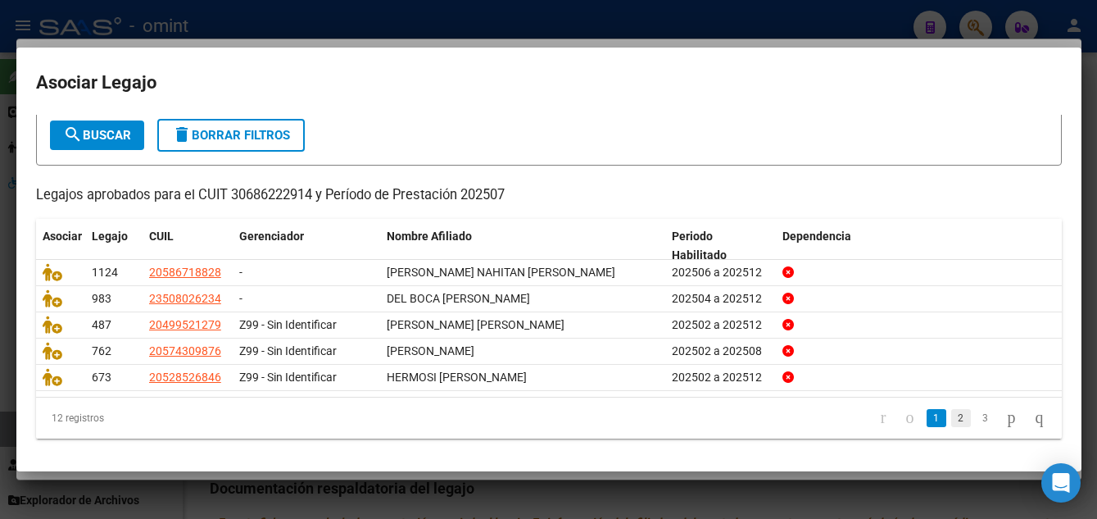
click at [951, 416] on link "2" at bounding box center [961, 418] width 20 height 18
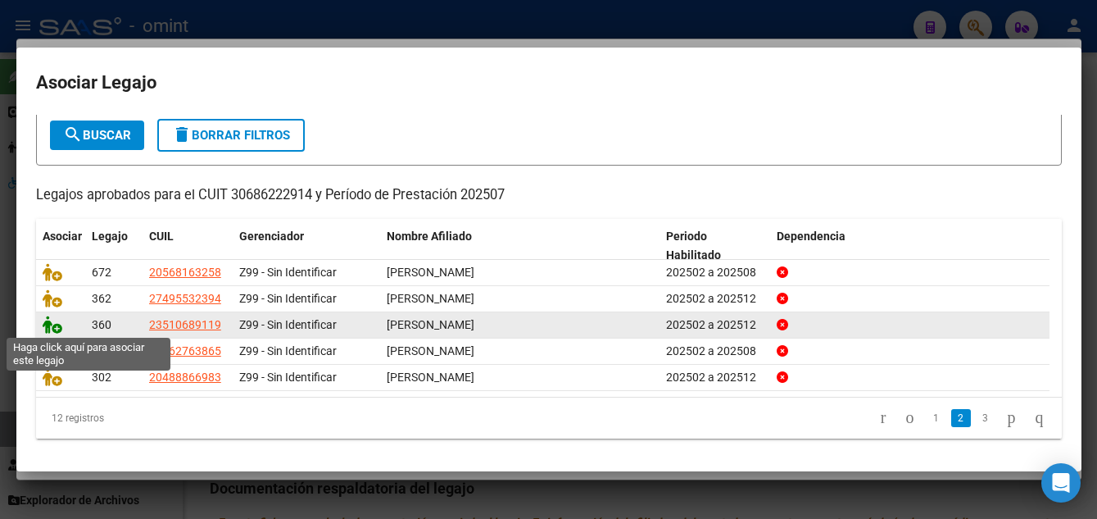
click at [47, 326] on icon at bounding box center [53, 325] width 20 height 18
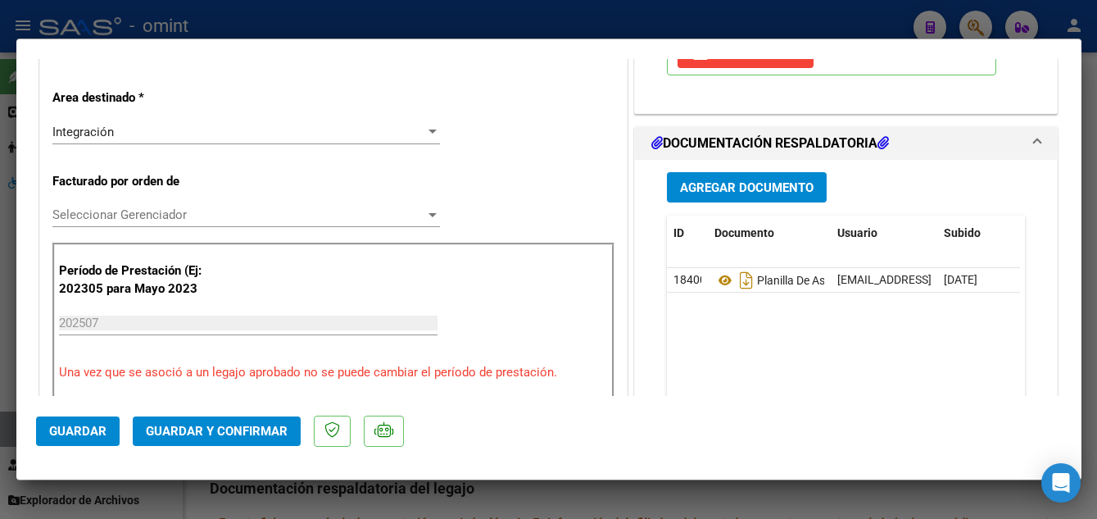
scroll to position [410, 0]
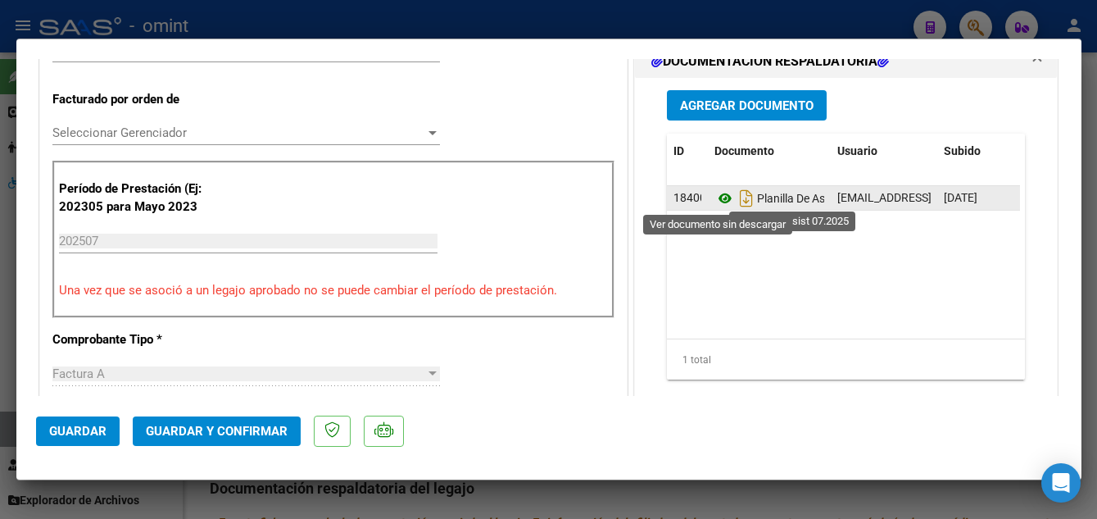
click at [715, 199] on icon at bounding box center [725, 198] width 21 height 20
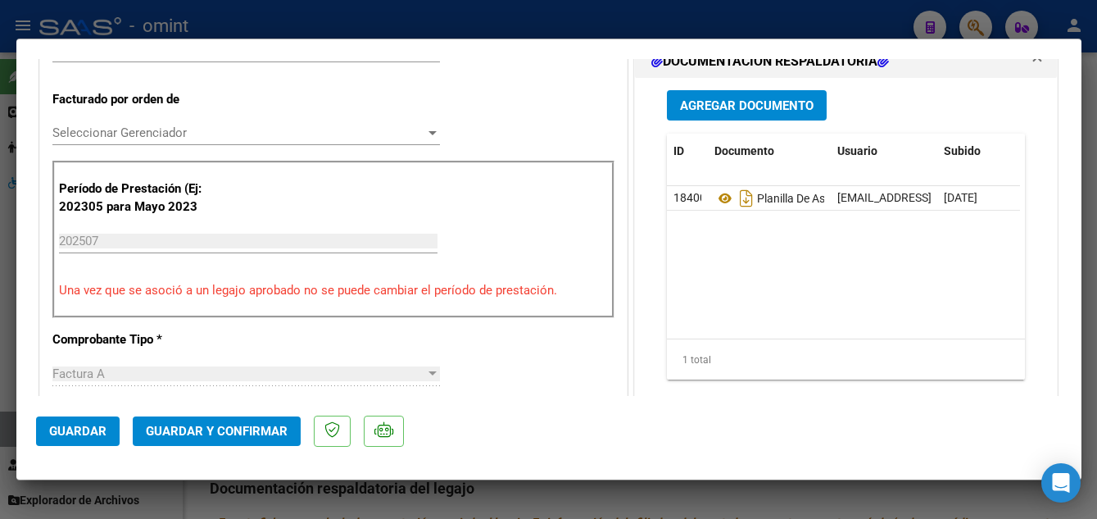
click at [229, 426] on span "Guardar y Confirmar" at bounding box center [217, 431] width 142 height 15
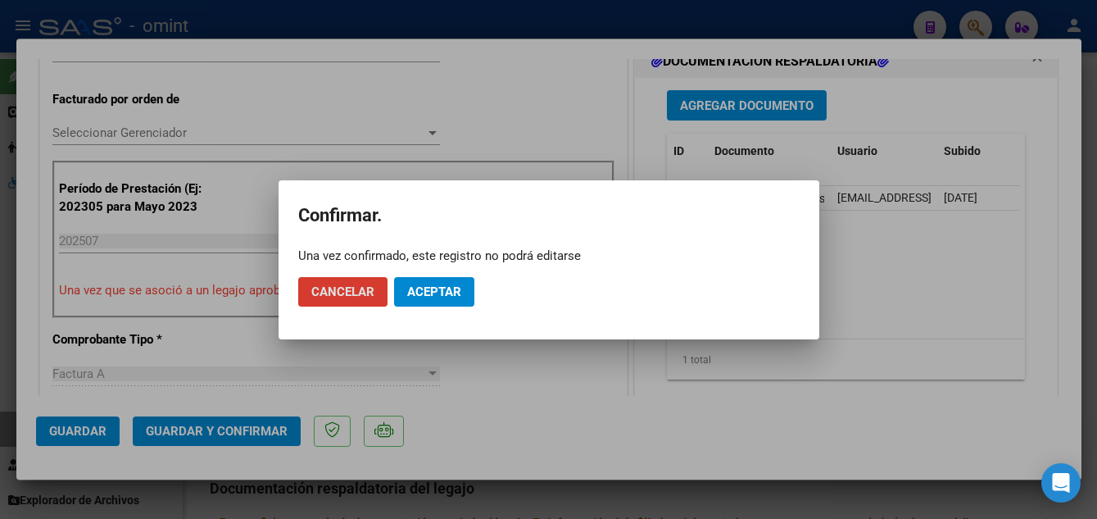
click at [440, 290] on span "Aceptar" at bounding box center [434, 291] width 54 height 15
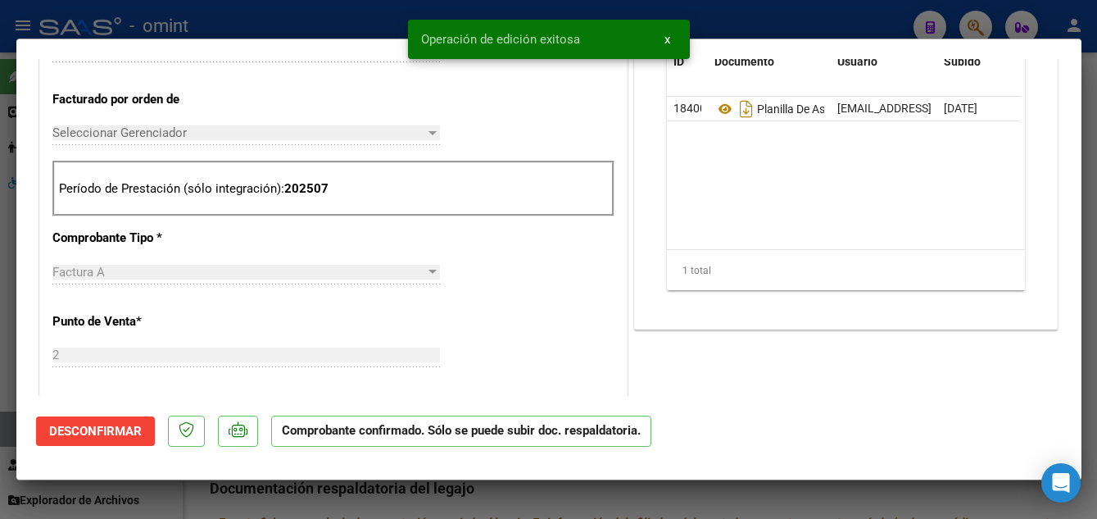
type input "$ 0,00"
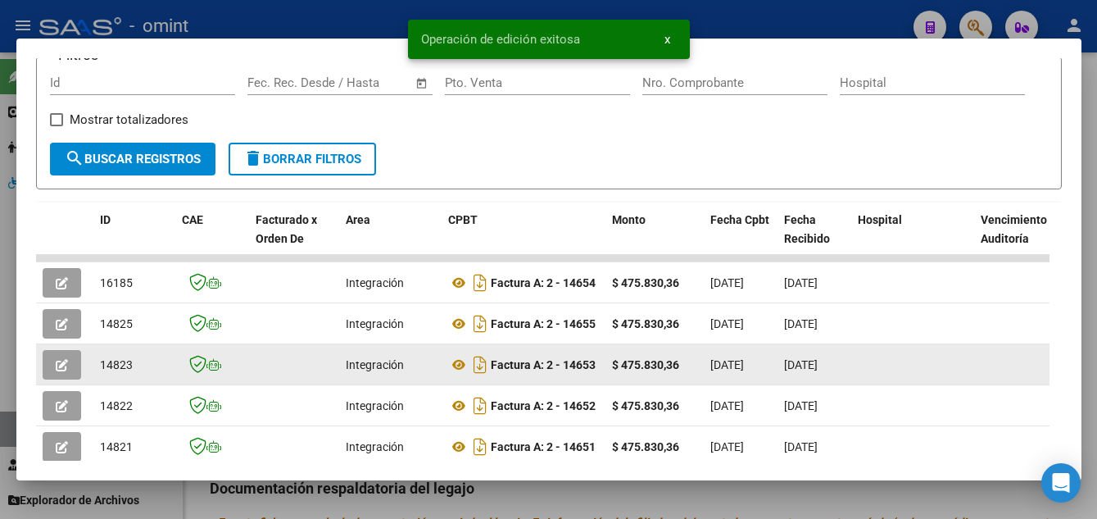
drag, startPoint x: 99, startPoint y: 362, endPoint x: 132, endPoint y: 365, distance: 32.9
click at [132, 365] on span "14823" at bounding box center [116, 364] width 33 height 13
copy span "14823"
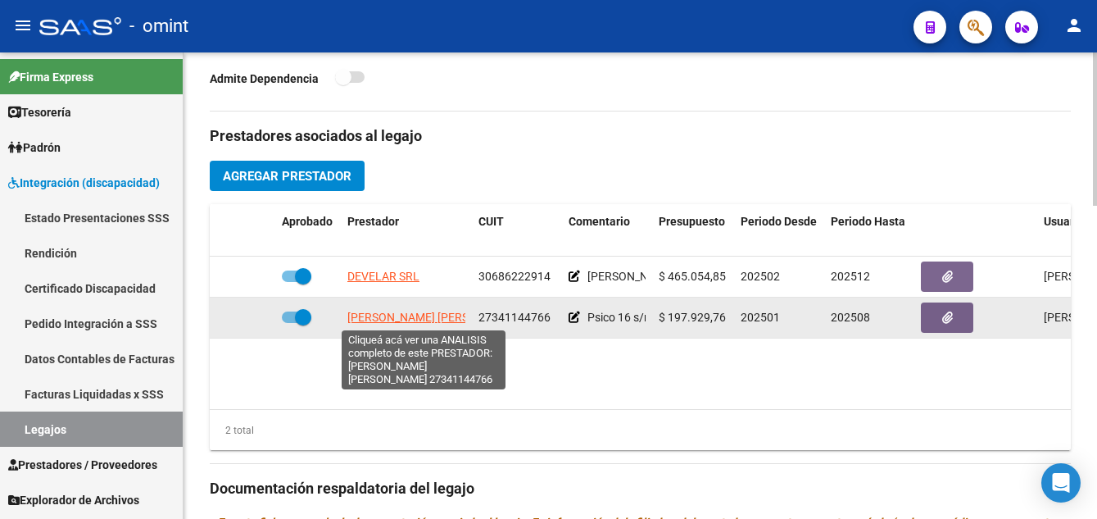
click at [411, 320] on span "MARTINEZ SABRINA GISELLE" at bounding box center [436, 317] width 178 height 13
type textarea "27341144766"
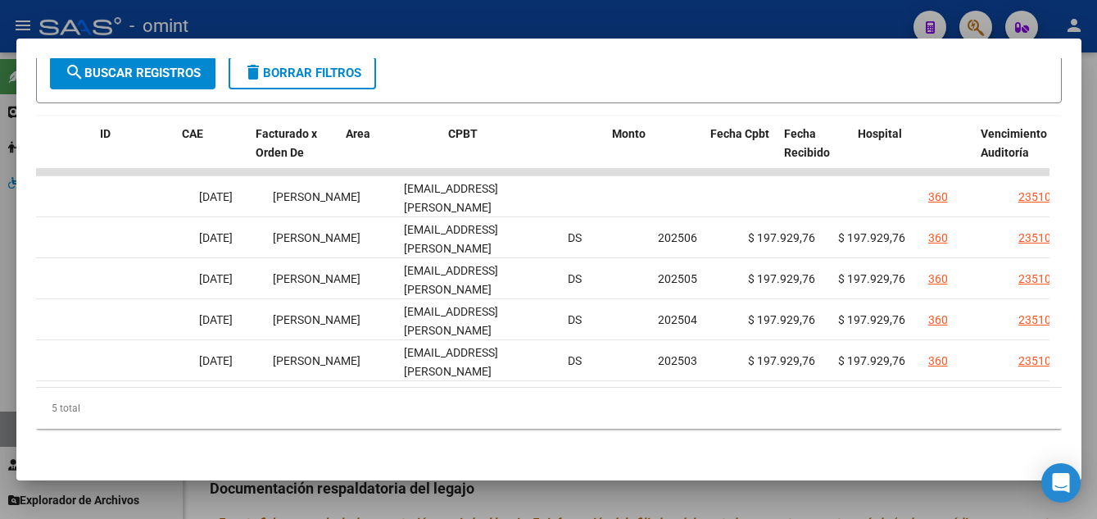
scroll to position [0, 0]
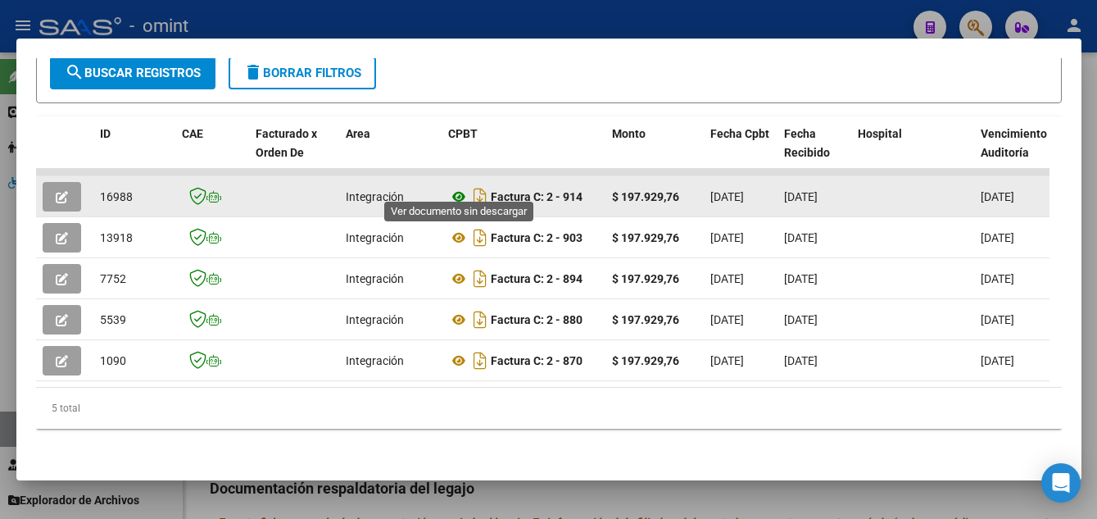
click at [454, 187] on icon at bounding box center [458, 197] width 21 height 20
click at [56, 191] on icon "button" at bounding box center [62, 197] width 12 height 12
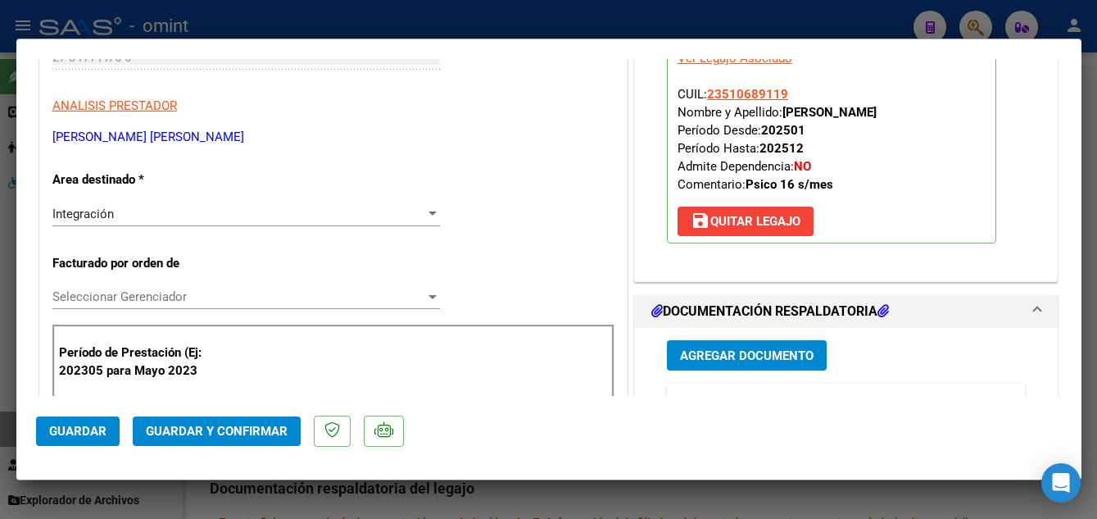
scroll to position [410, 0]
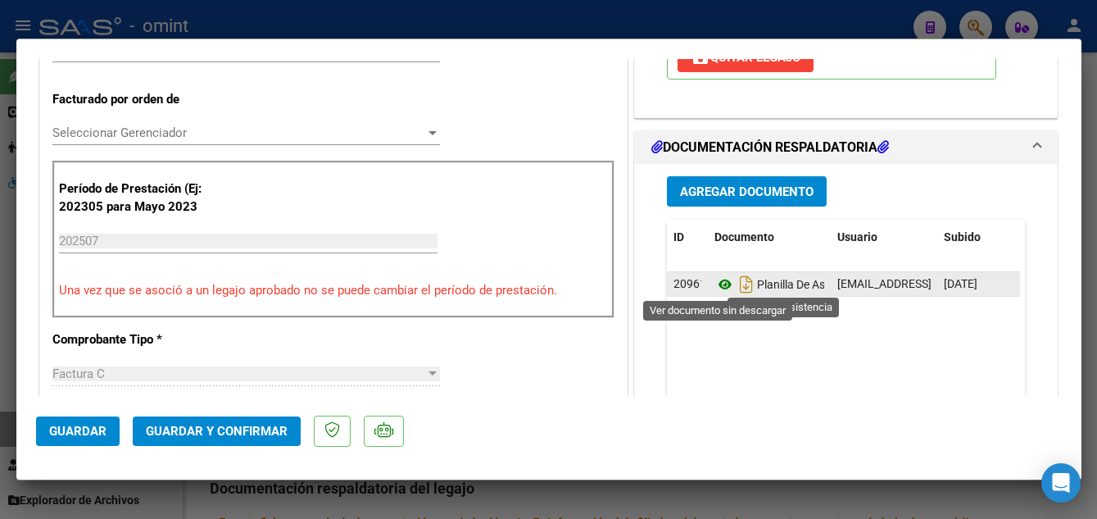
click at [717, 283] on icon at bounding box center [725, 285] width 21 height 20
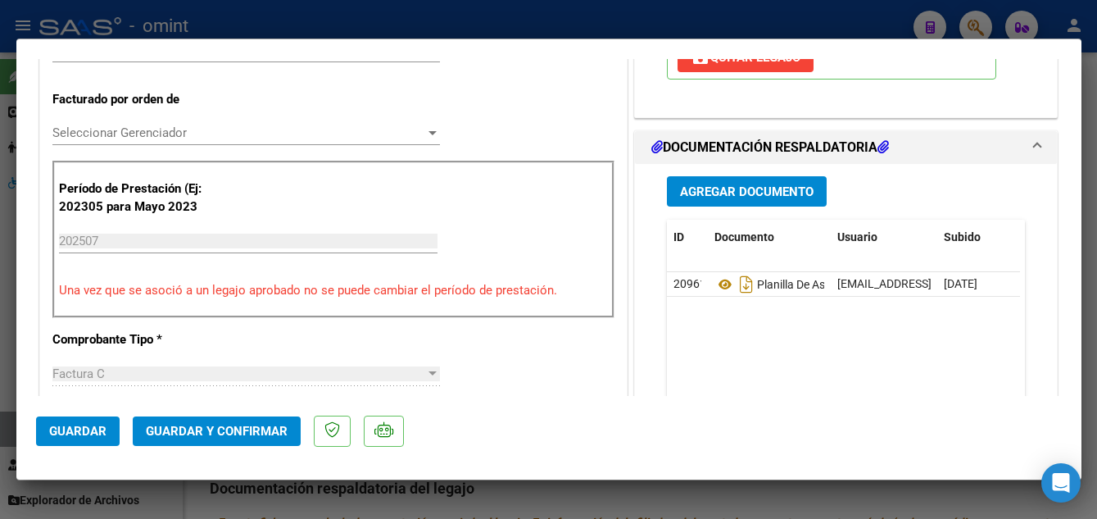
click at [204, 428] on span "Guardar y Confirmar" at bounding box center [217, 431] width 142 height 15
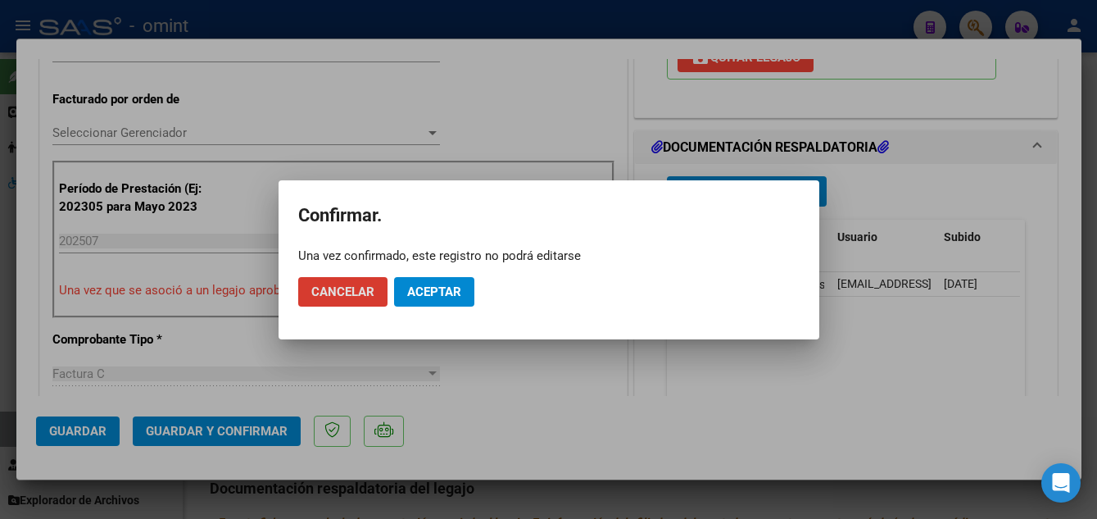
click at [452, 300] on button "Aceptar" at bounding box center [434, 292] width 80 height 30
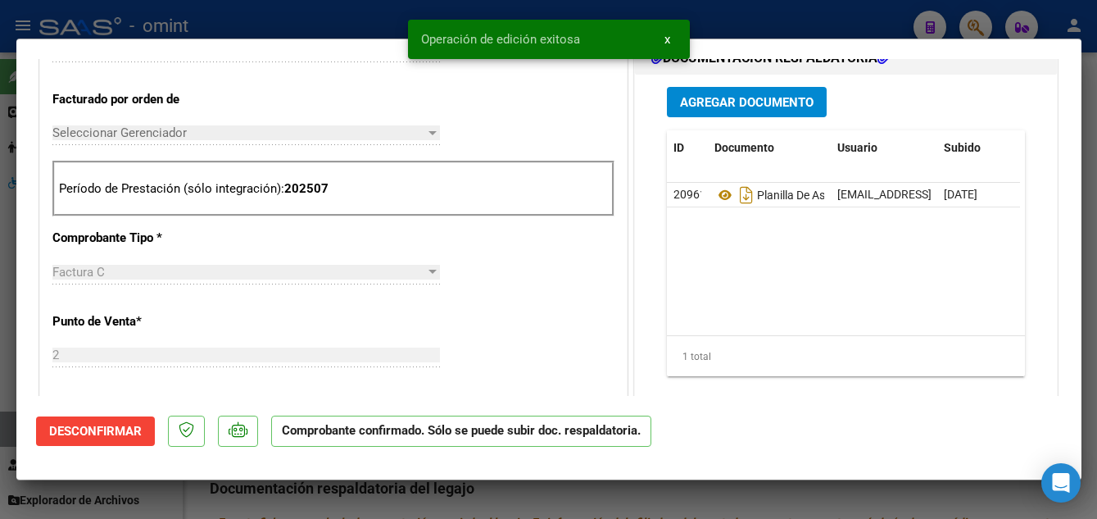
type input "$ 0,00"
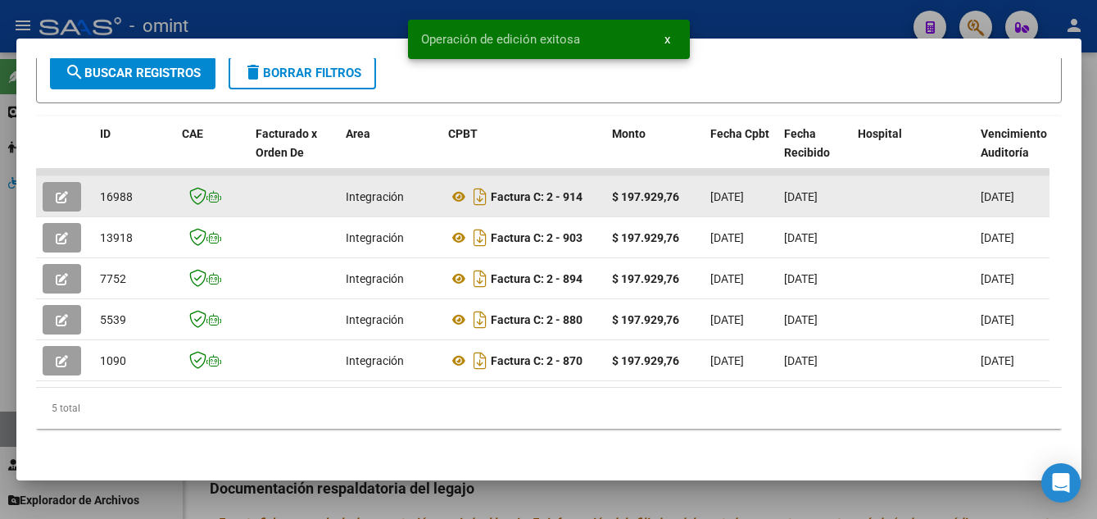
drag, startPoint x: 101, startPoint y: 188, endPoint x: 138, endPoint y: 189, distance: 36.9
click at [138, 189] on datatable-body-cell "16988" at bounding box center [134, 196] width 82 height 40
drag, startPoint x: 138, startPoint y: 189, endPoint x: 118, endPoint y: 185, distance: 20.1
copy span "16988"
click at [162, 201] on datatable-body-cell "16988" at bounding box center [134, 196] width 82 height 40
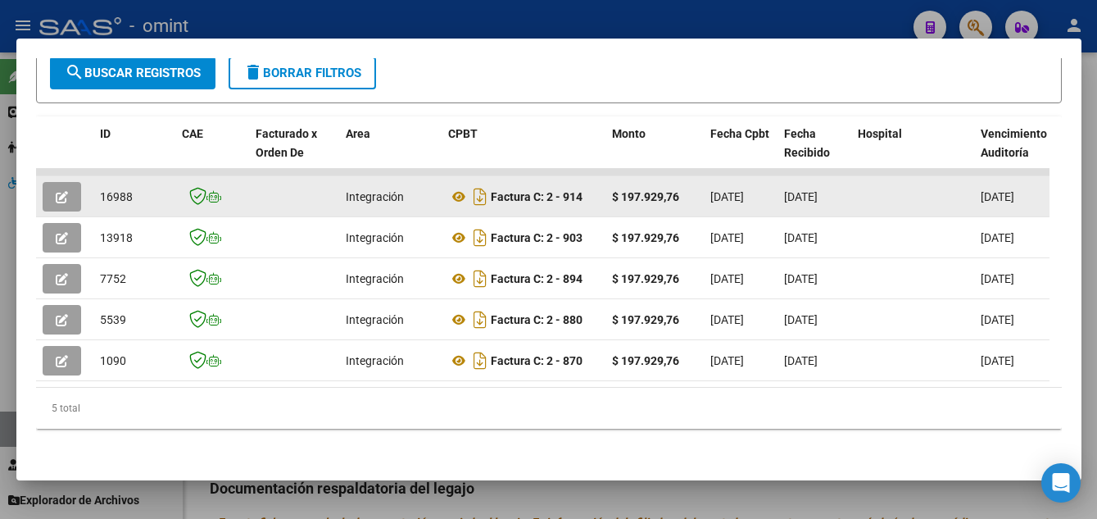
drag, startPoint x: 137, startPoint y: 187, endPoint x: 97, endPoint y: 180, distance: 40.7
click at [97, 180] on datatable-body-cell "16988" at bounding box center [134, 196] width 82 height 40
drag, startPoint x: 97, startPoint y: 180, endPoint x: 107, endPoint y: 184, distance: 10.4
copy span "16988"
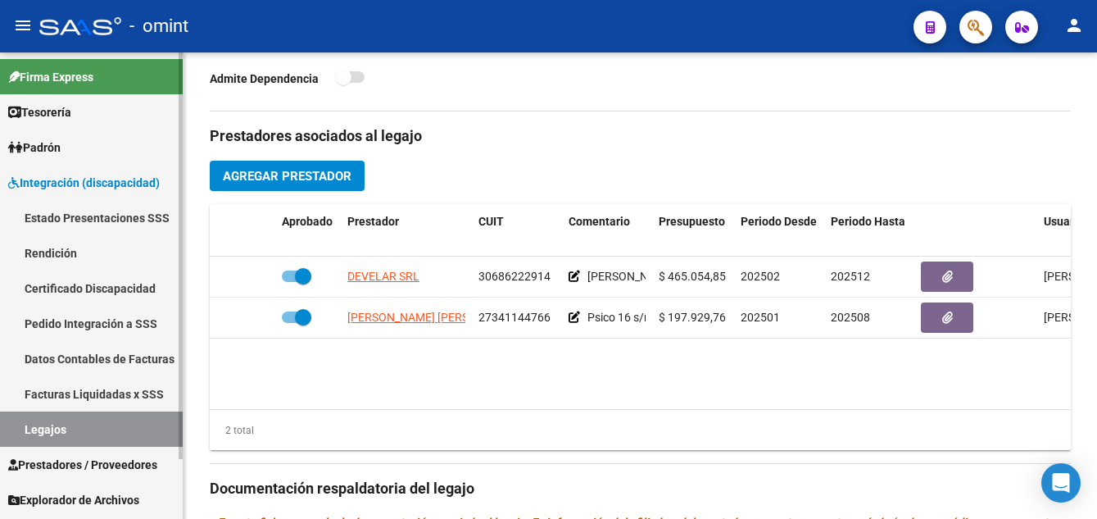
drag, startPoint x: 77, startPoint y: 281, endPoint x: 98, endPoint y: 295, distance: 25.5
click at [78, 282] on link "Certificado Discapacidad" at bounding box center [91, 287] width 183 height 35
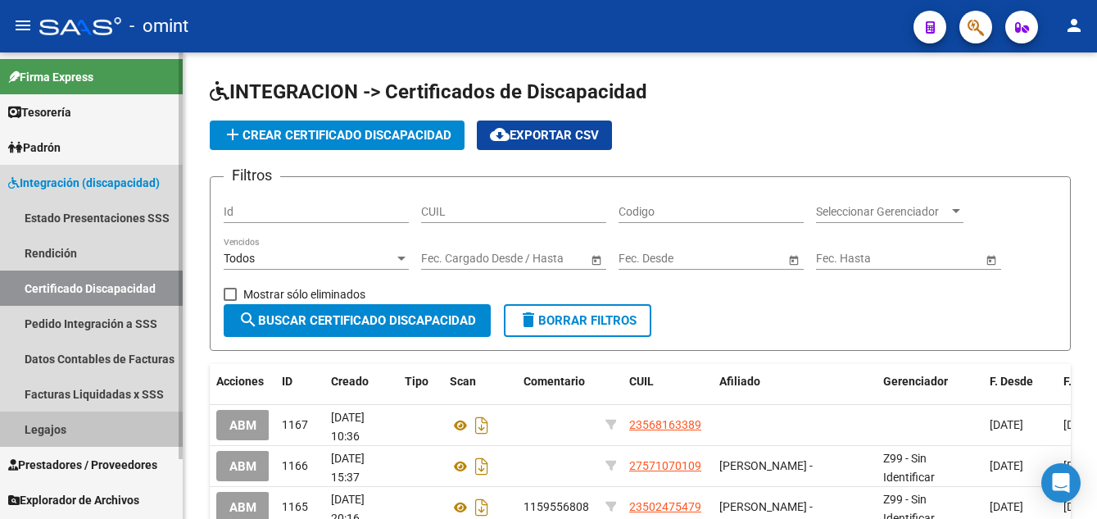
click at [61, 431] on link "Legajos" at bounding box center [91, 428] width 183 height 35
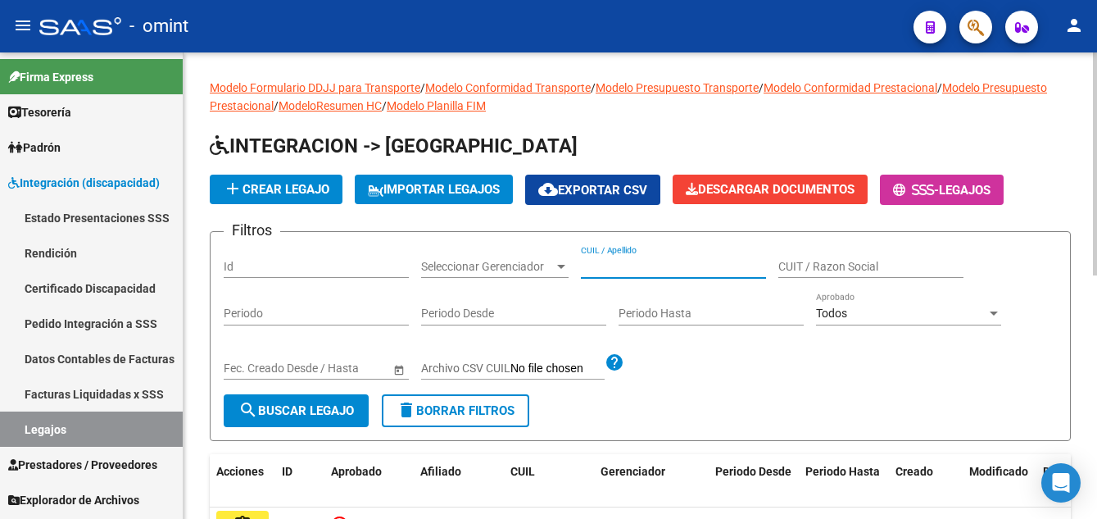
paste input "RODRIGUEZ JULIETA"
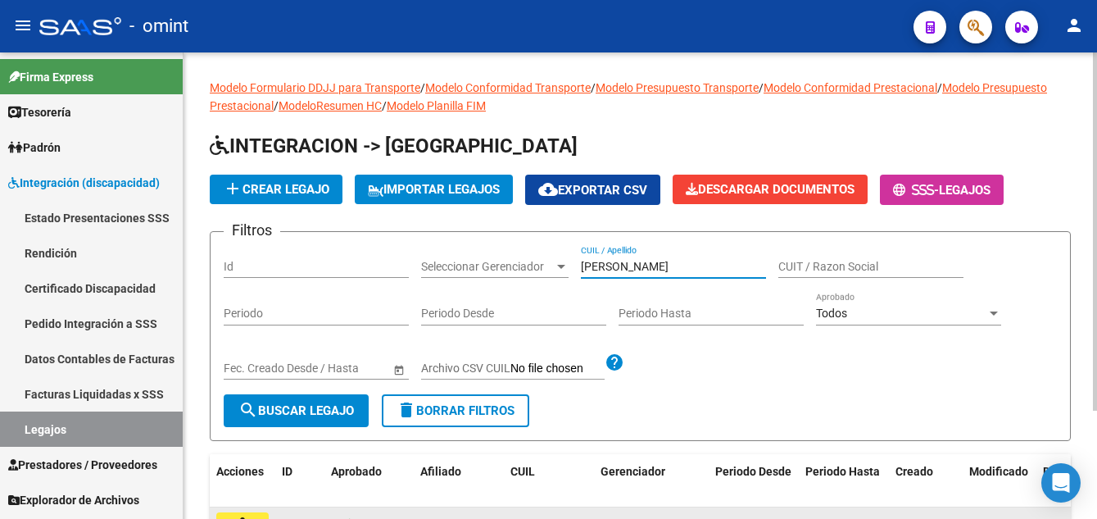
scroll to position [141, 0]
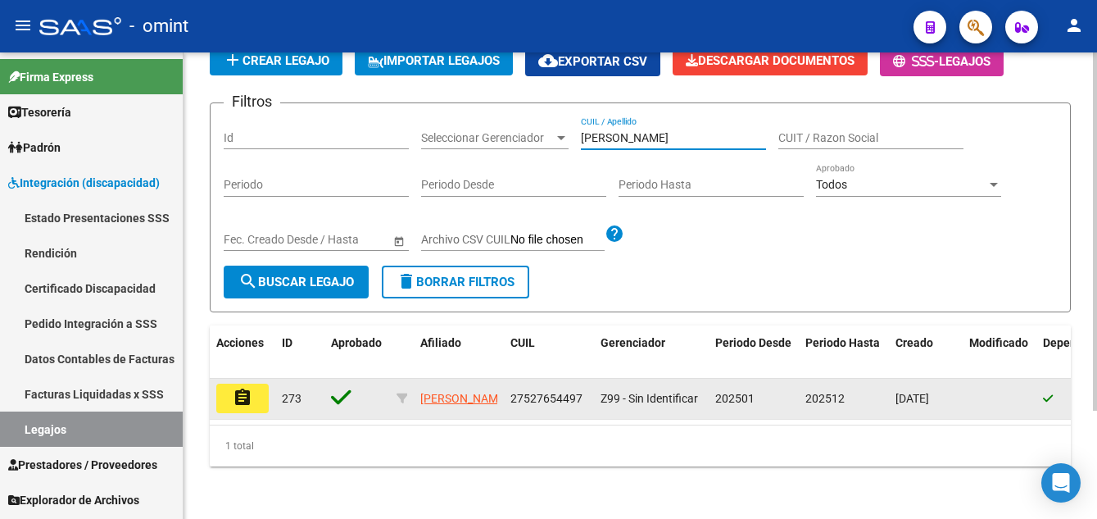
type input "RODRIGUEZ JULIETA"
click at [245, 388] on mat-icon "assignment" at bounding box center [243, 398] width 20 height 20
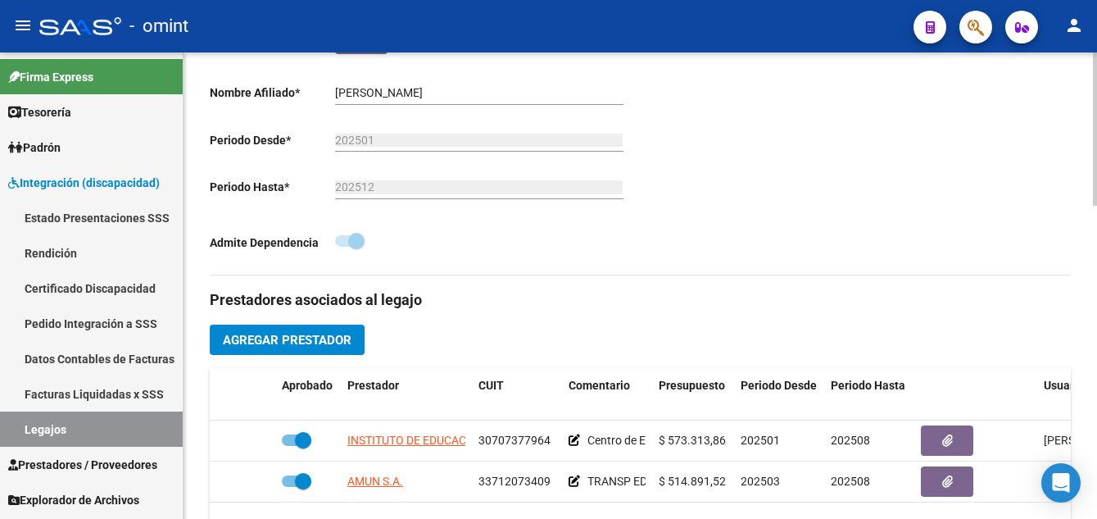
scroll to position [574, 0]
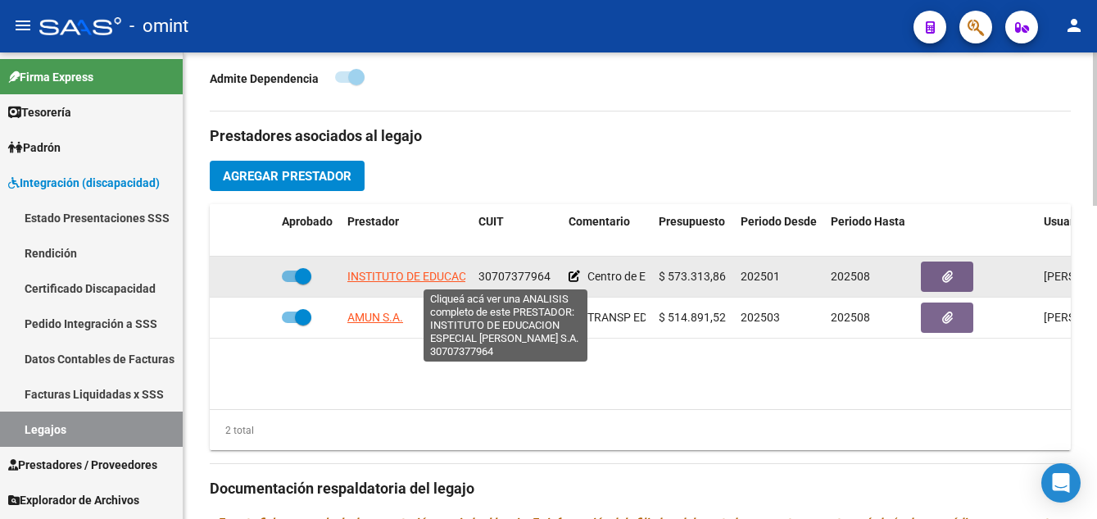
click at [405, 274] on span "INSTITUTO DE EDUCACION ESPECIAL FRANCOISE DOLTO S.A." at bounding box center [500, 276] width 306 height 13
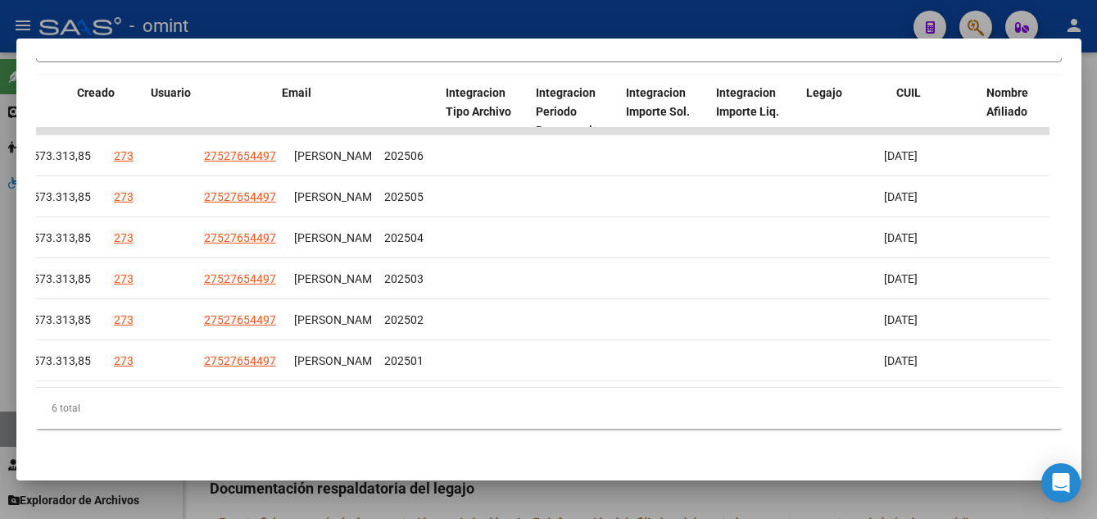
scroll to position [0, 1781]
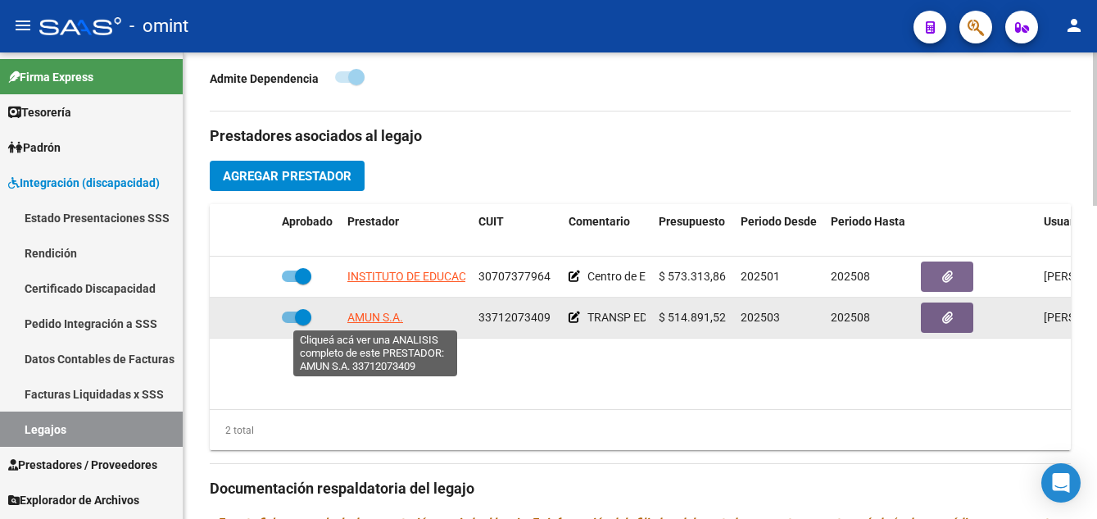
click at [388, 317] on span "AMUN S.A." at bounding box center [375, 317] width 56 height 13
type textarea "33712073409"
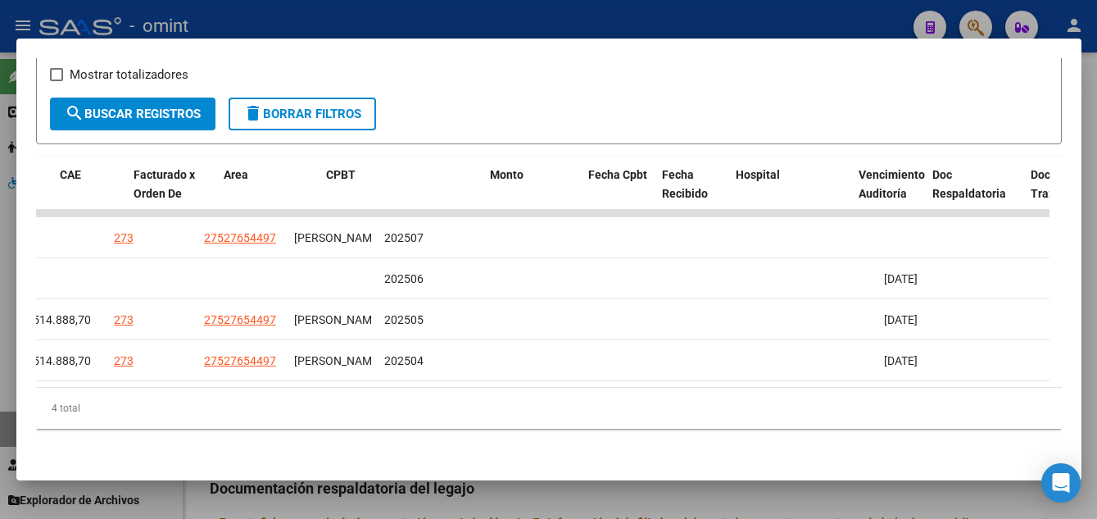
scroll to position [0, 0]
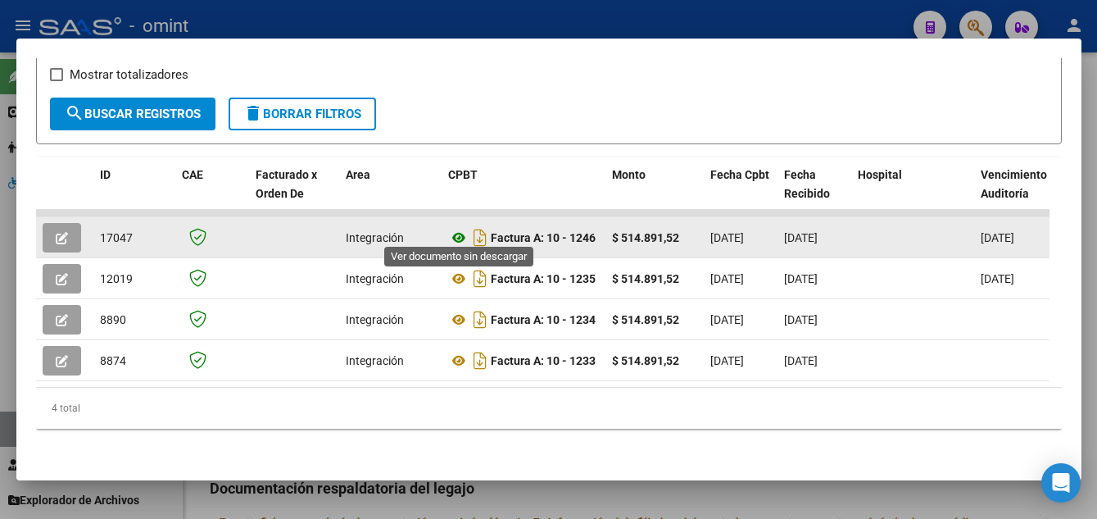
click at [454, 228] on icon at bounding box center [458, 238] width 21 height 20
click at [61, 232] on icon "button" at bounding box center [62, 238] width 12 height 12
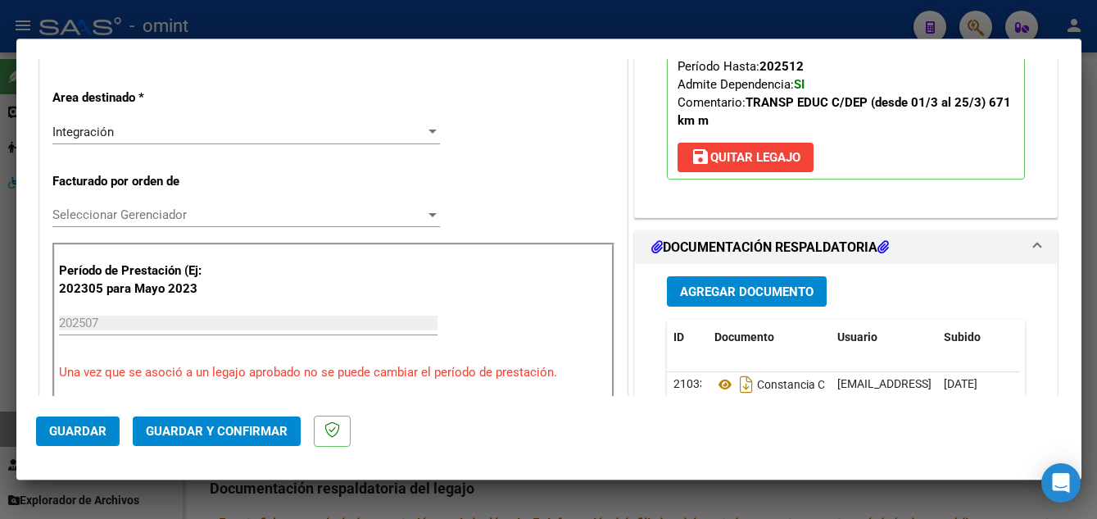
scroll to position [410, 0]
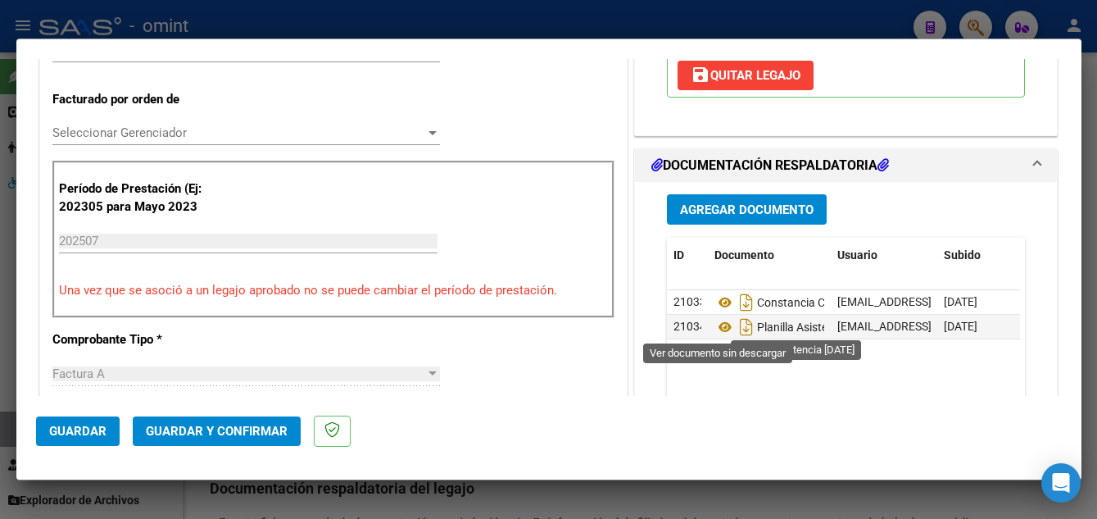
click at [270, 432] on span "Guardar y Confirmar" at bounding box center [217, 431] width 142 height 15
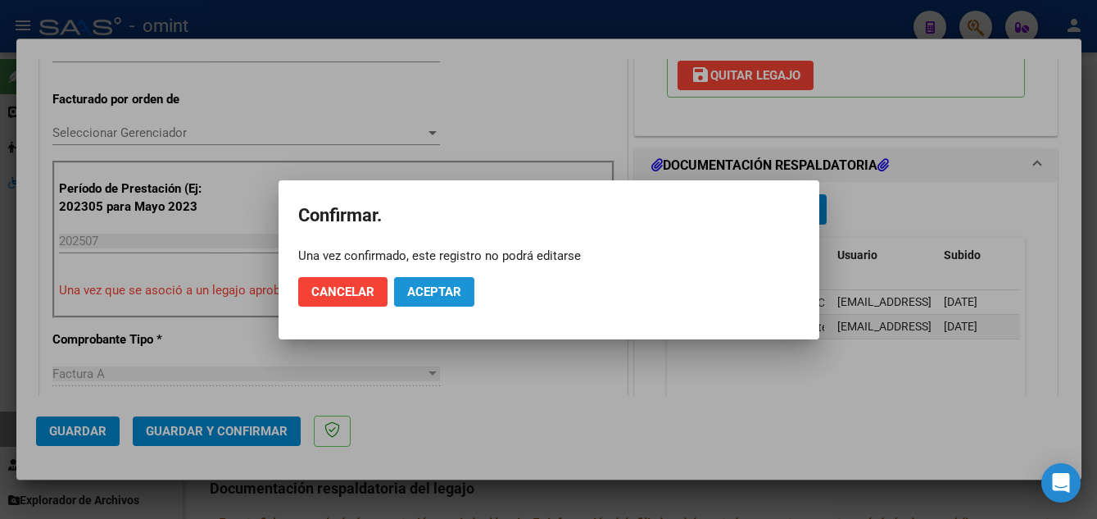
click at [434, 290] on span "Aceptar" at bounding box center [434, 291] width 54 height 15
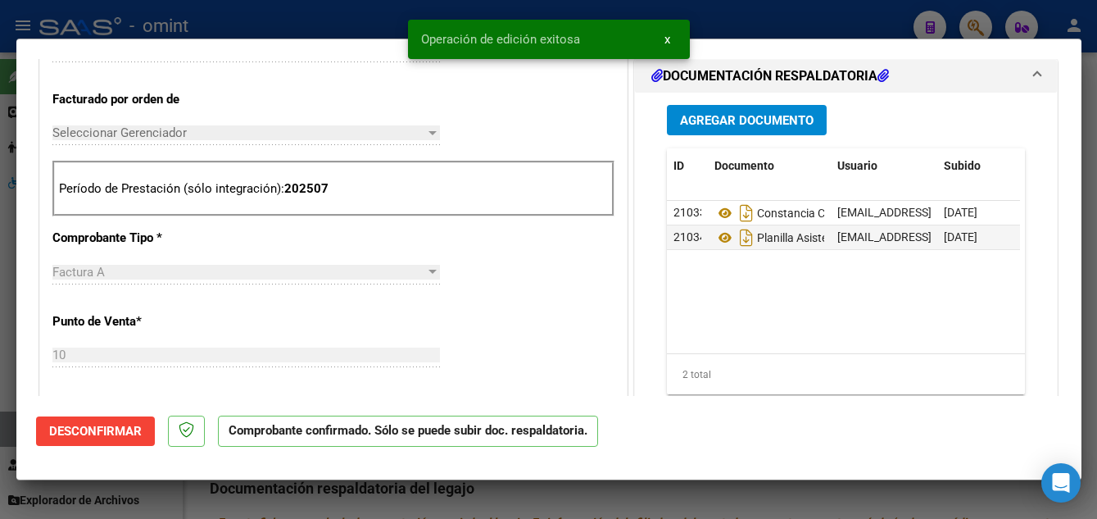
type input "$ 0,00"
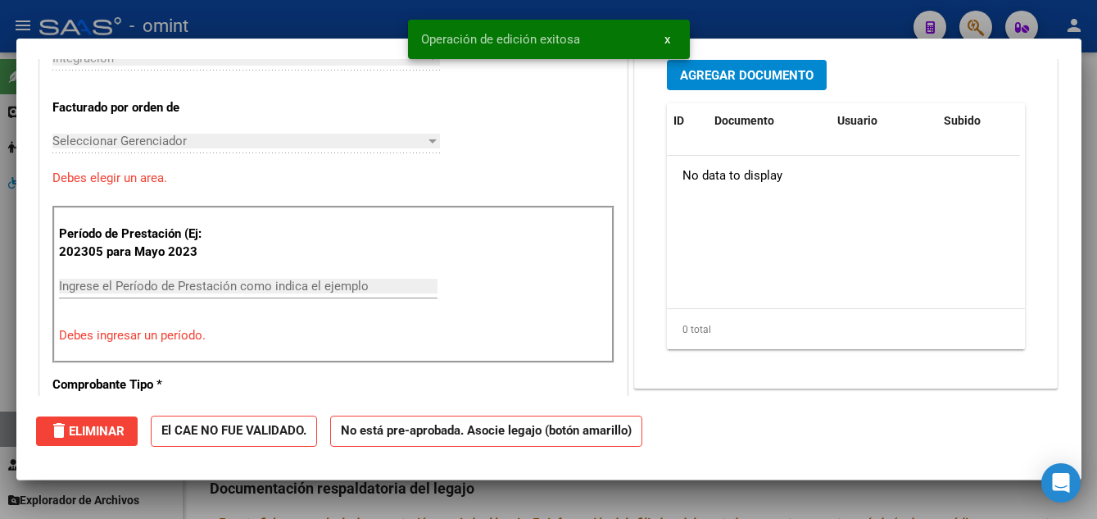
scroll to position [438, 0]
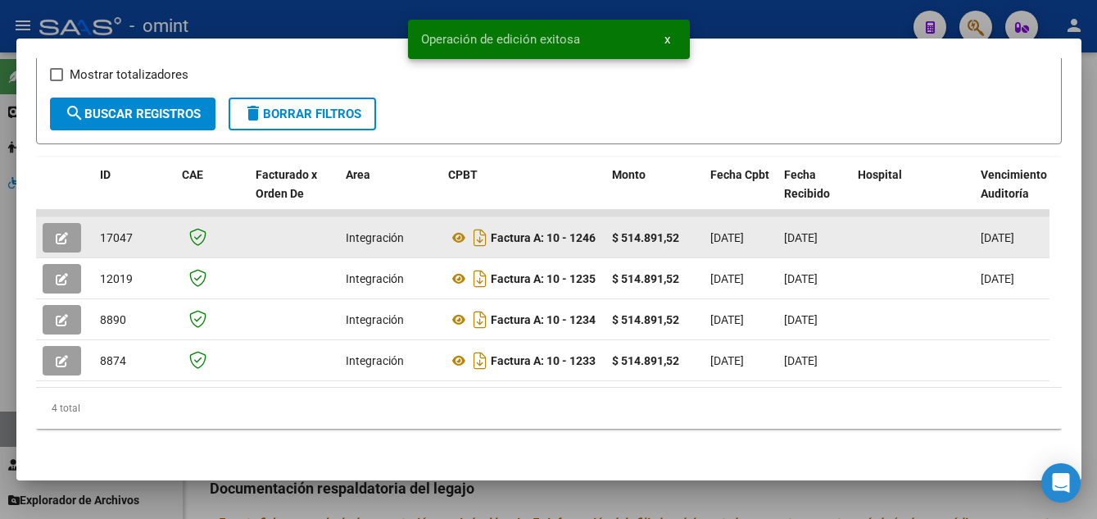
drag, startPoint x: 98, startPoint y: 231, endPoint x: 140, endPoint y: 234, distance: 41.9
click at [140, 234] on datatable-body-cell "17047" at bounding box center [134, 237] width 82 height 40
drag, startPoint x: 140, startPoint y: 234, endPoint x: 125, endPoint y: 229, distance: 16.3
copy span "17047"
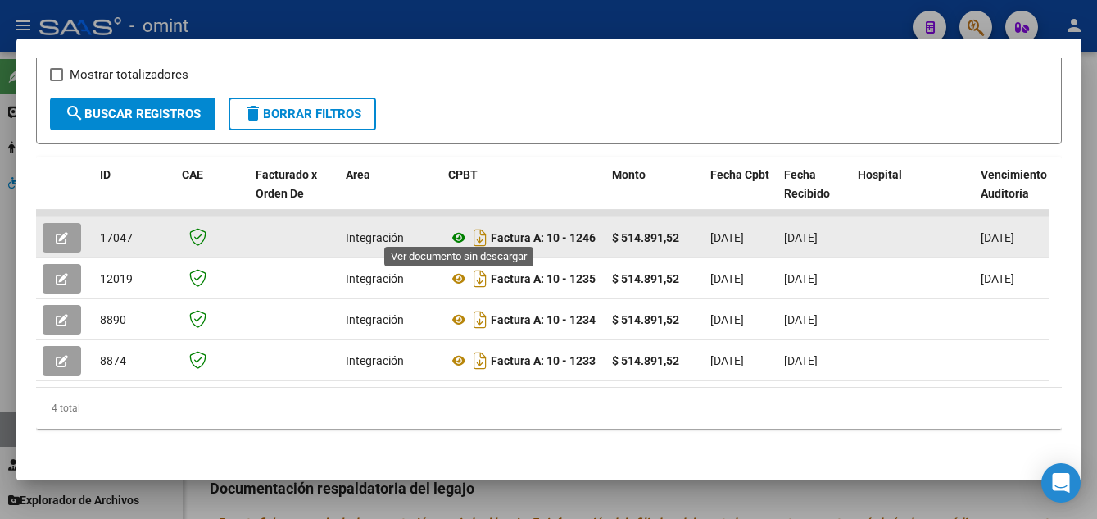
click at [456, 228] on icon at bounding box center [458, 238] width 21 height 20
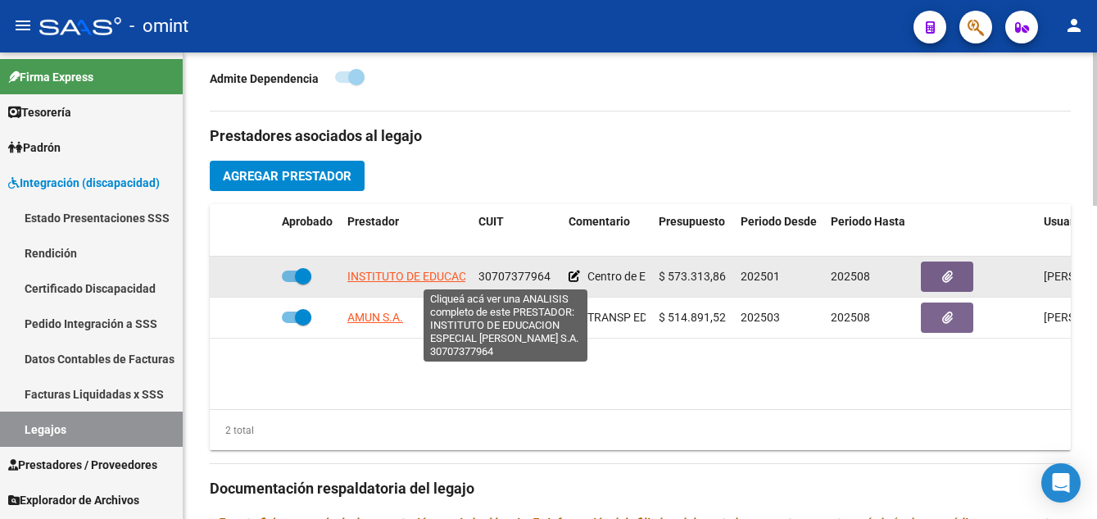
click at [429, 275] on span "INSTITUTO DE EDUCACION ESPECIAL FRANCOISE DOLTO S.A." at bounding box center [500, 276] width 306 height 13
type textarea "30707377964"
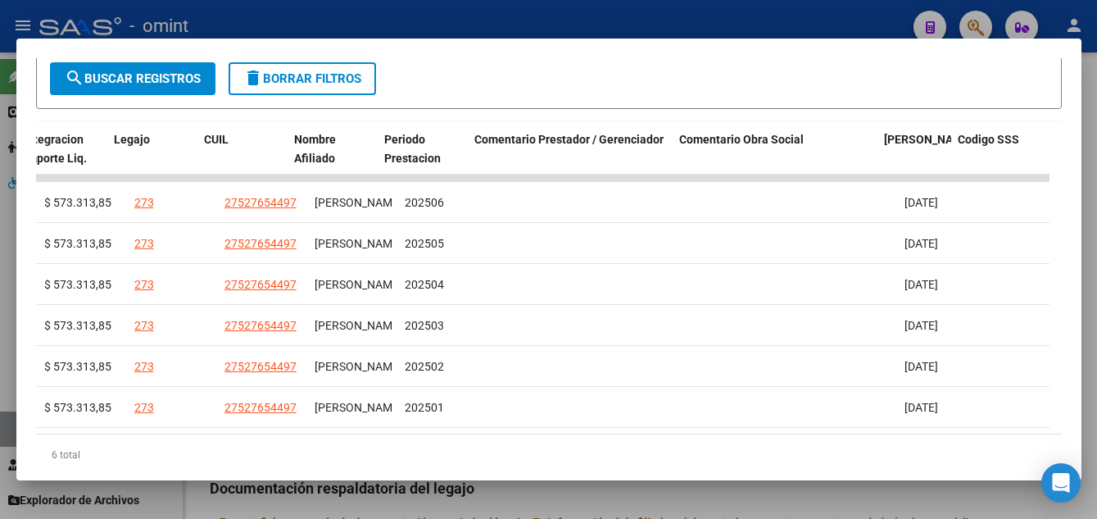
scroll to position [0, 2527]
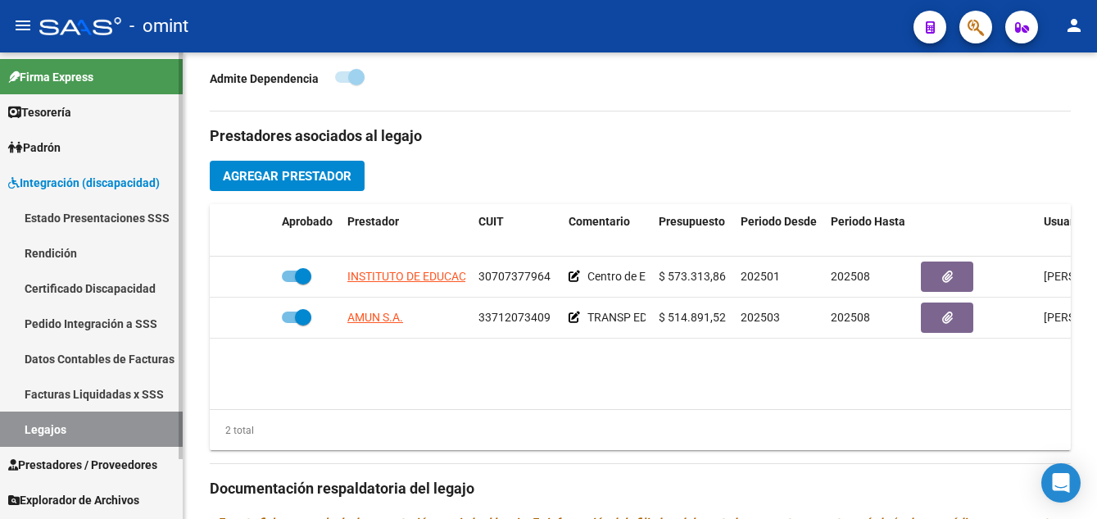
click at [91, 286] on link "Certificado Discapacidad" at bounding box center [91, 287] width 183 height 35
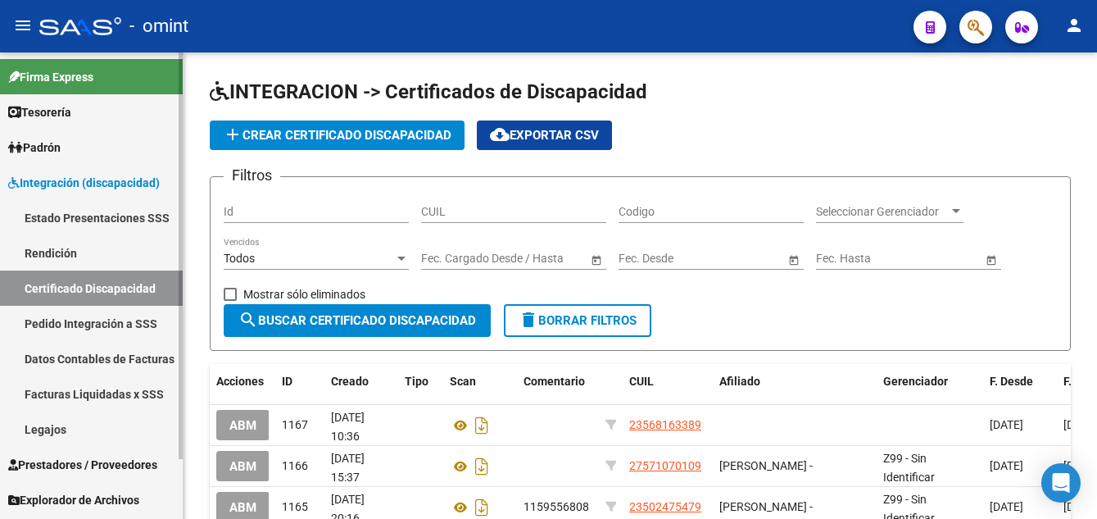
click at [71, 430] on link "Legajos" at bounding box center [91, 428] width 183 height 35
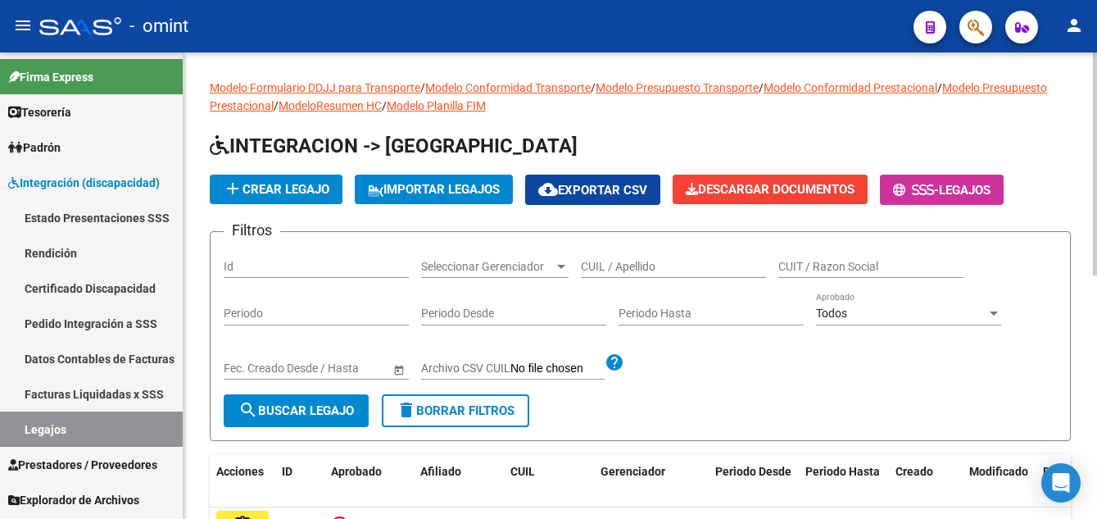
click at [484, 412] on span "delete Borrar Filtros" at bounding box center [456, 410] width 118 height 15
click at [246, 266] on input "Id" at bounding box center [316, 267] width 185 height 14
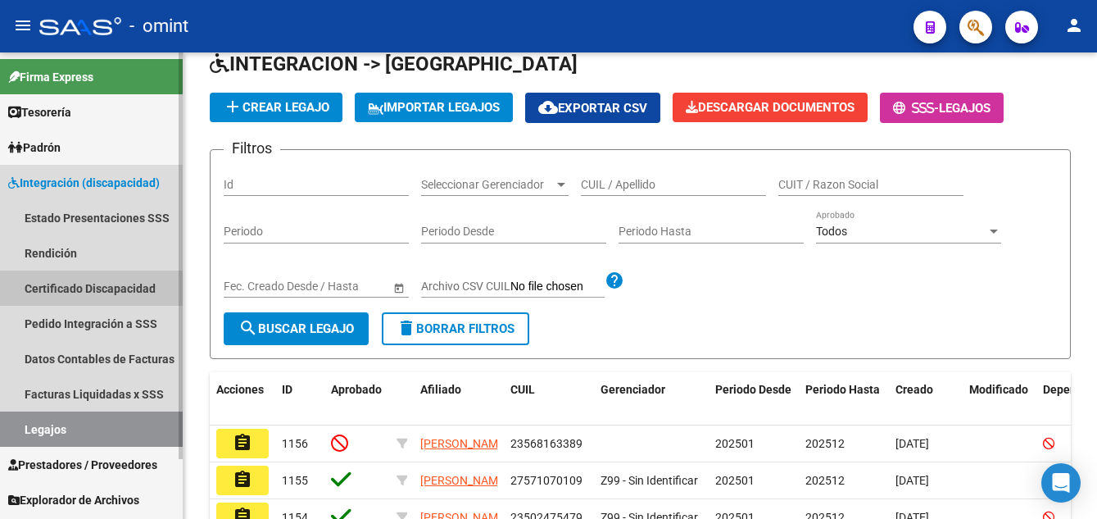
click at [64, 288] on link "Certificado Discapacidad" at bounding box center [91, 287] width 183 height 35
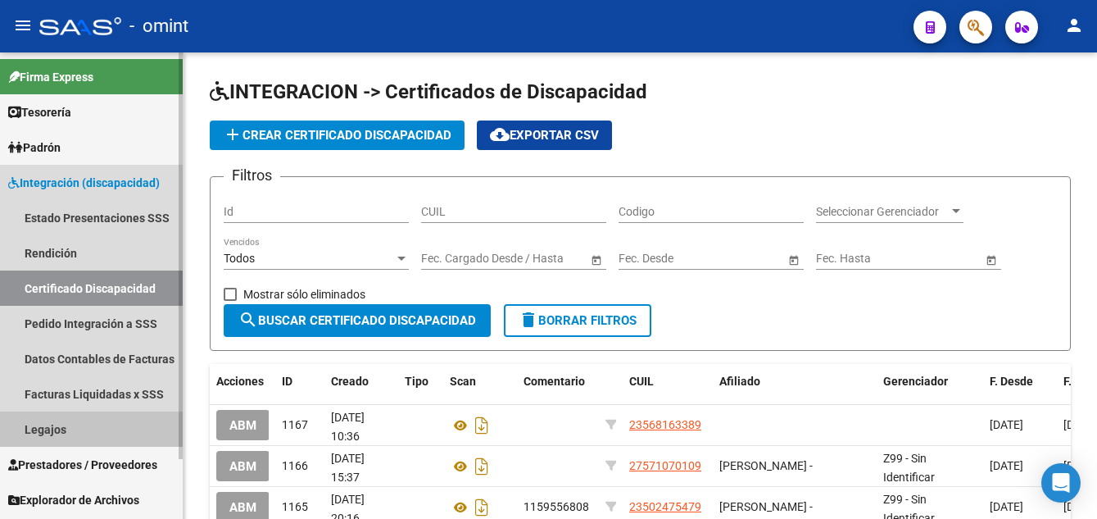
click at [90, 429] on link "Legajos" at bounding box center [91, 428] width 183 height 35
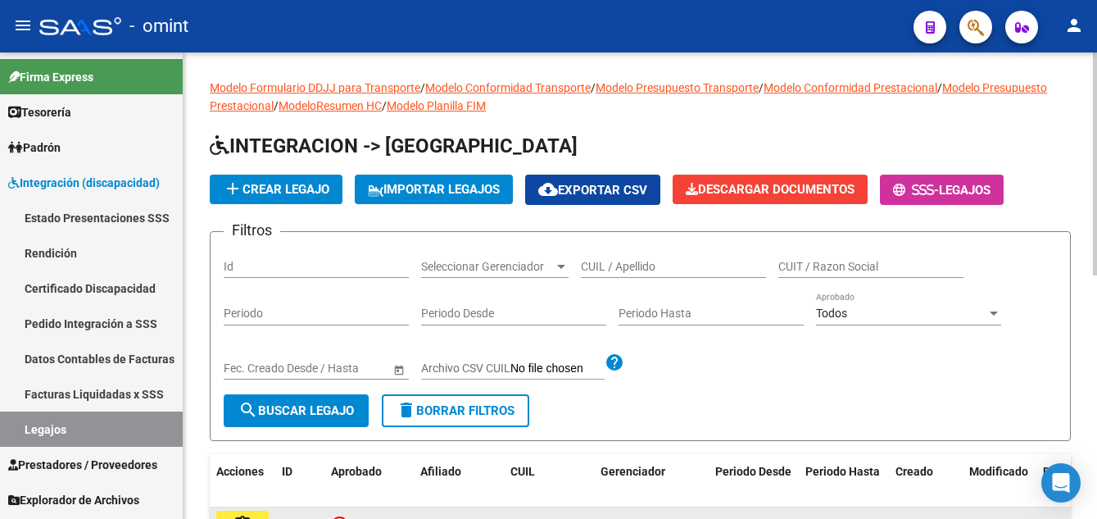
scroll to position [164, 0]
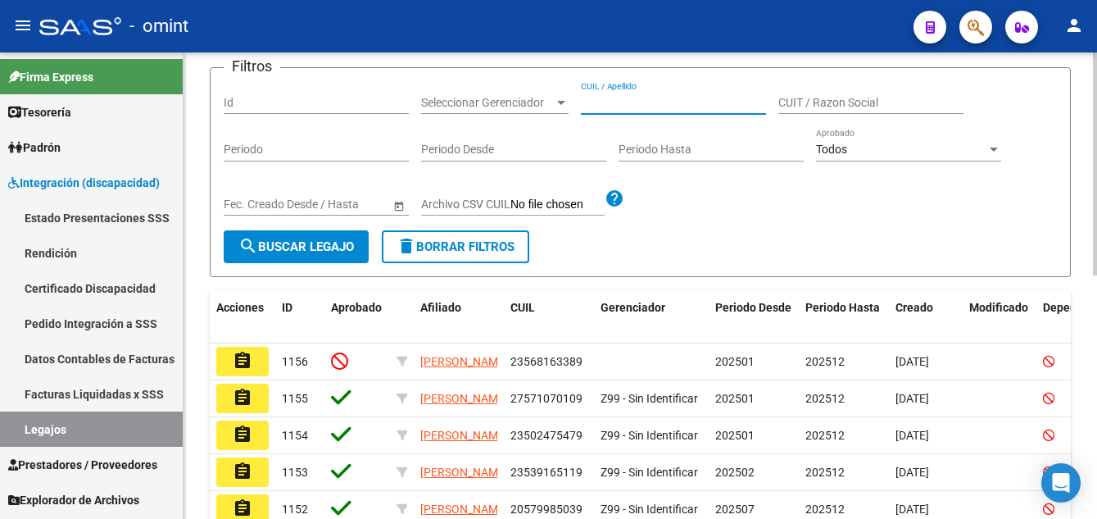
paste input "RODRIGUEZ LAUTARO HERNAN"
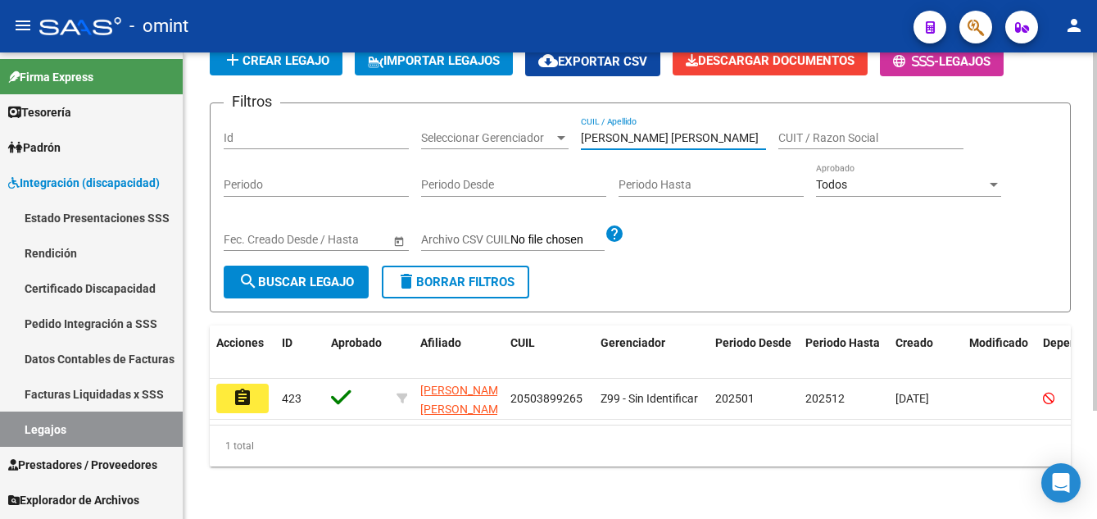
scroll to position [141, 0]
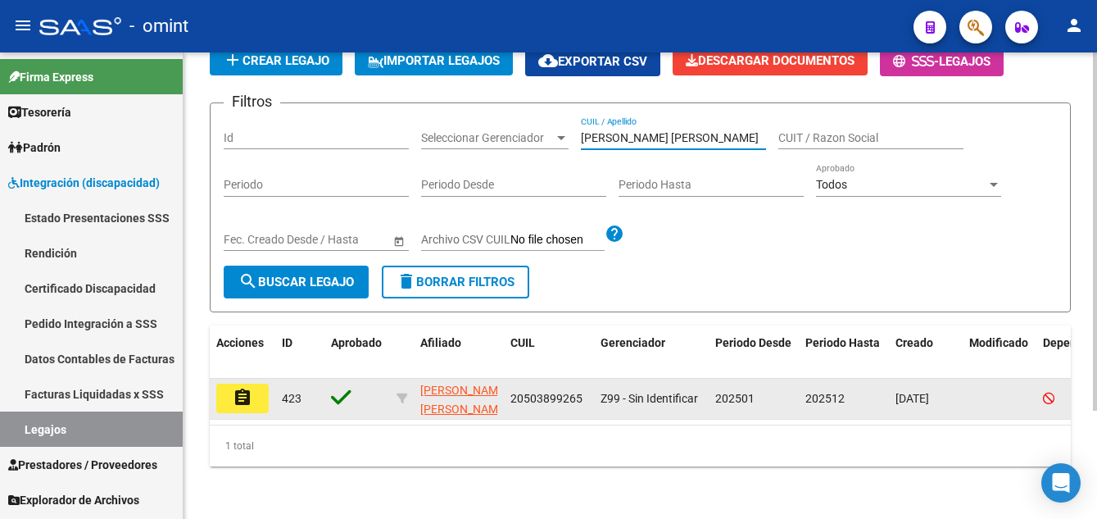
type input "RODRIGUEZ LAUTARO HERNAN"
click at [249, 388] on mat-icon "assignment" at bounding box center [243, 398] width 20 height 20
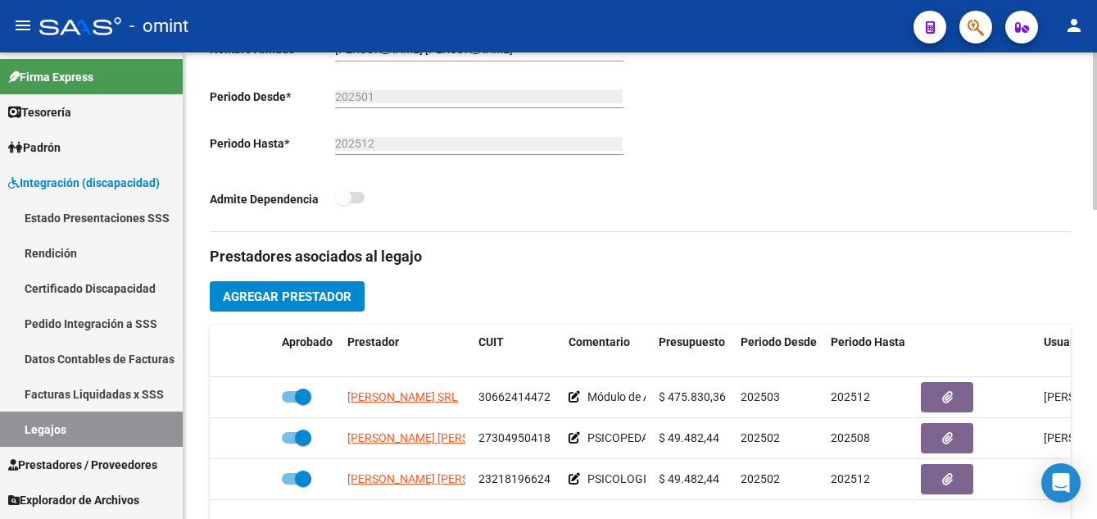
scroll to position [492, 0]
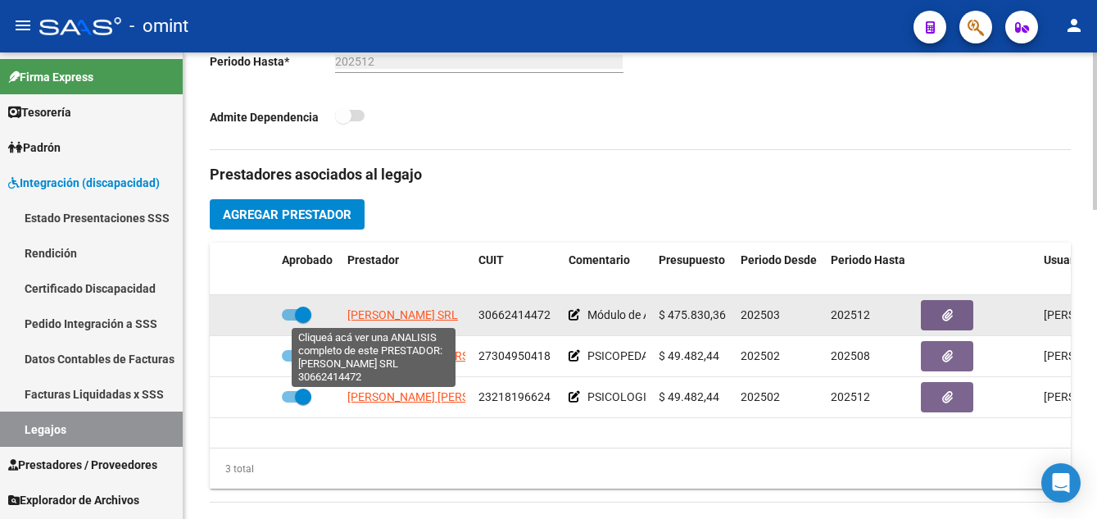
click at [384, 318] on span "BIZET SRL" at bounding box center [402, 314] width 111 height 13
type textarea "30662414472"
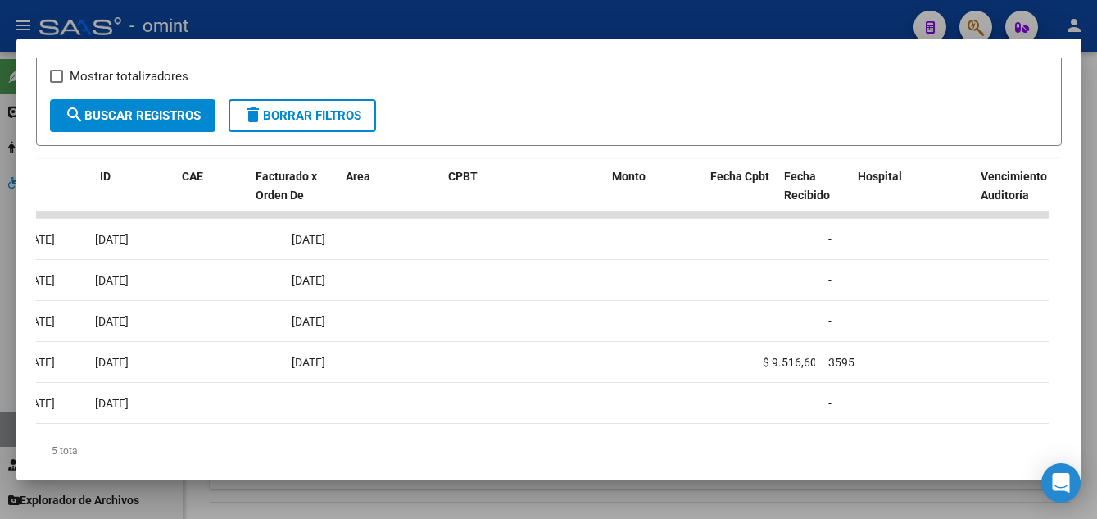
scroll to position [0, 0]
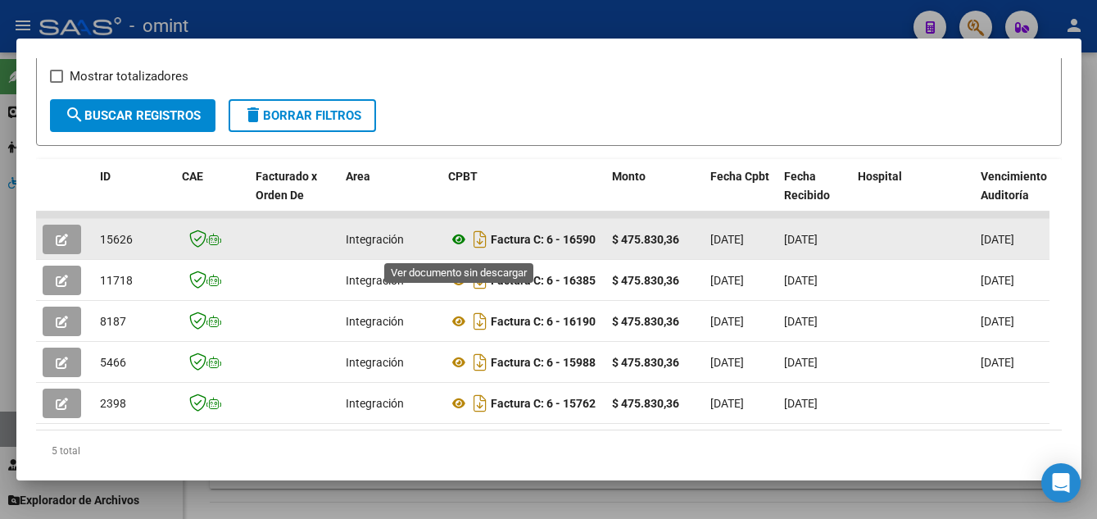
click at [456, 244] on icon at bounding box center [458, 239] width 21 height 20
click at [57, 243] on icon "button" at bounding box center [62, 240] width 12 height 12
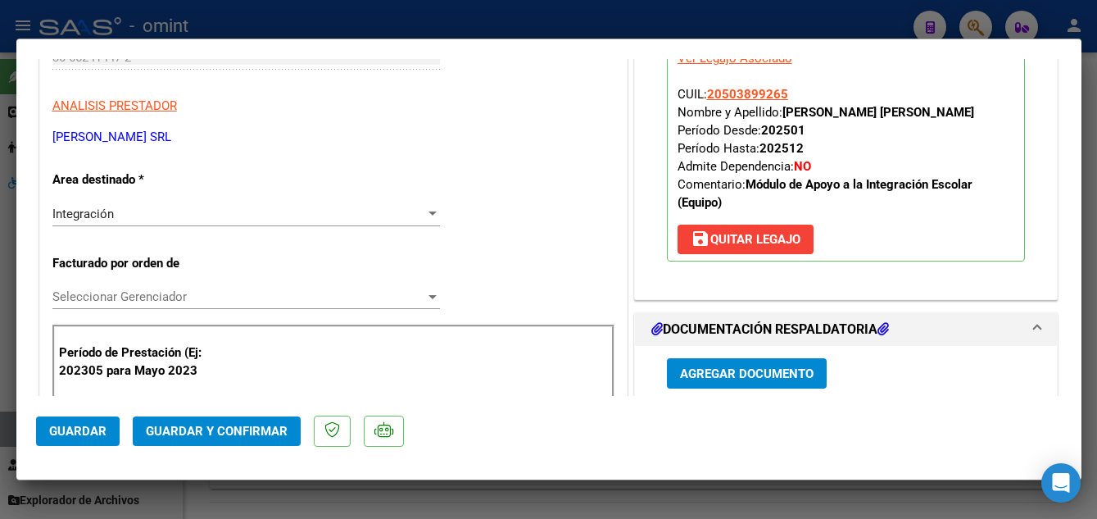
scroll to position [410, 0]
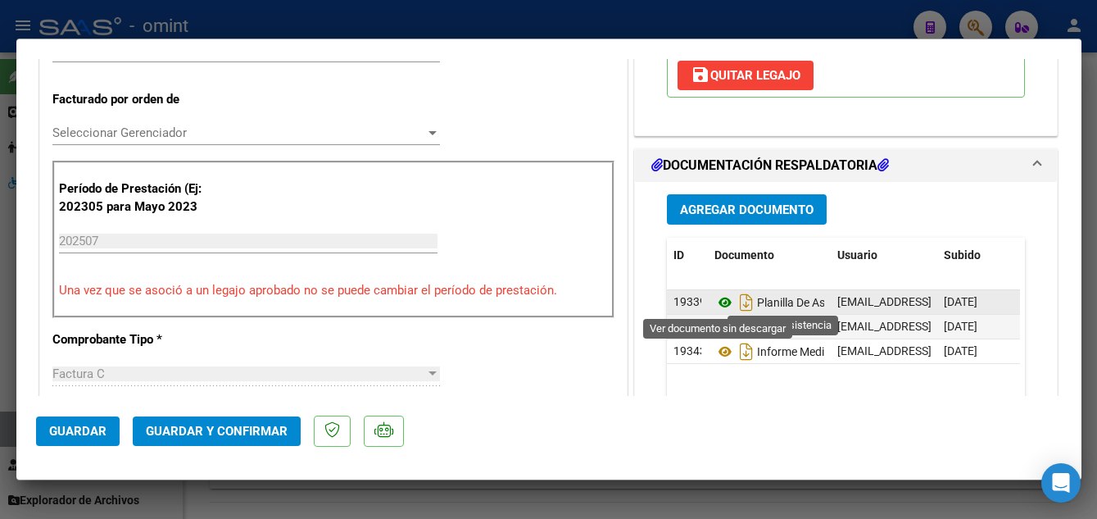
click at [716, 300] on icon at bounding box center [725, 303] width 21 height 20
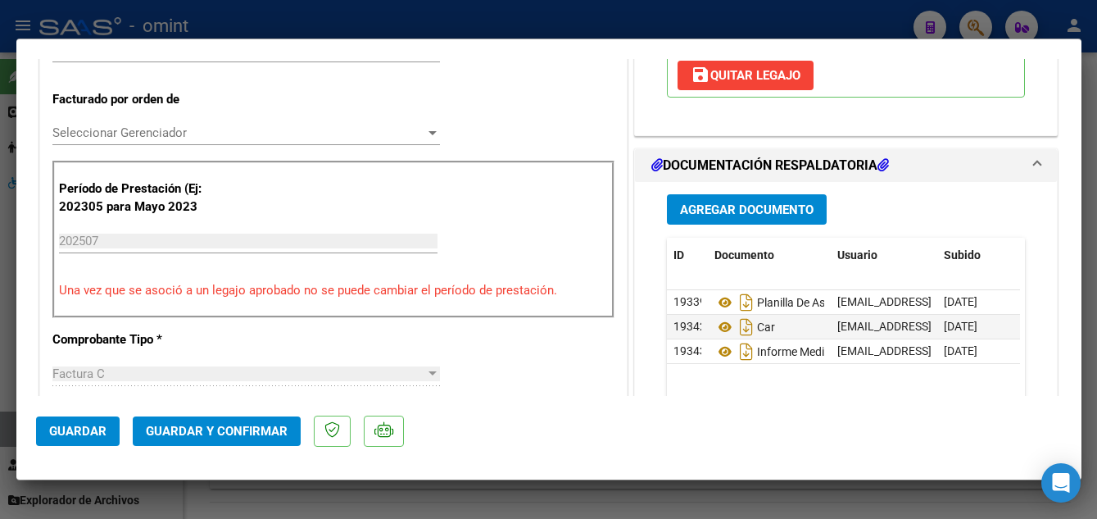
click at [230, 429] on span "Guardar y Confirmar" at bounding box center [217, 431] width 142 height 15
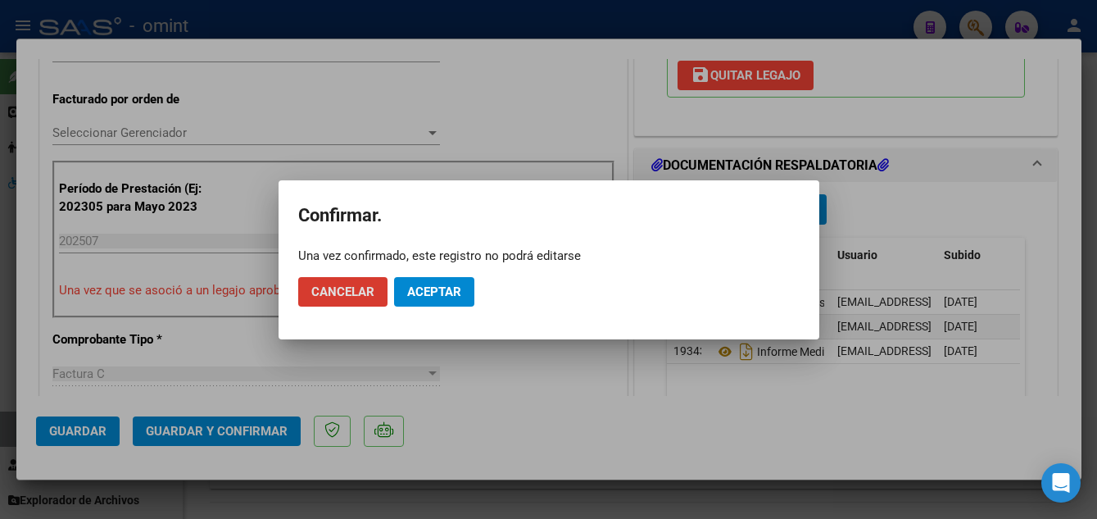
click at [438, 288] on span "Aceptar" at bounding box center [434, 291] width 54 height 15
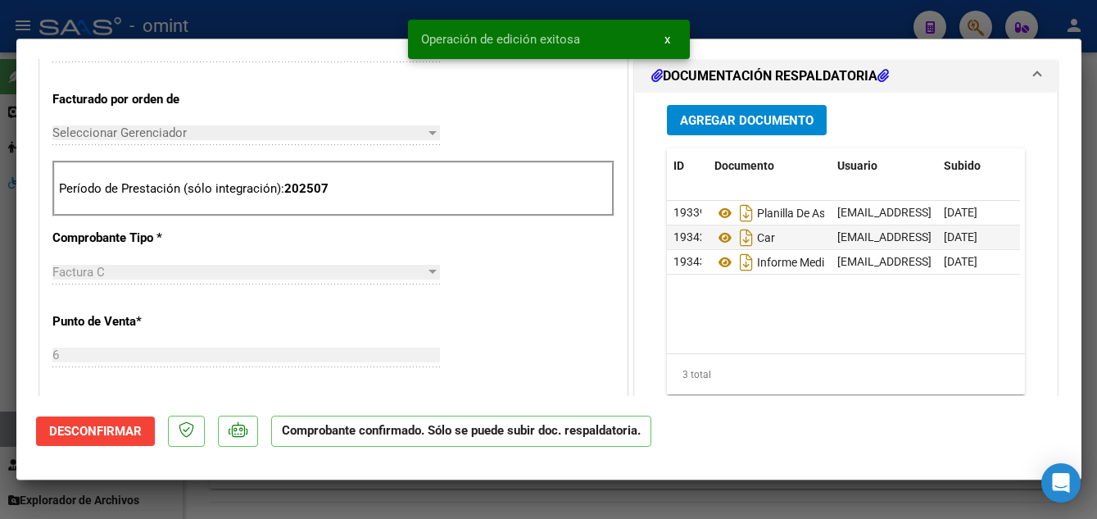
type input "$ 0,00"
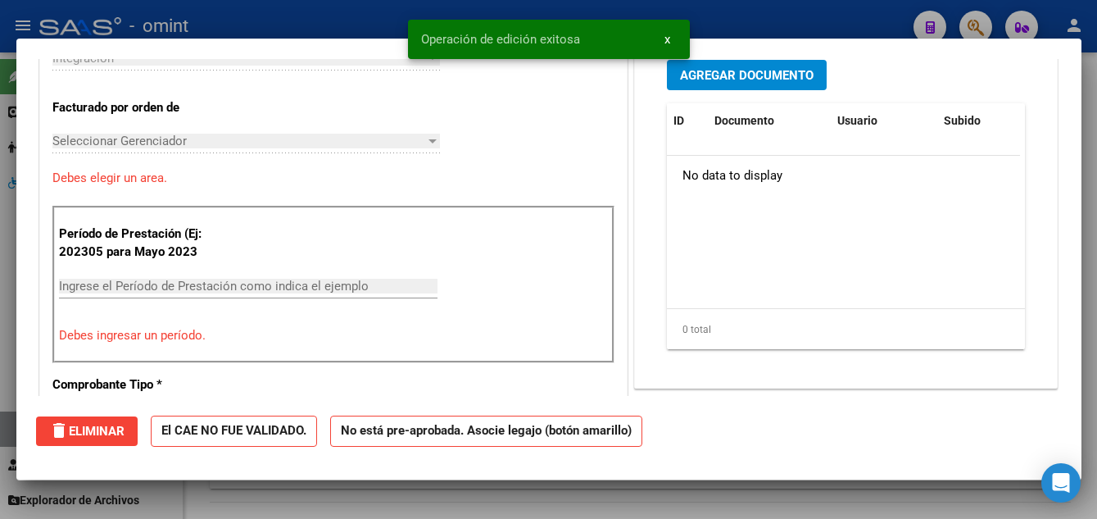
scroll to position [438, 0]
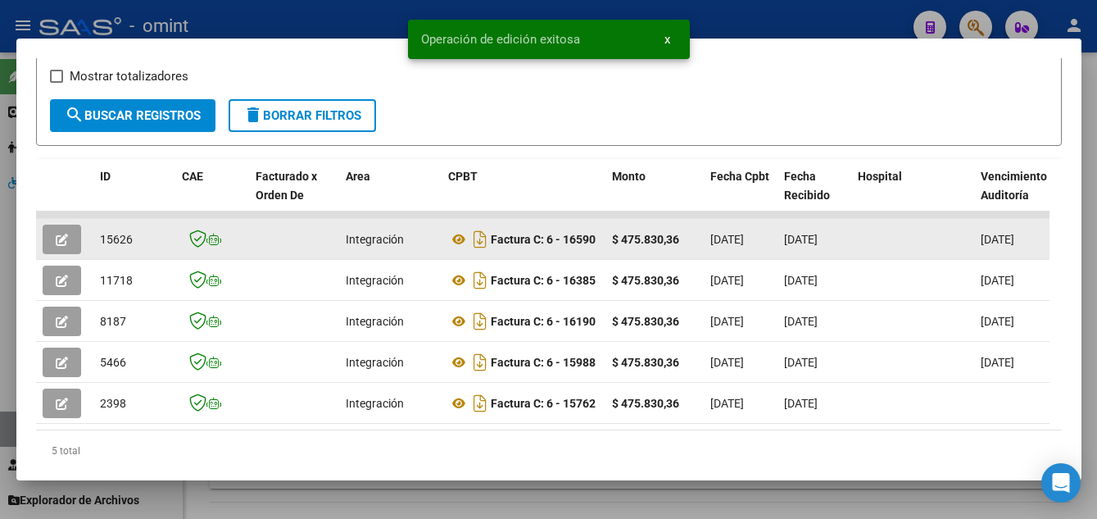
drag, startPoint x: 96, startPoint y: 247, endPoint x: 133, endPoint y: 250, distance: 37.0
click at [133, 250] on datatable-body-cell "15626" at bounding box center [134, 239] width 82 height 40
drag, startPoint x: 133, startPoint y: 250, endPoint x: 121, endPoint y: 248, distance: 11.6
copy span "15626"
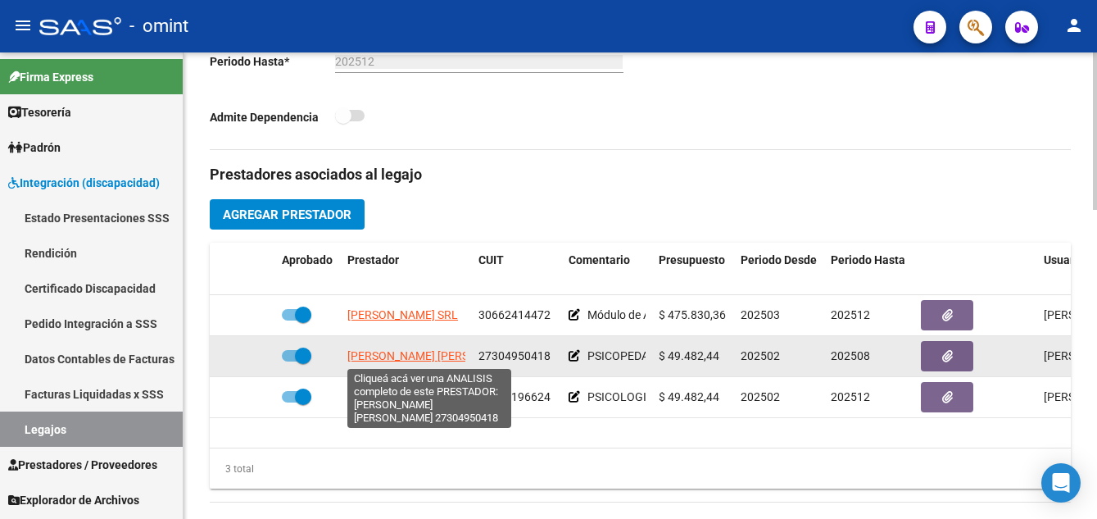
click at [404, 357] on span "GOSZCZYNSKI PAULA PATRICIA" at bounding box center [436, 355] width 178 height 13
type textarea "27304950418"
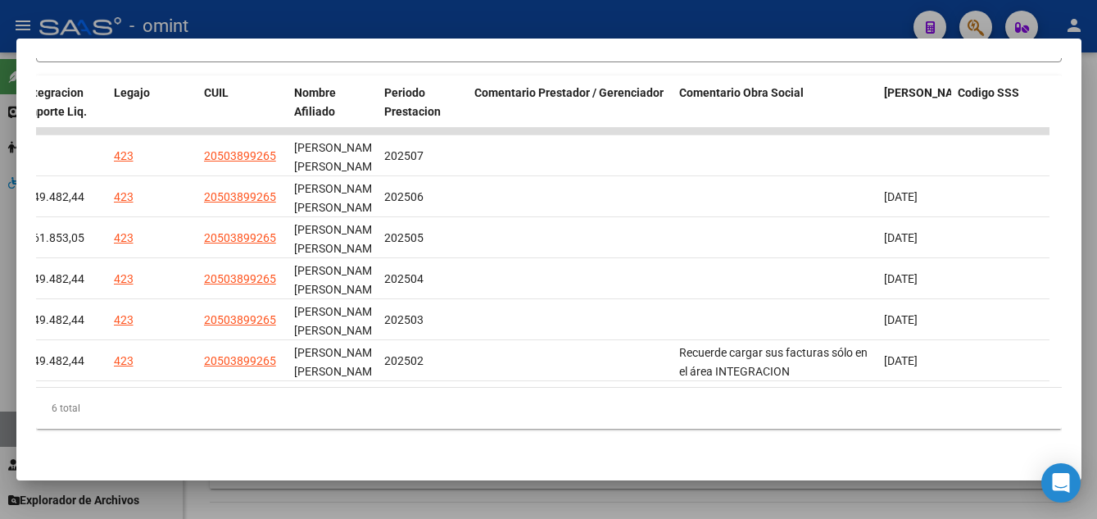
scroll to position [0, 0]
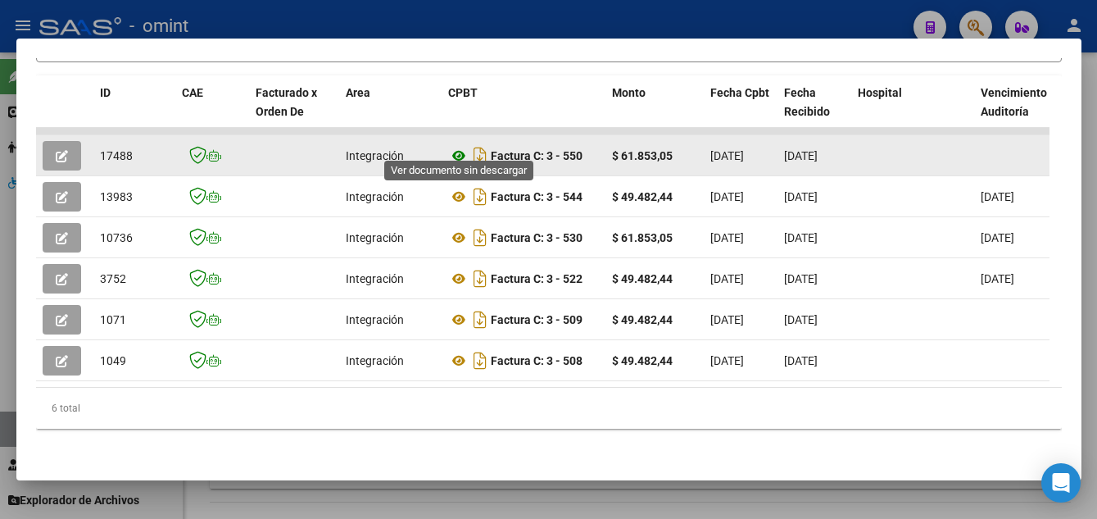
click at [456, 146] on icon at bounding box center [458, 156] width 21 height 20
click at [66, 150] on icon "button" at bounding box center [62, 156] width 12 height 12
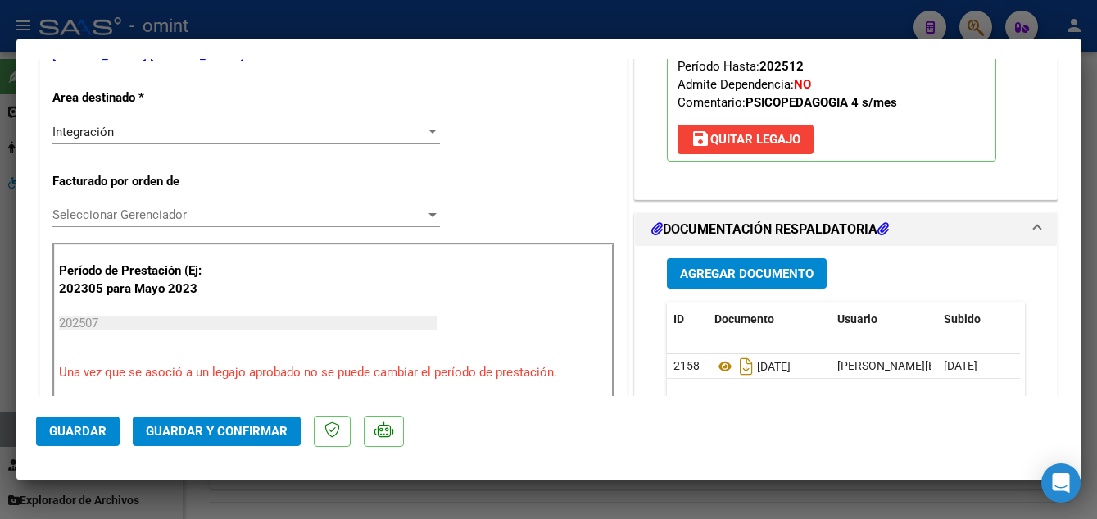
scroll to position [410, 0]
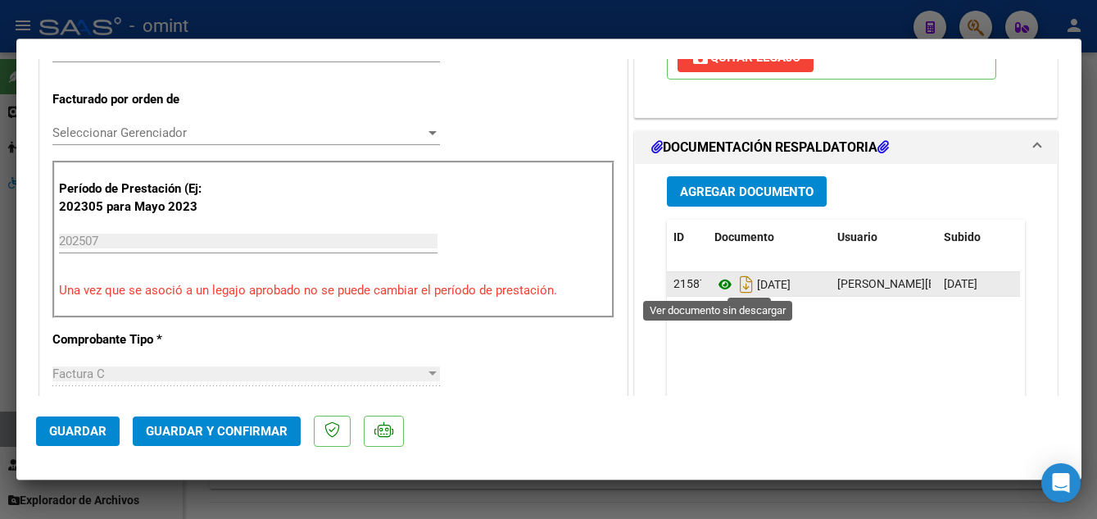
click at [722, 284] on icon at bounding box center [725, 285] width 21 height 20
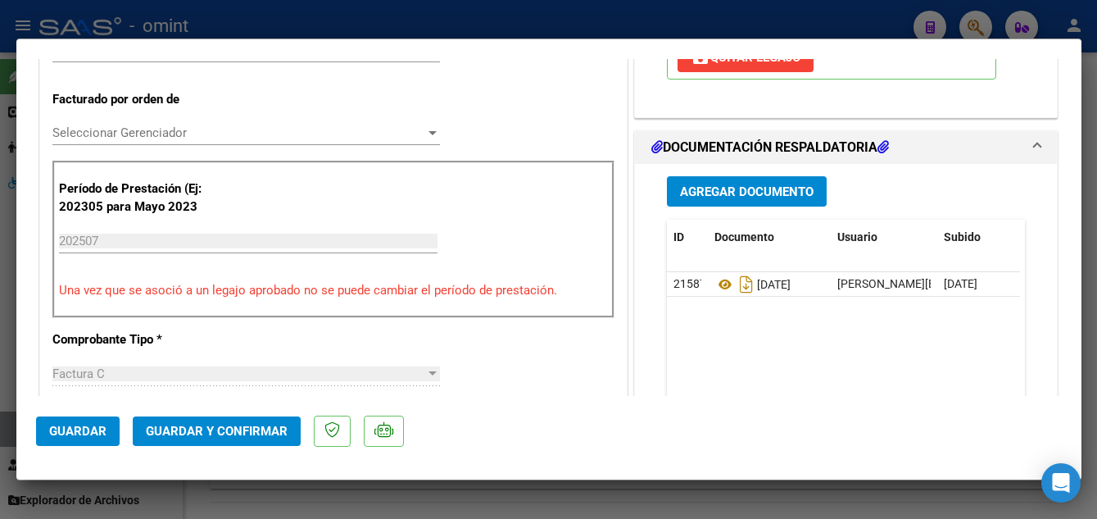
click at [249, 434] on span "Guardar y Confirmar" at bounding box center [217, 431] width 142 height 15
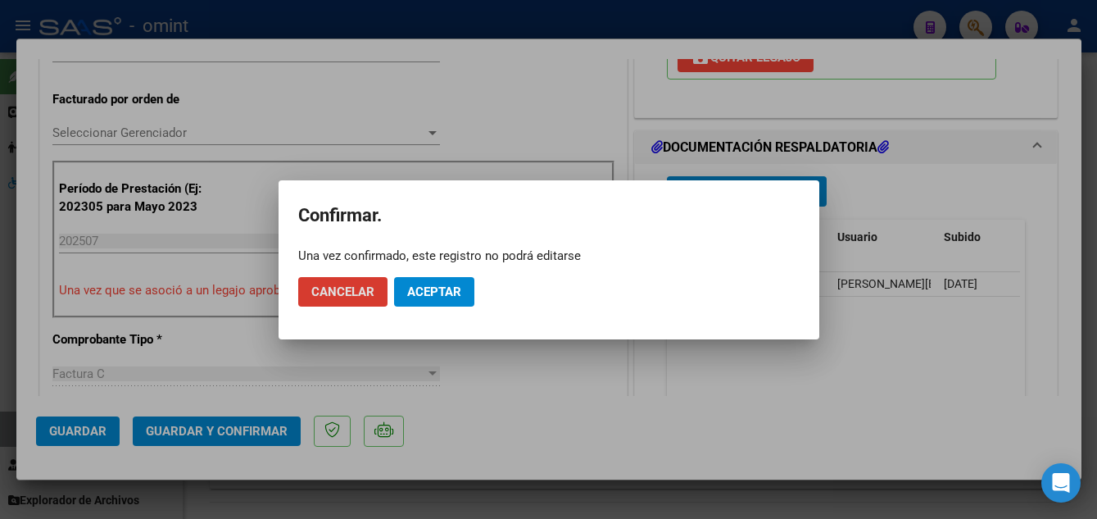
click at [455, 282] on button "Aceptar" at bounding box center [434, 292] width 80 height 30
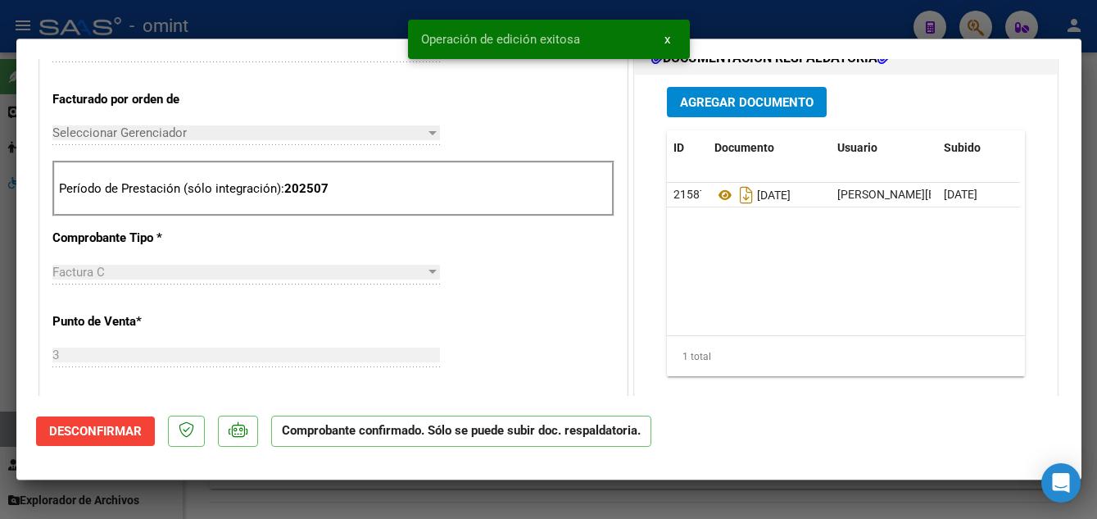
type input "$ 0,00"
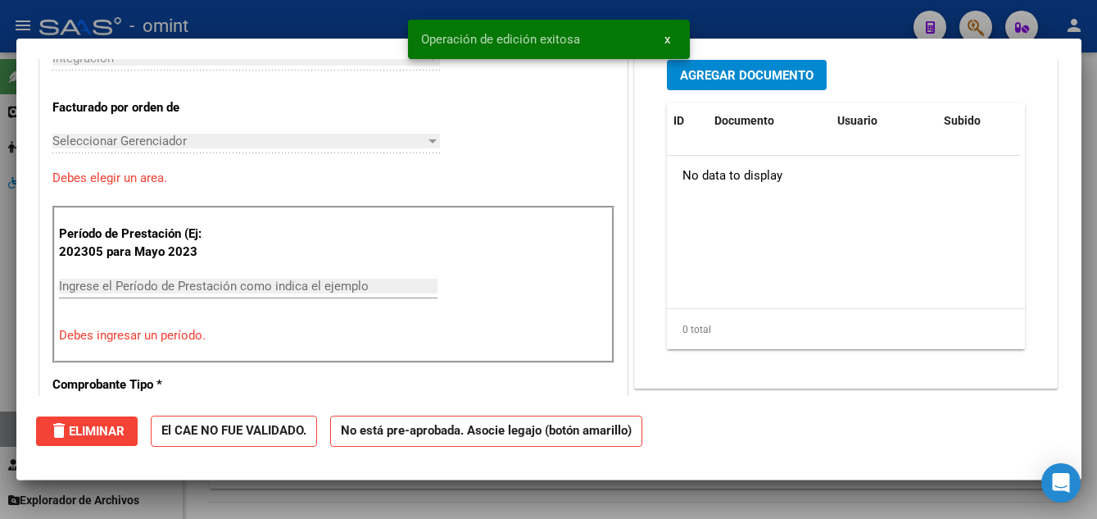
scroll to position [438, 0]
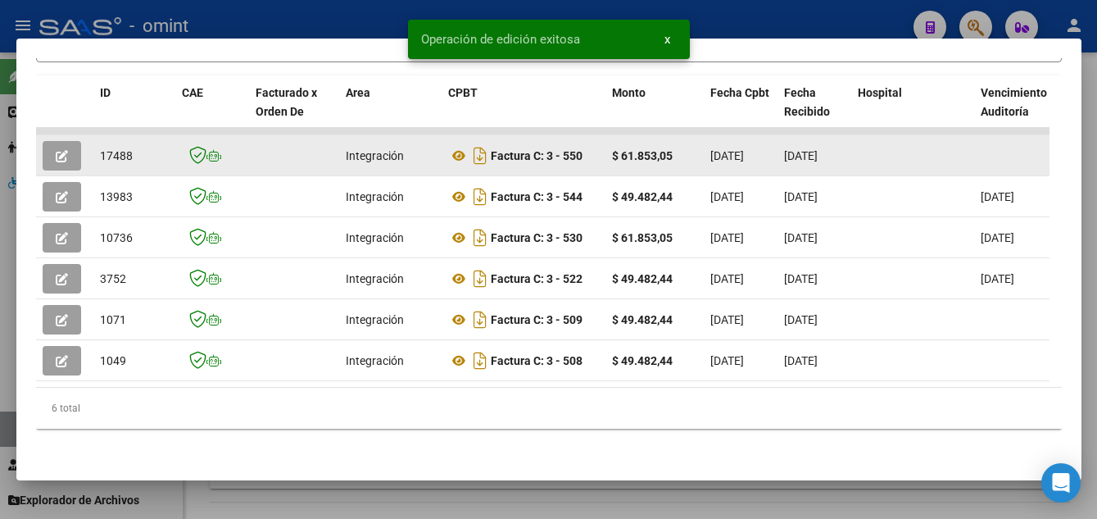
drag, startPoint x: 98, startPoint y: 143, endPoint x: 132, endPoint y: 147, distance: 33.8
click at [132, 147] on datatable-body-cell "17488" at bounding box center [134, 155] width 82 height 40
drag, startPoint x: 132, startPoint y: 147, endPoint x: 121, endPoint y: 141, distance: 12.1
copy span "17488"
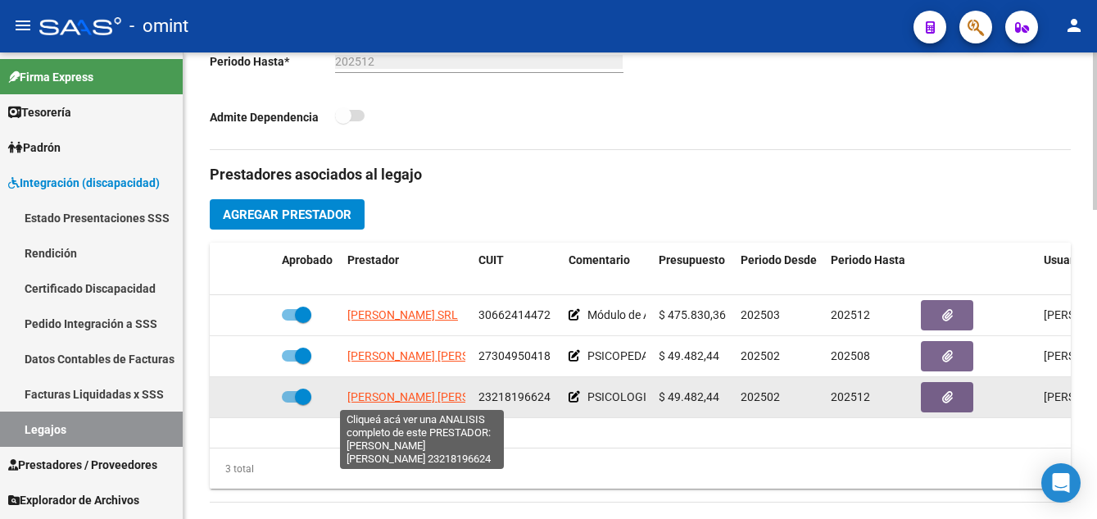
click at [419, 396] on span "FACCHIN SANDRA CATALINA" at bounding box center [436, 396] width 178 height 13
type textarea "23218196624"
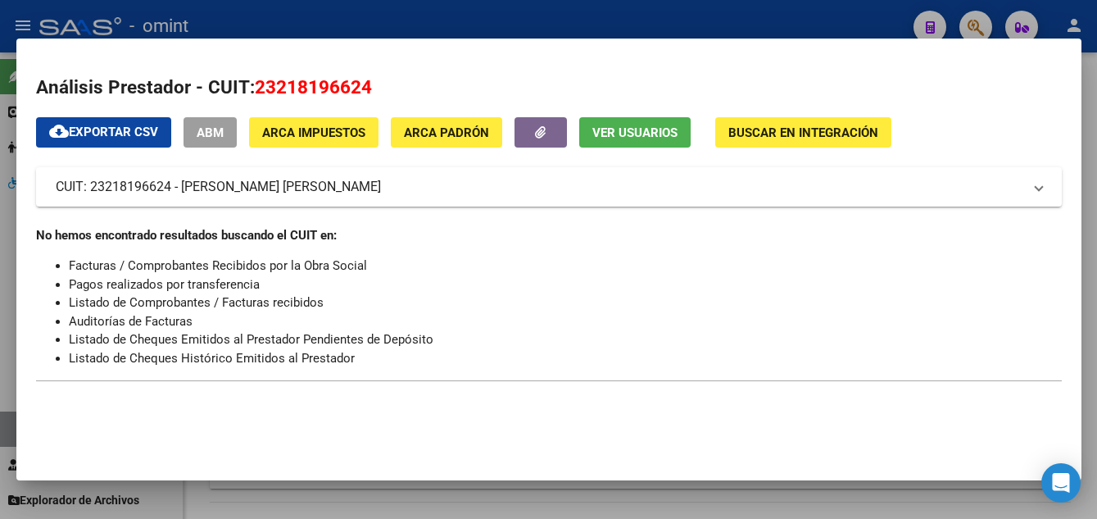
click at [638, 132] on span "Ver Usuarios" at bounding box center [635, 132] width 85 height 15
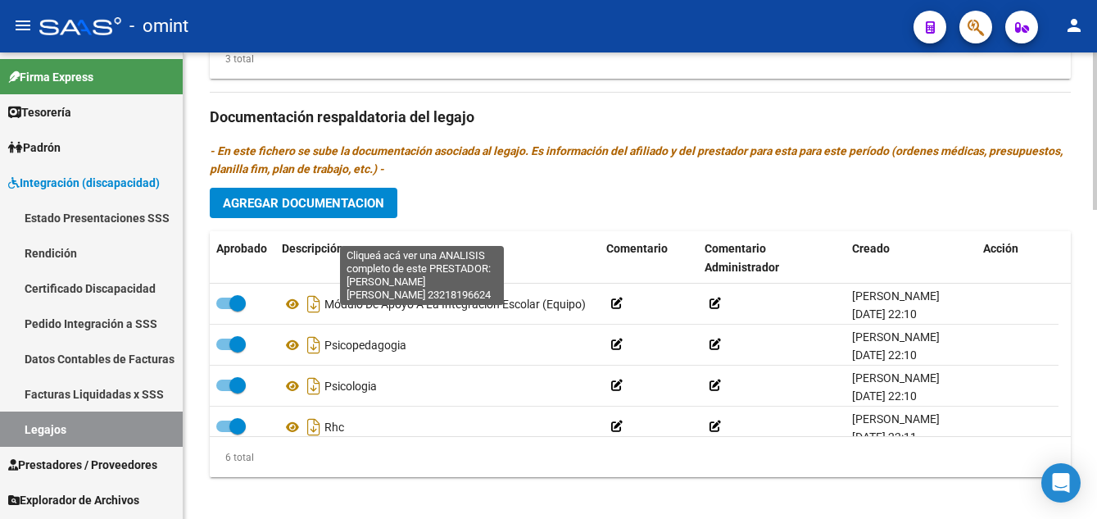
scroll to position [912, 0]
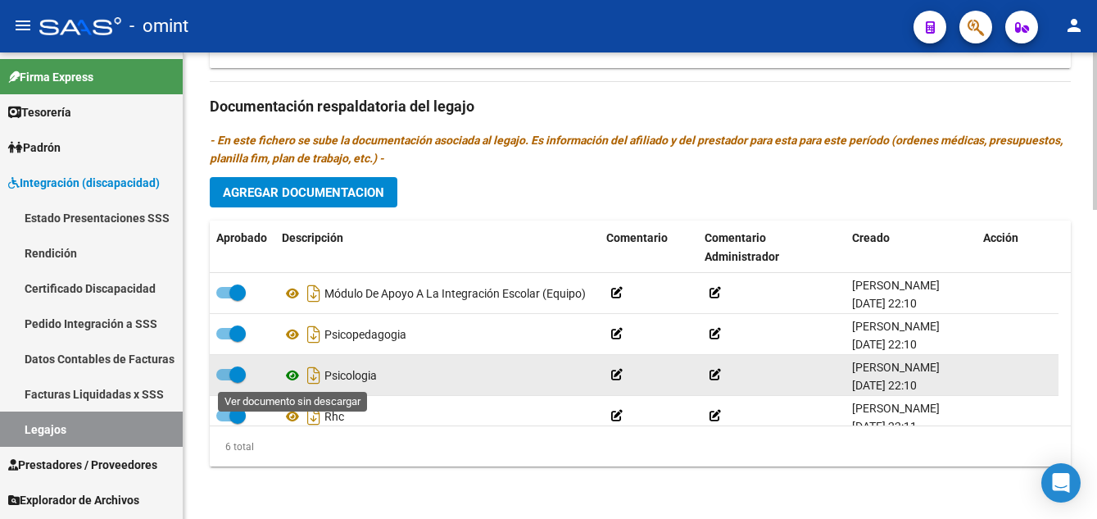
click at [291, 376] on icon at bounding box center [292, 375] width 21 height 20
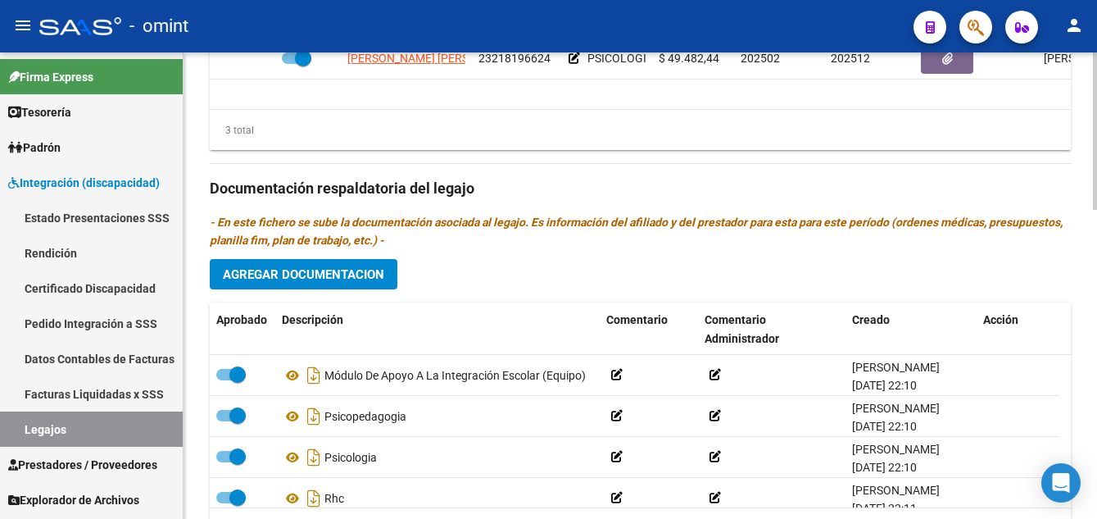
scroll to position [666, 0]
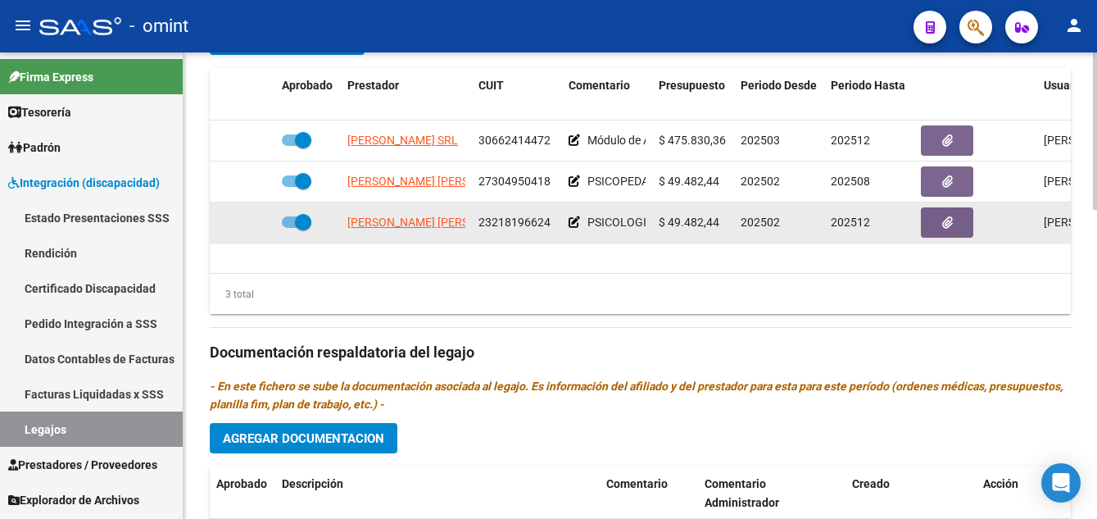
drag, startPoint x: 477, startPoint y: 225, endPoint x: 552, endPoint y: 229, distance: 75.5
click at [552, 229] on datatable-body-cell "23218196624" at bounding box center [517, 222] width 90 height 40
drag, startPoint x: 552, startPoint y: 229, endPoint x: 542, endPoint y: 222, distance: 13.0
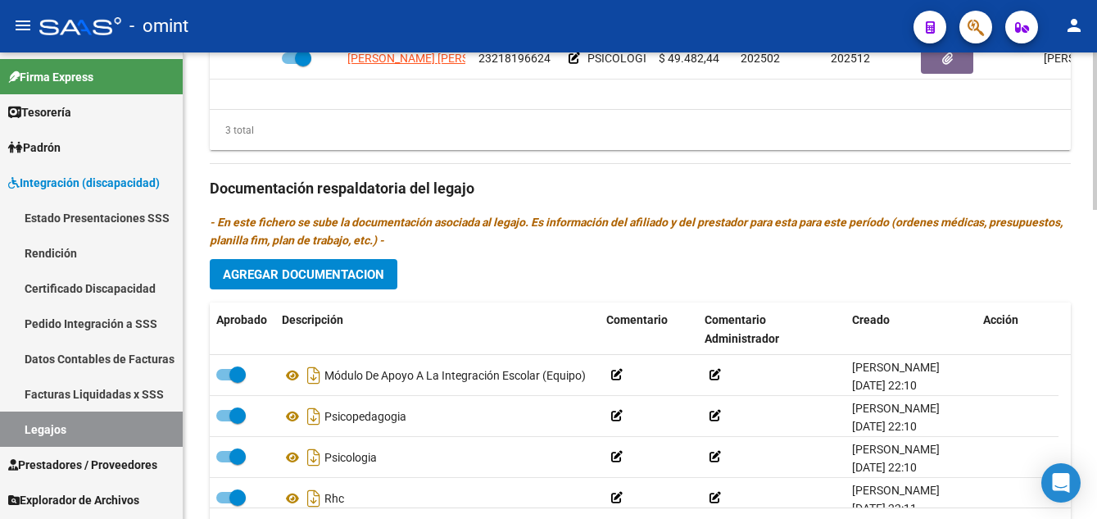
scroll to position [912, 0]
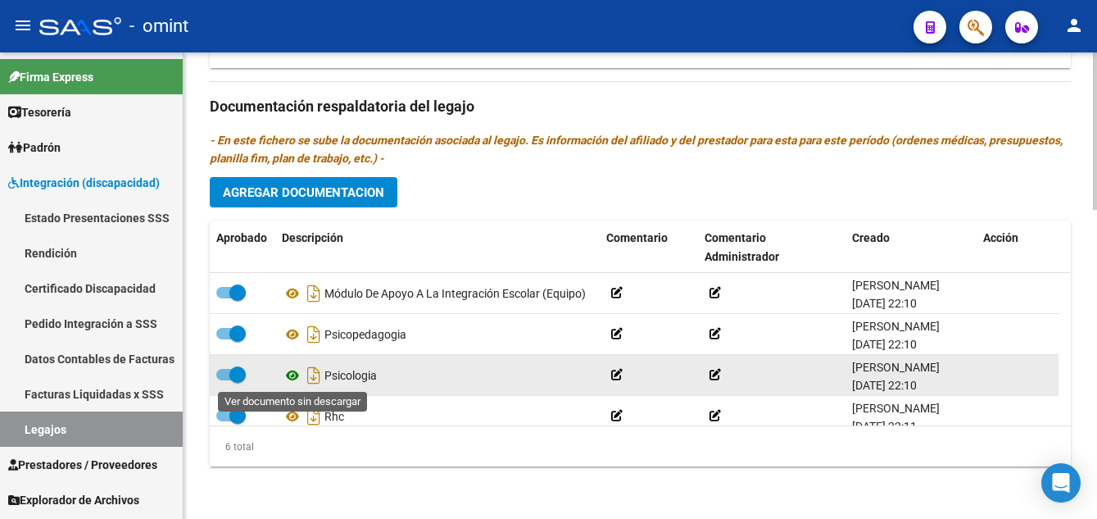
click at [291, 374] on icon at bounding box center [292, 375] width 21 height 20
